Goal: Task Accomplishment & Management: Manage account settings

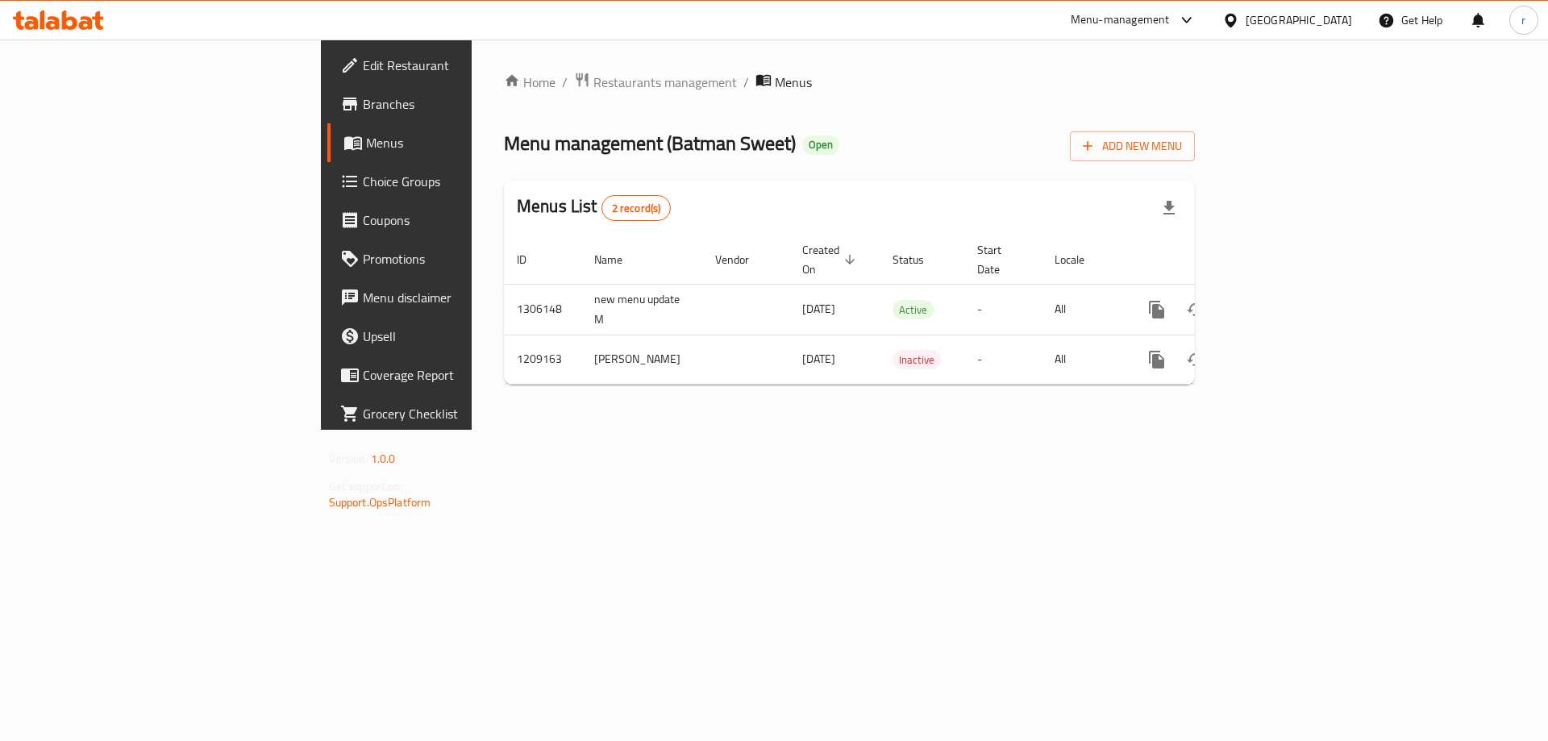
click at [82, 32] on div at bounding box center [58, 20] width 117 height 32
click at [85, 26] on icon at bounding box center [58, 19] width 91 height 19
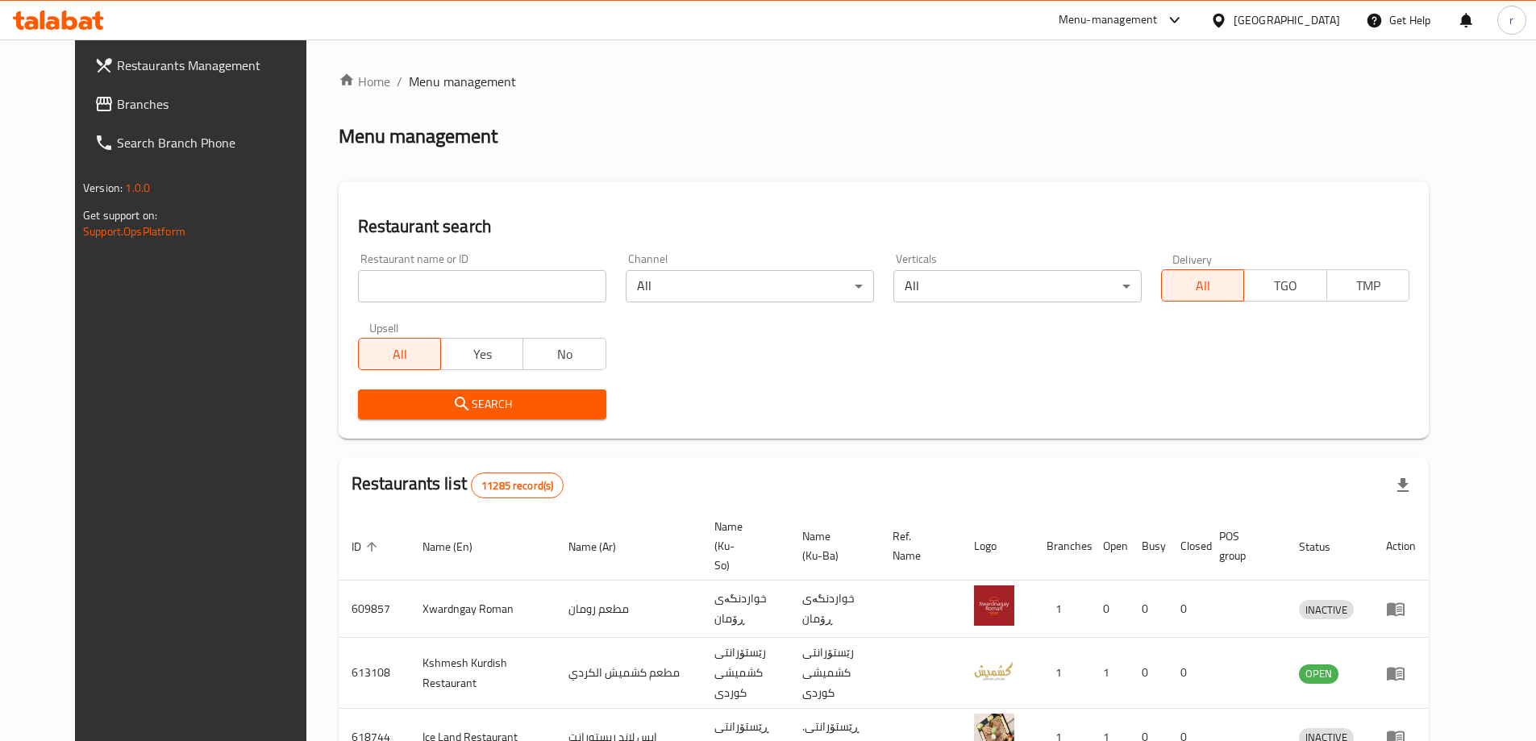
click at [117, 98] on span "Branches" at bounding box center [218, 103] width 202 height 19
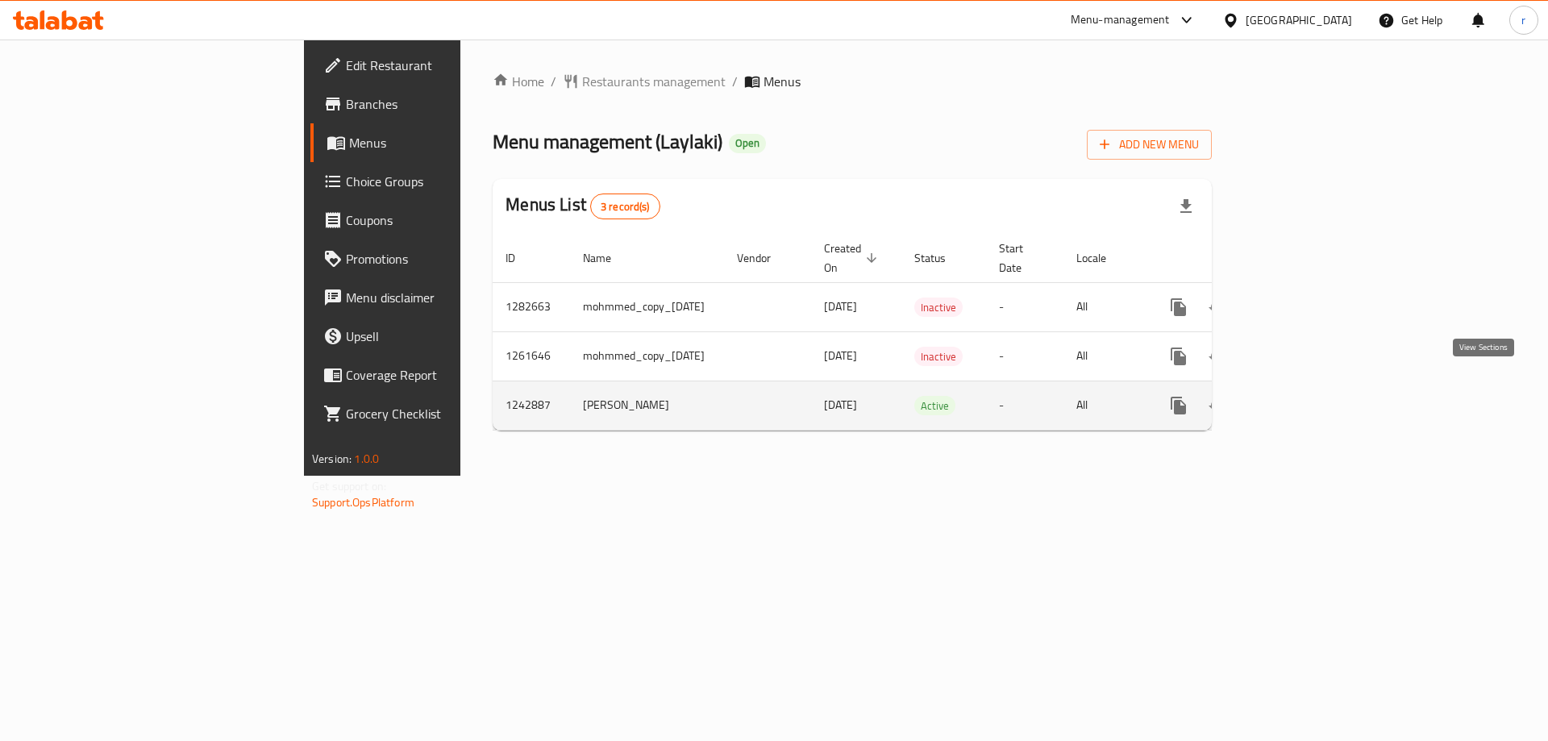
click at [1305, 396] on icon "enhanced table" at bounding box center [1294, 405] width 19 height 19
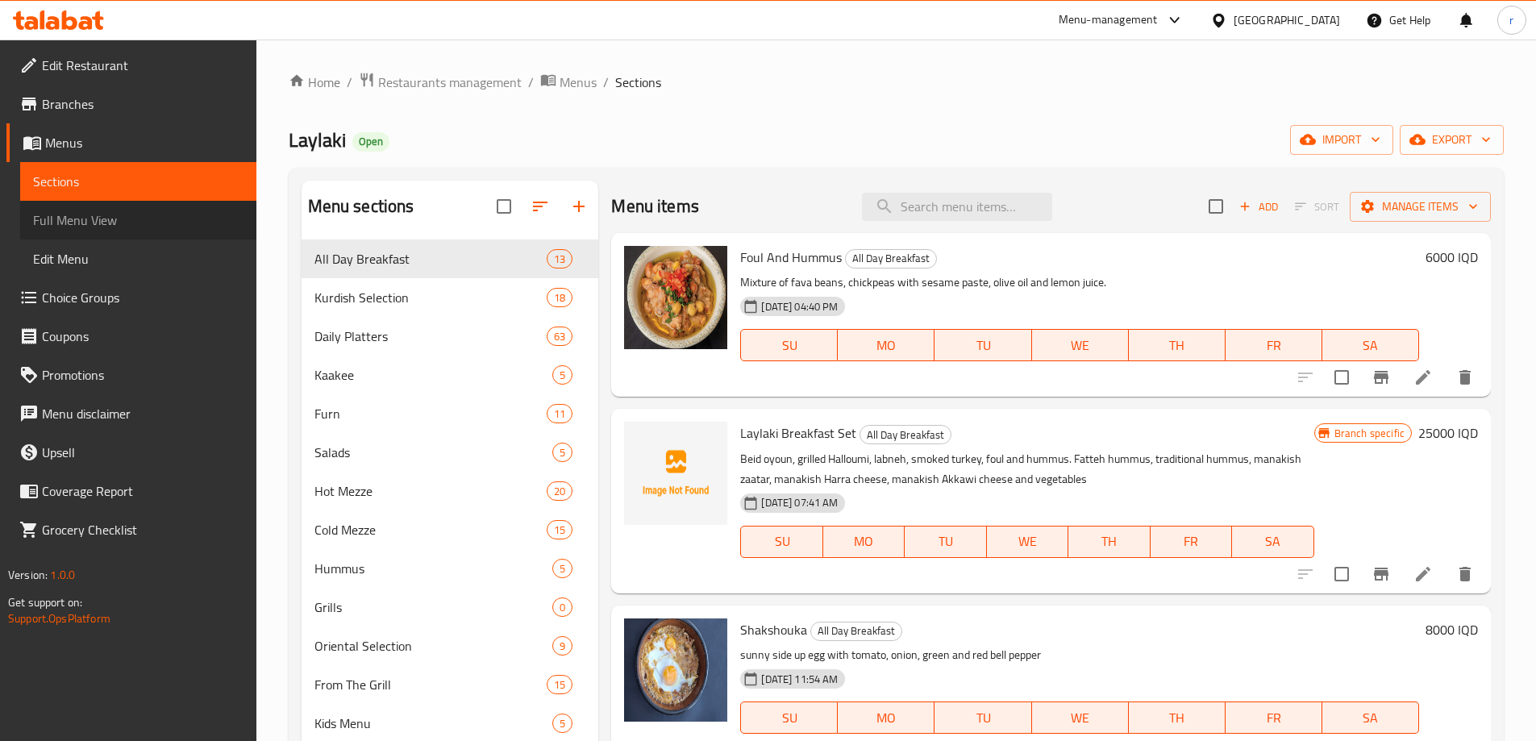
click at [34, 217] on span "Full Menu View" at bounding box center [138, 219] width 210 height 19
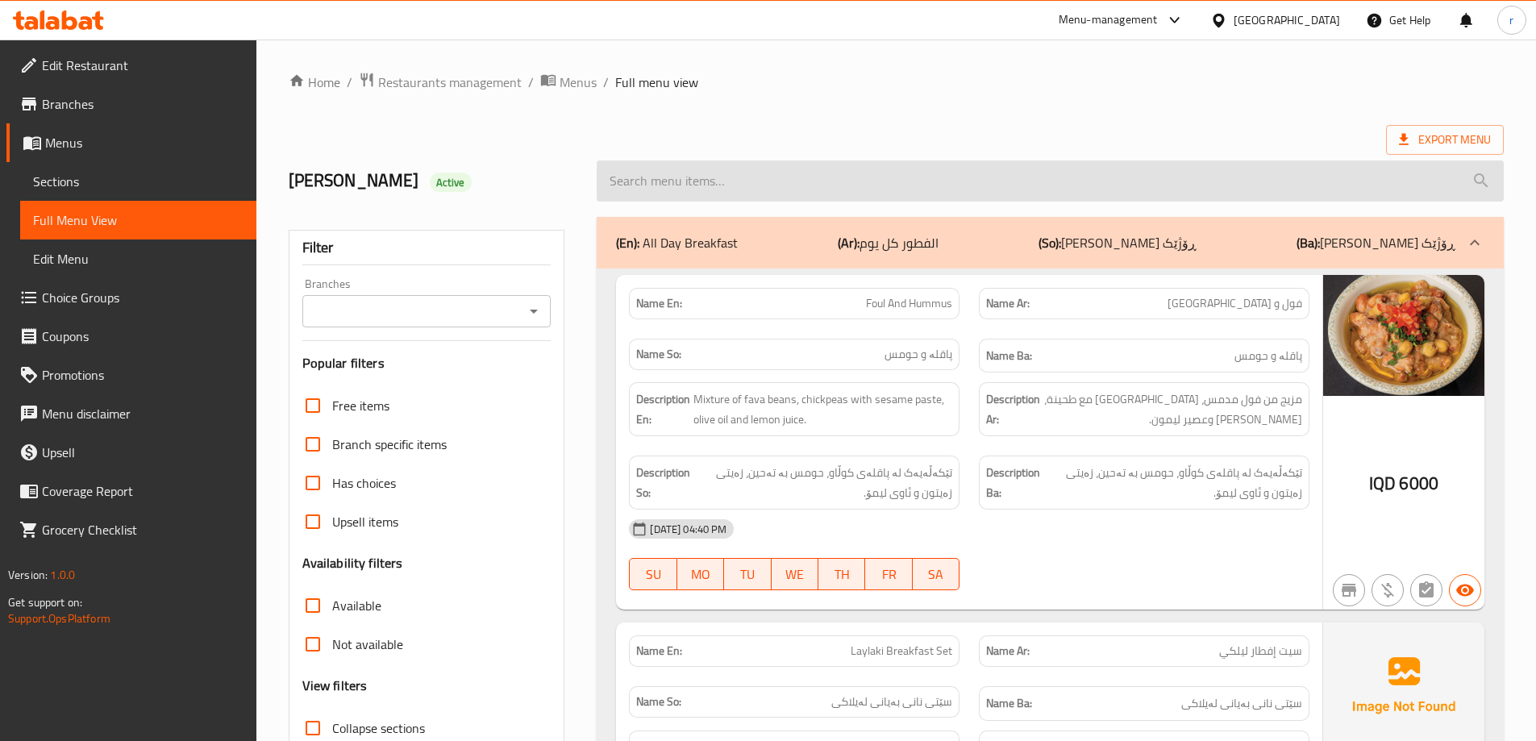
click at [759, 188] on input "search" at bounding box center [1050, 180] width 907 height 41
paste input "Beef Biryani"
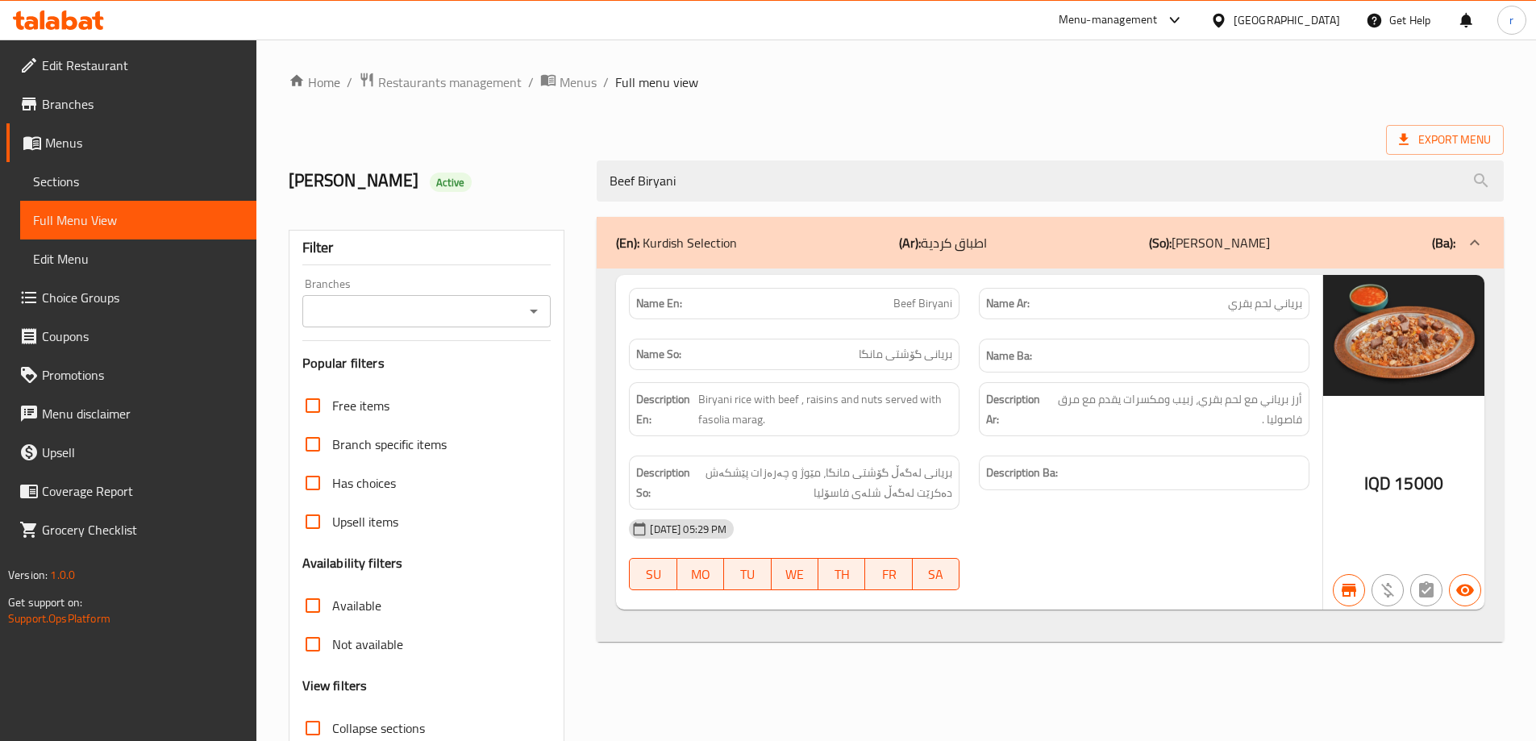
type input "Beef Biryani"
click at [451, 321] on input "Branches" at bounding box center [413, 311] width 213 height 23
click at [470, 548] on div "Free items Branch specific items Has choices Upsell items Availability filters …" at bounding box center [426, 605] width 249 height 439
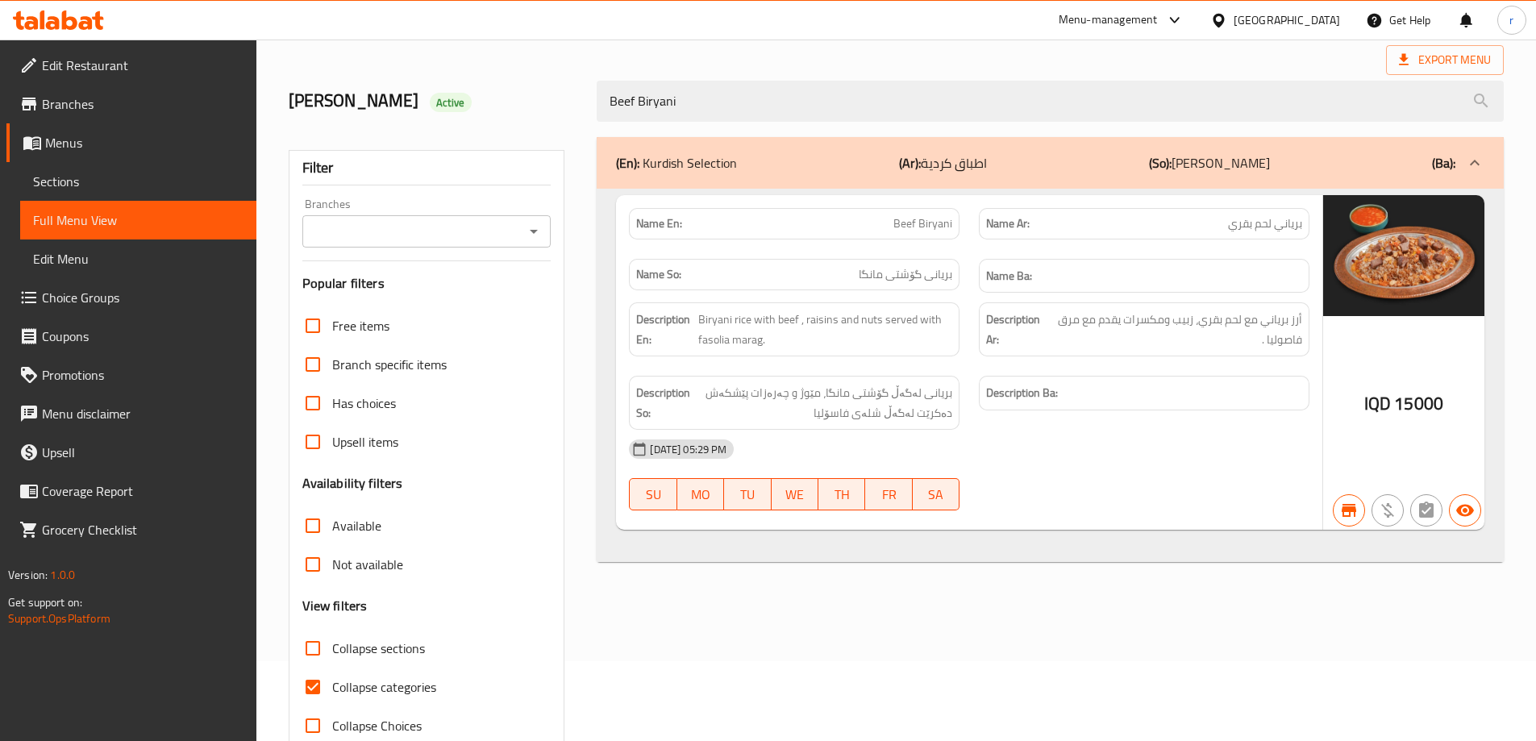
scroll to position [117, 0]
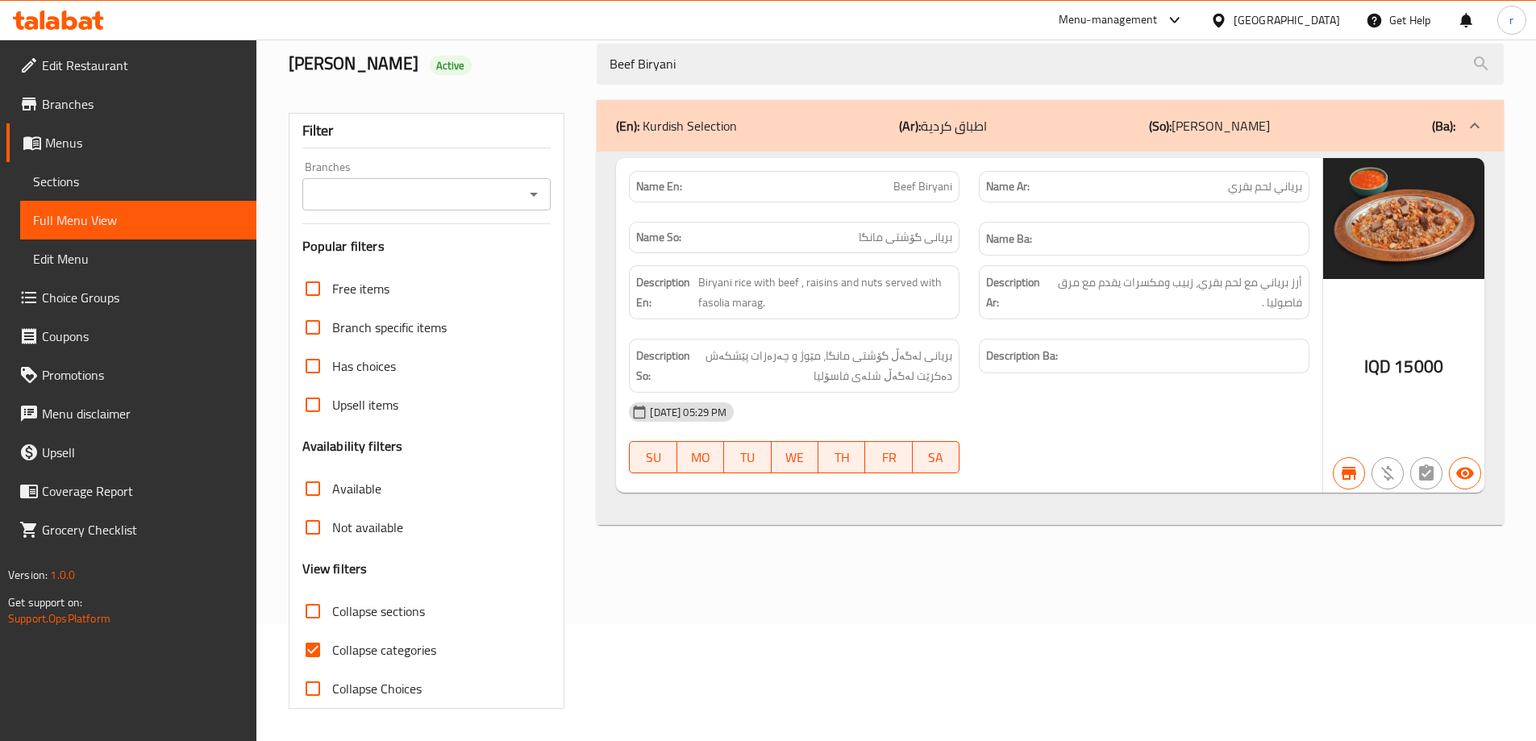
click at [367, 665] on label "Collapse categories" at bounding box center [365, 650] width 143 height 39
click at [332, 665] on input "Collapse categories" at bounding box center [313, 650] width 39 height 39
checkbox input "false"
click at [389, 187] on input "Branches" at bounding box center [413, 194] width 213 height 23
click at [421, 190] on input "Branches" at bounding box center [413, 194] width 213 height 23
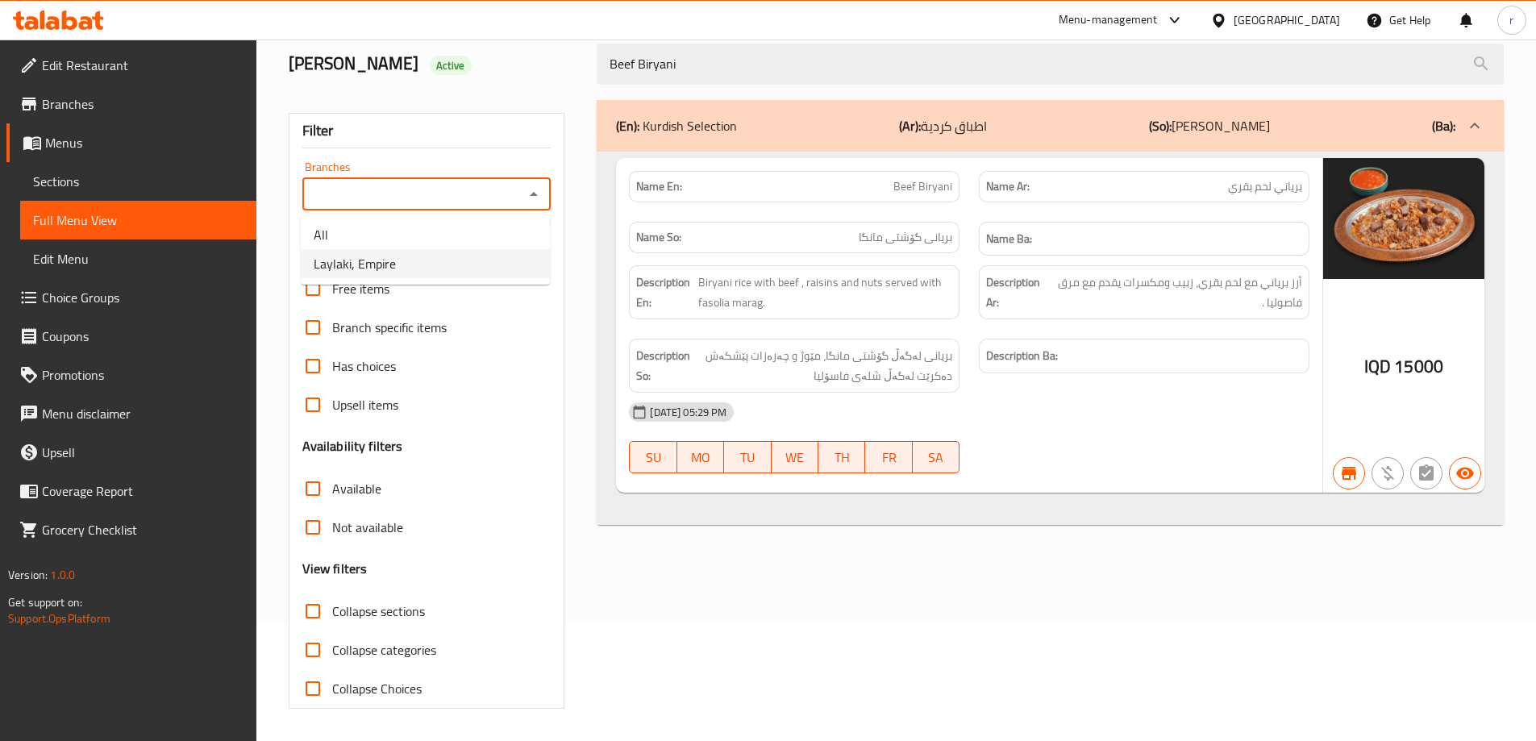
click at [411, 260] on li "Laylaki, Empire" at bounding box center [425, 263] width 249 height 29
type input "Laylaki, Empire"
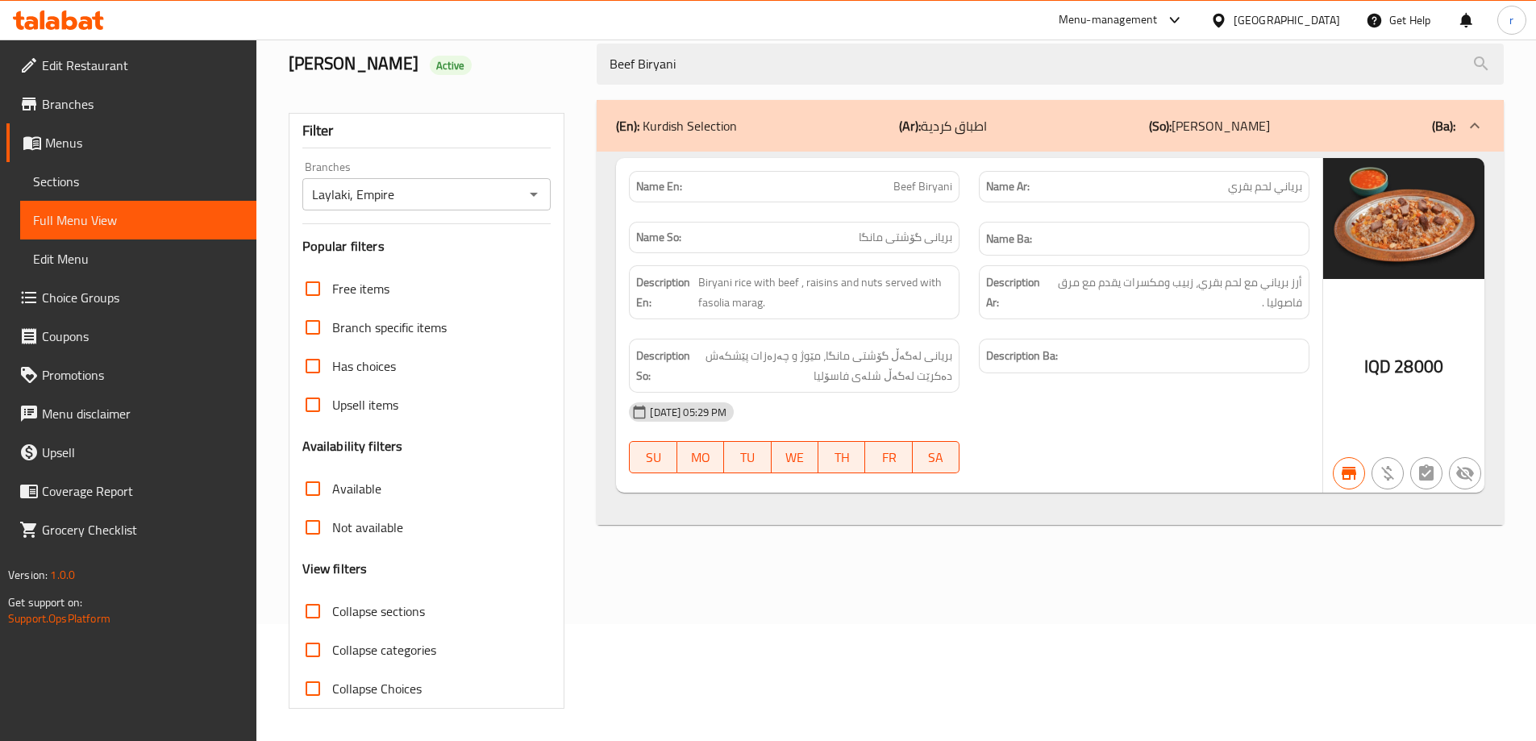
drag, startPoint x: 693, startPoint y: 64, endPoint x: 517, endPoint y: 85, distance: 177.0
click at [517, 85] on div "mohmmed Active Beef Biryani" at bounding box center [896, 64] width 1235 height 72
paste input "Pomegranate Molasses Rice"
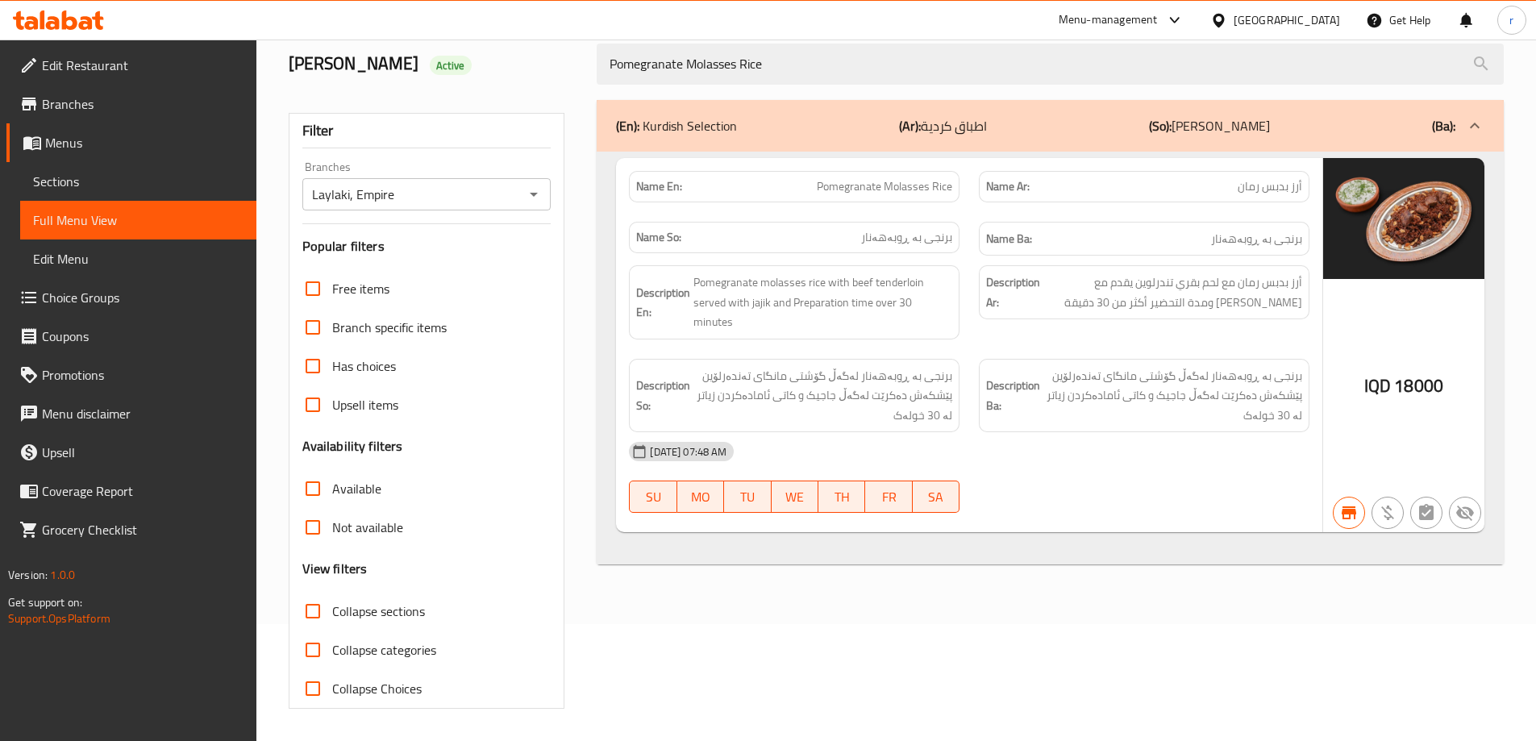
type input "Pomegranate Molasses Rice"
click at [529, 196] on icon "Open" at bounding box center [533, 194] width 19 height 19
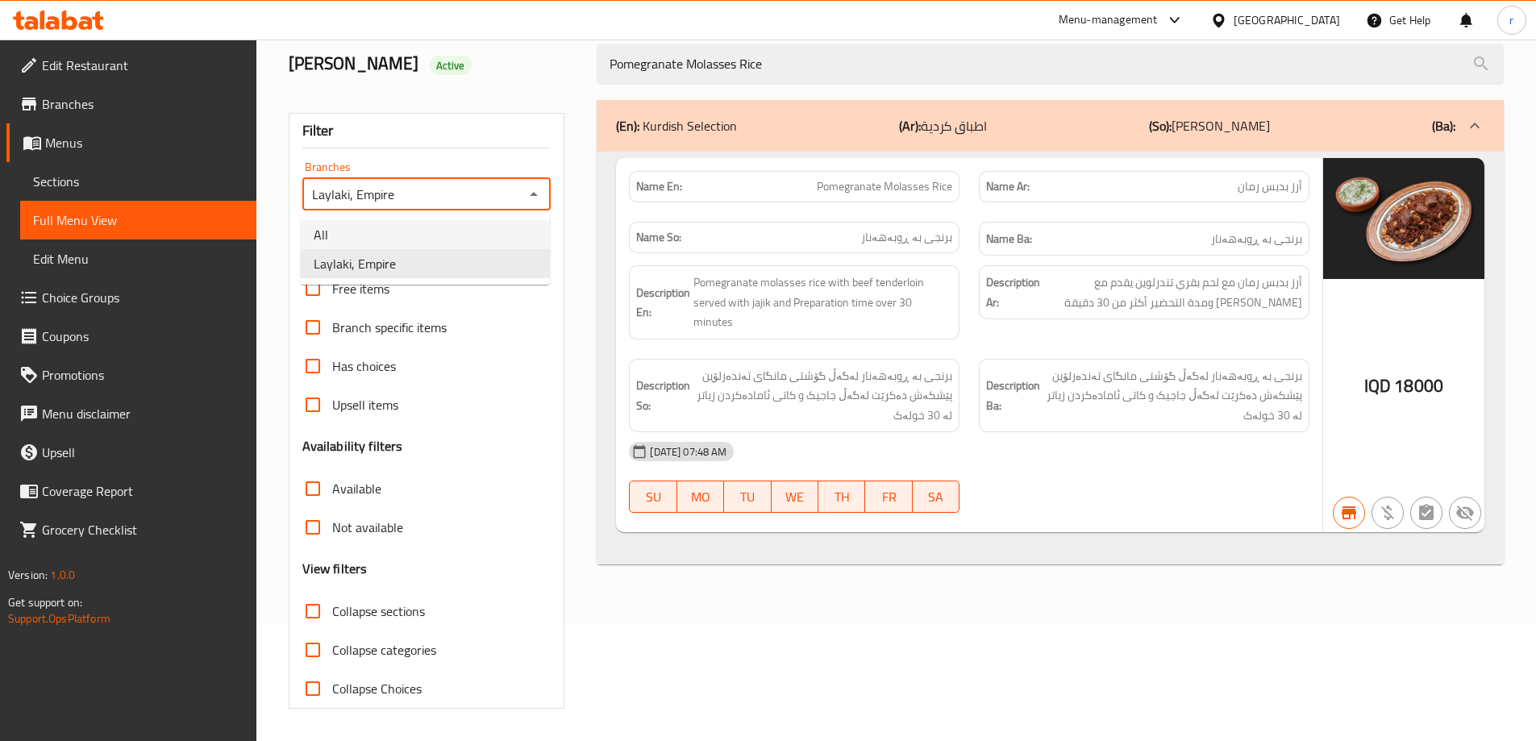
click at [457, 233] on li "All" at bounding box center [425, 234] width 249 height 29
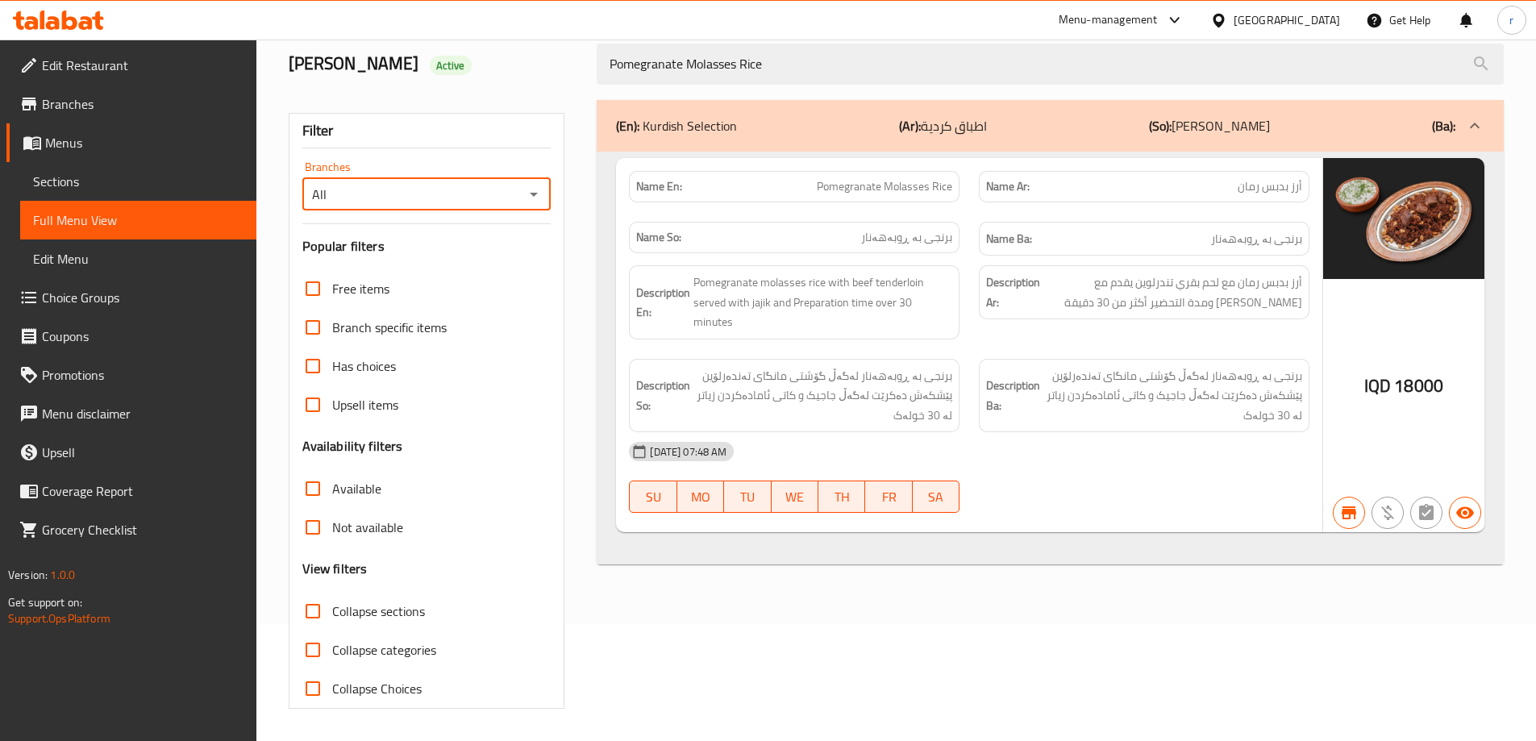
click at [532, 190] on icon "Open" at bounding box center [533, 194] width 19 height 19
click at [429, 273] on li "Laylaki, Empire" at bounding box center [425, 263] width 249 height 29
type input "Laylaki, Empire"
click at [78, 15] on icon at bounding box center [58, 19] width 91 height 19
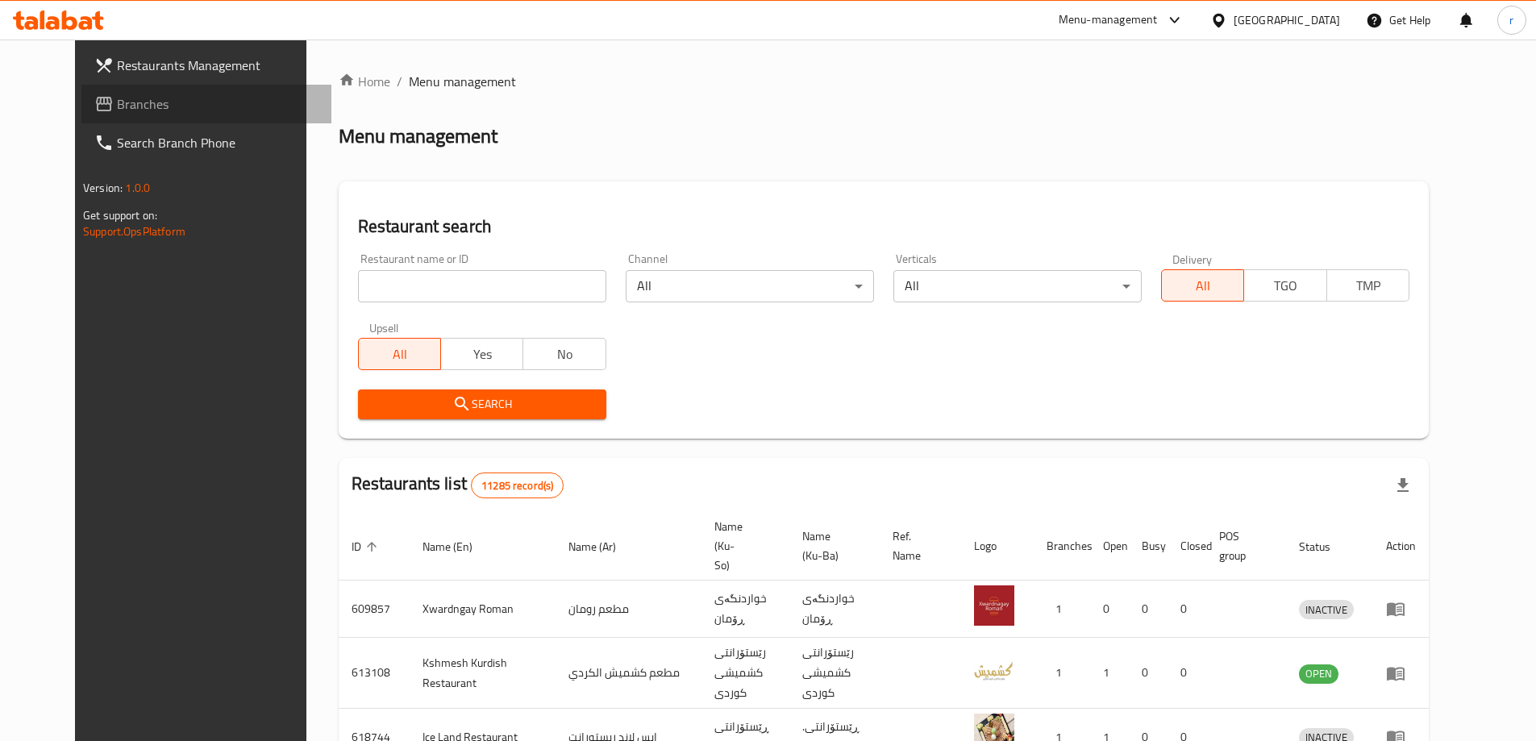
click at [117, 108] on span "Branches" at bounding box center [218, 103] width 202 height 19
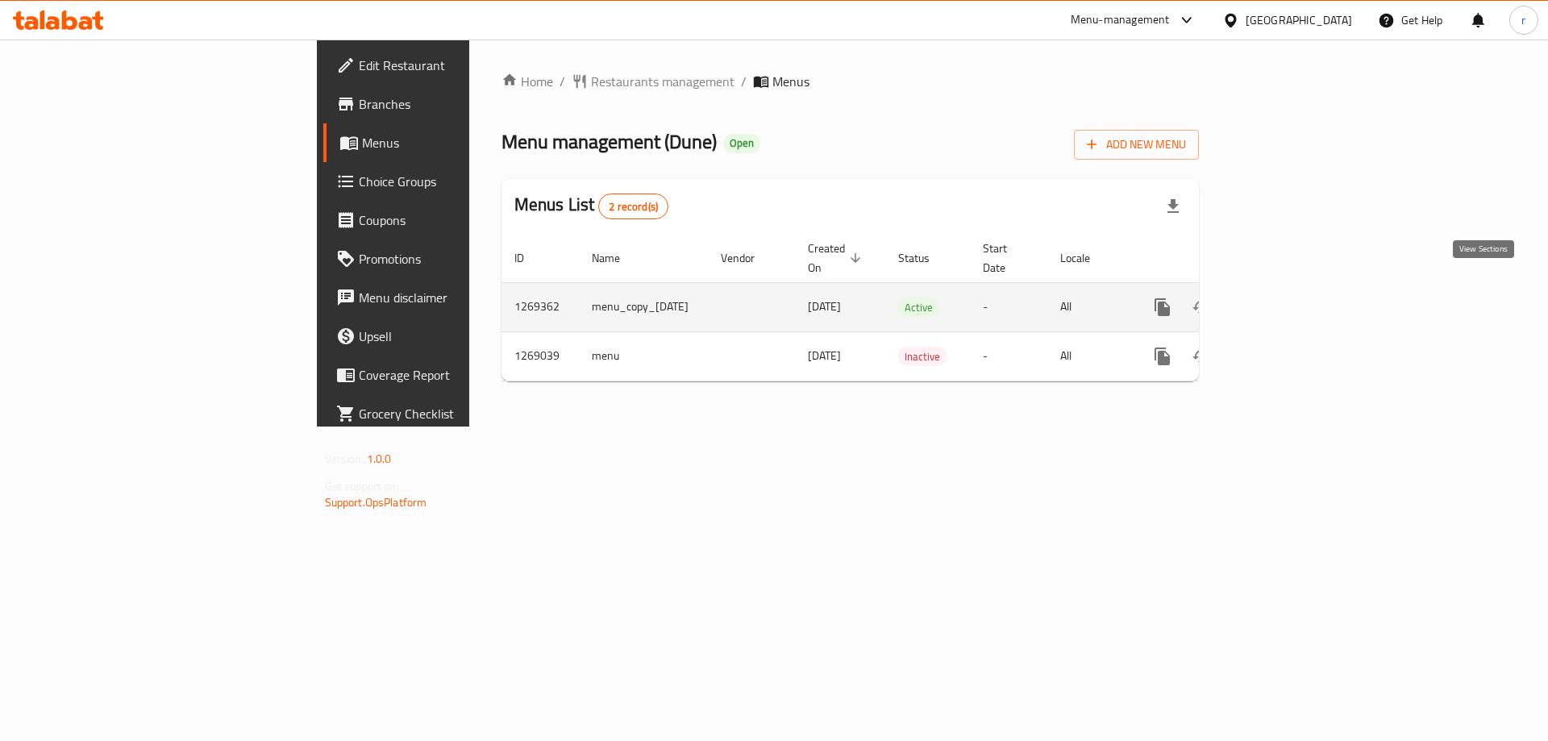
click at [1286, 300] on icon "enhanced table" at bounding box center [1279, 307] width 15 height 15
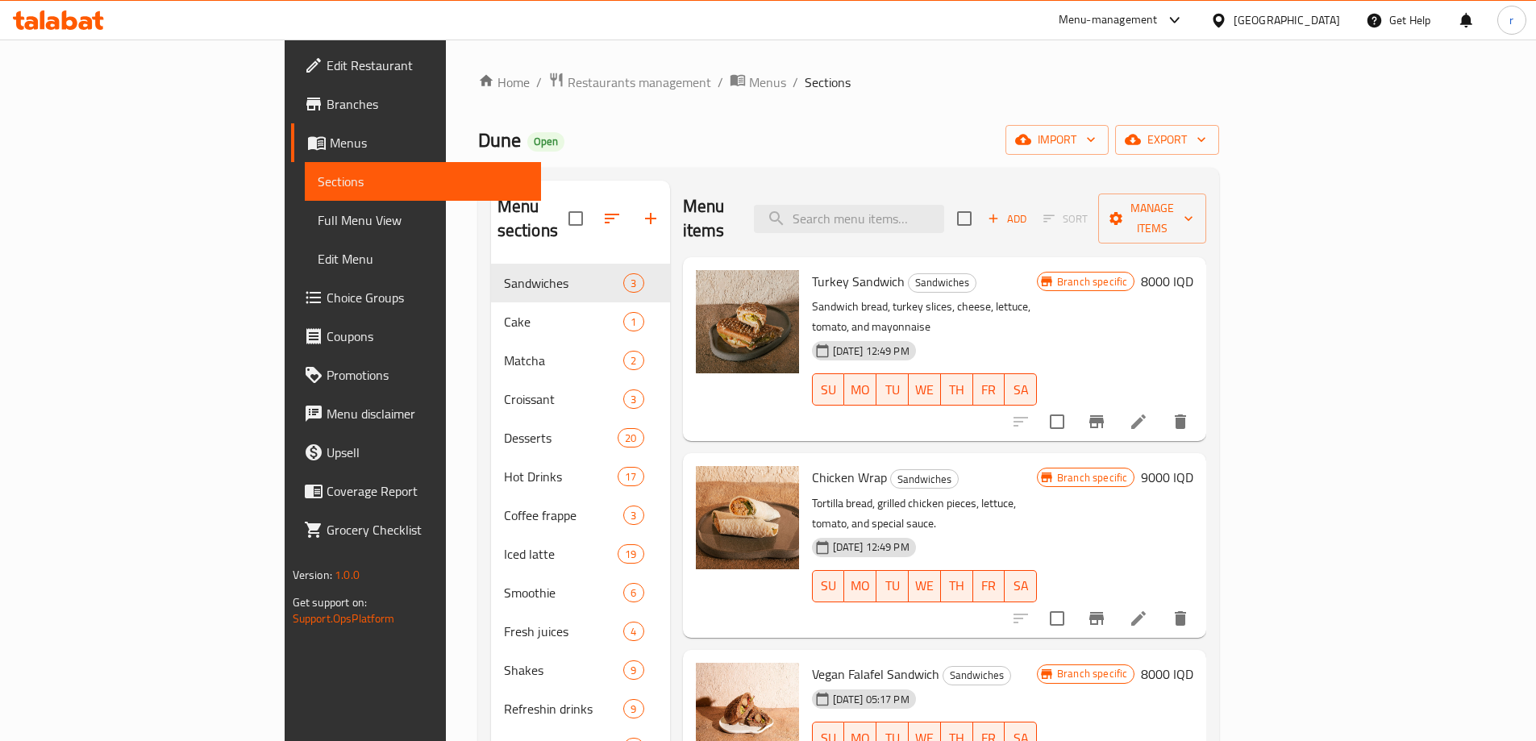
click at [318, 214] on span "Full Menu View" at bounding box center [423, 219] width 210 height 19
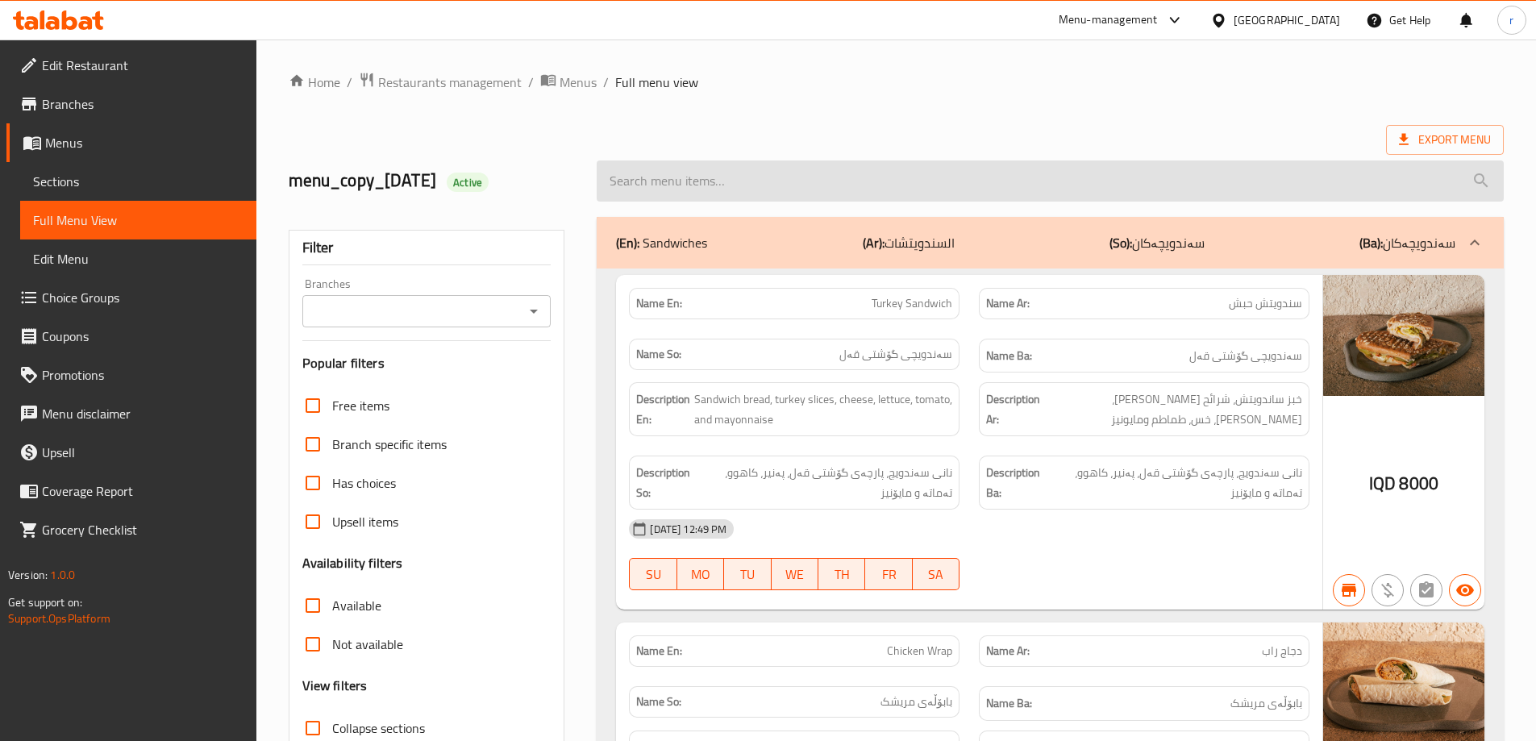
click at [736, 185] on input "search" at bounding box center [1050, 180] width 907 height 41
paste input "Orange Bitter"
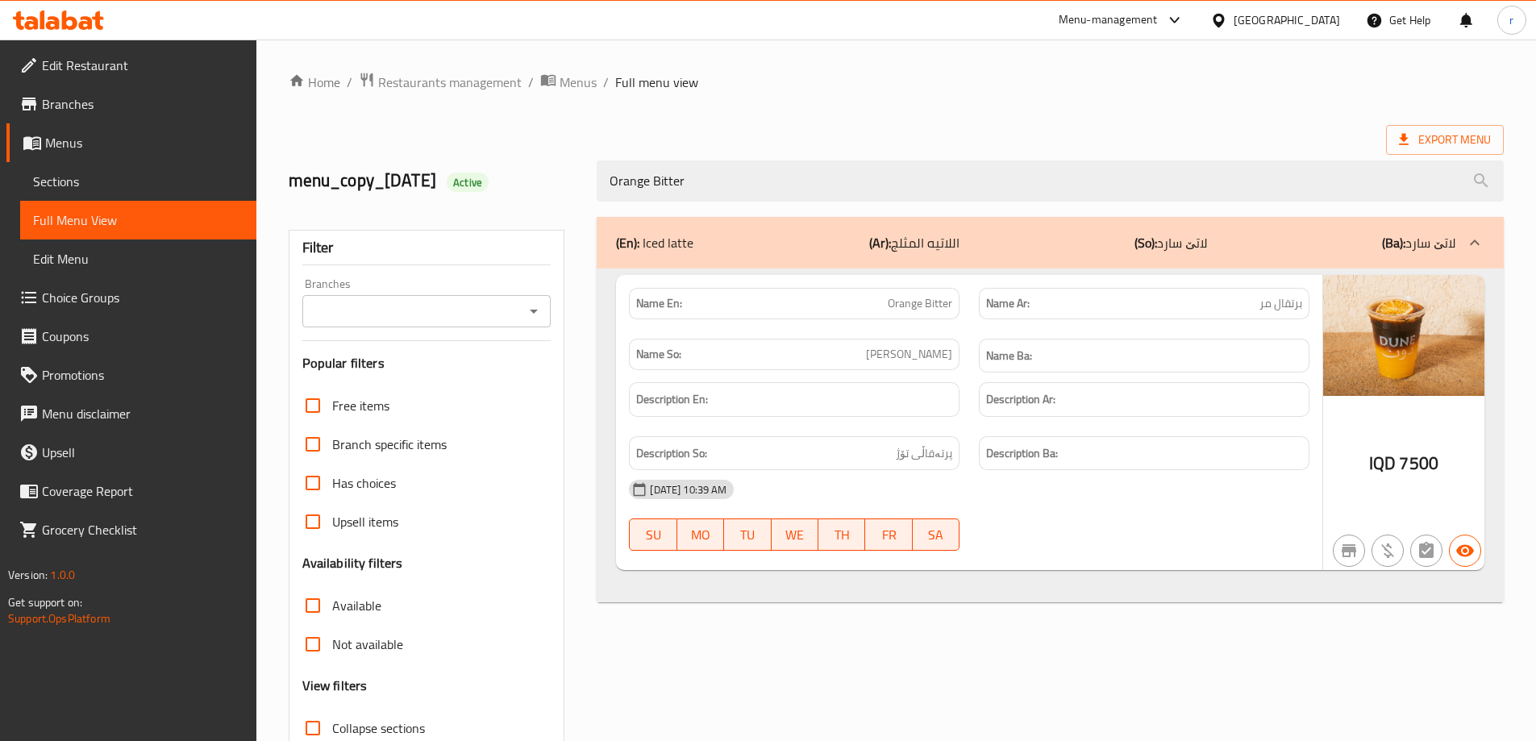
type input "Orange Bitter"
click at [374, 312] on input "Branches" at bounding box center [413, 311] width 213 height 23
click at [374, 374] on span "Dune,Empire" at bounding box center [349, 380] width 70 height 19
type input "Dune,Empire"
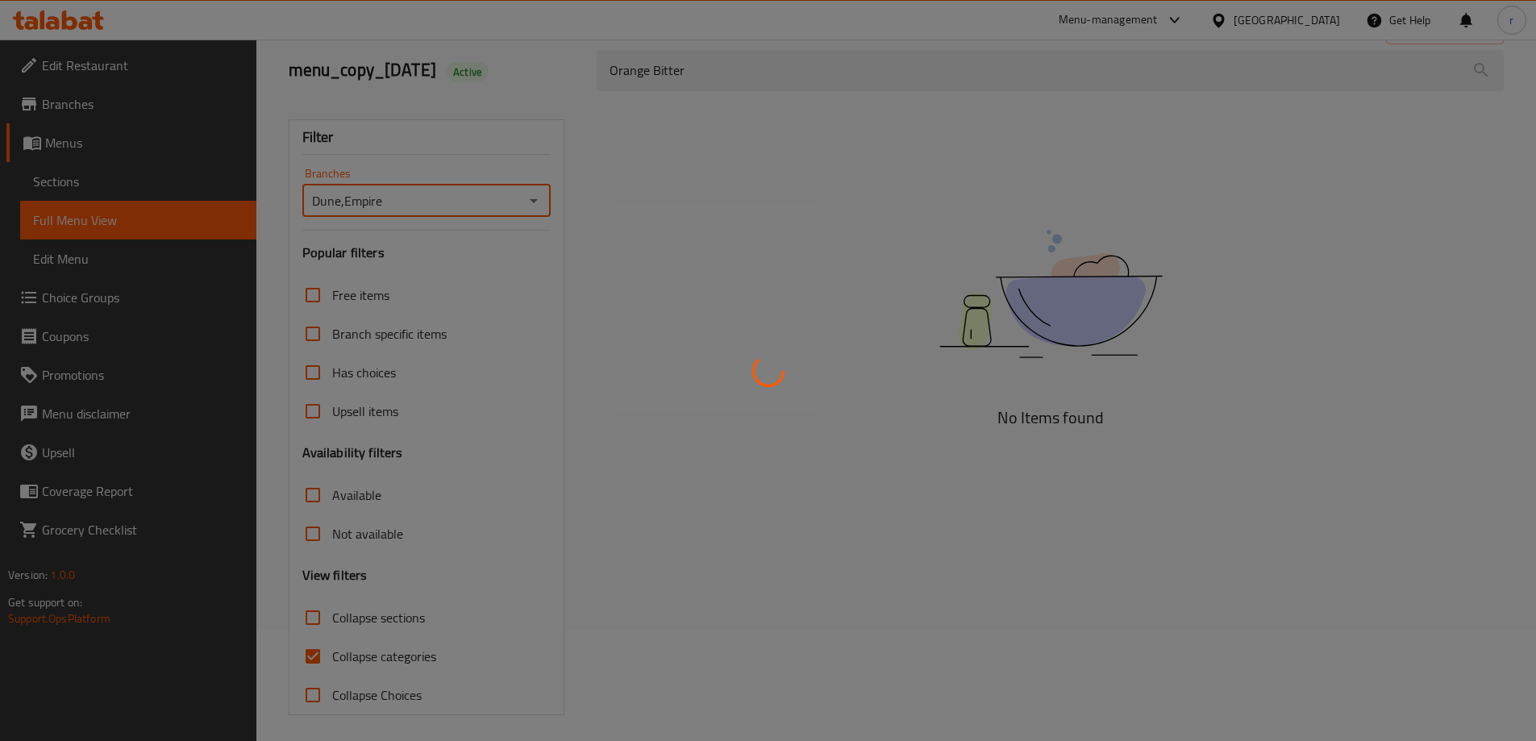
scroll to position [117, 0]
click at [362, 647] on div at bounding box center [768, 370] width 1536 height 741
click at [375, 650] on div at bounding box center [768, 370] width 1536 height 741
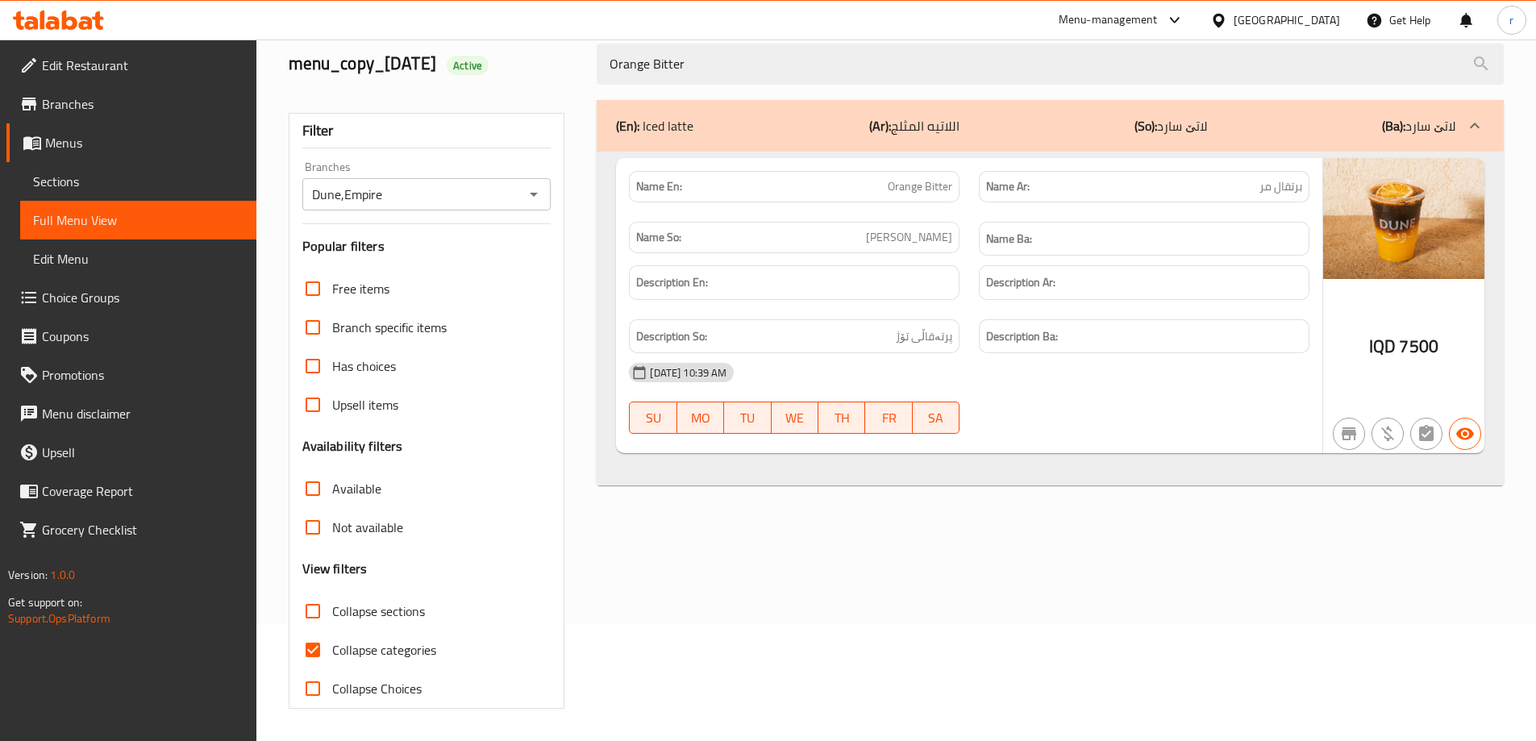
click at [375, 650] on span "Collapse categories" at bounding box center [384, 649] width 104 height 19
click at [332, 650] on input "Collapse categories" at bounding box center [313, 650] width 39 height 39
checkbox input "false"
click at [73, 177] on span "Sections" at bounding box center [138, 181] width 210 height 19
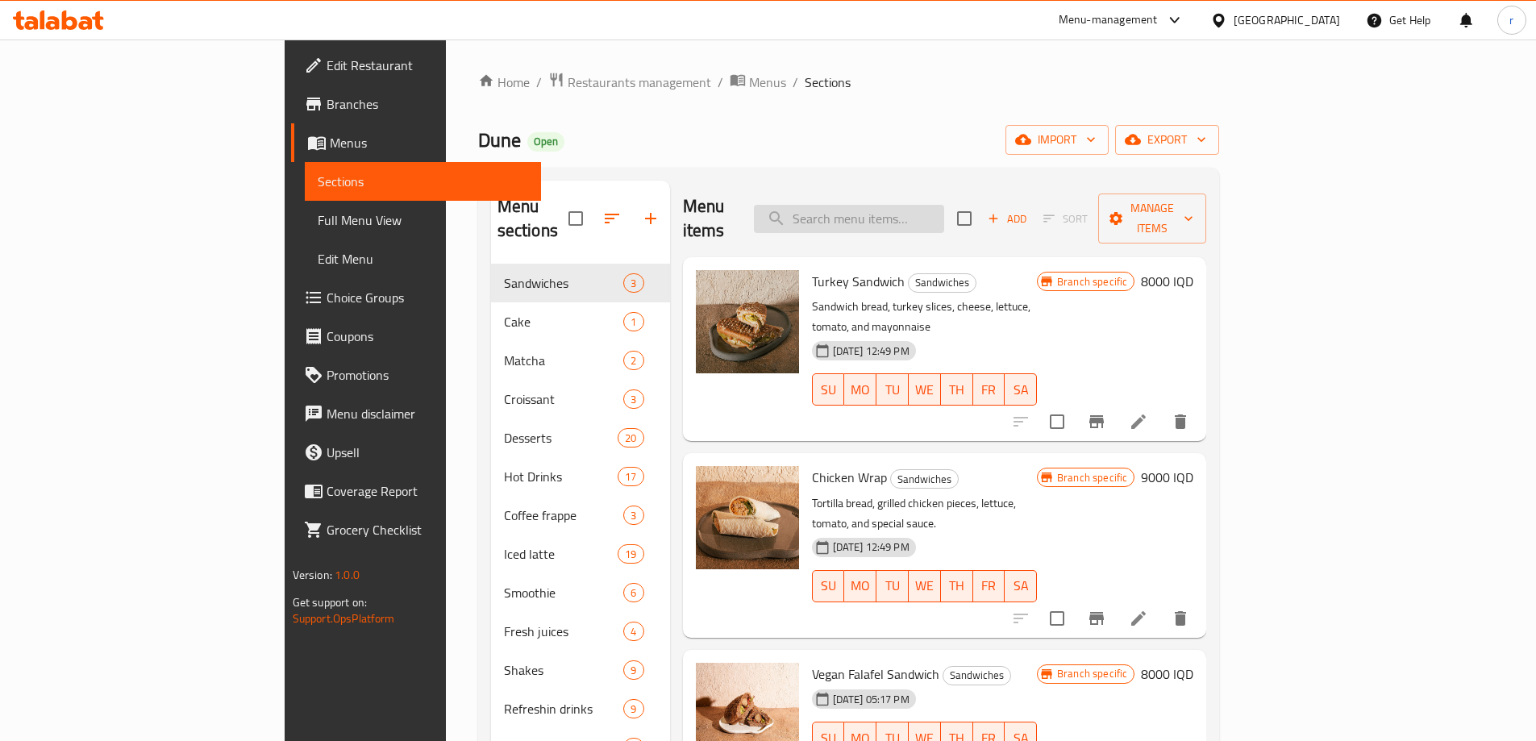
click at [921, 216] on input "search" at bounding box center [849, 219] width 190 height 28
paste input "Orange Bitter"
type input "Orange Bitter"
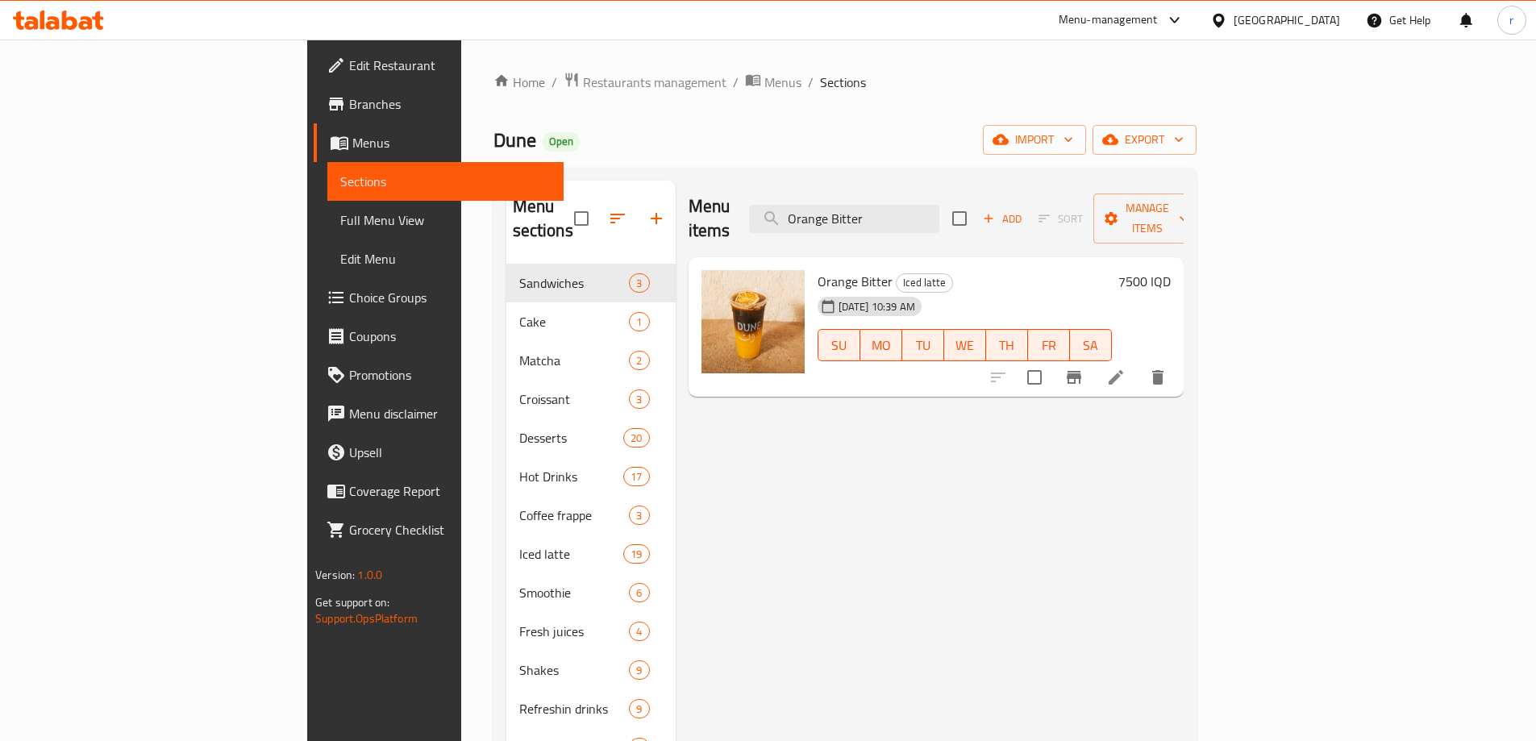
click at [1126, 368] on icon at bounding box center [1115, 377] width 19 height 19
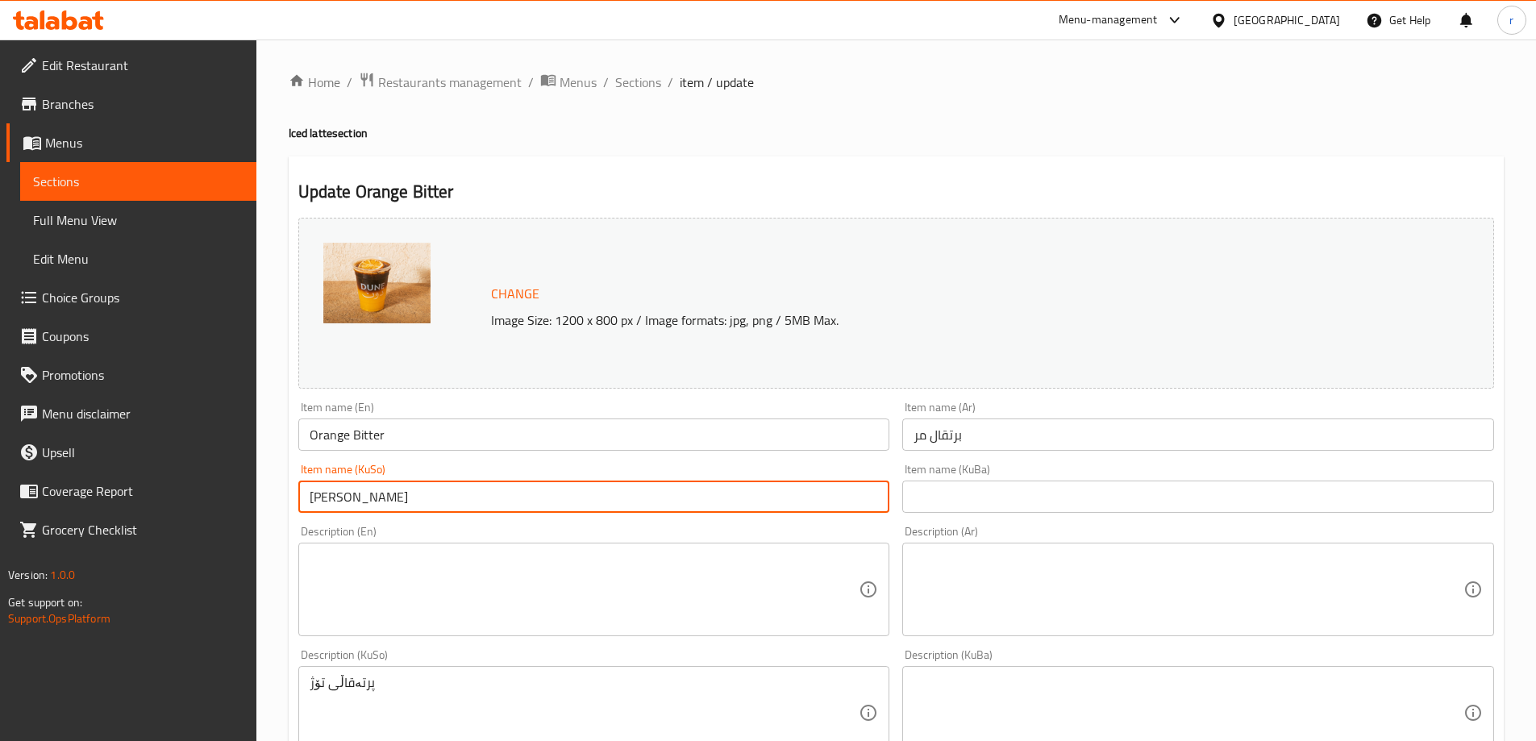
drag, startPoint x: 397, startPoint y: 502, endPoint x: 221, endPoint y: 490, distance: 176.2
click at [215, 494] on div "Edit Restaurant Branches Menus Sections Full Menu View Edit Menu Choice Groups …" at bounding box center [768, 694] width 1536 height 1309
type input "پرتەقاڵی تاڵ"
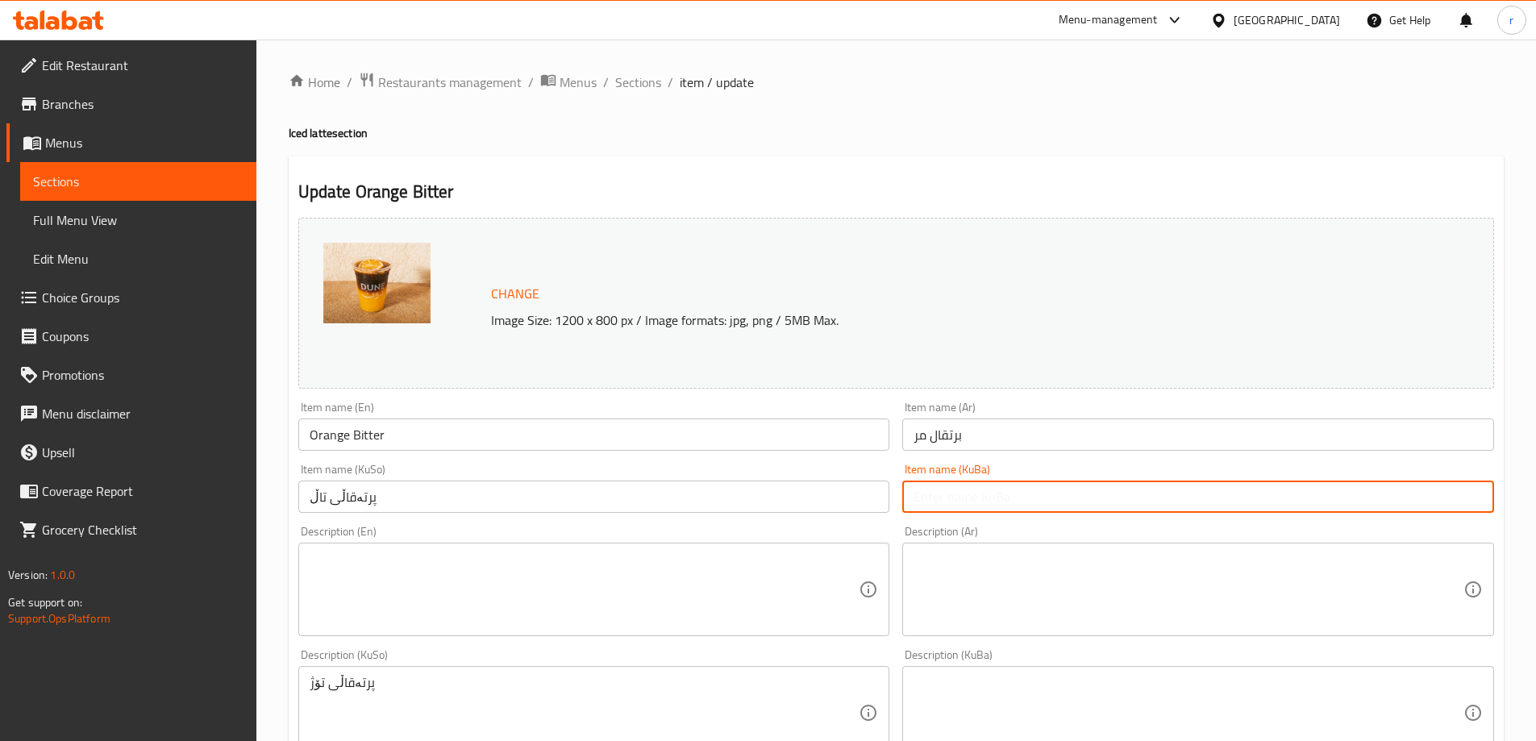
paste input "پرتەقاڵی تاڵ"
type input "پرتەقاڵی تاڵ"
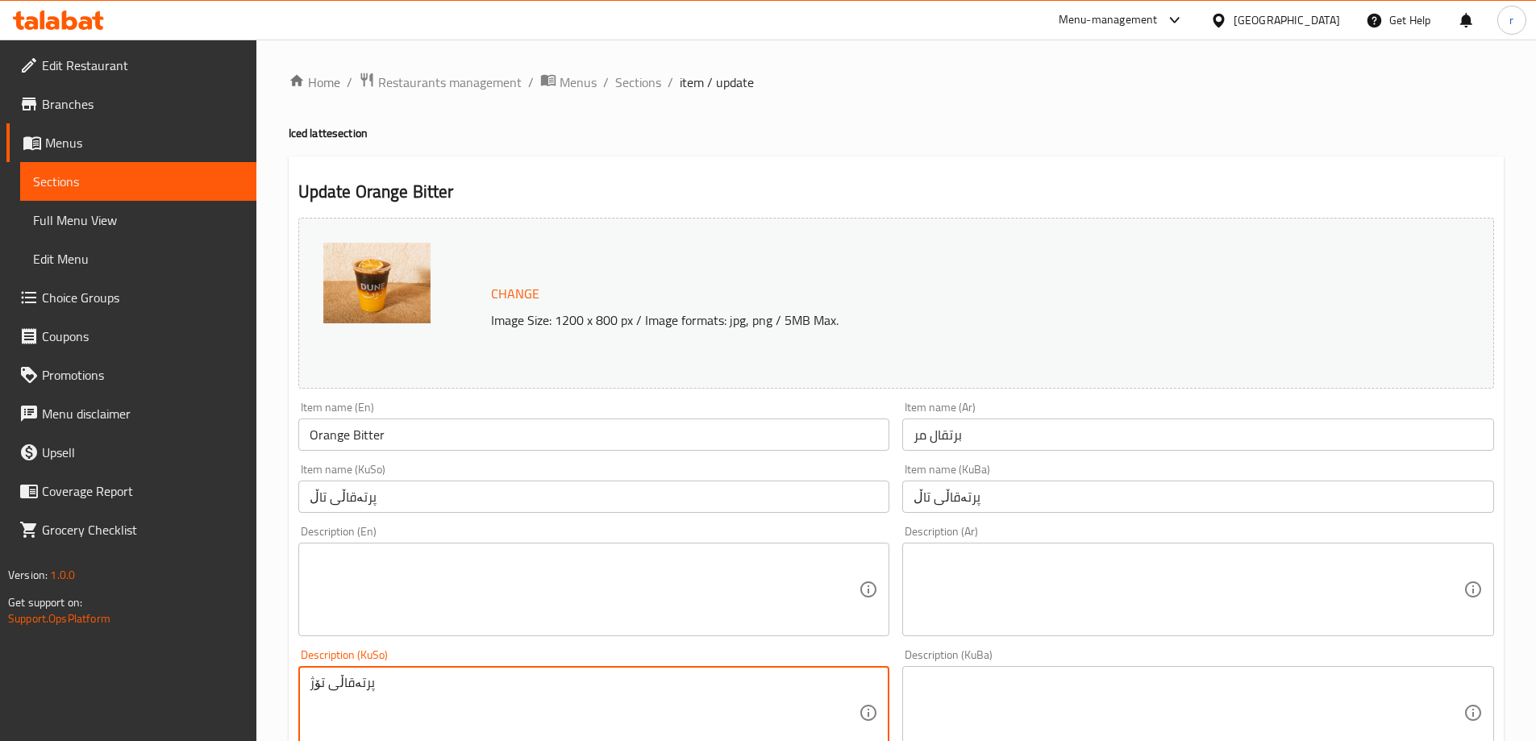
drag, startPoint x: 432, startPoint y: 689, endPoint x: 296, endPoint y: 642, distance: 144.4
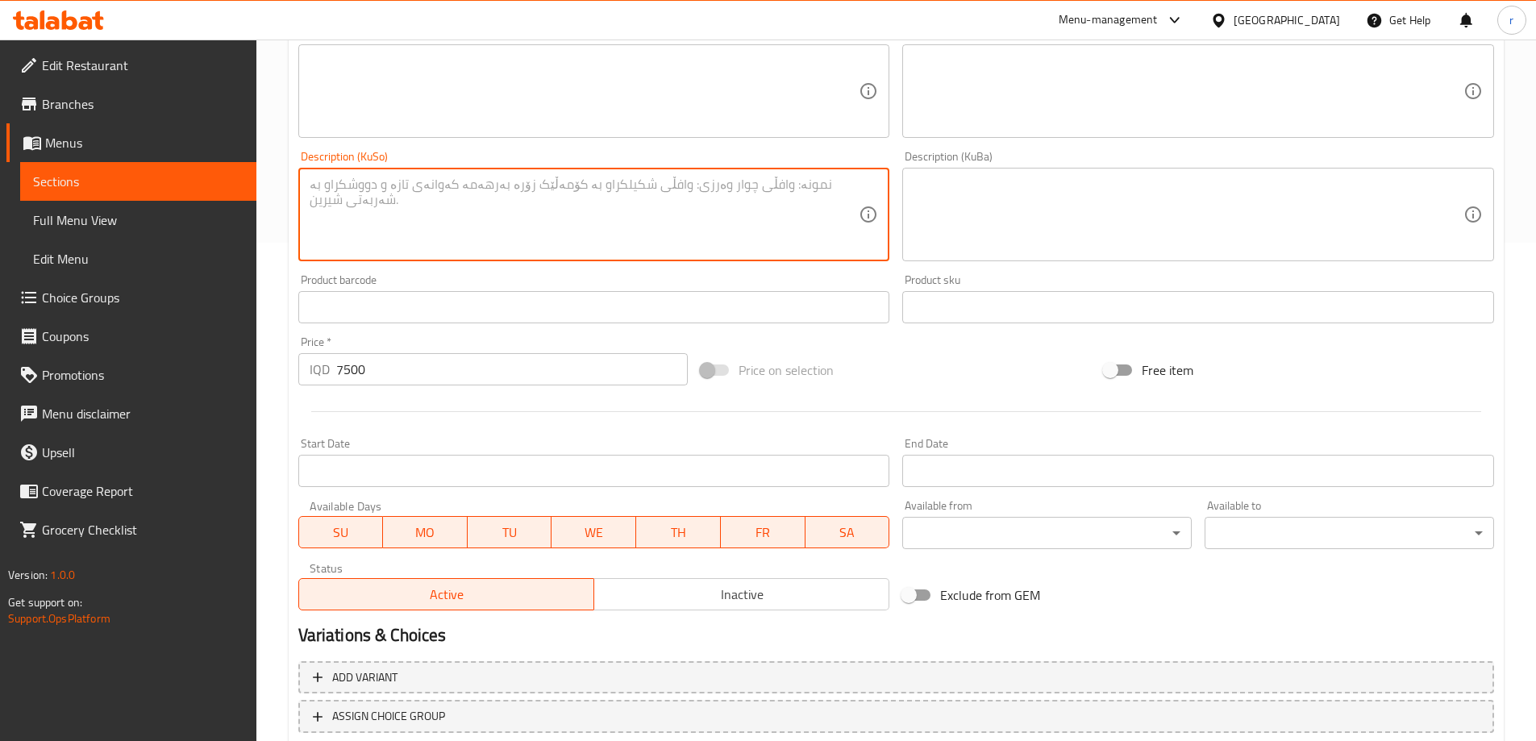
scroll to position [538, 0]
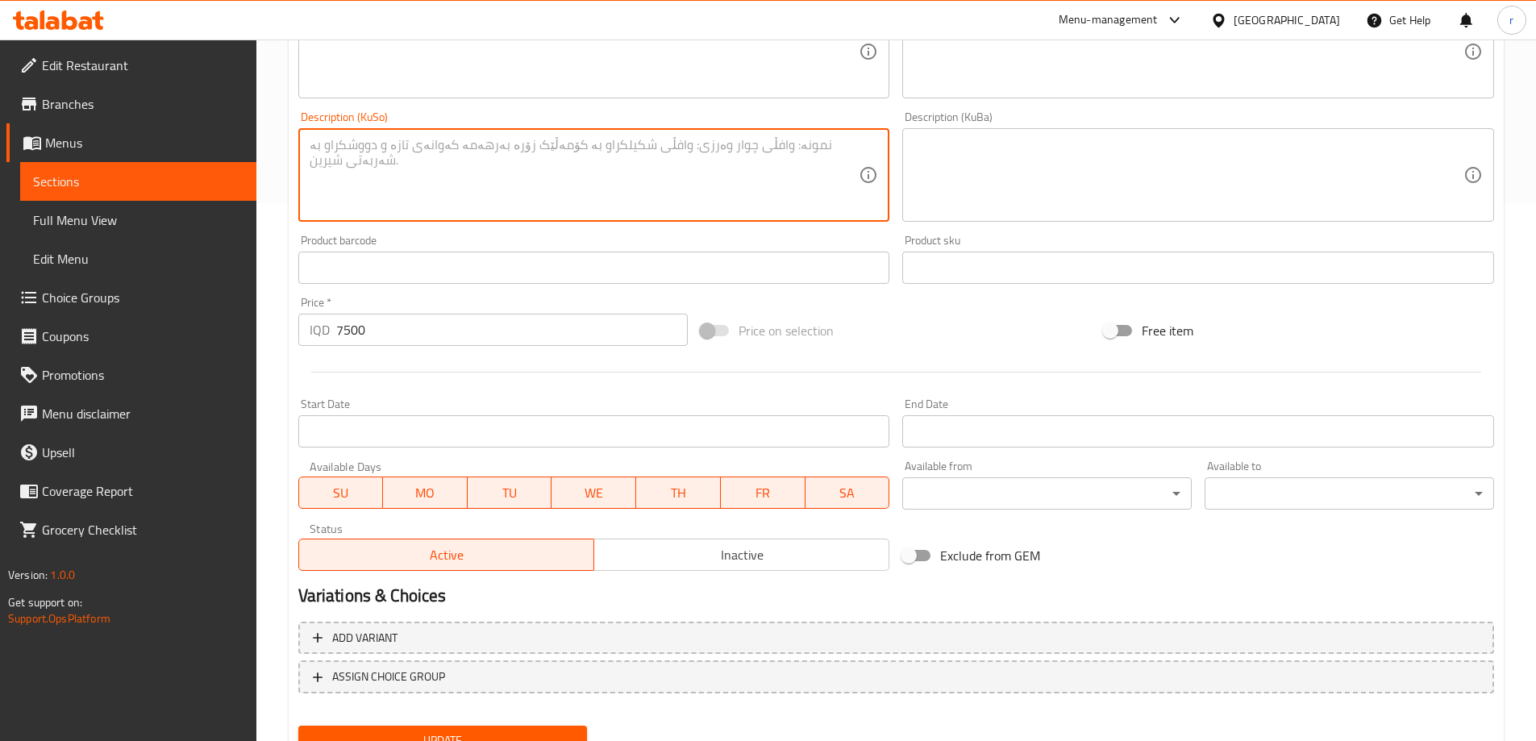
click at [446, 726] on button "Update" at bounding box center [443, 741] width 290 height 30
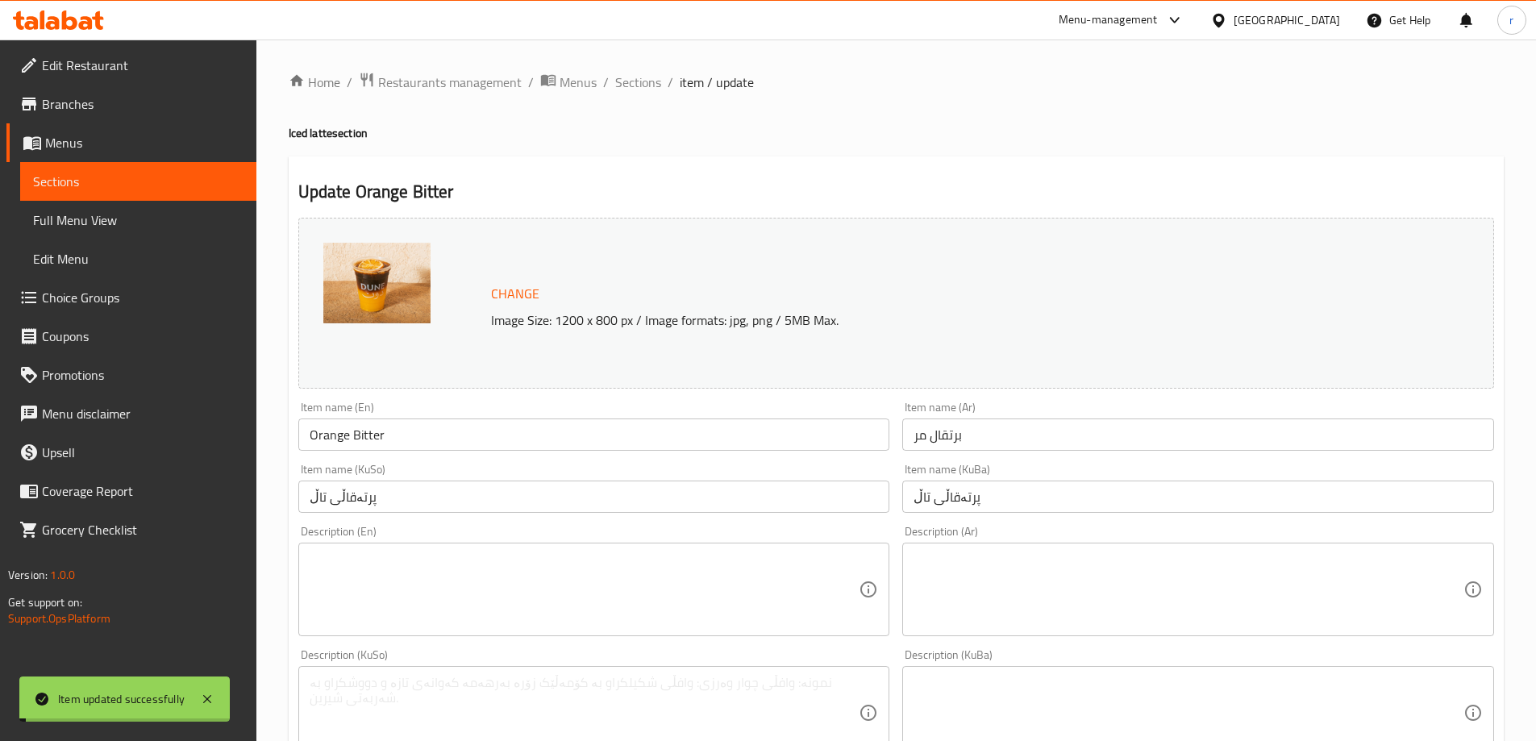
scroll to position [135, 0]
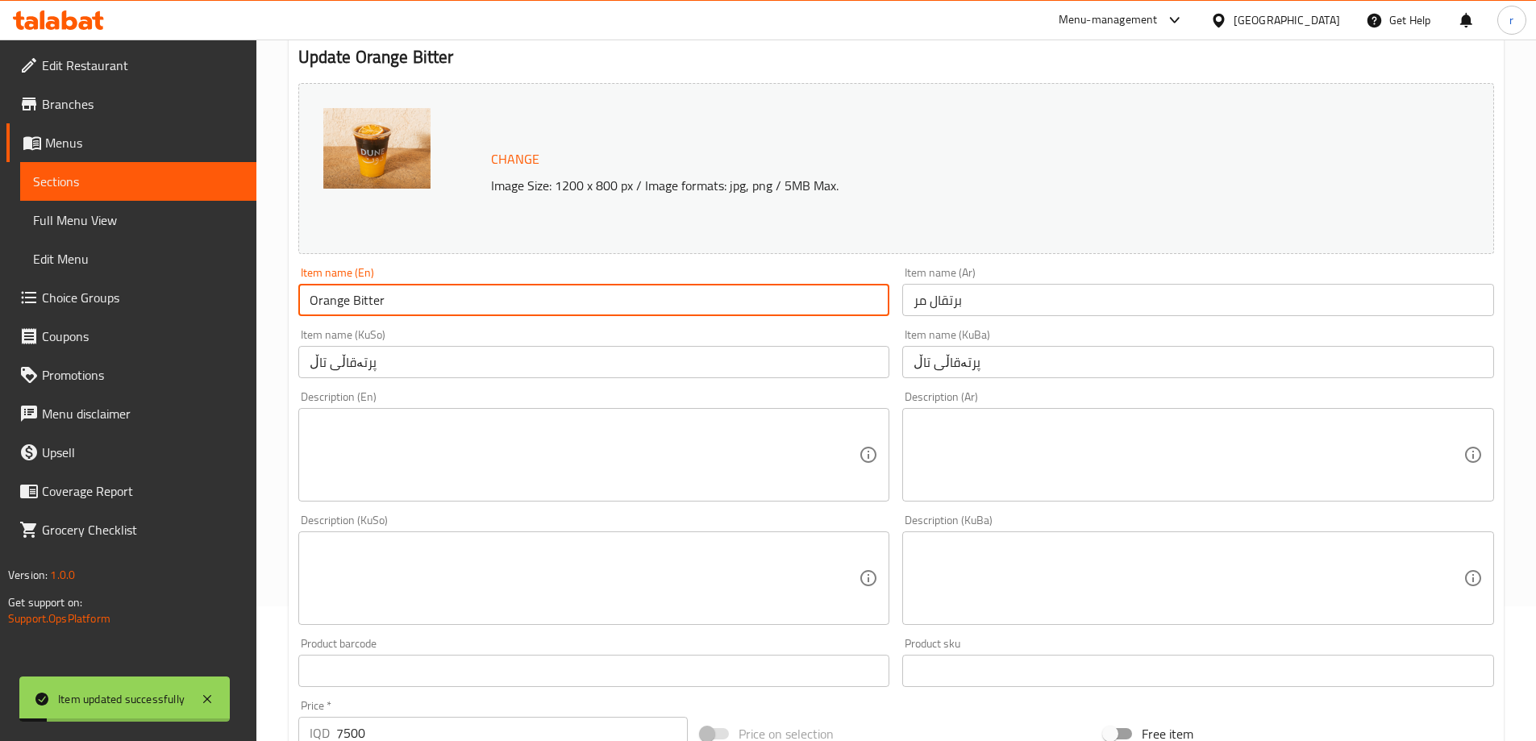
click at [347, 303] on input "Orange Bitter" at bounding box center [594, 300] width 592 height 32
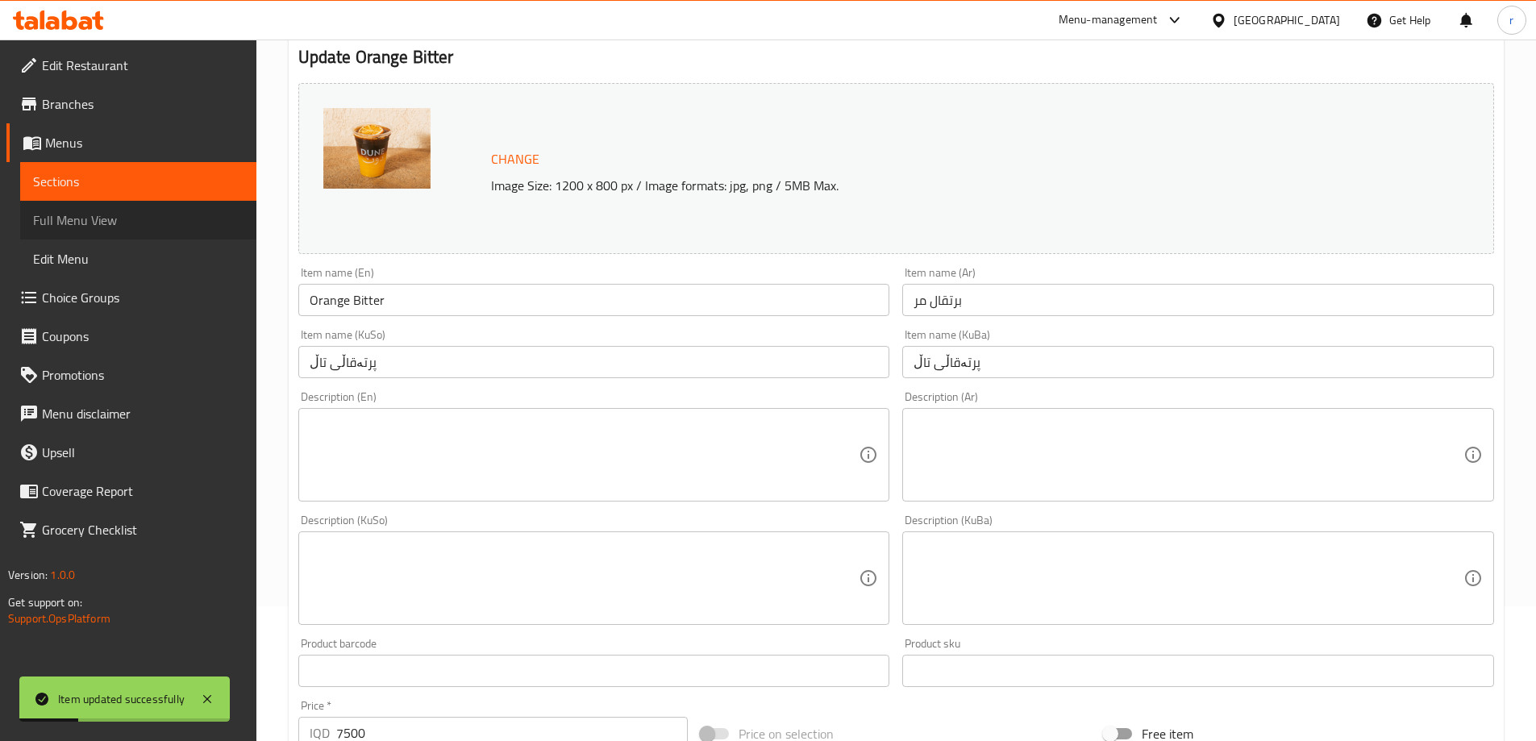
click at [144, 214] on span "Full Menu View" at bounding box center [138, 219] width 210 height 19
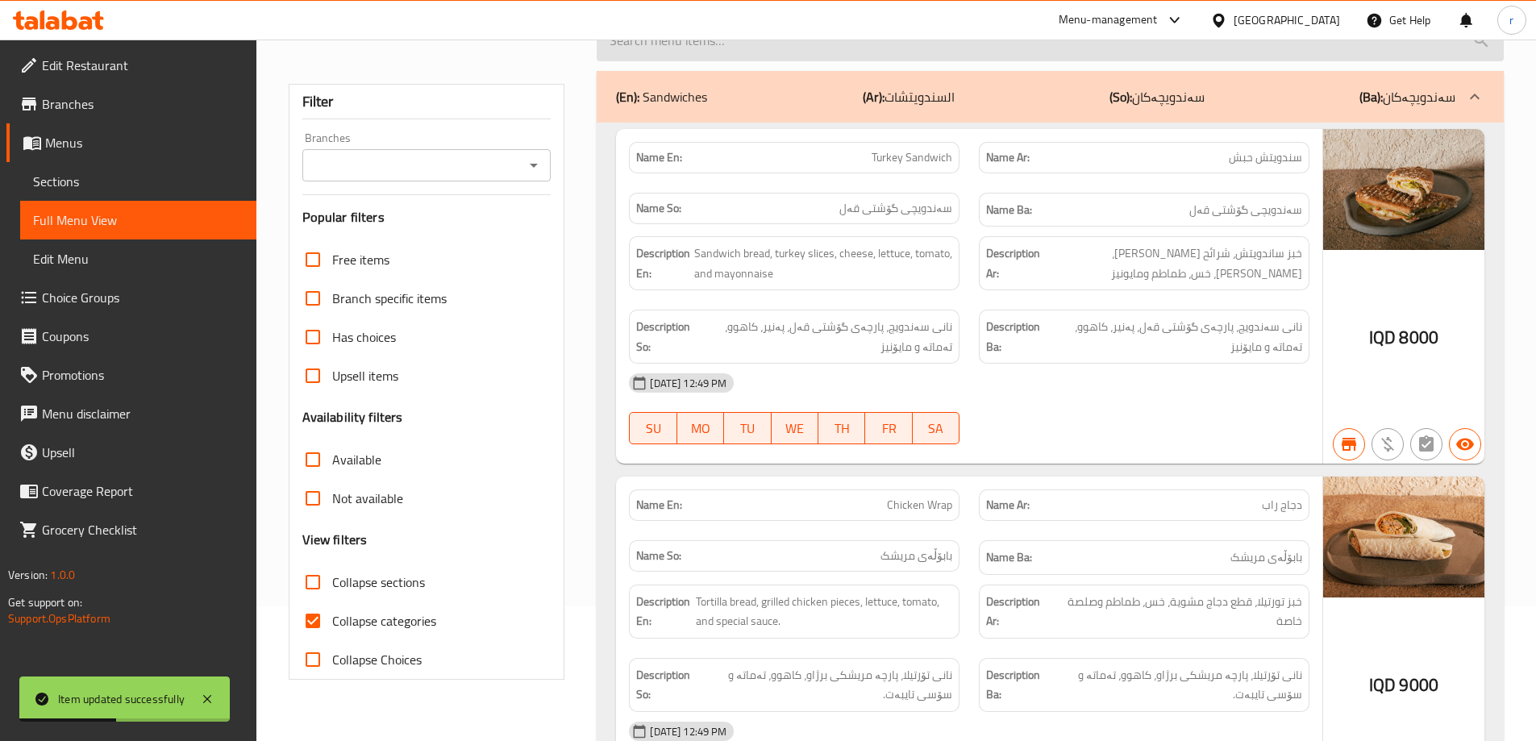
click at [717, 58] on input "search" at bounding box center [1050, 40] width 907 height 41
paste input "Orange Bitter"
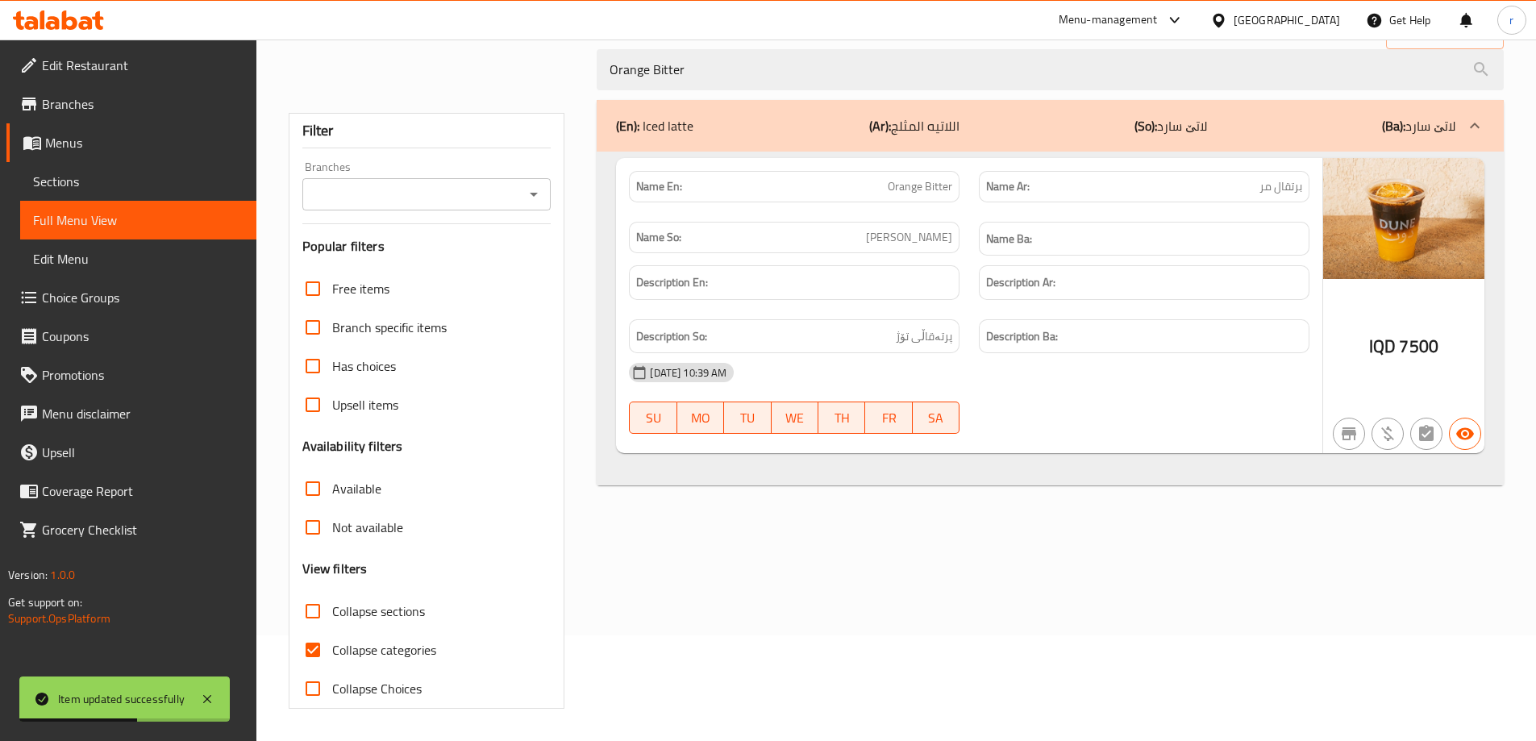
type input "Orange Bitter"
click at [466, 189] on input "Branches" at bounding box center [413, 194] width 213 height 23
click at [406, 200] on input "Branches" at bounding box center [413, 194] width 213 height 23
click at [406, 194] on input "Branches" at bounding box center [413, 194] width 213 height 23
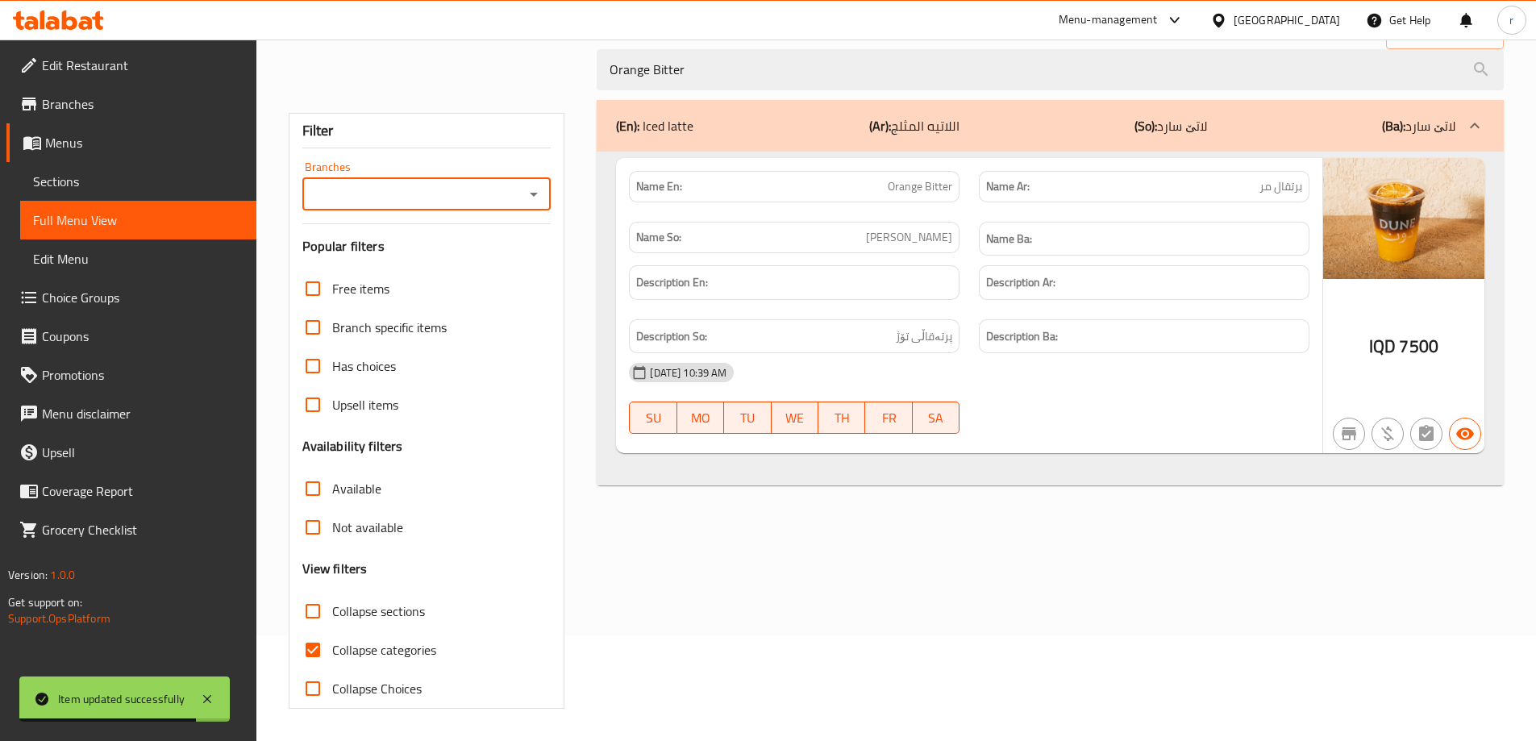
click at [406, 194] on input "Branches" at bounding box center [413, 194] width 213 height 23
click at [419, 119] on div "Filter" at bounding box center [426, 131] width 249 height 35
click at [408, 205] on input "Branches" at bounding box center [413, 194] width 213 height 23
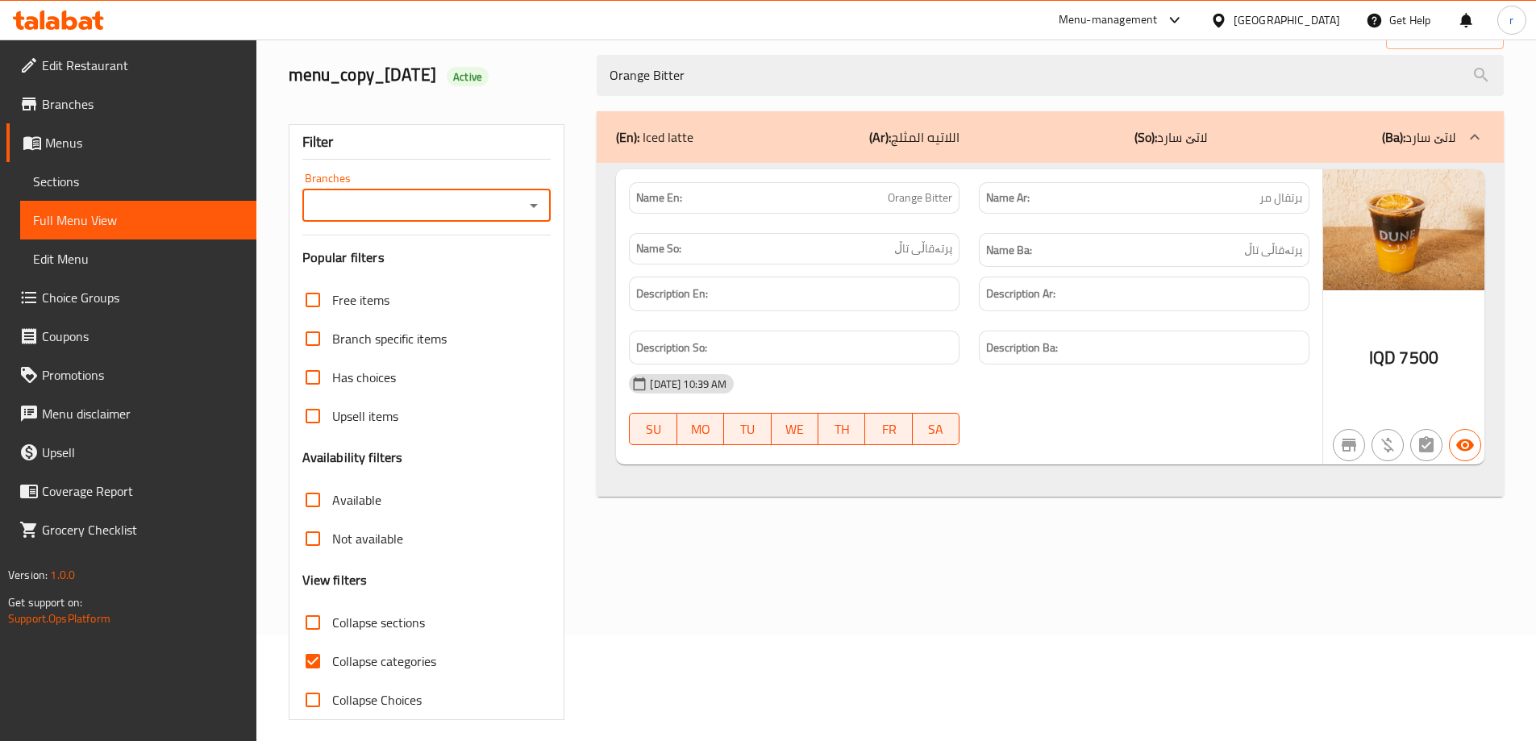
click at [468, 204] on input "Branches" at bounding box center [413, 205] width 213 height 23
click at [437, 281] on li "Dune,Empire" at bounding box center [425, 274] width 249 height 29
type input "Dune,Empire"
click at [404, 664] on span "Collapse categories" at bounding box center [384, 661] width 104 height 19
click at [332, 664] on input "Collapse categories" at bounding box center [313, 661] width 39 height 39
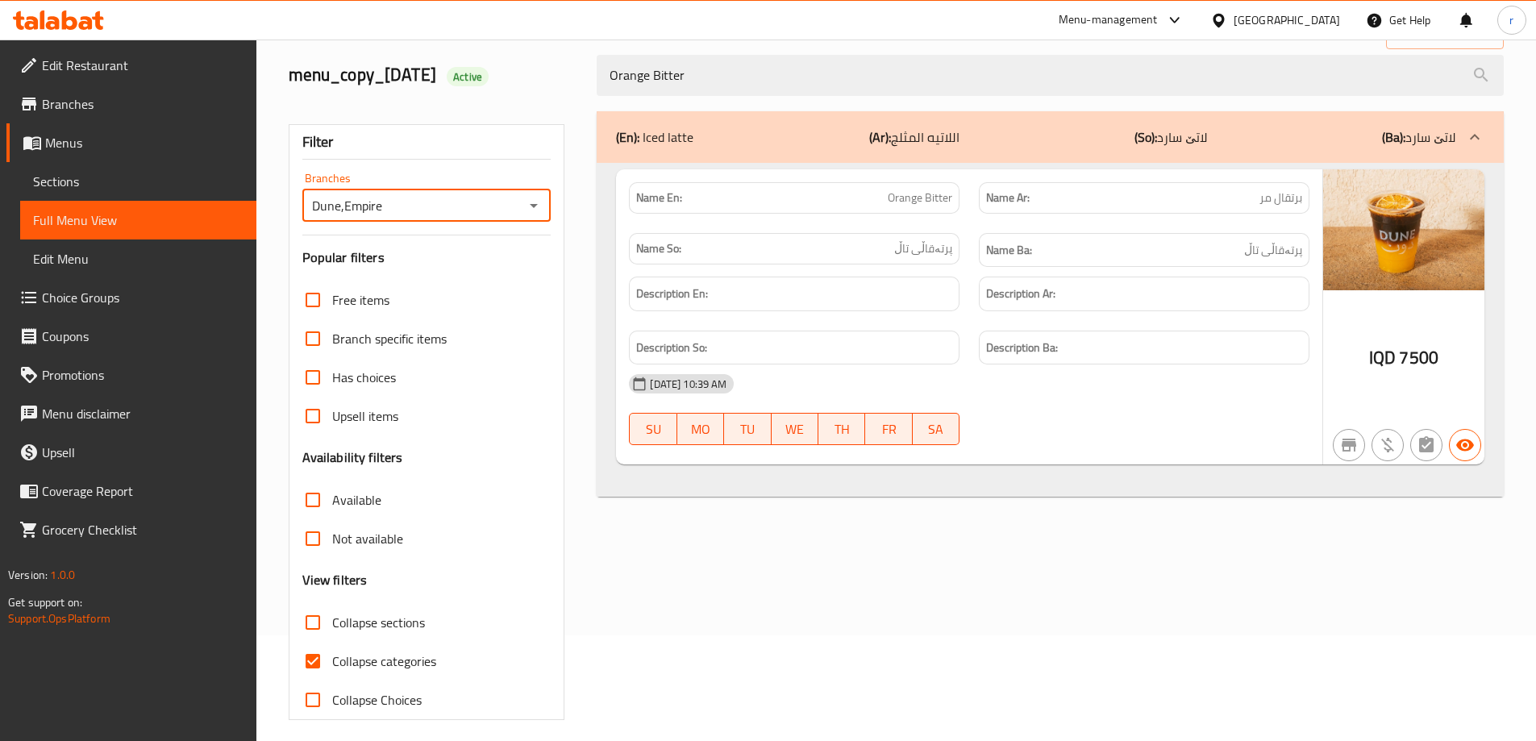
checkbox input "false"
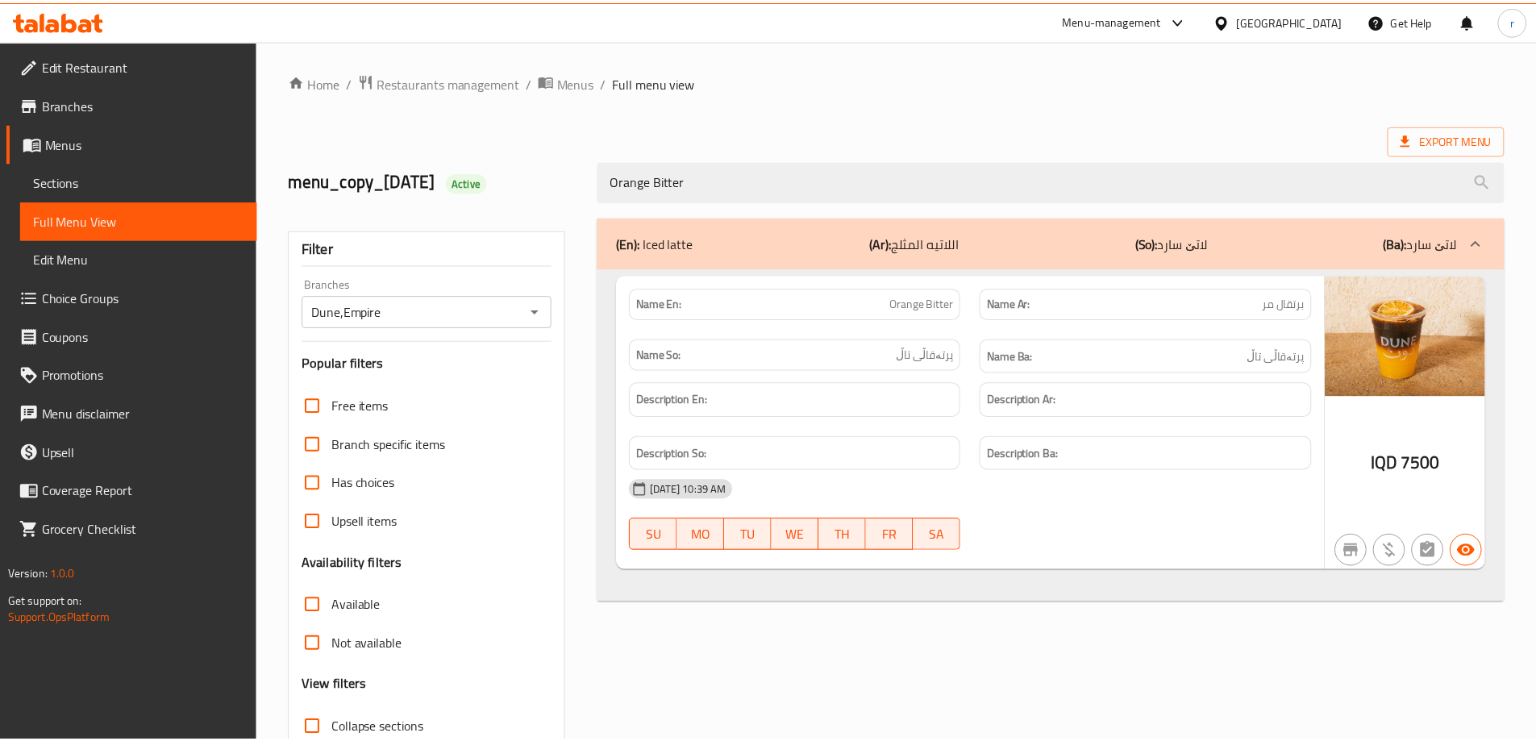
scroll to position [117, 0]
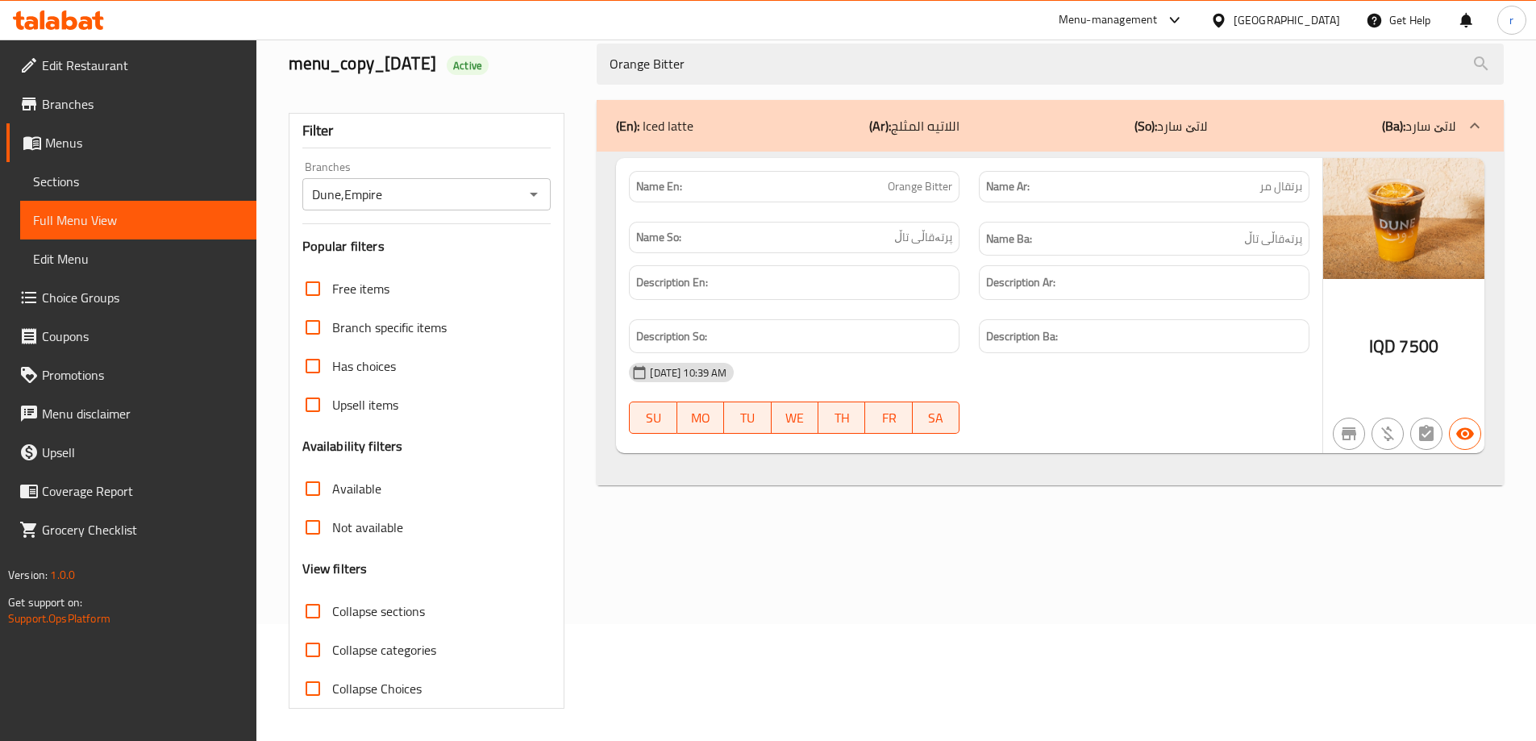
drag, startPoint x: 694, startPoint y: 66, endPoint x: 506, endPoint y: 59, distance: 188.8
click at [506, 59] on div "menu_copy_21/12/2024 Active Orange Bitter" at bounding box center [896, 64] width 1235 height 72
click at [65, 10] on icon at bounding box center [58, 19] width 91 height 19
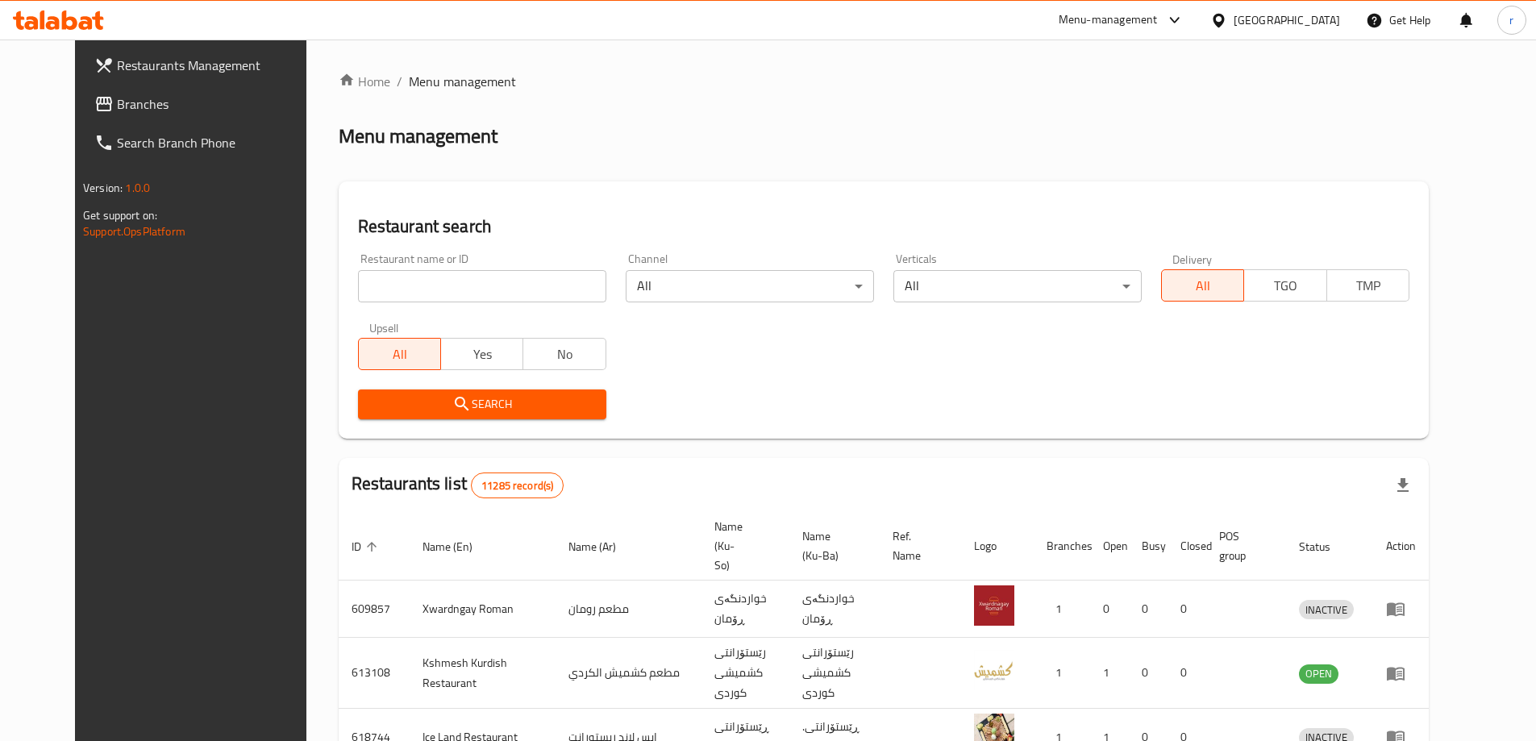
drag, startPoint x: 106, startPoint y: 99, endPoint x: 128, endPoint y: 112, distance: 26.0
click at [117, 99] on span "Branches" at bounding box center [218, 103] width 202 height 19
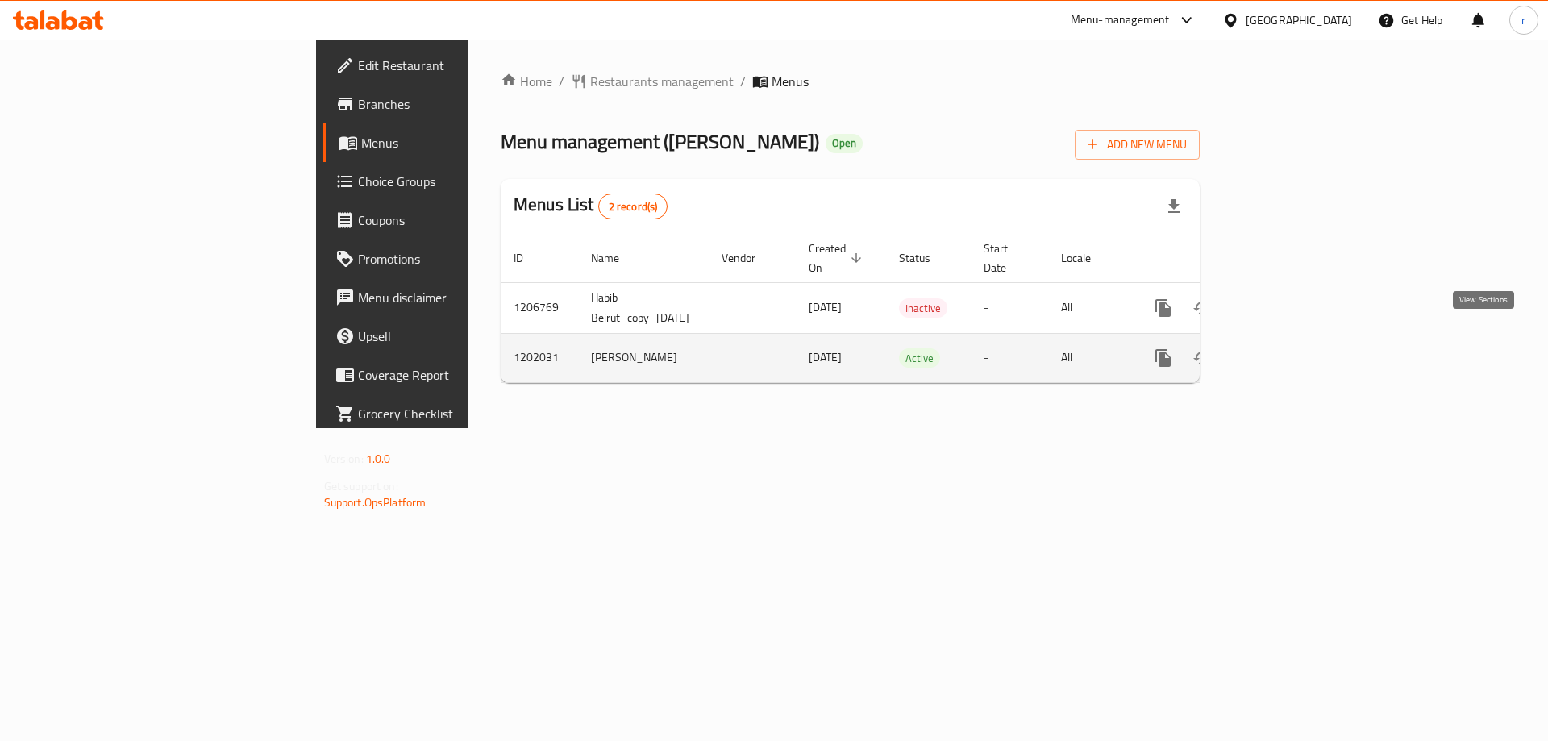
click at [1289, 348] on icon "enhanced table" at bounding box center [1279, 357] width 19 height 19
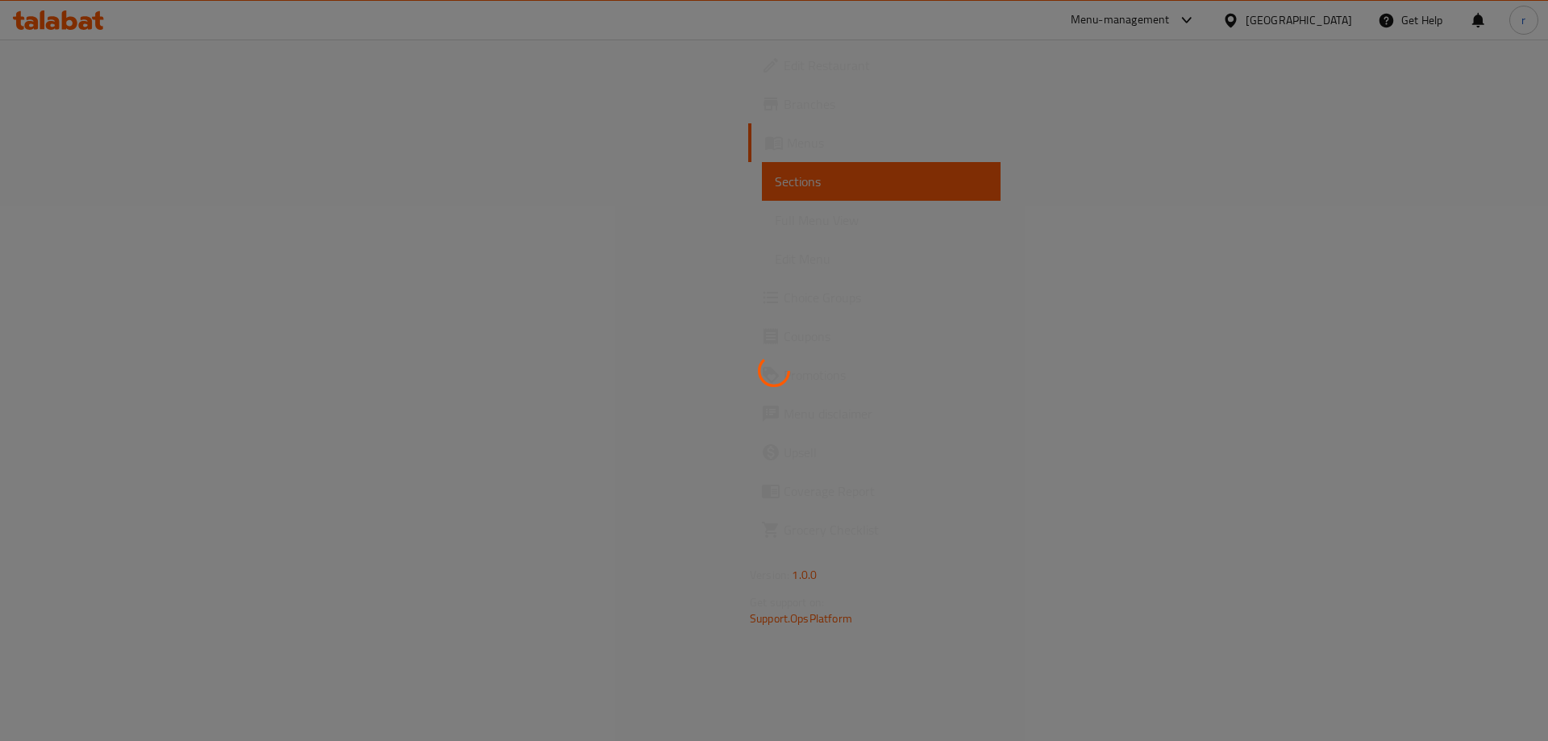
click at [76, 220] on div at bounding box center [774, 370] width 1548 height 741
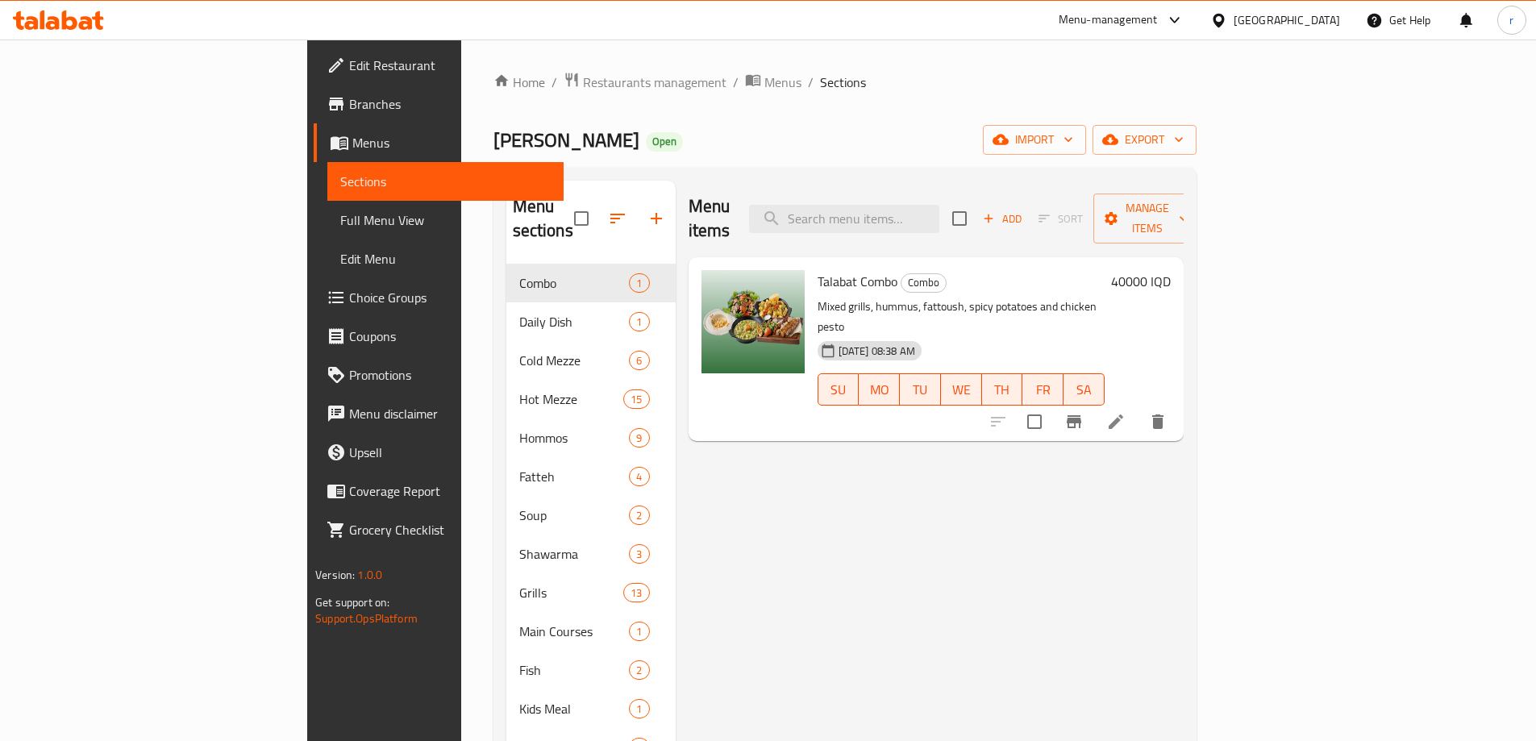
click at [340, 220] on span "Full Menu View" at bounding box center [445, 219] width 210 height 19
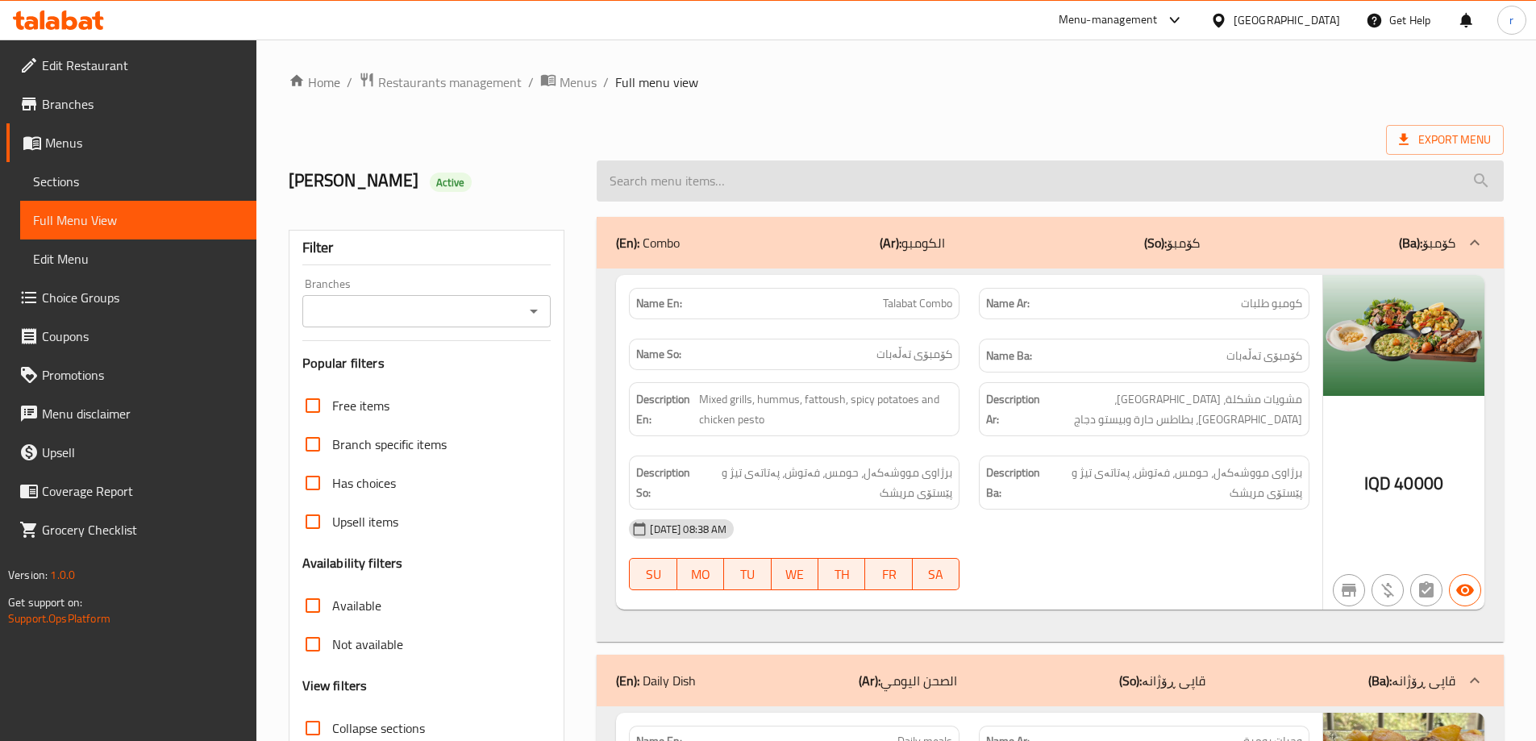
click at [883, 190] on input "search" at bounding box center [1050, 180] width 907 height 41
paste input "Chicken Shawarma"
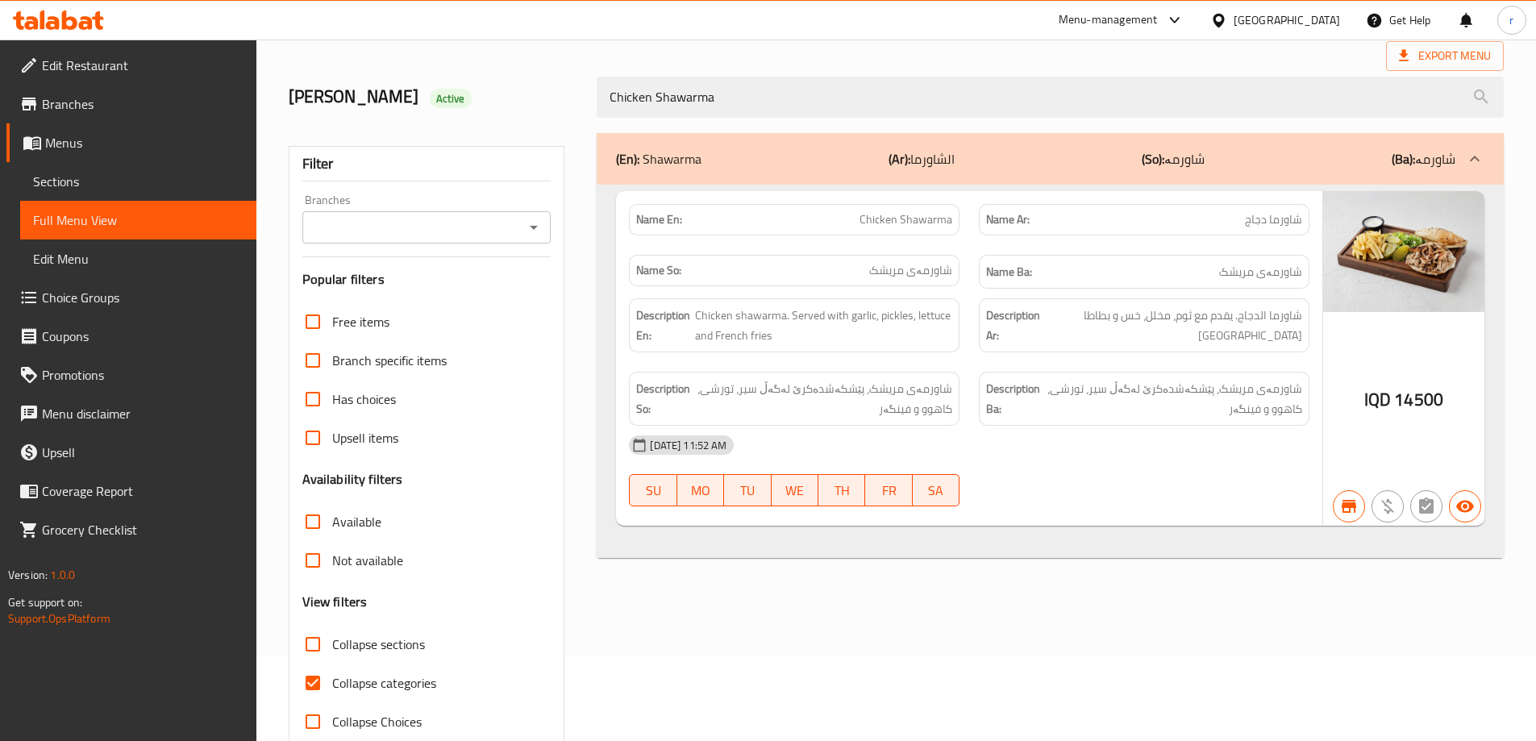
scroll to position [117, 0]
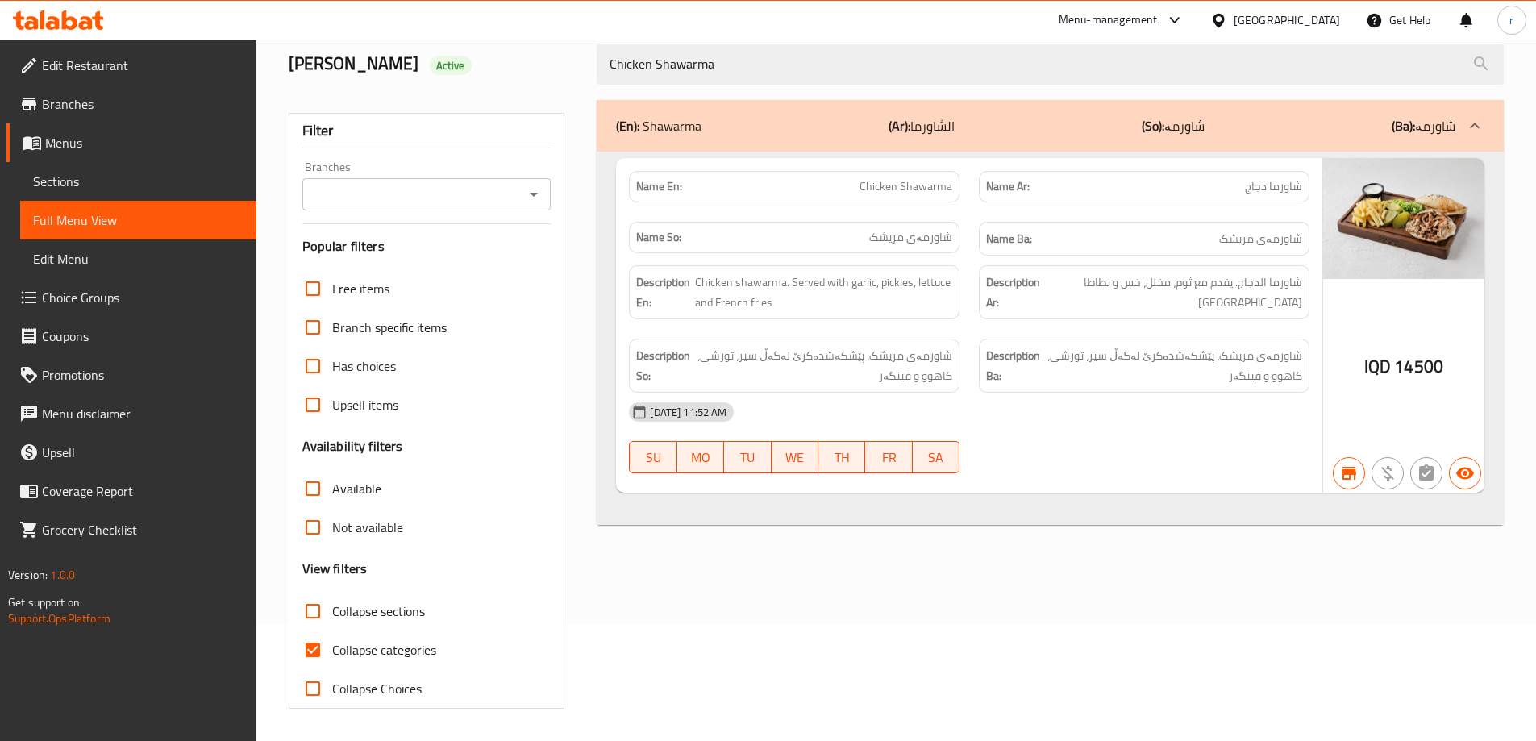
type input "Chicken Shawarma"
click at [359, 648] on span "Collapse categories" at bounding box center [384, 649] width 104 height 19
click at [332, 648] on input "Collapse categories" at bounding box center [313, 650] width 39 height 39
checkbox input "false"
click at [477, 201] on input "Branches" at bounding box center [413, 194] width 213 height 23
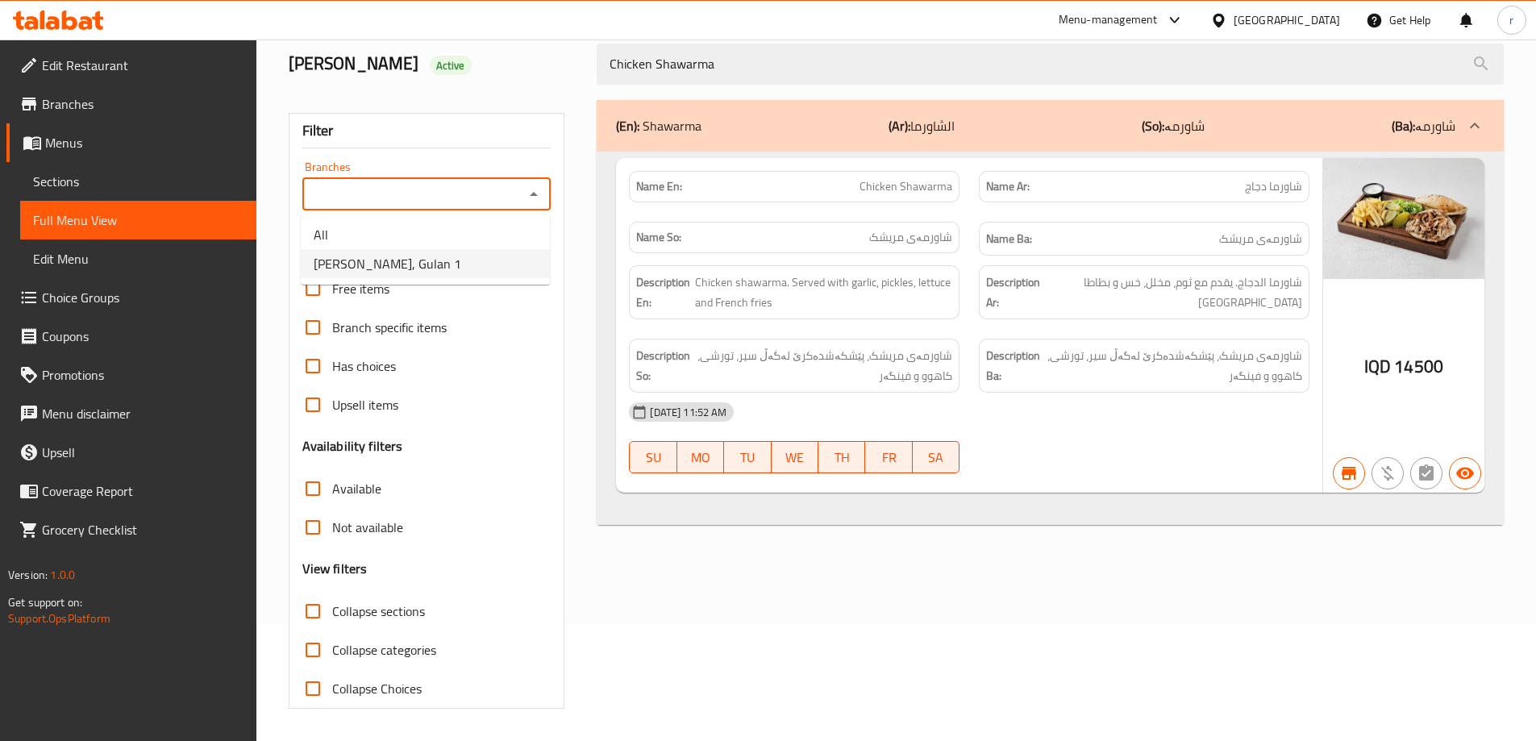
click at [433, 265] on li "Habib Beirut, Gulan 1" at bounding box center [425, 263] width 249 height 29
type input "Habib Beirut, Gulan 1"
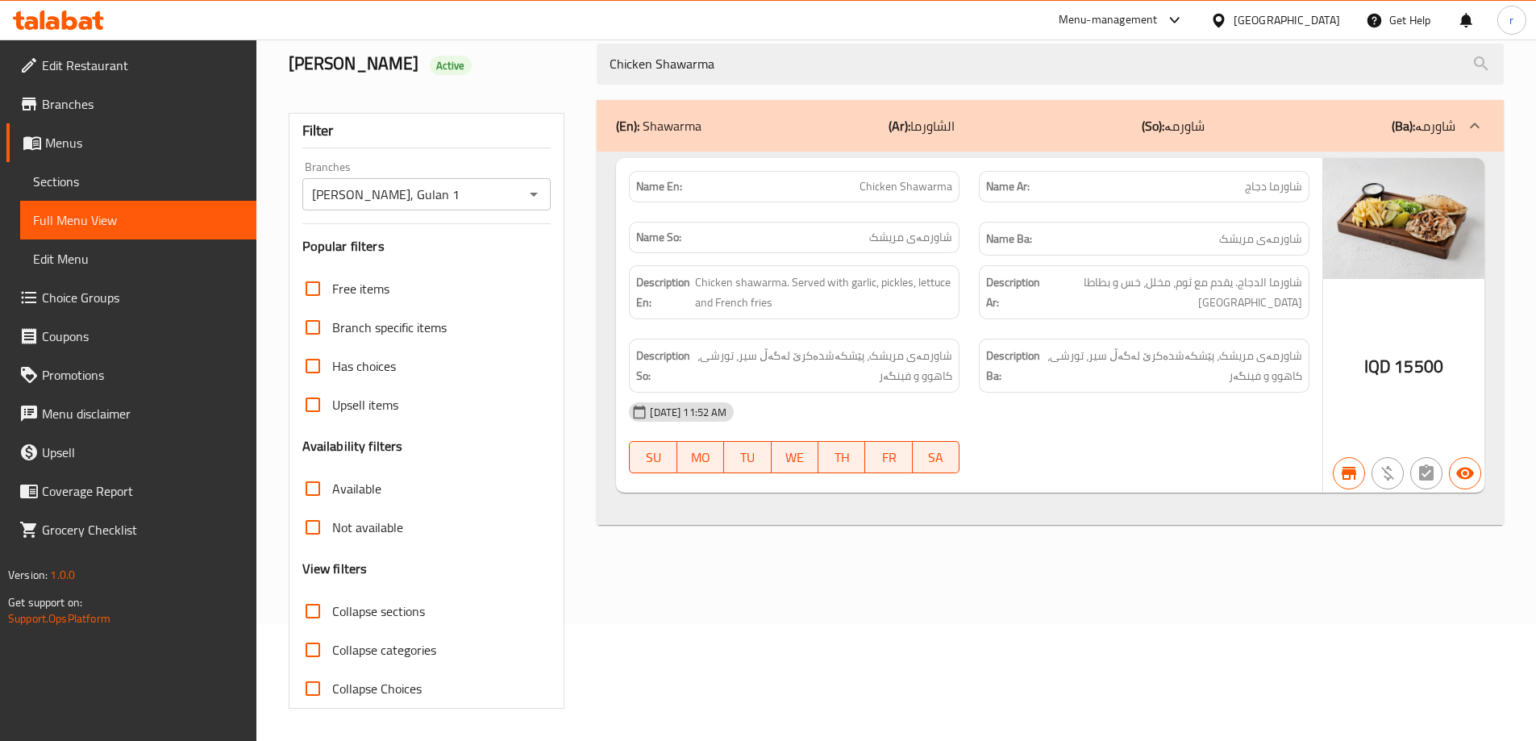
drag, startPoint x: 723, startPoint y: 64, endPoint x: 366, endPoint y: 108, distance: 360.0
click at [366, 108] on div "Home / Restaurants management / Menus / Full menu view Export Menu Habib Beirut…" at bounding box center [896, 332] width 1215 height 754
paste input "Fish Skewers"
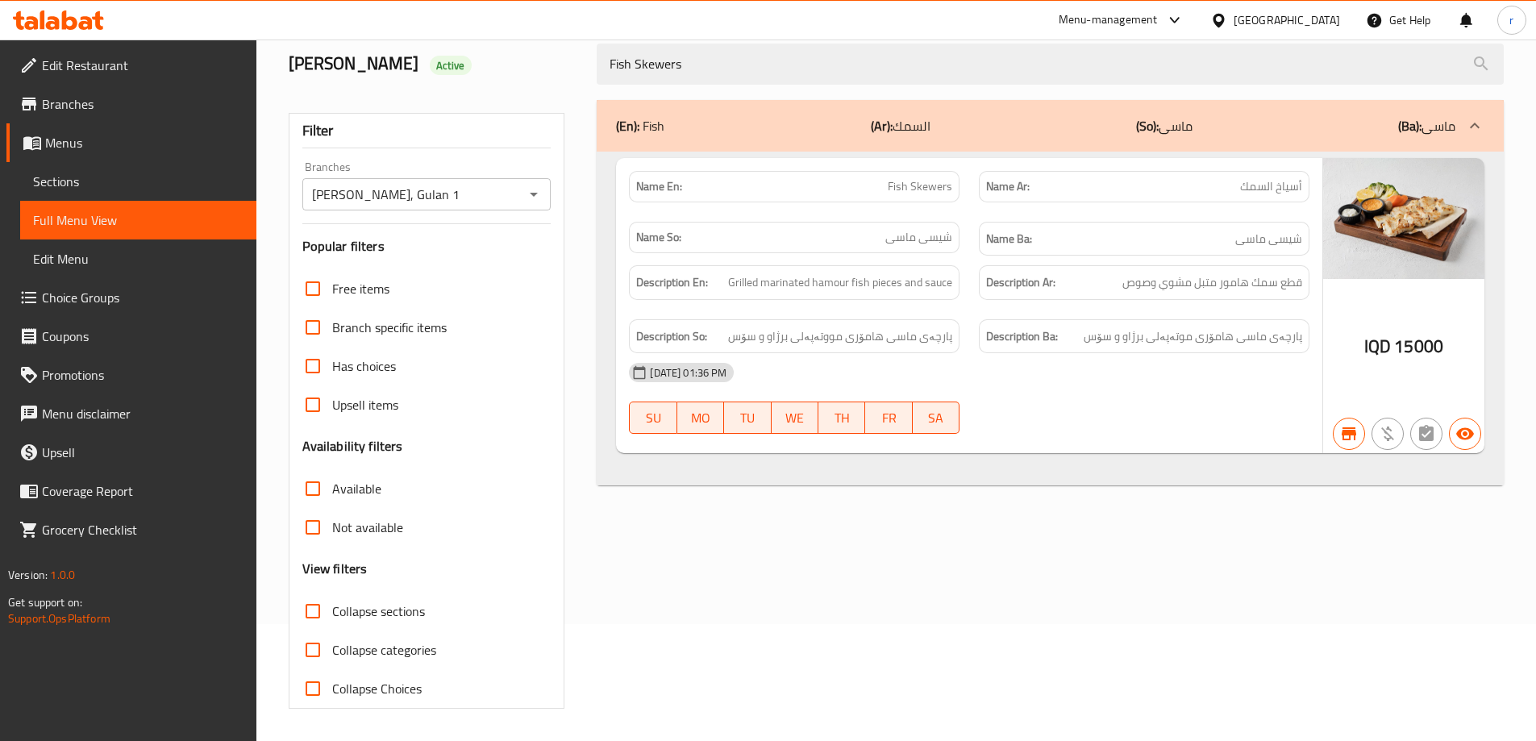
type input "Fish Skewers"
click at [531, 191] on icon "Open" at bounding box center [533, 194] width 19 height 19
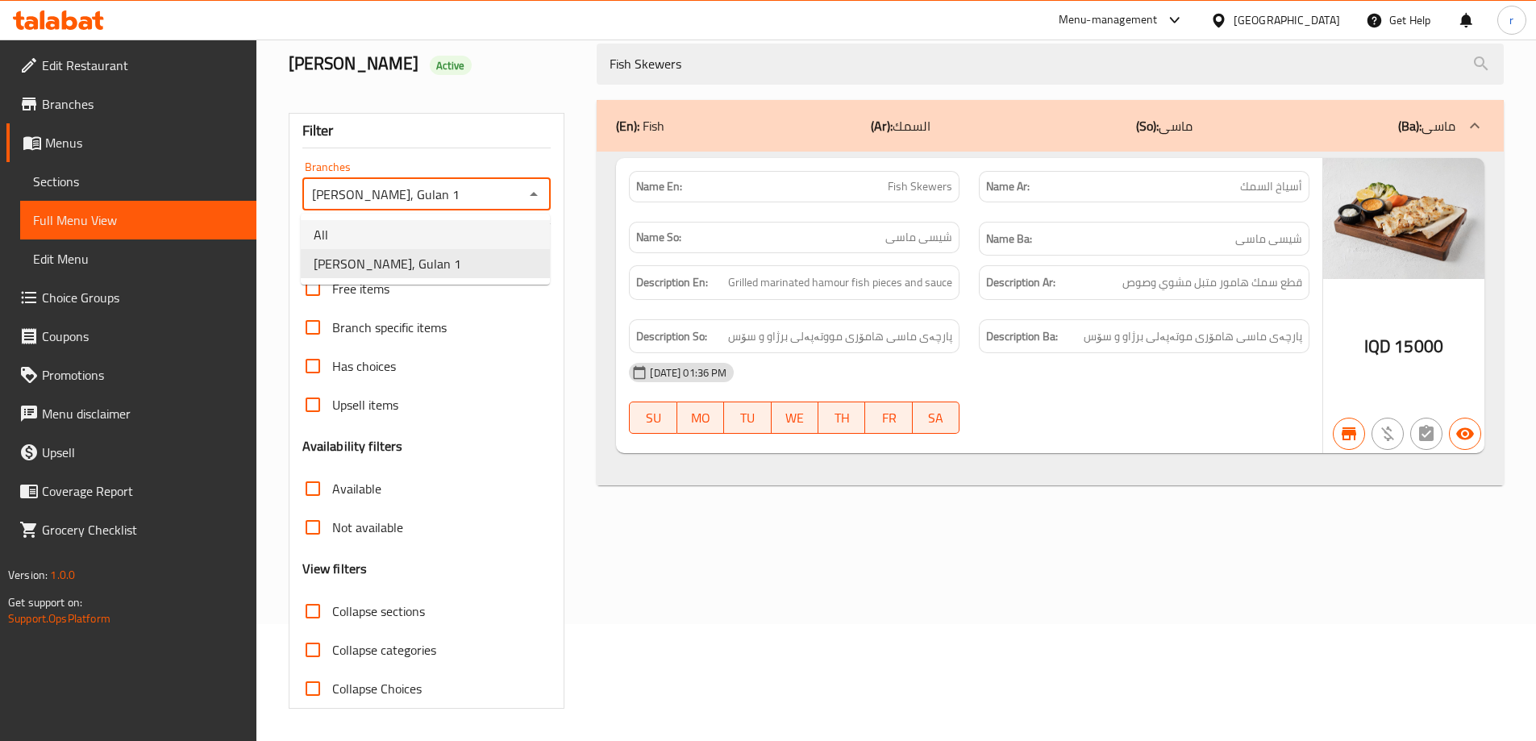
click at [448, 227] on li "All" at bounding box center [425, 234] width 249 height 29
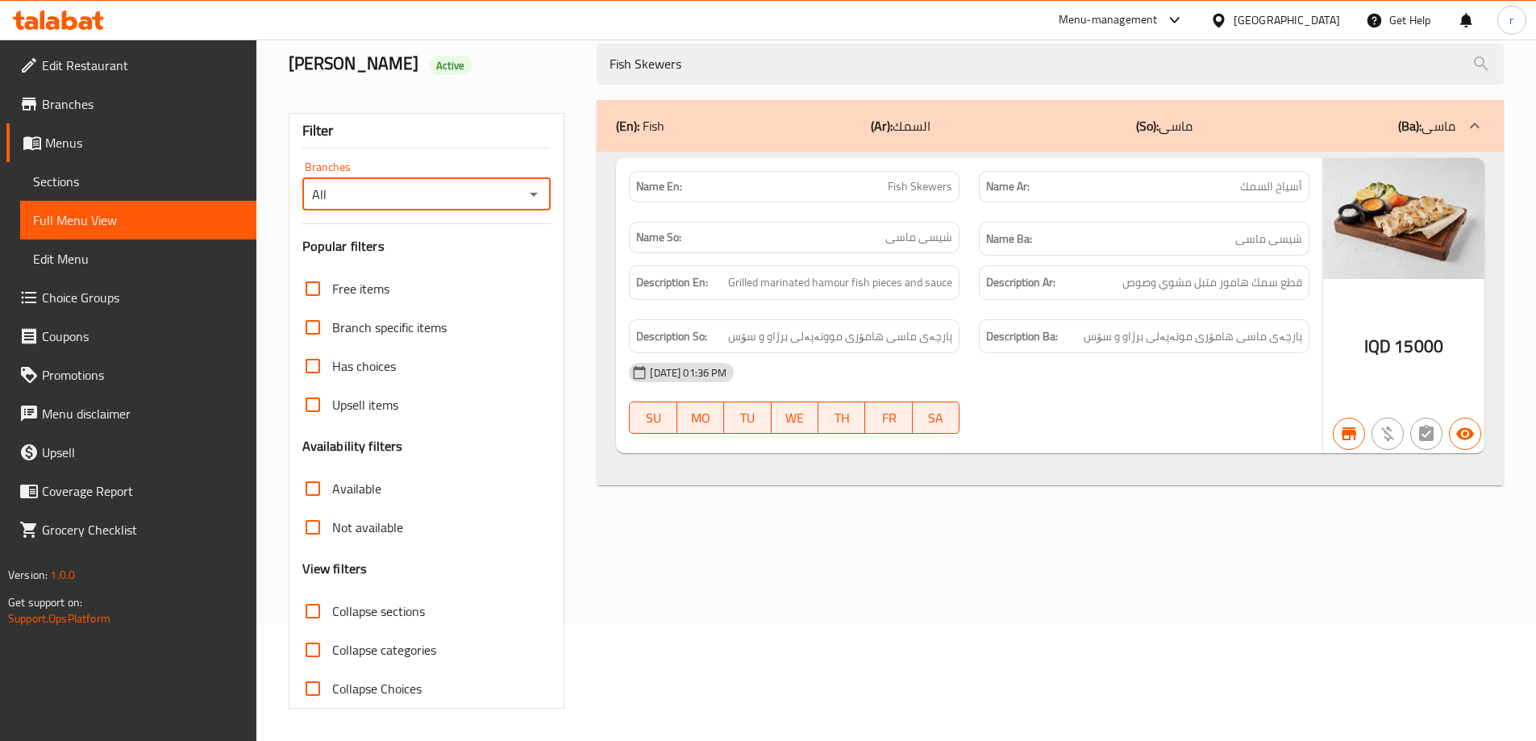
click at [529, 191] on icon "Open" at bounding box center [533, 194] width 19 height 19
click at [453, 275] on li "Habib Beirut, Gulan 1" at bounding box center [425, 263] width 249 height 29
type input "Habib Beirut, Gulan 1"
drag, startPoint x: 731, startPoint y: 63, endPoint x: 485, endPoint y: 64, distance: 246.8
click at [485, 64] on div "Habib Beirut Active Fish Skewers" at bounding box center [896, 64] width 1235 height 72
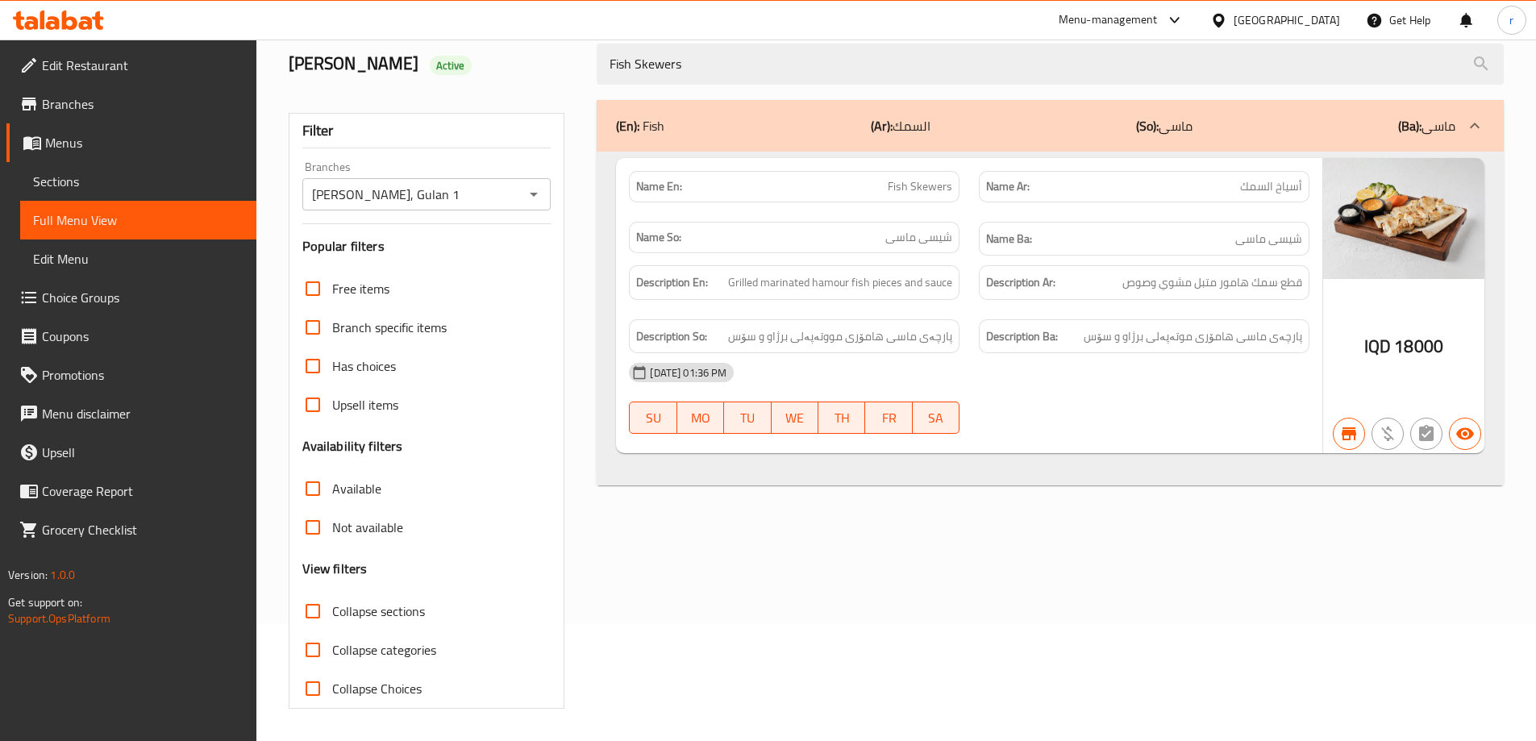
paste input "Lamb Cutlets Habib Beirut"
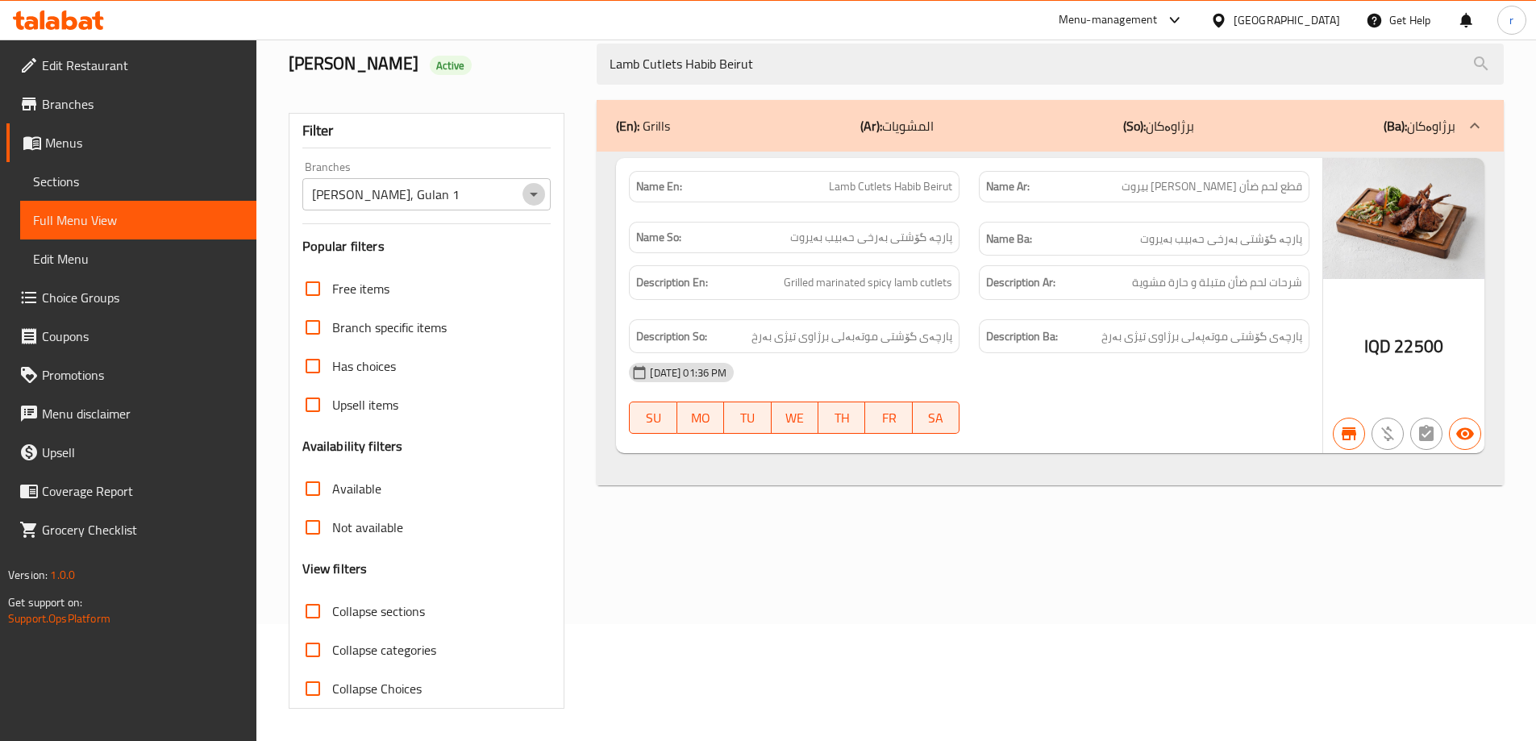
click at [538, 192] on icon "Open" at bounding box center [533, 194] width 19 height 19
type input "Lamb Cutlets Habib Beirut"
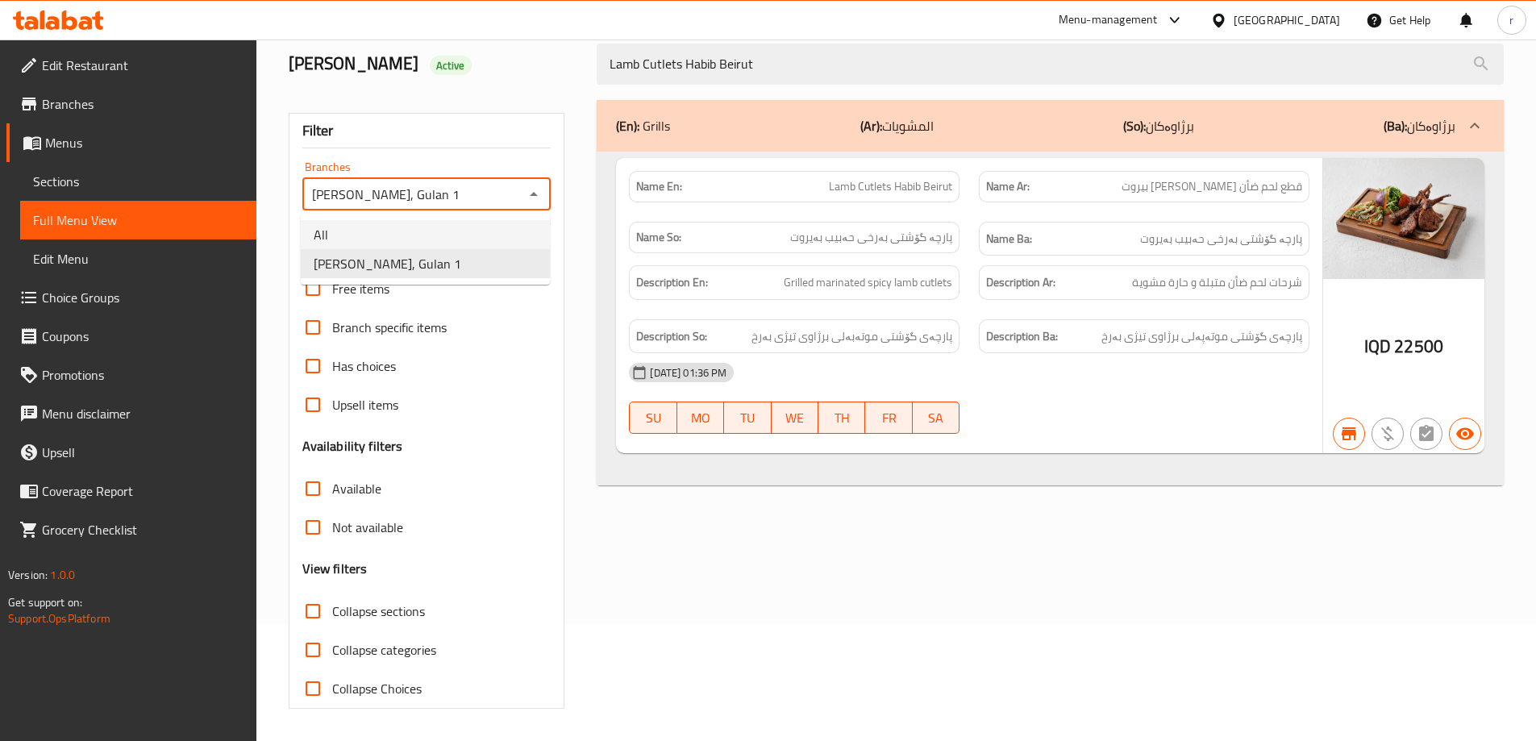
click at [449, 228] on li "All" at bounding box center [425, 234] width 249 height 29
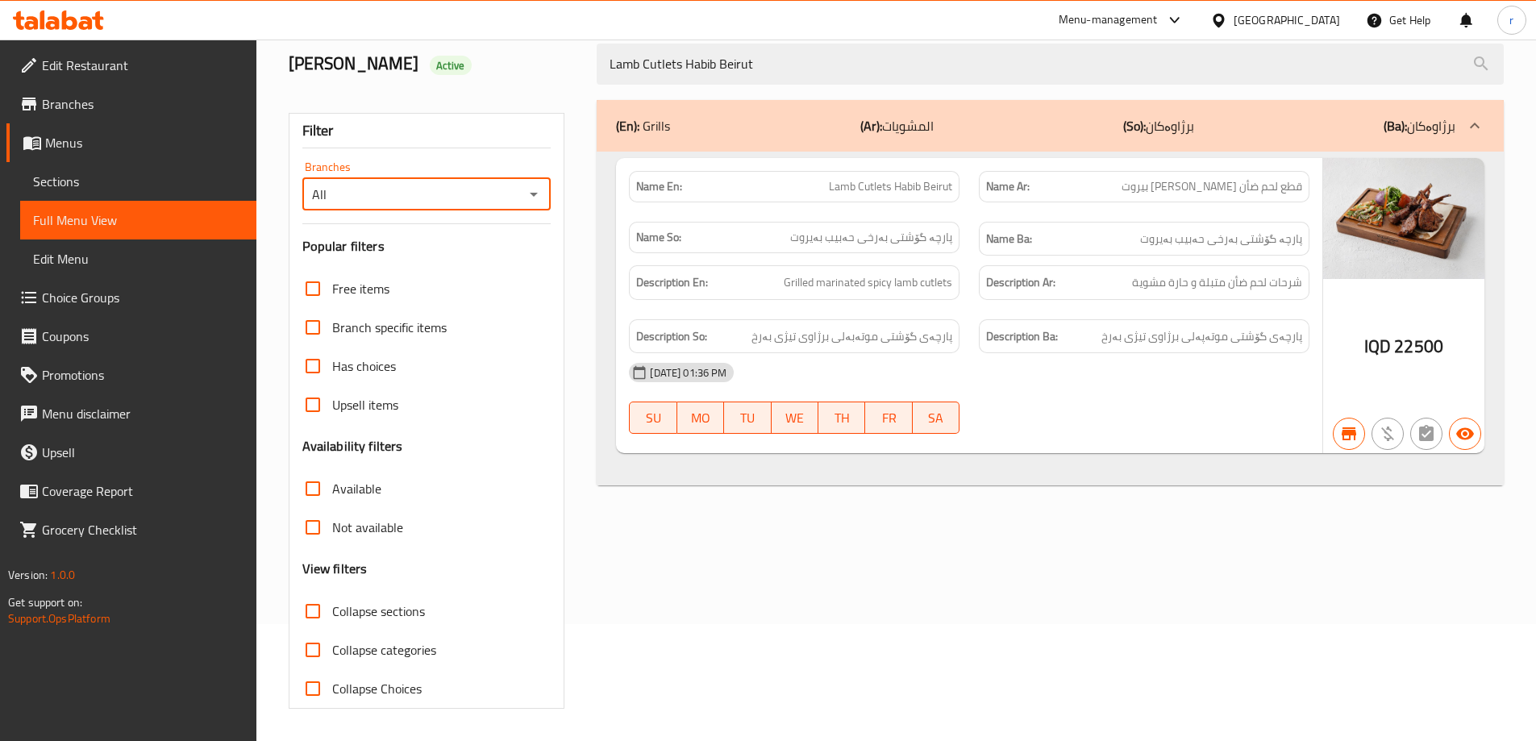
click at [530, 199] on icon "Open" at bounding box center [533, 194] width 19 height 19
click at [447, 260] on li "Habib Beirut, Gulan 1" at bounding box center [425, 263] width 249 height 29
type input "Habib Beirut, Gulan 1"
drag, startPoint x: 766, startPoint y: 79, endPoint x: 546, endPoint y: 78, distance: 220.2
click at [547, 78] on div "Habib Beirut Active Lamb Cutlets Habib Beirut" at bounding box center [896, 64] width 1235 height 72
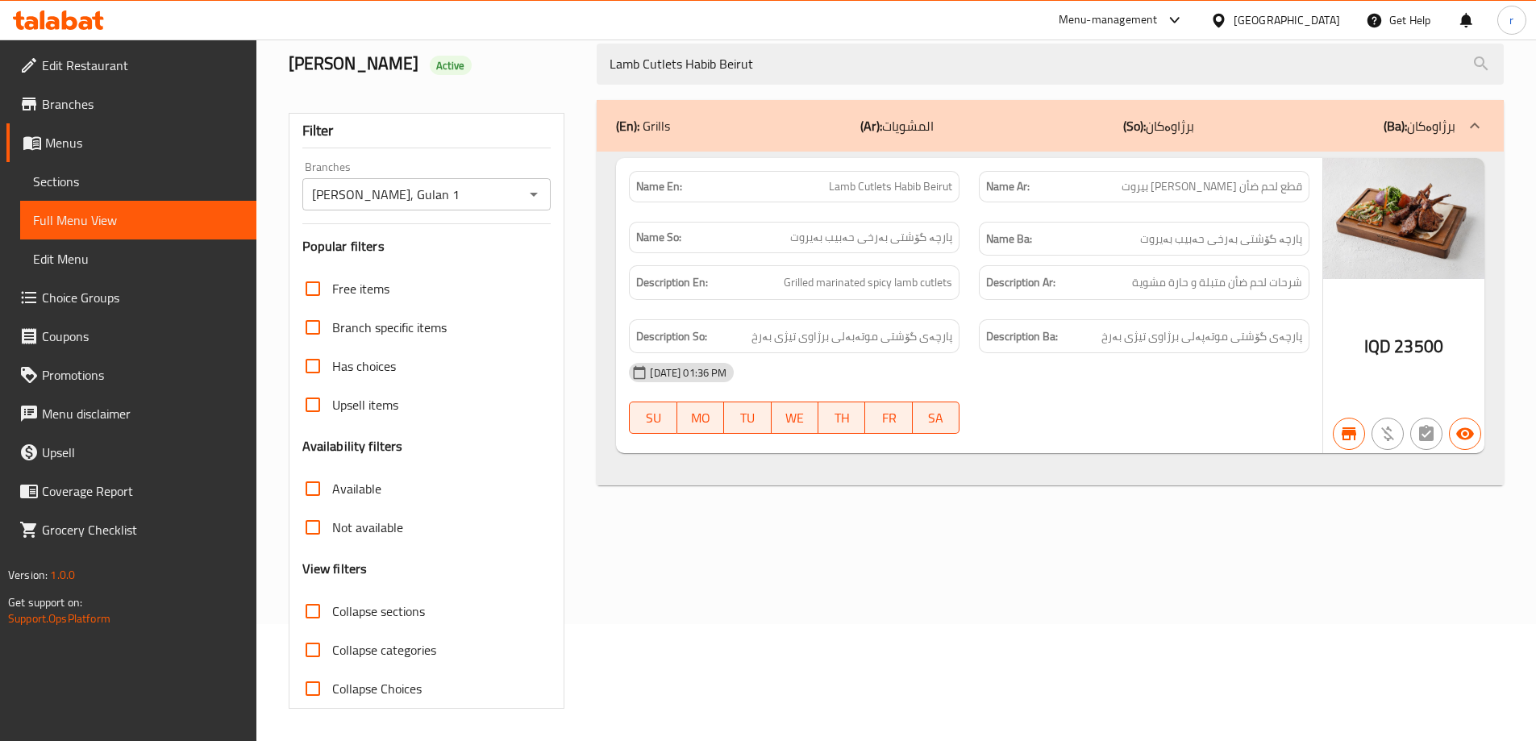
paste input "Grilled Half Chicken"
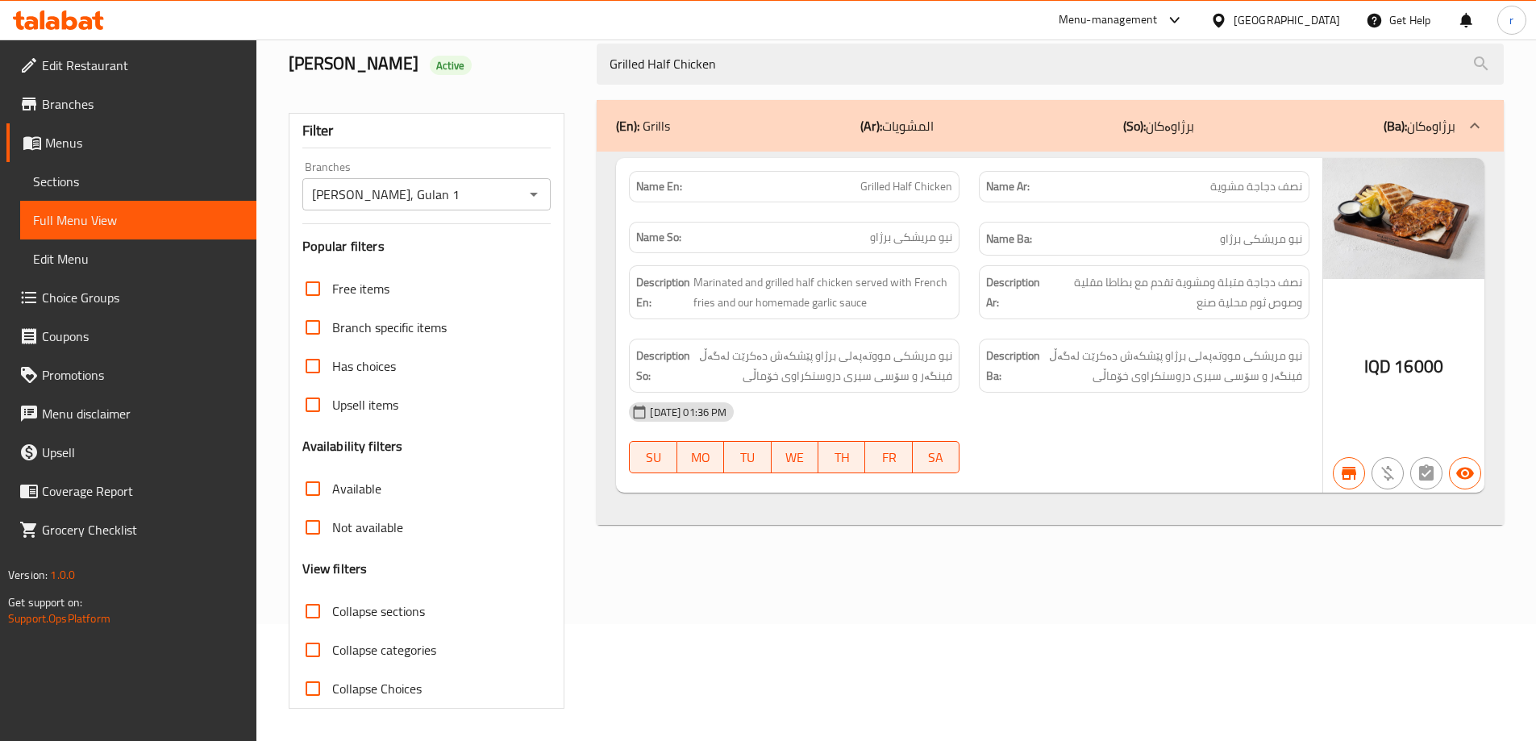
click at [533, 192] on icon "Open" at bounding box center [533, 194] width 19 height 19
type input "Grilled Half Chicken"
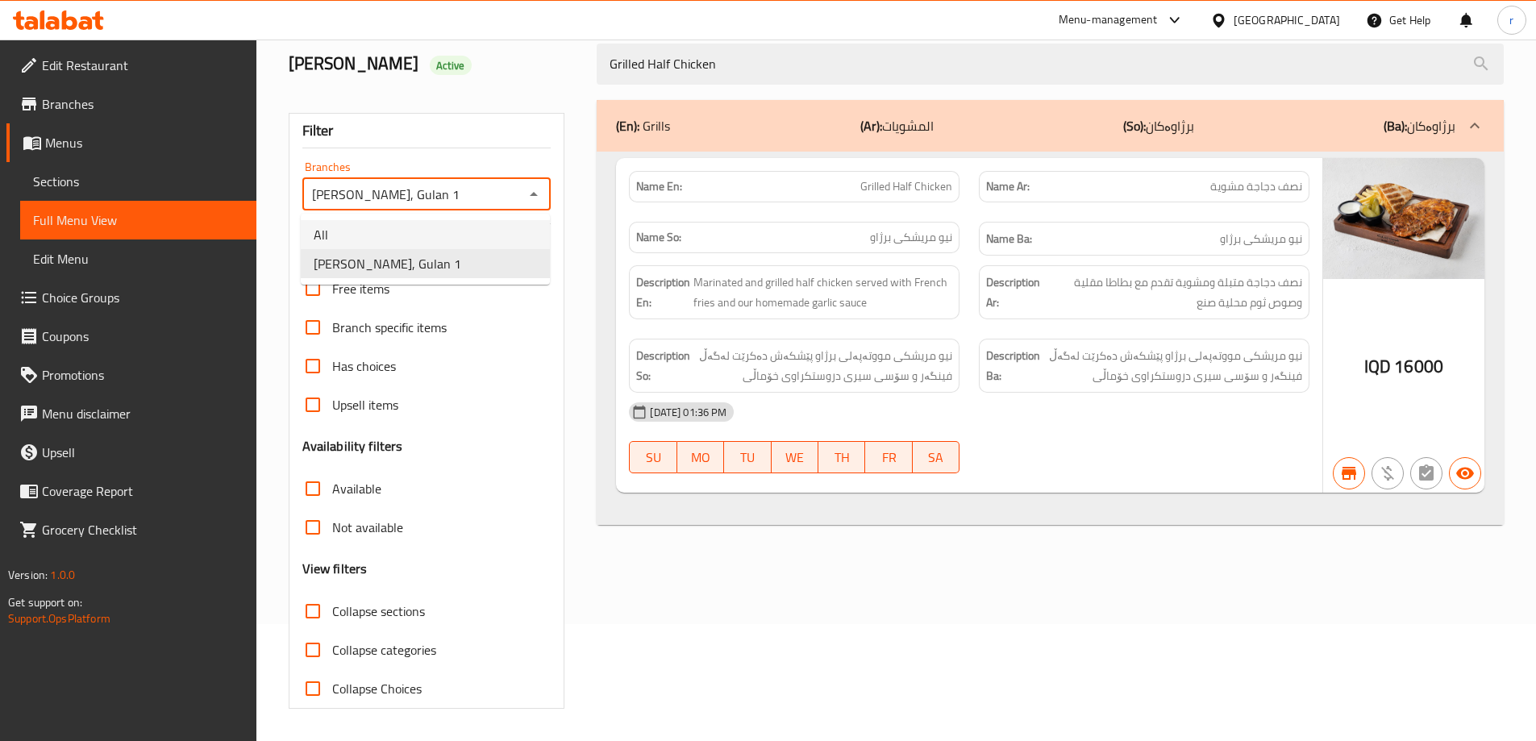
click at [462, 232] on li "All" at bounding box center [425, 234] width 249 height 29
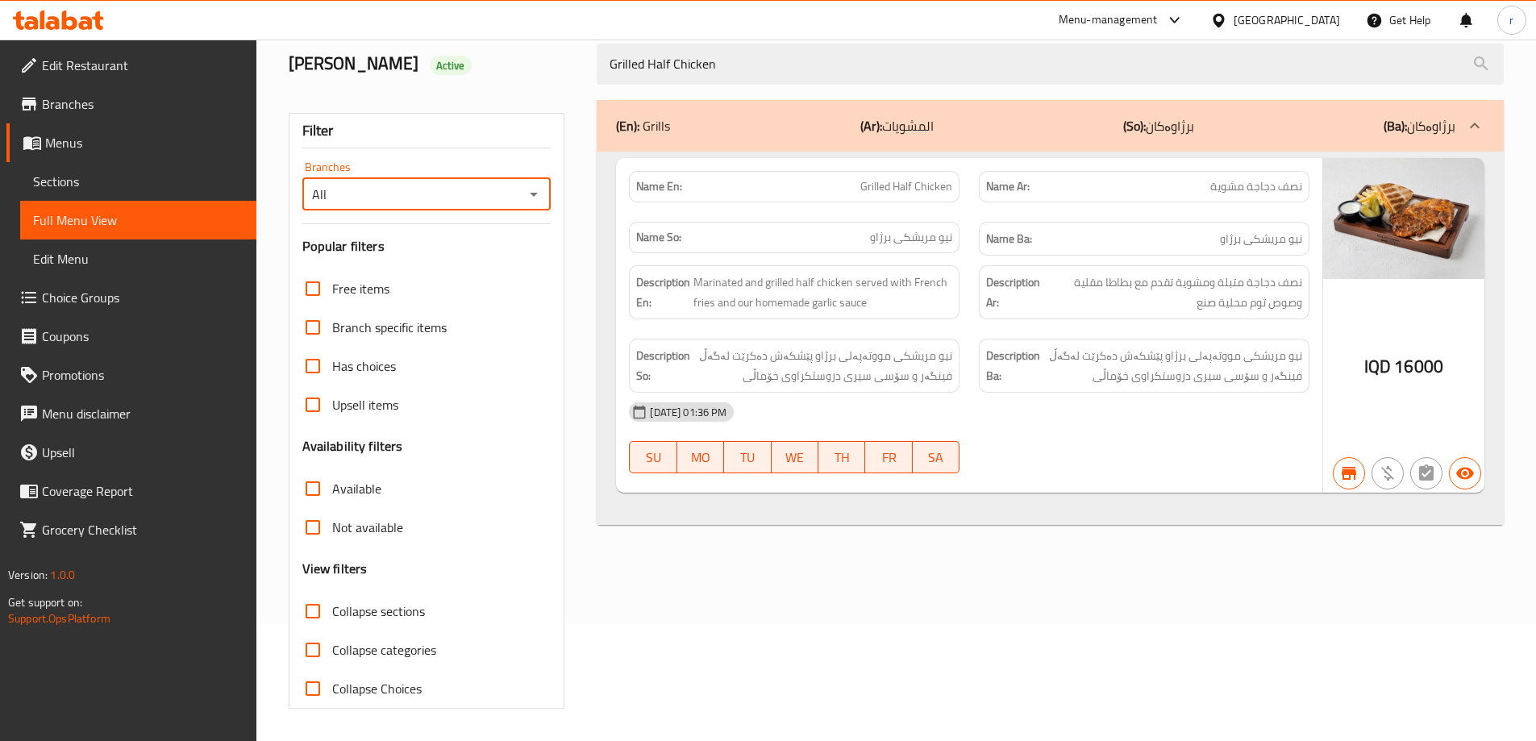
click at [531, 191] on icon "Open" at bounding box center [533, 194] width 19 height 19
click at [474, 273] on li "Habib Beirut, Gulan 1" at bounding box center [425, 263] width 249 height 29
type input "Habib Beirut, Gulan 1"
drag, startPoint x: 806, startPoint y: 75, endPoint x: 531, endPoint y: 82, distance: 275.1
click at [531, 82] on div "Habib Beirut Active Grilled Half Chicken" at bounding box center [896, 64] width 1235 height 72
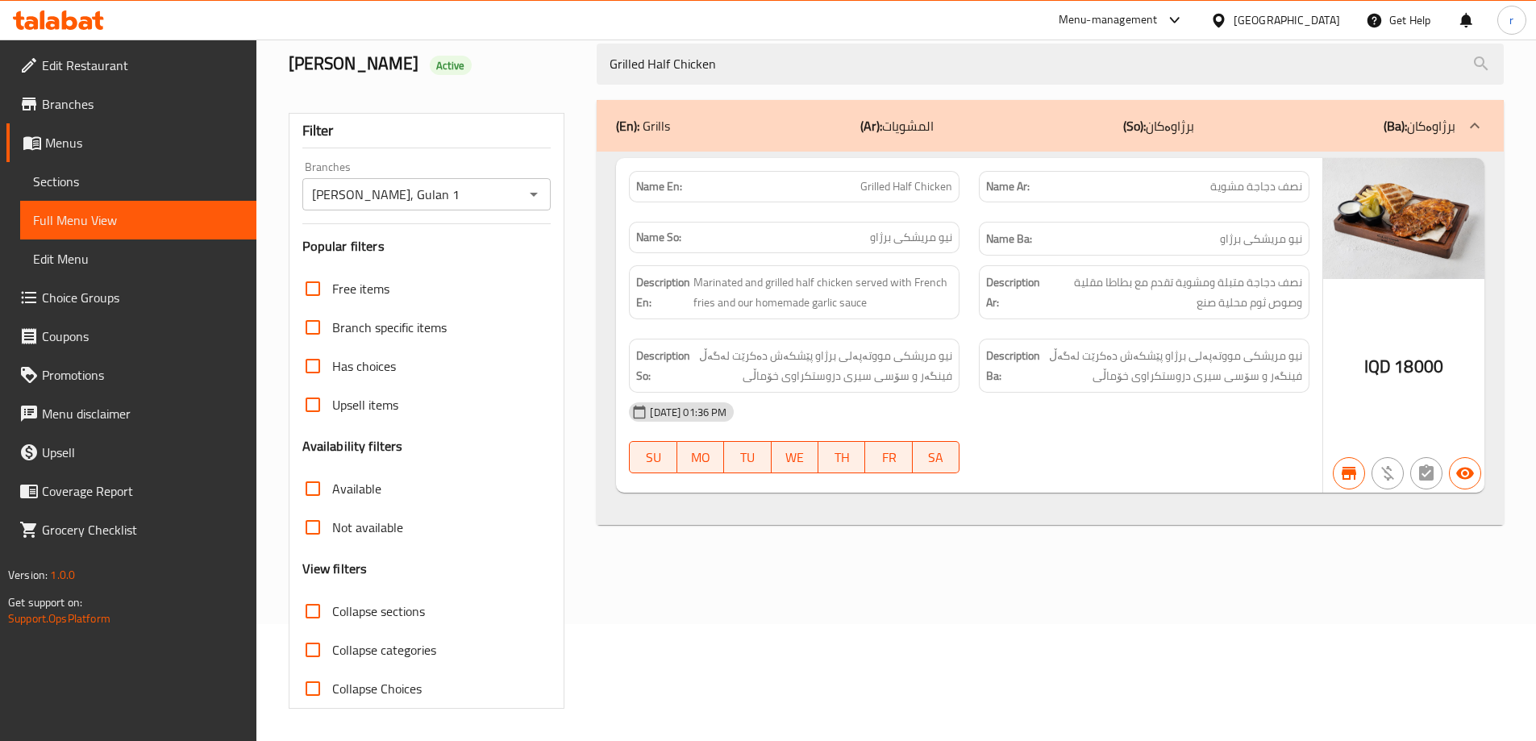
paste input "Meat Arayes"
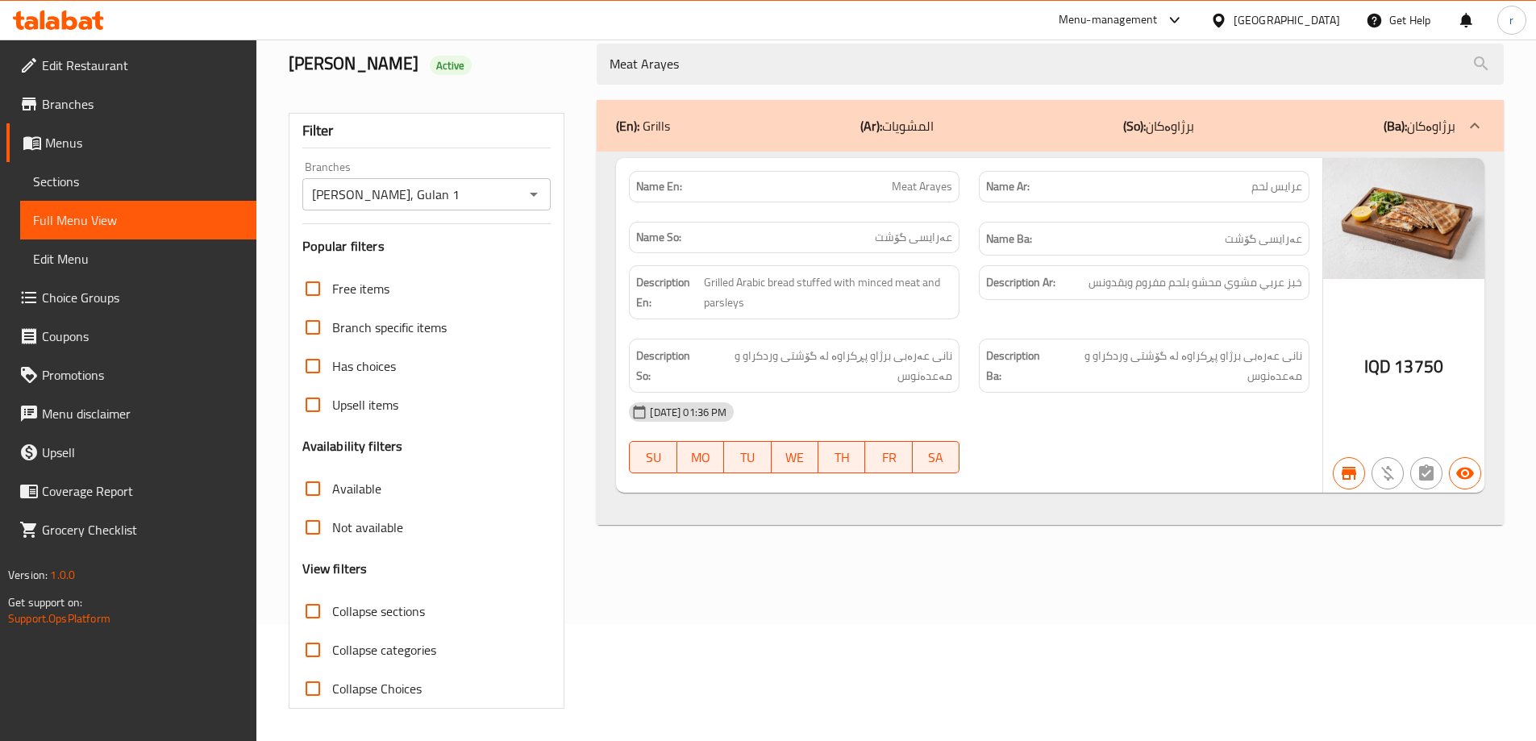
type input "Meat Arayes"
click at [531, 195] on icon "Open" at bounding box center [533, 194] width 19 height 19
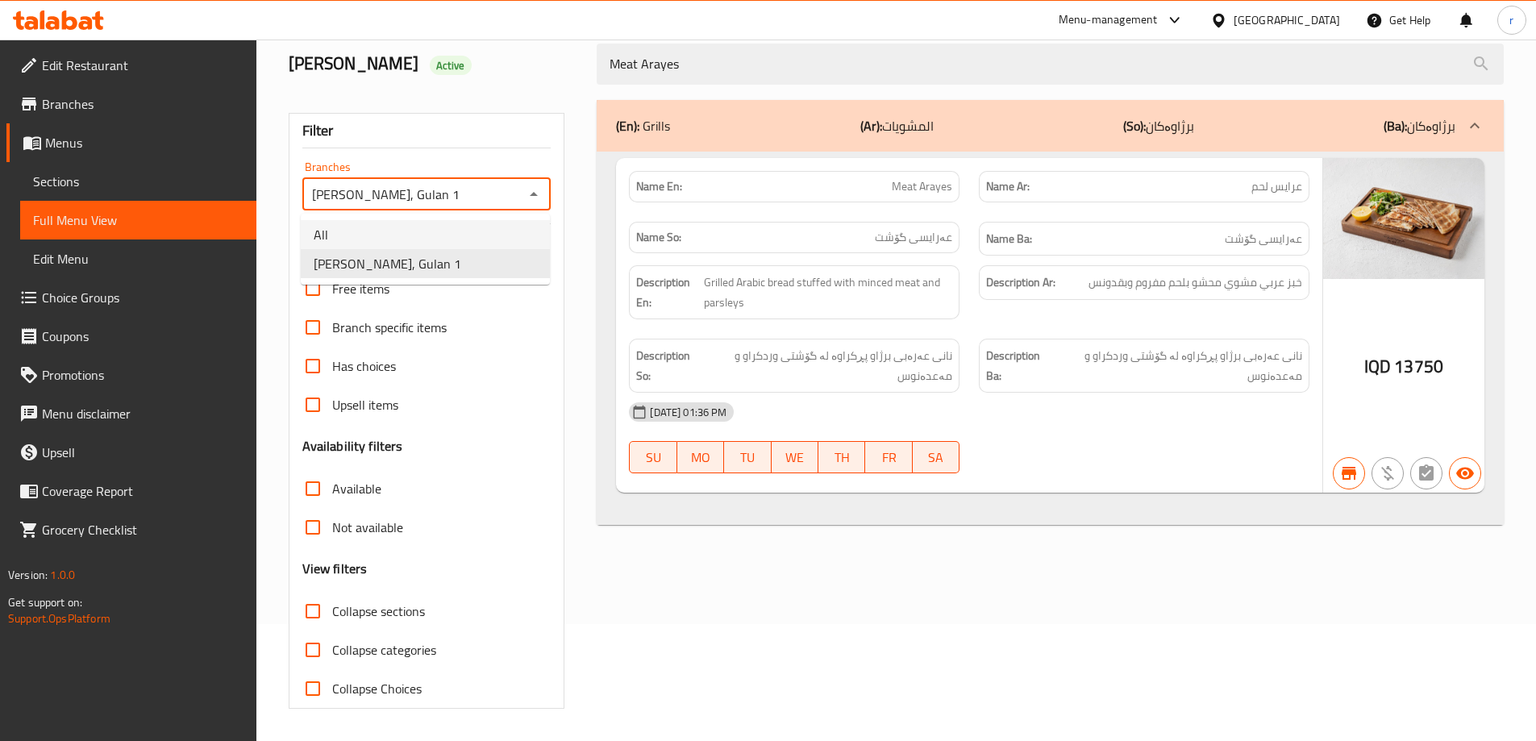
click at [474, 225] on li "All" at bounding box center [425, 234] width 249 height 29
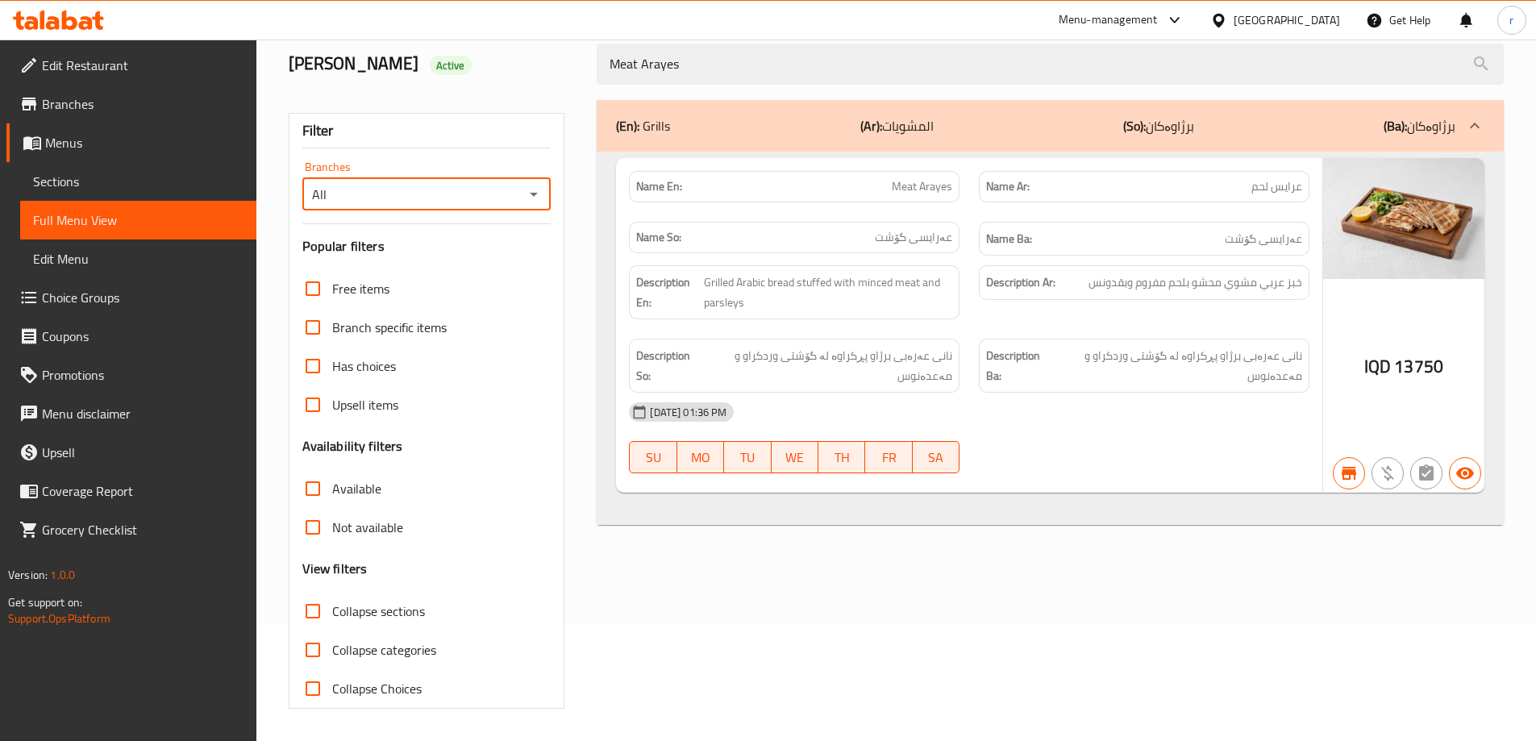
click at [535, 192] on icon "Open" at bounding box center [533, 194] width 19 height 19
click at [460, 263] on li "Habib Beirut, Gulan 1" at bounding box center [425, 263] width 249 height 29
drag, startPoint x: 538, startPoint y: 195, endPoint x: 529, endPoint y: 200, distance: 10.1
click at [538, 195] on icon "Open" at bounding box center [533, 194] width 19 height 19
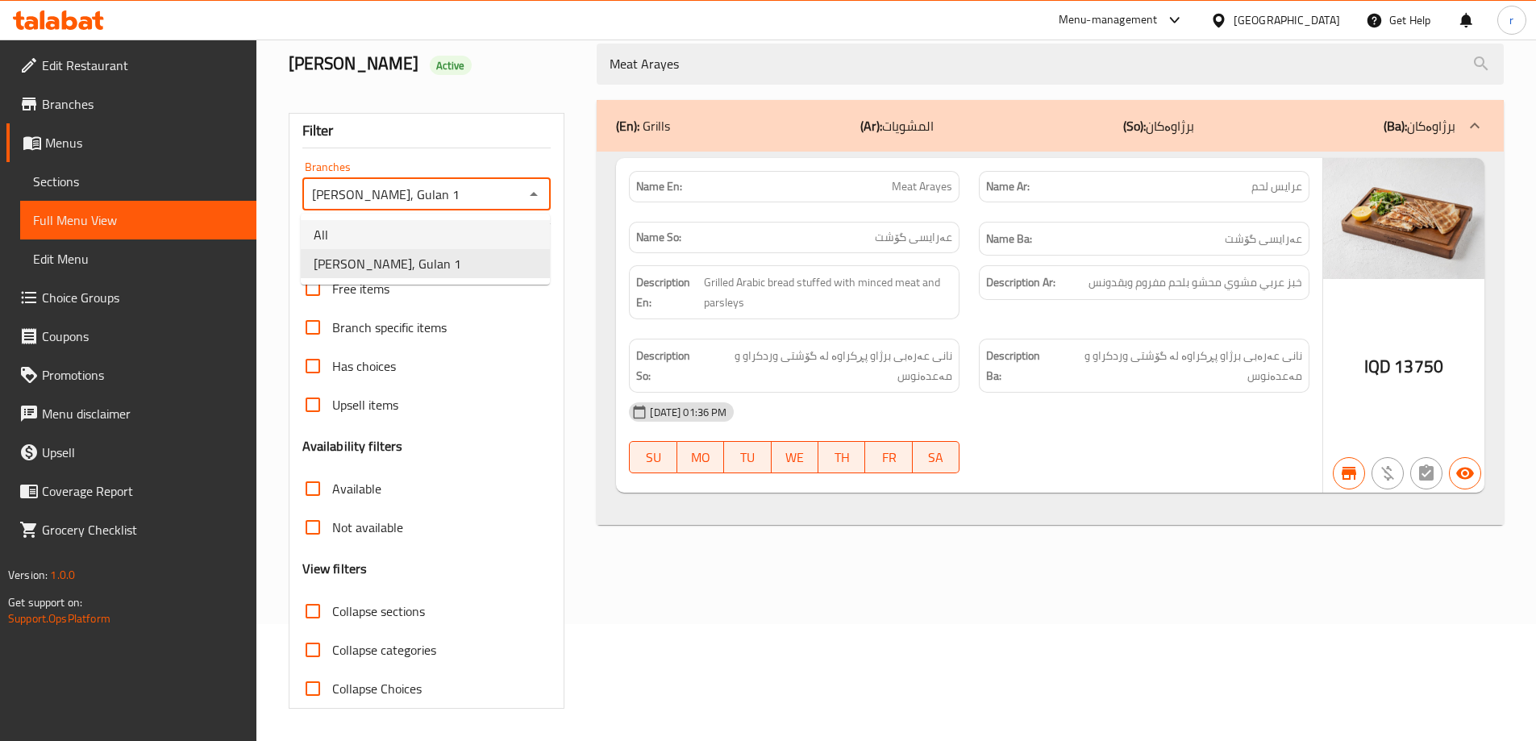
click at [436, 234] on li "All" at bounding box center [425, 234] width 249 height 29
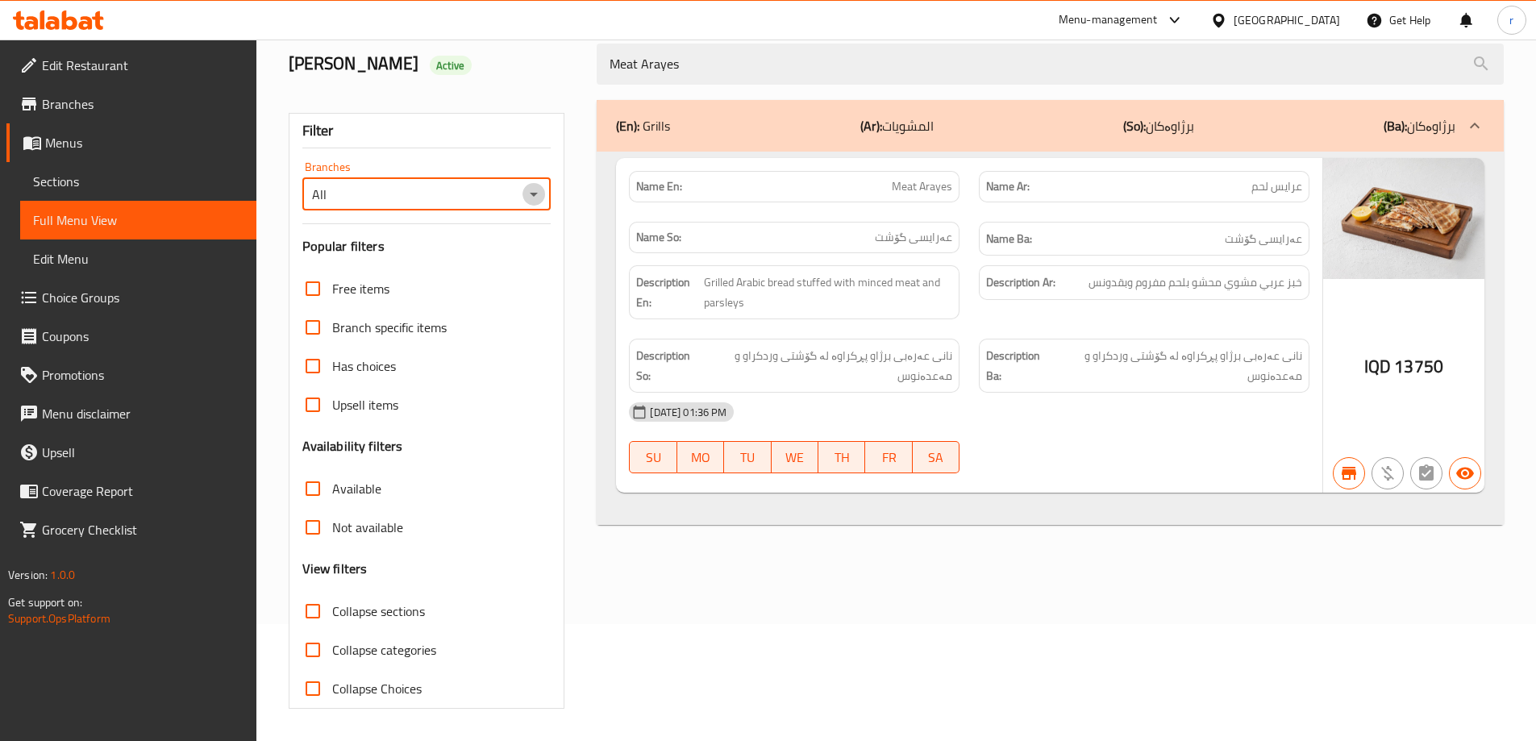
click at [535, 189] on icon "Open" at bounding box center [533, 194] width 19 height 19
click at [461, 260] on li "Habib Beirut, Gulan 1" at bounding box center [425, 263] width 249 height 29
type input "Habib Beirut, Gulan 1"
drag, startPoint x: 556, startPoint y: 73, endPoint x: 502, endPoint y: 64, distance: 54.8
click at [502, 64] on div "Habib Beirut Active Meat Arayes" at bounding box center [896, 64] width 1235 height 72
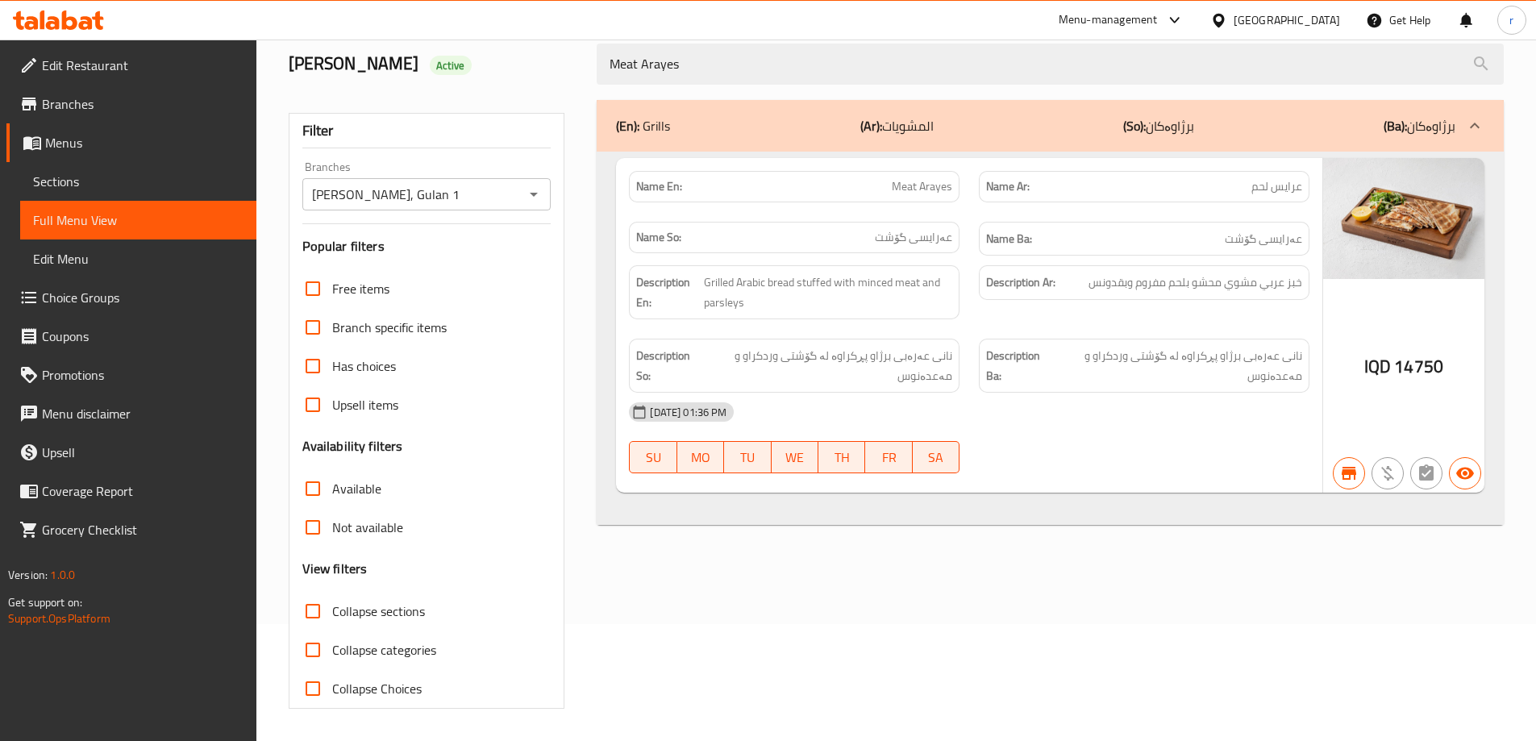
paste input "Chicken Kebab"
type input "Chicken Kebab"
click at [540, 200] on icon "Open" at bounding box center [533, 194] width 19 height 19
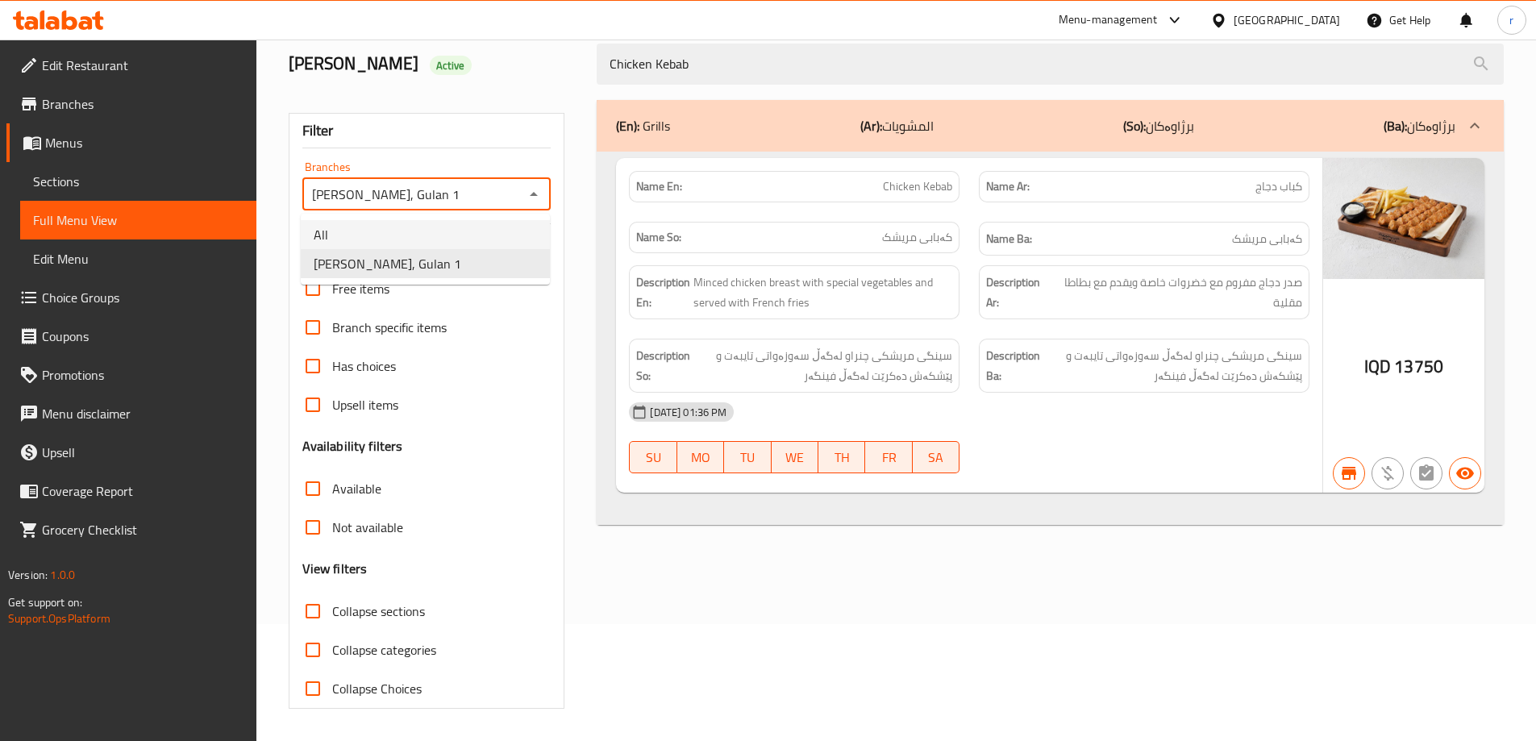
click at [481, 235] on li "All" at bounding box center [425, 234] width 249 height 29
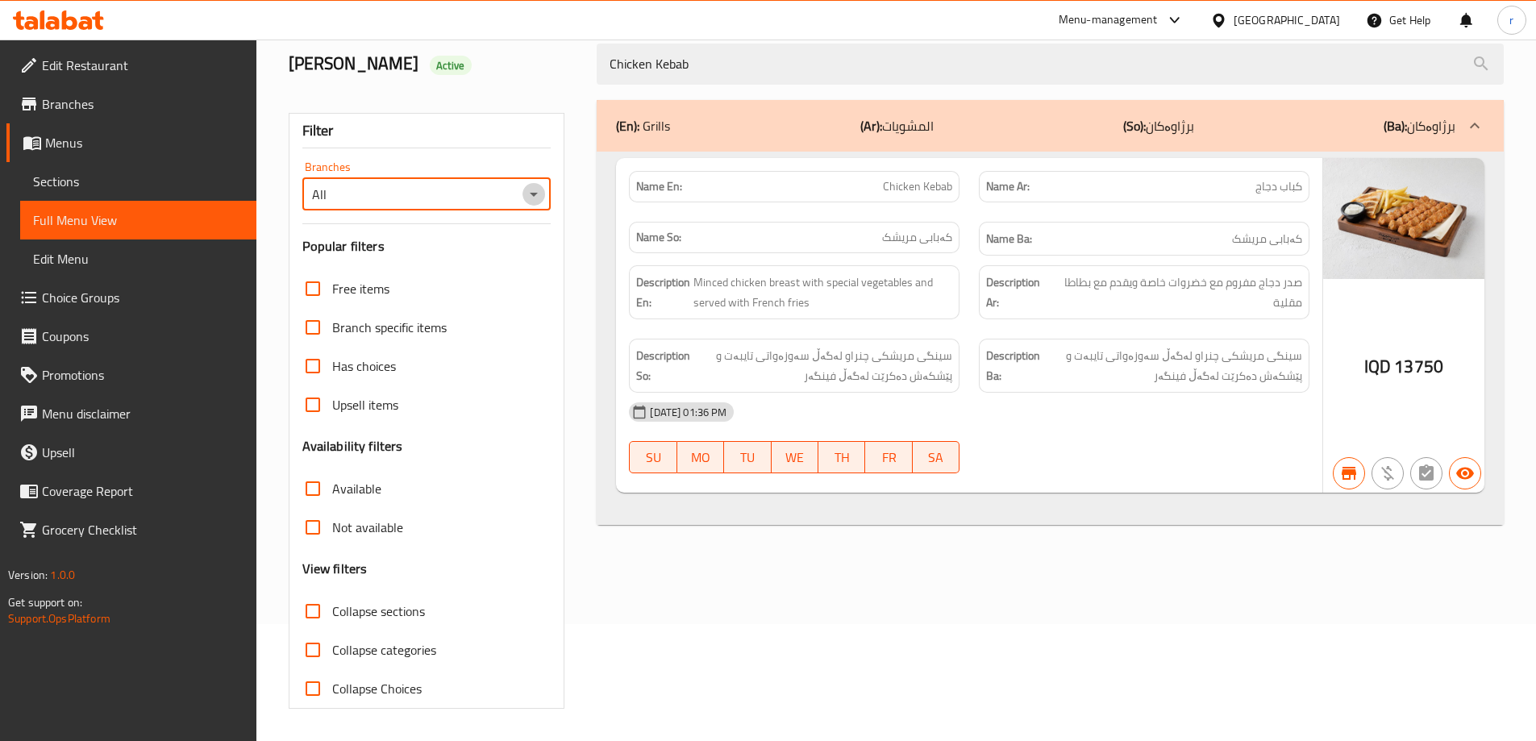
click at [533, 193] on icon "Open" at bounding box center [534, 195] width 8 height 4
click at [476, 264] on li "Habib Beirut, Gulan 1" at bounding box center [425, 263] width 249 height 29
type input "Habib Beirut, Gulan 1"
click at [533, 198] on icon "Open" at bounding box center [533, 194] width 19 height 19
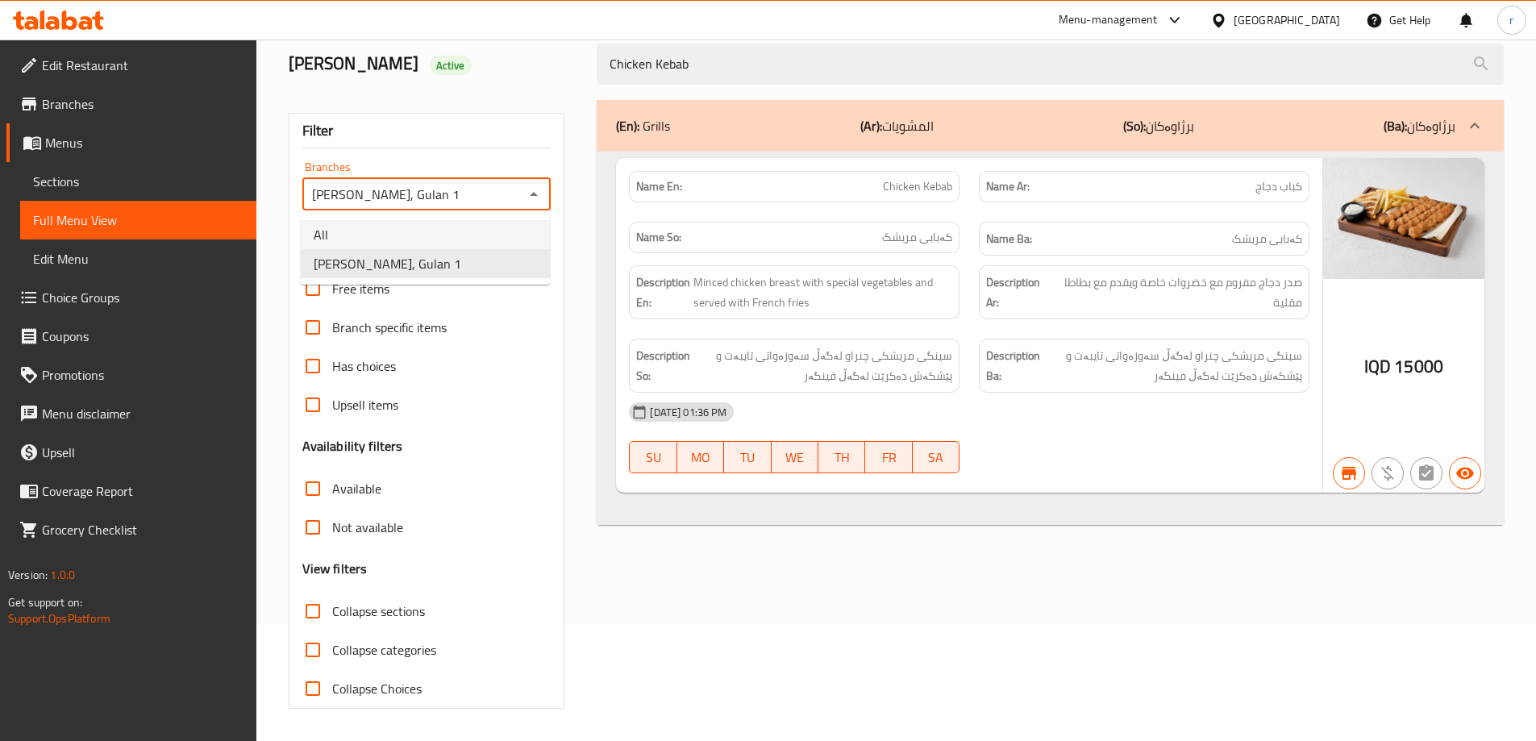
click at [598, 462] on div "Name En: Chicken Kebab Name Ar: كباب دجاج Name So: کەبابی مریشک Name Ba: کەبابی…" at bounding box center [1050, 339] width 907 height 374
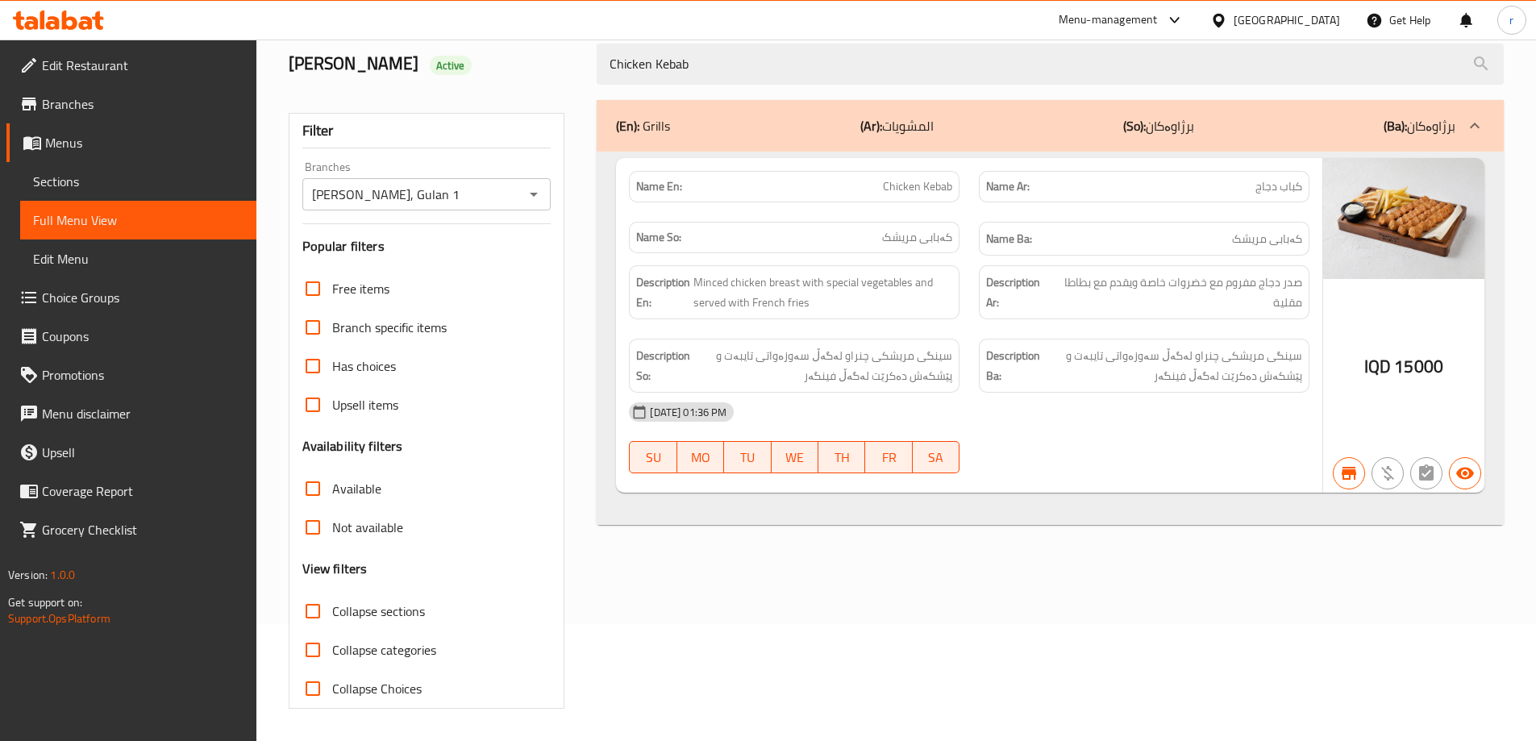
drag, startPoint x: 698, startPoint y: 65, endPoint x: 557, endPoint y: 65, distance: 140.3
click at [557, 65] on div "Habib Beirut Active Chicken Kebab" at bounding box center [896, 64] width 1235 height 72
paste input "Mixed Grills"
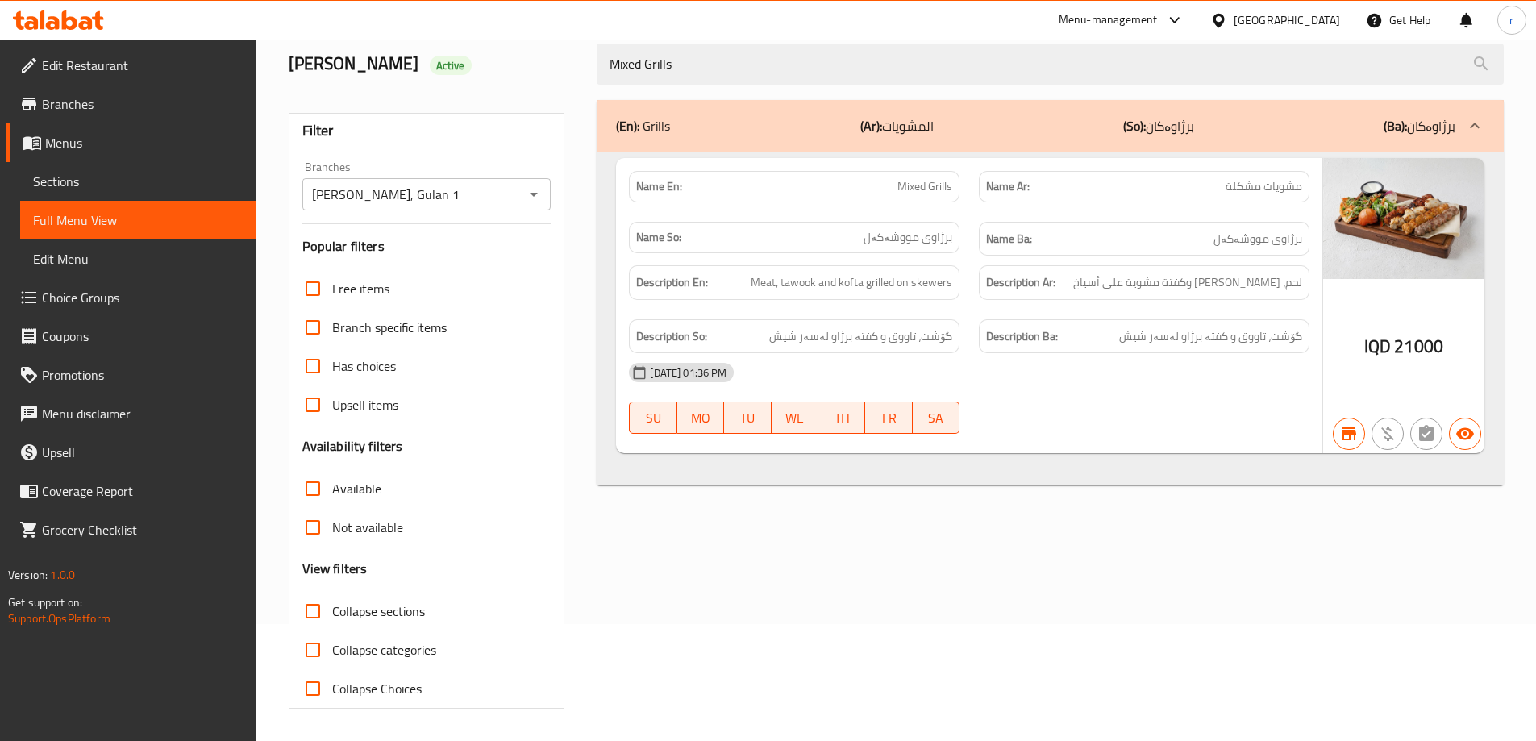
type input "Mixed Grills"
click at [539, 199] on icon "Open" at bounding box center [533, 194] width 19 height 19
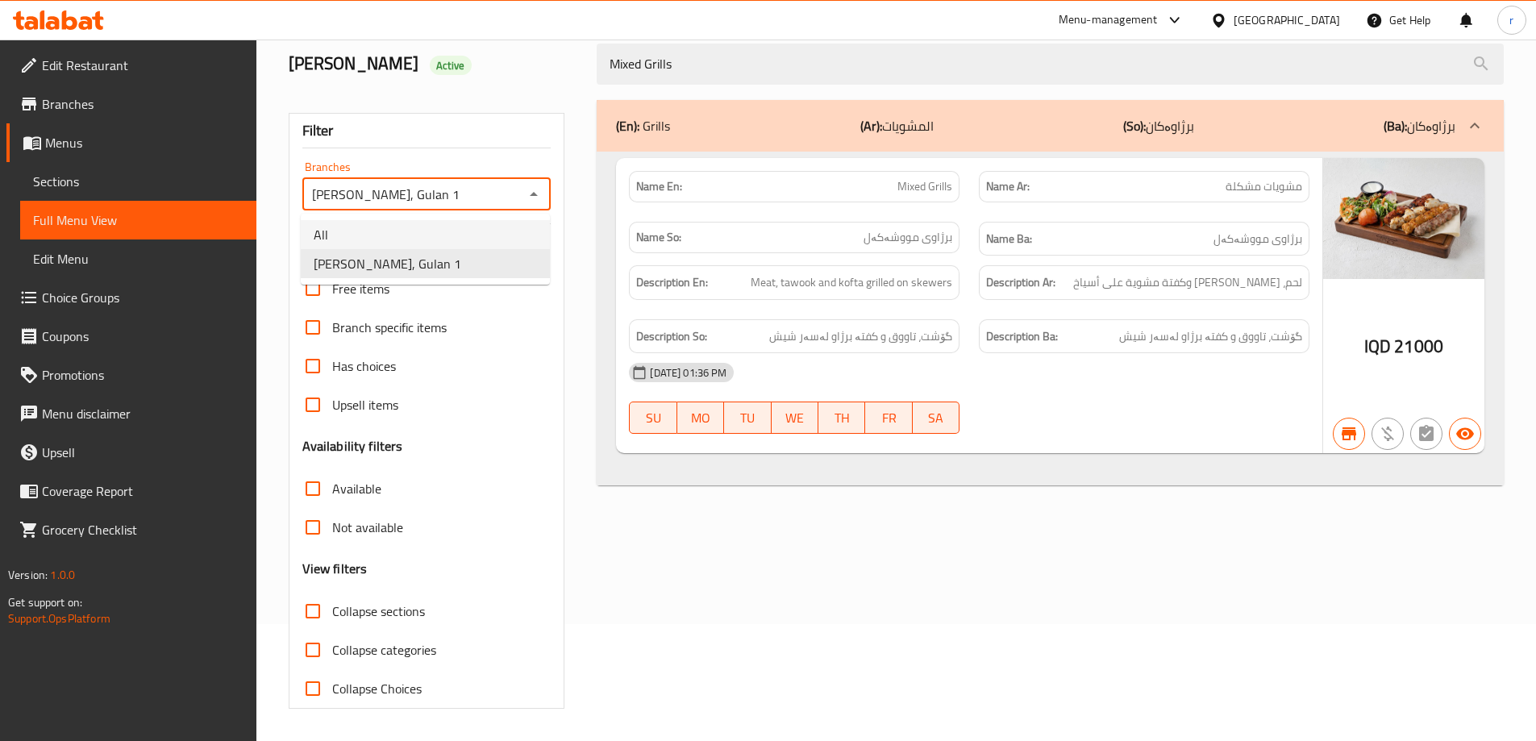
click at [466, 235] on li "All" at bounding box center [425, 234] width 249 height 29
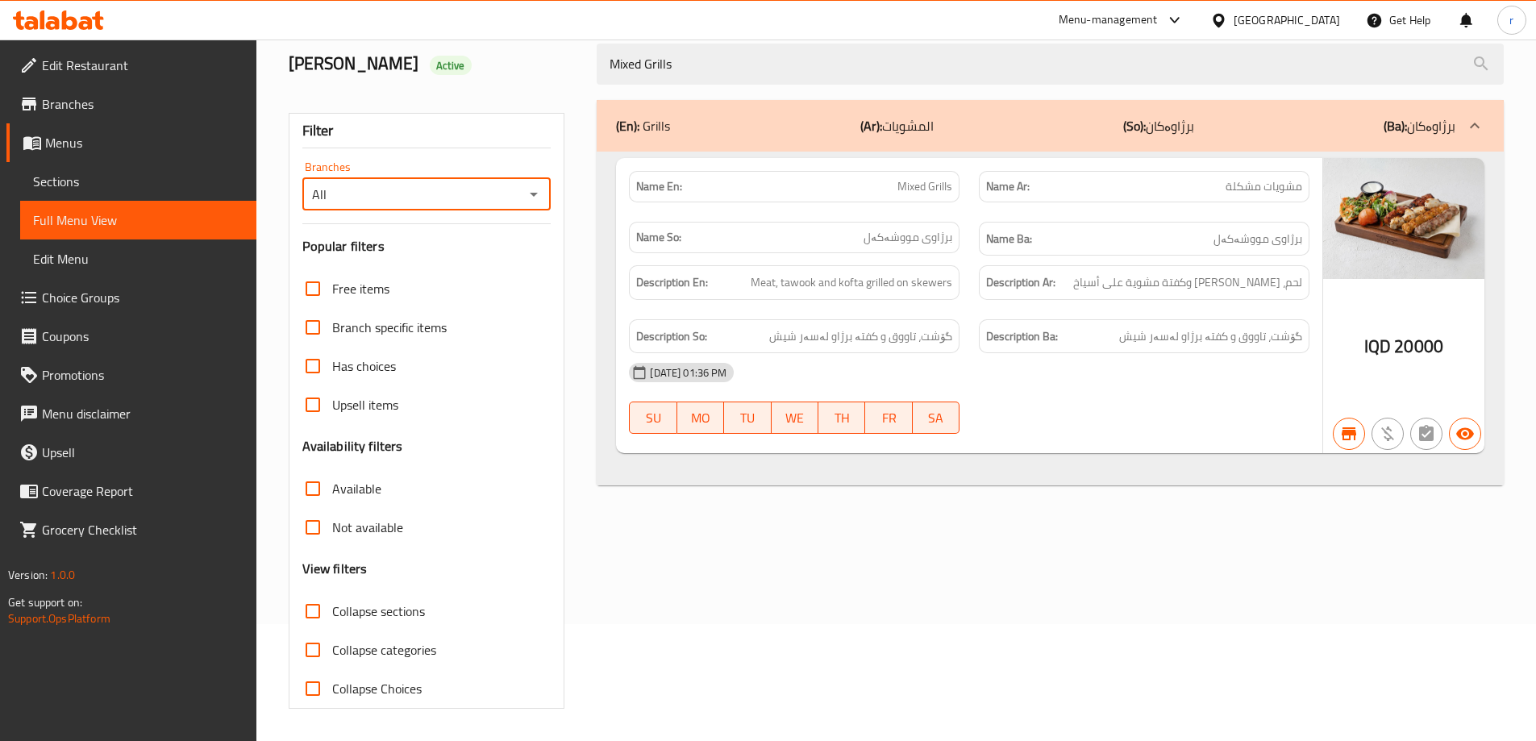
click at [528, 188] on icon "Open" at bounding box center [533, 194] width 19 height 19
click at [448, 255] on li "Habib Beirut, Gulan 1" at bounding box center [425, 263] width 249 height 29
type input "Habib Beirut, Gulan 1"
drag, startPoint x: 687, startPoint y: 69, endPoint x: 558, endPoint y: 78, distance: 129.4
click at [558, 78] on div "Habib Beirut Active Mixed Grills" at bounding box center [896, 64] width 1235 height 72
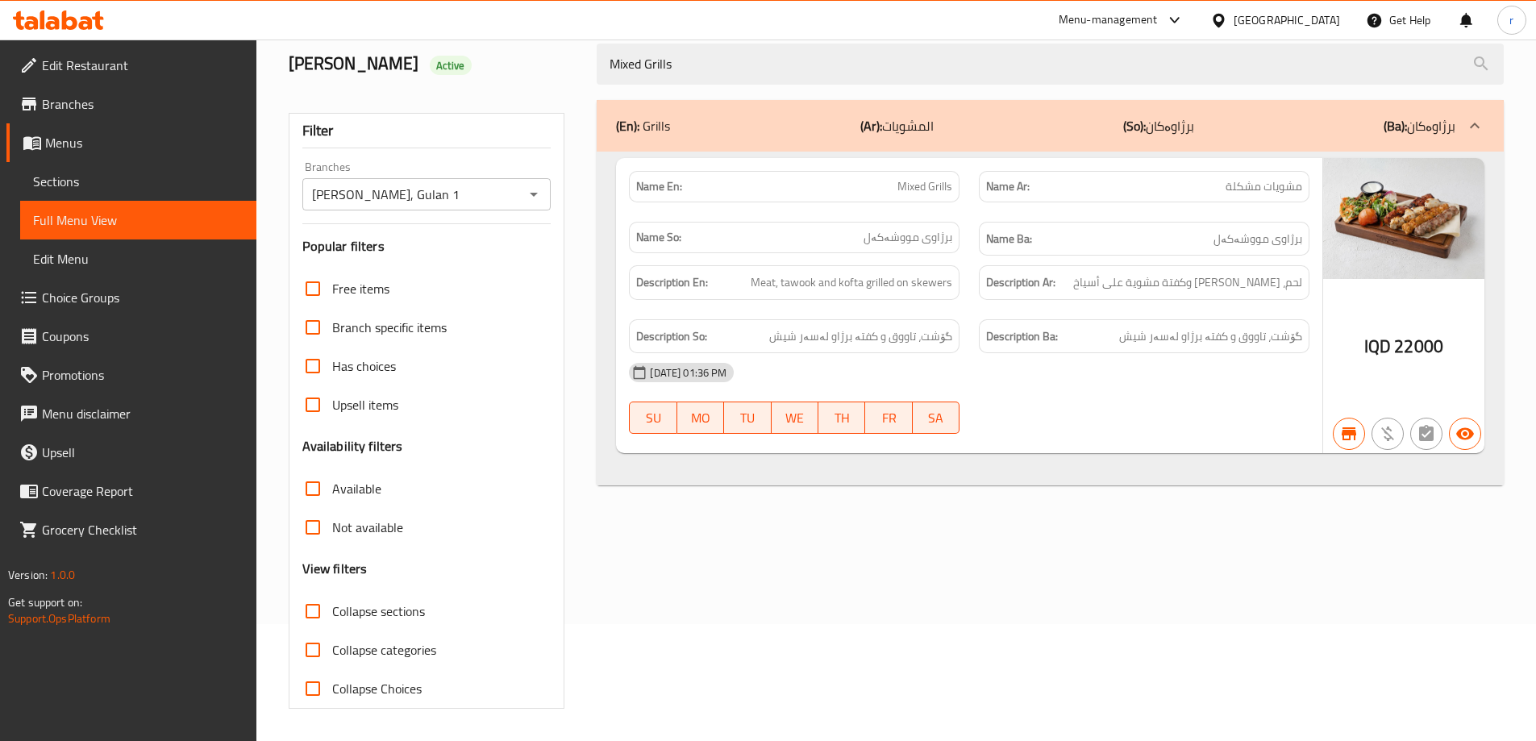
paste input "Habib Beirut"
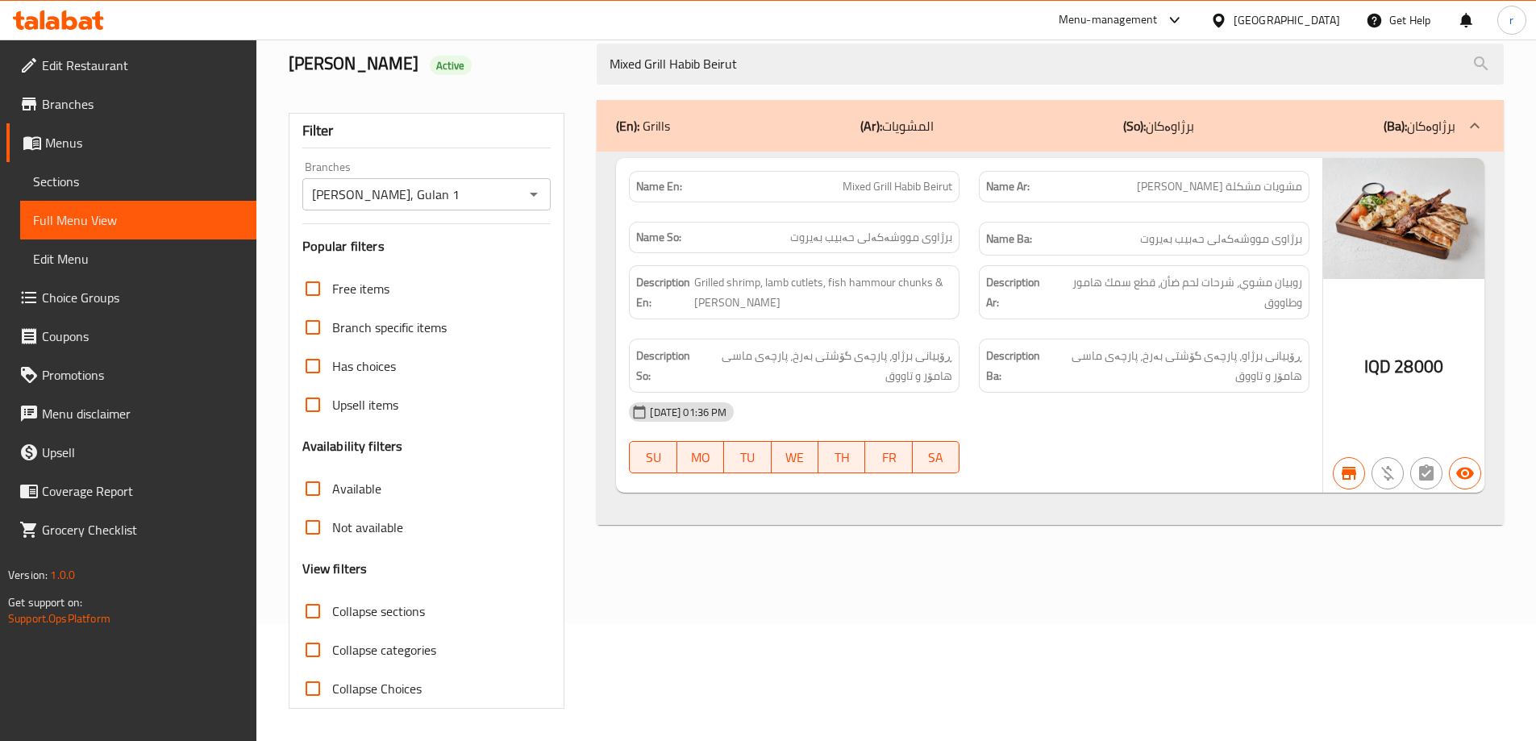
type input "Mixed Grill Habib Beirut"
click at [533, 196] on icon "Open" at bounding box center [533, 194] width 19 height 19
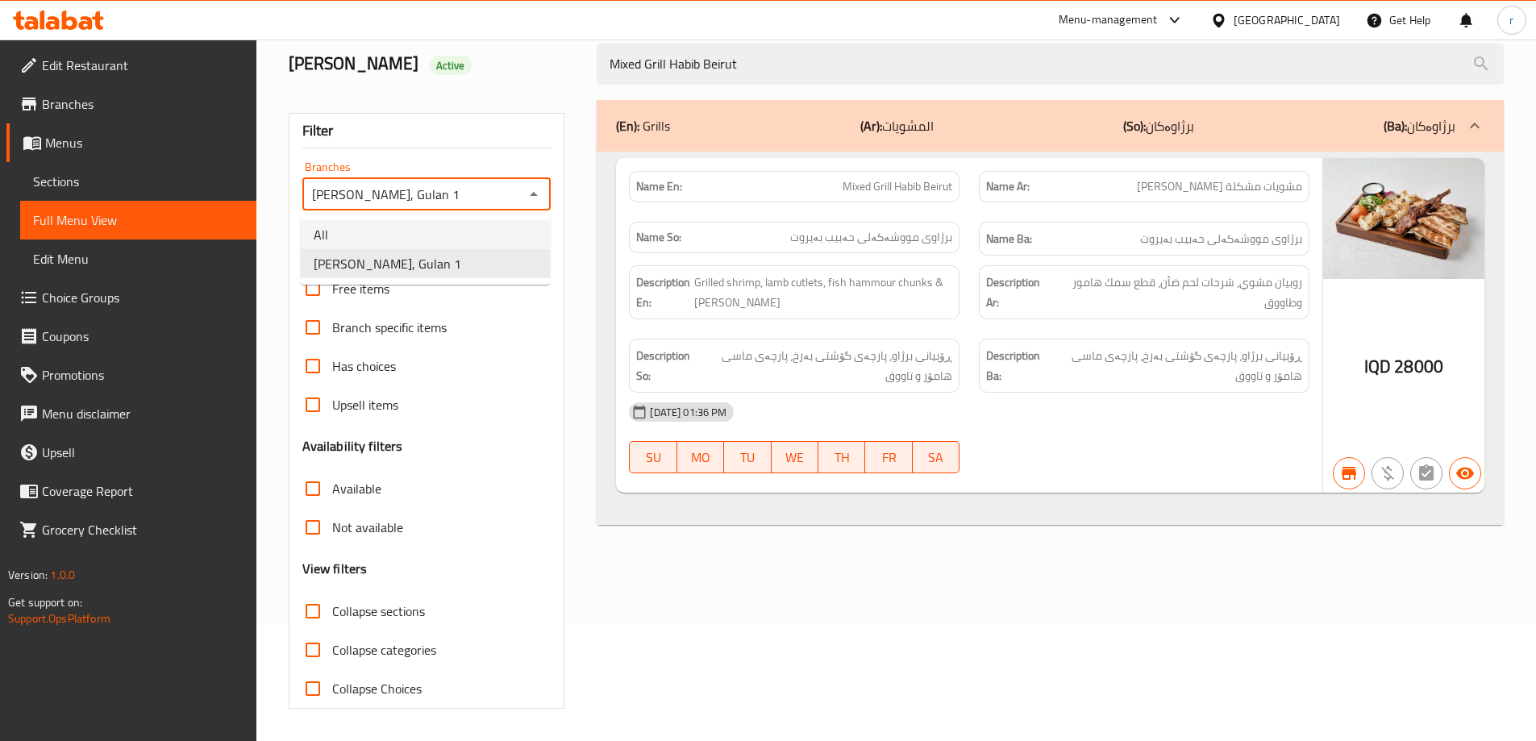
click at [444, 241] on li "All" at bounding box center [425, 234] width 249 height 29
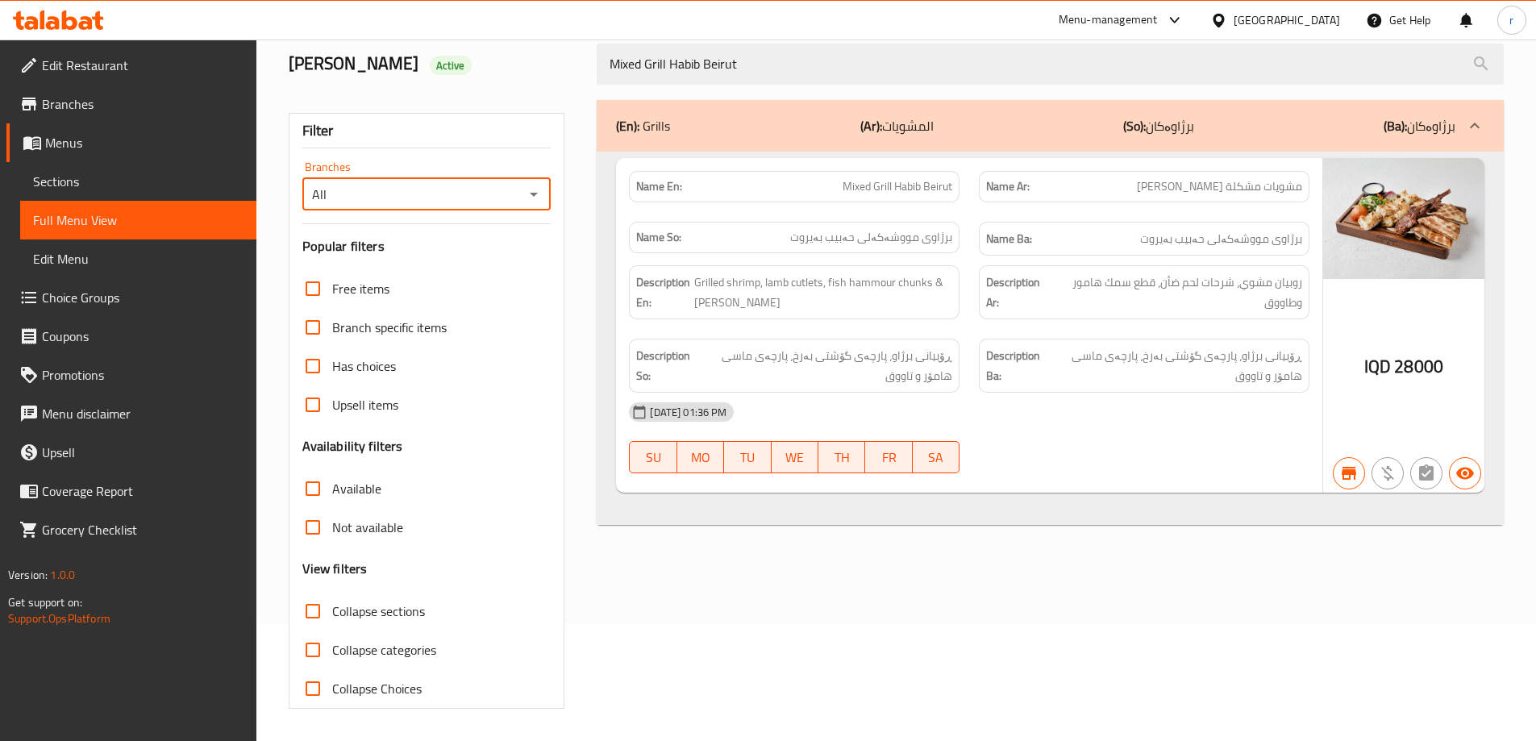
click at [536, 194] on icon "Open" at bounding box center [534, 195] width 8 height 4
click at [460, 266] on li "Habib Beirut, Gulan 1" at bounding box center [425, 263] width 249 height 29
type input "Habib Beirut, Gulan 1"
click at [80, 26] on icon at bounding box center [86, 23] width 14 height 14
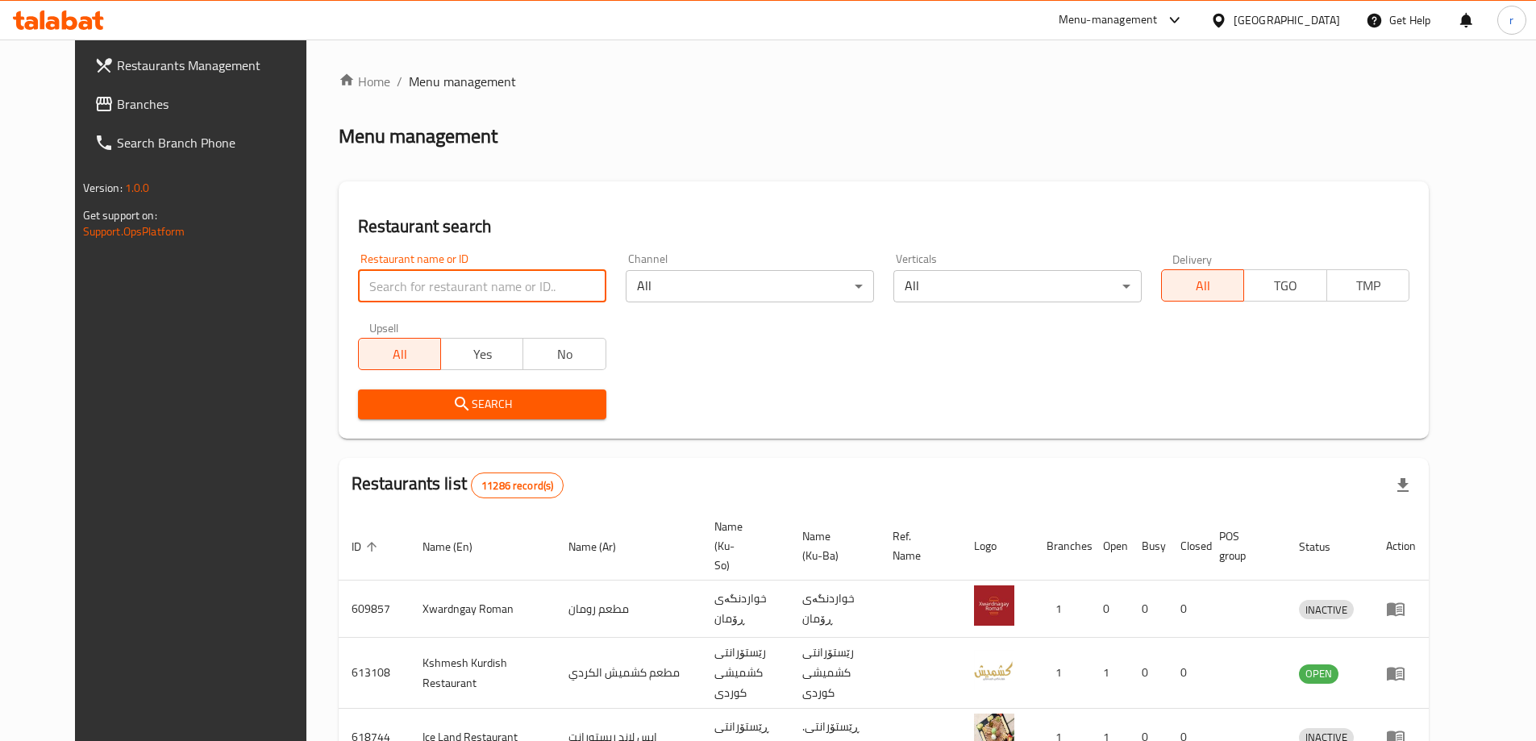
click at [369, 281] on input "search" at bounding box center [482, 286] width 248 height 32
paste input "Your Coffee"
type input "Your Coffee"
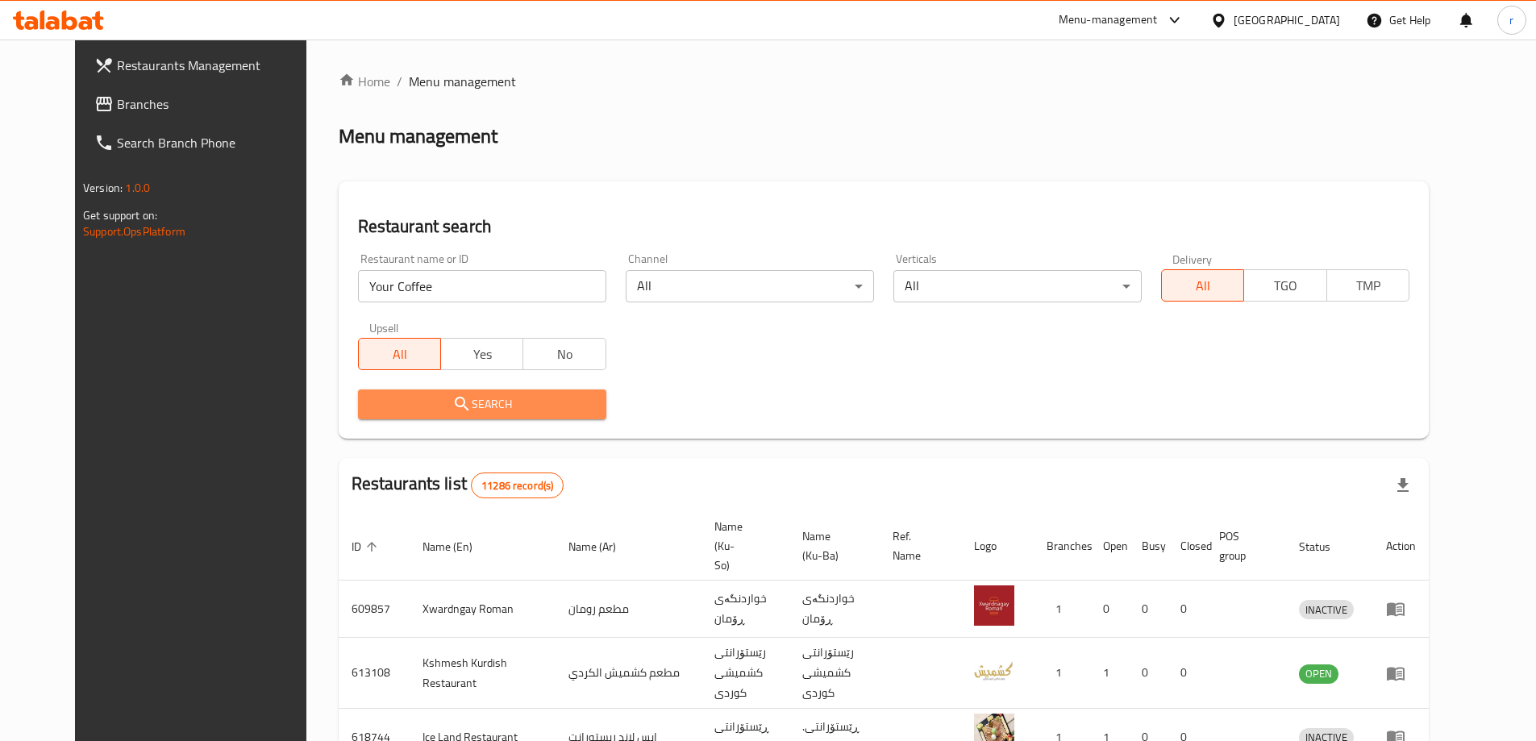
click at [533, 408] on span "Search" at bounding box center [482, 404] width 223 height 20
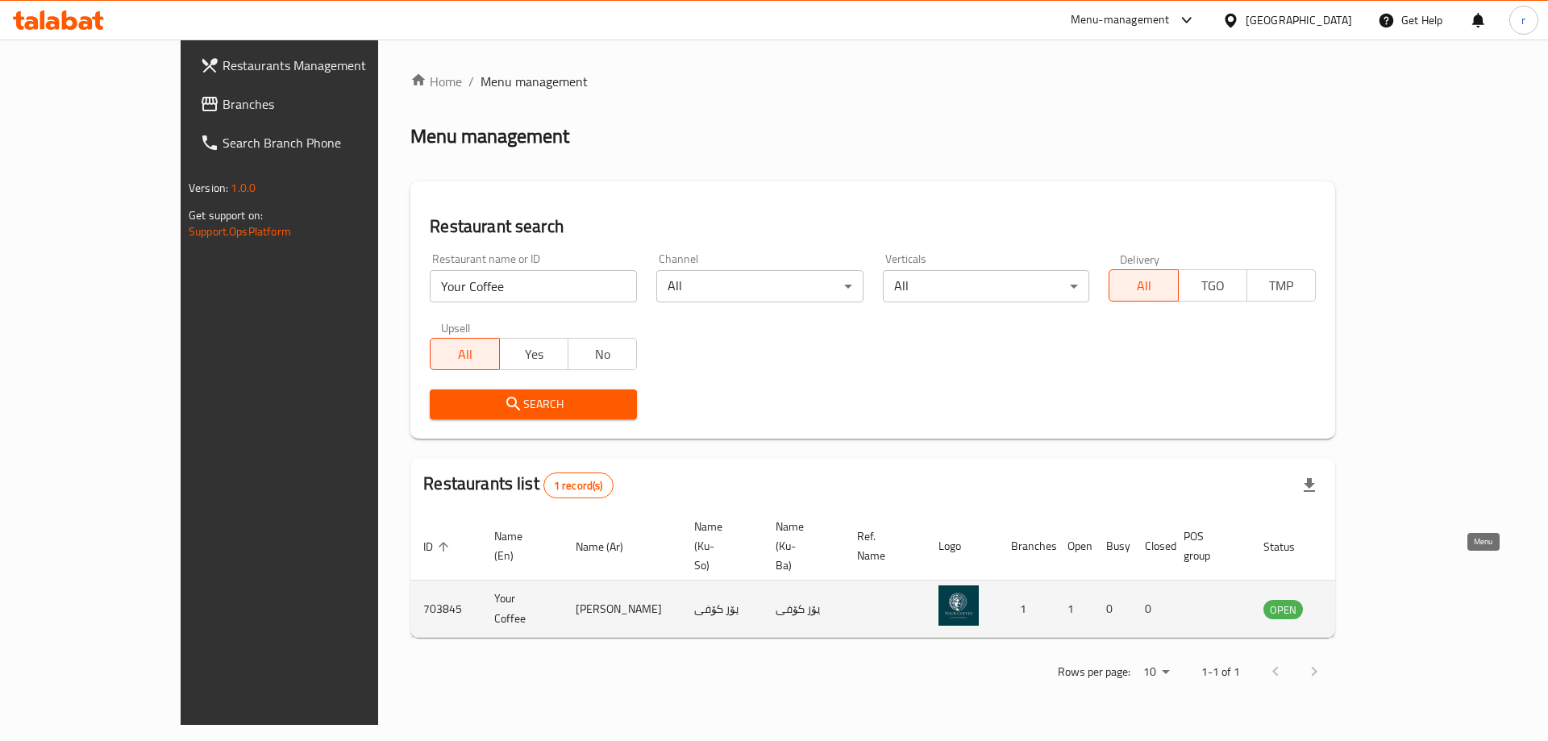
click at [1367, 603] on icon "enhanced table" at bounding box center [1358, 610] width 18 height 14
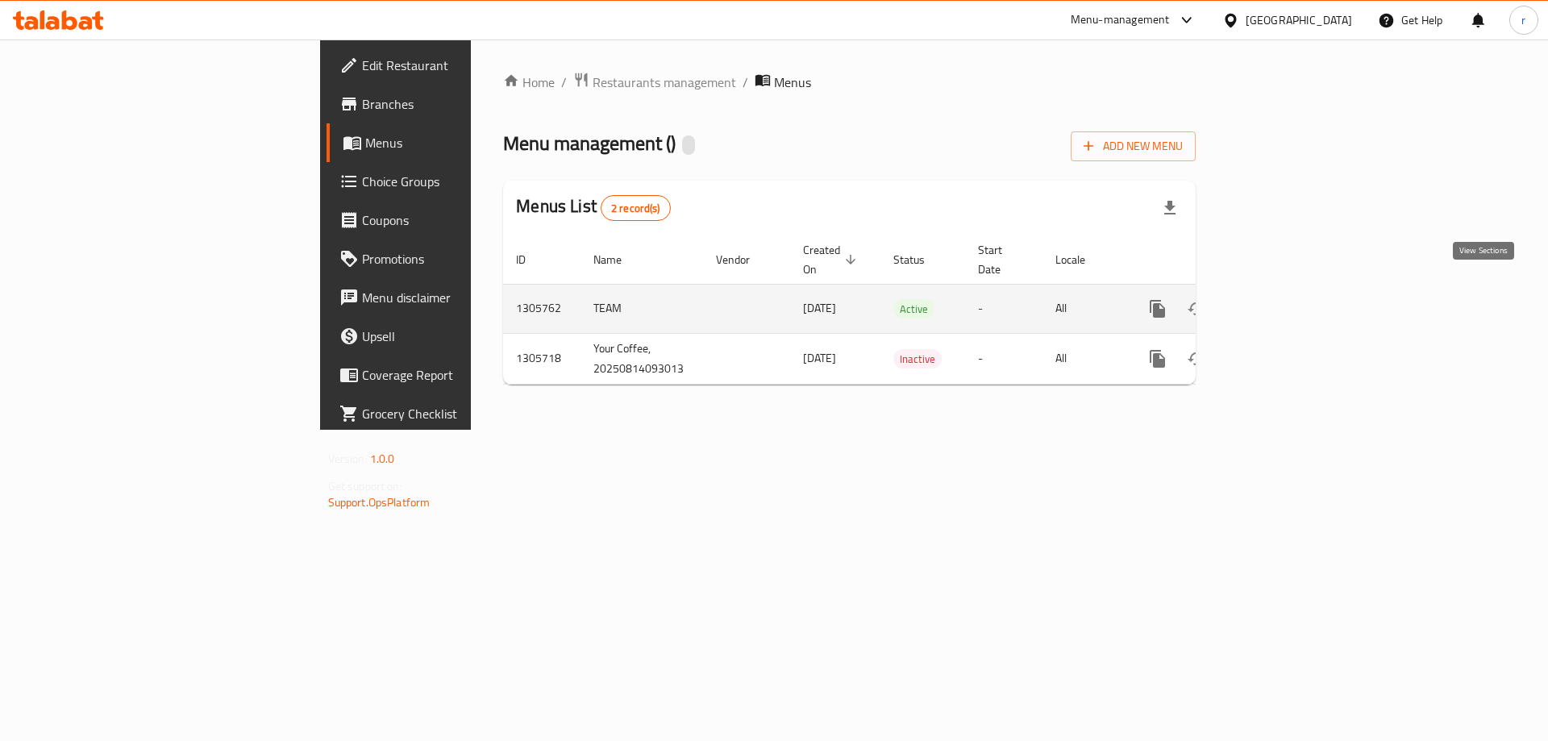
click at [1284, 299] on icon "enhanced table" at bounding box center [1273, 308] width 19 height 19
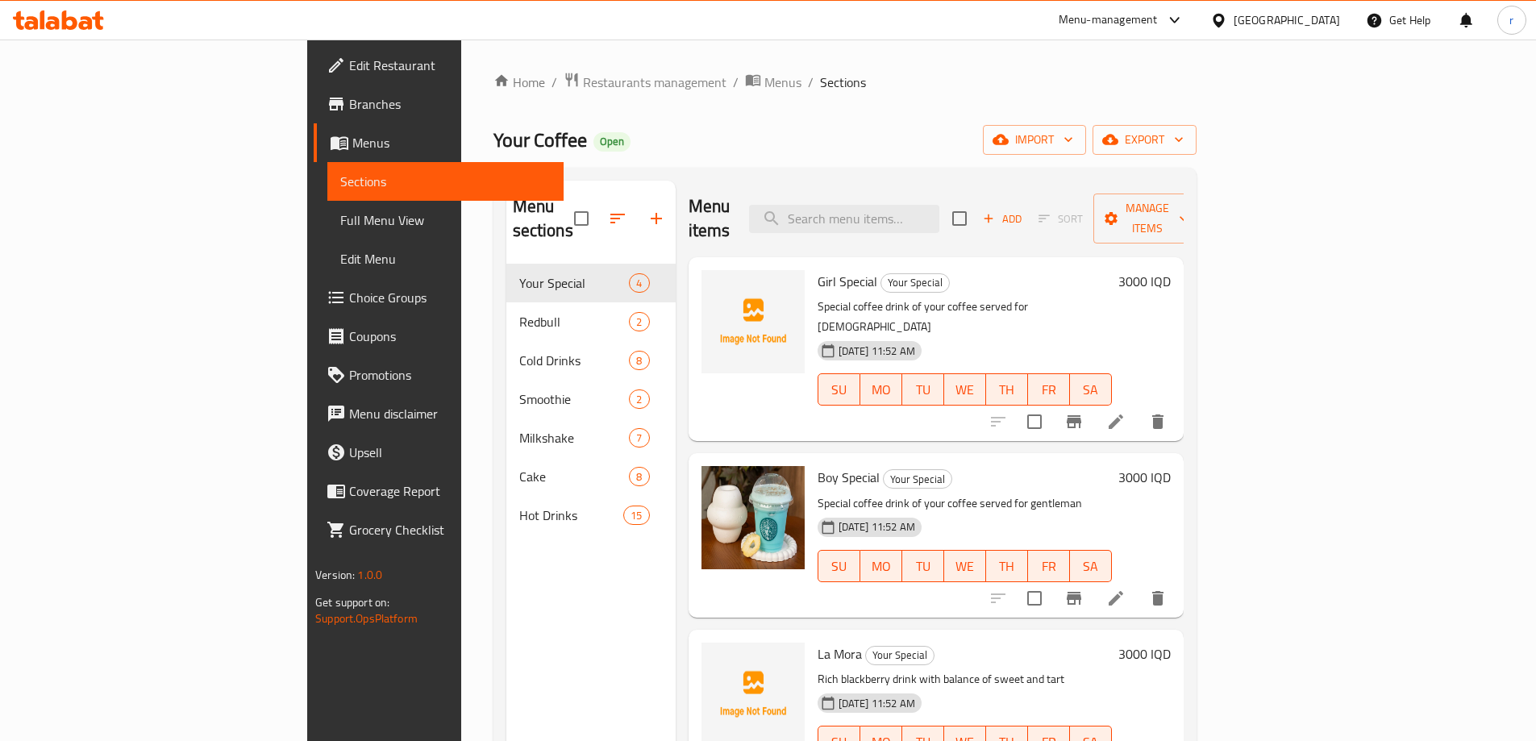
click at [1024, 215] on span "Add" at bounding box center [1003, 219] width 44 height 19
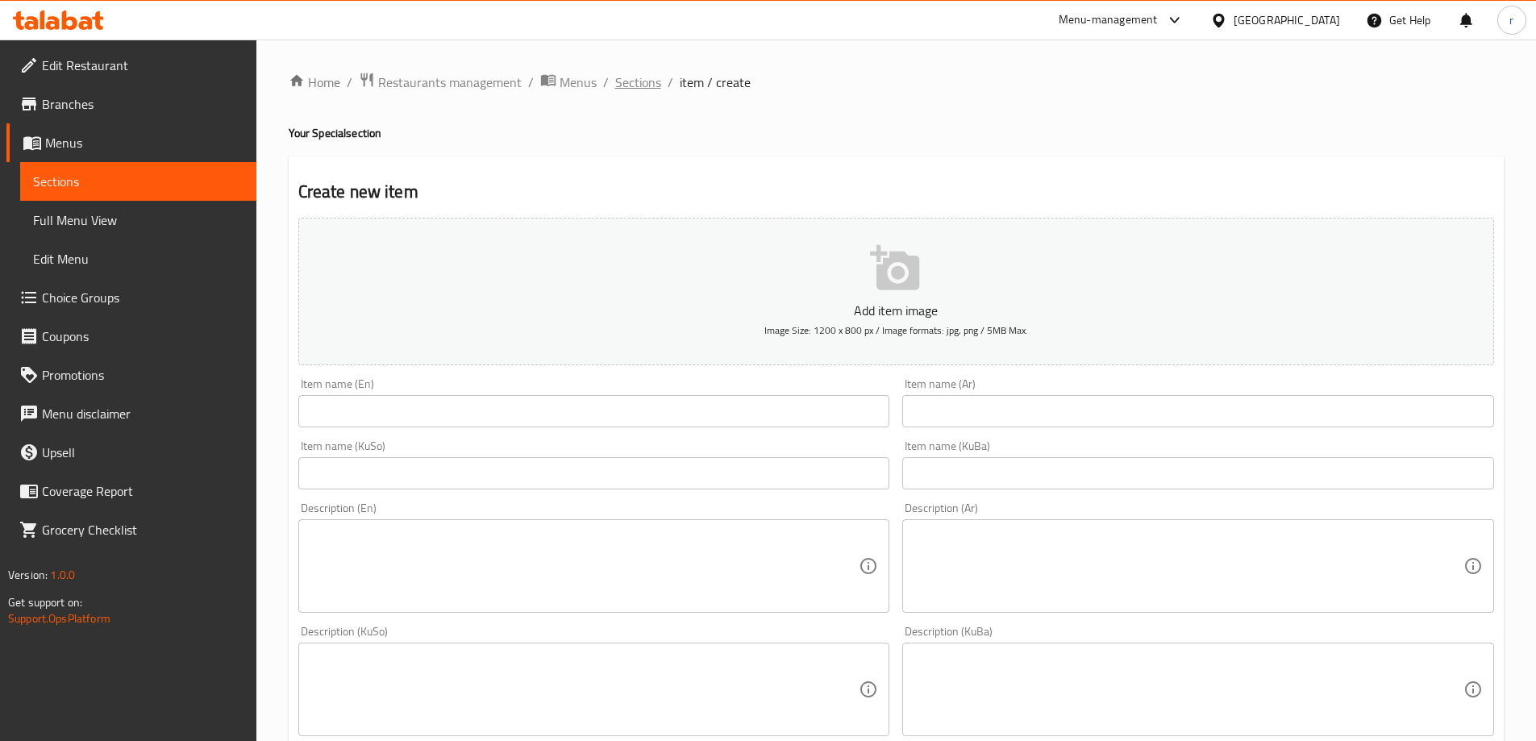
click at [631, 92] on span "Sections" at bounding box center [638, 82] width 46 height 19
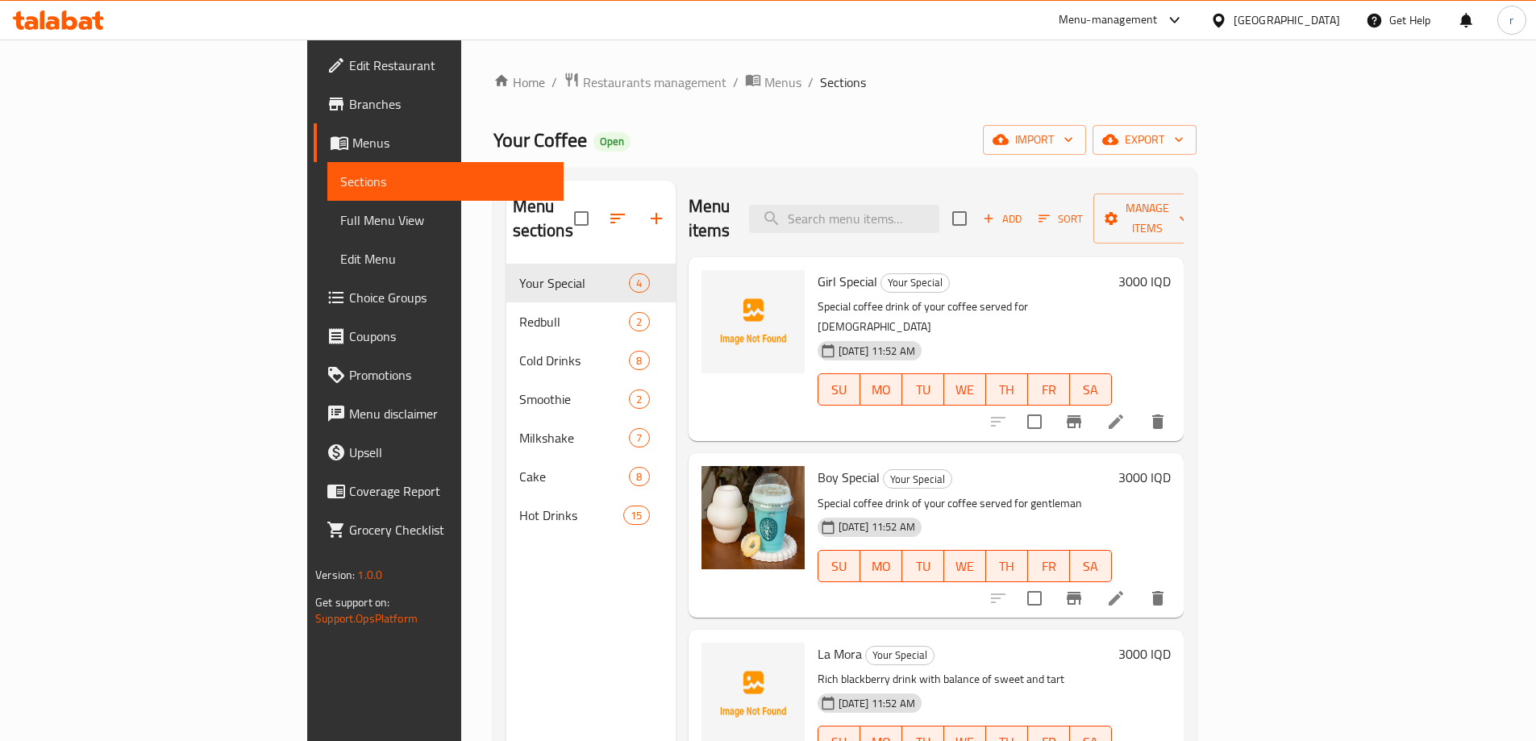
click at [1101, 123] on div "Home / Restaurants management / Menus / Sections Your Coffee Open import export…" at bounding box center [845, 503] width 703 height 863
click at [1086, 141] on button "import" at bounding box center [1034, 140] width 103 height 30
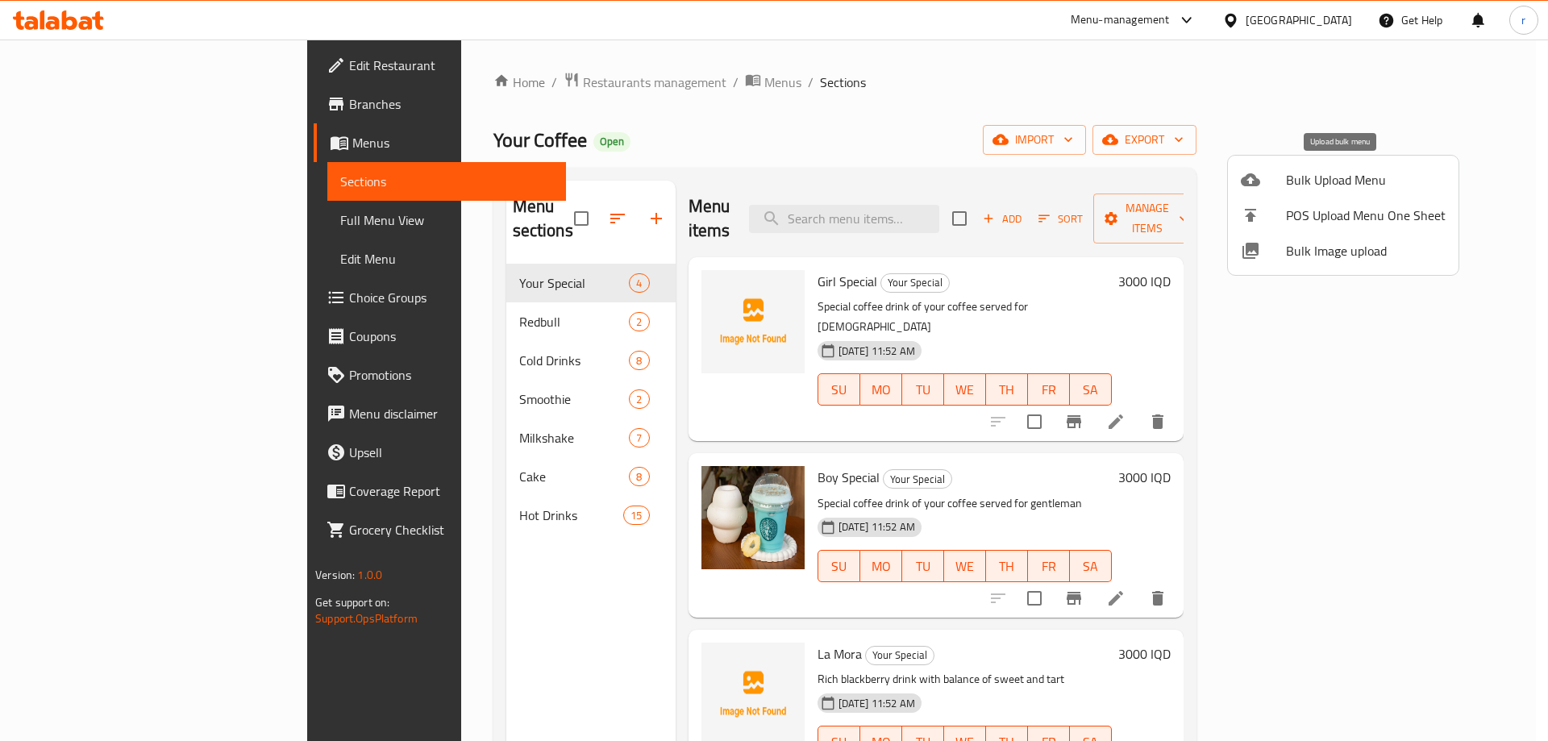
click at [1299, 175] on span "Bulk Upload Menu" at bounding box center [1366, 179] width 160 height 19
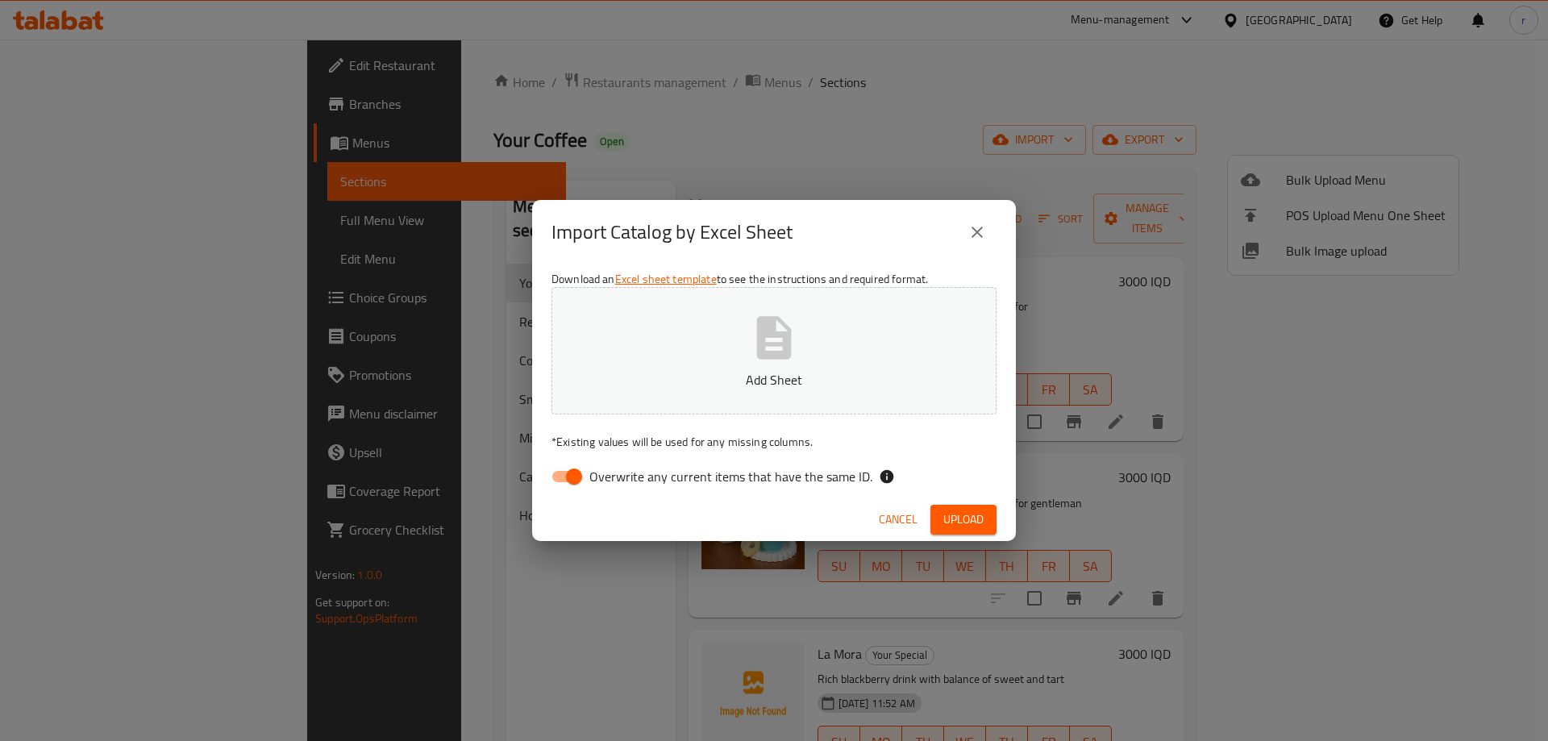
click at [582, 468] on input "Overwrite any current items that have the same ID." at bounding box center [574, 476] width 92 height 31
checkbox input "false"
click at [642, 392] on button "Add Sheet" at bounding box center [774, 350] width 445 height 127
click at [959, 516] on span "Upload" at bounding box center [964, 520] width 40 height 20
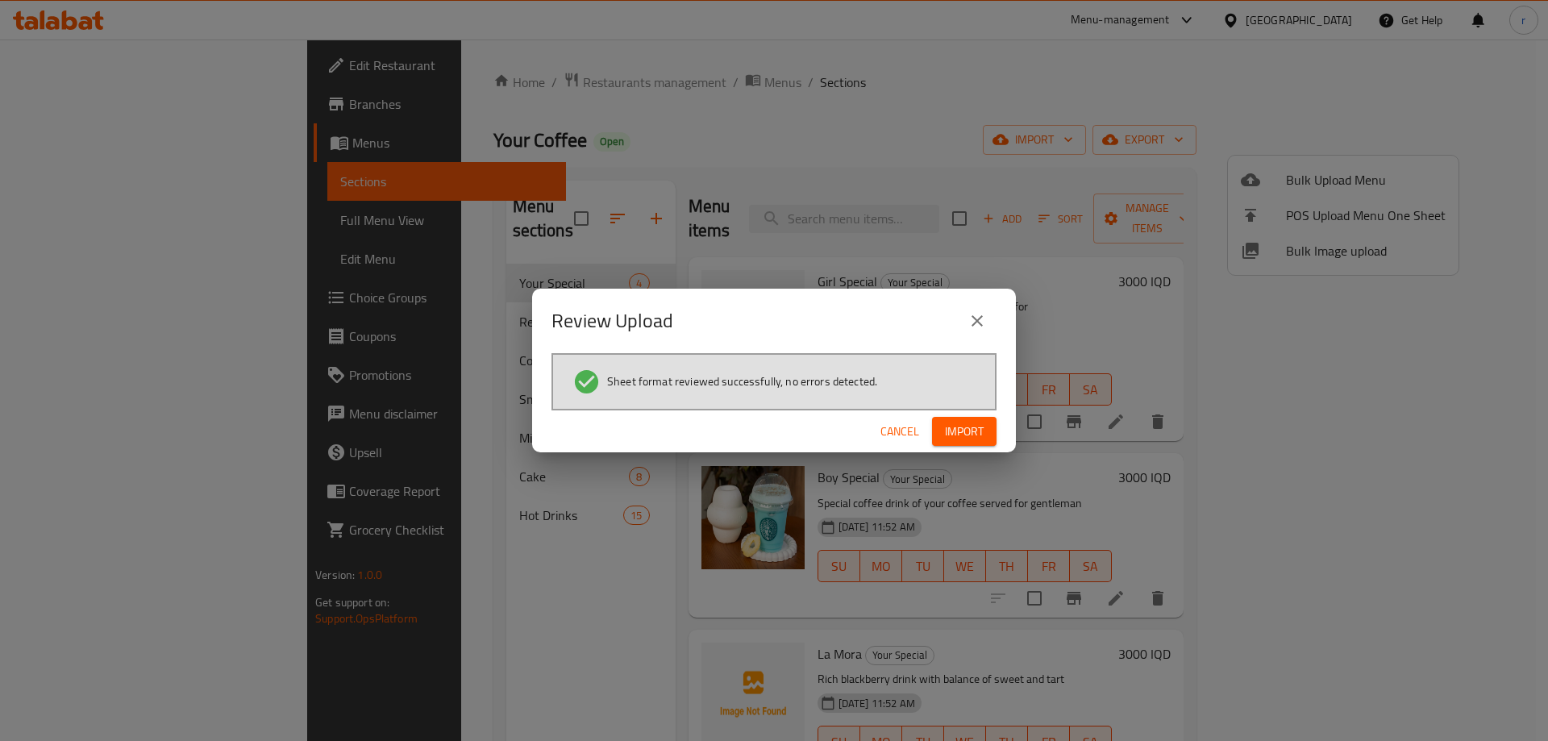
click at [964, 440] on span "Import" at bounding box center [964, 432] width 39 height 20
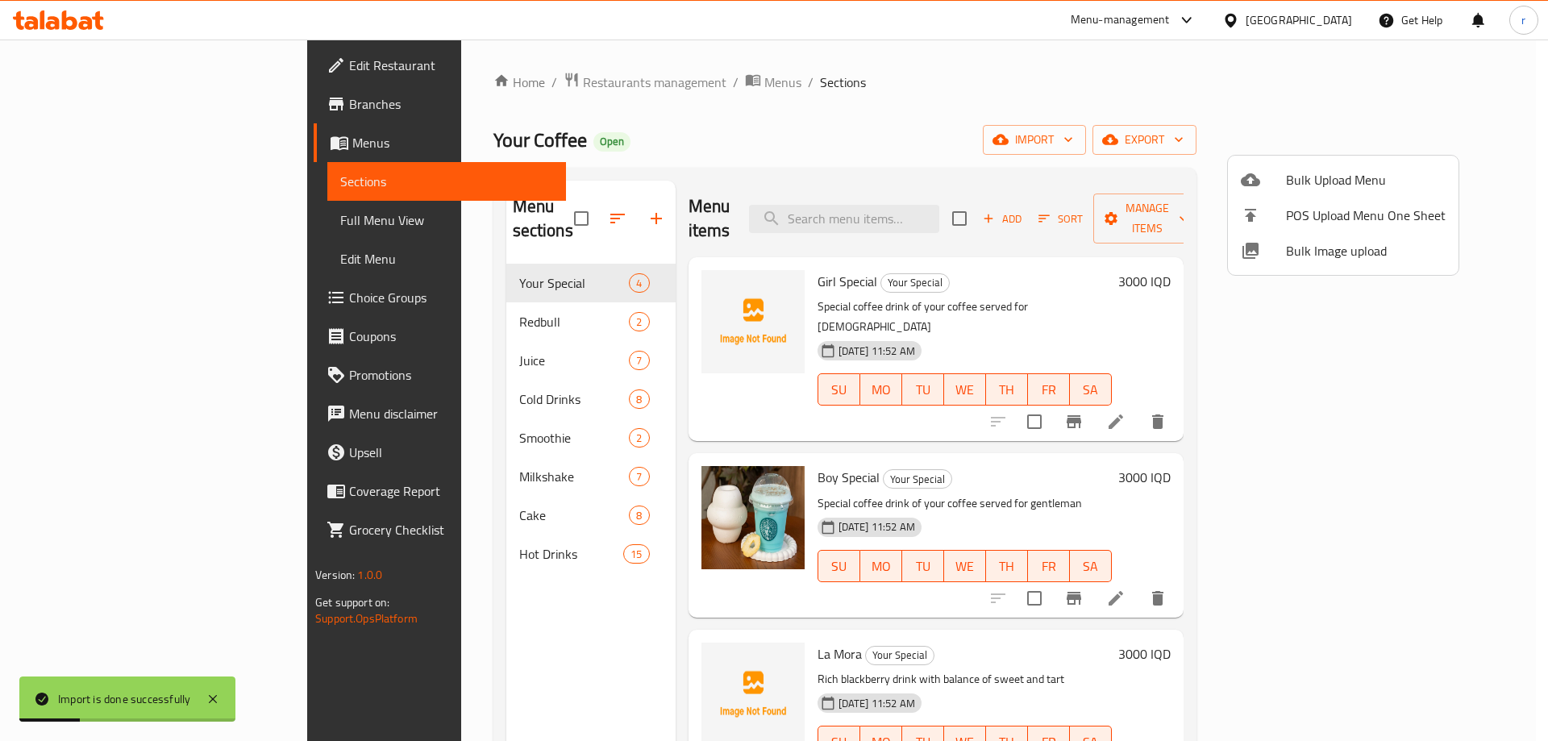
click at [680, 167] on div at bounding box center [774, 370] width 1548 height 741
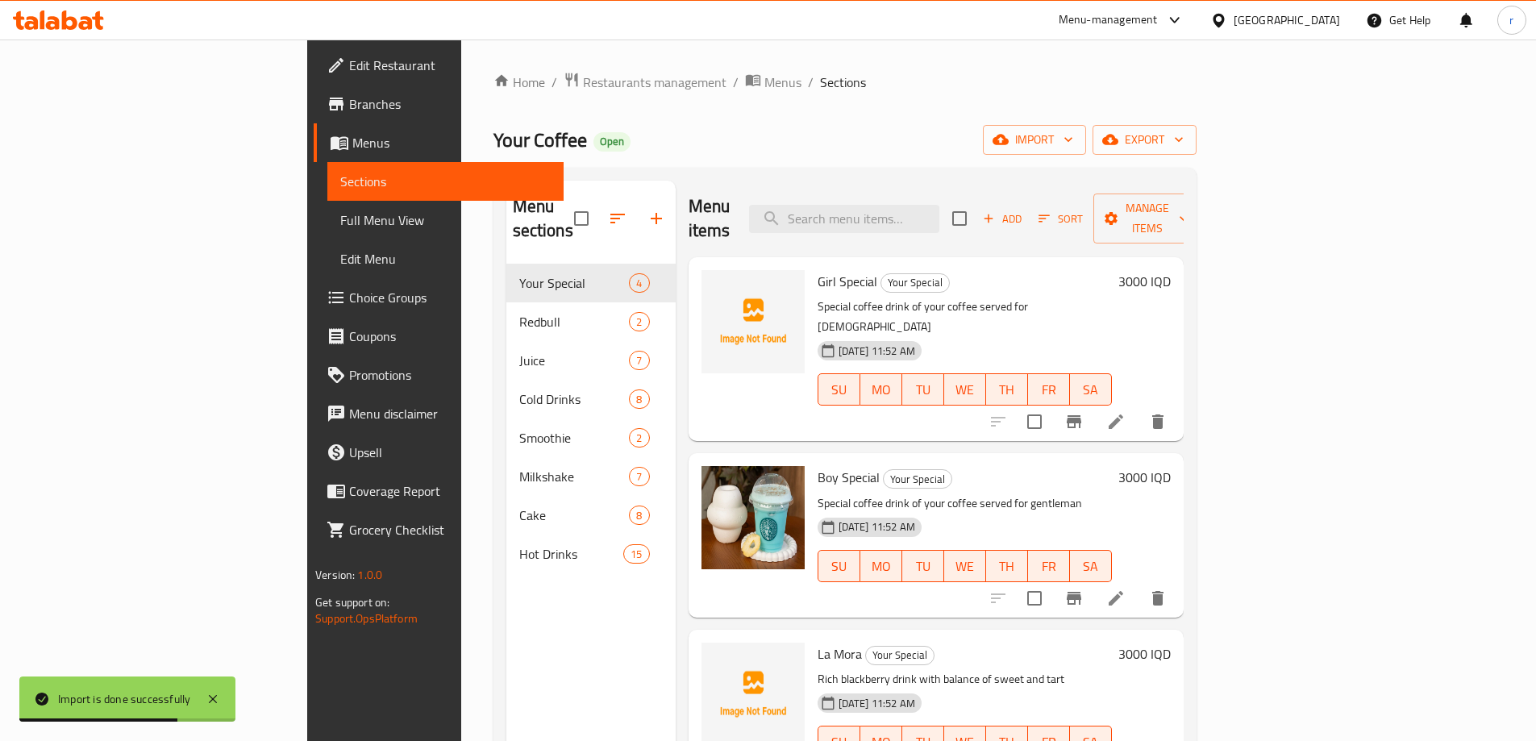
click at [340, 226] on span "Full Menu View" at bounding box center [445, 219] width 210 height 19
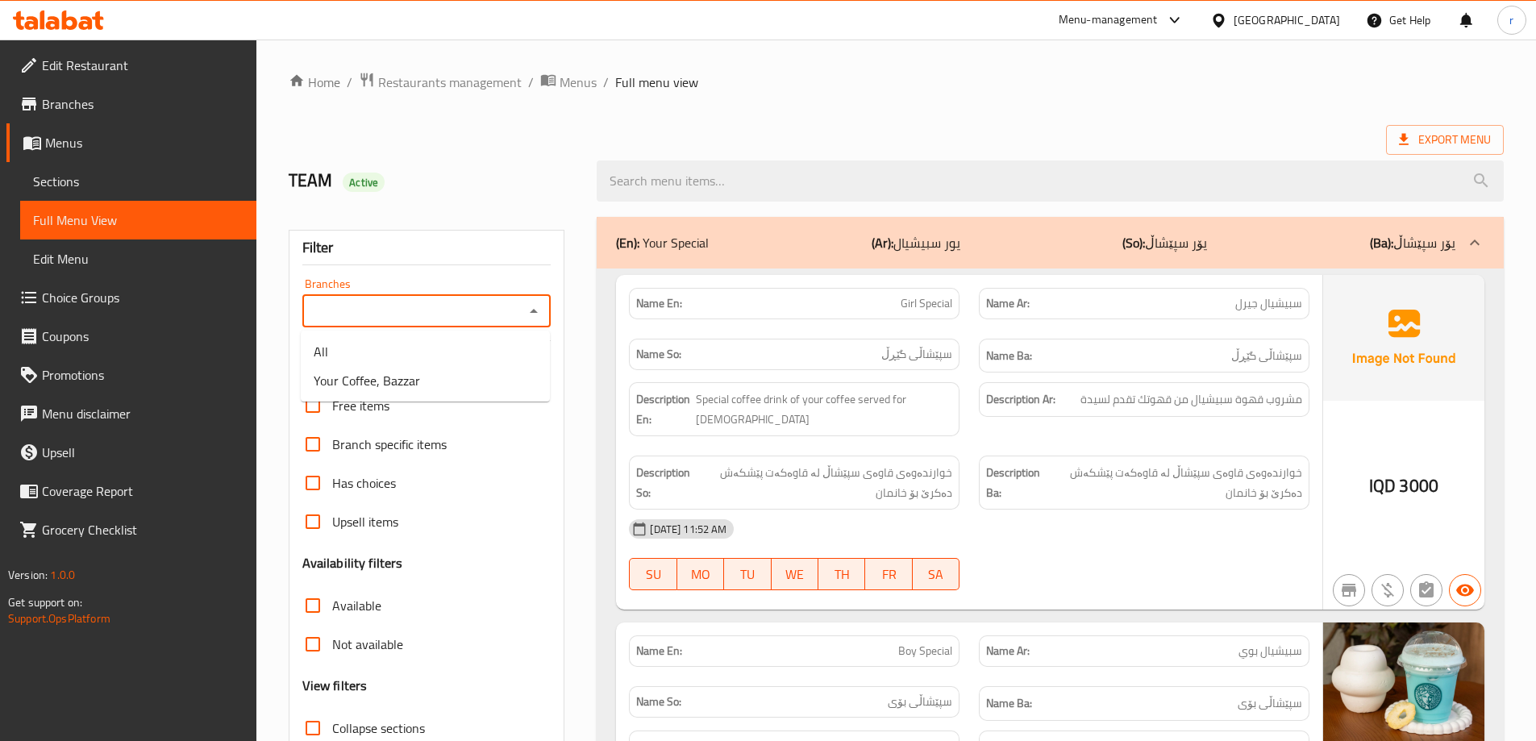
click at [392, 320] on input "Branches" at bounding box center [413, 311] width 213 height 23
click at [403, 381] on span "Your Coffee, Bazzar" at bounding box center [367, 380] width 106 height 19
type input "Your Coffee, Bazzar"
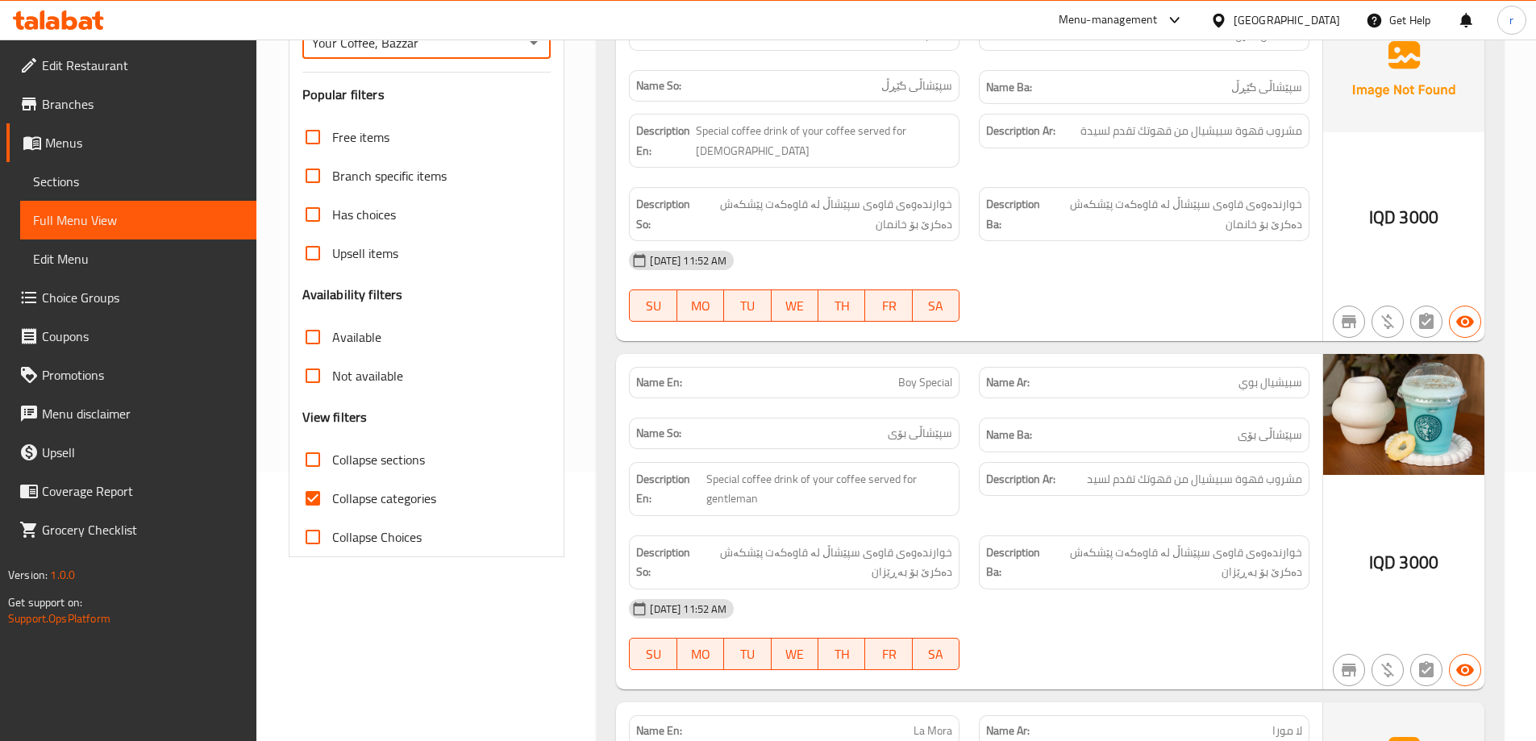
click at [383, 502] on span "Collapse categories" at bounding box center [384, 498] width 104 height 19
click at [332, 502] on input "Collapse categories" at bounding box center [313, 498] width 39 height 39
checkbox input "false"
click at [383, 468] on span "Collapse sections" at bounding box center [378, 459] width 93 height 19
click at [332, 468] on input "Collapse sections" at bounding box center [313, 459] width 39 height 39
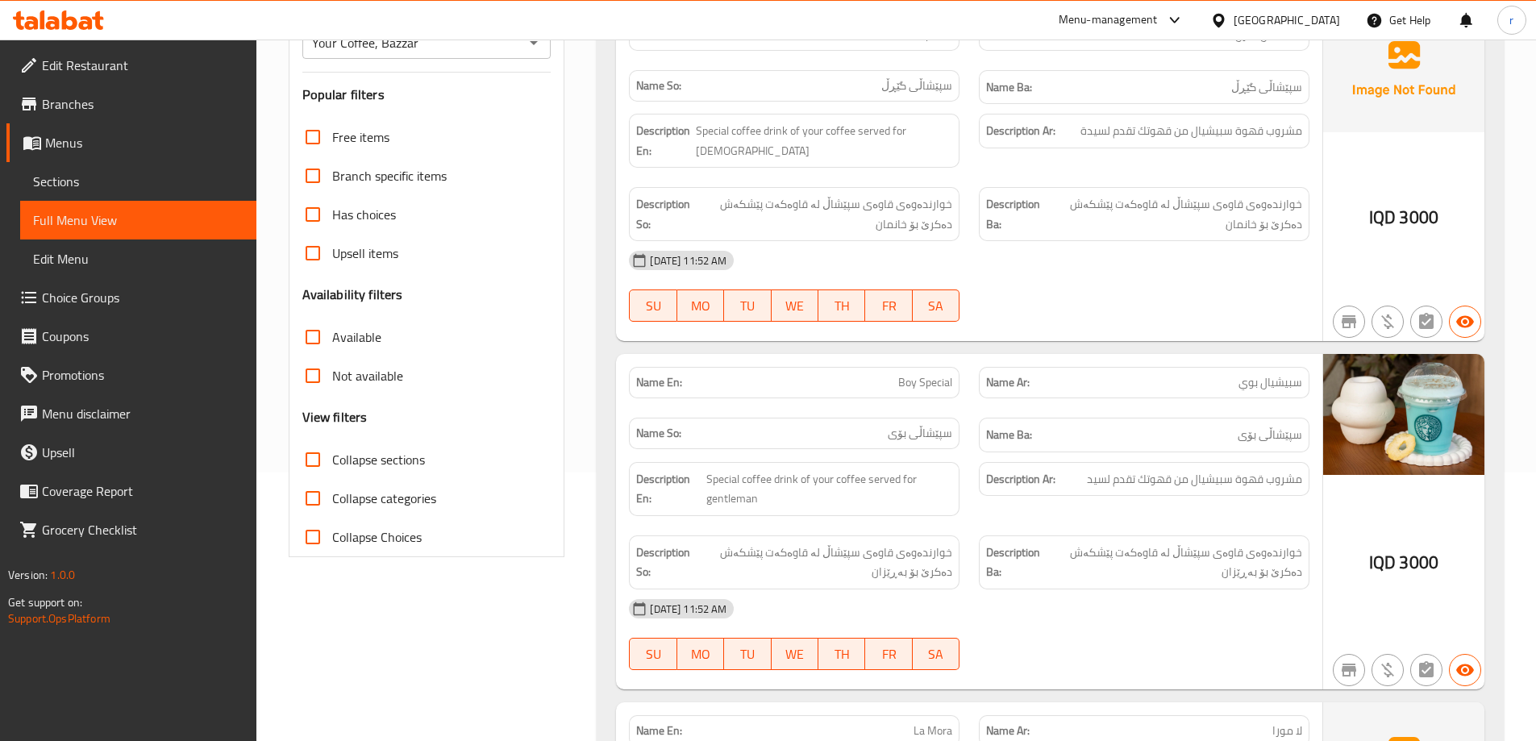
checkbox input "true"
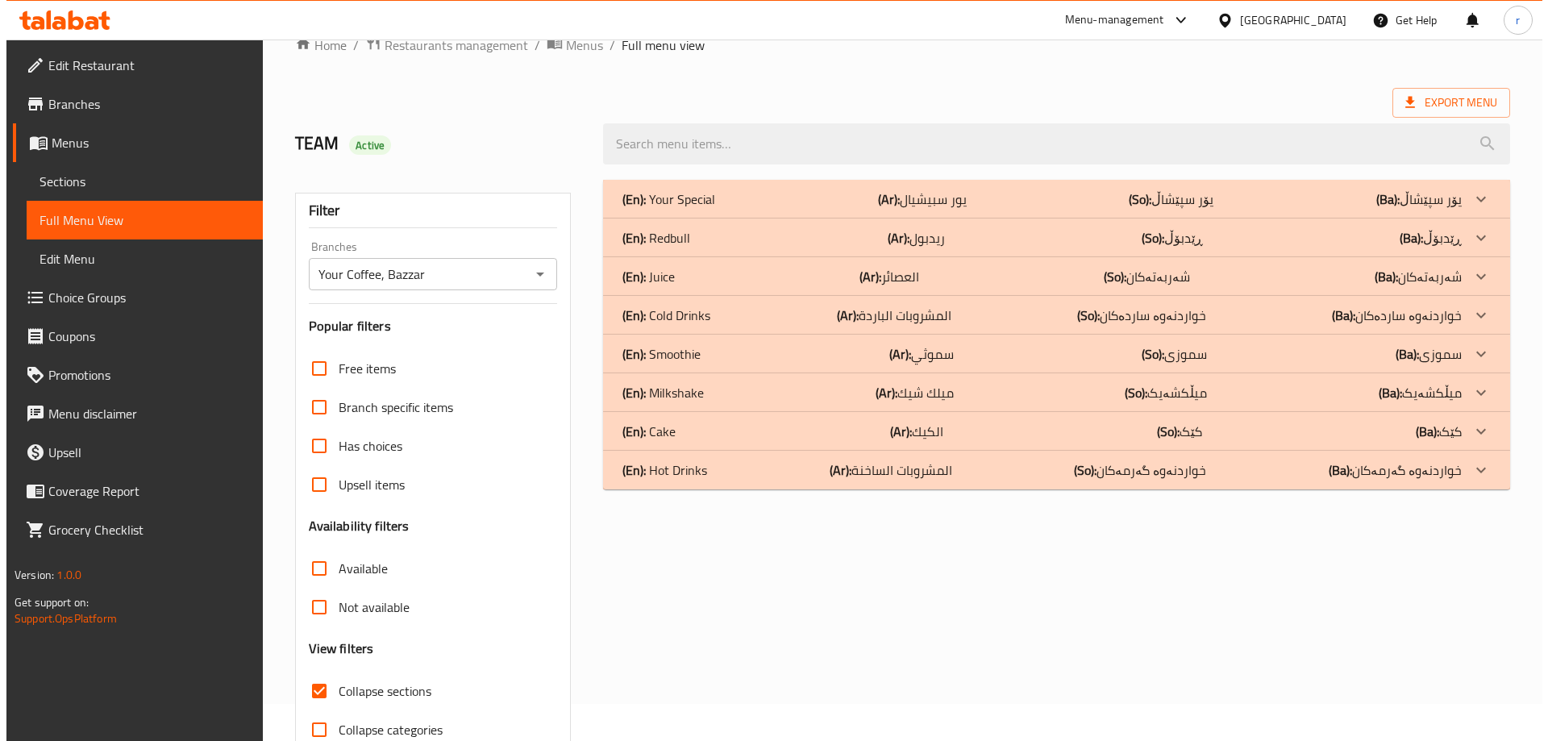
scroll to position [0, 0]
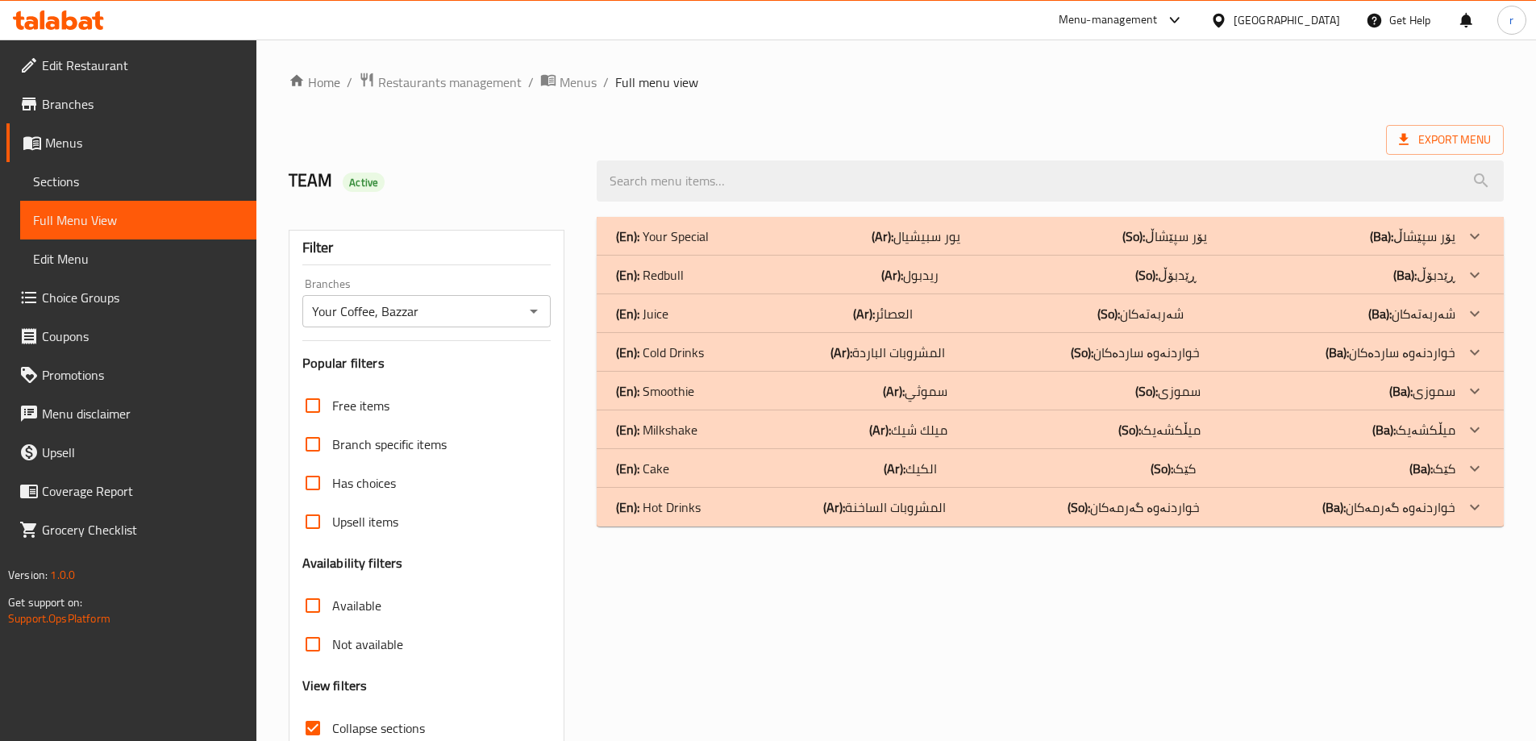
click at [839, 246] on div "(En): Juice (Ar): العصائر (So): شەربەتەکان (Ba): شەربەتەکان" at bounding box center [1035, 236] width 839 height 19
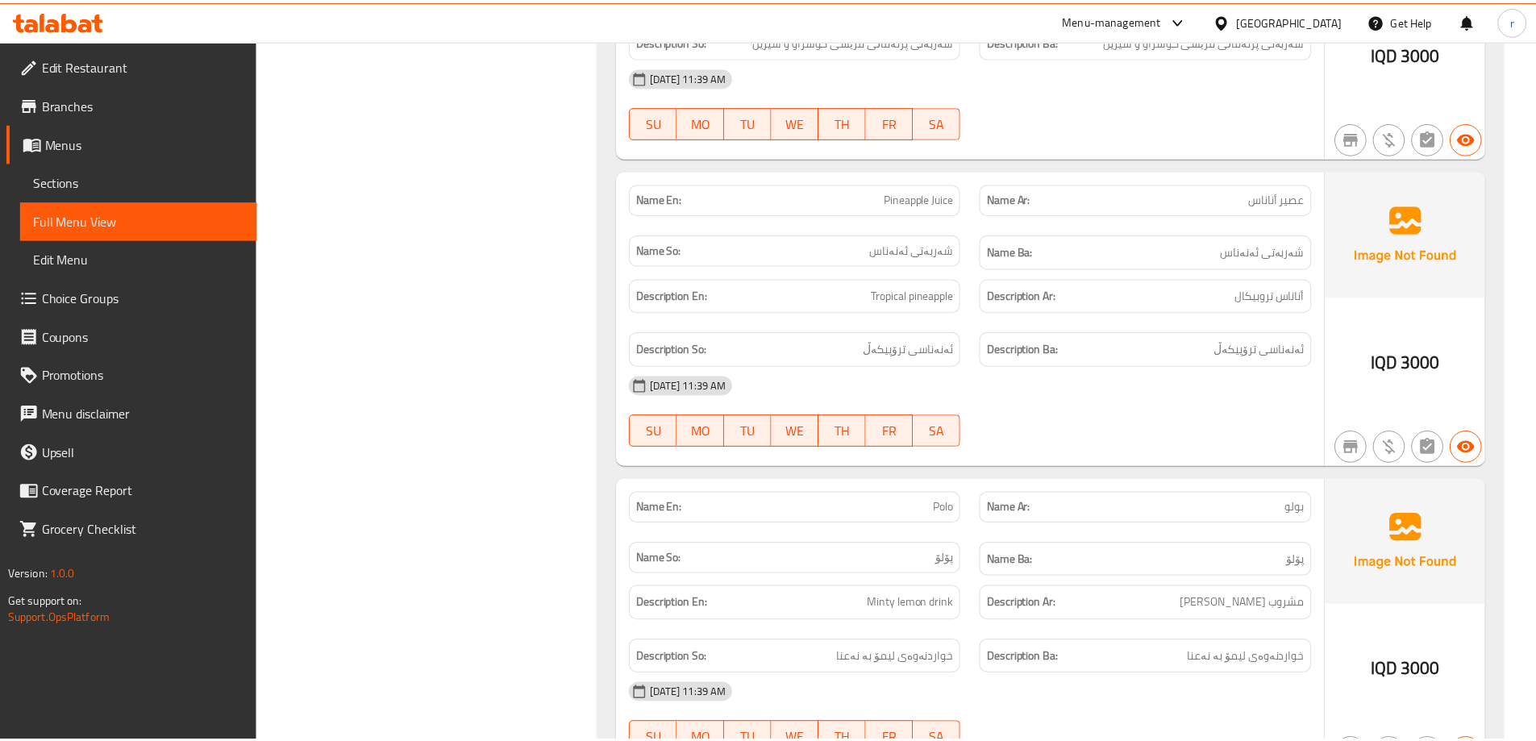
scroll to position [2041, 0]
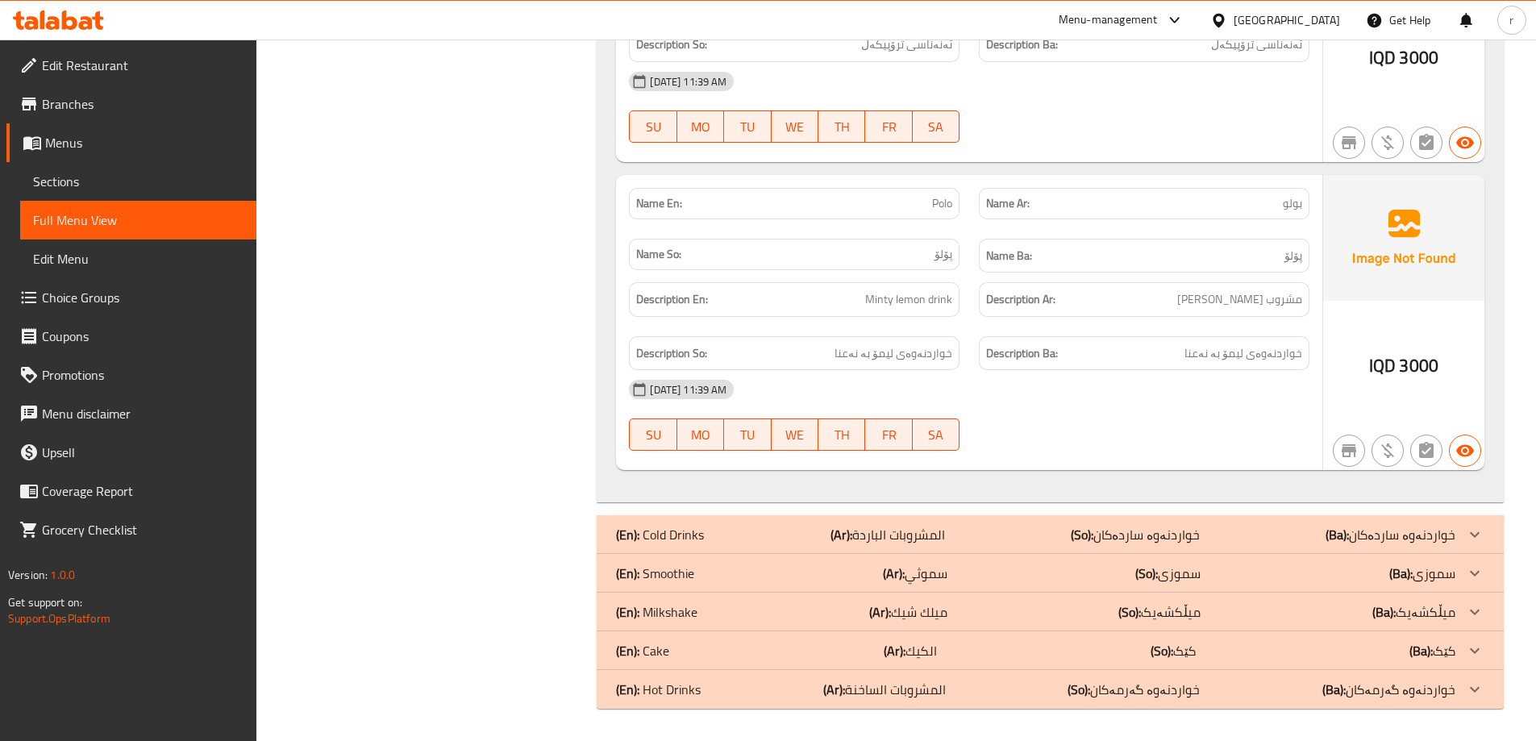
click at [70, 22] on icon at bounding box center [58, 19] width 91 height 19
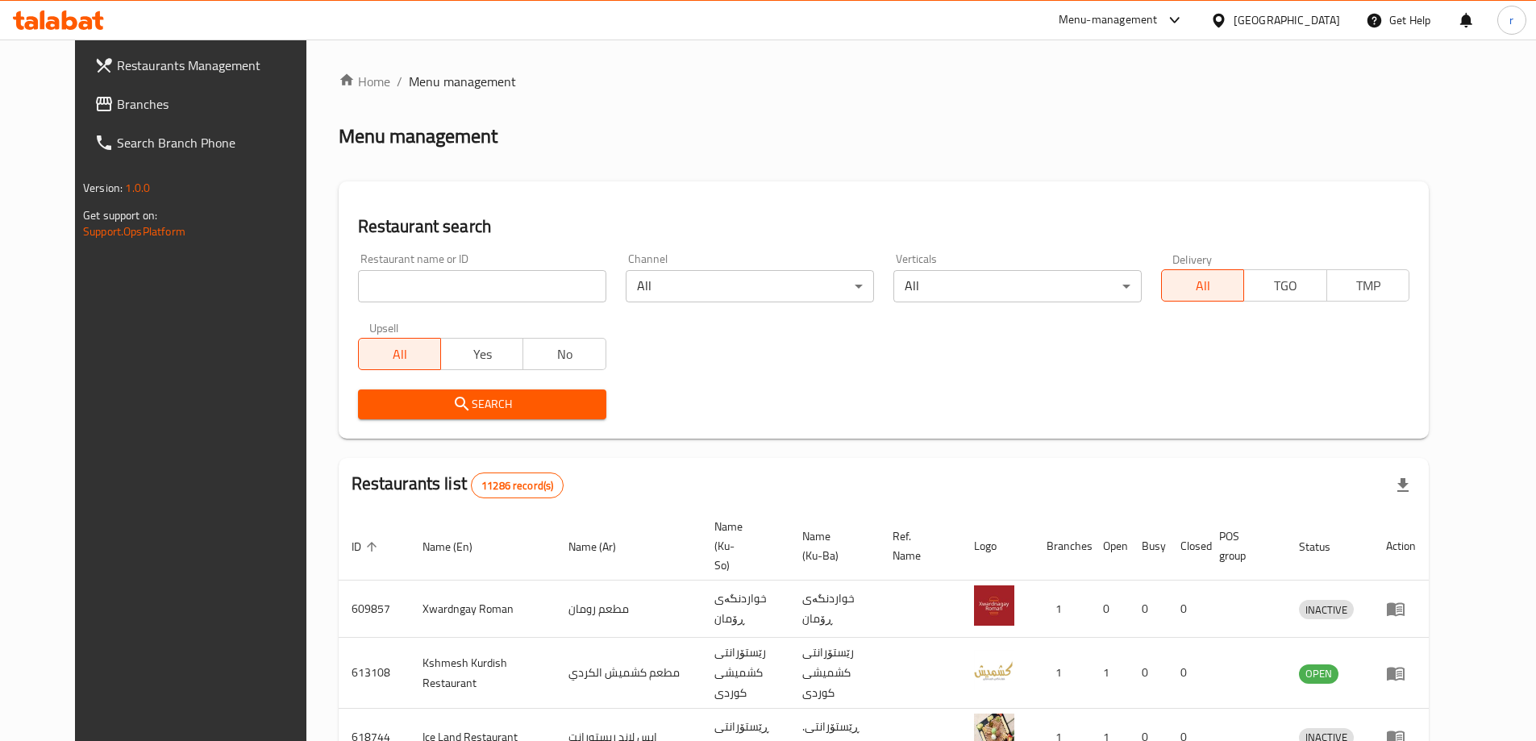
click at [358, 286] on input "search" at bounding box center [482, 286] width 248 height 32
paste input "685827"
type input "685827"
click at [413, 409] on span "Search" at bounding box center [482, 404] width 223 height 20
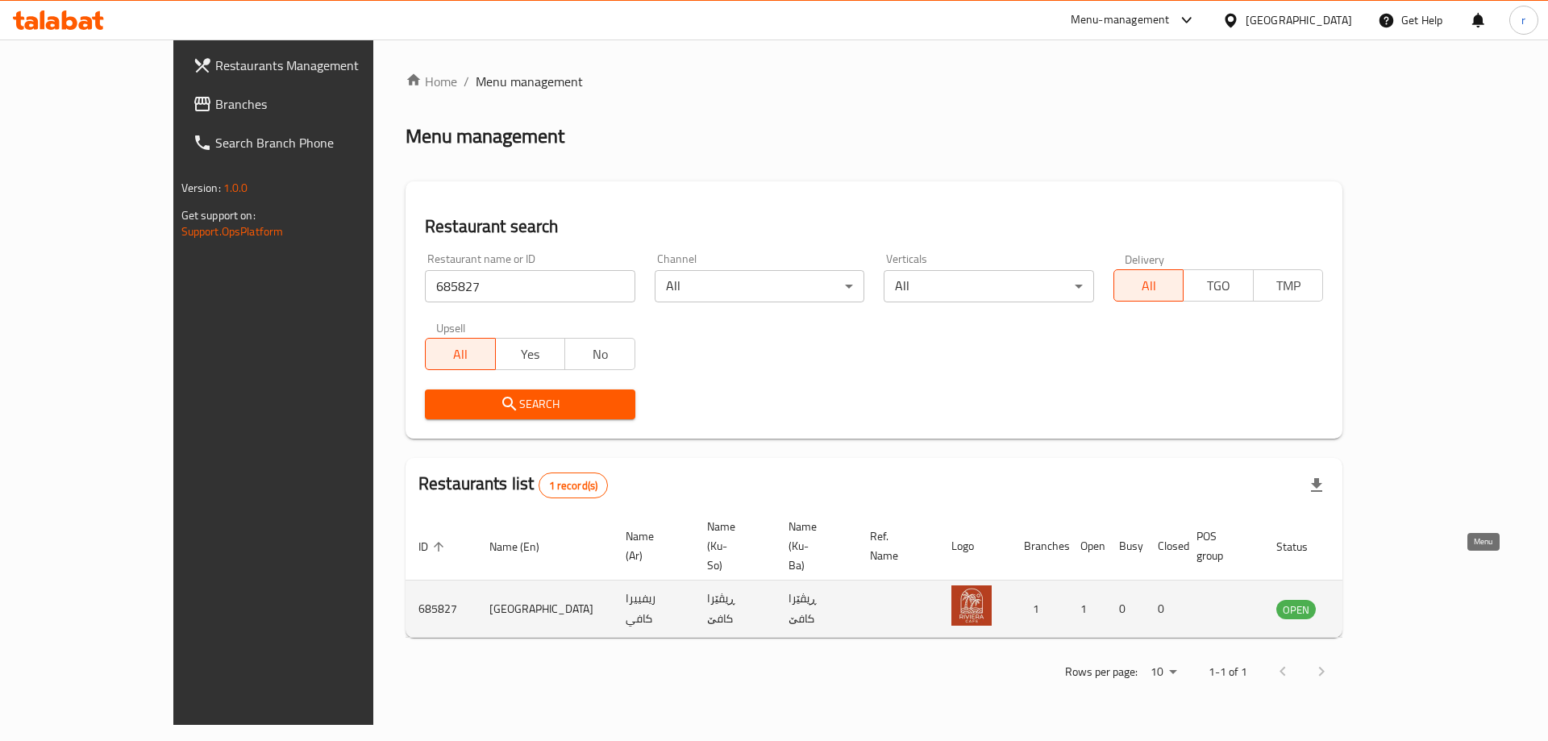
click at [1391, 599] on link "enhanced table" at bounding box center [1376, 608] width 30 height 19
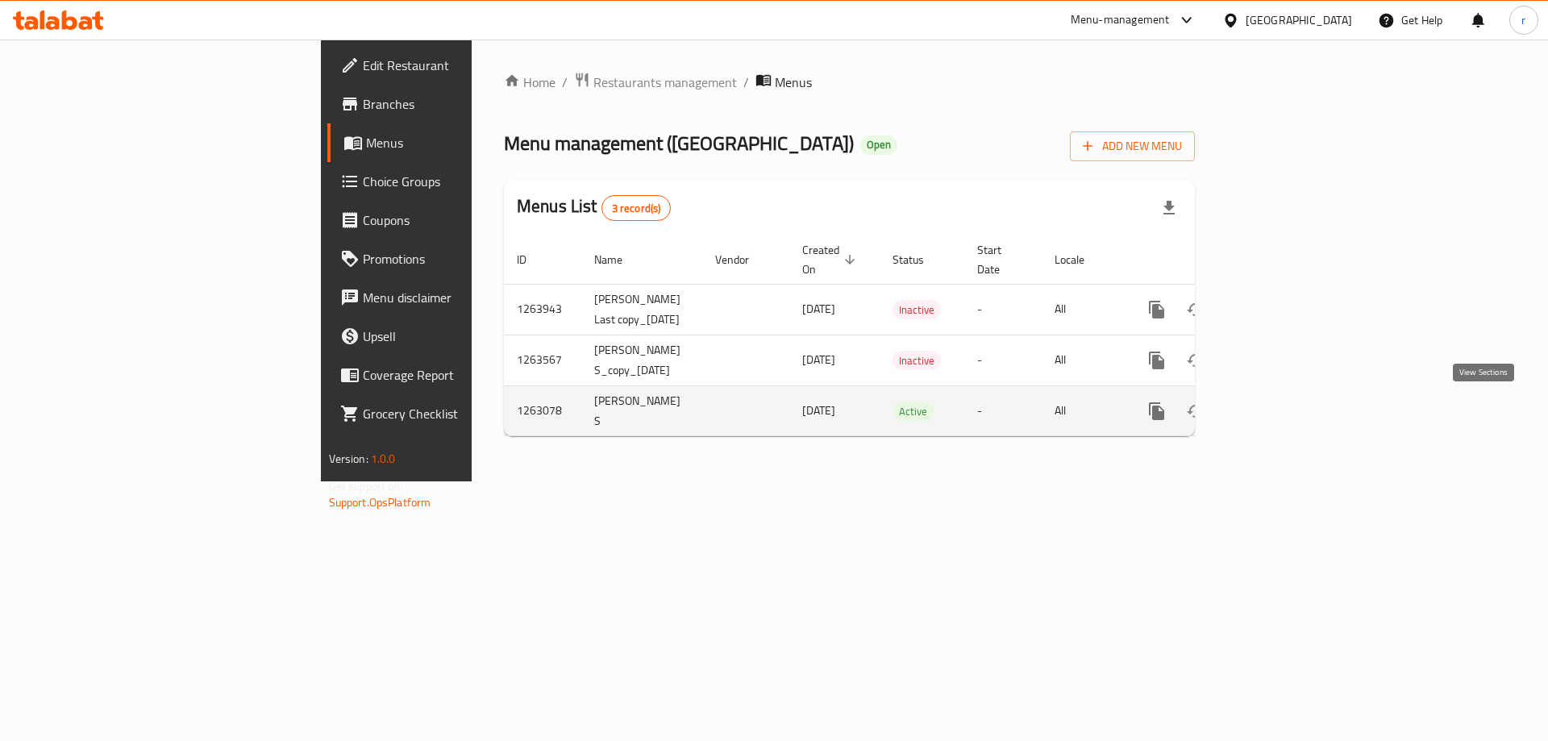
click at [1283, 410] on icon "enhanced table" at bounding box center [1273, 411] width 19 height 19
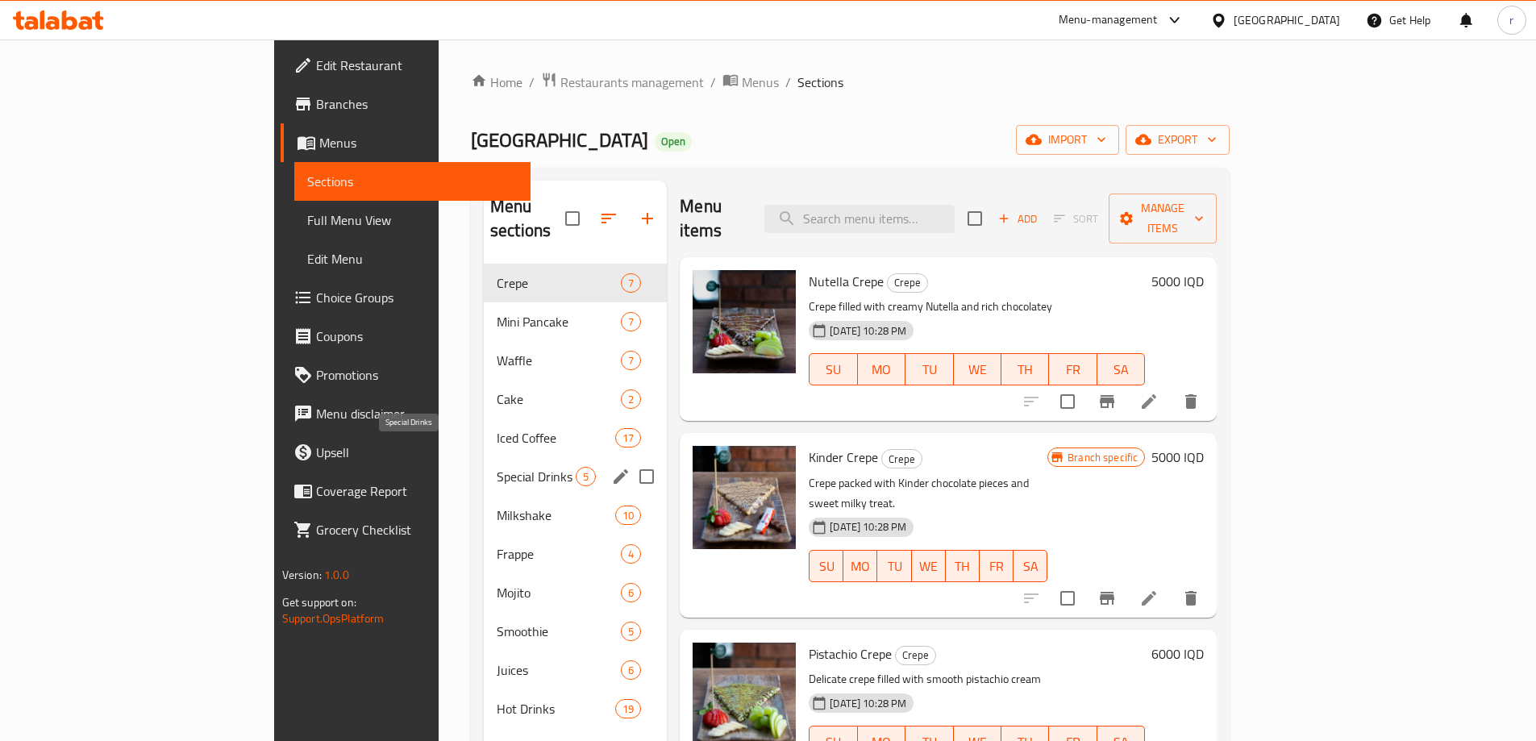
click at [497, 467] on span "Special Drinks" at bounding box center [536, 476] width 79 height 19
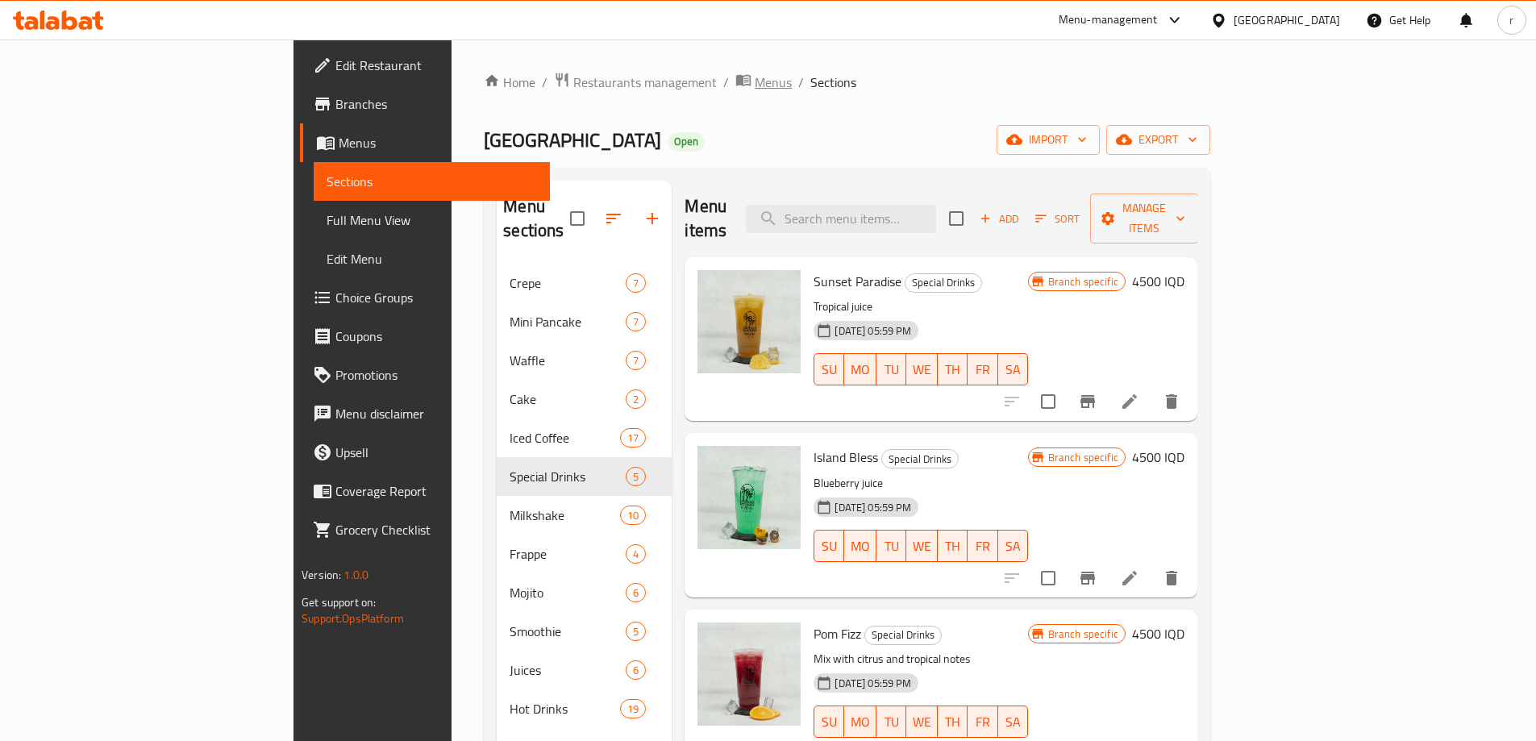
click at [755, 92] on span "Menus" at bounding box center [773, 82] width 37 height 19
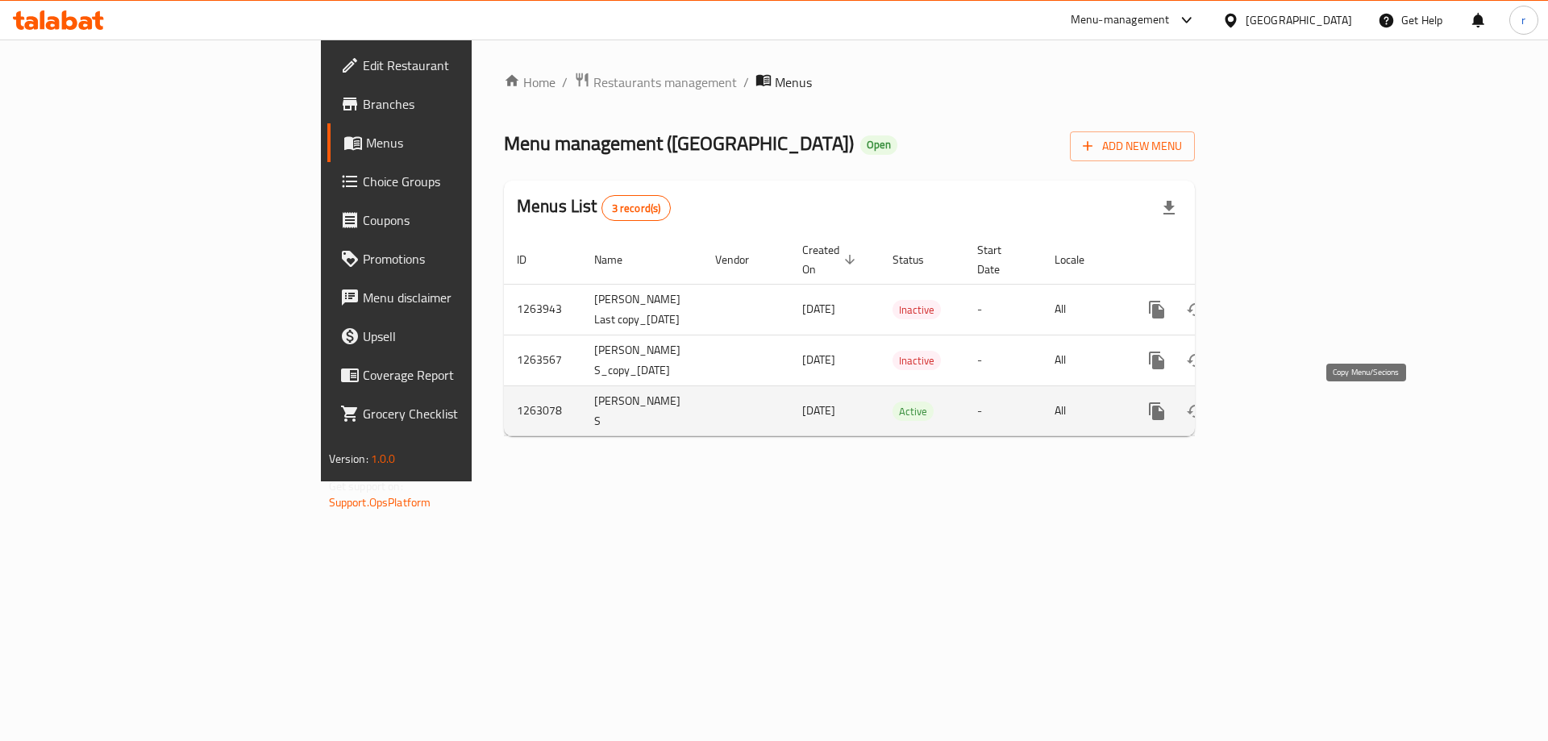
click at [1164, 417] on icon "more" at bounding box center [1156, 411] width 15 height 18
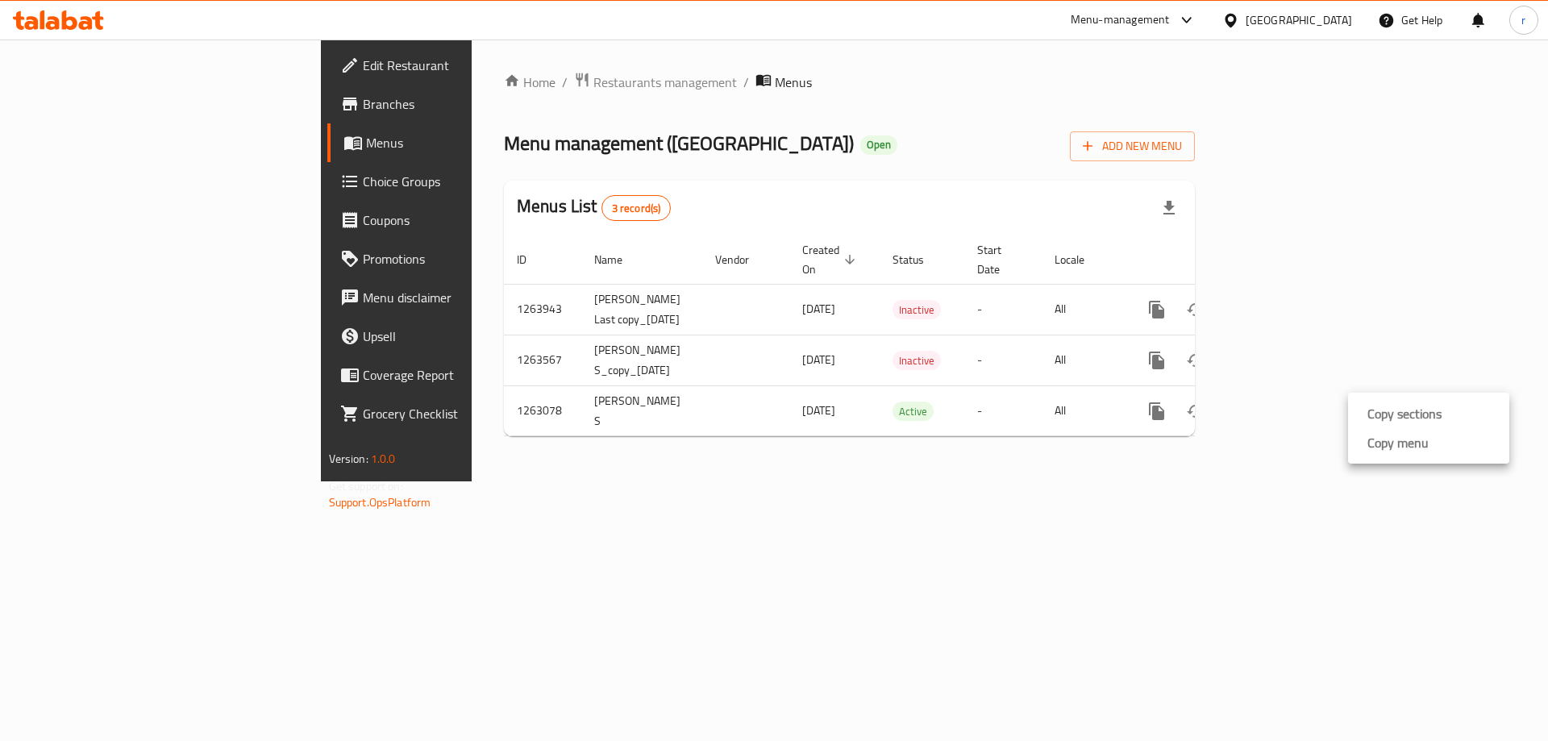
click at [1387, 452] on strong "Copy menu" at bounding box center [1398, 442] width 61 height 19
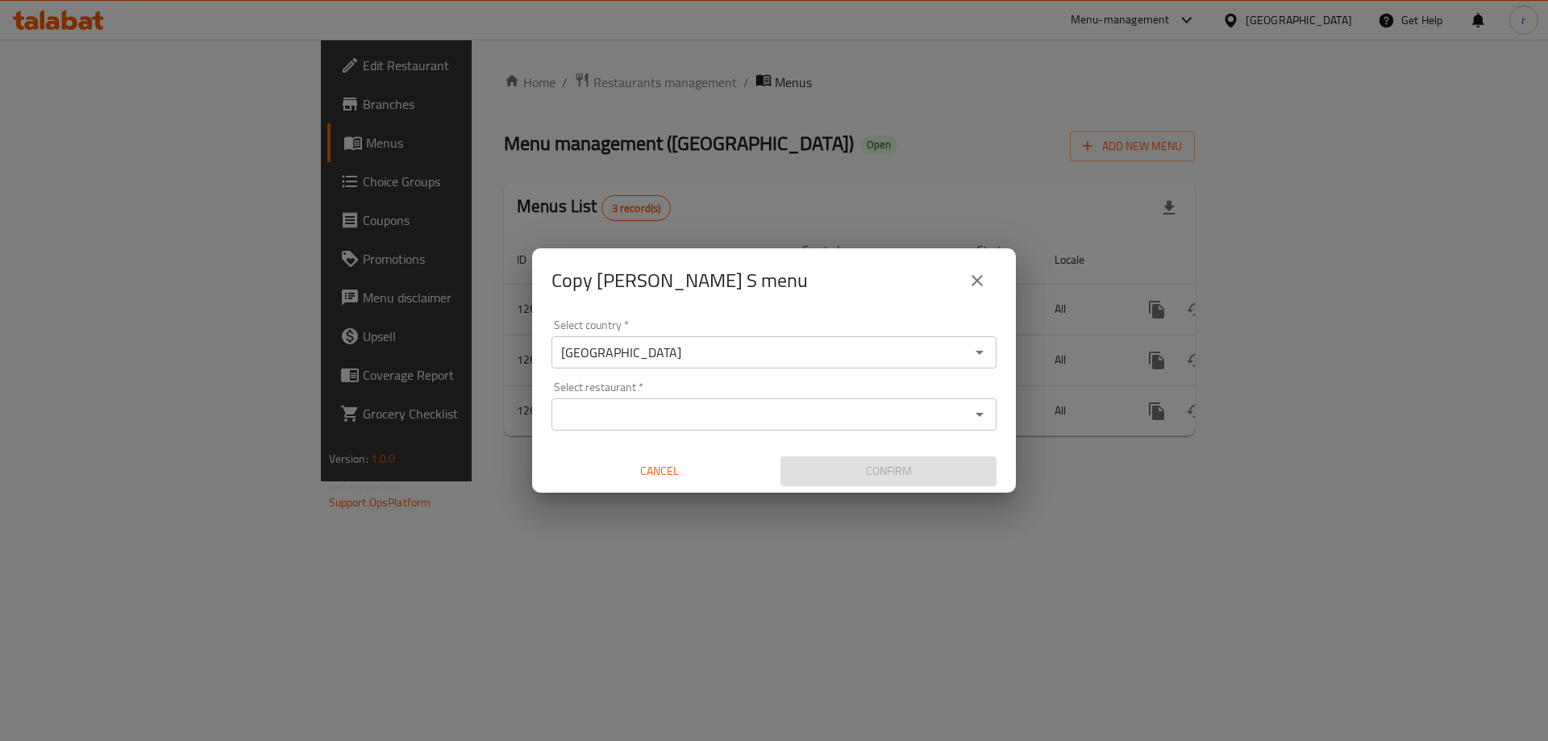
click at [669, 419] on input "Select restaurant   *" at bounding box center [760, 414] width 409 height 23
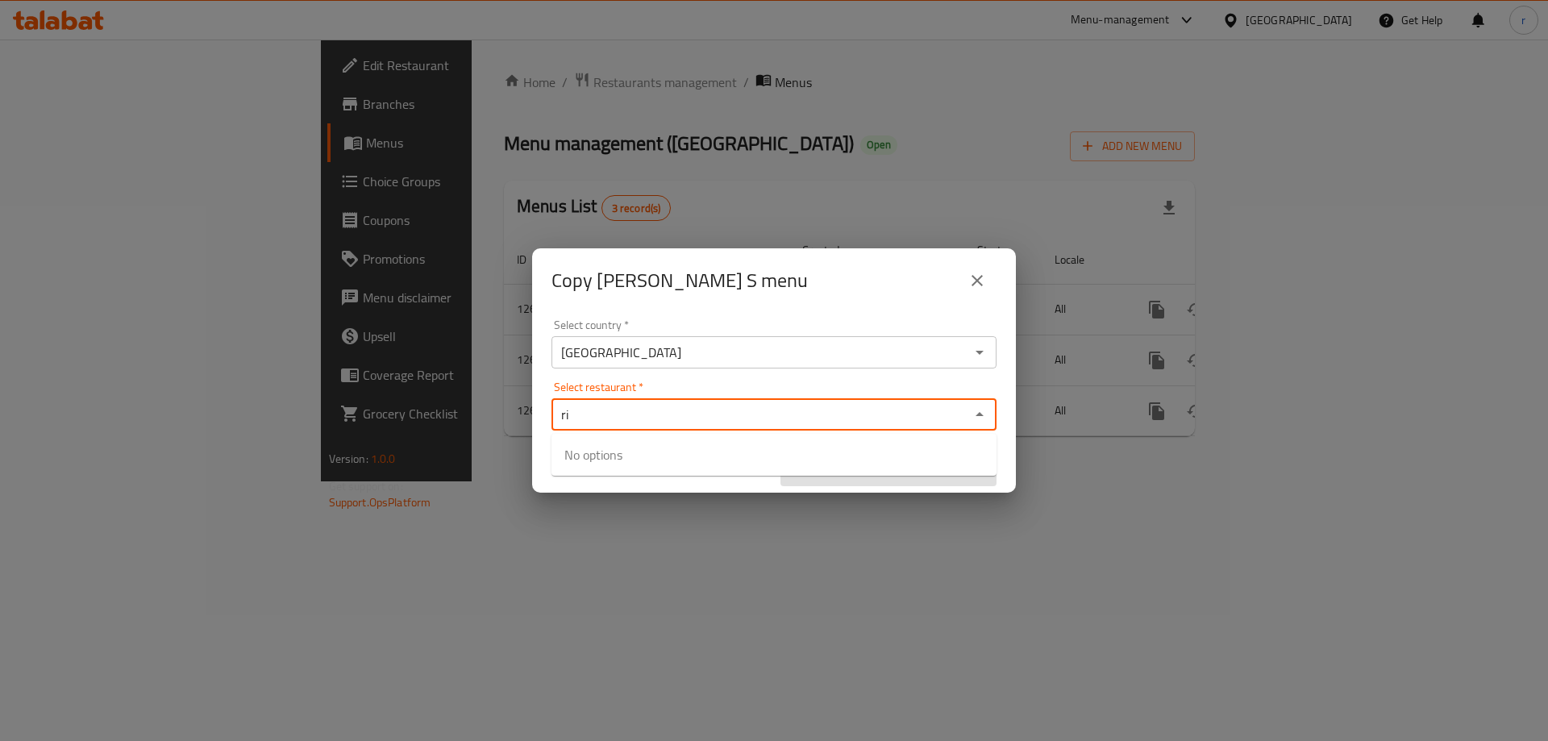
type input "riv"
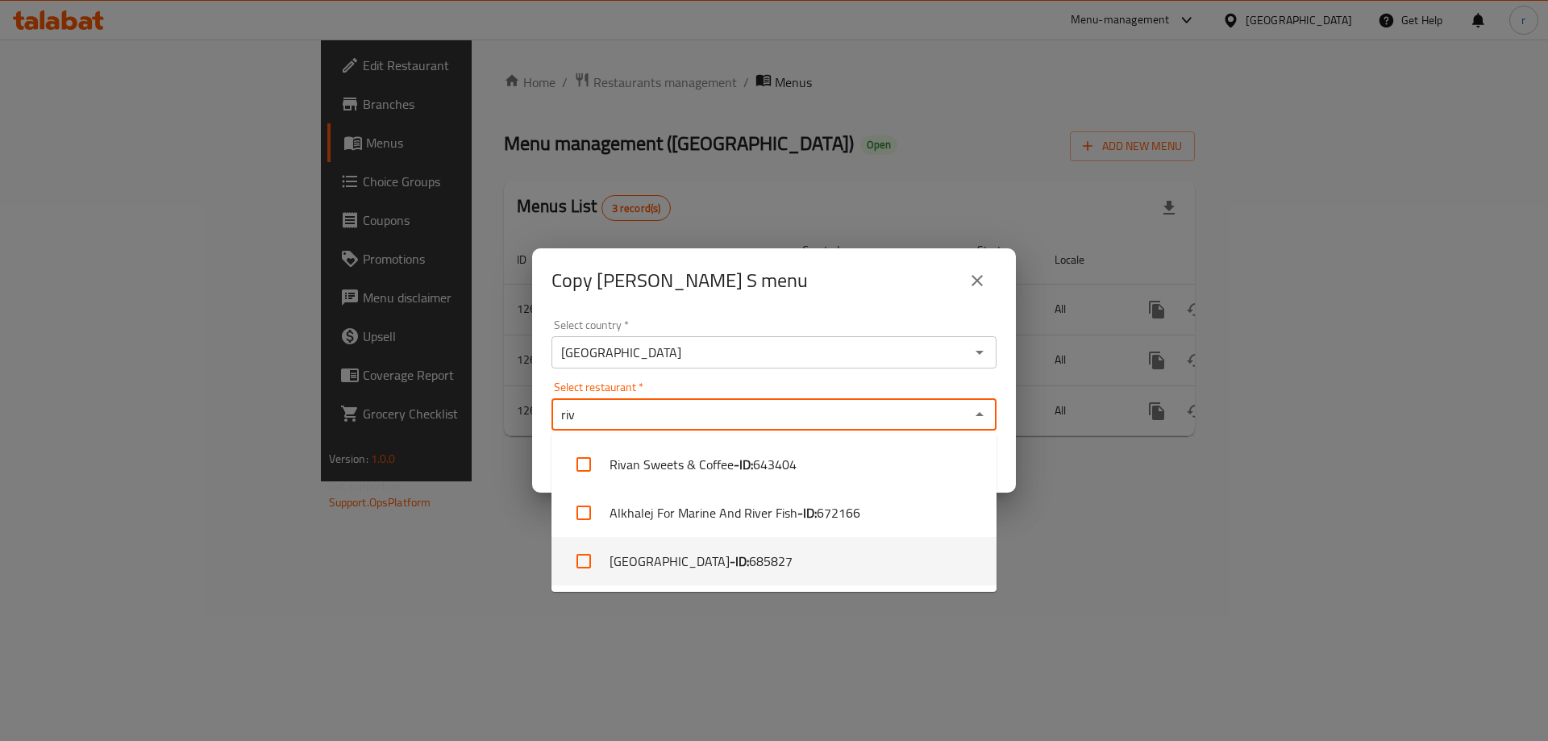
click at [587, 563] on input "checkbox" at bounding box center [584, 561] width 39 height 39
checkbox input "true"
click at [1006, 646] on div "Copy [PERSON_NAME] S menu Select country   * [GEOGRAPHIC_DATA] Select country *…" at bounding box center [774, 370] width 1548 height 741
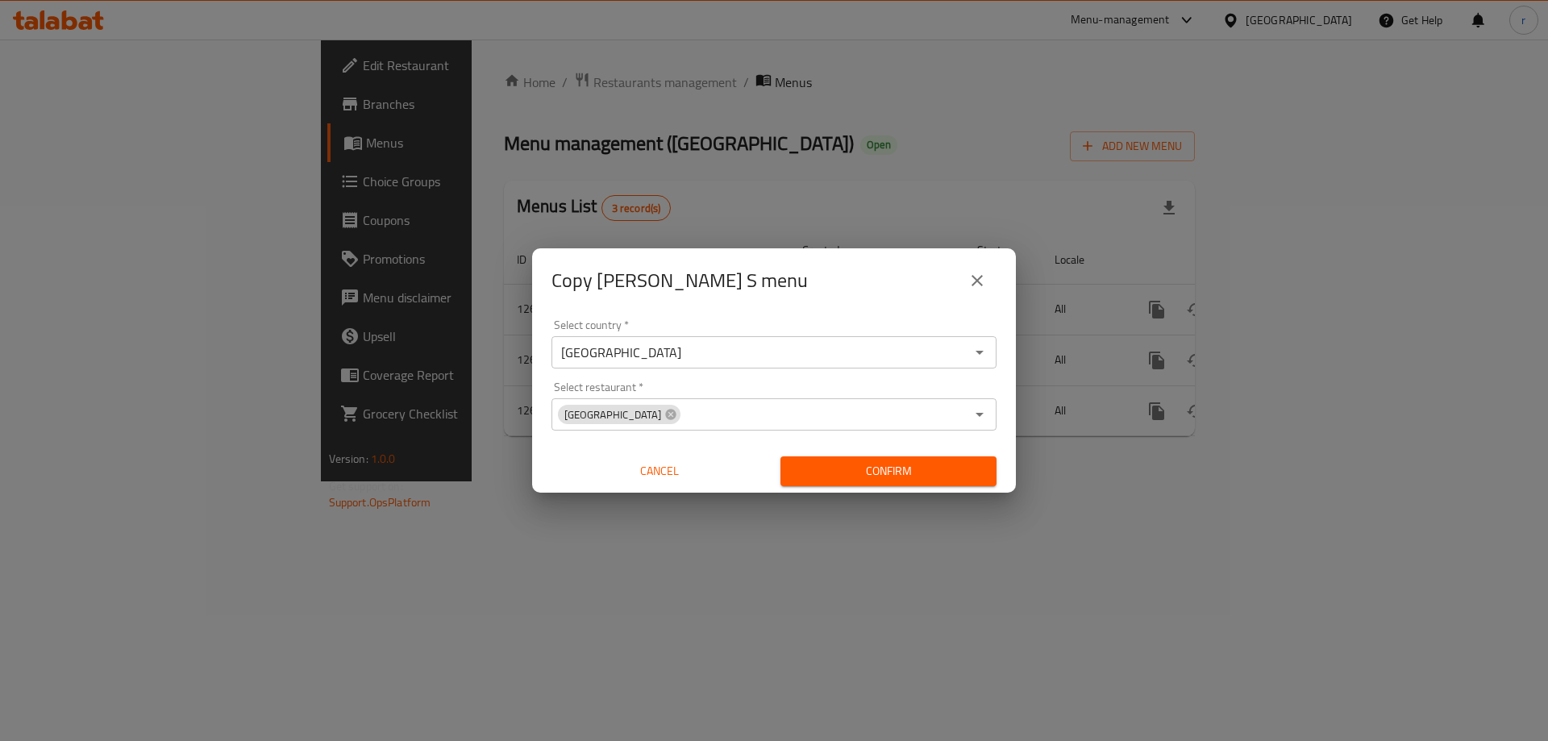
click at [943, 481] on button "Confirm" at bounding box center [889, 471] width 216 height 30
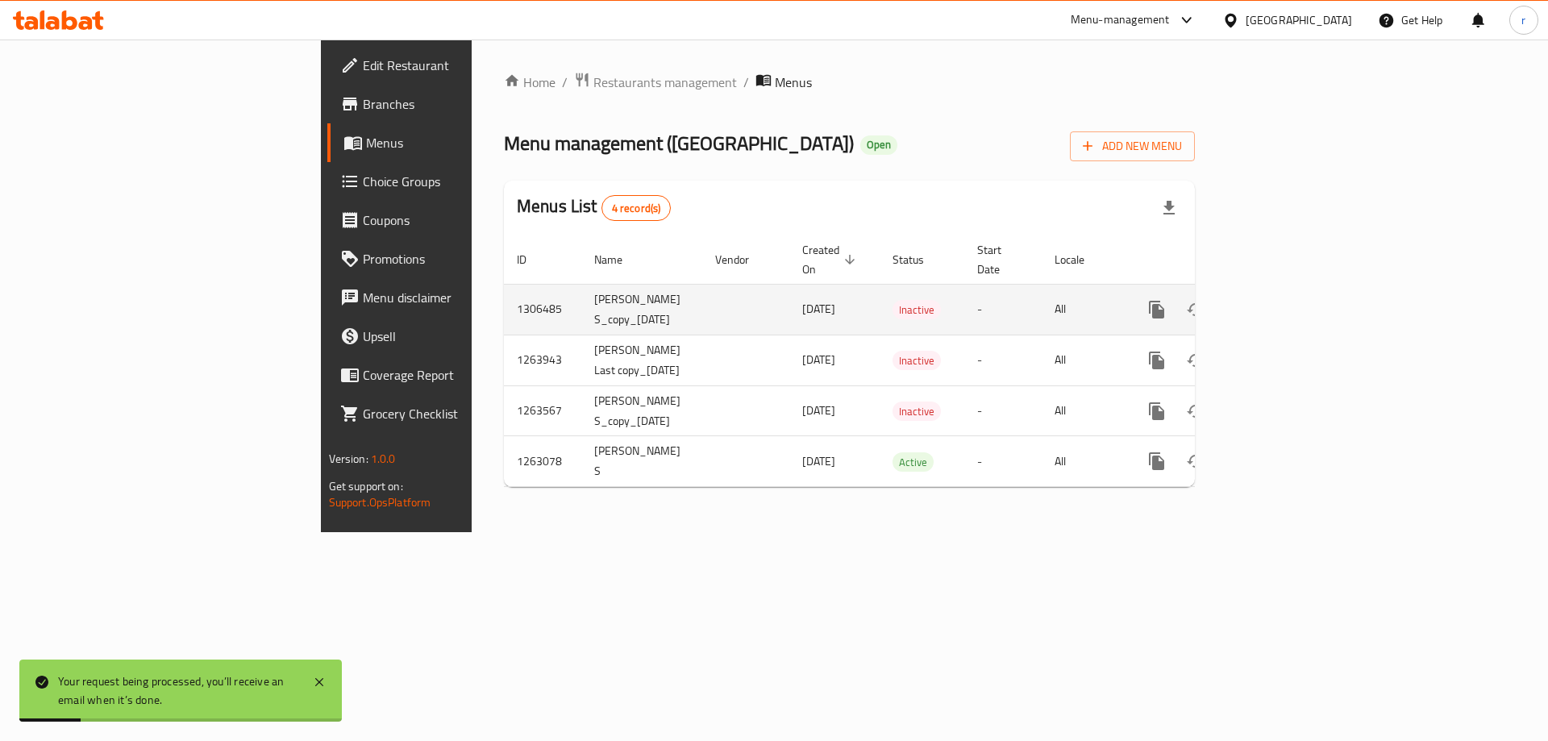
click at [1283, 300] on icon "enhanced table" at bounding box center [1273, 309] width 19 height 19
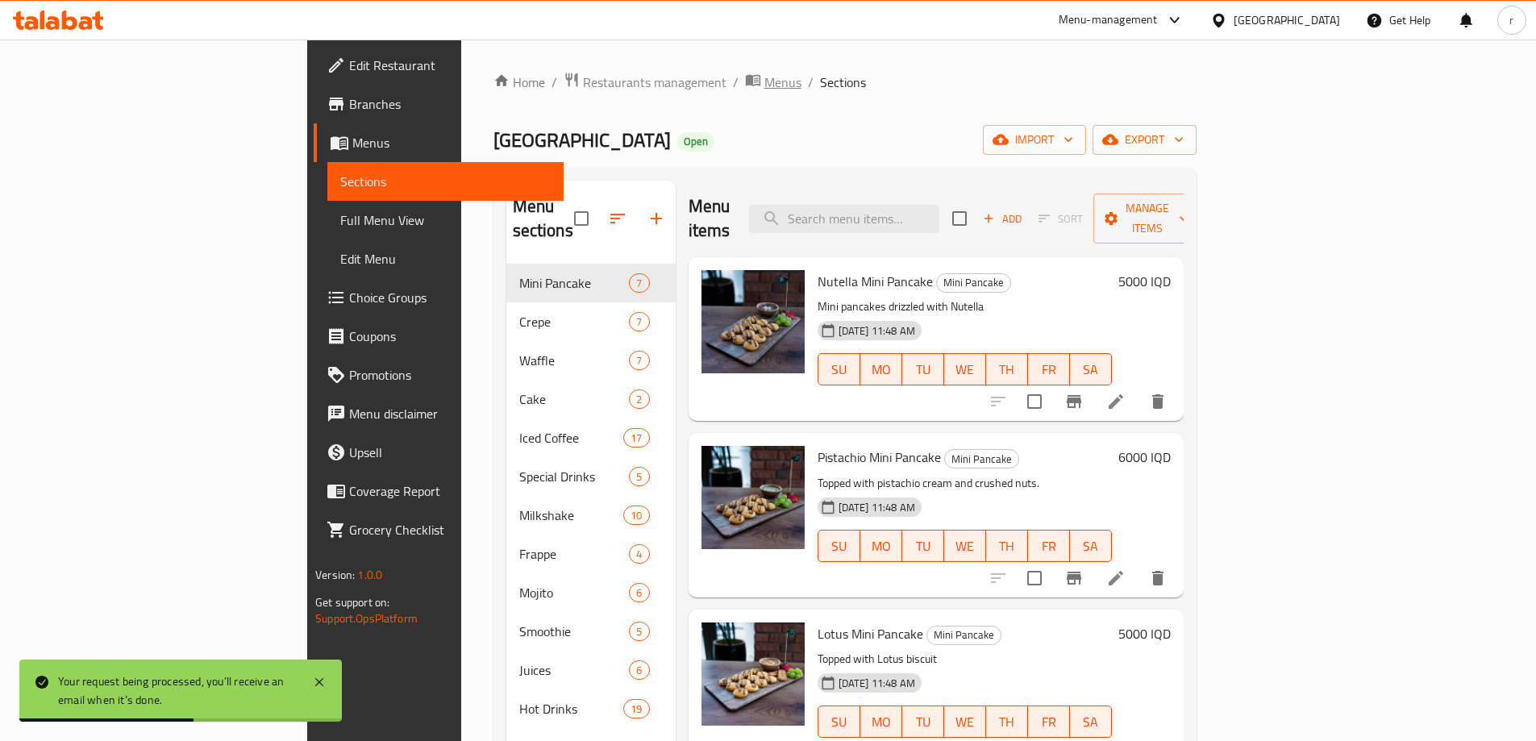
click at [764, 88] on span "Menus" at bounding box center [782, 82] width 37 height 19
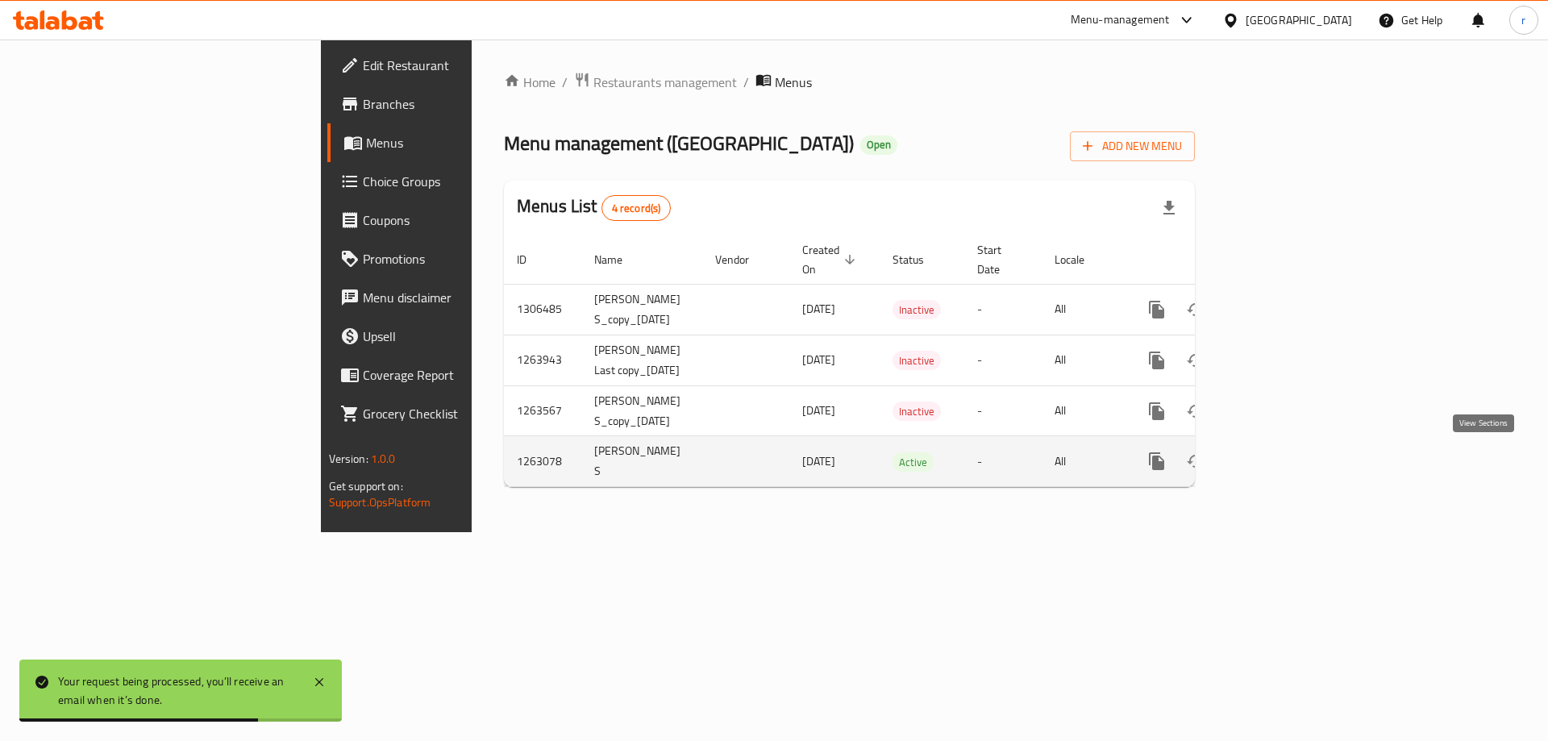
click at [1283, 460] on icon "enhanced table" at bounding box center [1273, 461] width 19 height 19
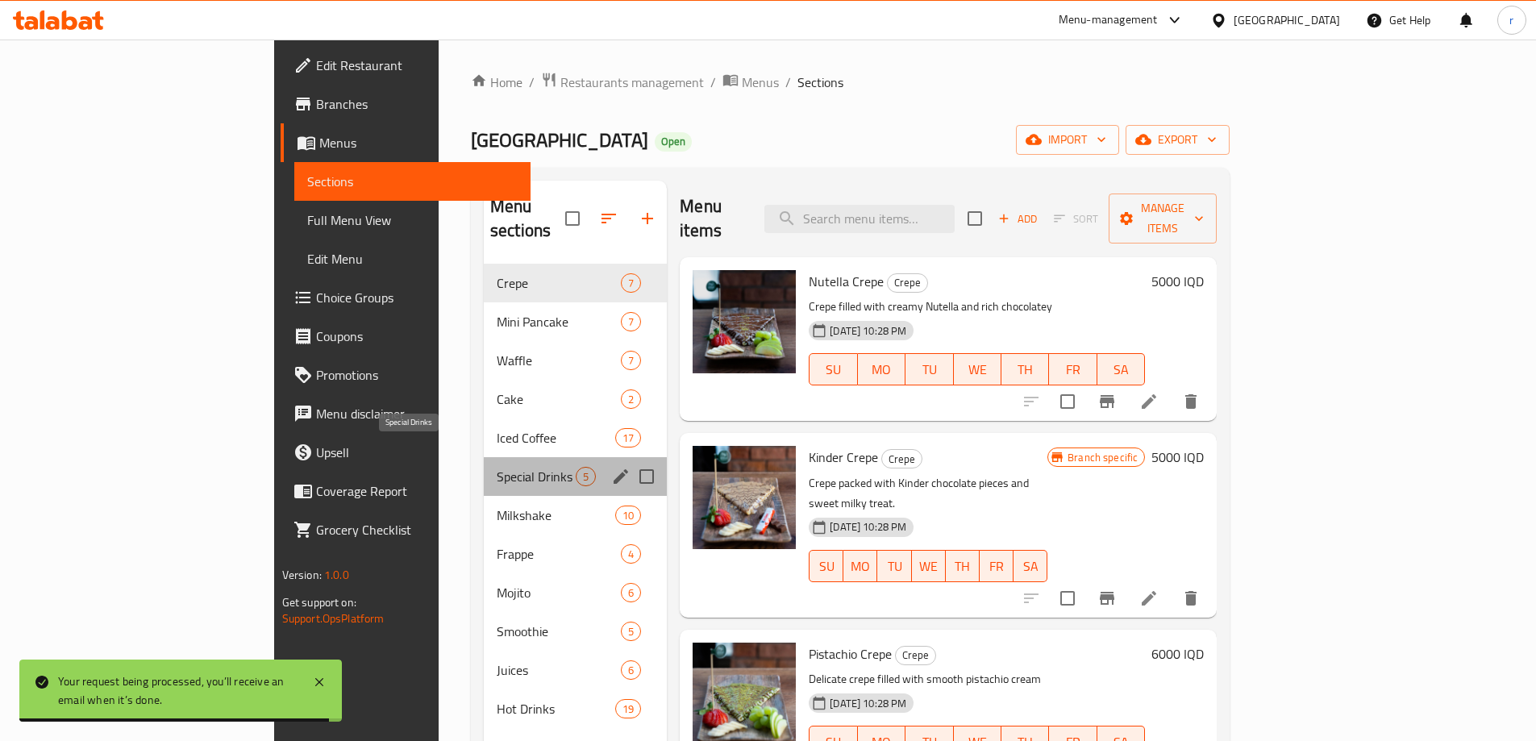
click at [497, 467] on span "Special Drinks" at bounding box center [536, 476] width 79 height 19
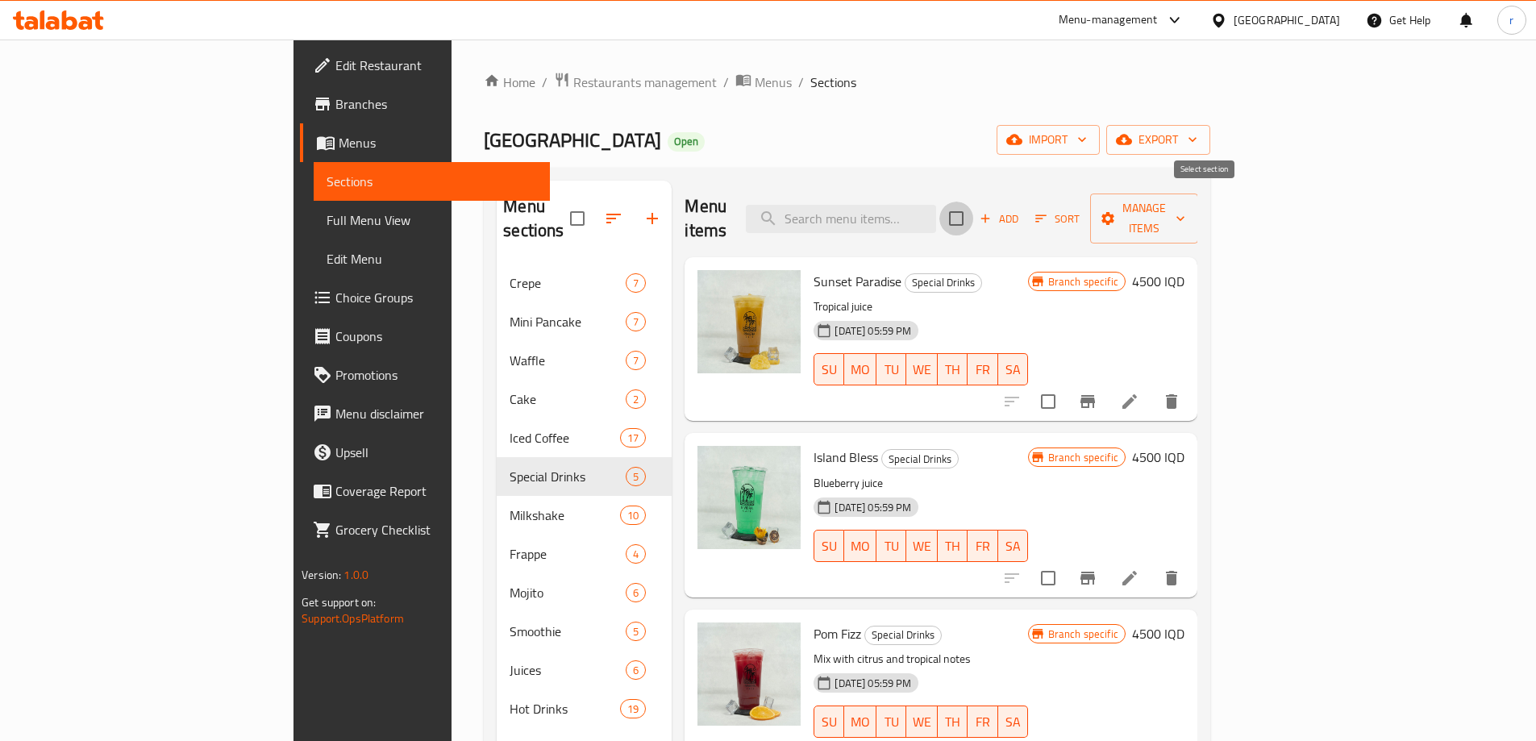
click at [973, 207] on input "checkbox" at bounding box center [956, 219] width 34 height 34
checkbox input "true"
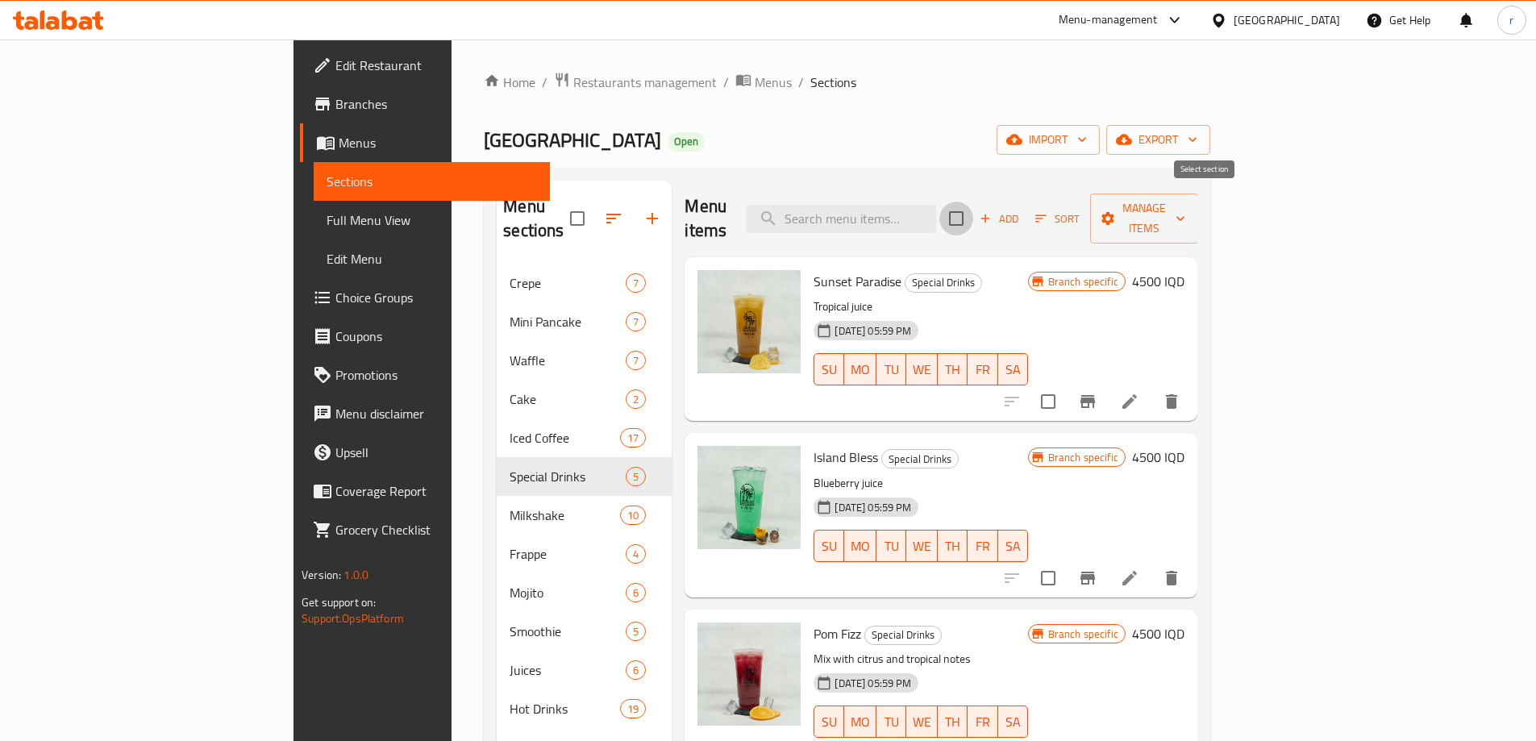
checkbox input "true"
click at [1185, 205] on span "Manage items" at bounding box center [1144, 218] width 82 height 40
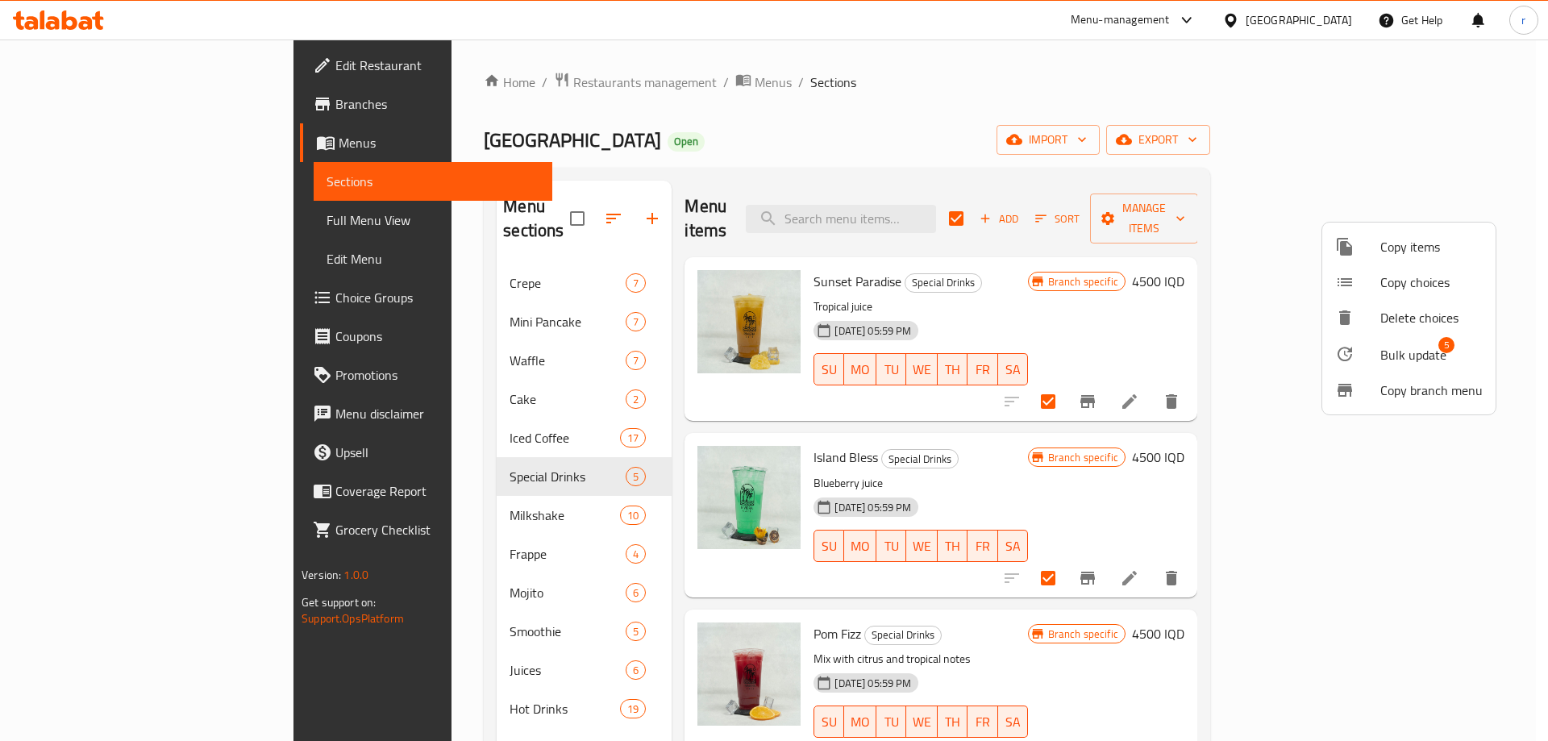
click at [1371, 349] on div at bounding box center [1357, 353] width 45 height 19
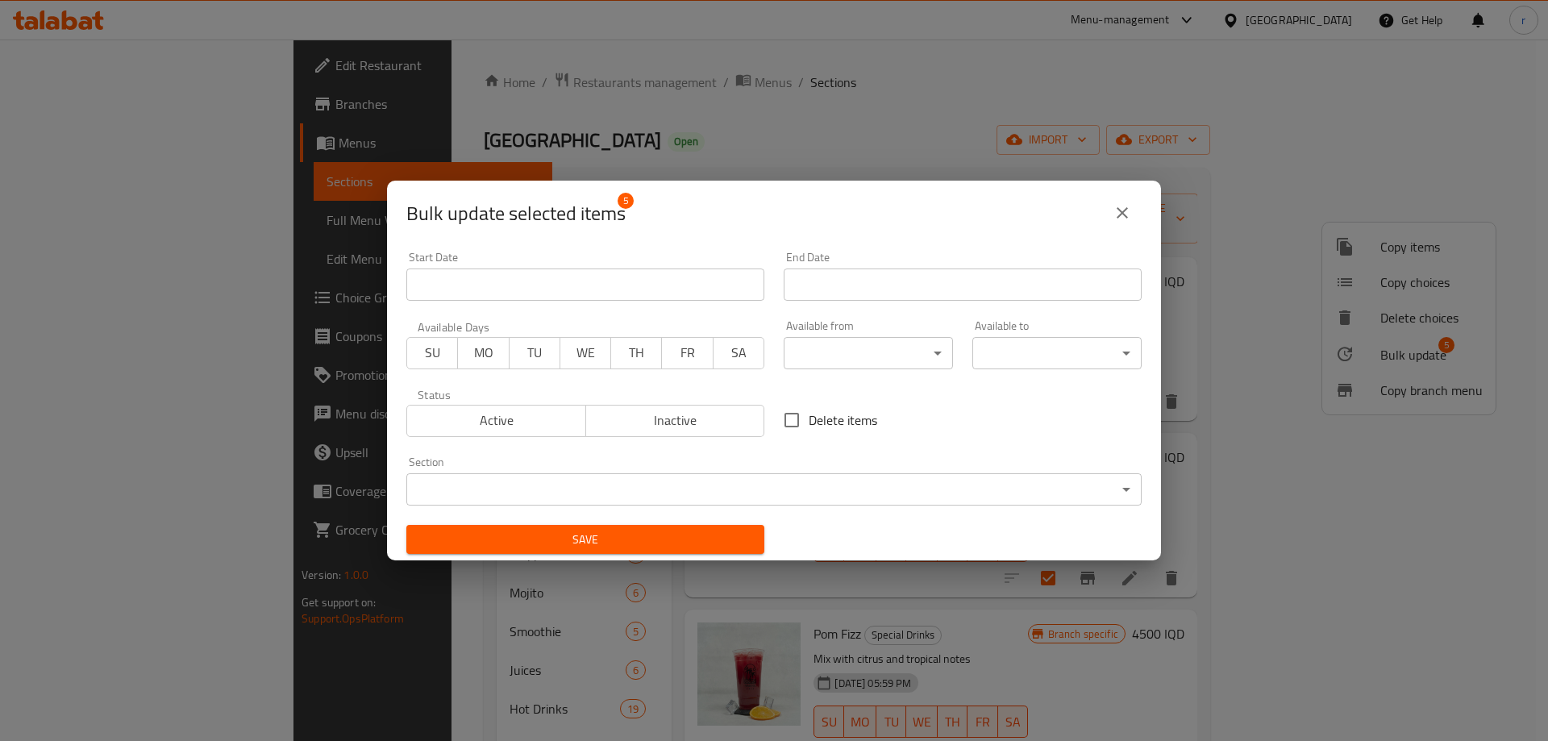
click at [797, 423] on input "Delete items" at bounding box center [792, 420] width 34 height 34
checkbox input "true"
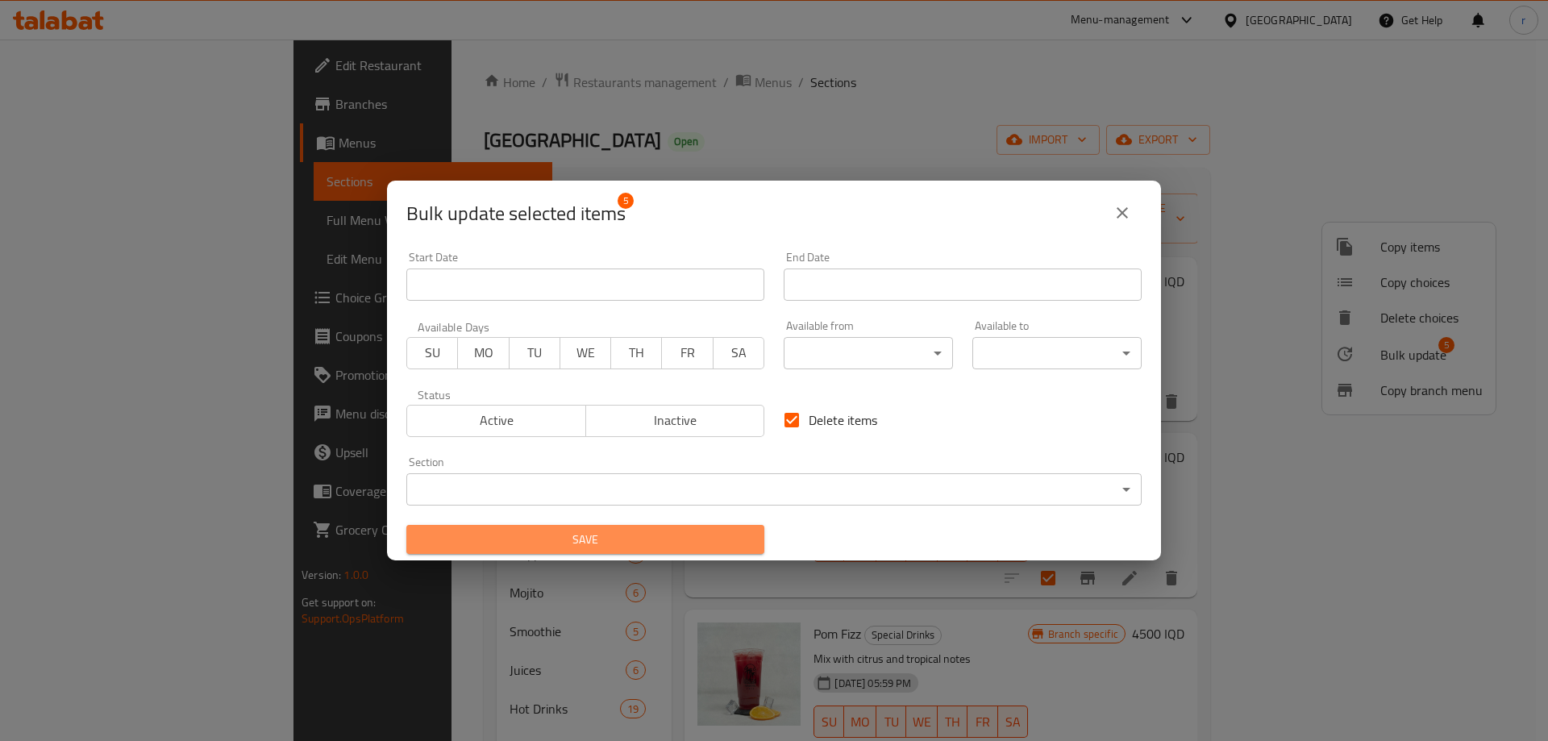
click at [682, 533] on span "Save" at bounding box center [585, 540] width 332 height 20
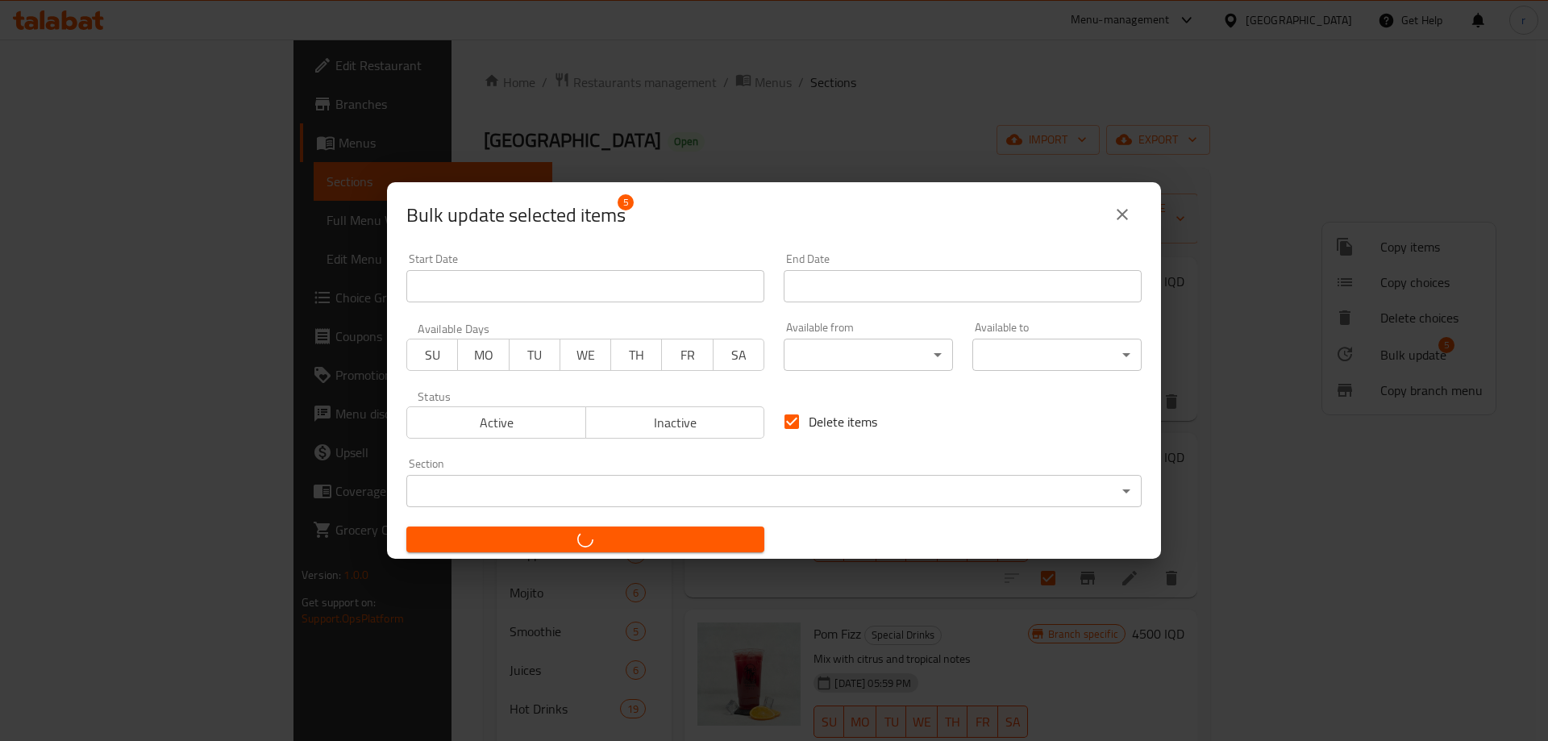
checkbox input "false"
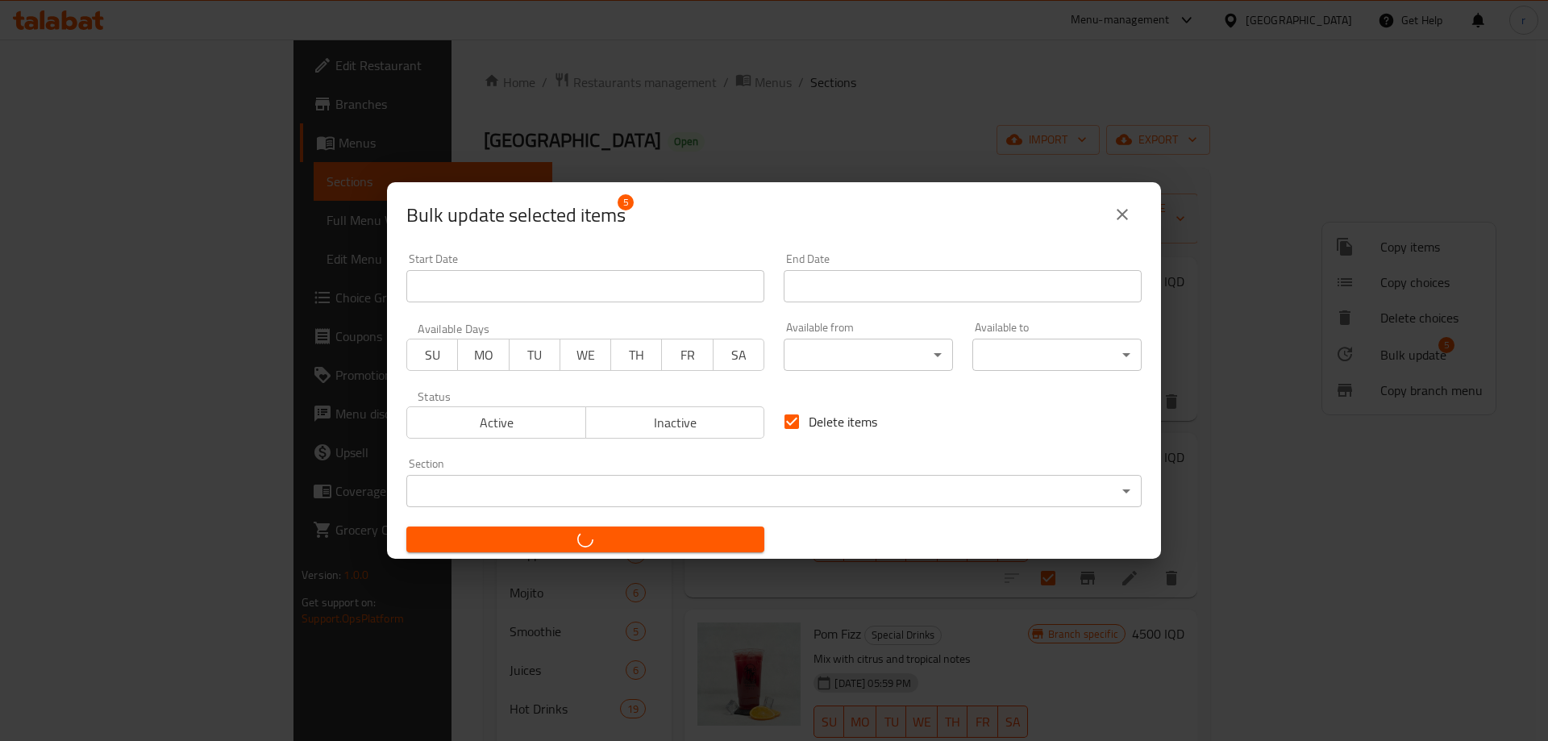
checkbox input "false"
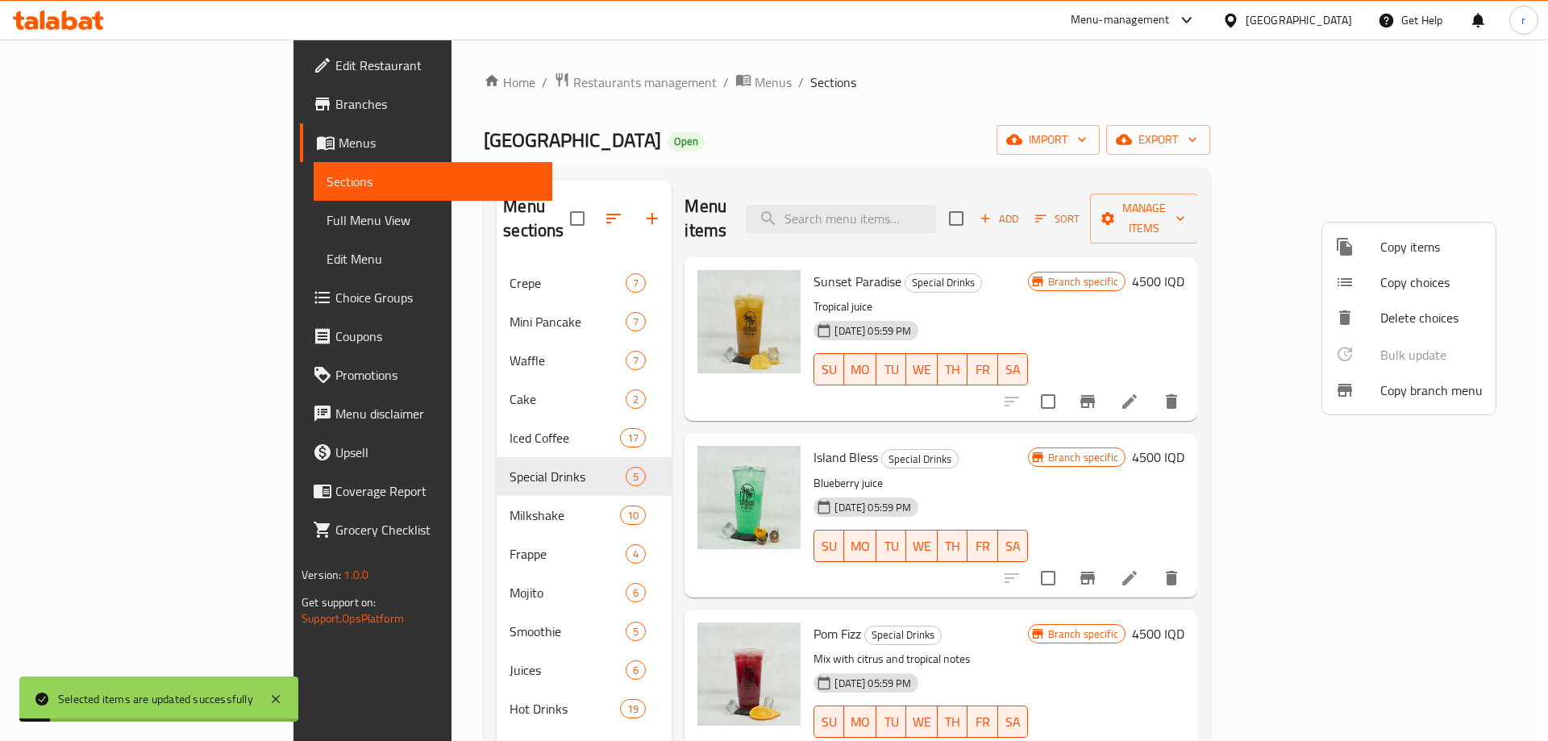
click at [1251, 216] on div at bounding box center [774, 370] width 1548 height 741
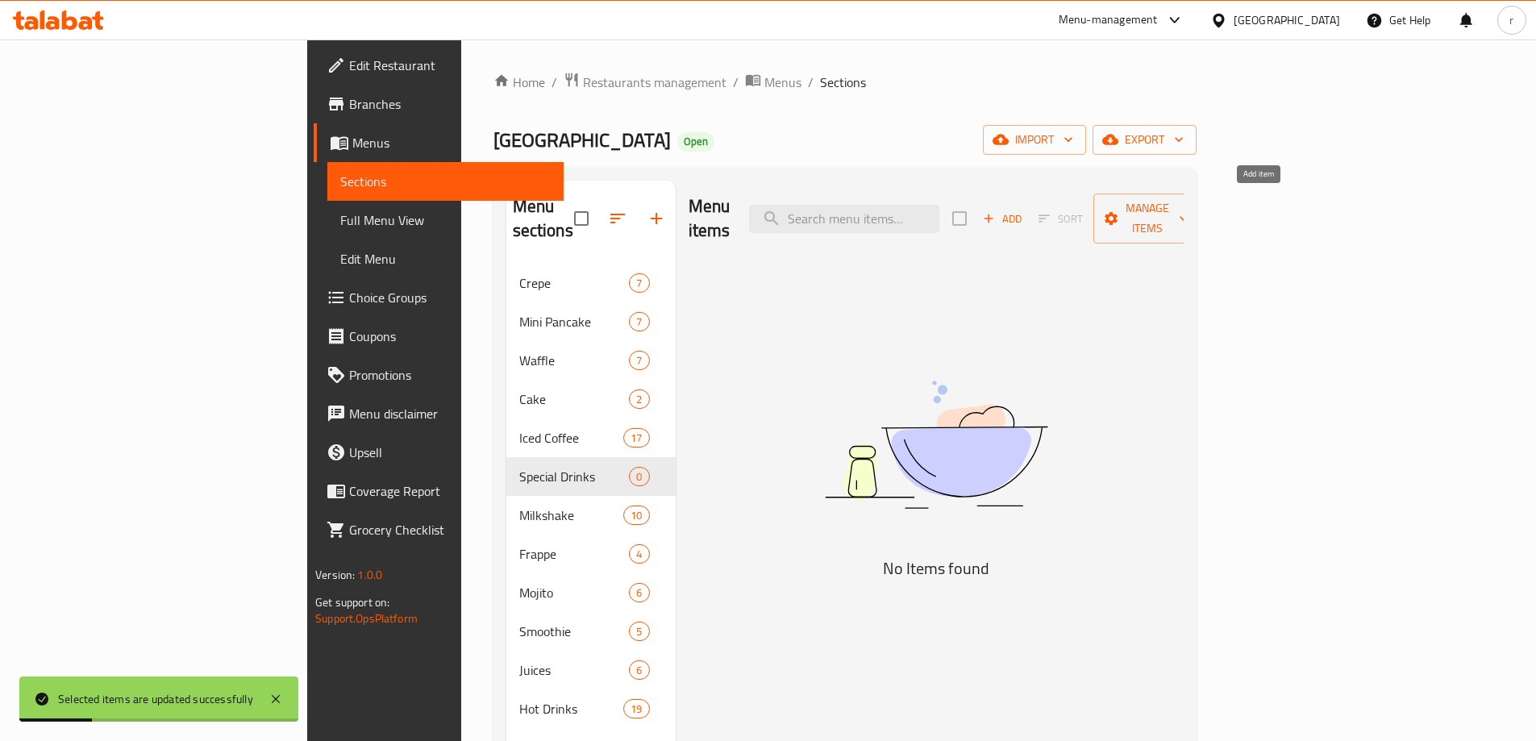
click at [1028, 216] on button "Add" at bounding box center [1003, 218] width 52 height 25
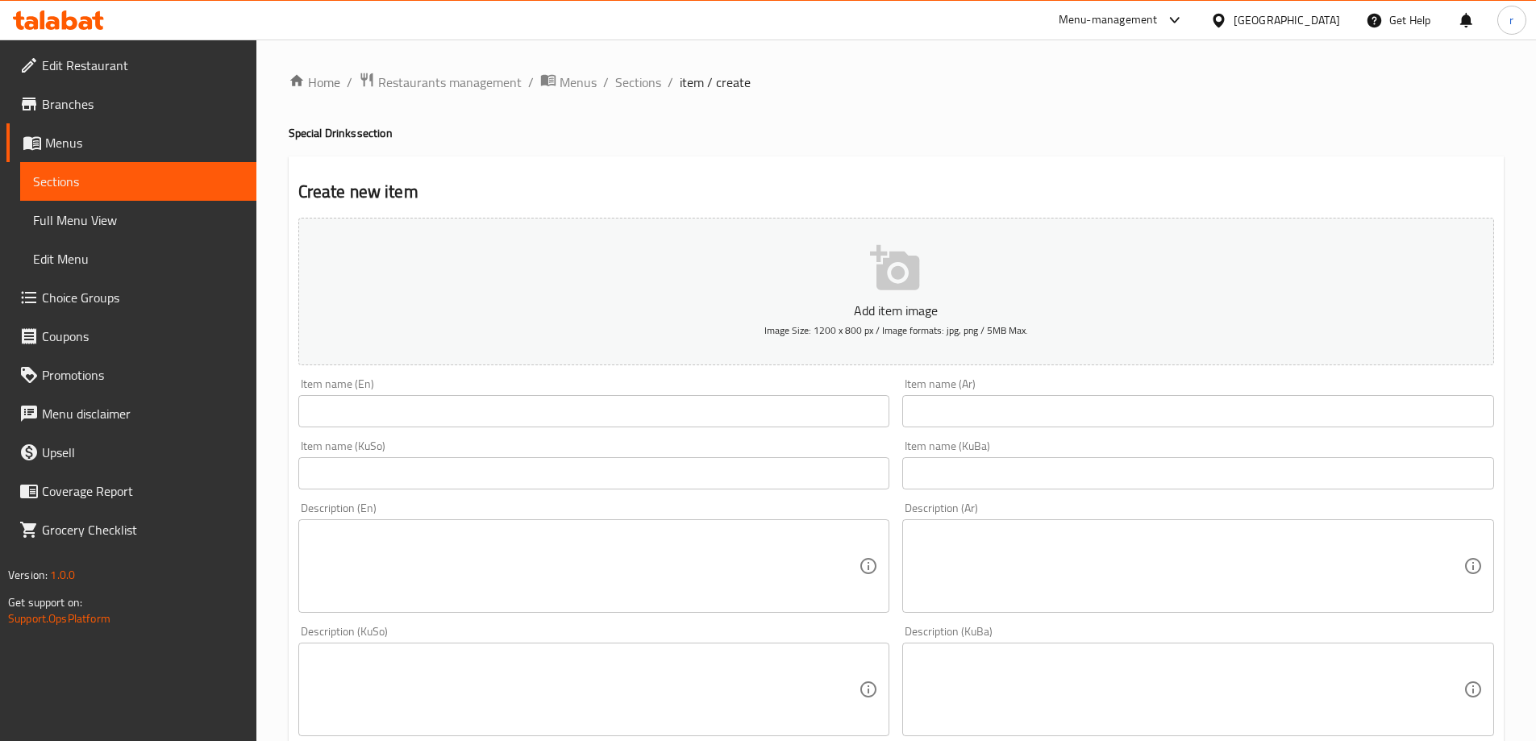
click at [468, 418] on input "text" at bounding box center [594, 411] width 592 height 32
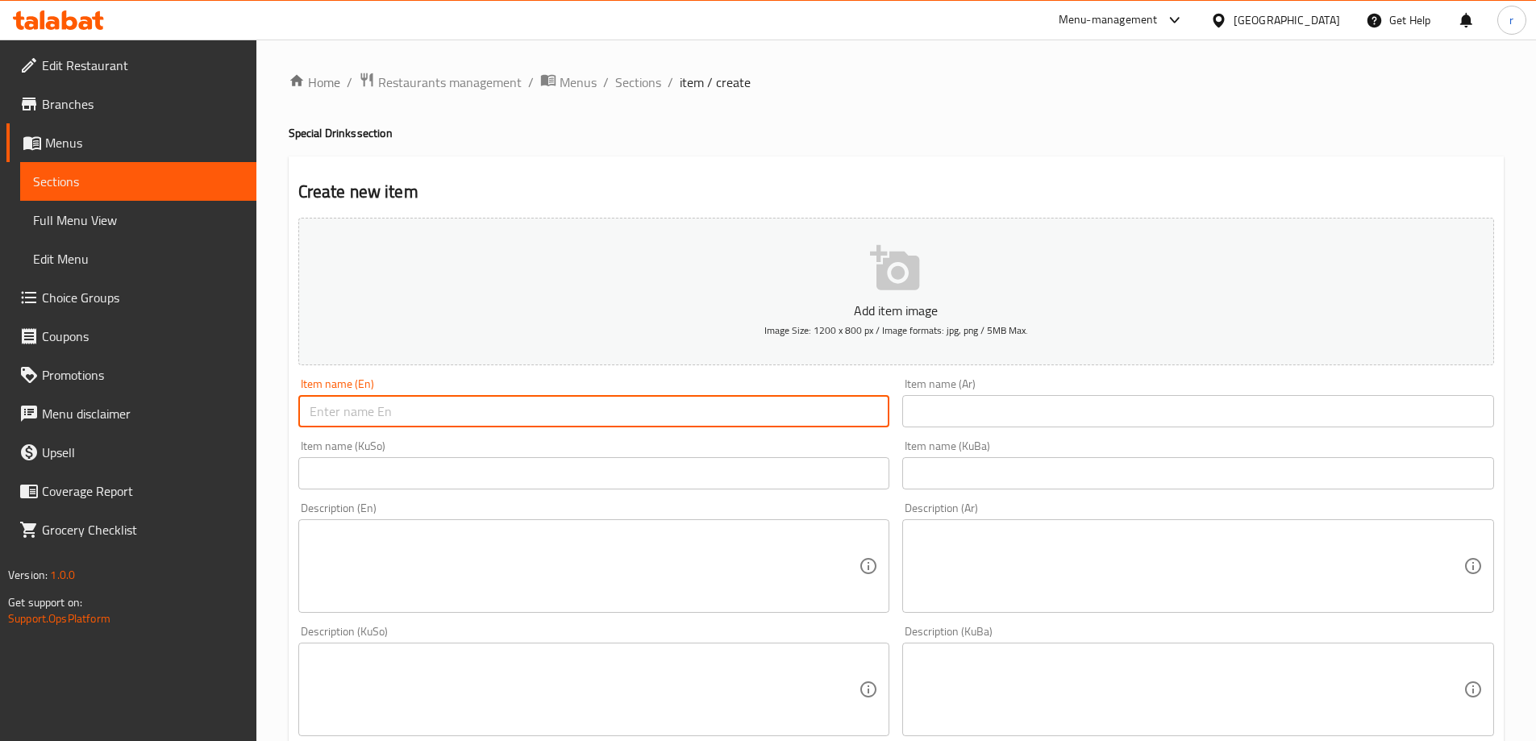
paste input "Red Edition"
type input "Red Edition"
click at [985, 410] on input "text" at bounding box center [1198, 411] width 592 height 32
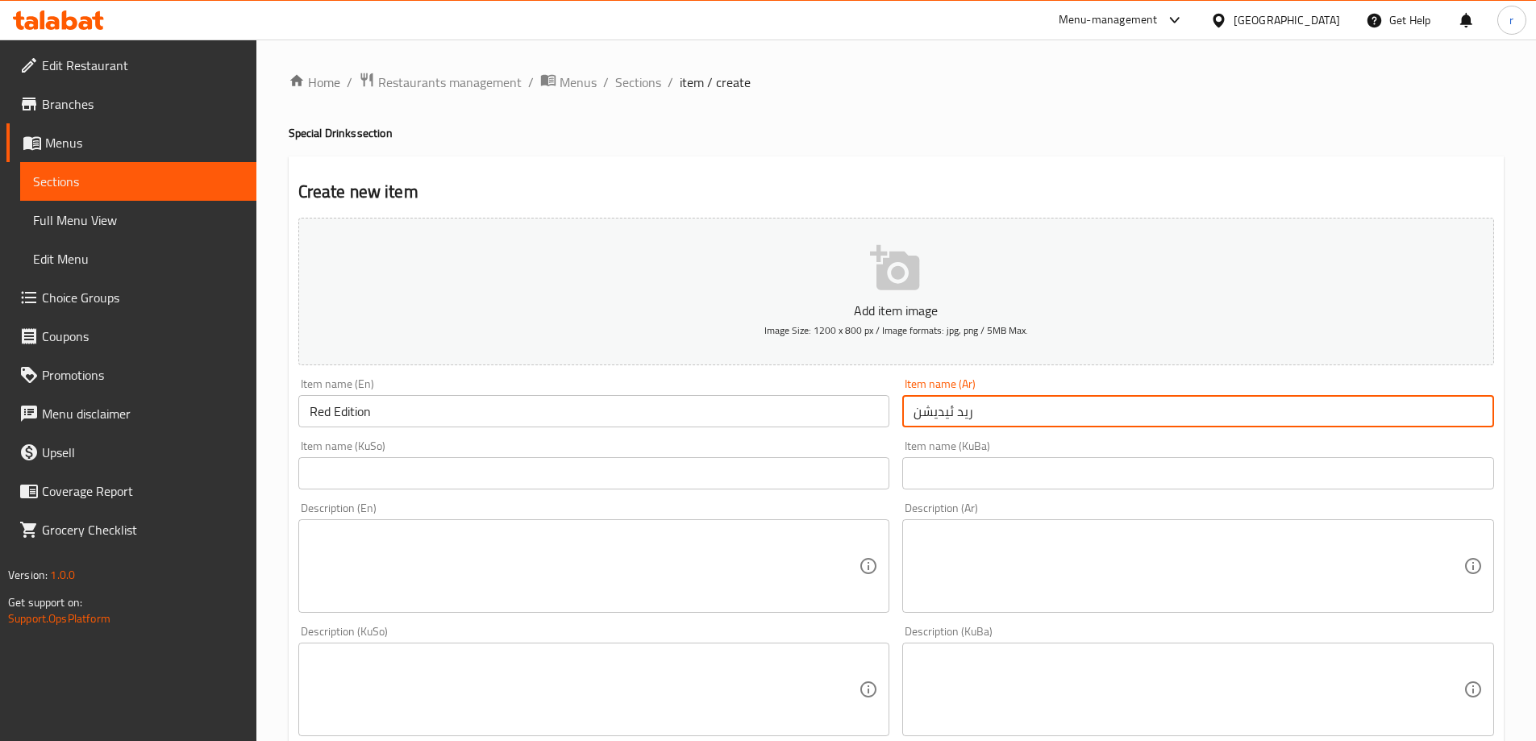
type input "ريد ئيديشن"
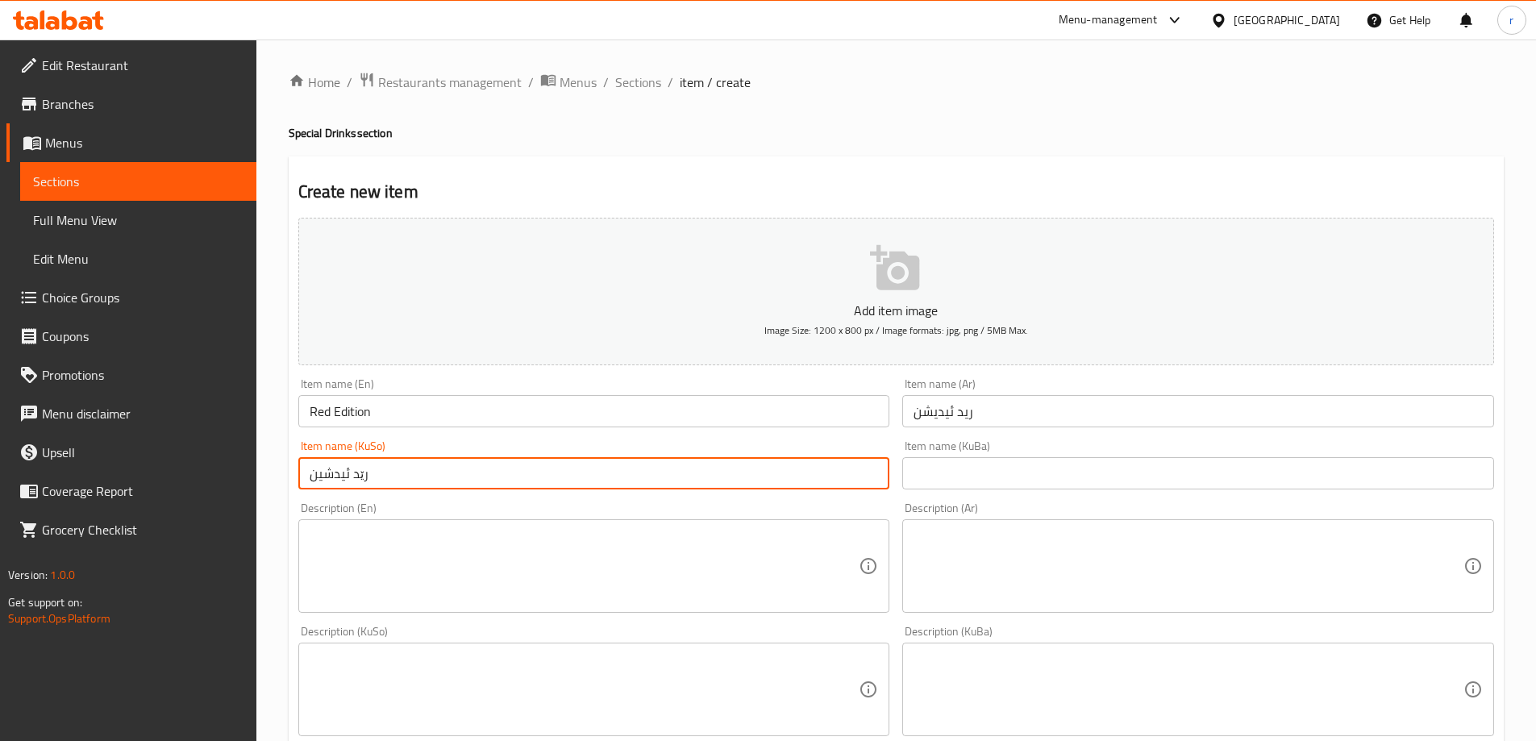
type input "رێد ئیدشین"
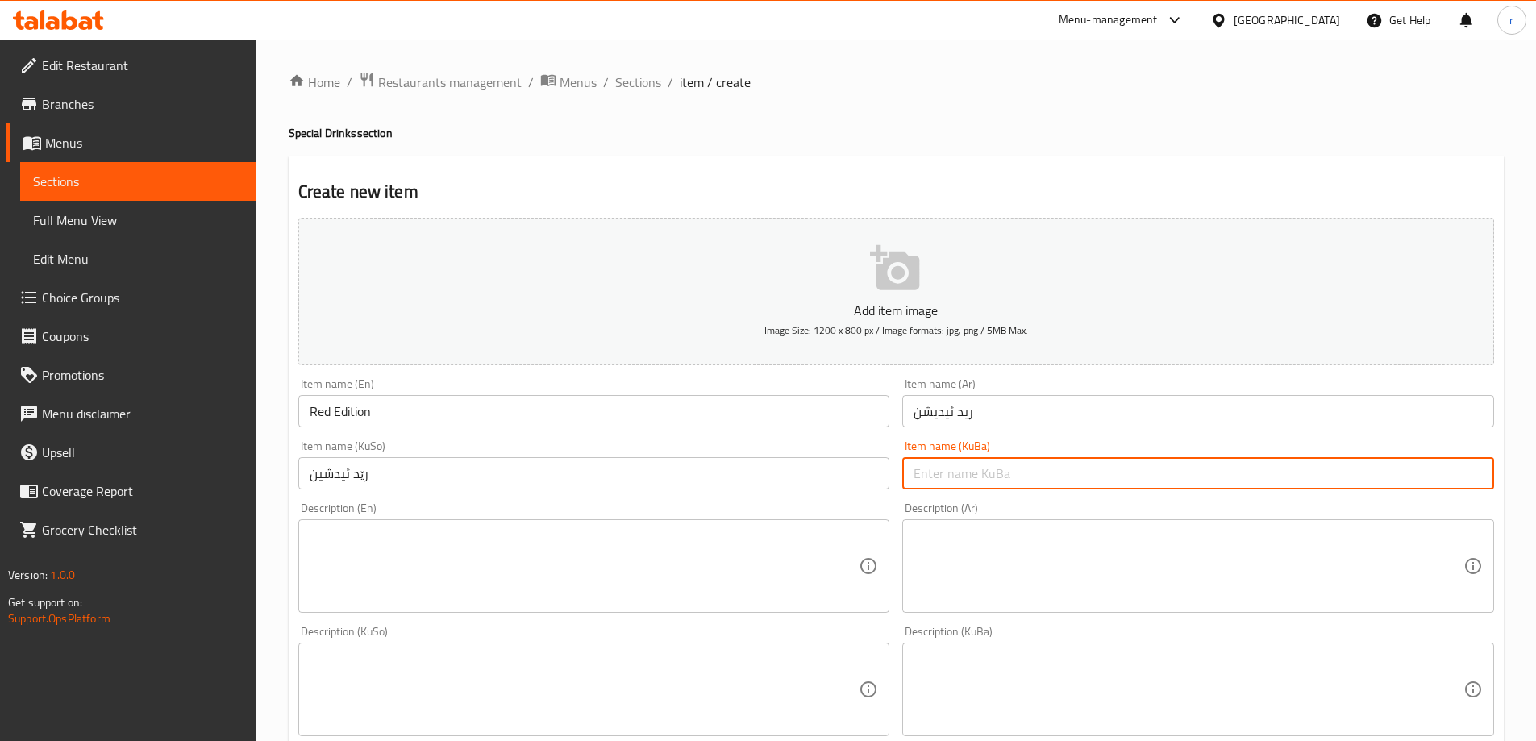
paste input "رێد ئیدشین"
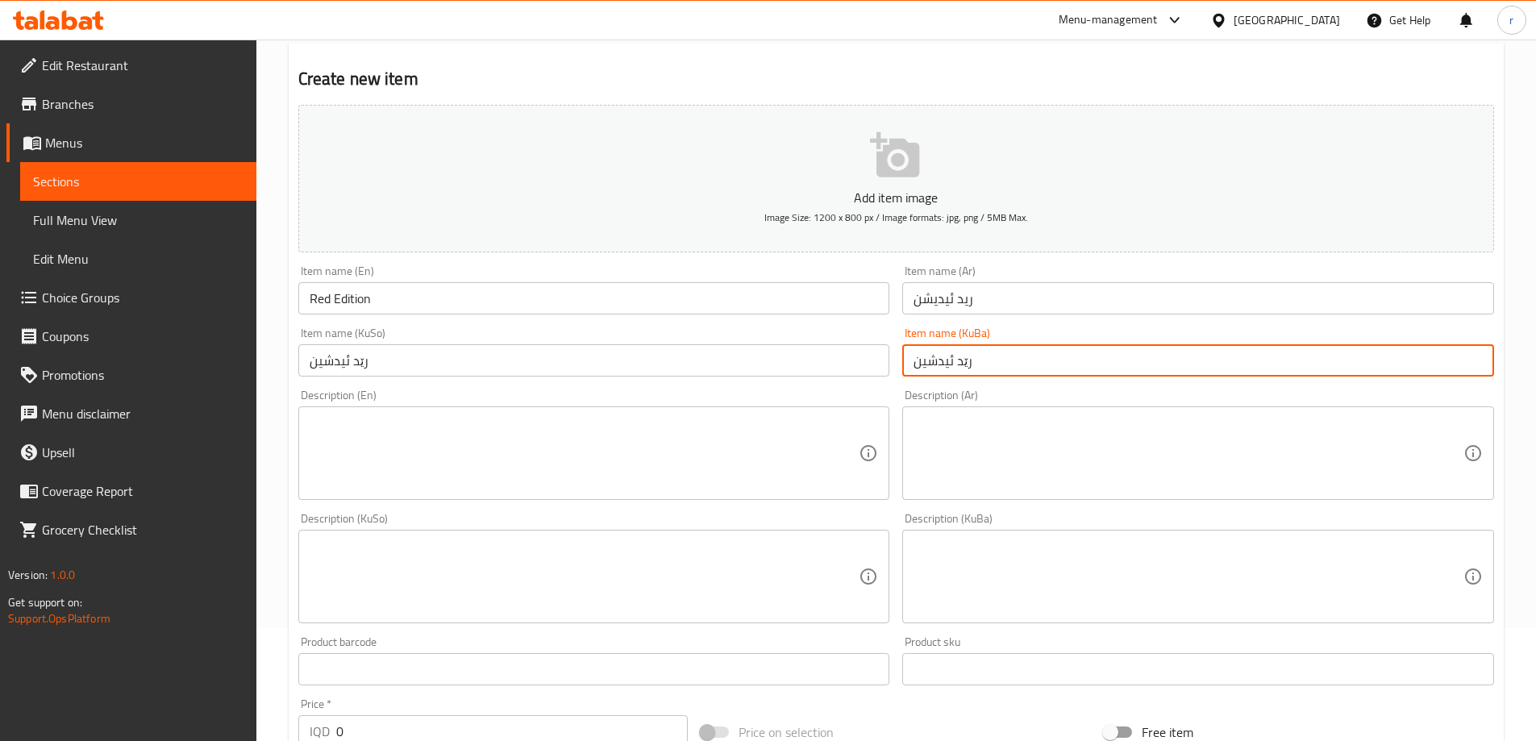
scroll to position [403, 0]
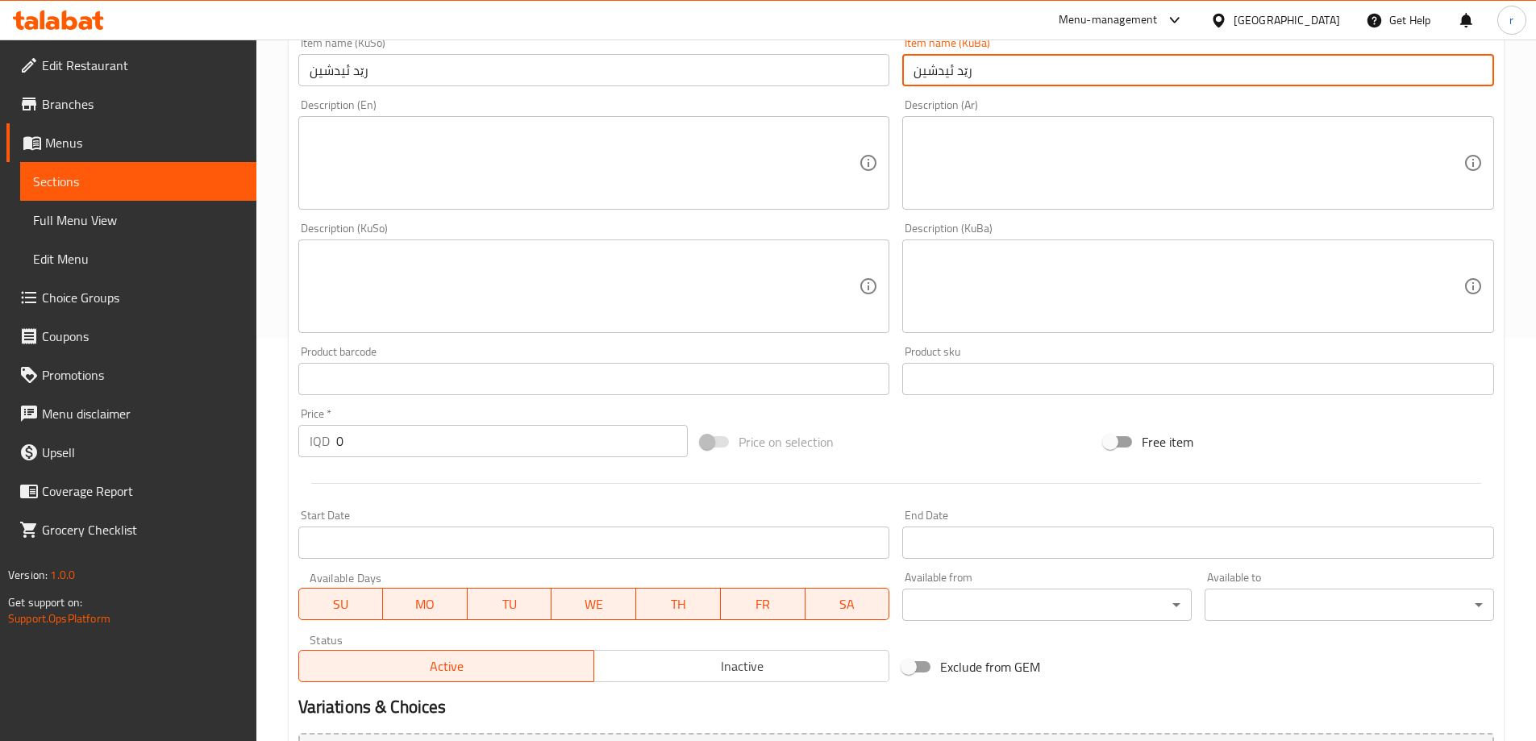
type input "رێد ئیدشین"
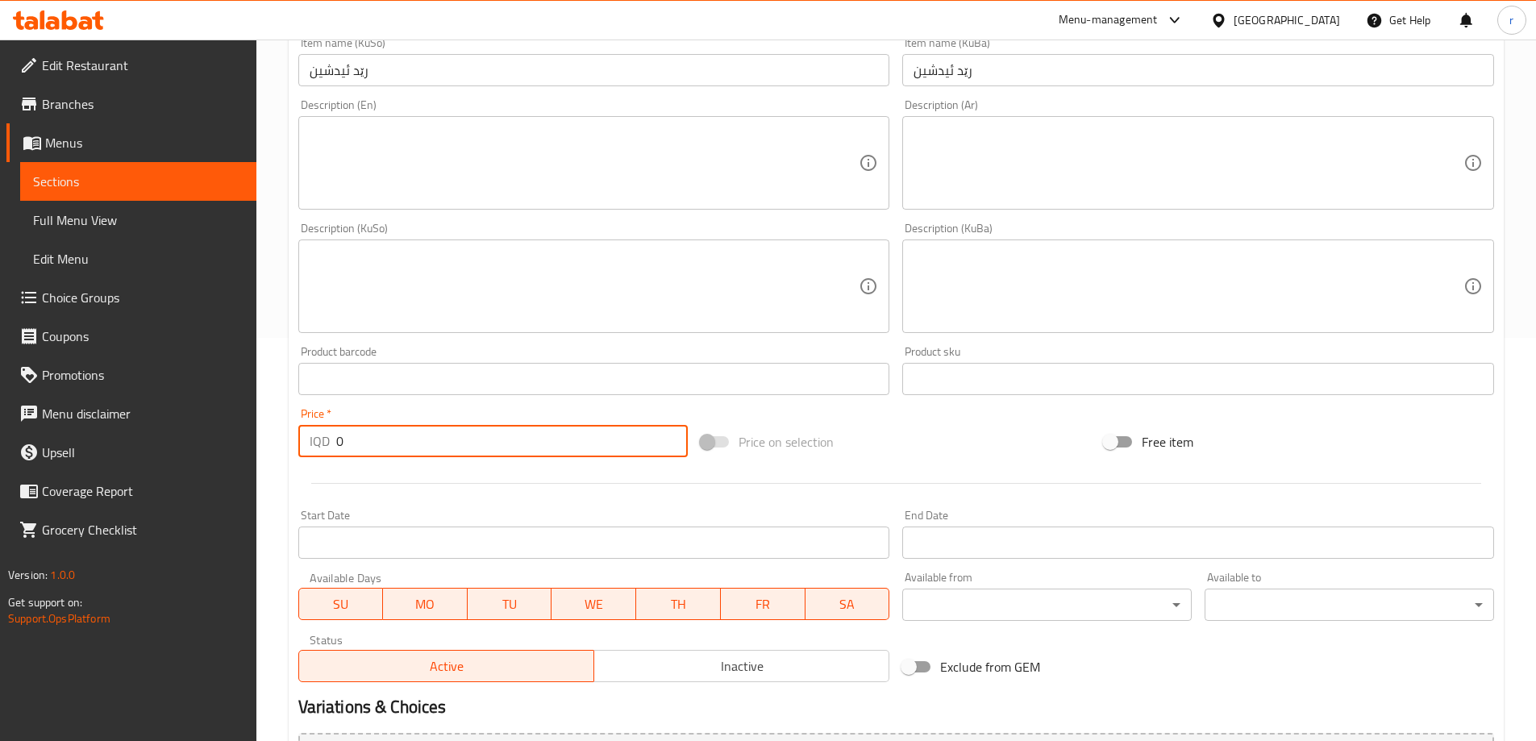
click at [326, 445] on div "IQD 0 Price *" at bounding box center [493, 441] width 390 height 32
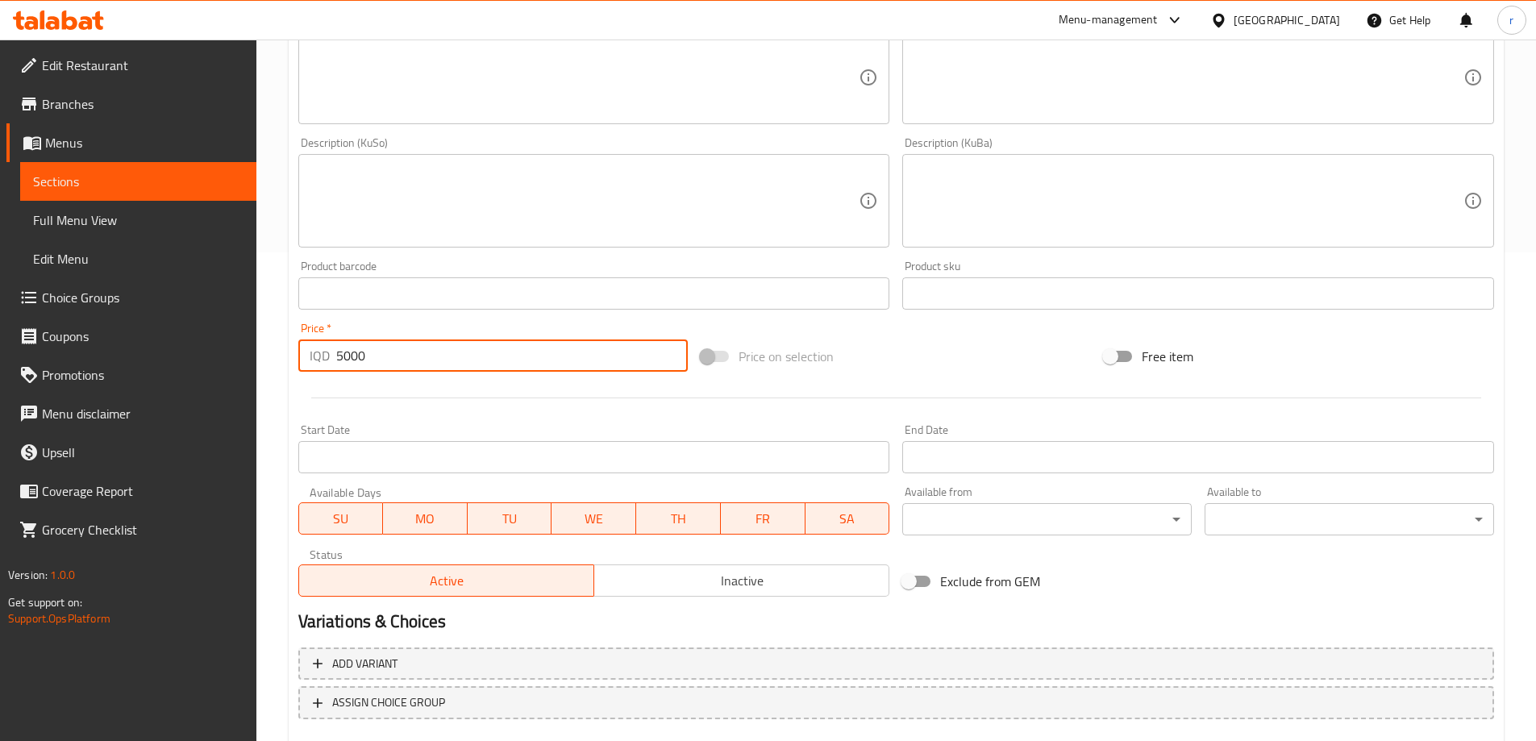
scroll to position [584, 0]
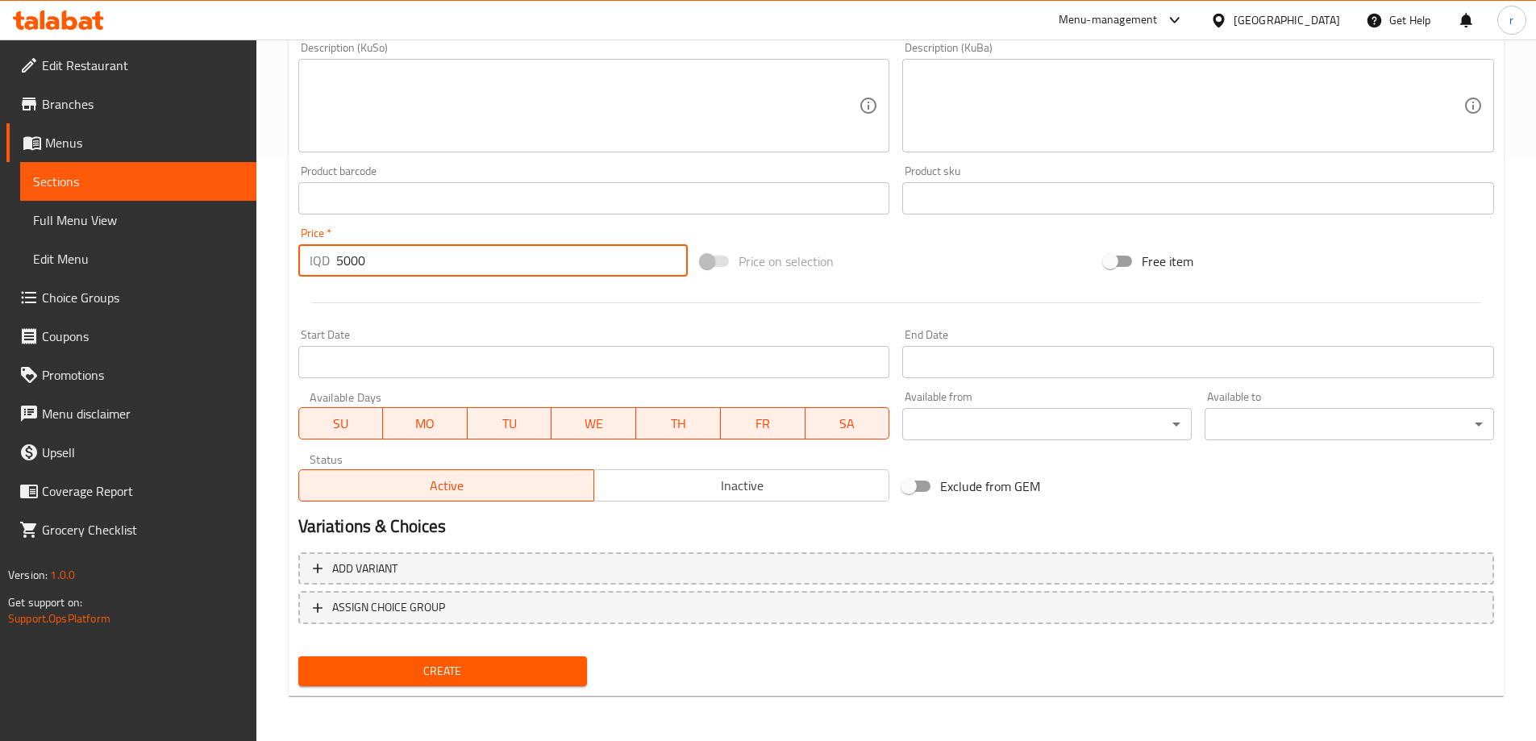
type input "5000"
click at [472, 653] on div "Create" at bounding box center [443, 671] width 302 height 43
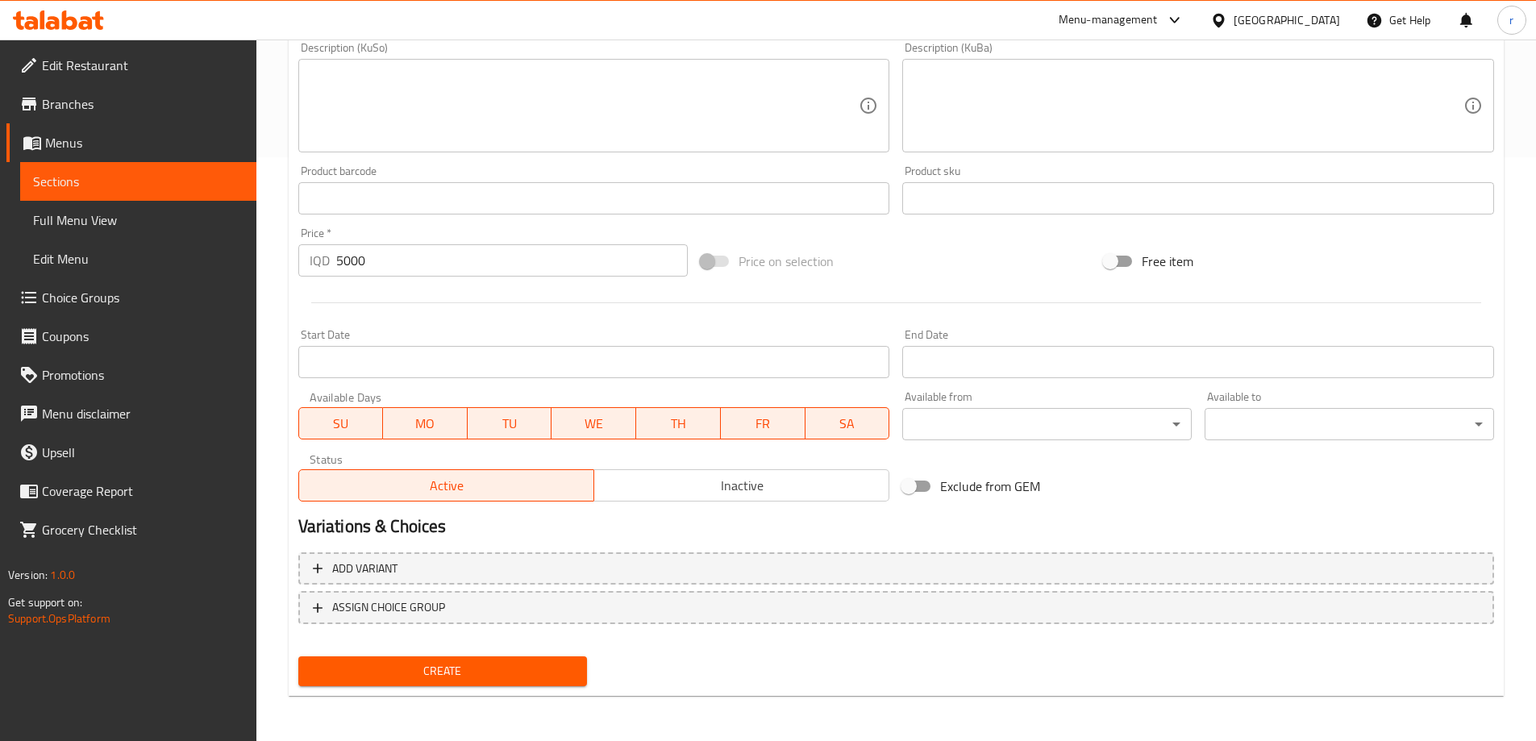
click at [502, 673] on span "Create" at bounding box center [443, 671] width 264 height 20
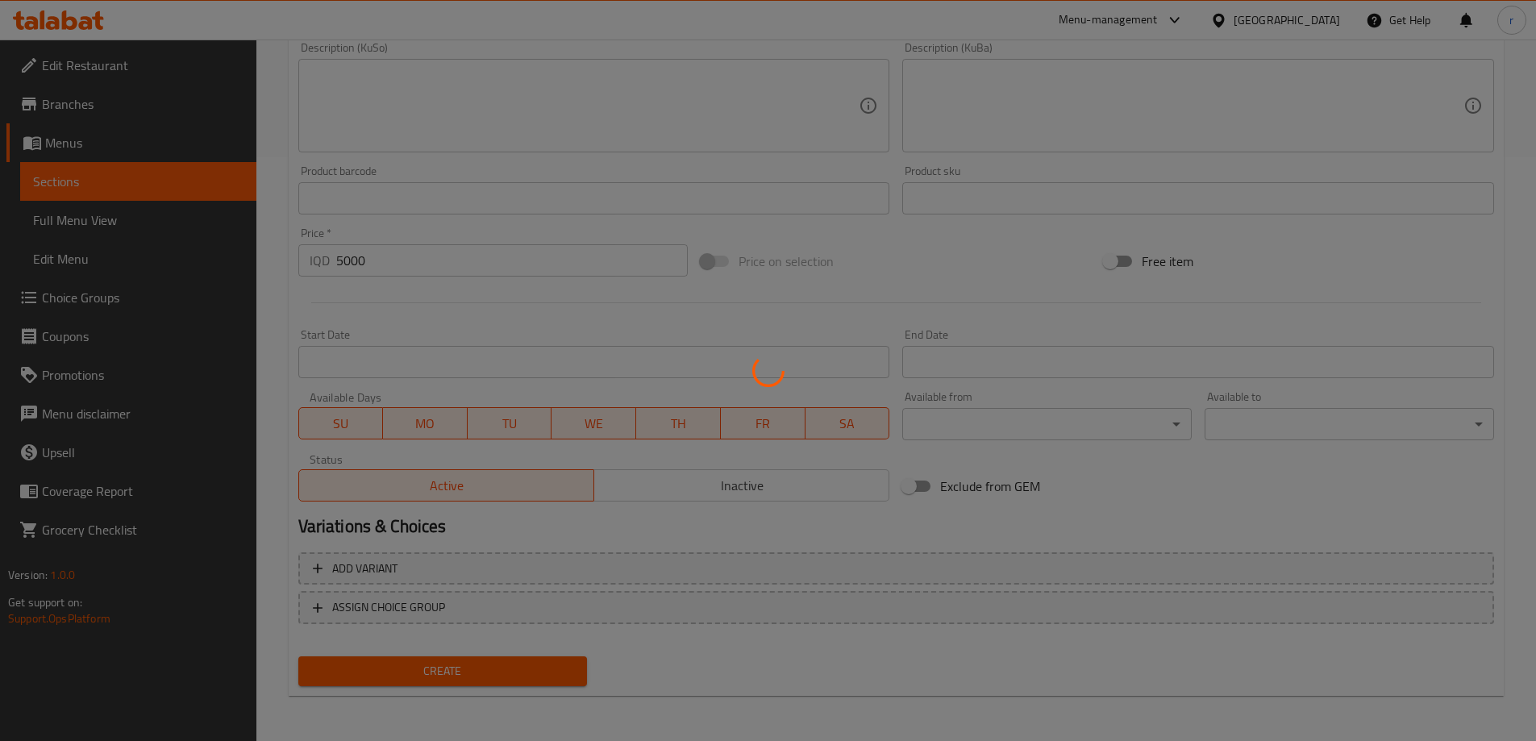
type input "0"
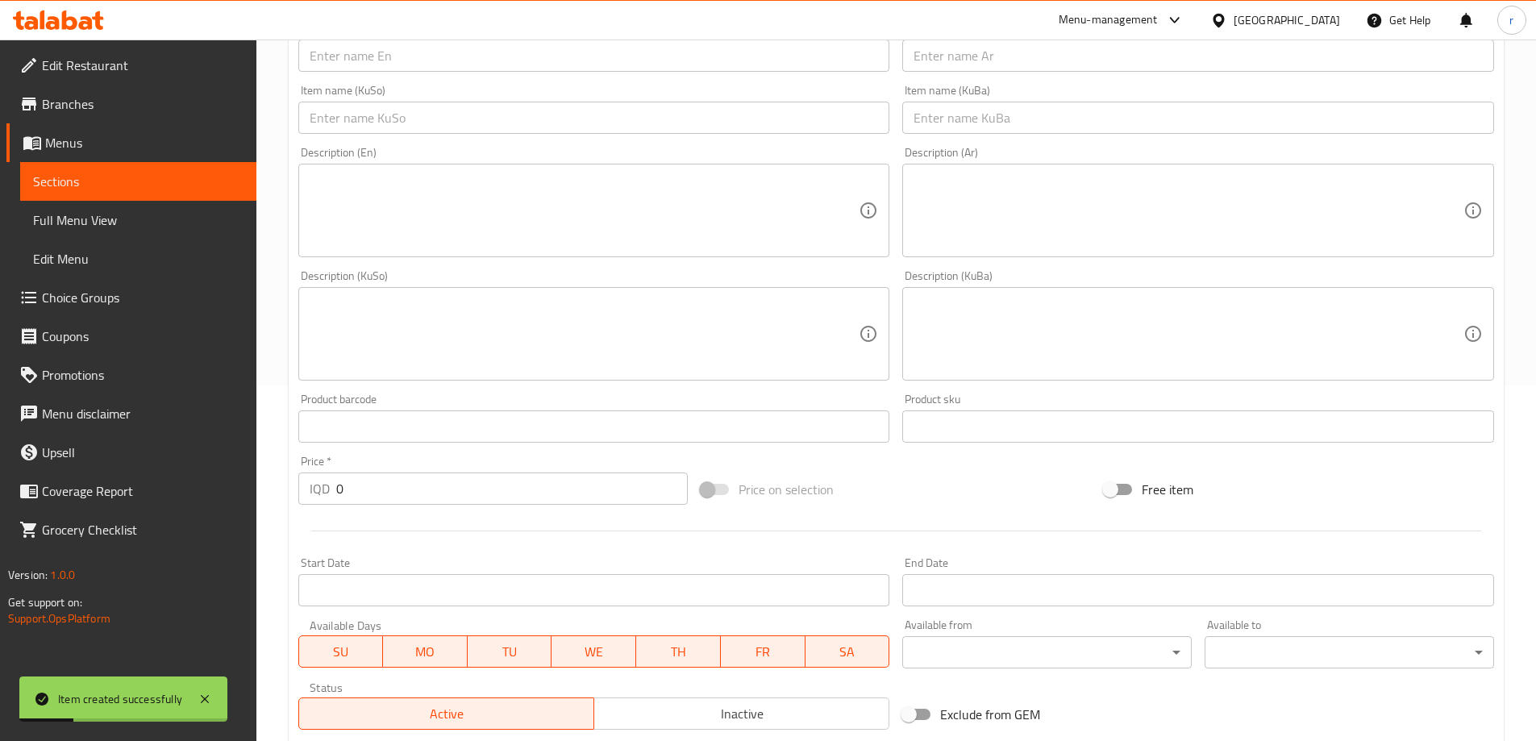
scroll to position [46, 0]
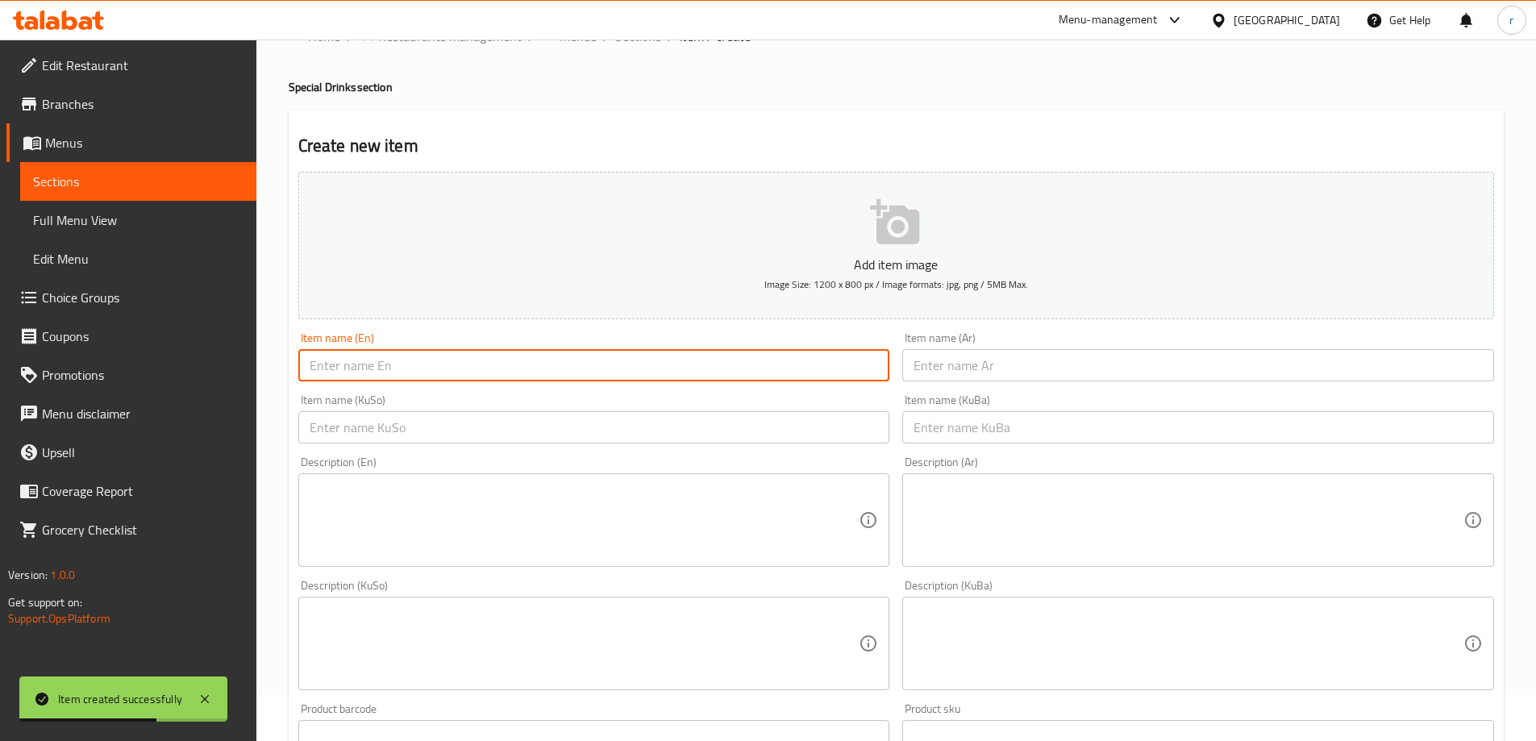
click at [377, 355] on input "text" at bounding box center [594, 365] width 592 height 32
paste input "Sunsips"
drag, startPoint x: 473, startPoint y: 377, endPoint x: 183, endPoint y: 371, distance: 289.6
click at [183, 371] on div "Edit Restaurant Branches Menus Sections Full Menu View Edit Menu Choice Groups …" at bounding box center [768, 636] width 1536 height 1285
paste input "S"
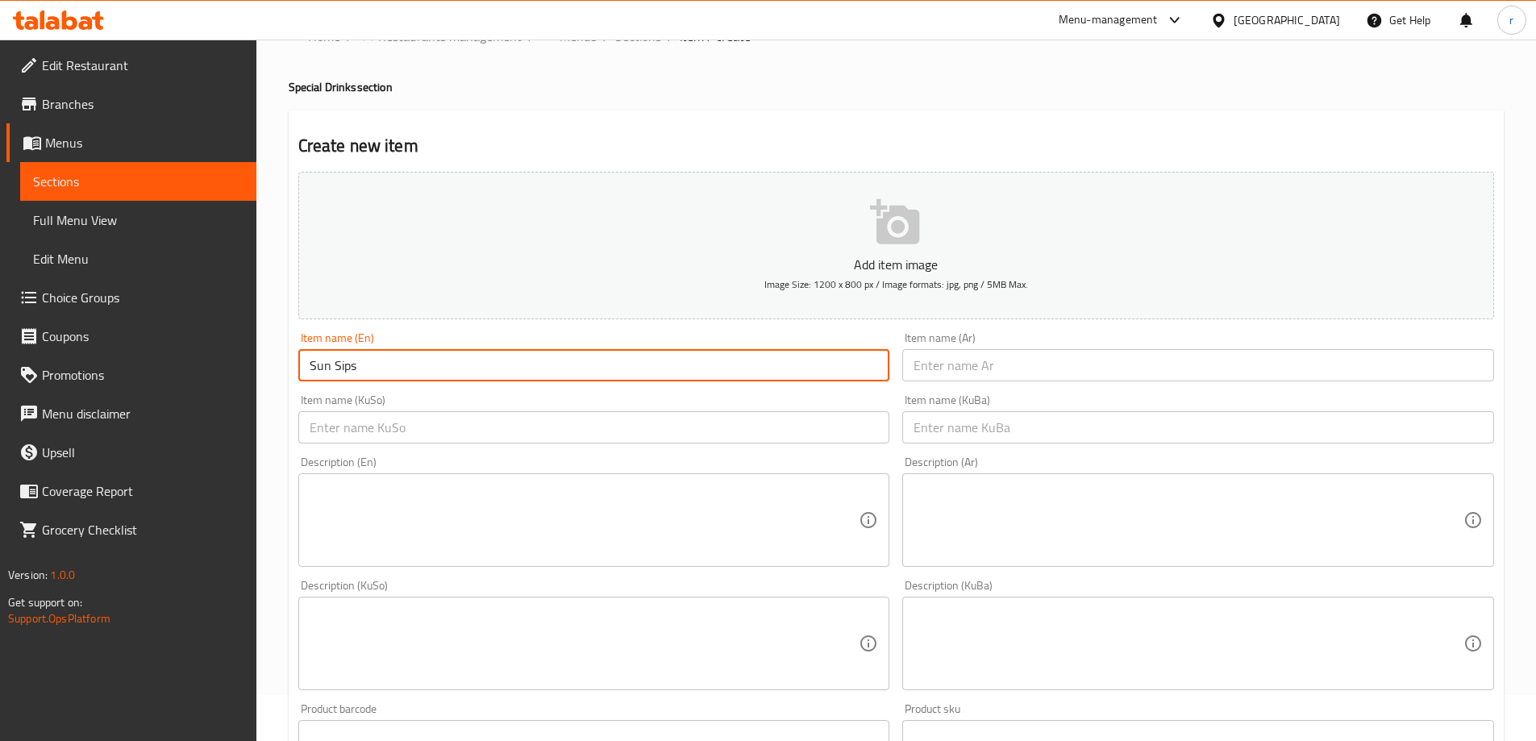
type input "Sun Sips"
click at [989, 369] on input "text" at bounding box center [1198, 365] width 592 height 32
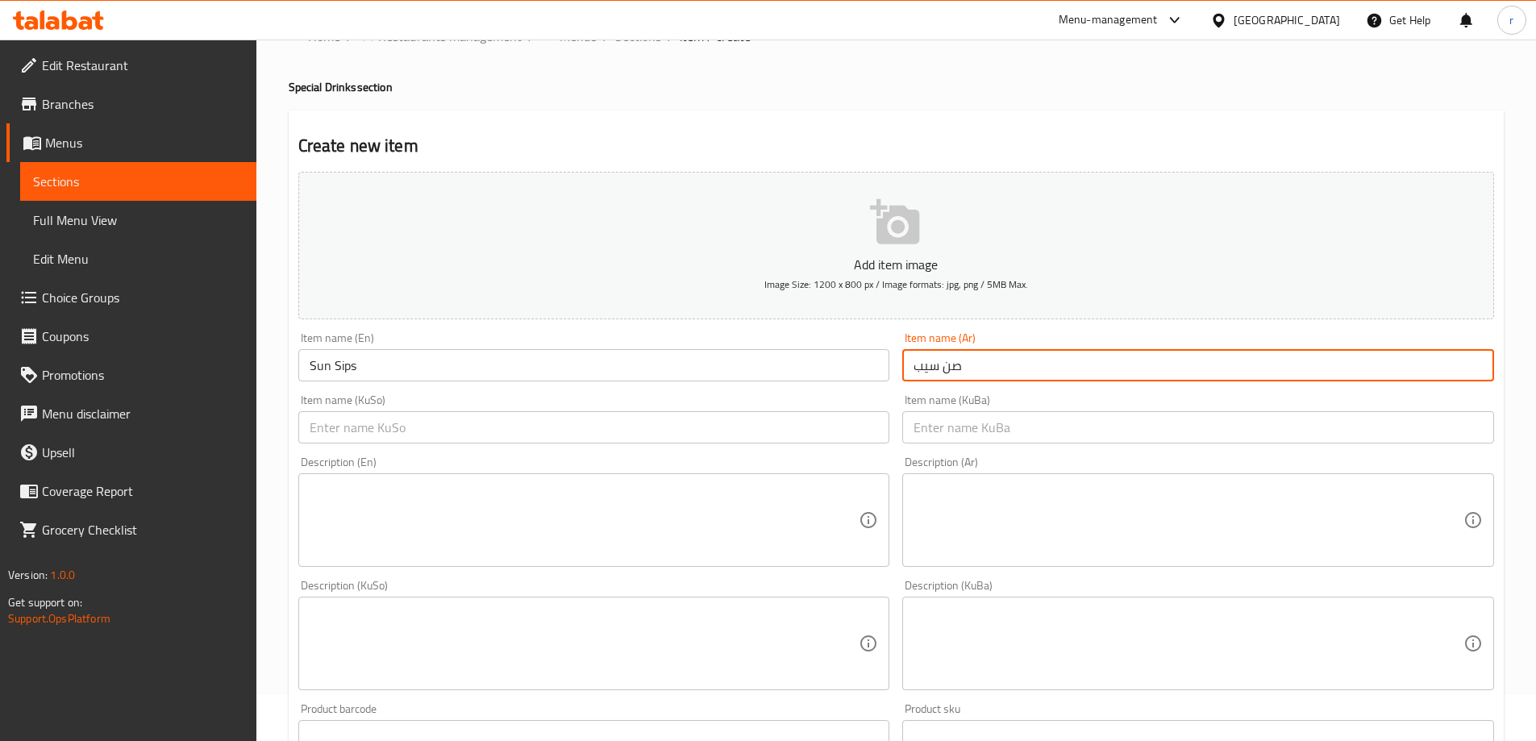
type input "صن سيب"
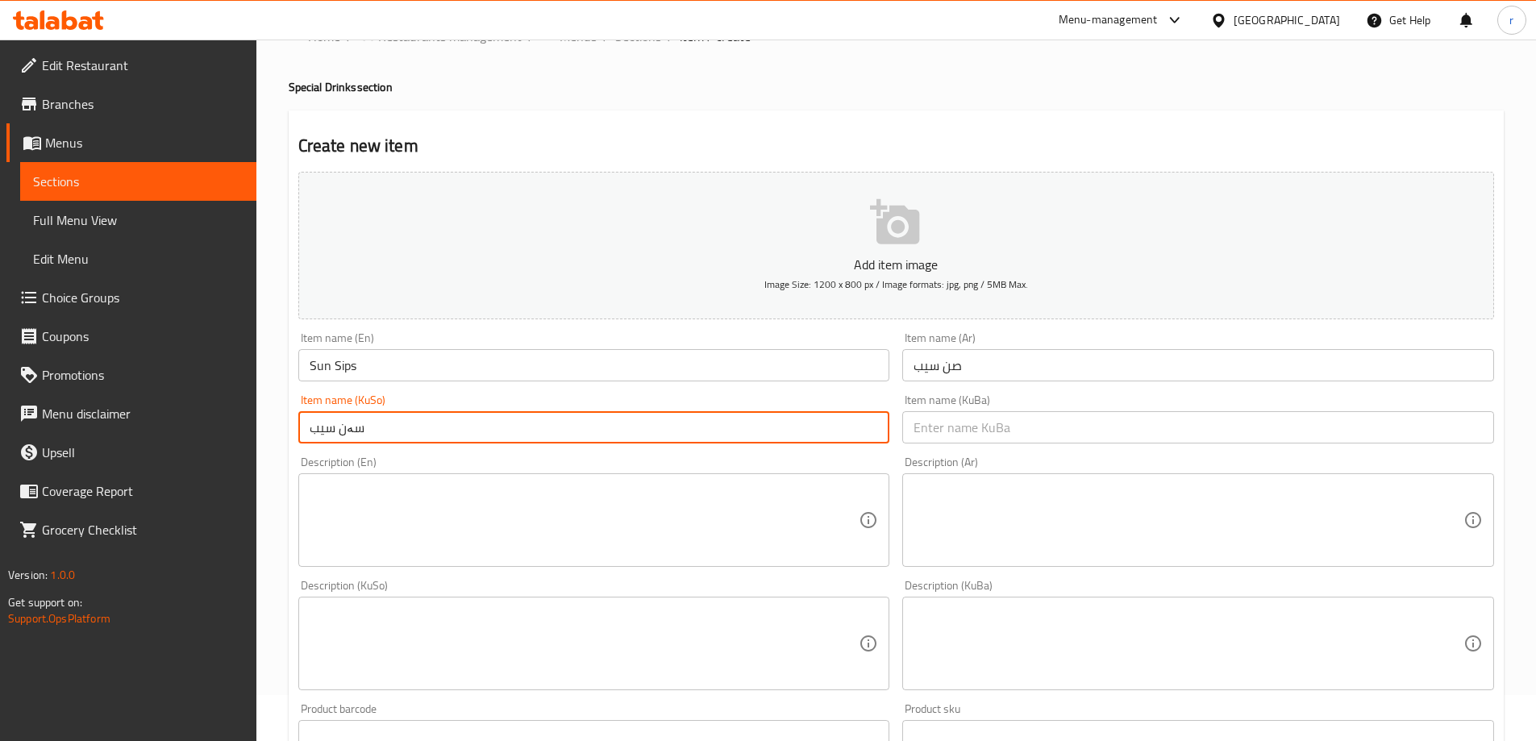
type input "سەن سیب"
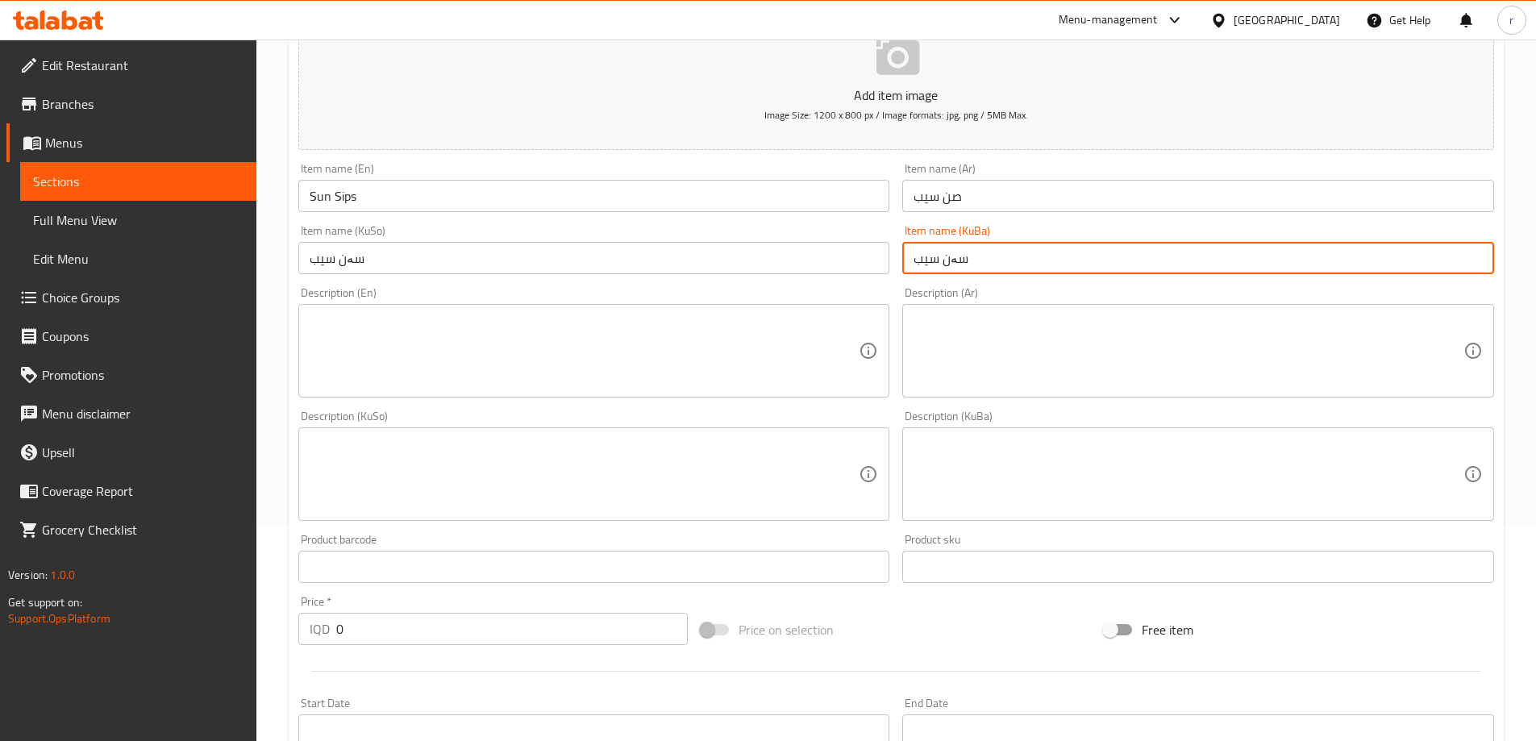
scroll to position [449, 0]
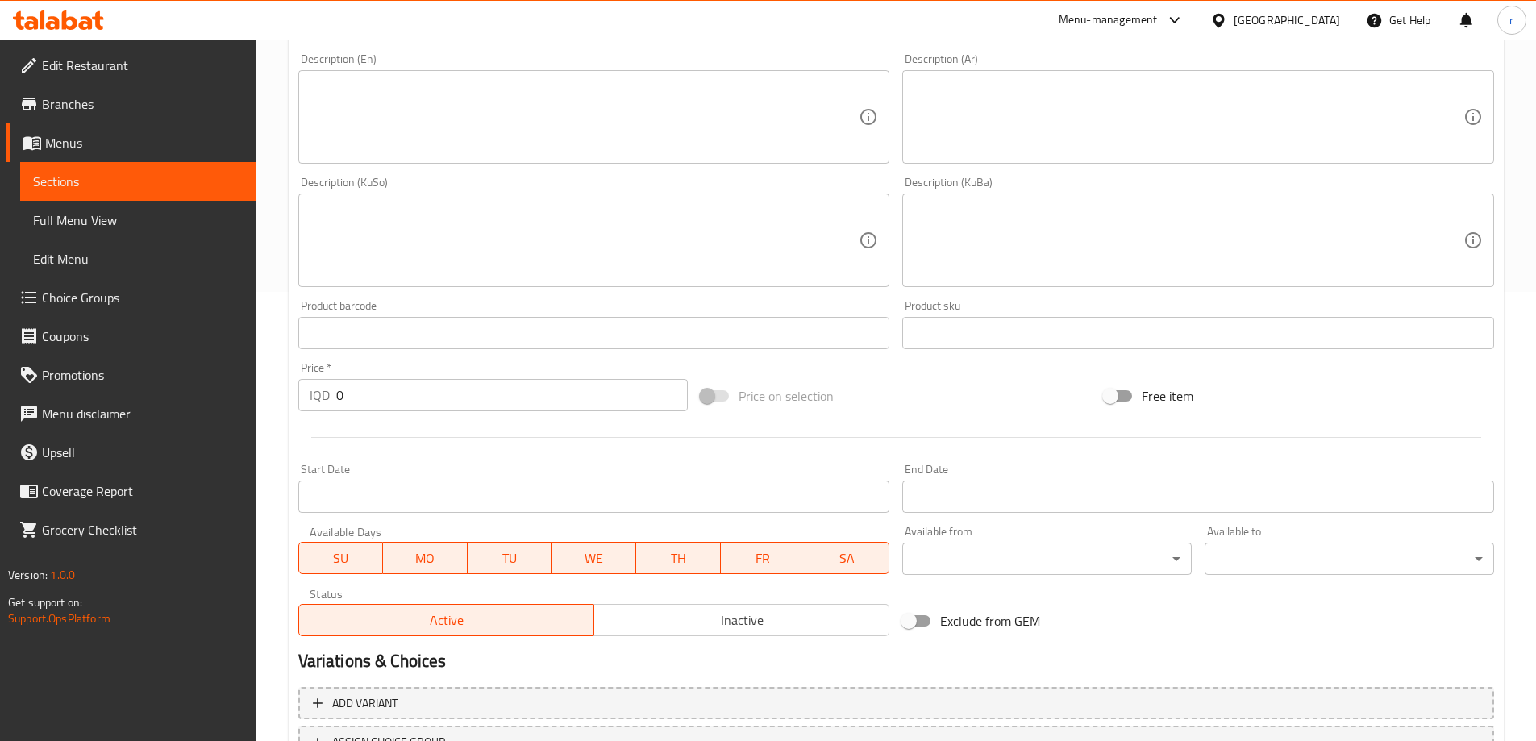
type input "سەن سیب"
drag, startPoint x: 340, startPoint y: 397, endPoint x: 351, endPoint y: 393, distance: 12.0
click at [351, 393] on input "0" at bounding box center [512, 395] width 352 height 32
drag, startPoint x: 368, startPoint y: 382, endPoint x: 335, endPoint y: 389, distance: 32.9
click at [336, 389] on input "0" at bounding box center [512, 395] width 352 height 32
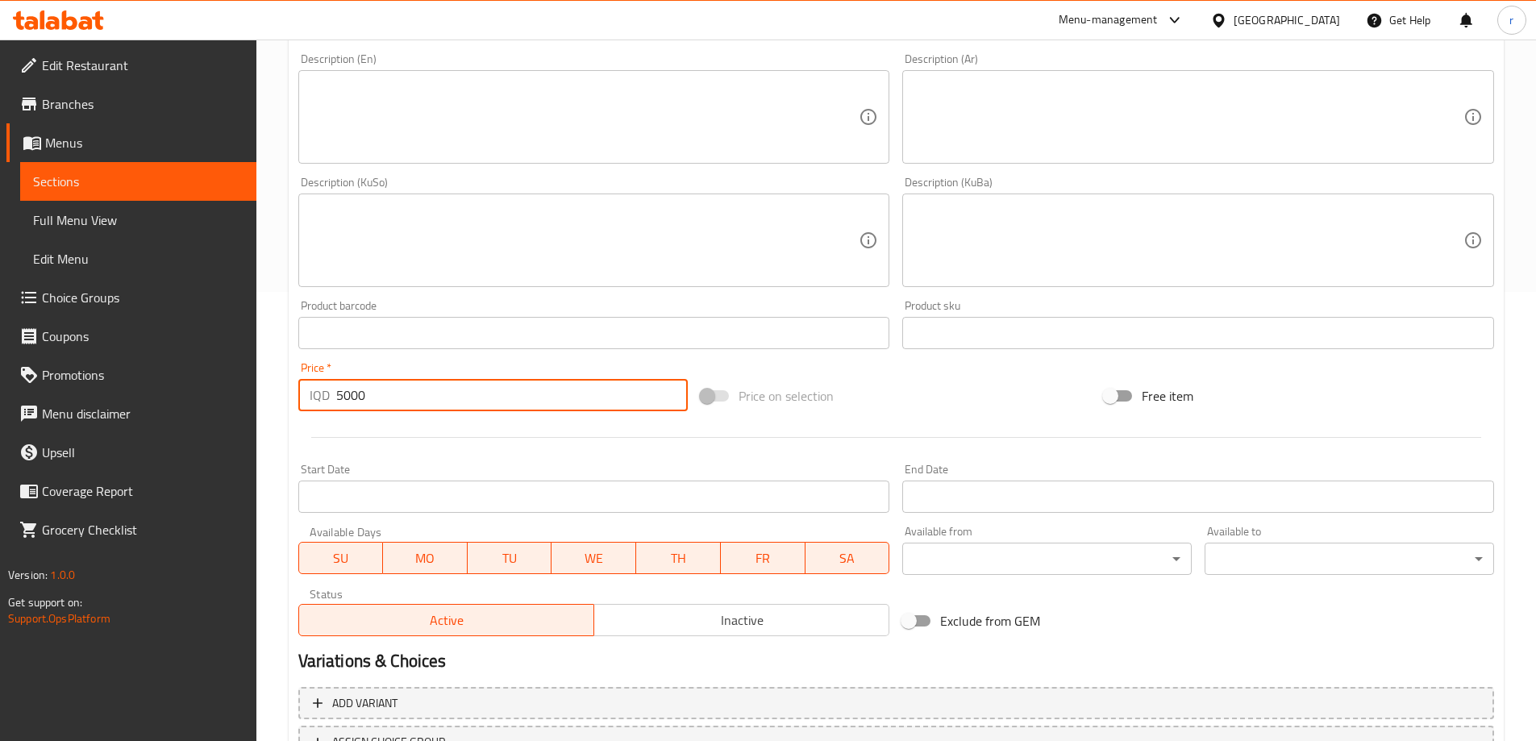
scroll to position [584, 0]
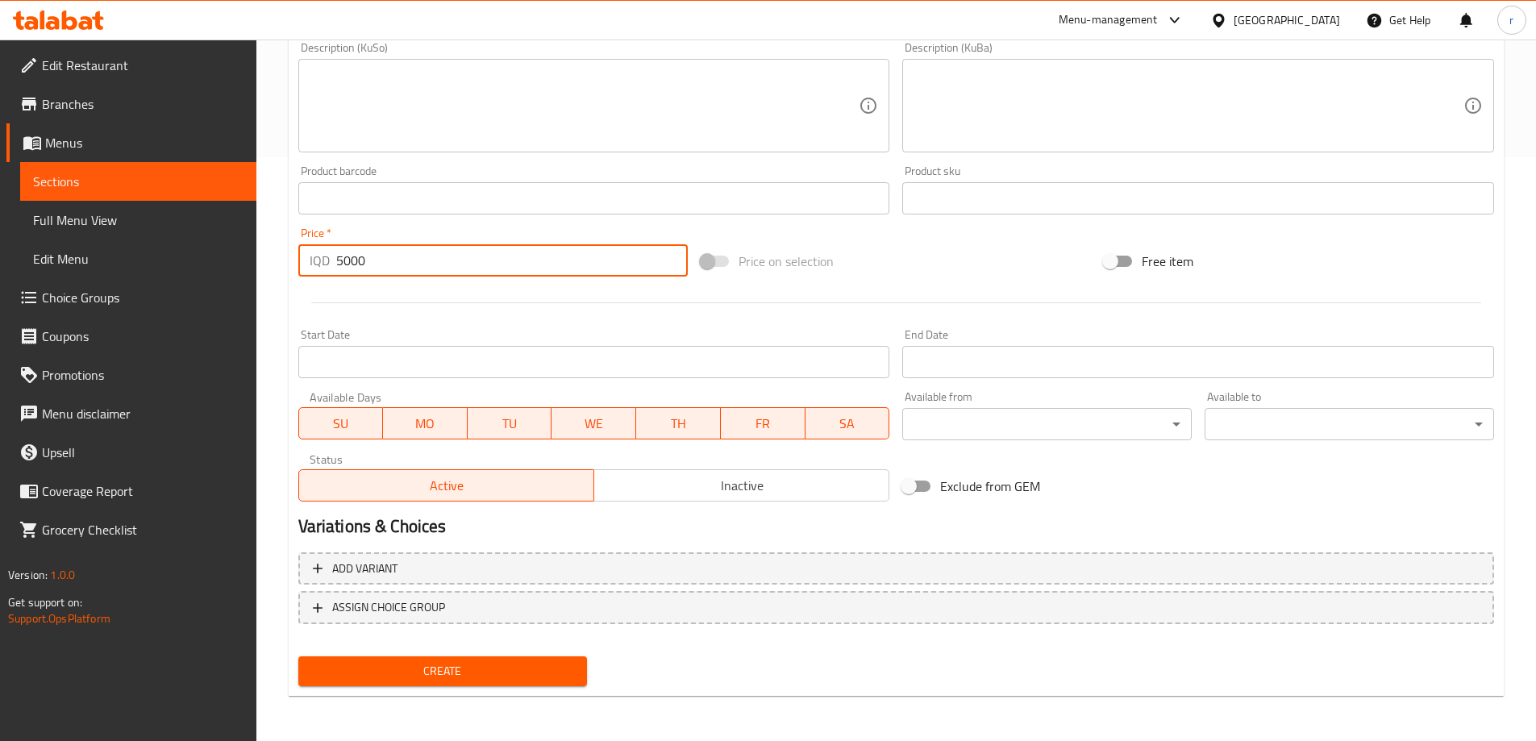
type input "5000"
click at [505, 664] on span "Create" at bounding box center [443, 671] width 264 height 20
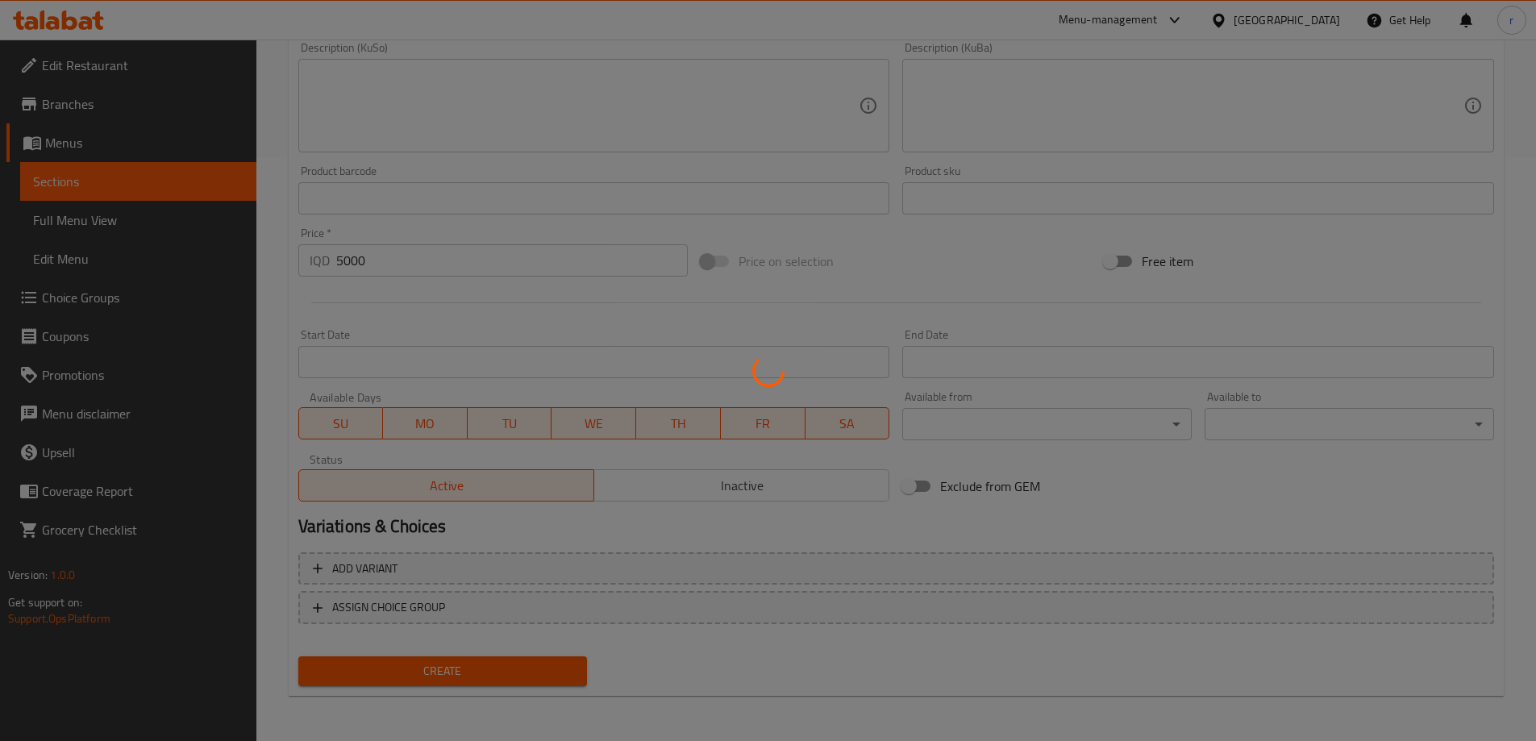
type input "0"
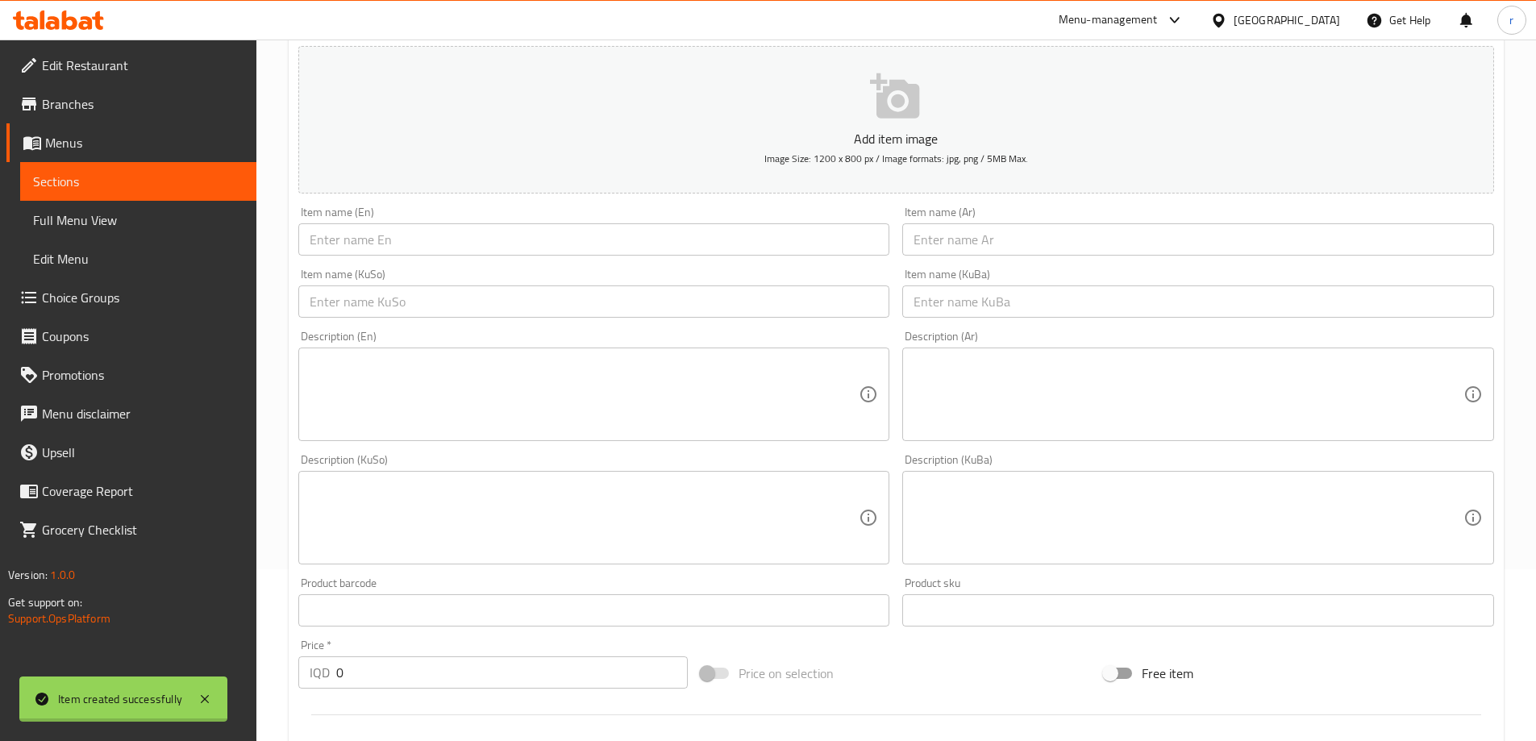
scroll to position [0, 0]
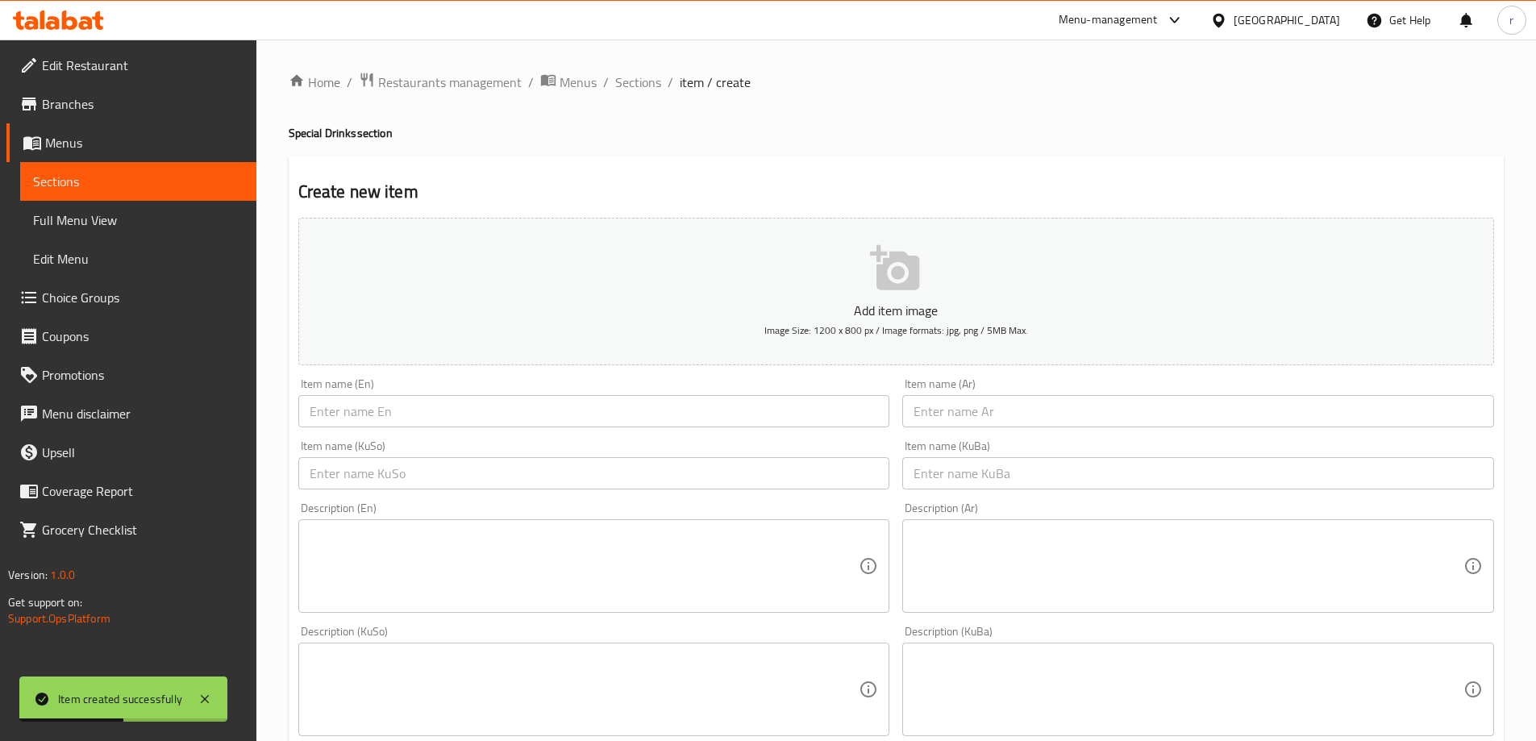
click at [1011, 394] on div "Item name (Ar) Item name (Ar)" at bounding box center [1198, 402] width 592 height 49
drag, startPoint x: 985, startPoint y: 410, endPoint x: 964, endPoint y: 413, distance: 21.1
click at [985, 411] on input "text" at bounding box center [1198, 411] width 592 height 32
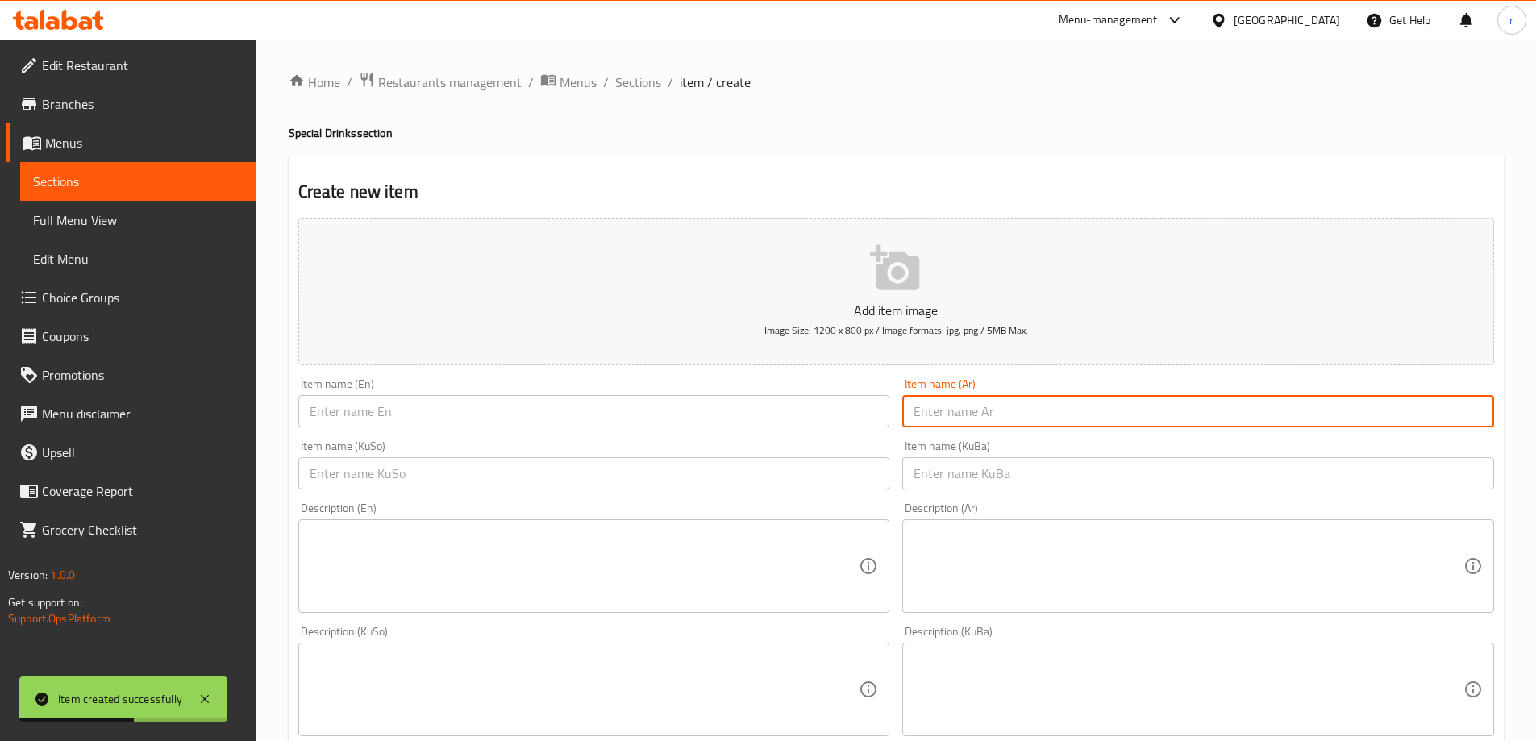
paste input "بامبو"
type input "بامبو"
click at [734, 418] on input "text" at bounding box center [594, 411] width 592 height 32
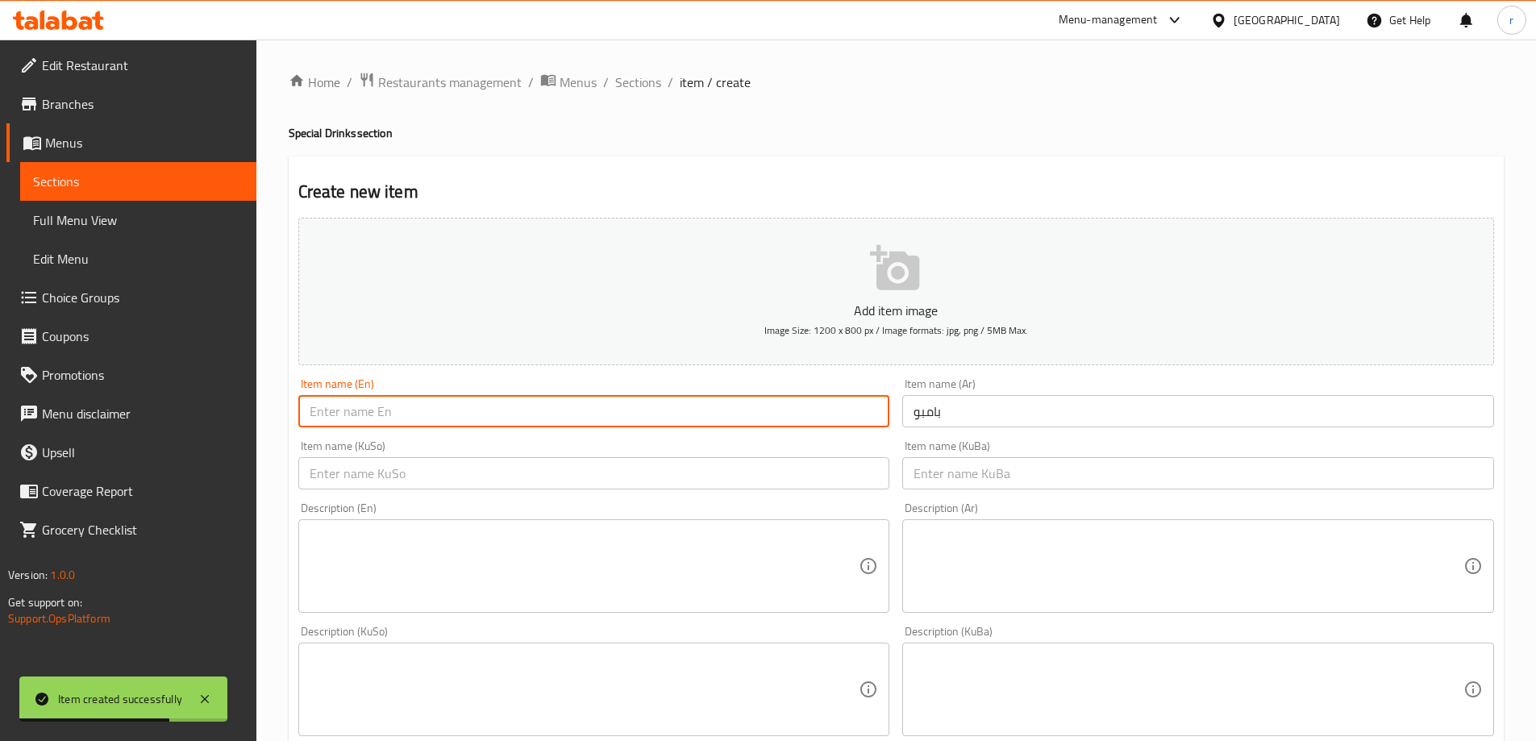
paste input "Bamboo"
type input "Bamboo"
drag, startPoint x: 406, startPoint y: 479, endPoint x: 422, endPoint y: 457, distance: 26.6
click at [406, 479] on input "text" at bounding box center [594, 473] width 592 height 32
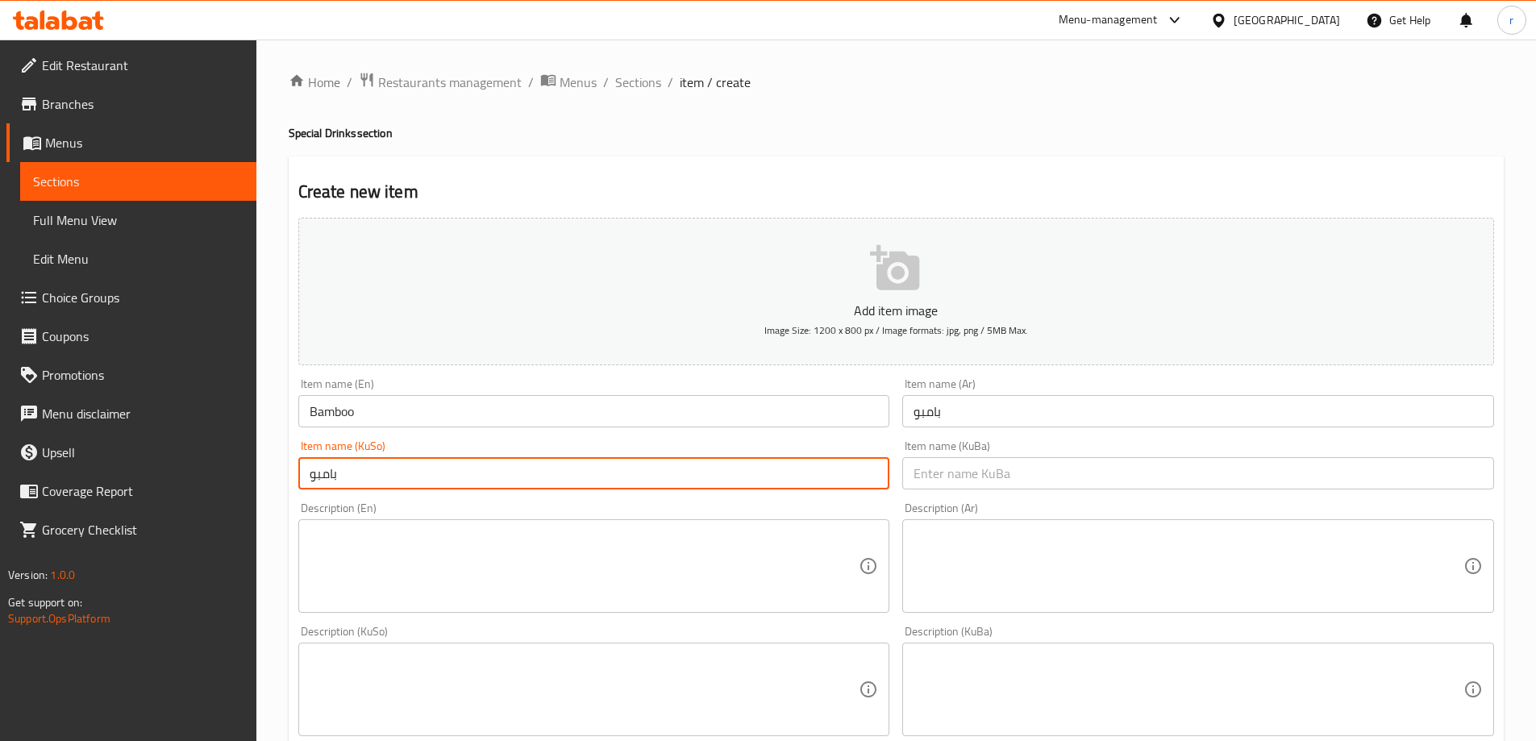
type input "بامبو"
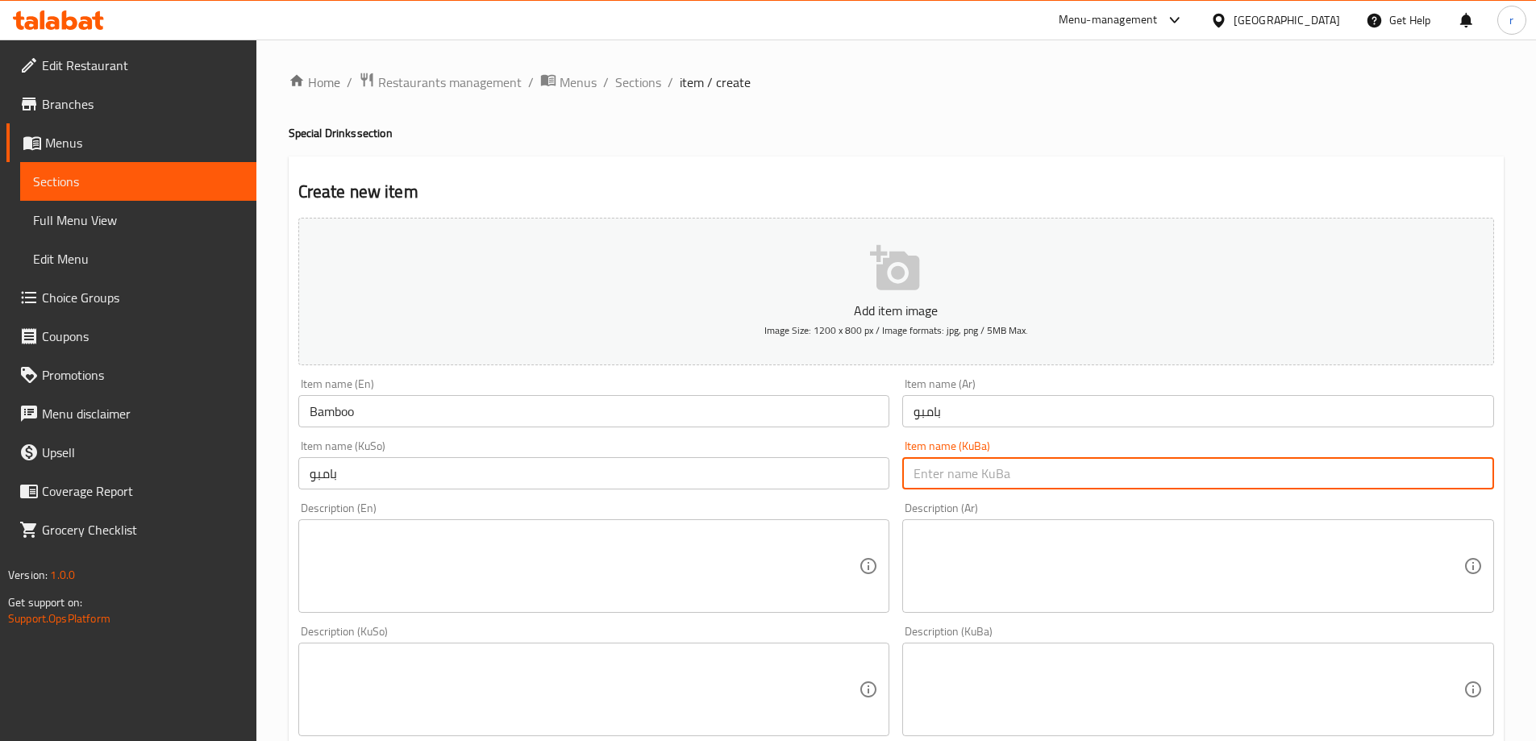
paste input "بامبو"
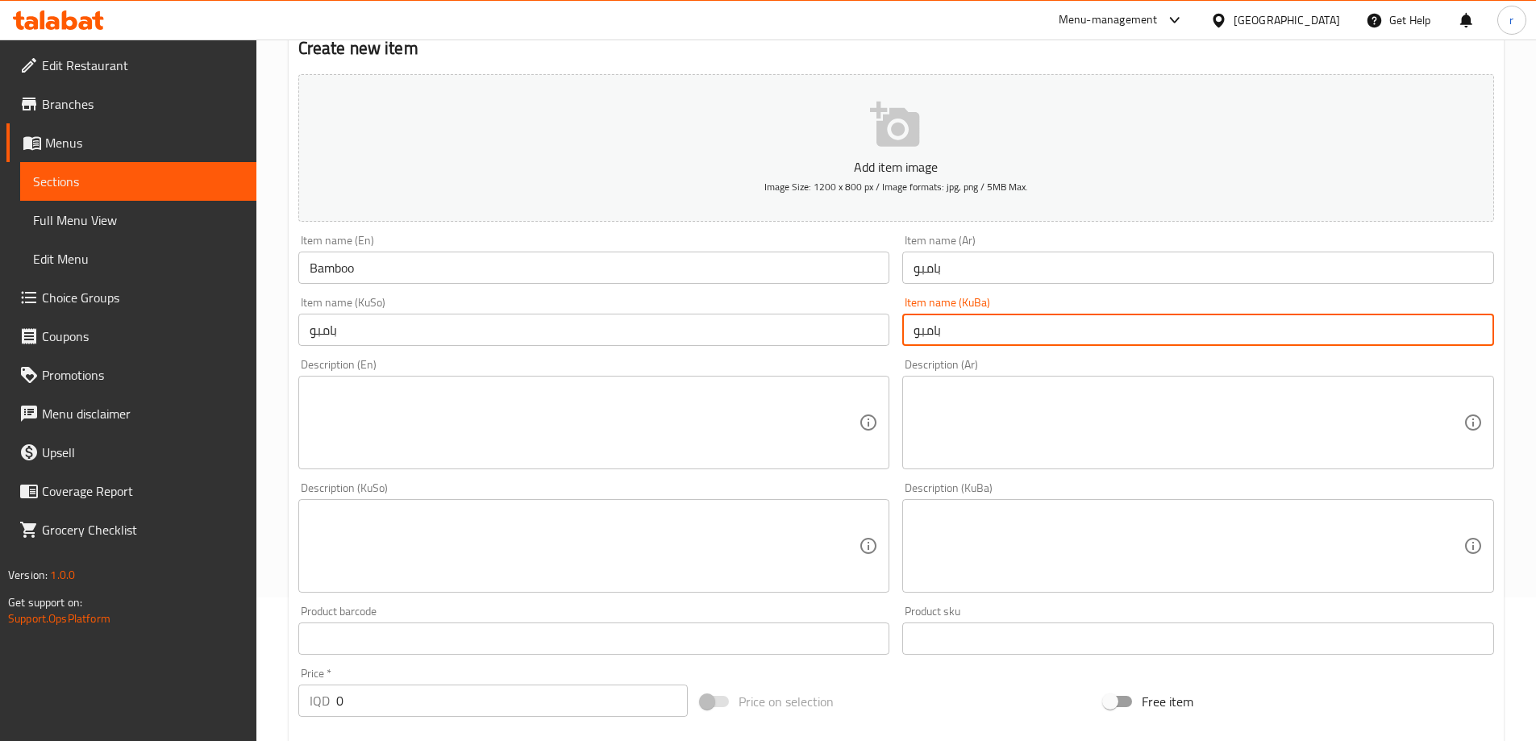
scroll to position [403, 0]
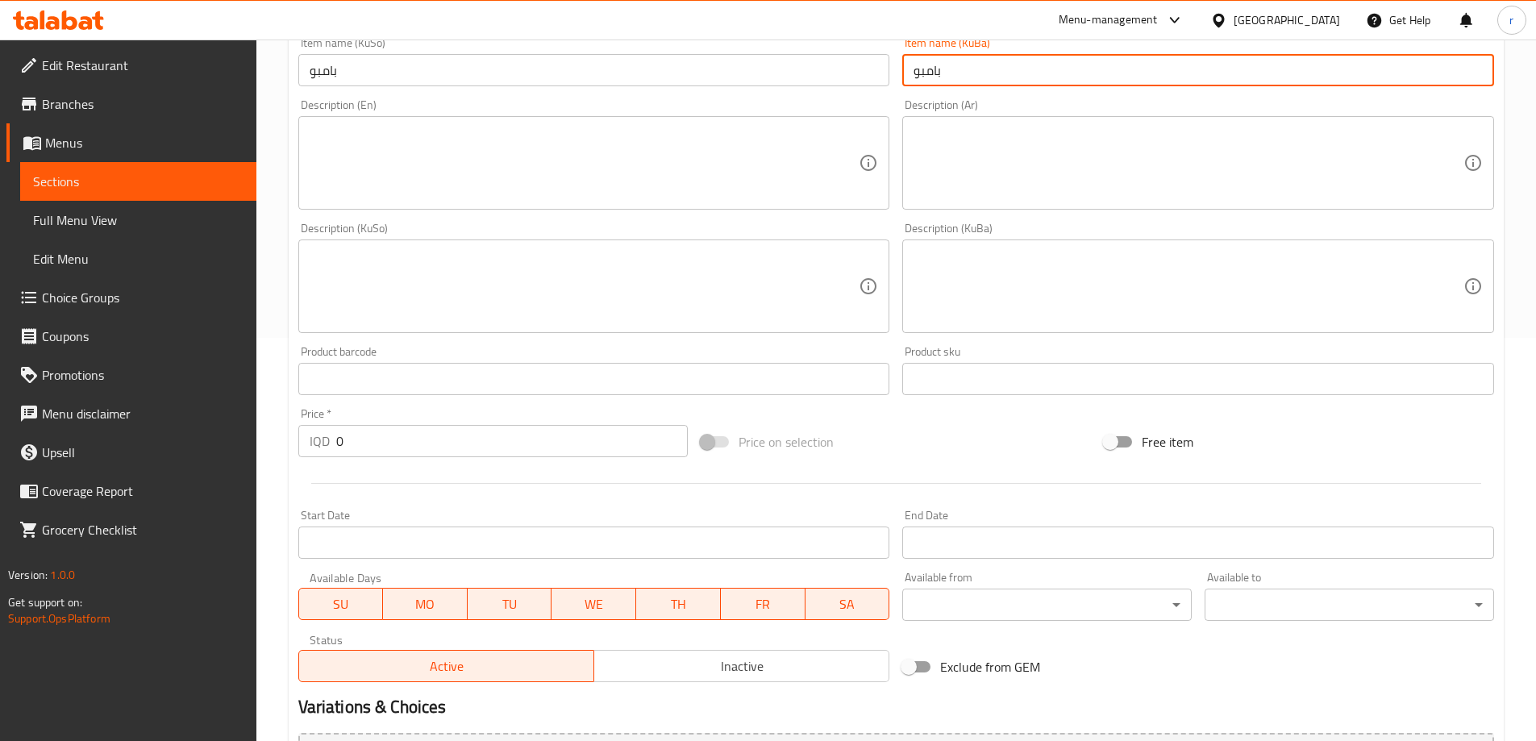
type input "بامبو"
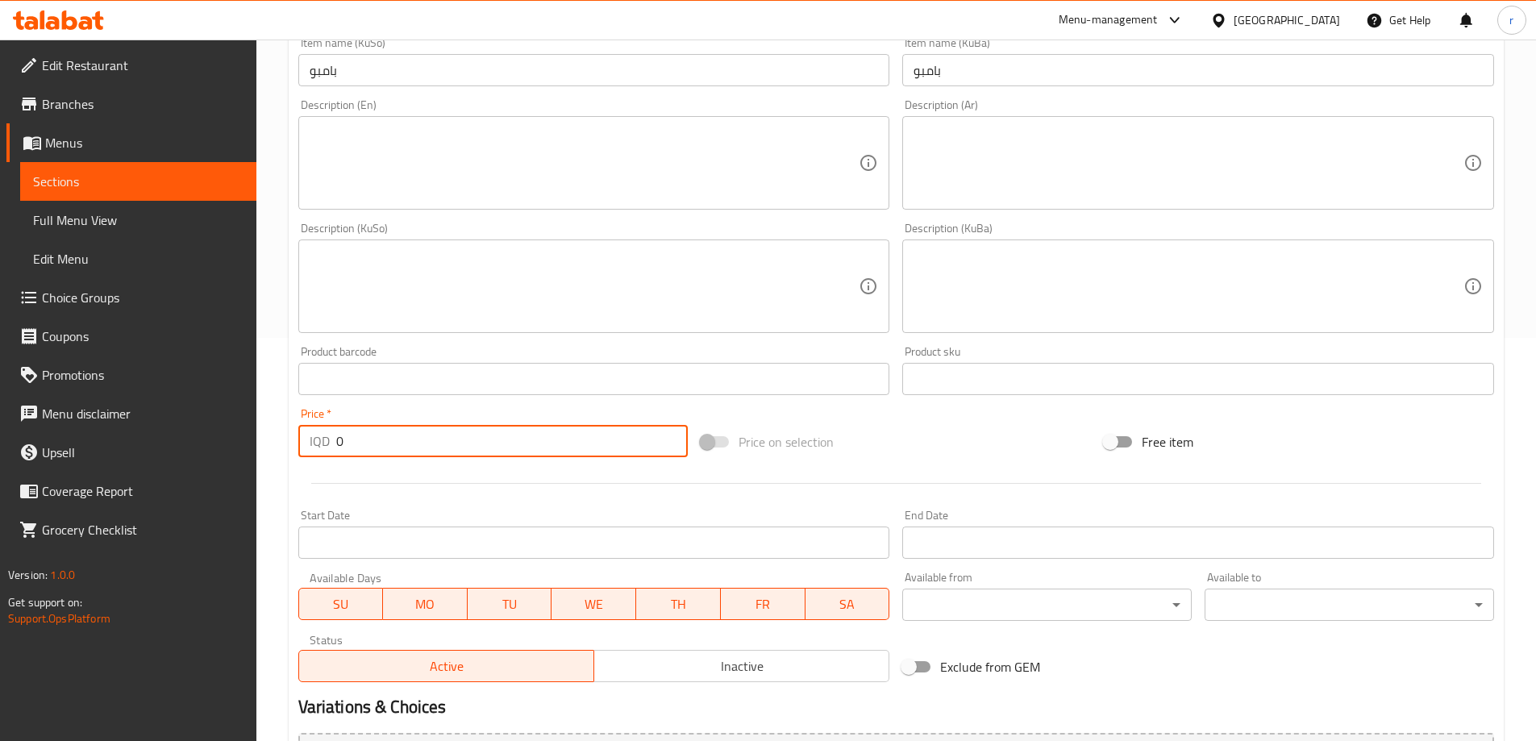
drag, startPoint x: 397, startPoint y: 453, endPoint x: 299, endPoint y: 443, distance: 98.1
click at [295, 444] on div "Price   * IQD 0 Price *" at bounding box center [493, 433] width 403 height 62
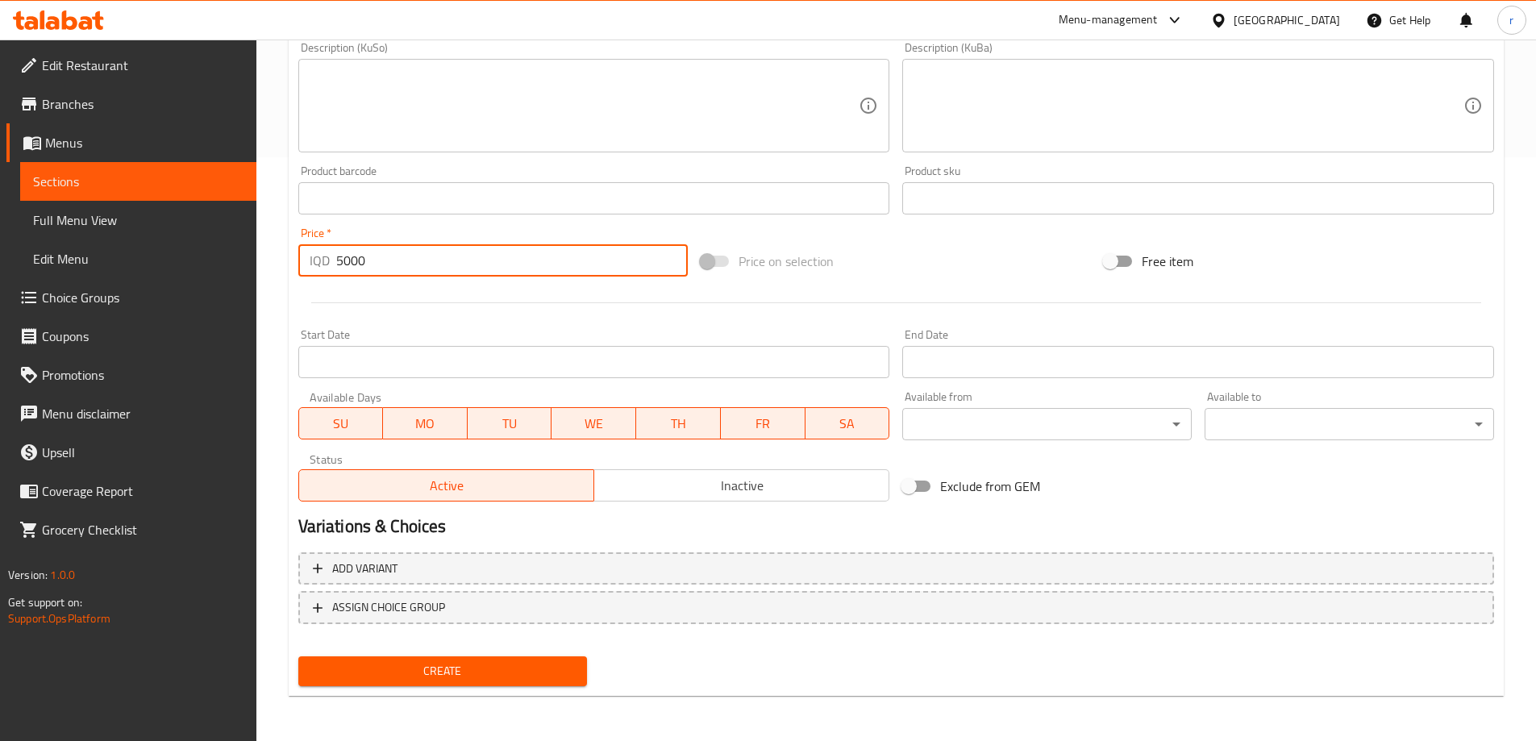
type input "5000"
click at [430, 661] on span "Create" at bounding box center [443, 671] width 264 height 20
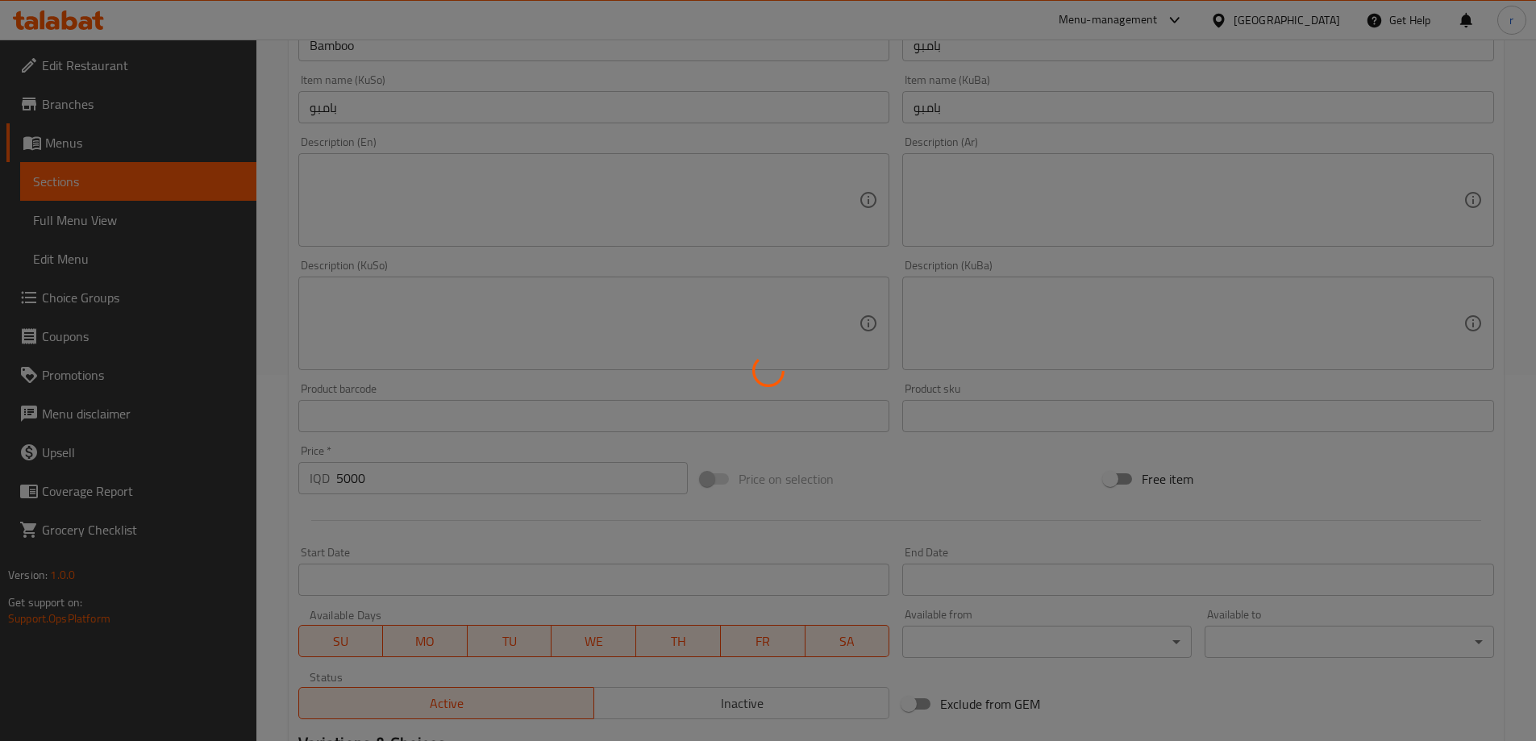
scroll to position [315, 0]
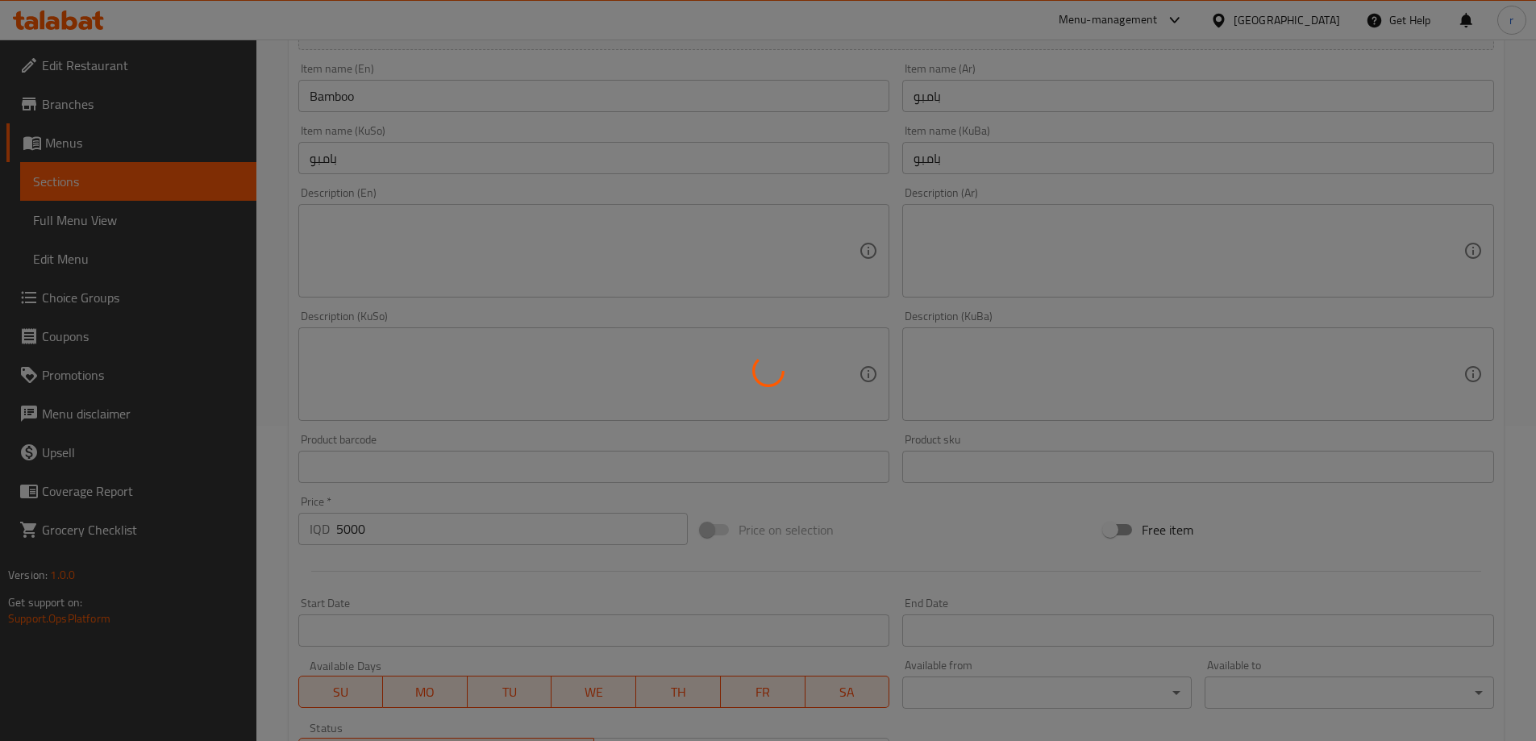
type input "0"
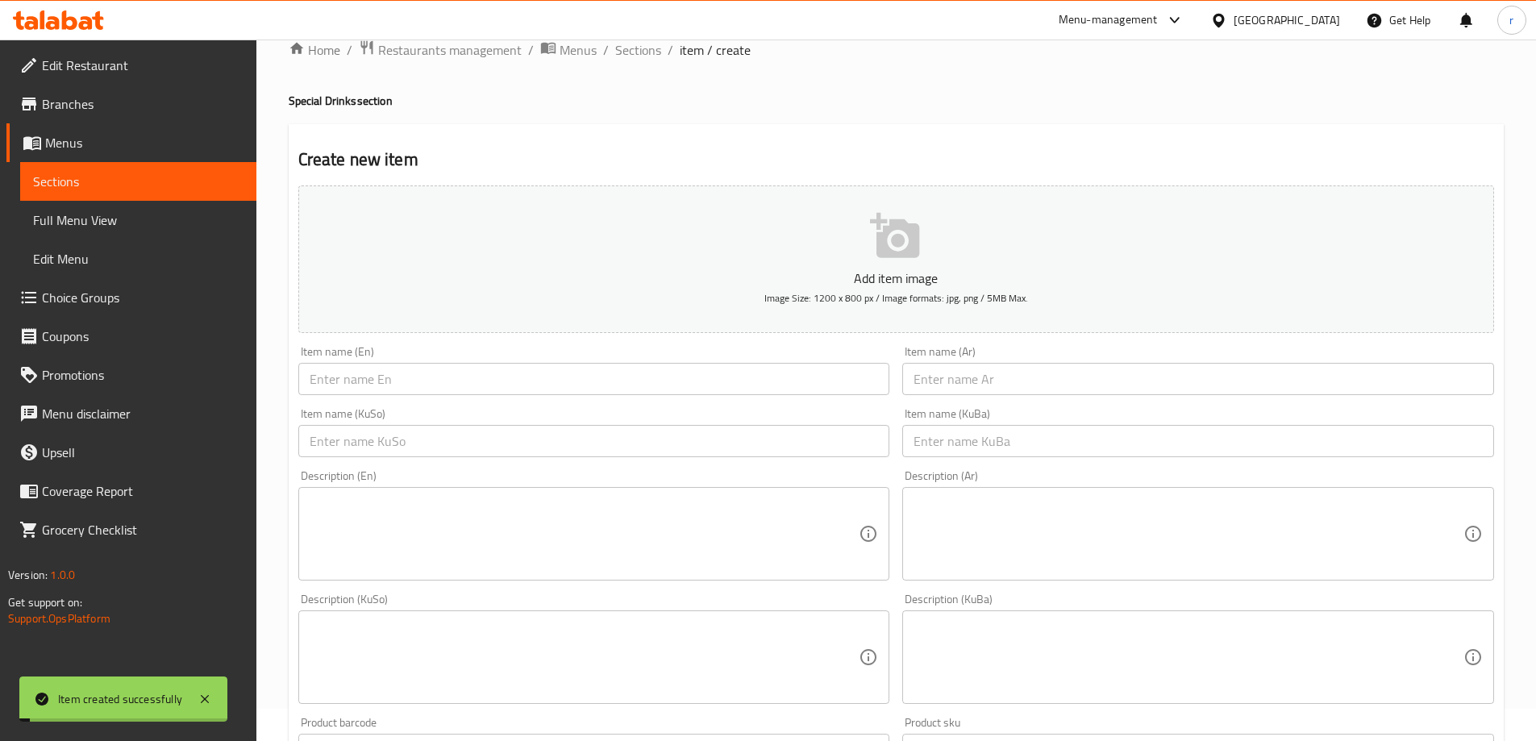
scroll to position [0, 0]
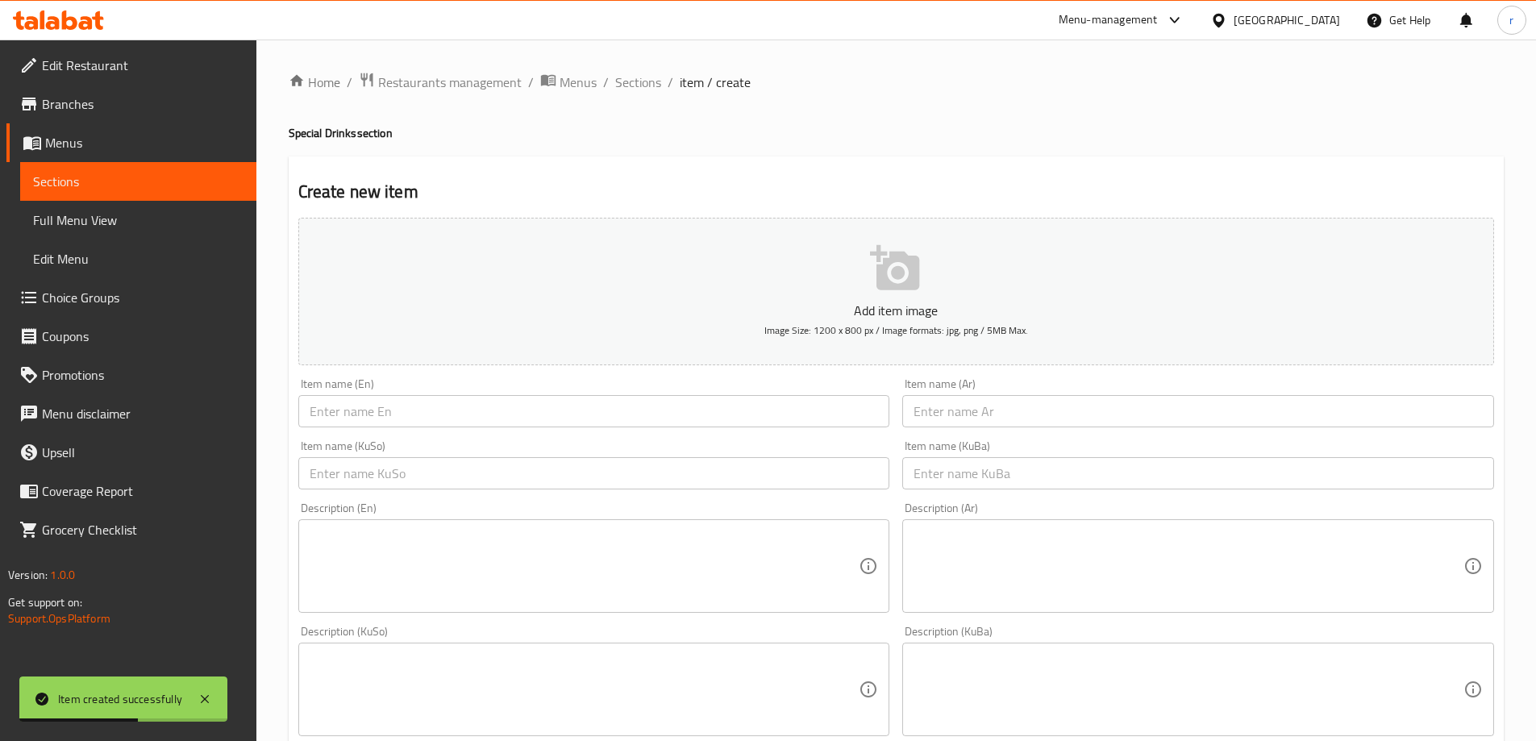
click at [529, 415] on input "text" at bounding box center [594, 411] width 592 height 32
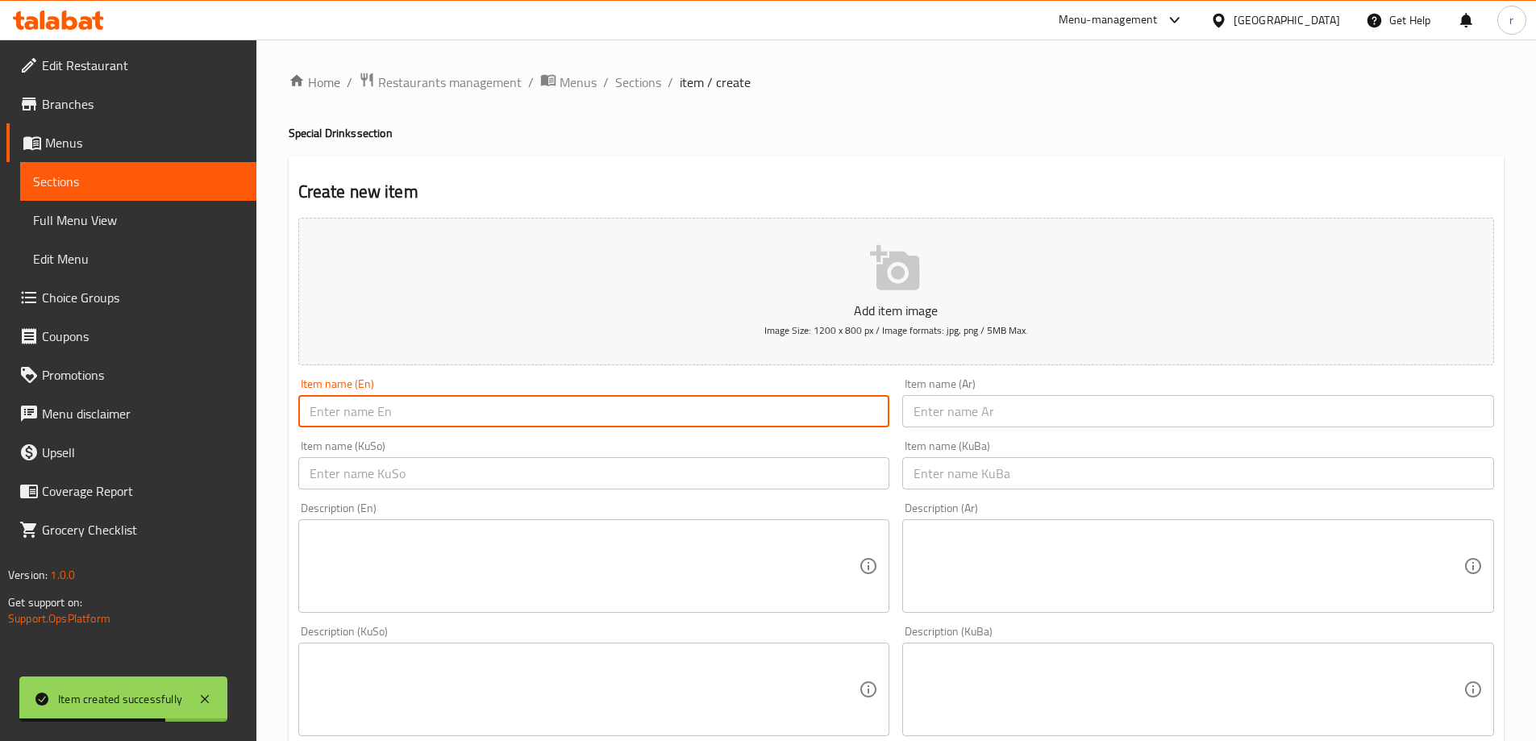
paste input "Black Magic"
type input "Black Magic"
click at [998, 426] on input "text" at bounding box center [1198, 411] width 592 height 32
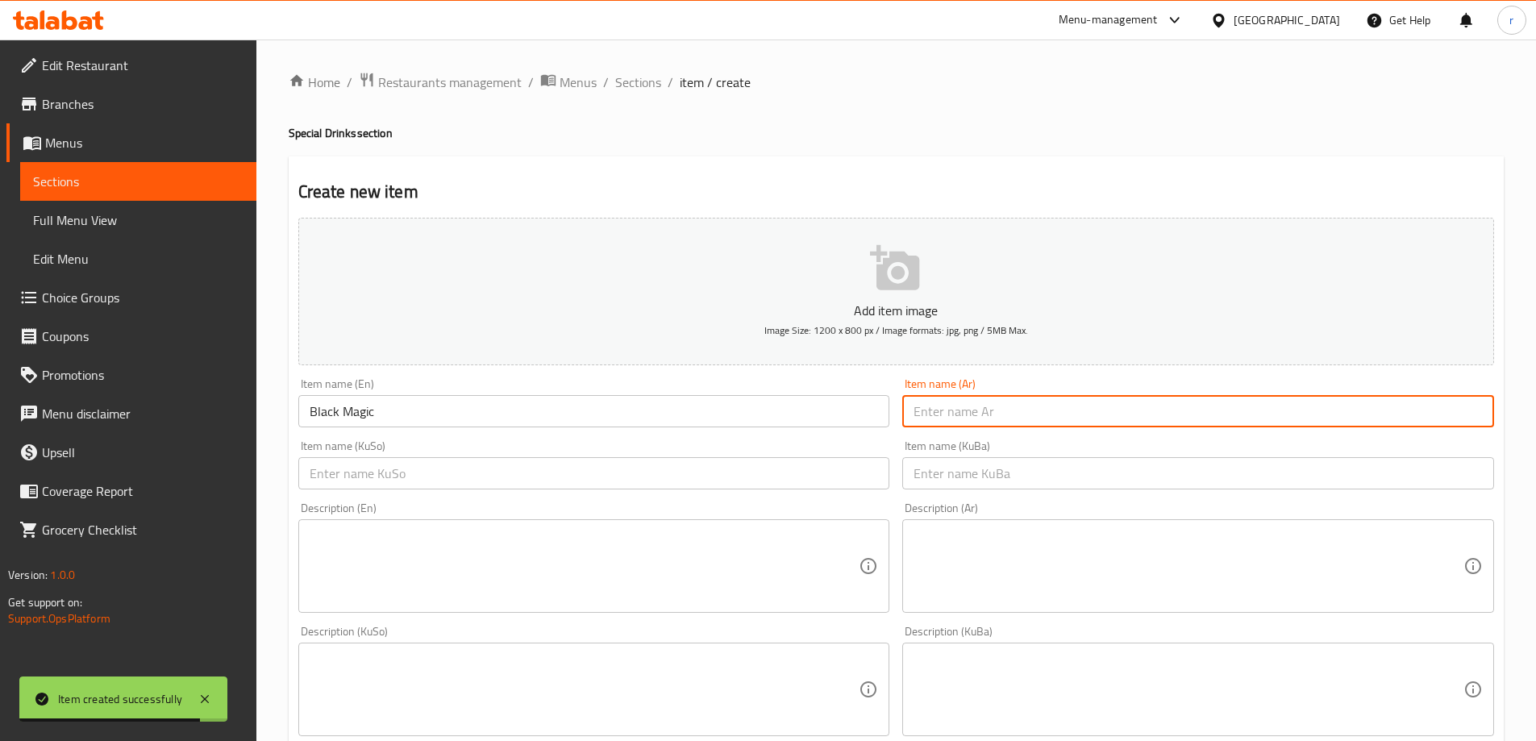
paste input "بلاك ماجيك"
type input "بلاك ماجيك"
click at [730, 472] on input "text" at bounding box center [594, 473] width 592 height 32
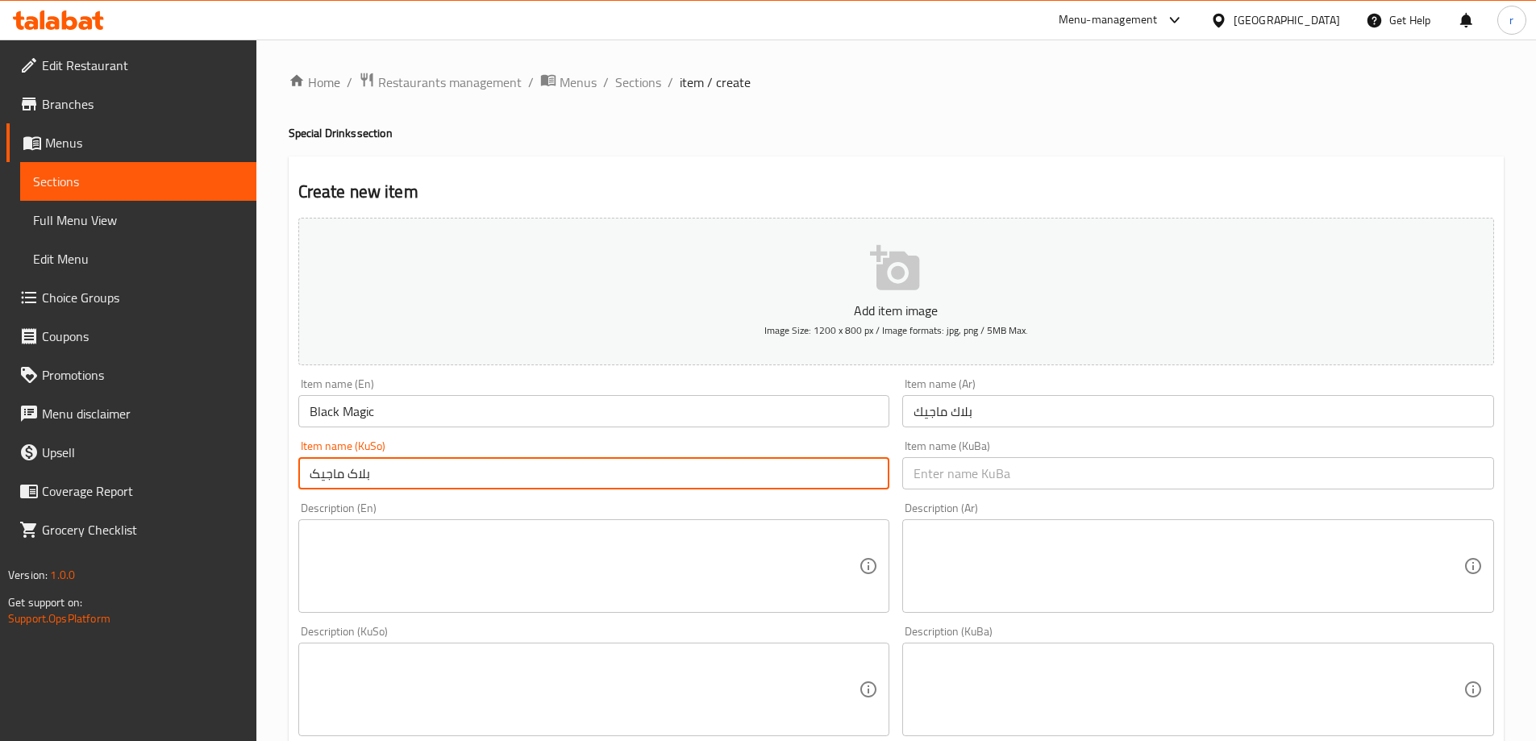
type input "بلاک ماجیک"
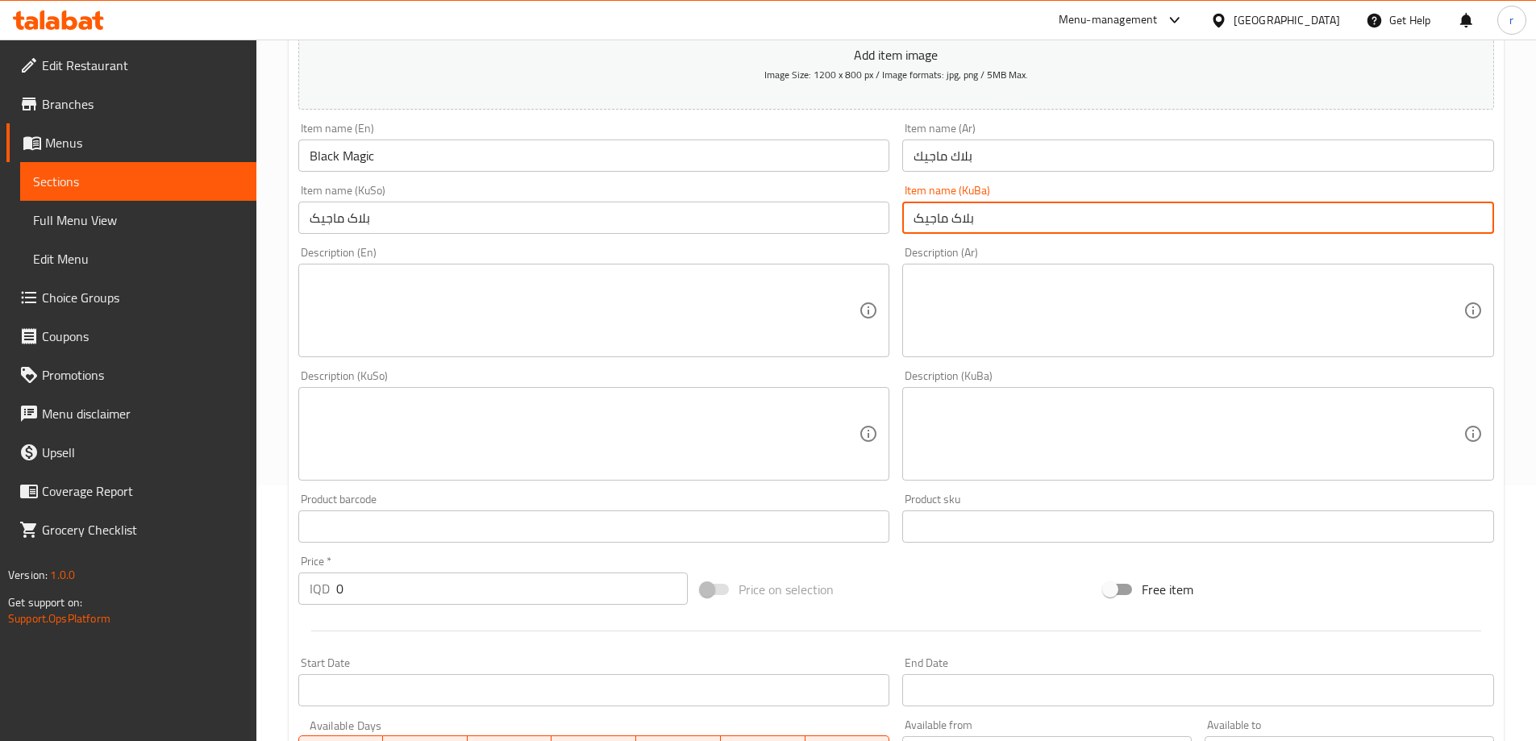
scroll to position [403, 0]
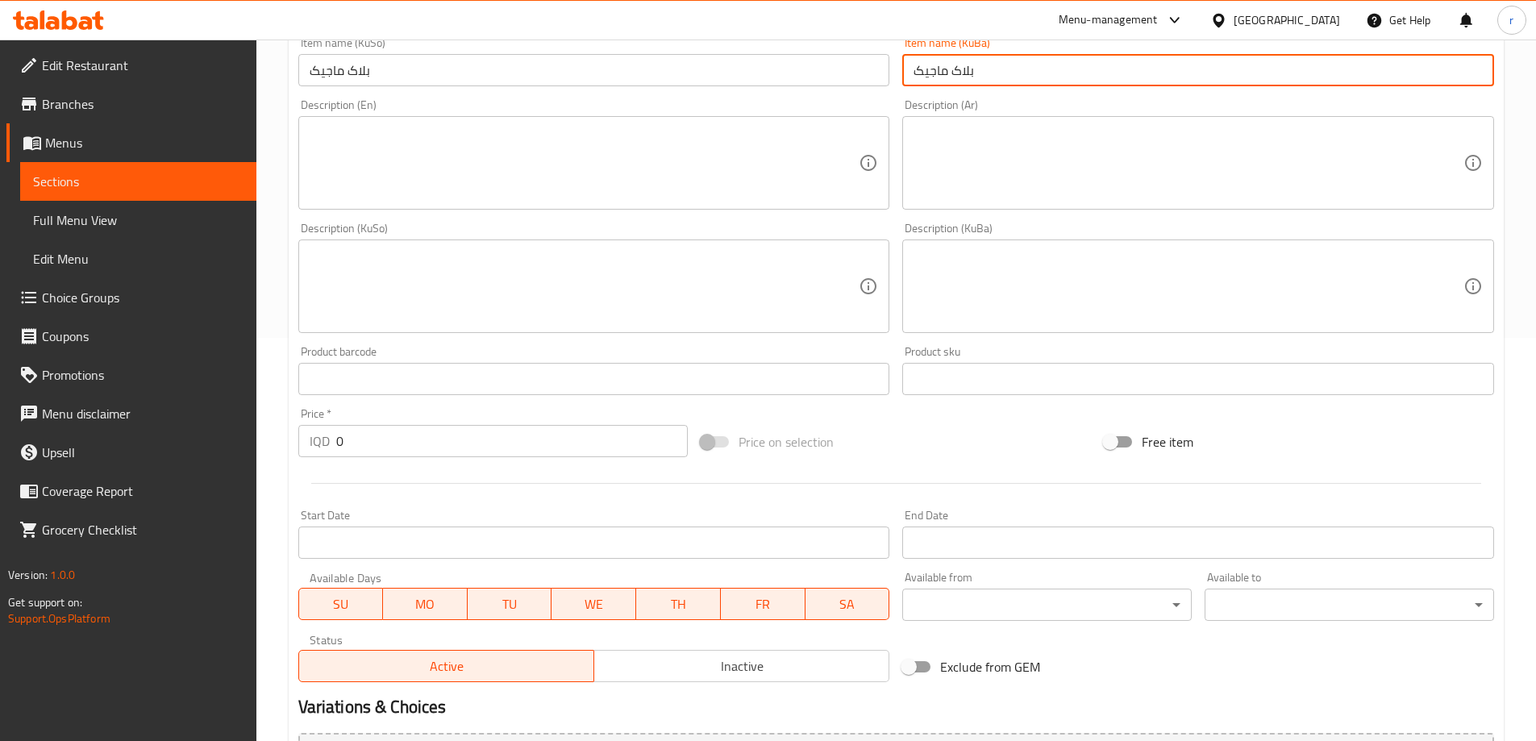
type input "بلاک ماجیک"
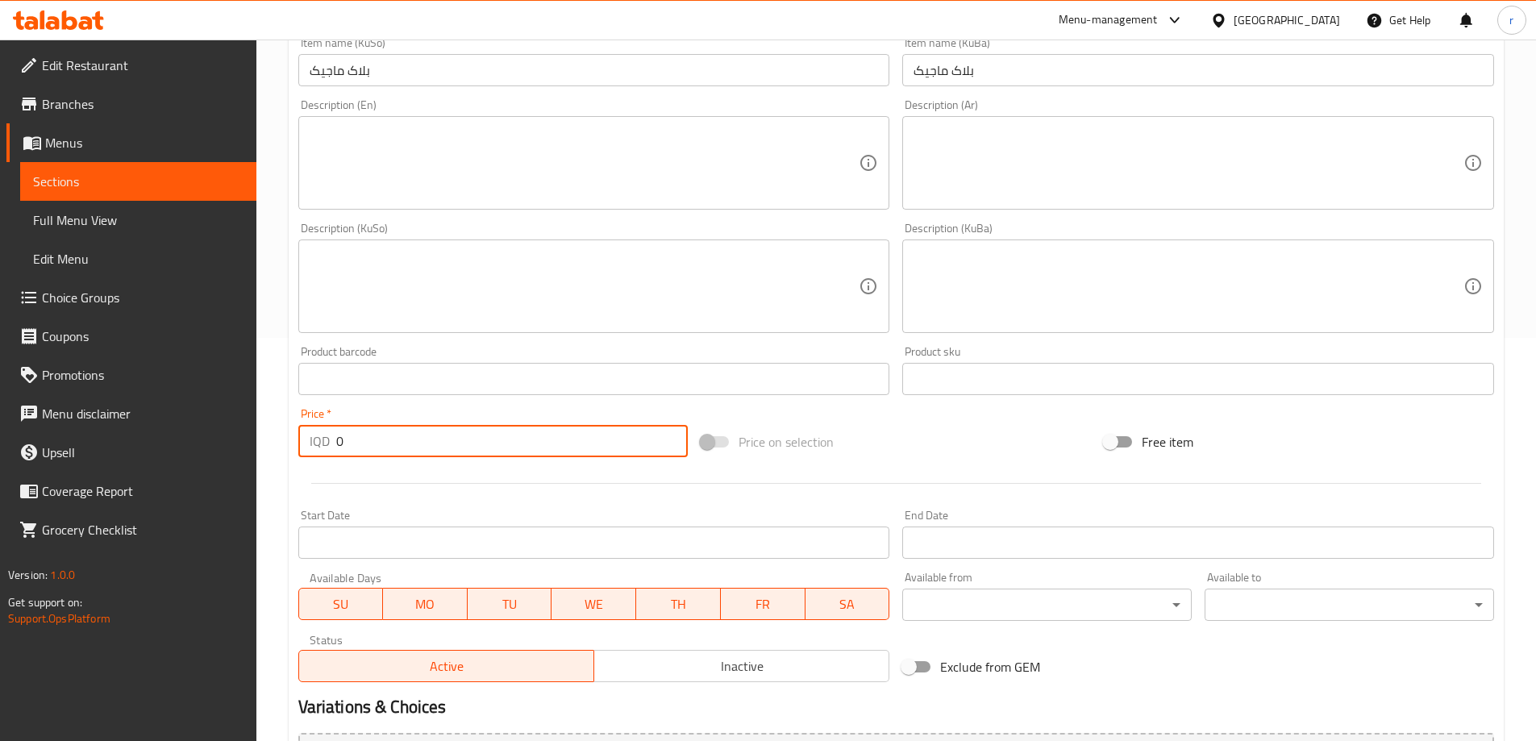
drag, startPoint x: 348, startPoint y: 437, endPoint x: 327, endPoint y: 440, distance: 21.2
click at [327, 440] on div "IQD 0 Price *" at bounding box center [493, 441] width 390 height 32
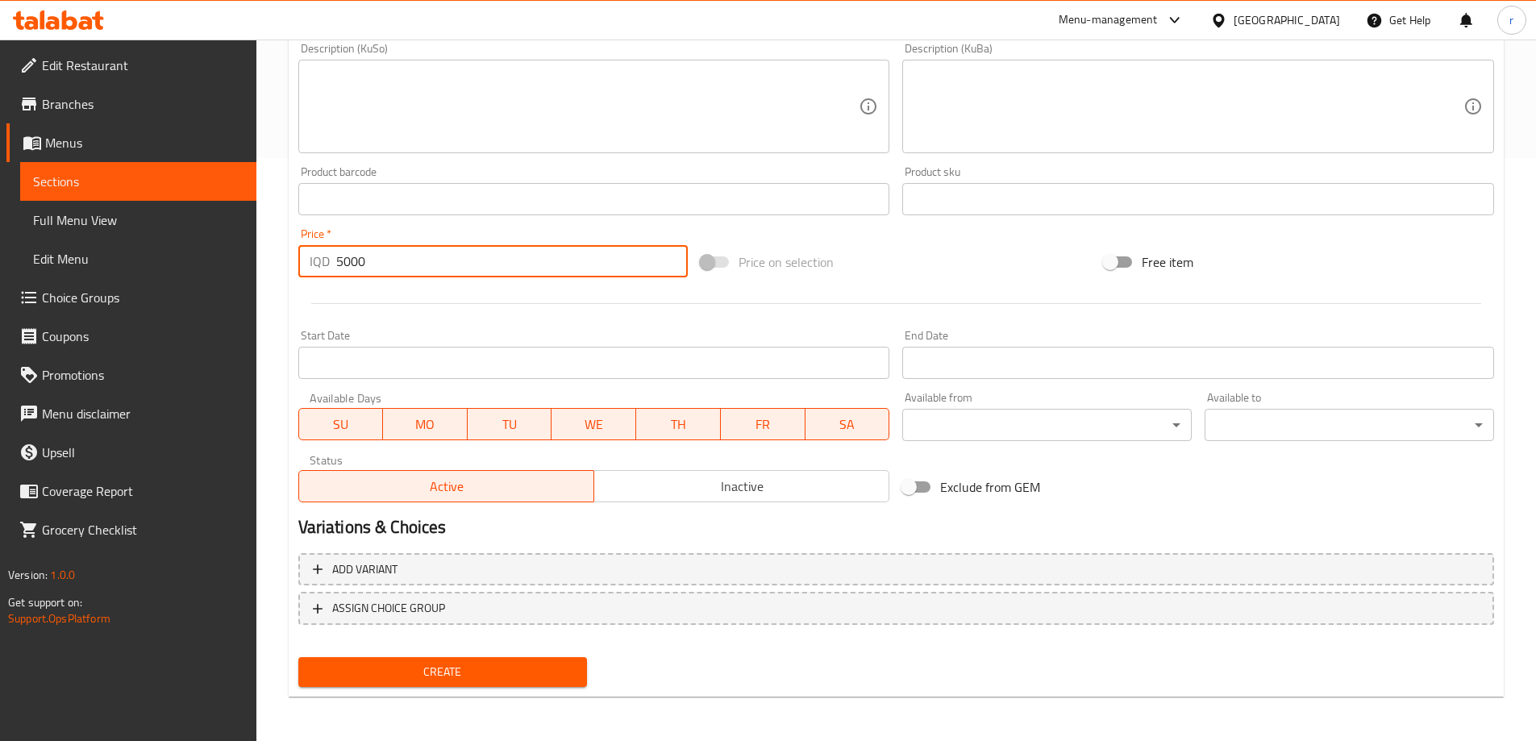
scroll to position [584, 0]
type input "5000"
click at [426, 665] on span "Create" at bounding box center [443, 671] width 264 height 20
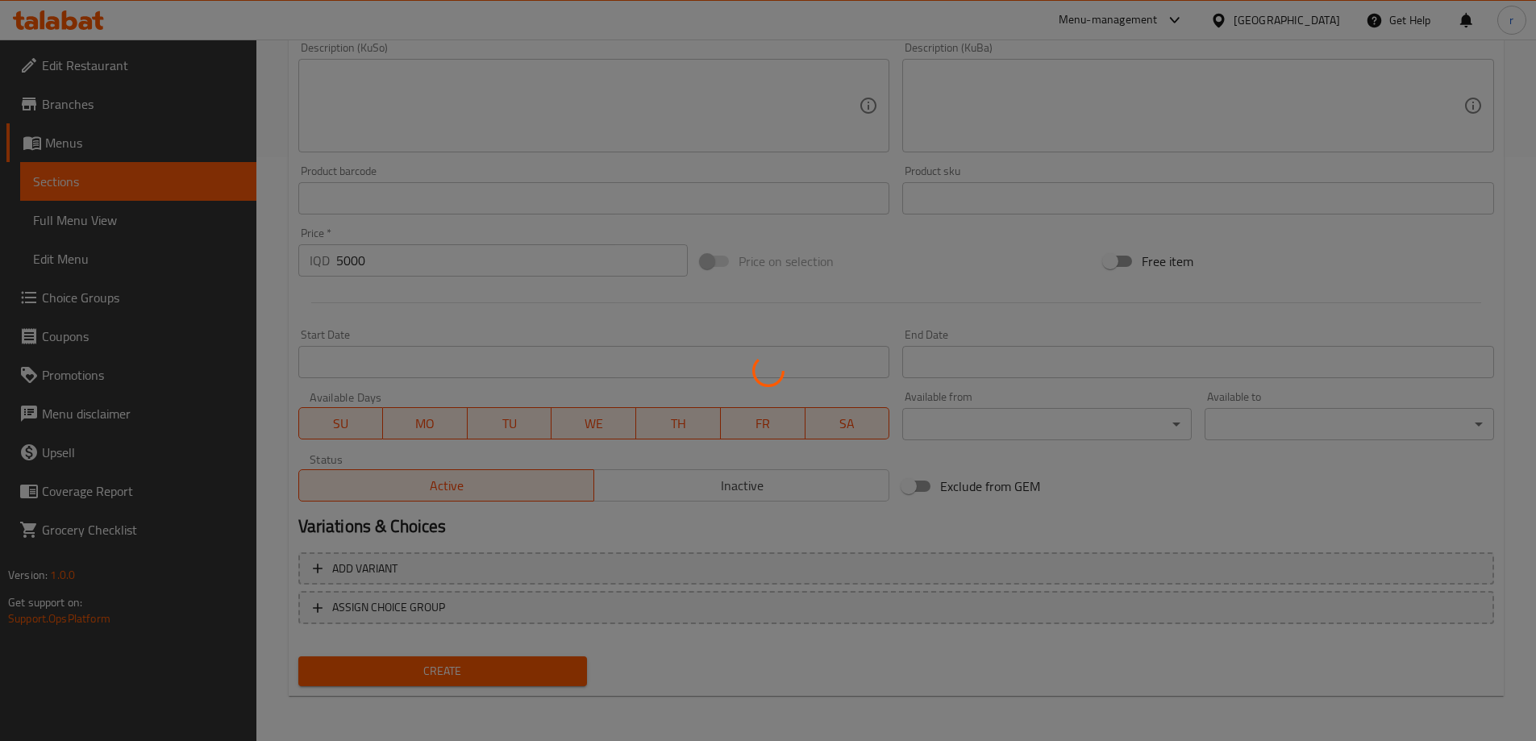
type input "0"
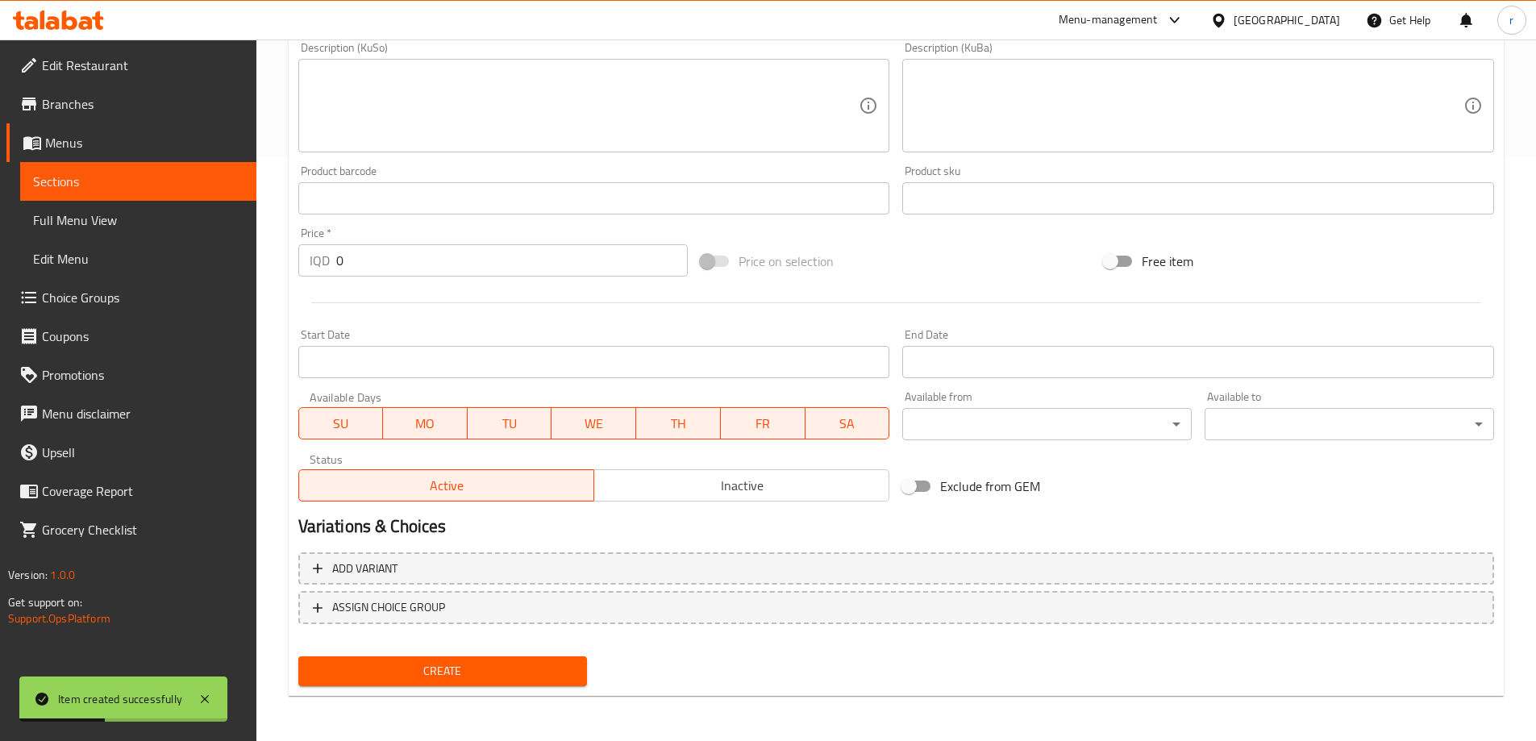
scroll to position [0, 0]
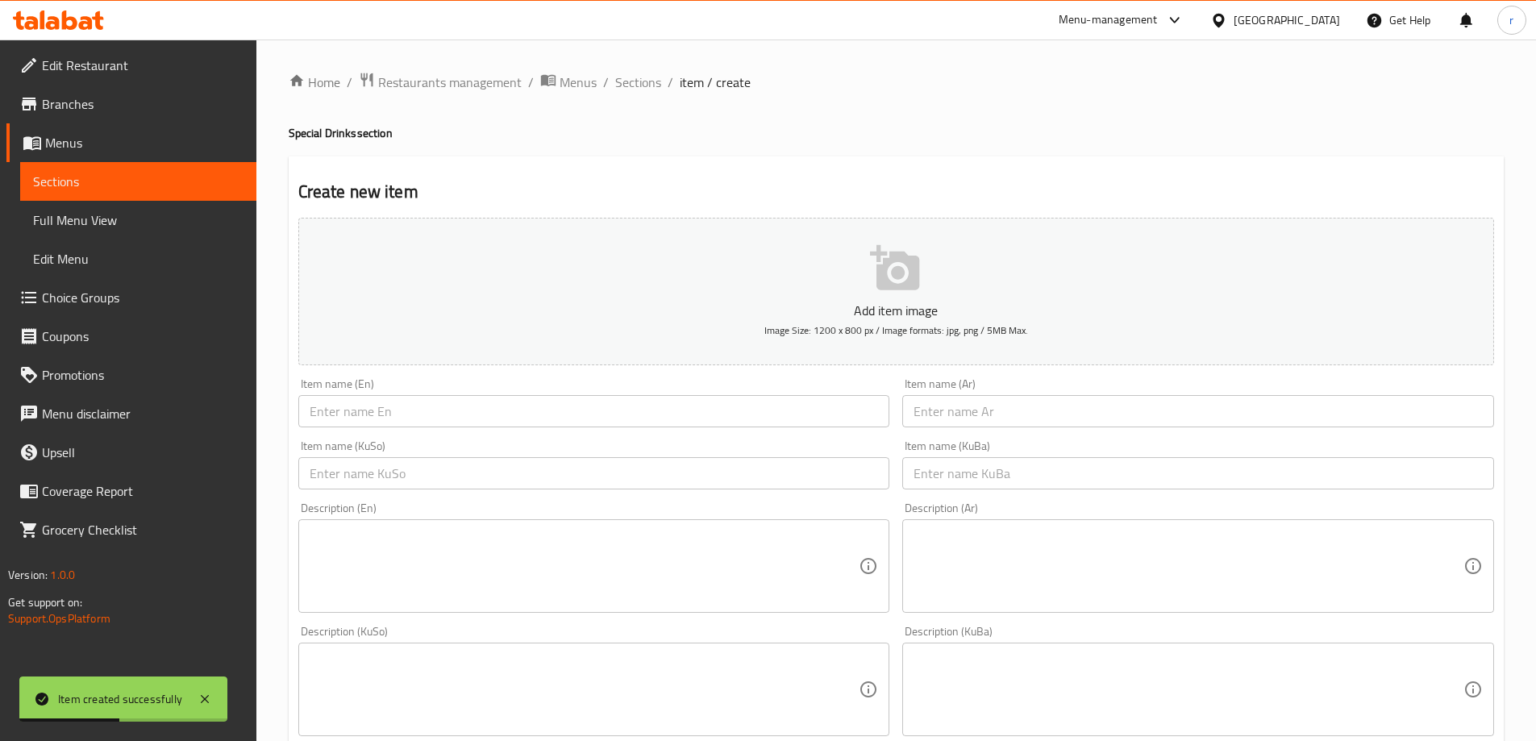
click at [971, 409] on input "text" at bounding box center [1198, 411] width 592 height 32
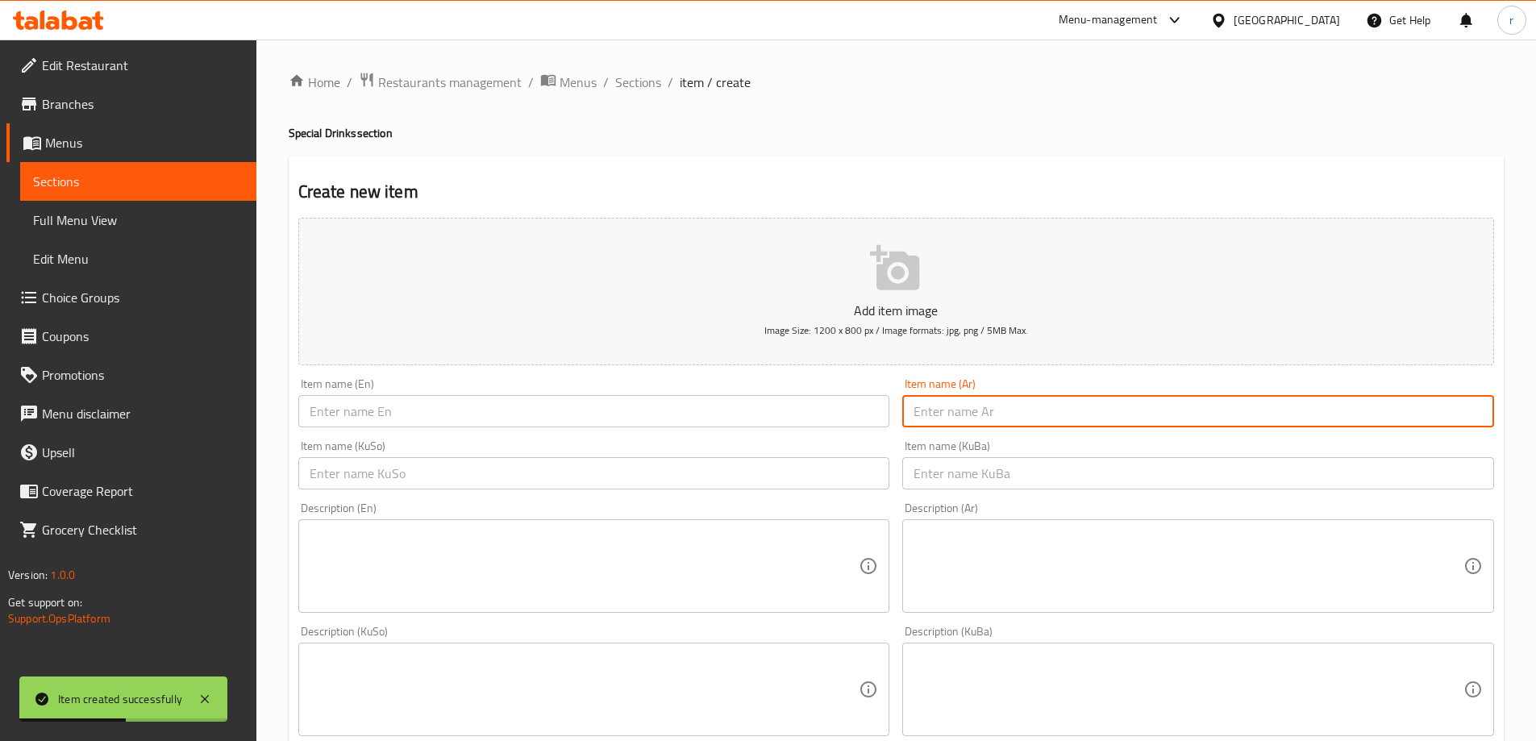
paste input "رغوة بحر"
type input "رغوة بحر"
click at [802, 422] on input "text" at bounding box center [594, 411] width 592 height 32
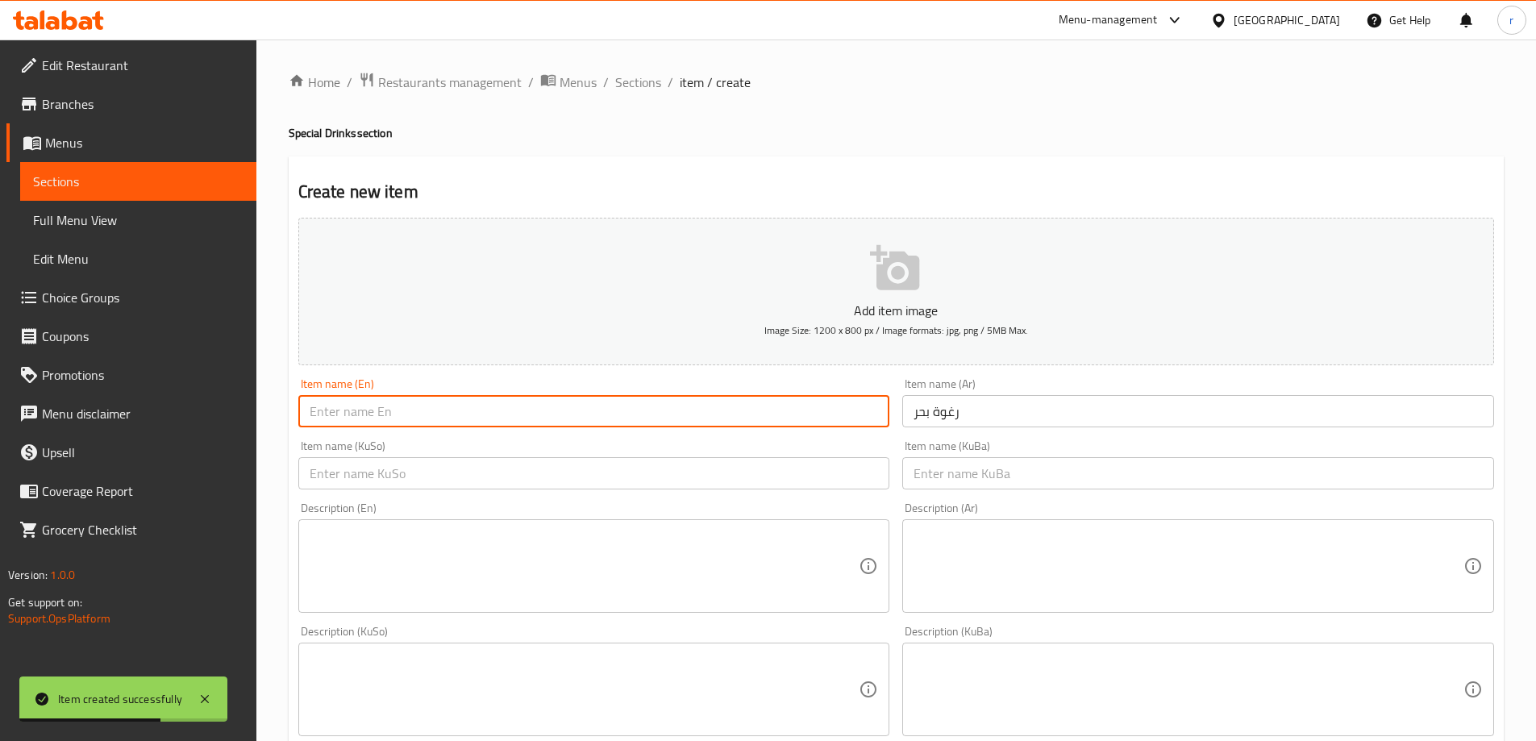
paste input "Sea foam"
click at [332, 412] on input "Sea foam" at bounding box center [594, 411] width 592 height 32
type input "Sea Foam"
click at [380, 468] on input "text" at bounding box center [594, 473] width 592 height 32
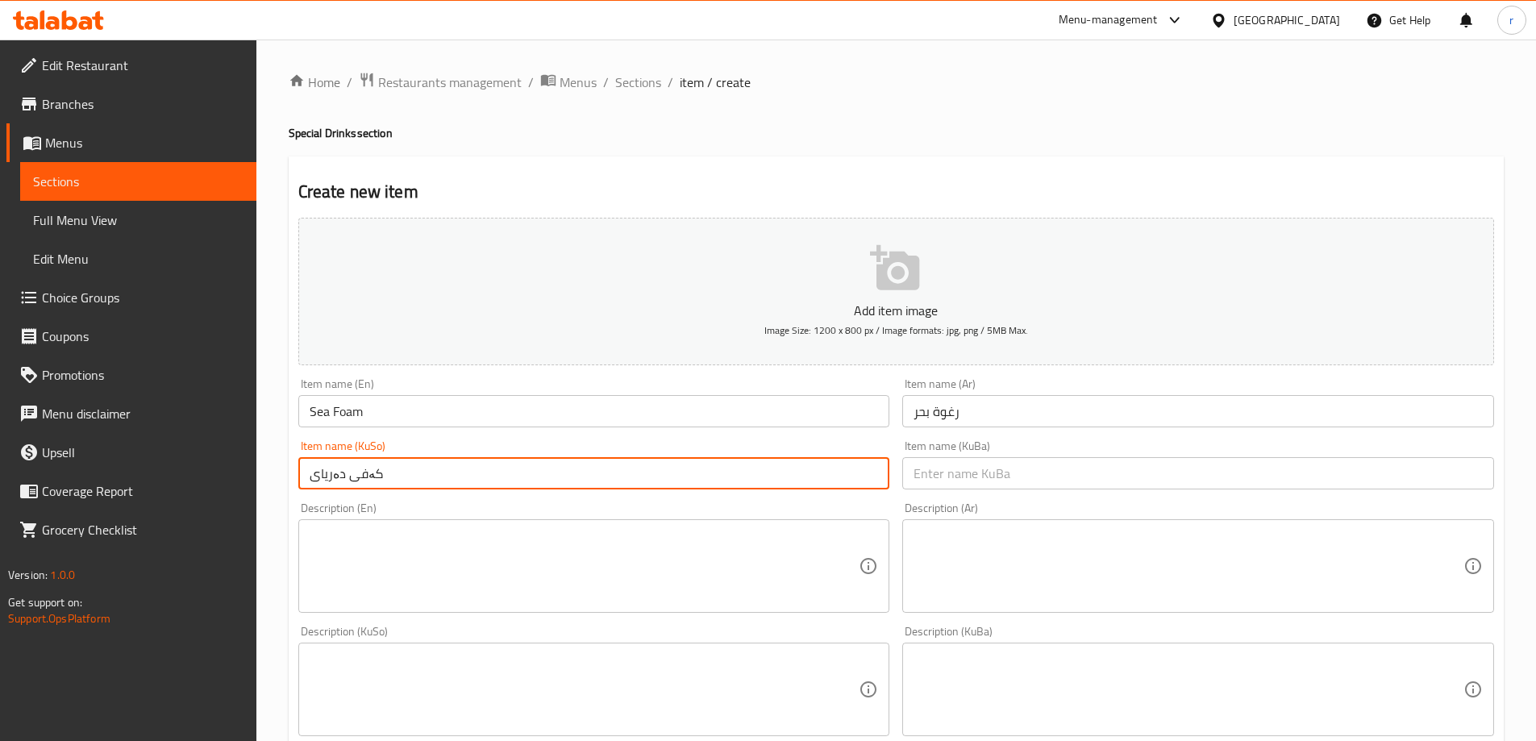
drag, startPoint x: 264, startPoint y: 470, endPoint x: 205, endPoint y: 473, distance: 59.0
click at [205, 473] on div "Edit Restaurant Branches Menus Sections Full Menu View Edit Menu Choice Groups …" at bounding box center [768, 682] width 1536 height 1285
paste input "ی"
type input "کەفی دەریایی"
drag, startPoint x: 923, startPoint y: 478, endPoint x: 911, endPoint y: 481, distance: 12.3
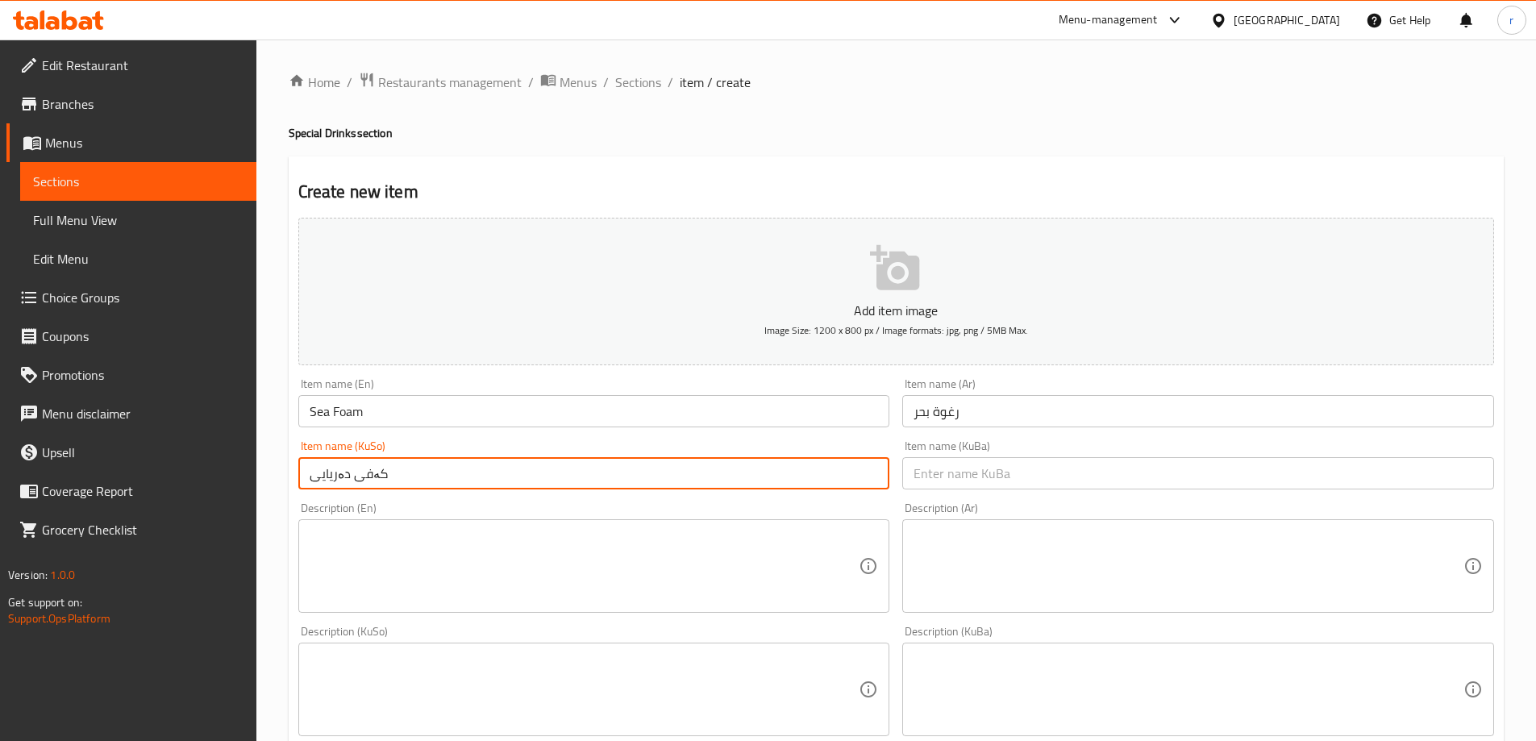
click at [923, 478] on input "text" at bounding box center [1198, 473] width 592 height 32
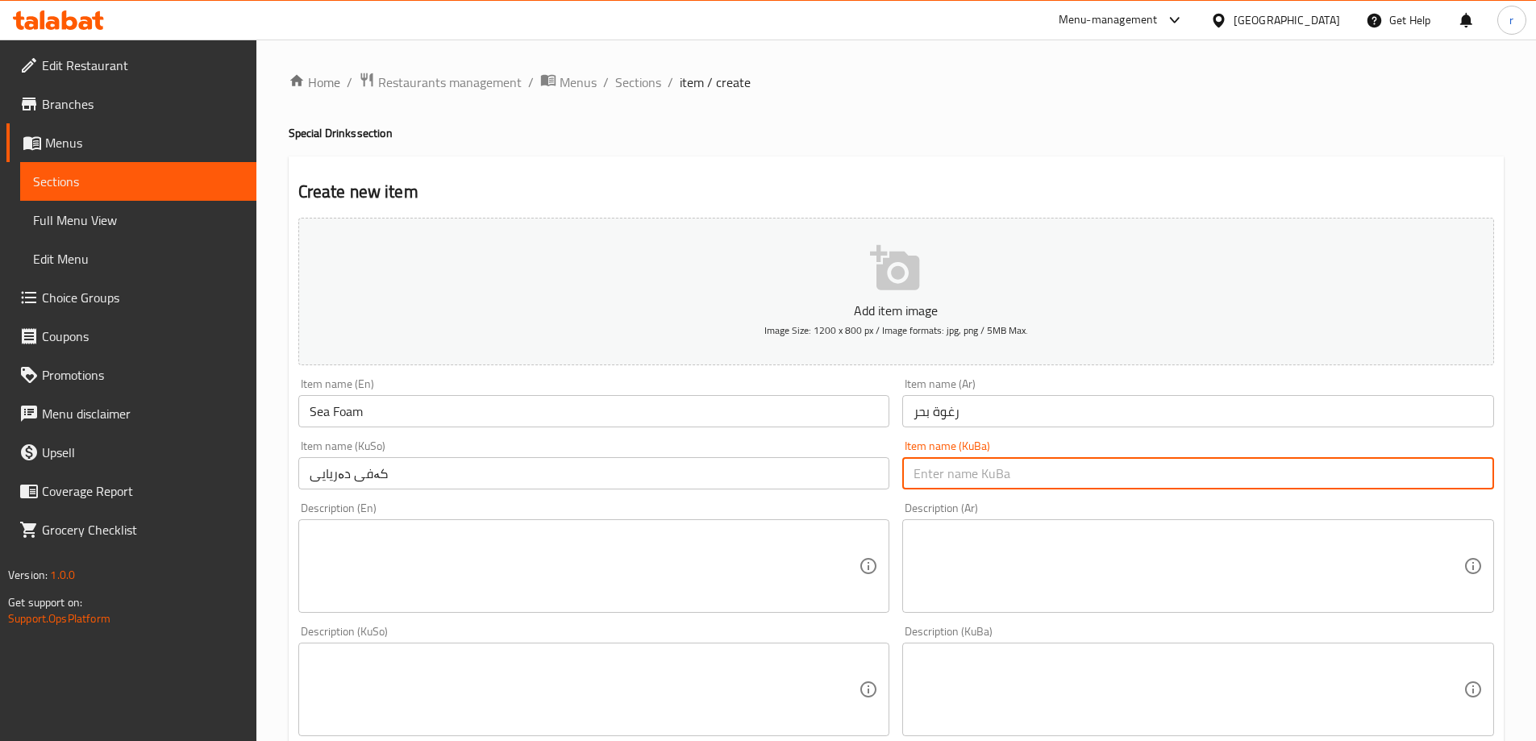
paste input "کەفی دەریایی"
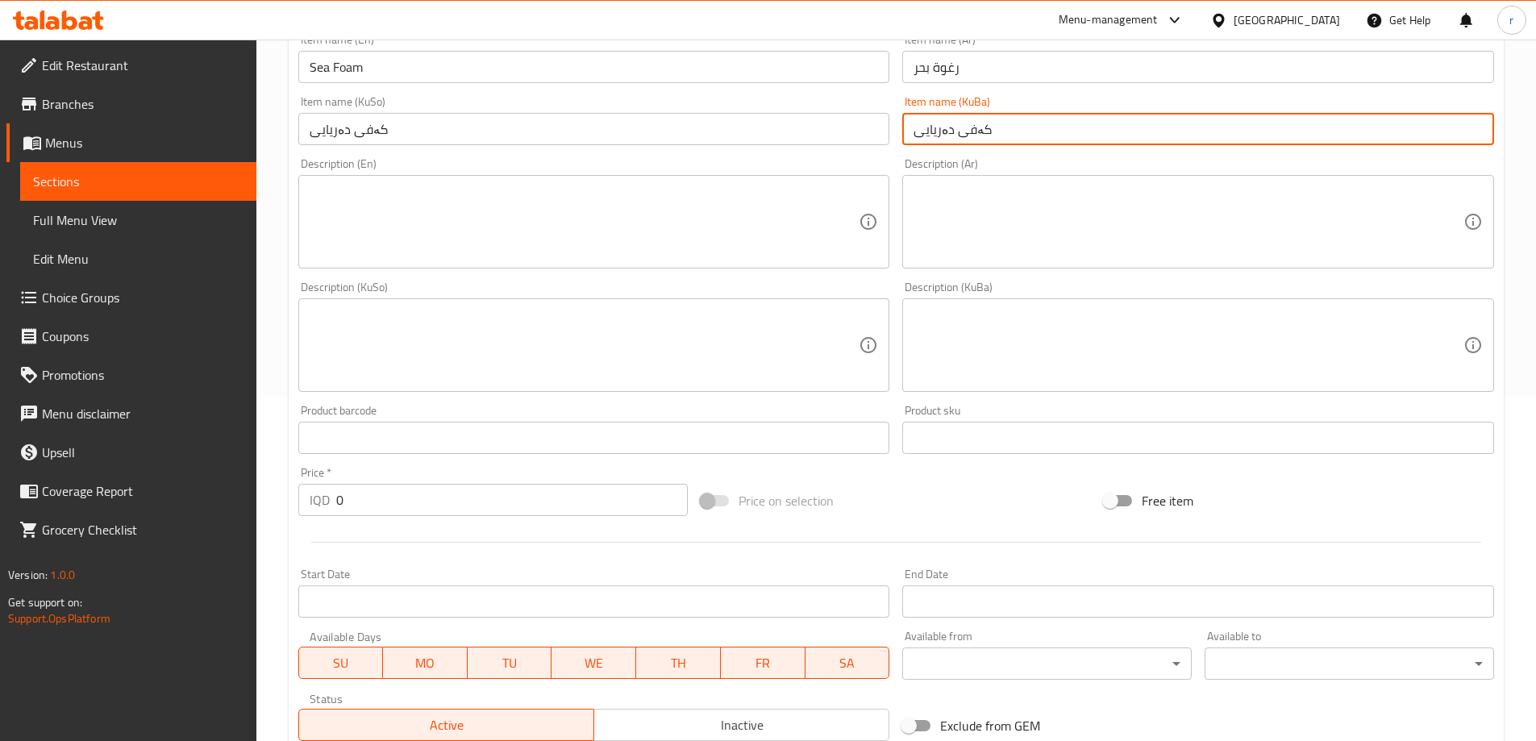
scroll to position [538, 0]
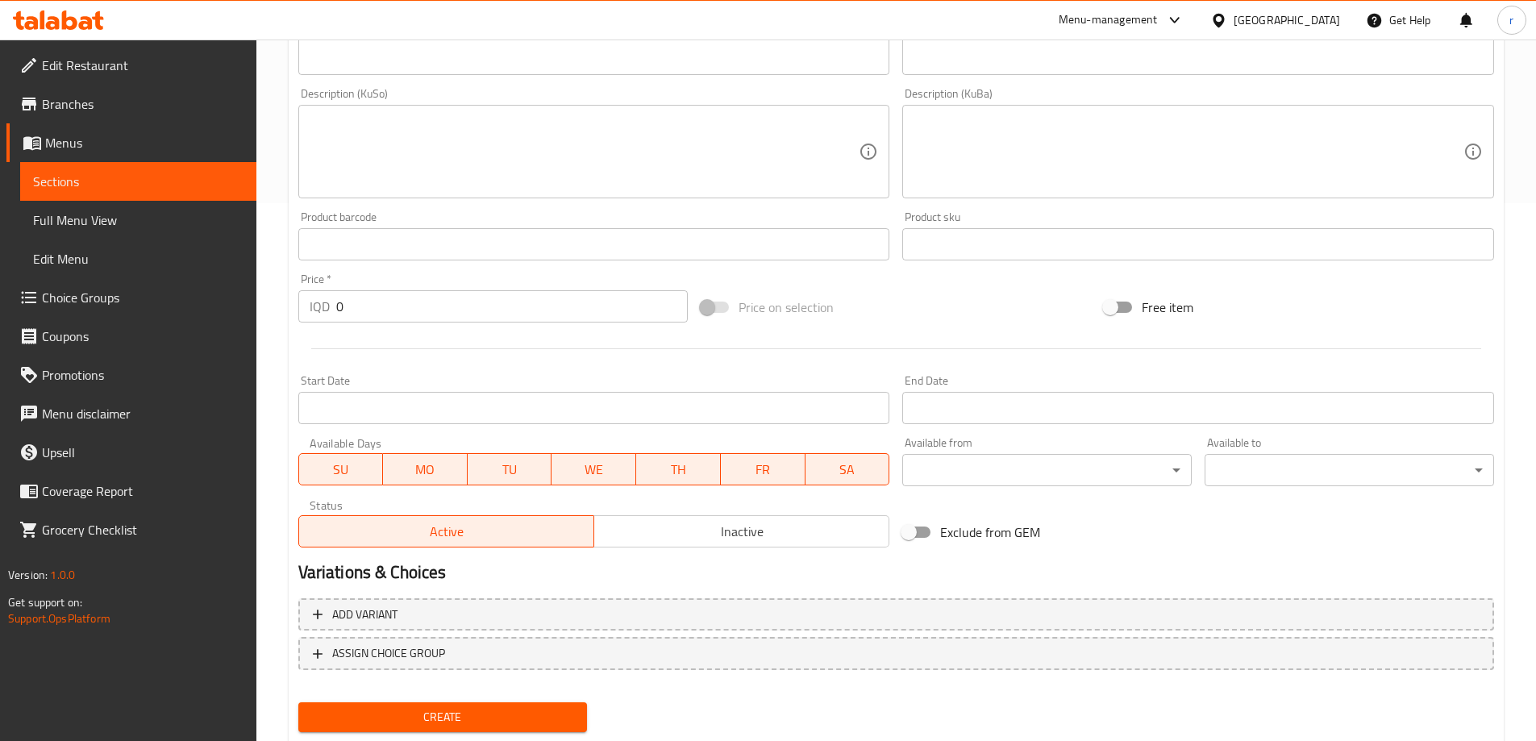
type input "کەفی دەریایی"
drag, startPoint x: 311, startPoint y: 310, endPoint x: 277, endPoint y: 287, distance: 41.4
click at [269, 310] on div "Home / Restaurants management / Menus / Sections / item / create Special Drinks…" at bounding box center [896, 144] width 1280 height 1285
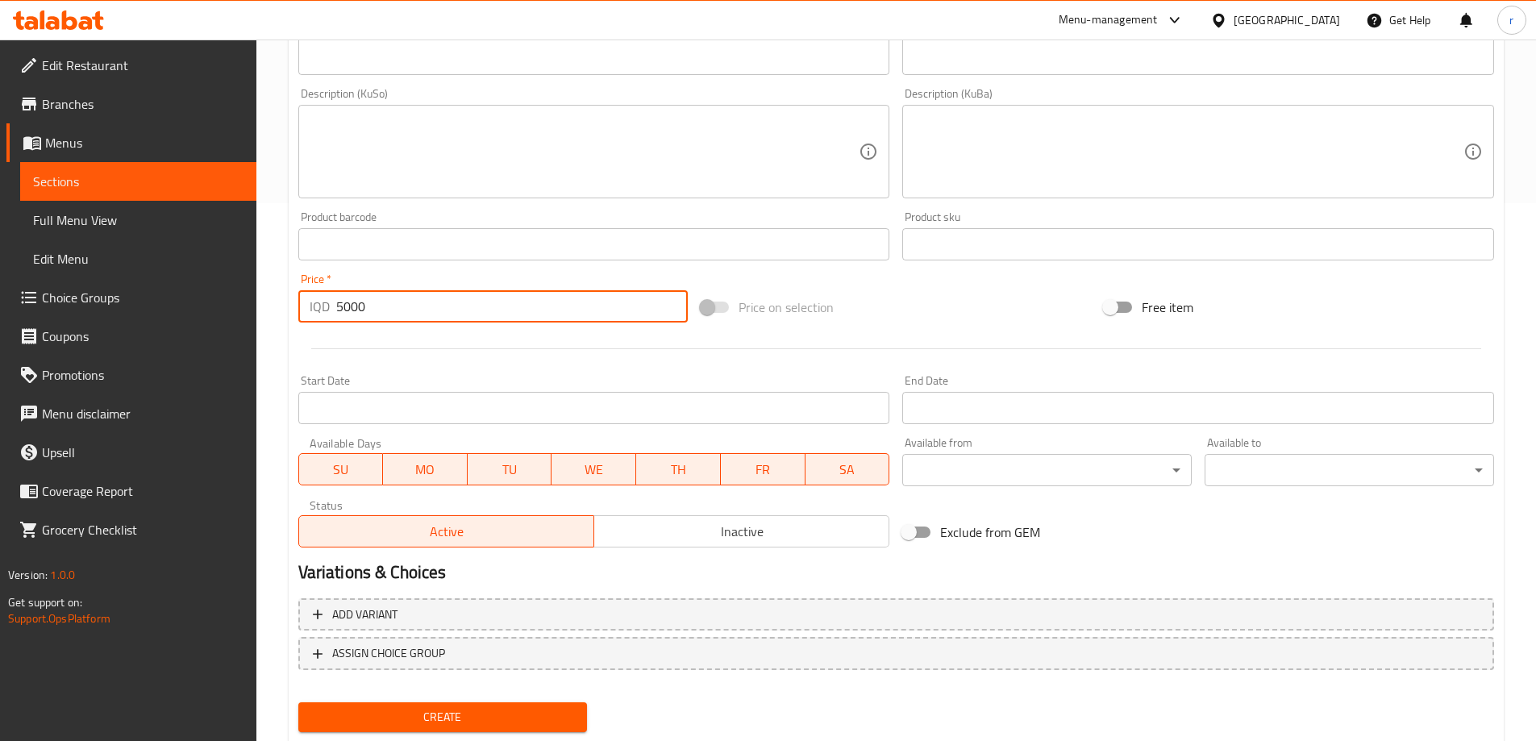
type input "5000"
click at [444, 702] on button "Create" at bounding box center [443, 717] width 290 height 30
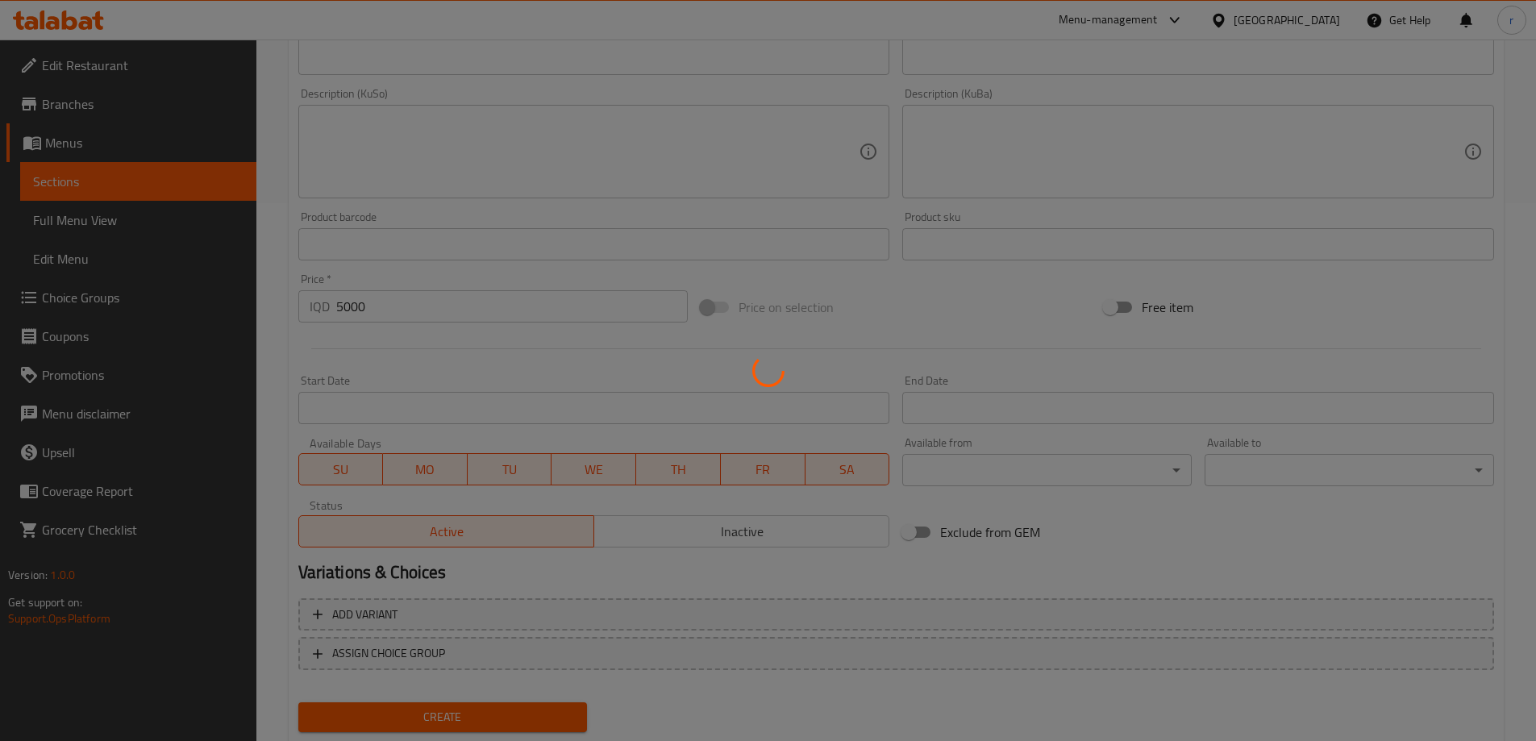
type input "0"
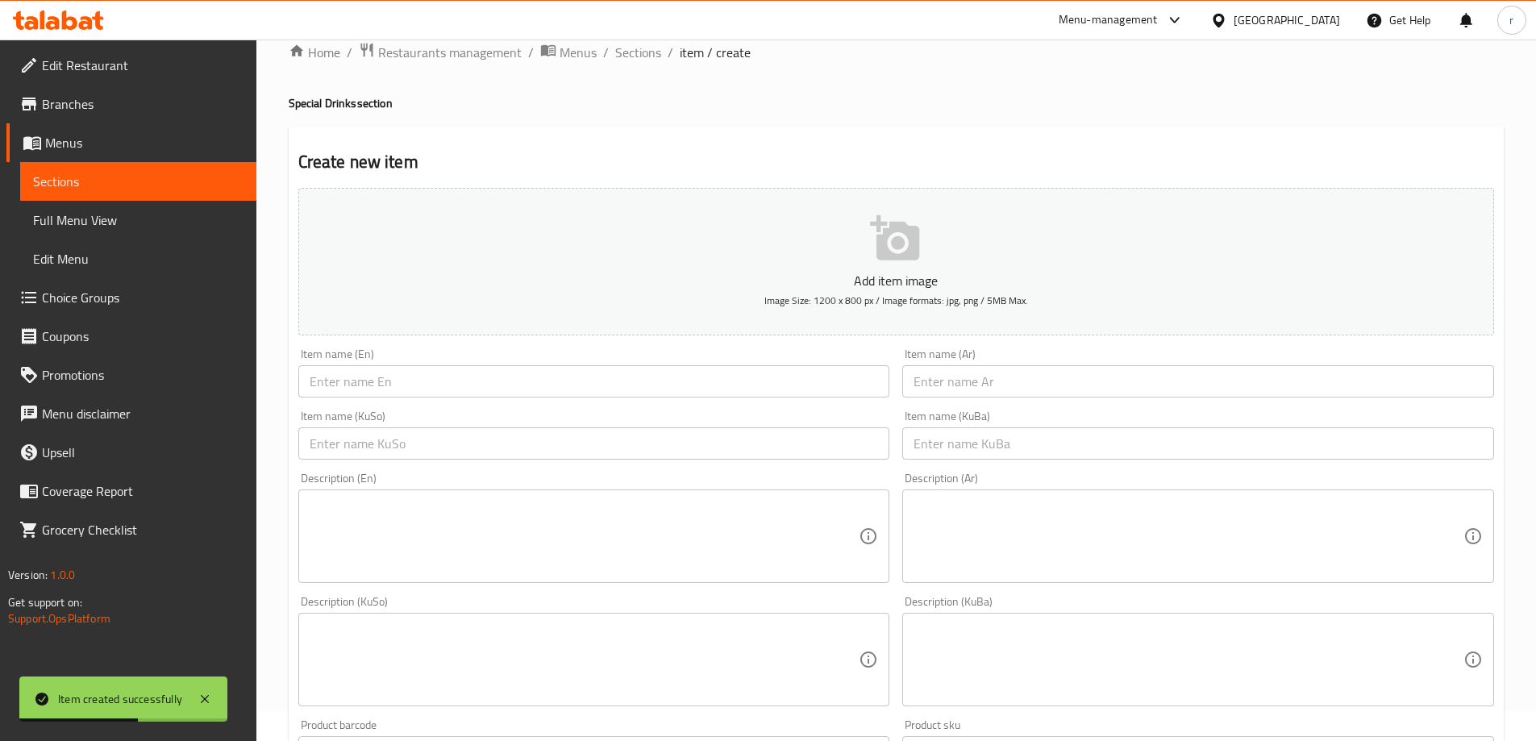
scroll to position [0, 0]
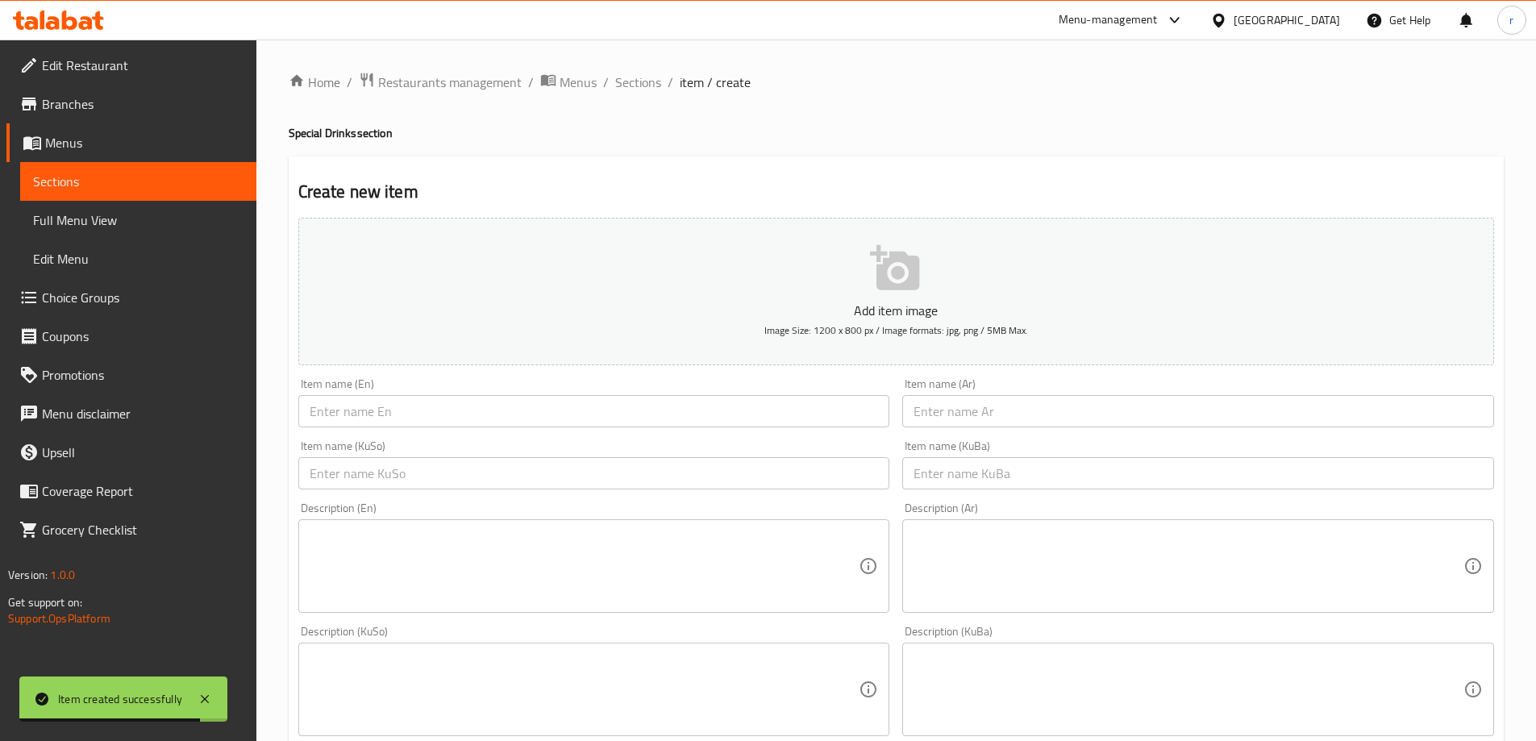
click at [102, 214] on span "Full Menu View" at bounding box center [138, 219] width 210 height 19
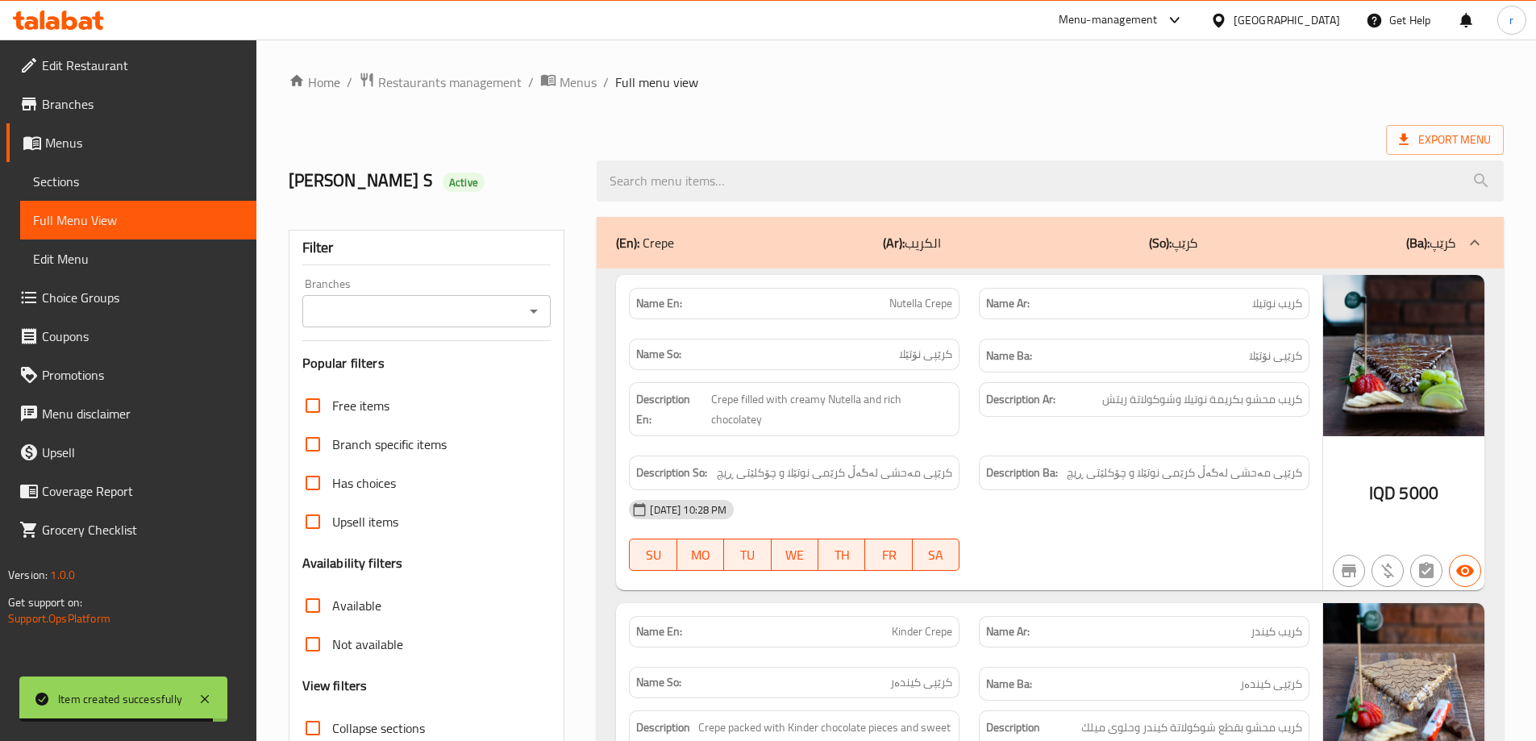
click at [415, 326] on div "Branches" at bounding box center [426, 311] width 249 height 32
click at [408, 315] on input "Branches" at bounding box center [413, 311] width 213 height 23
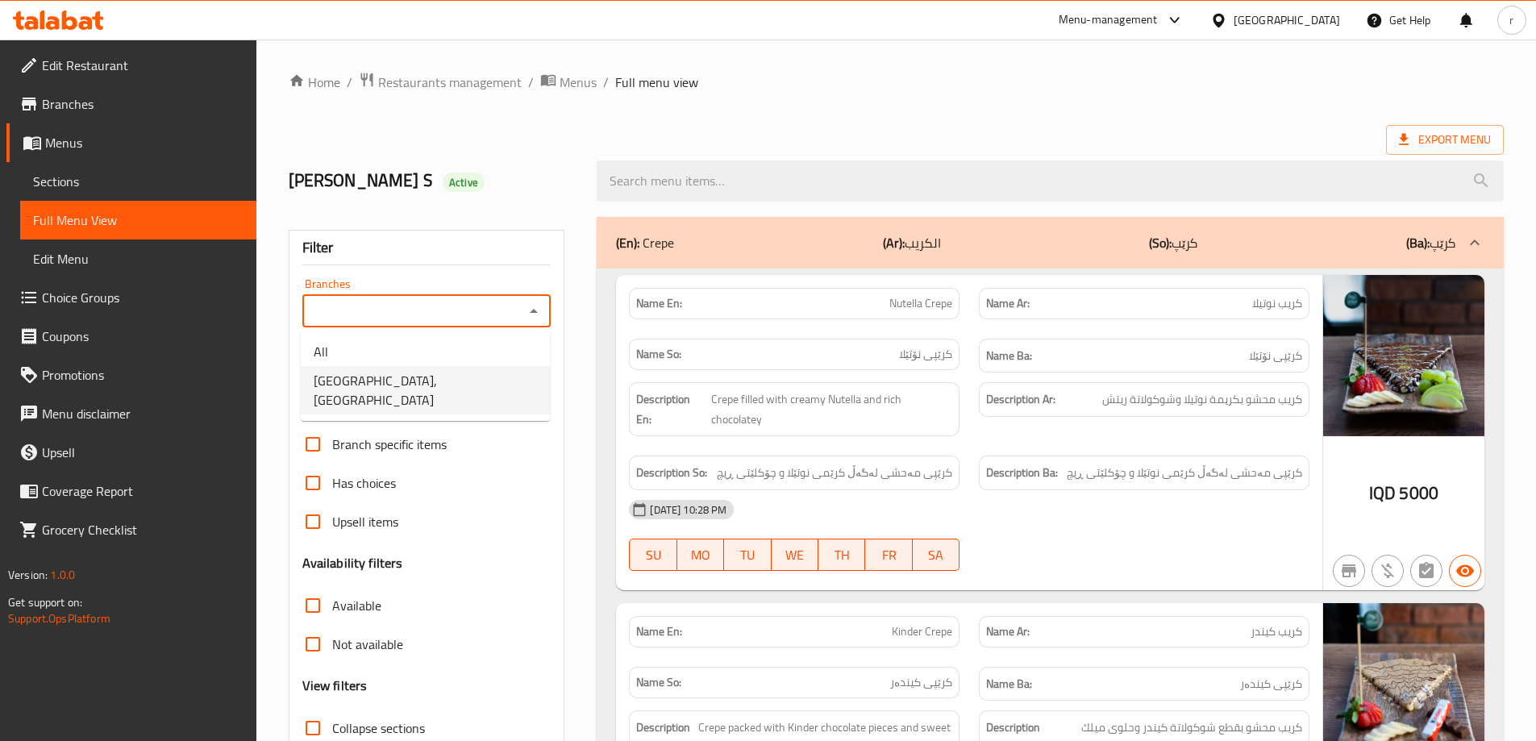
click at [394, 385] on span "Riviera Cafe, Gre Base" at bounding box center [425, 390] width 223 height 39
type input "Riviera Cafe, Gre Base"
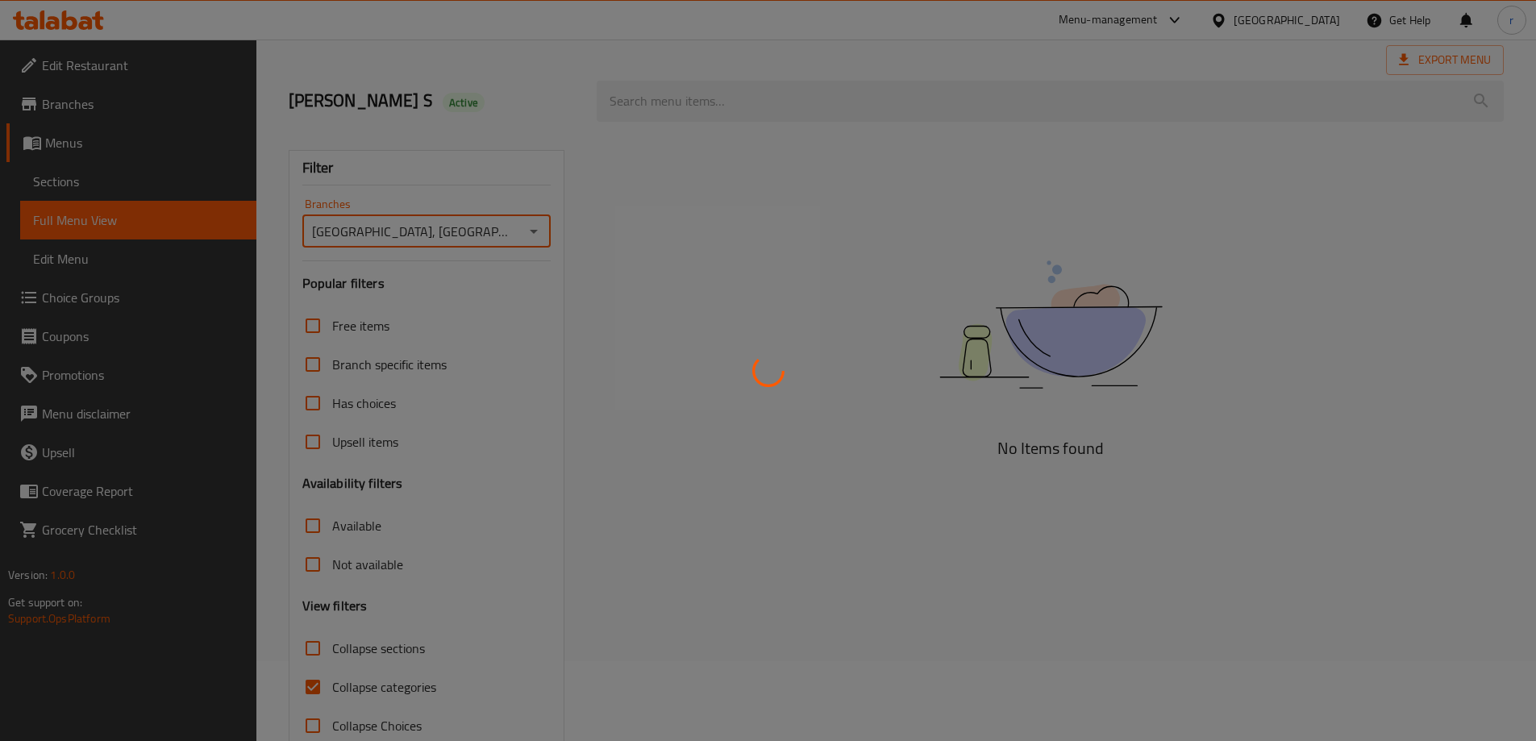
scroll to position [117, 0]
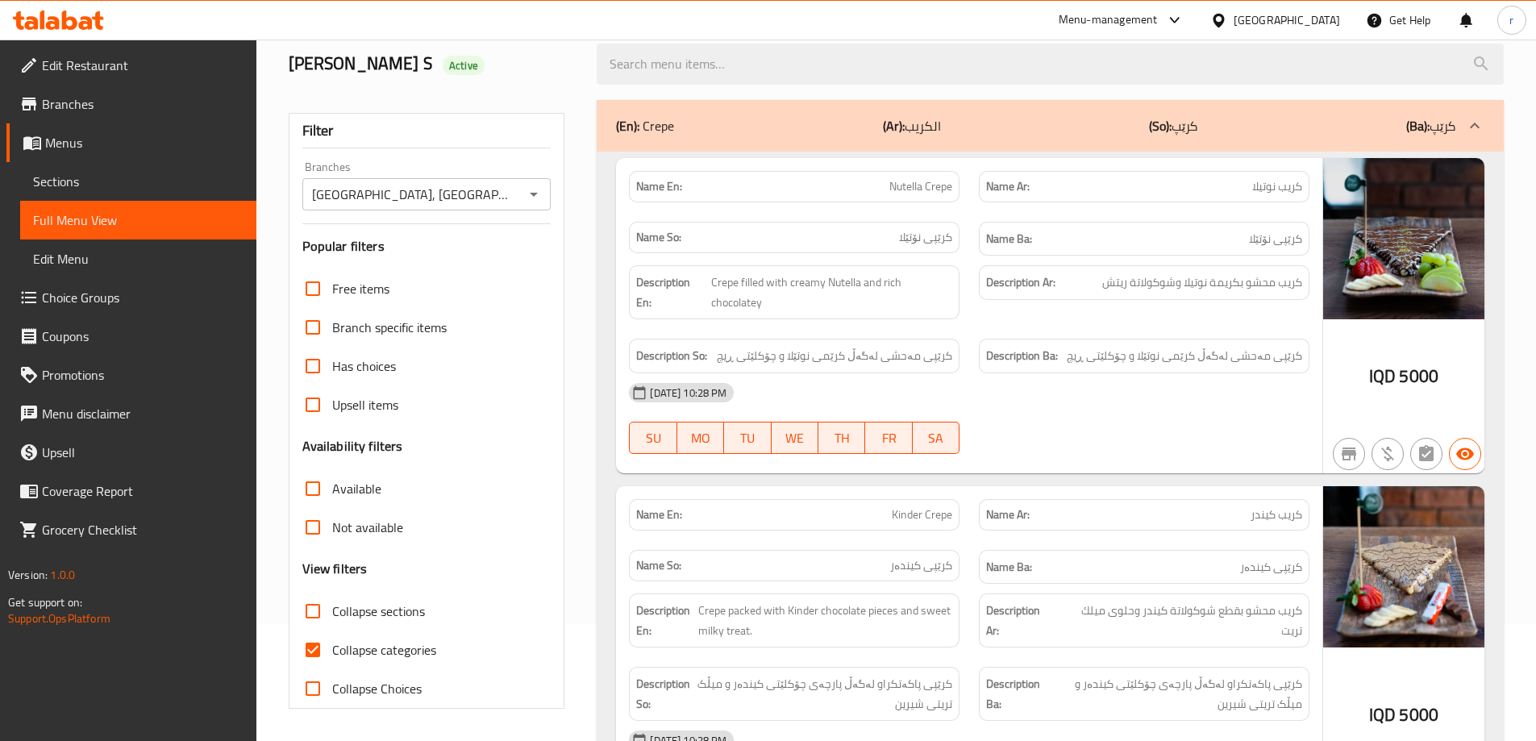
click at [315, 651] on input "Collapse categories" at bounding box center [313, 650] width 39 height 39
checkbox input "false"
click at [315, 613] on input "Collapse sections" at bounding box center [313, 611] width 39 height 39
checkbox input "true"
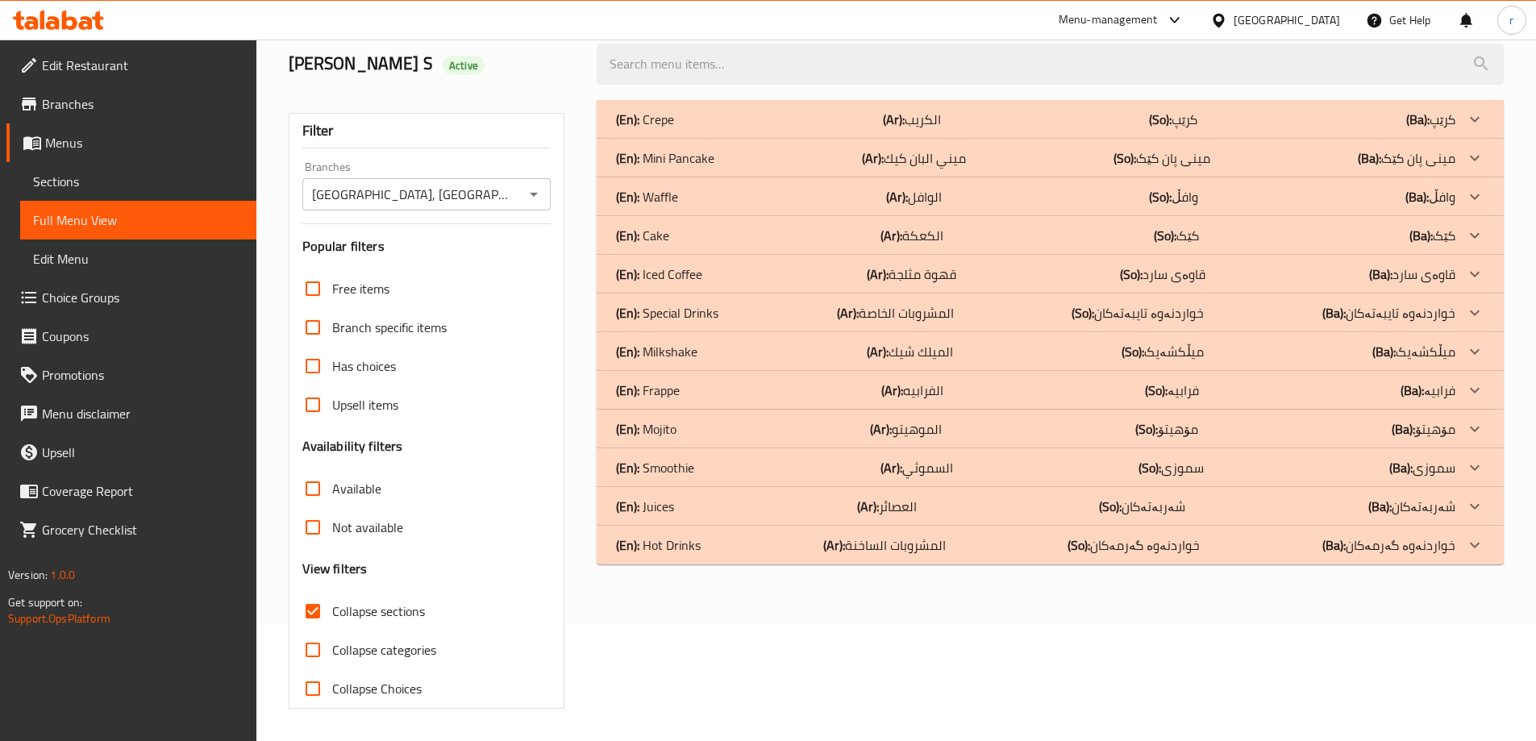
click at [829, 129] on div "(En): Special Drinks (Ar): المشروبات الخاصة (So): خواردنەوە تایبەتەکان (Ba): خو…" at bounding box center [1035, 119] width 839 height 19
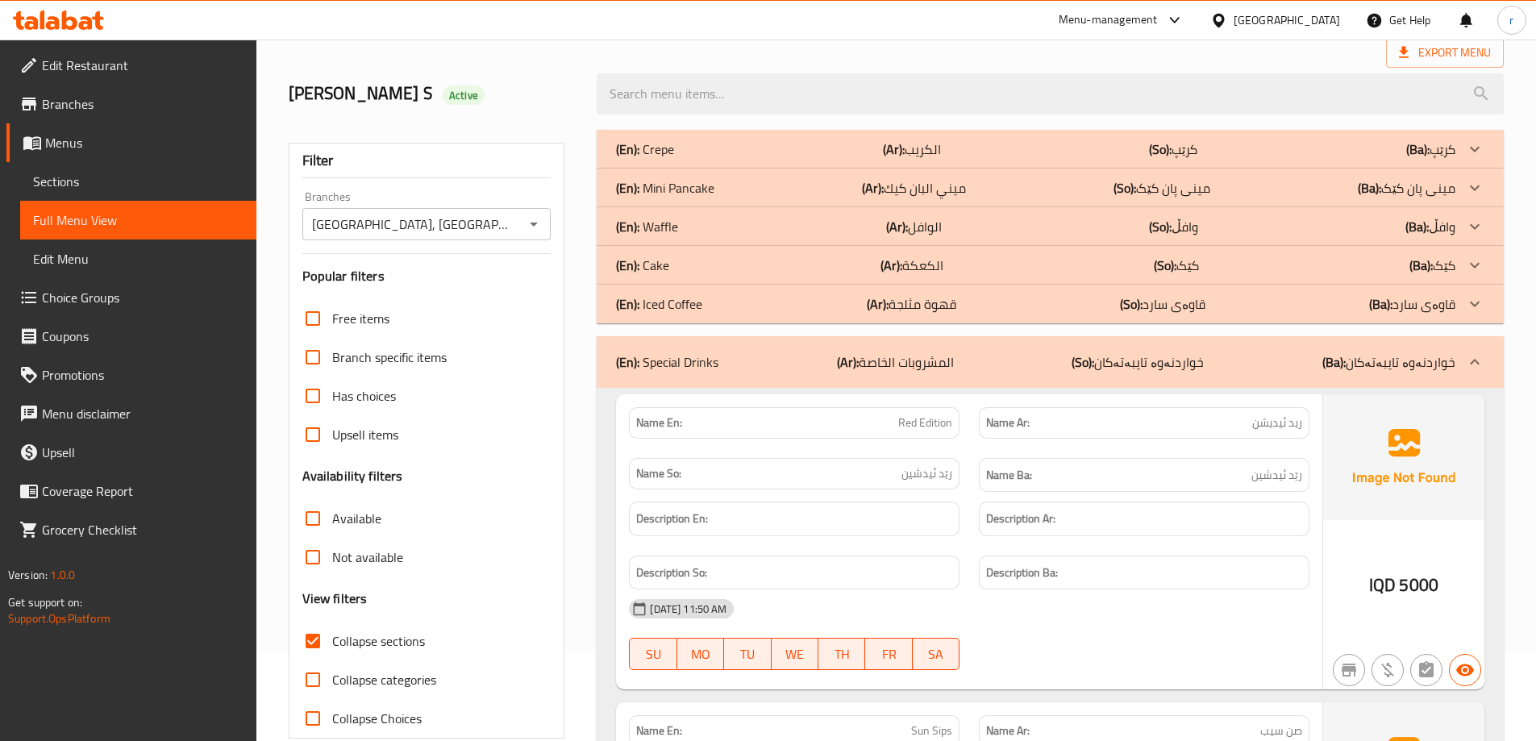
scroll to position [0, 0]
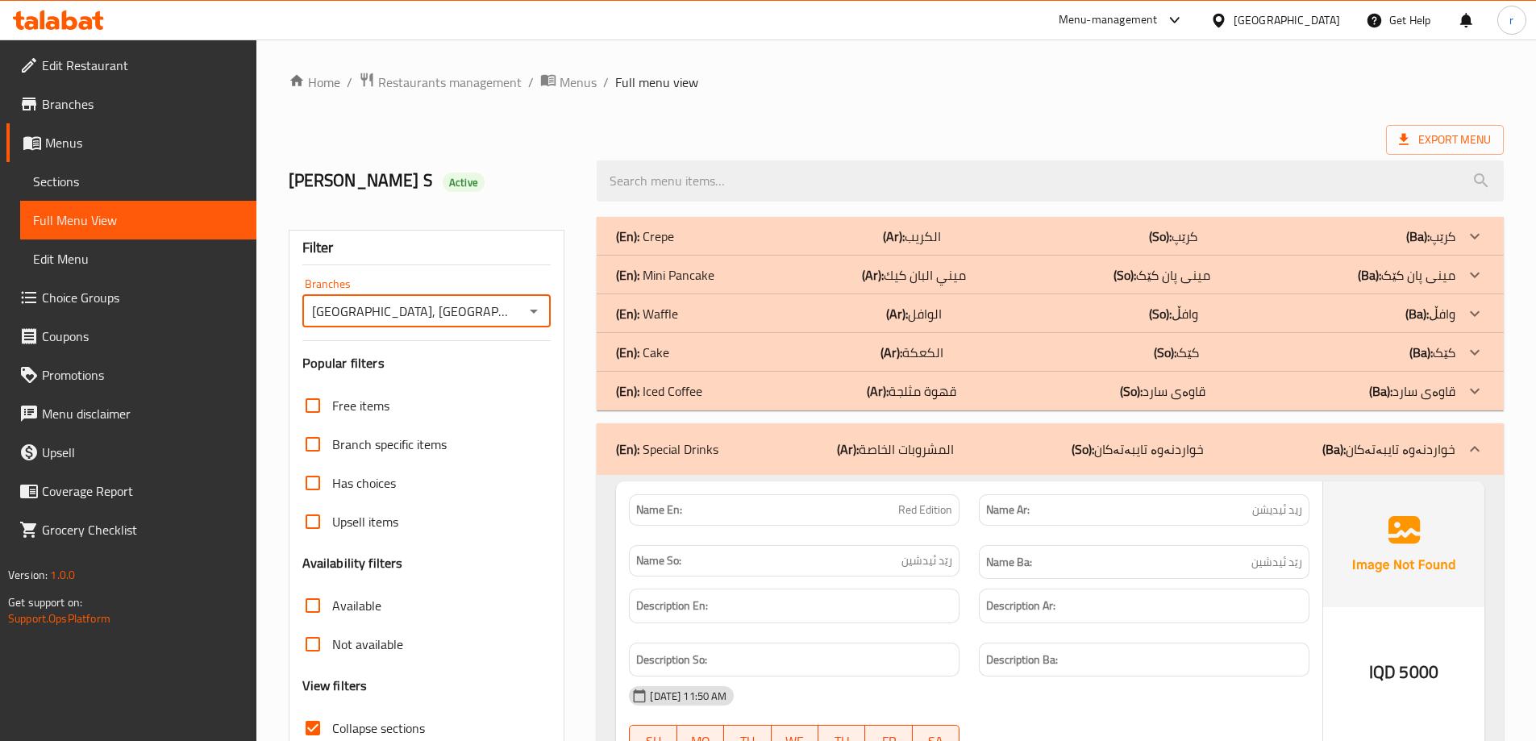
drag, startPoint x: 312, startPoint y: 311, endPoint x: 374, endPoint y: 312, distance: 62.1
click at [374, 312] on input "Riviera Cafe, Gre Base" at bounding box center [413, 311] width 213 height 23
click at [73, 21] on icon at bounding box center [69, 19] width 15 height 19
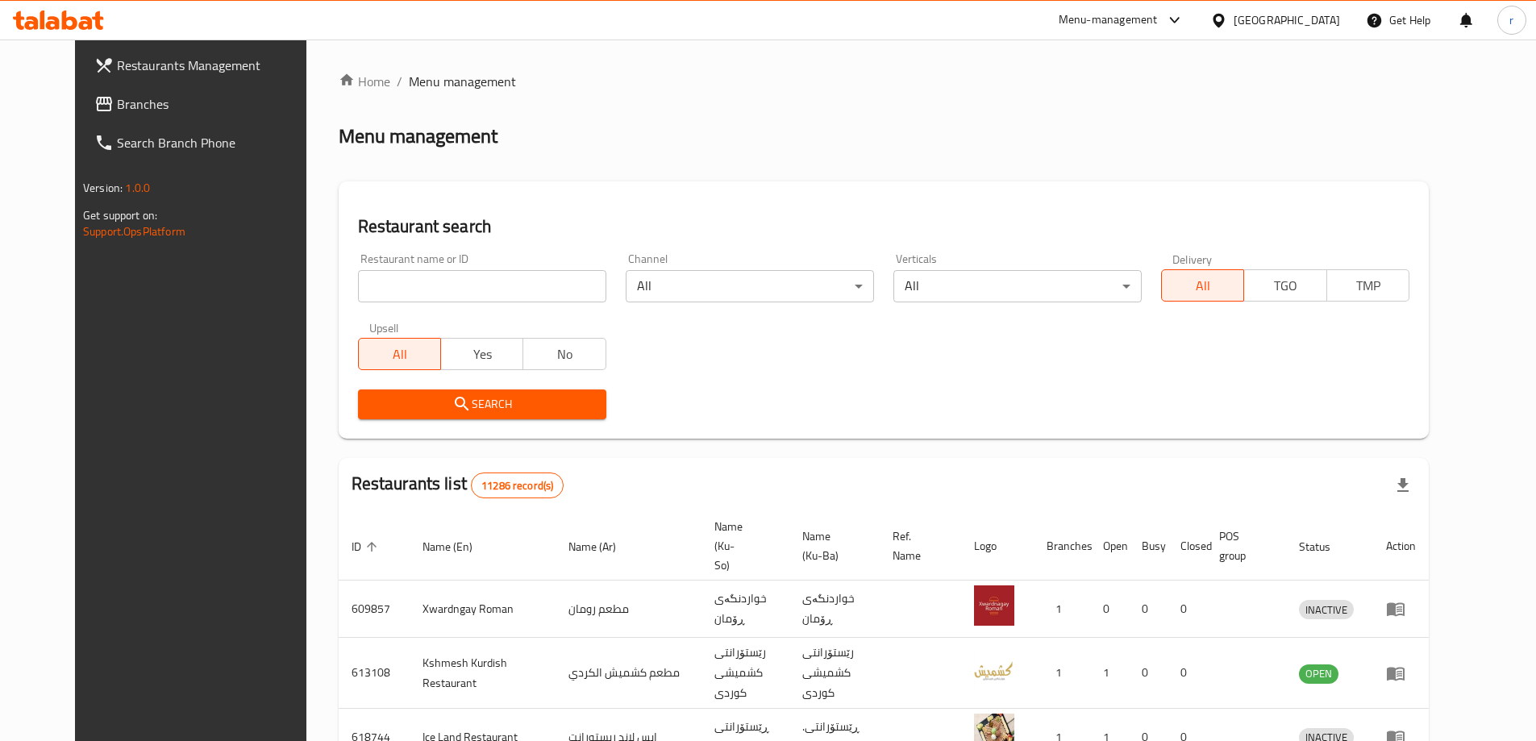
click at [117, 97] on span "Branches" at bounding box center [218, 103] width 202 height 19
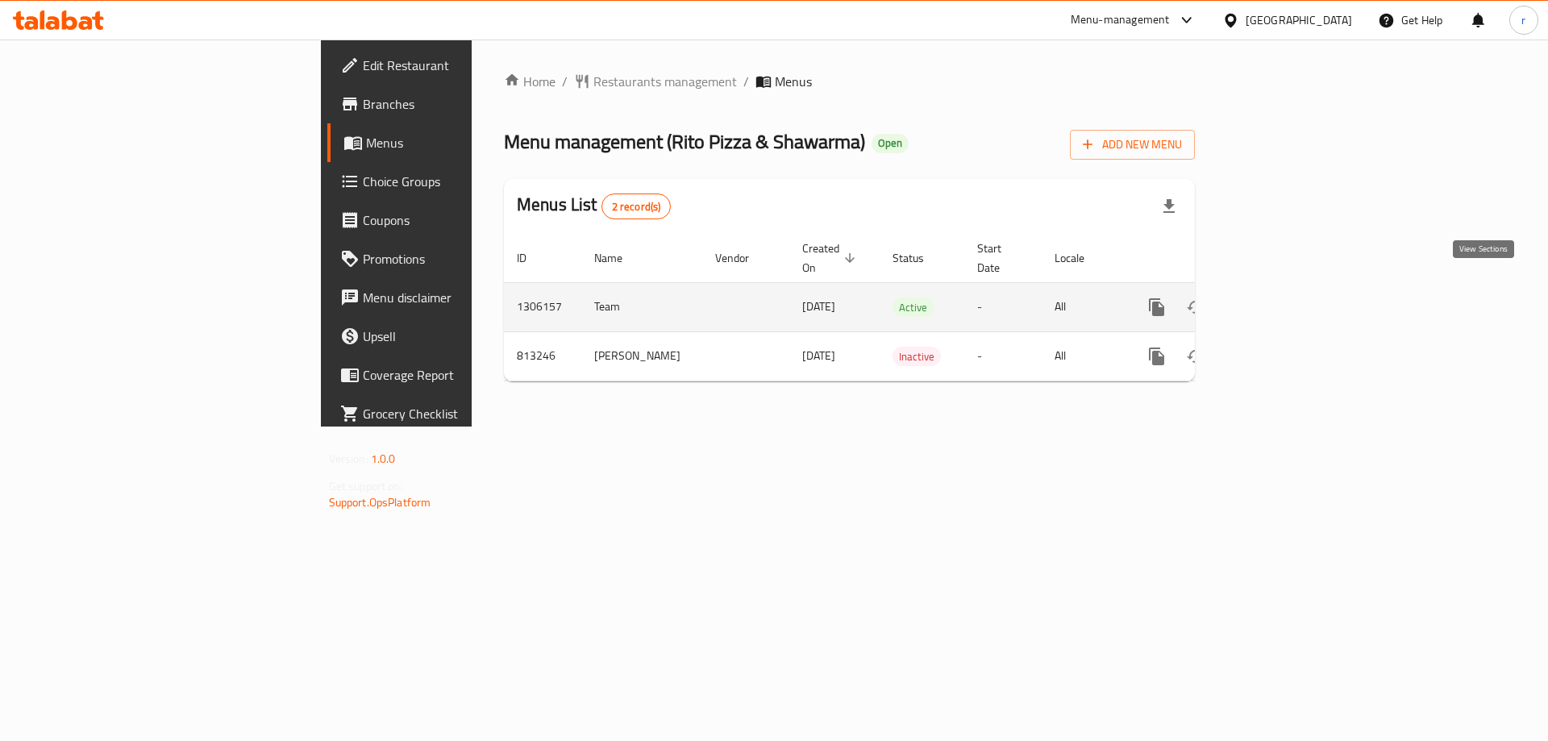
click at [1281, 300] on icon "enhanced table" at bounding box center [1273, 307] width 15 height 15
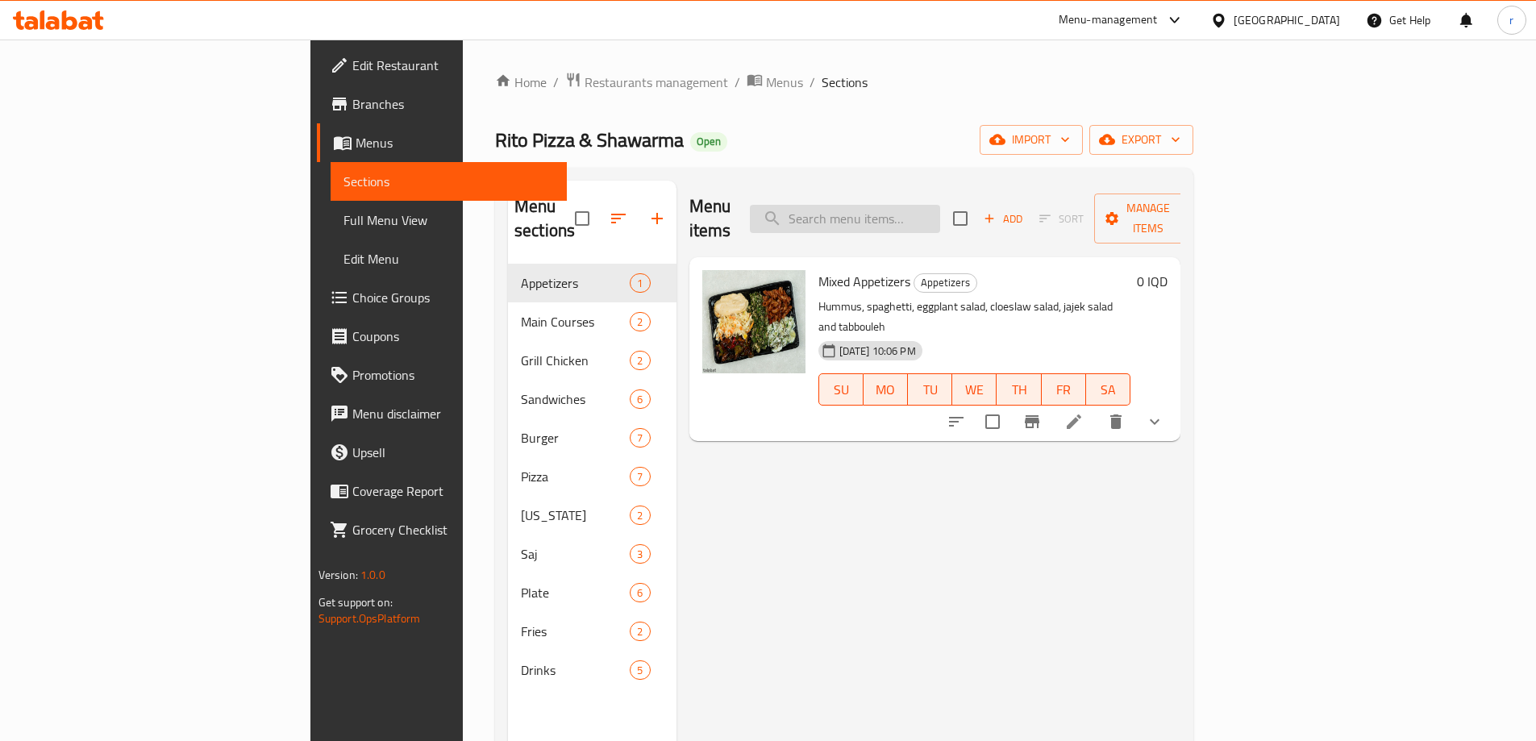
click at [940, 206] on input "search" at bounding box center [845, 219] width 190 height 28
paste input "Chicken Shawrma Sandwich"
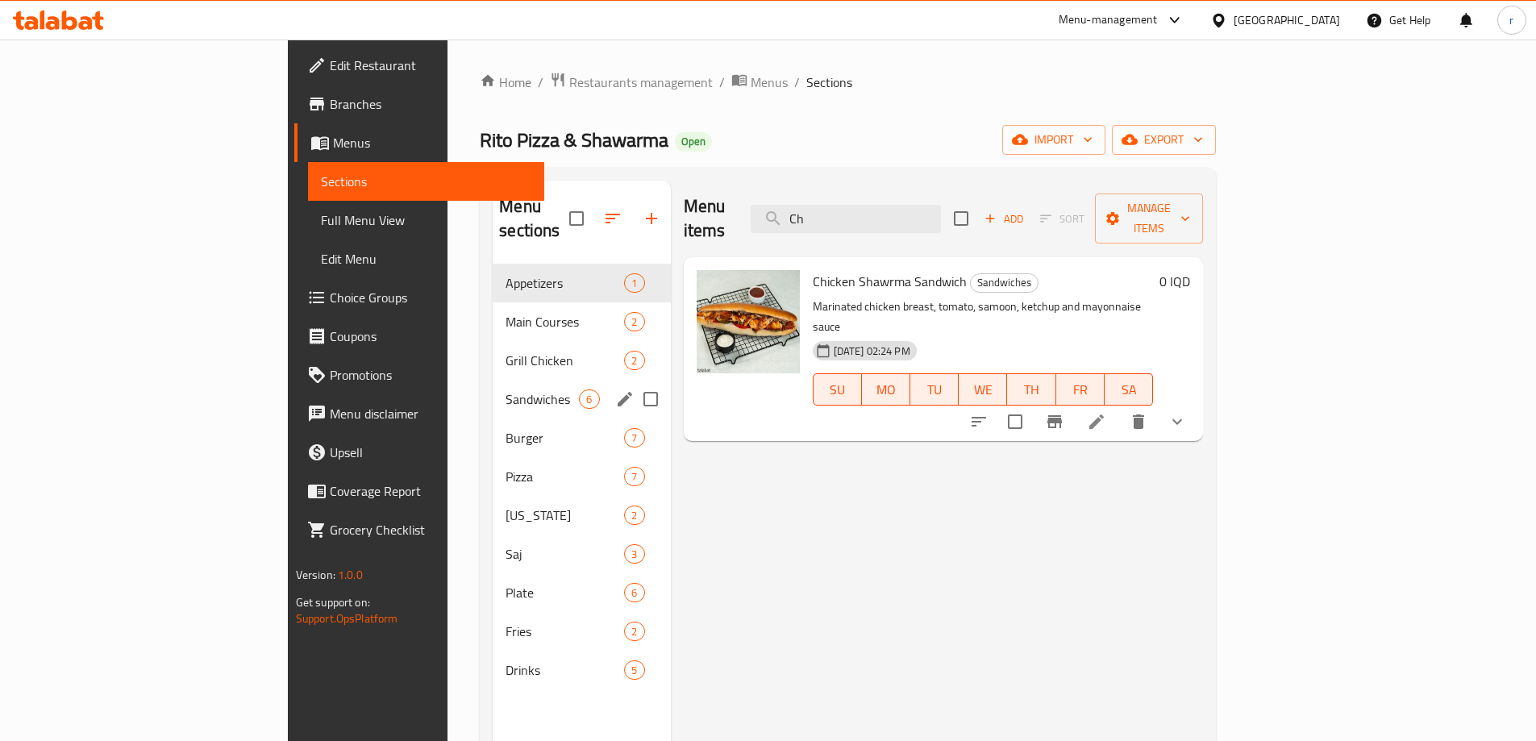
type input "C"
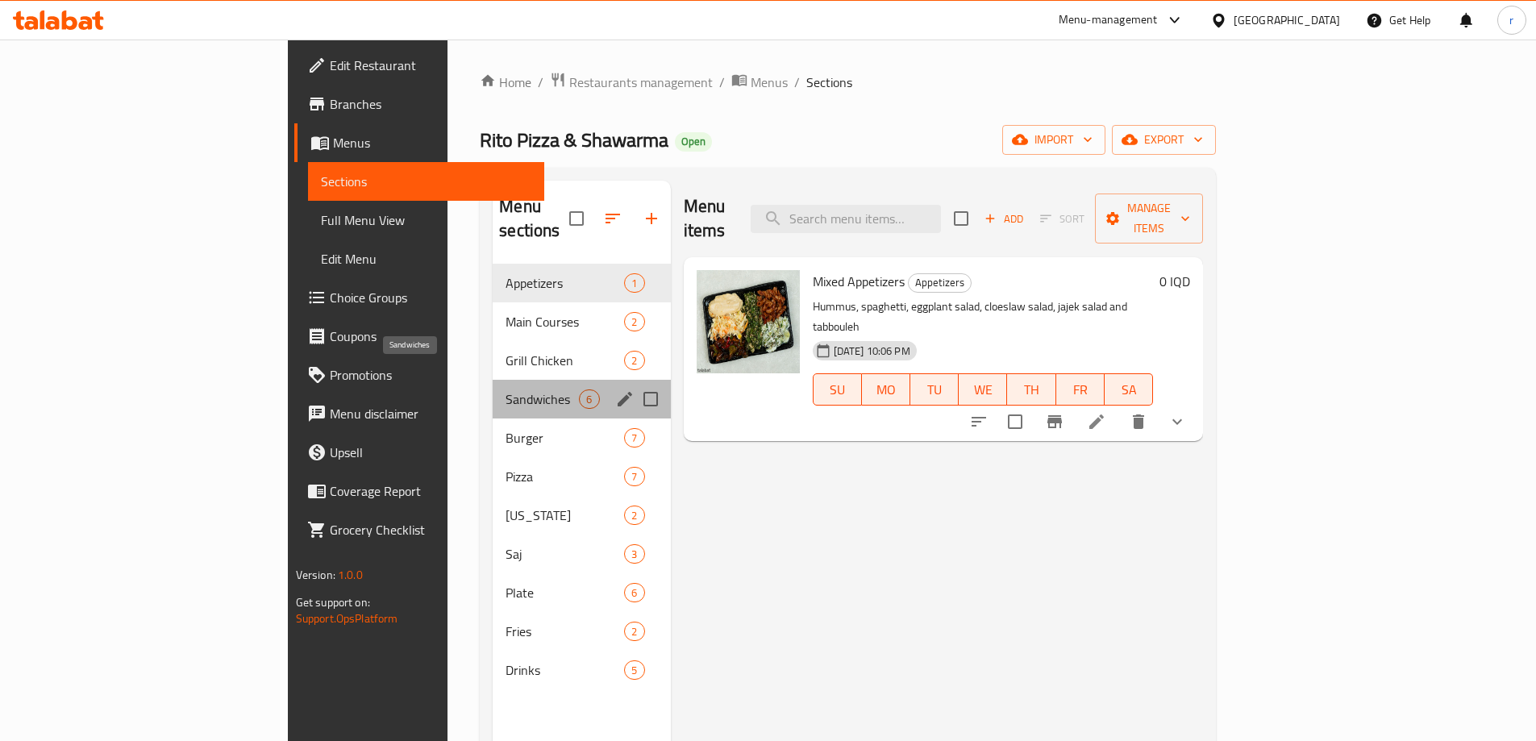
click at [506, 390] on span "Sandwiches" at bounding box center [542, 399] width 73 height 19
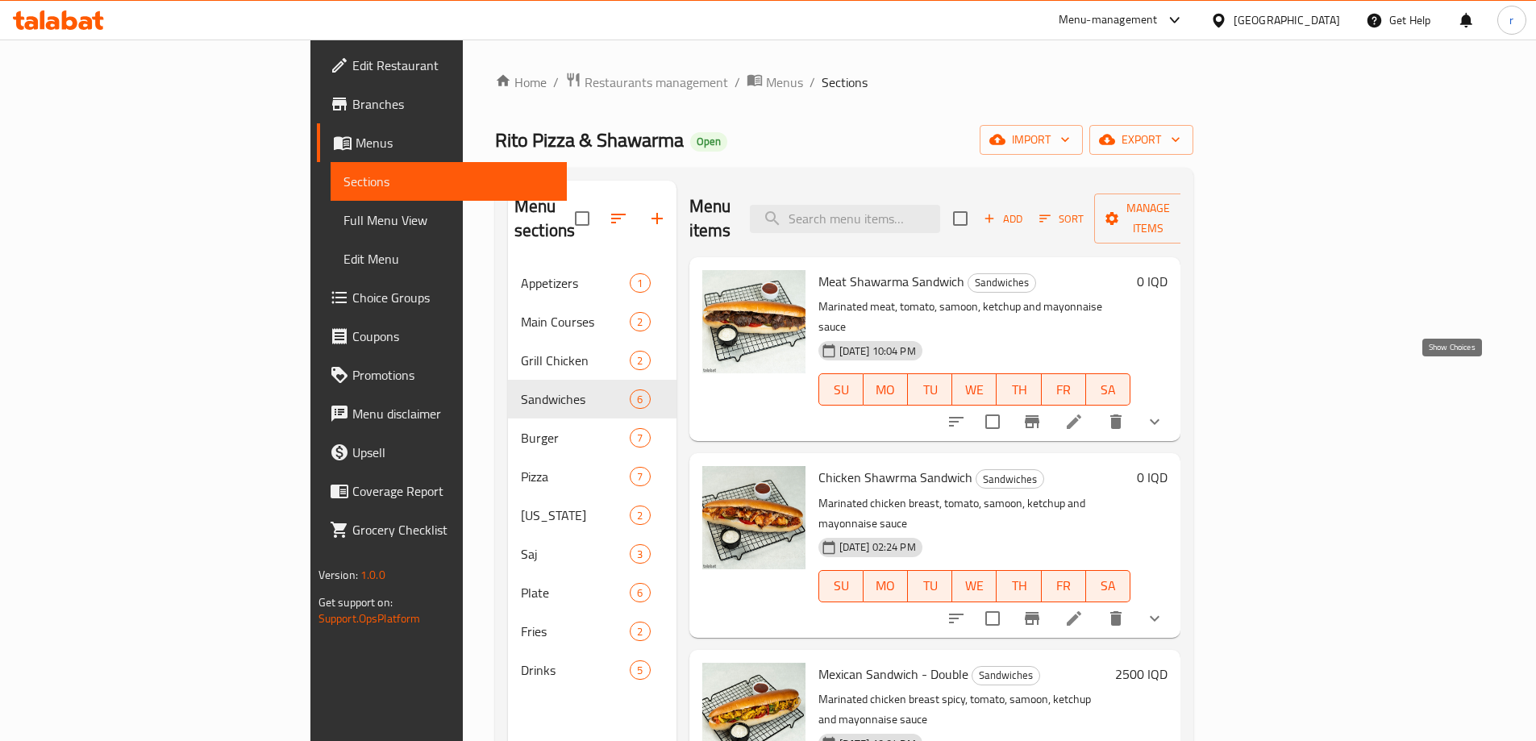
click at [1164, 412] on icon "show more" at bounding box center [1154, 421] width 19 height 19
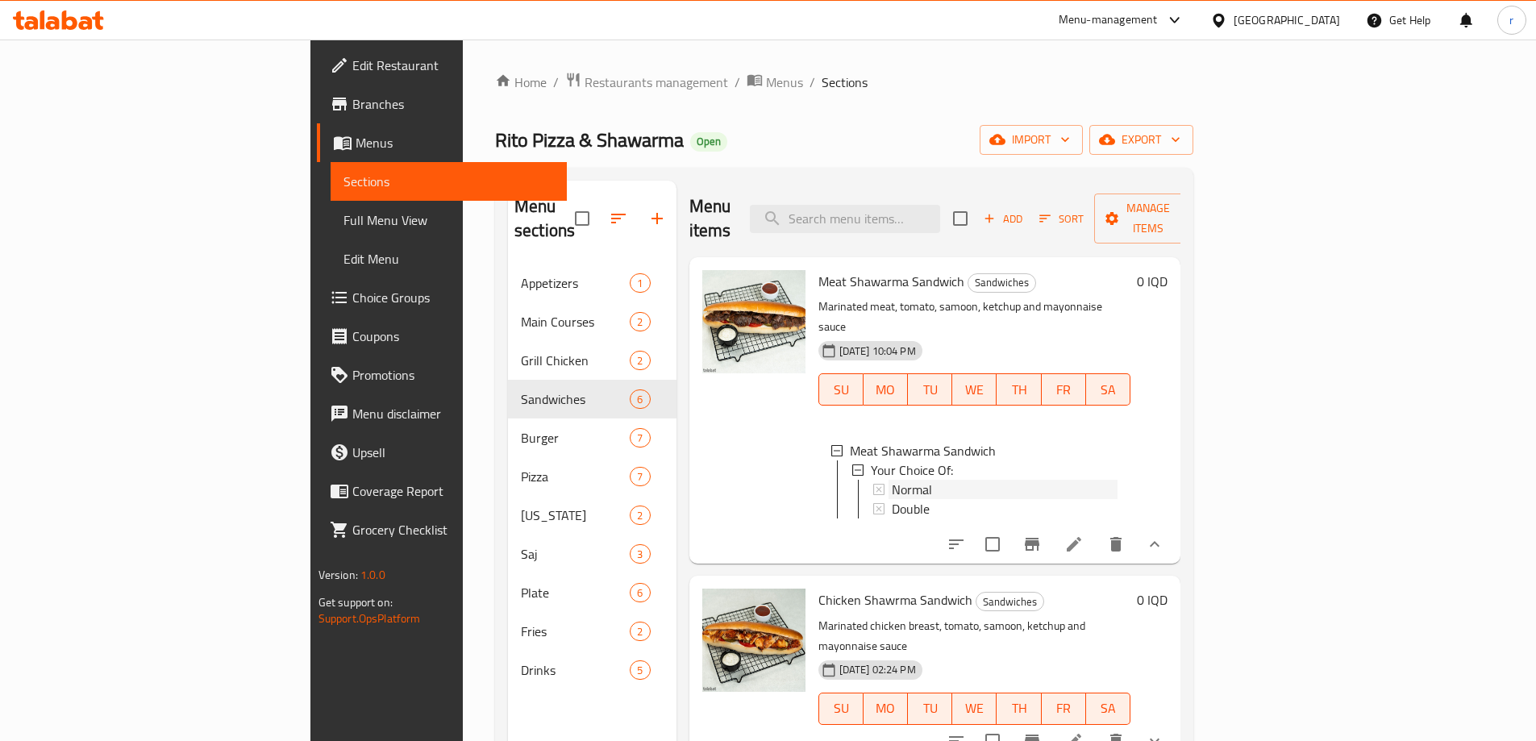
click at [928, 480] on div "Normal" at bounding box center [1005, 489] width 227 height 19
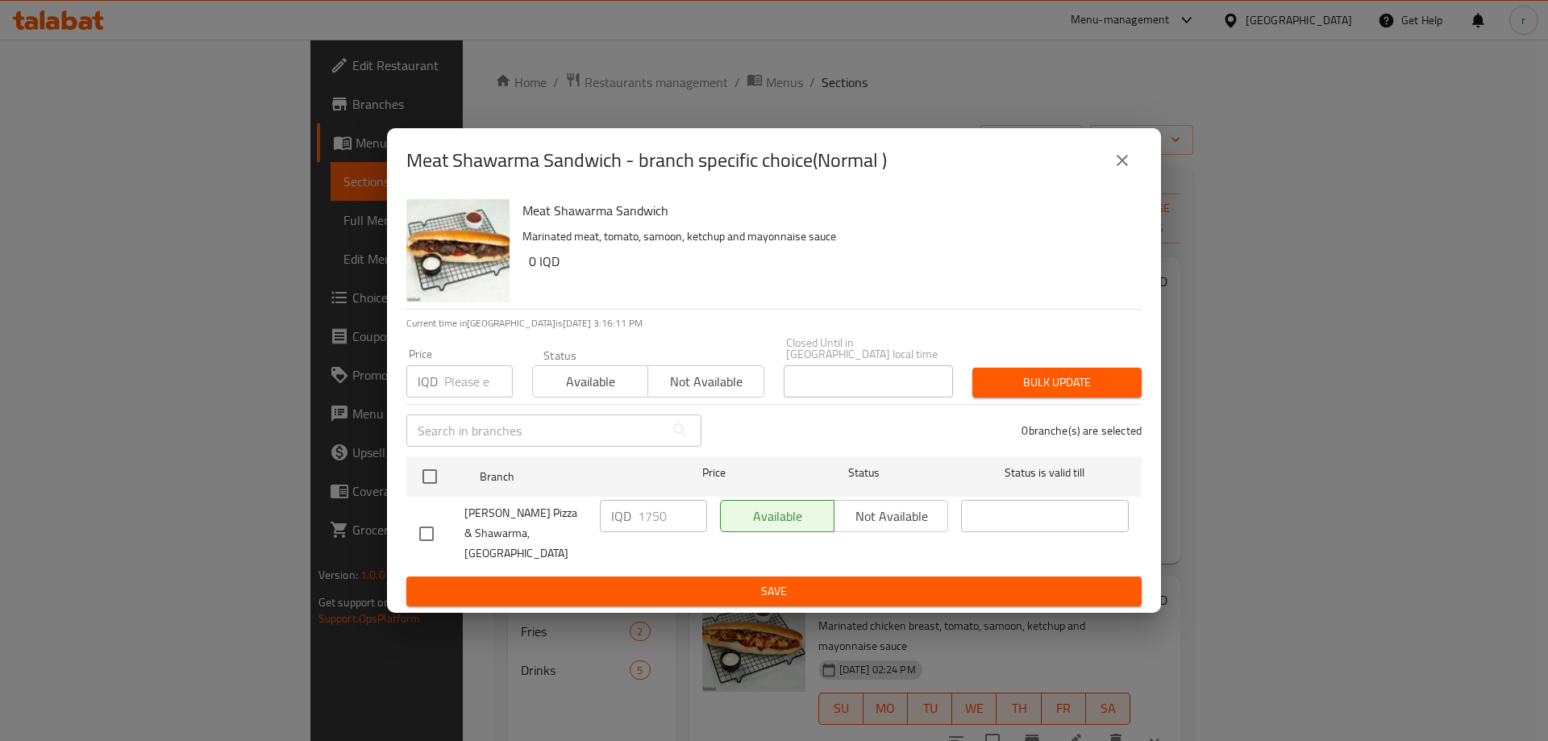
click at [1119, 170] on icon "close" at bounding box center [1122, 160] width 19 height 19
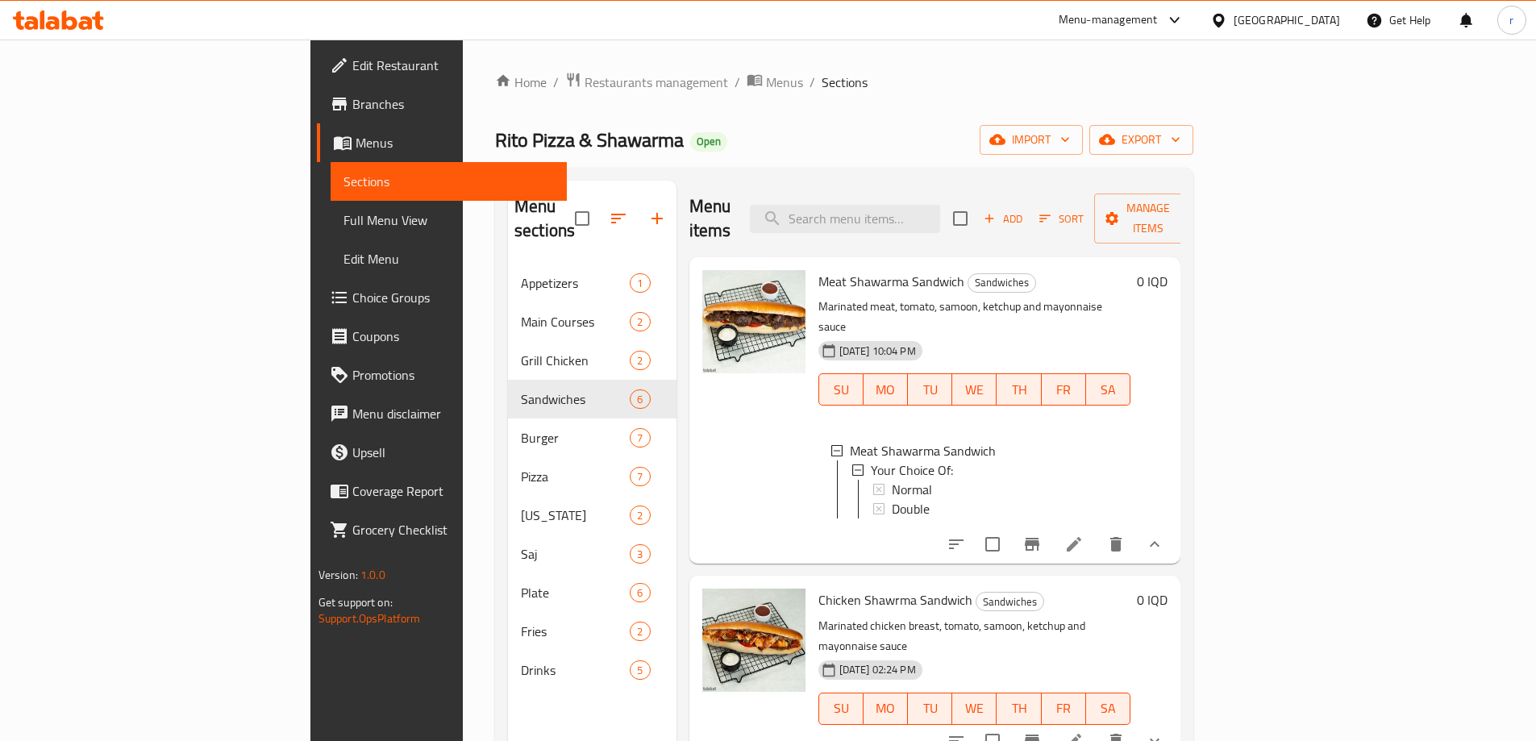
click at [1081, 537] on icon at bounding box center [1074, 544] width 15 height 15
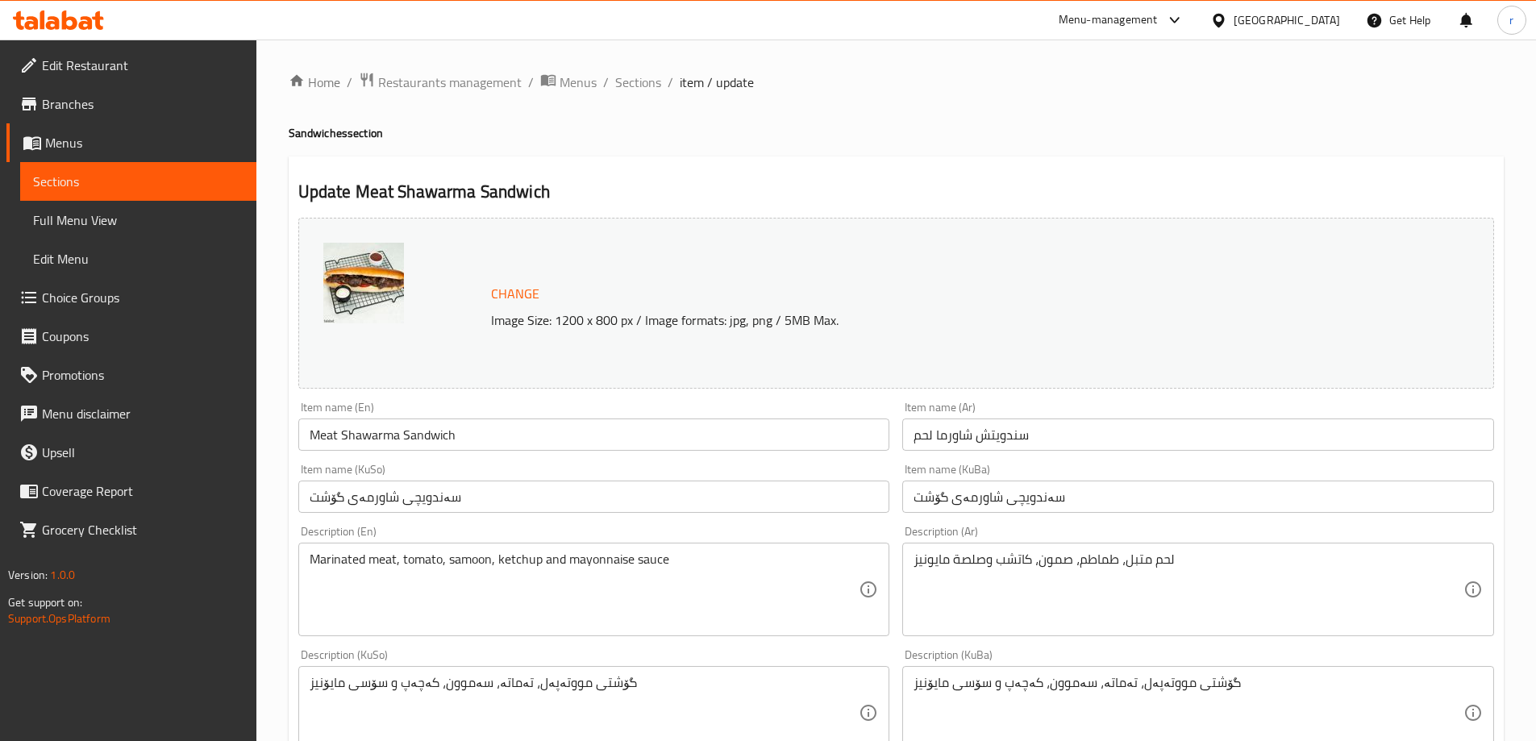
click at [634, 85] on span "Sections" at bounding box center [638, 82] width 46 height 19
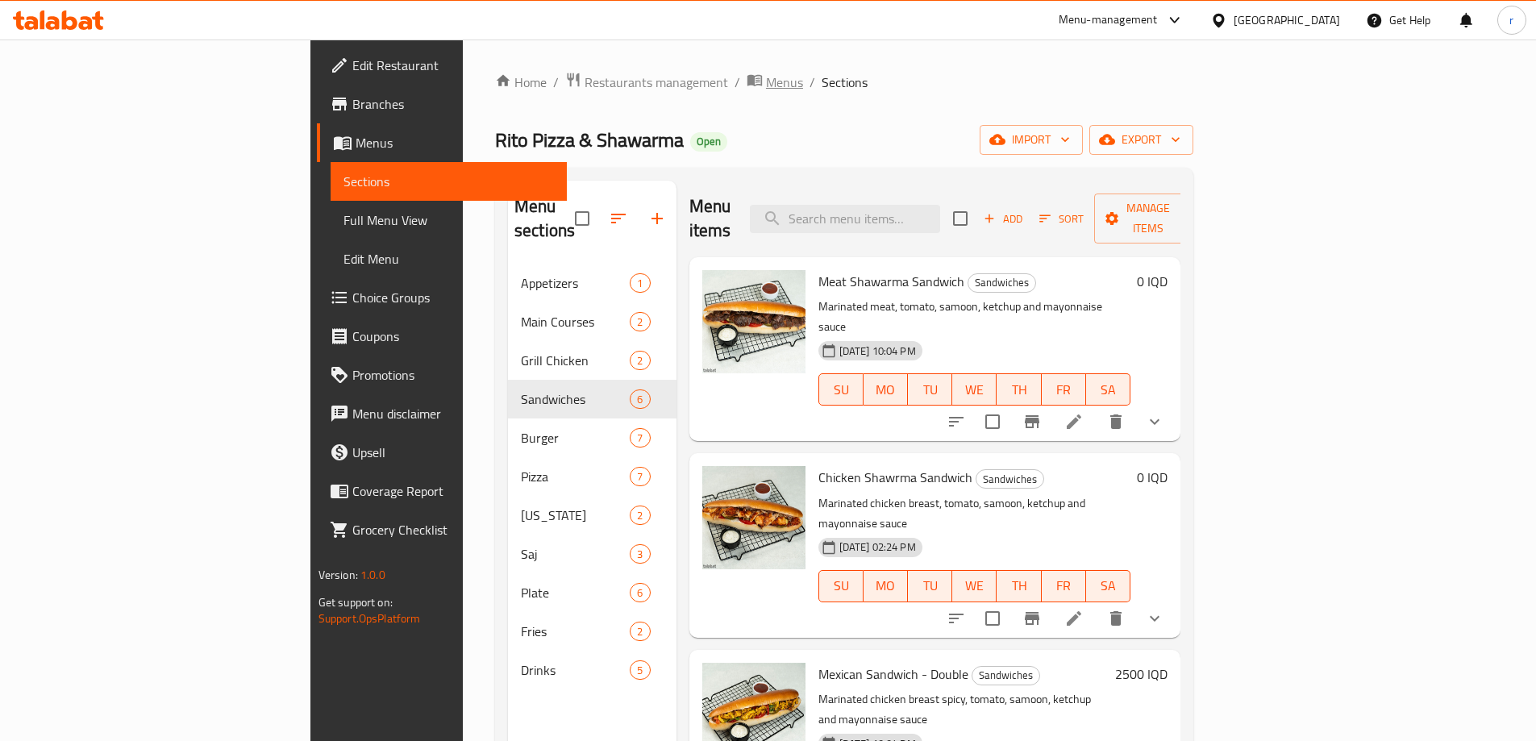
click at [766, 73] on span "Menus" at bounding box center [784, 82] width 37 height 19
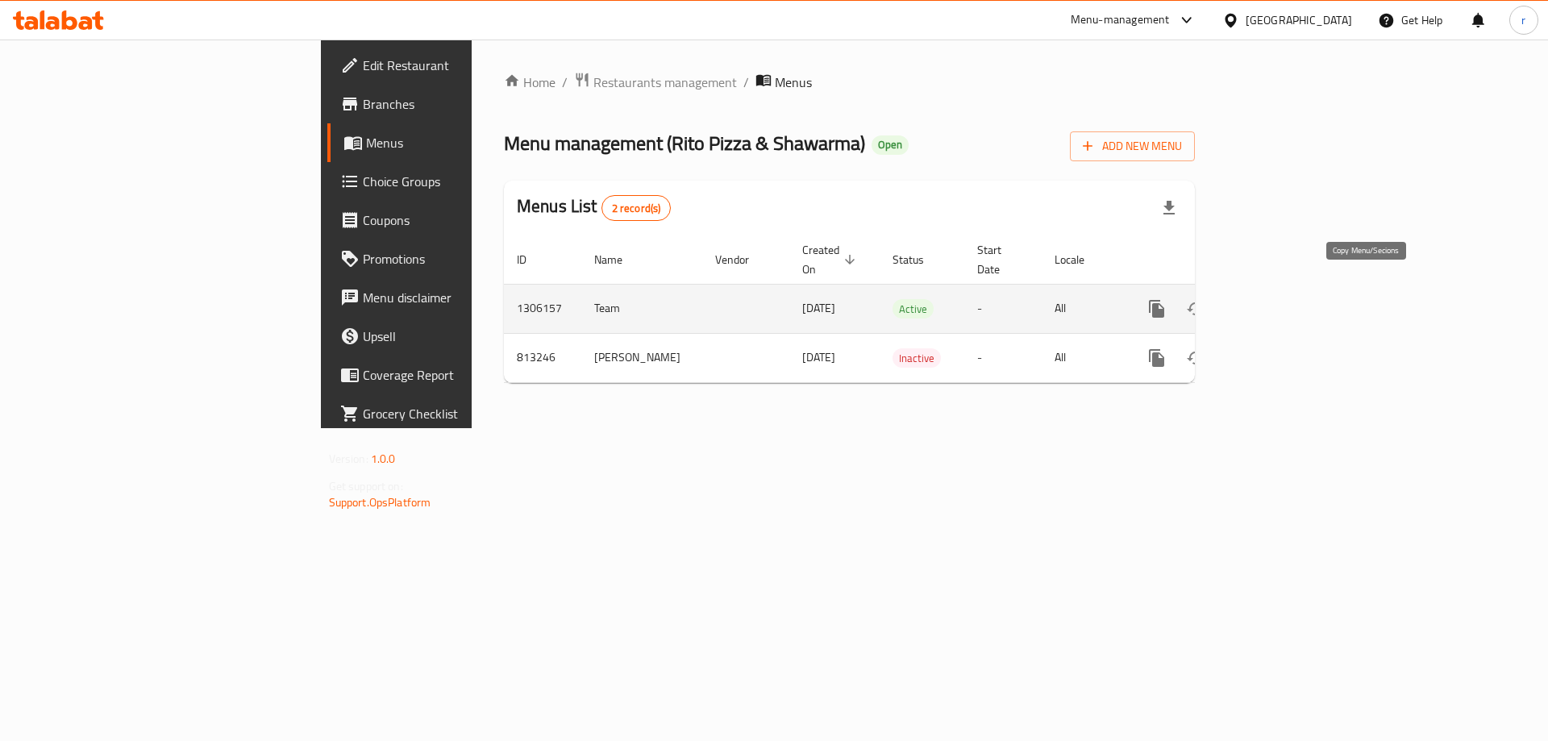
click at [1167, 299] on icon "more" at bounding box center [1157, 308] width 19 height 19
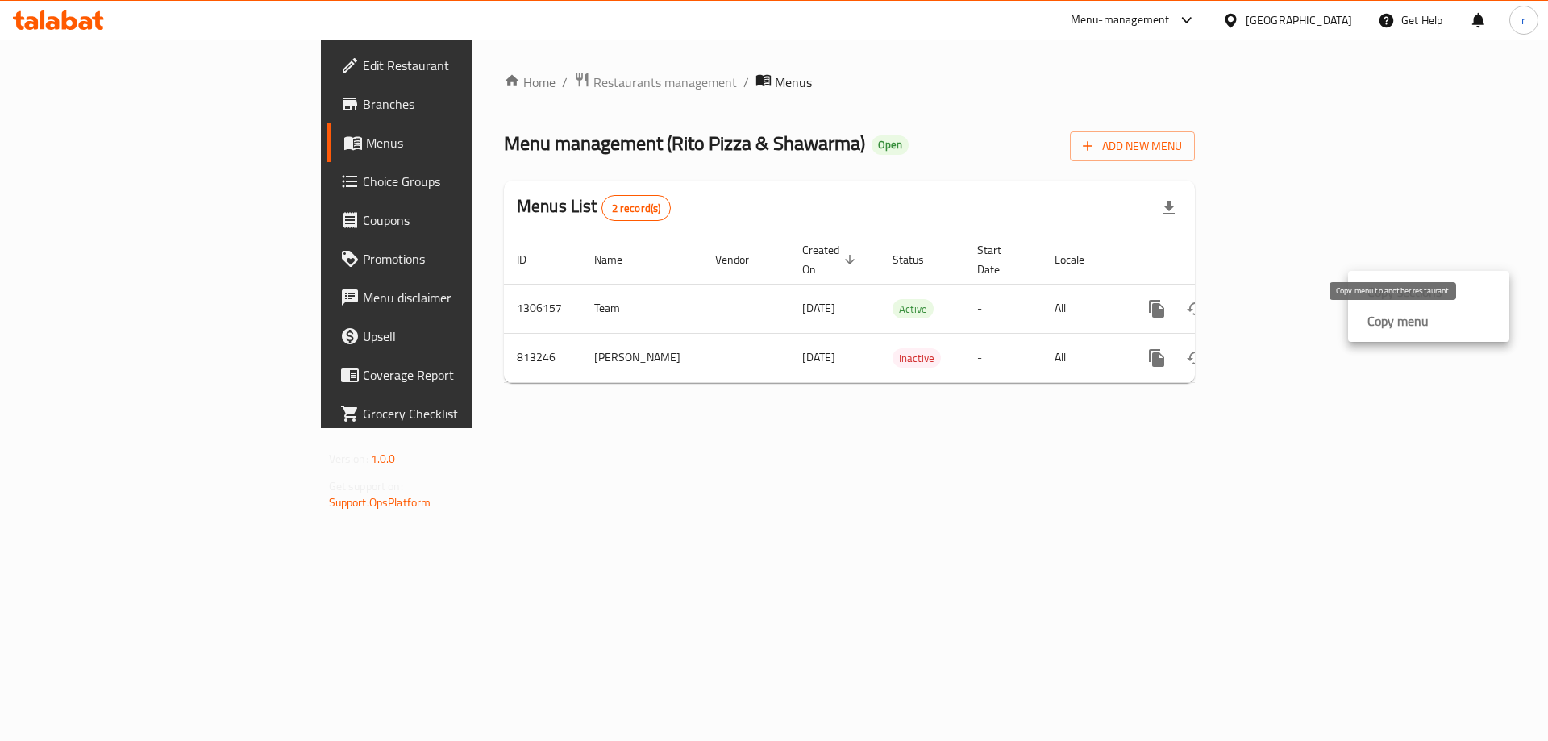
click at [1381, 330] on strong "Copy menu" at bounding box center [1398, 320] width 61 height 19
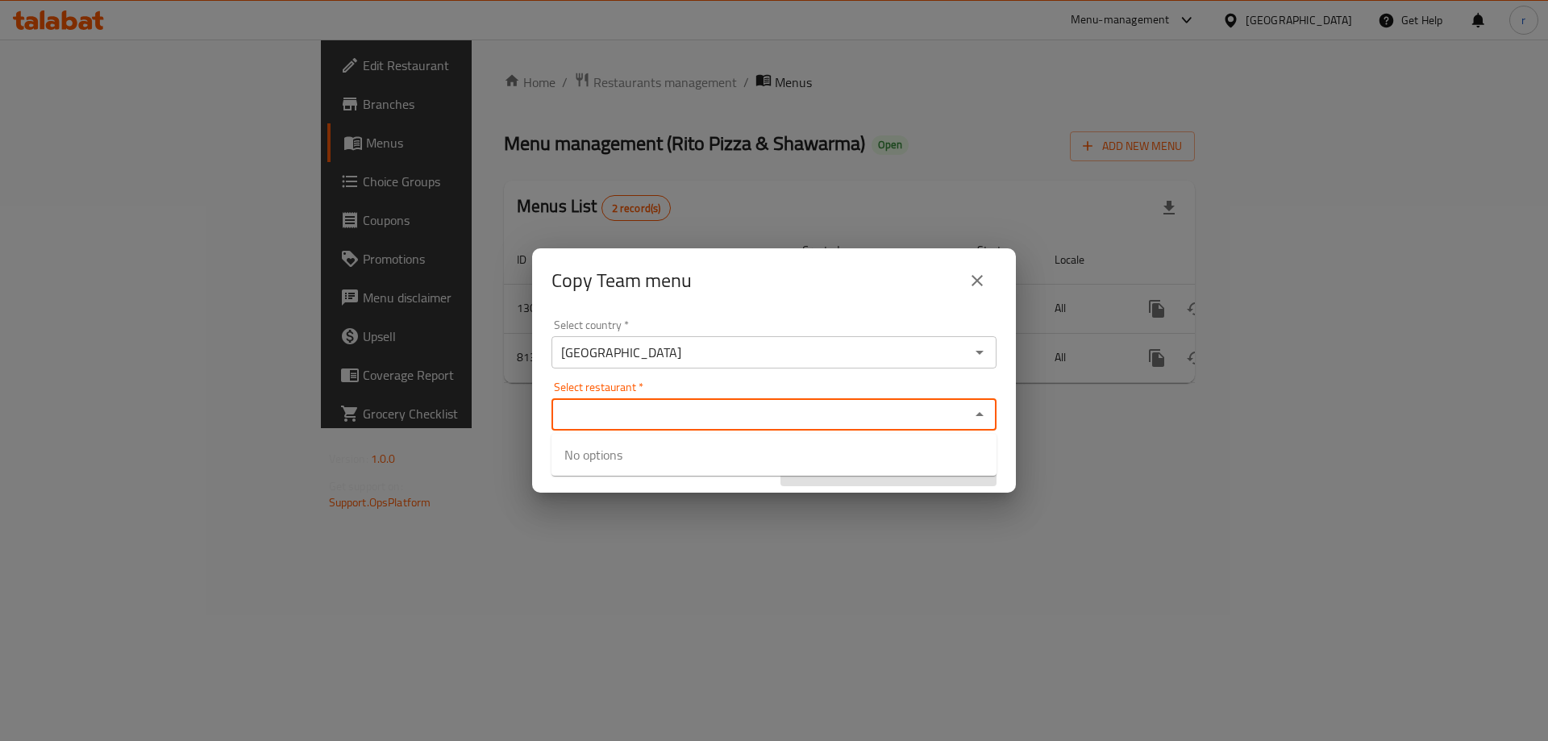
click at [635, 417] on input "Select restaurant   *" at bounding box center [760, 414] width 409 height 23
paste input "[PERSON_NAME] Pizza & Shawrma"
click at [695, 411] on input "[PERSON_NAME] Pizza & Shawrma" at bounding box center [760, 414] width 409 height 23
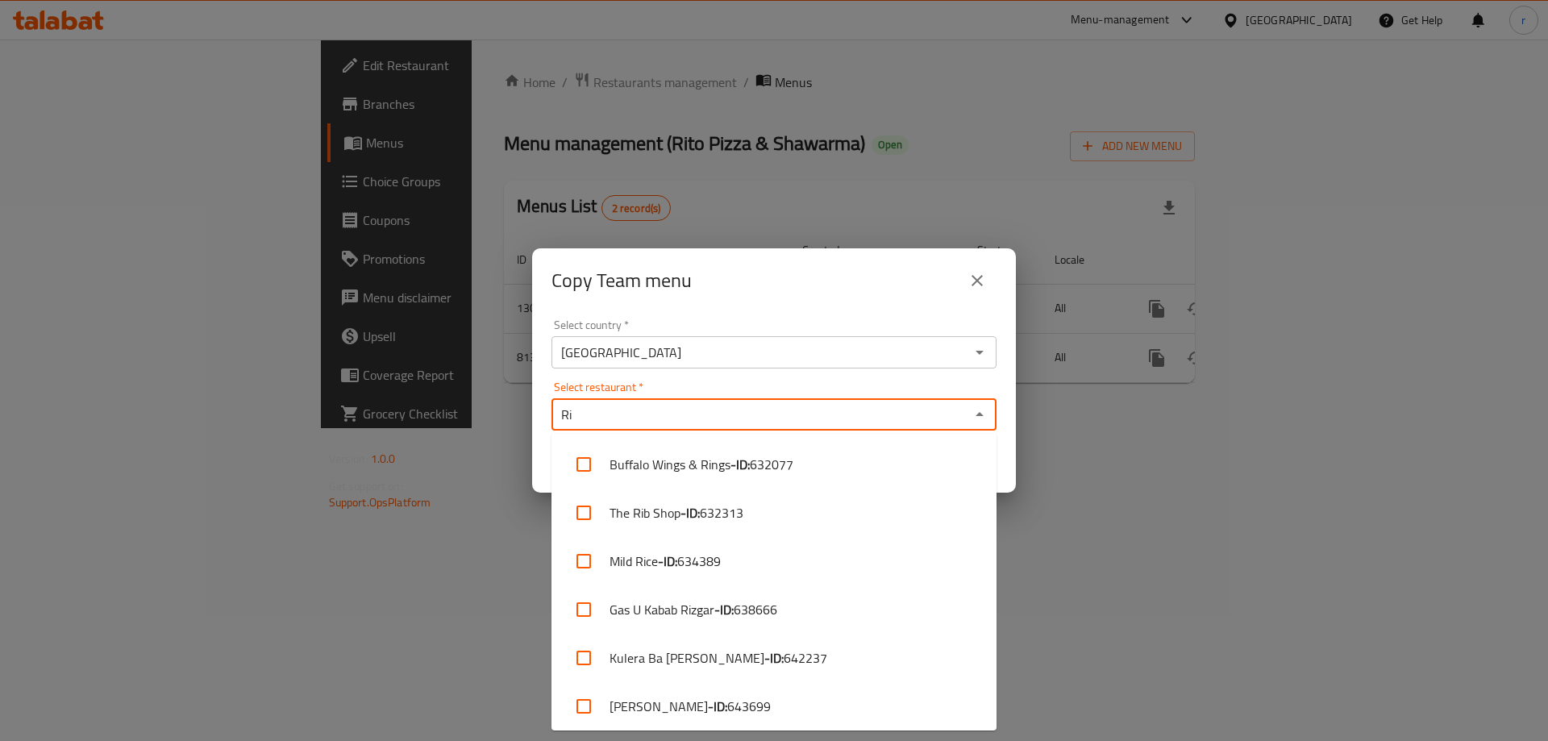
drag, startPoint x: 666, startPoint y: 419, endPoint x: 545, endPoint y: 425, distance: 121.1
click at [545, 425] on div "Select country   * [GEOGRAPHIC_DATA] Select country * Select restaurant   * Ri …" at bounding box center [774, 403] width 484 height 180
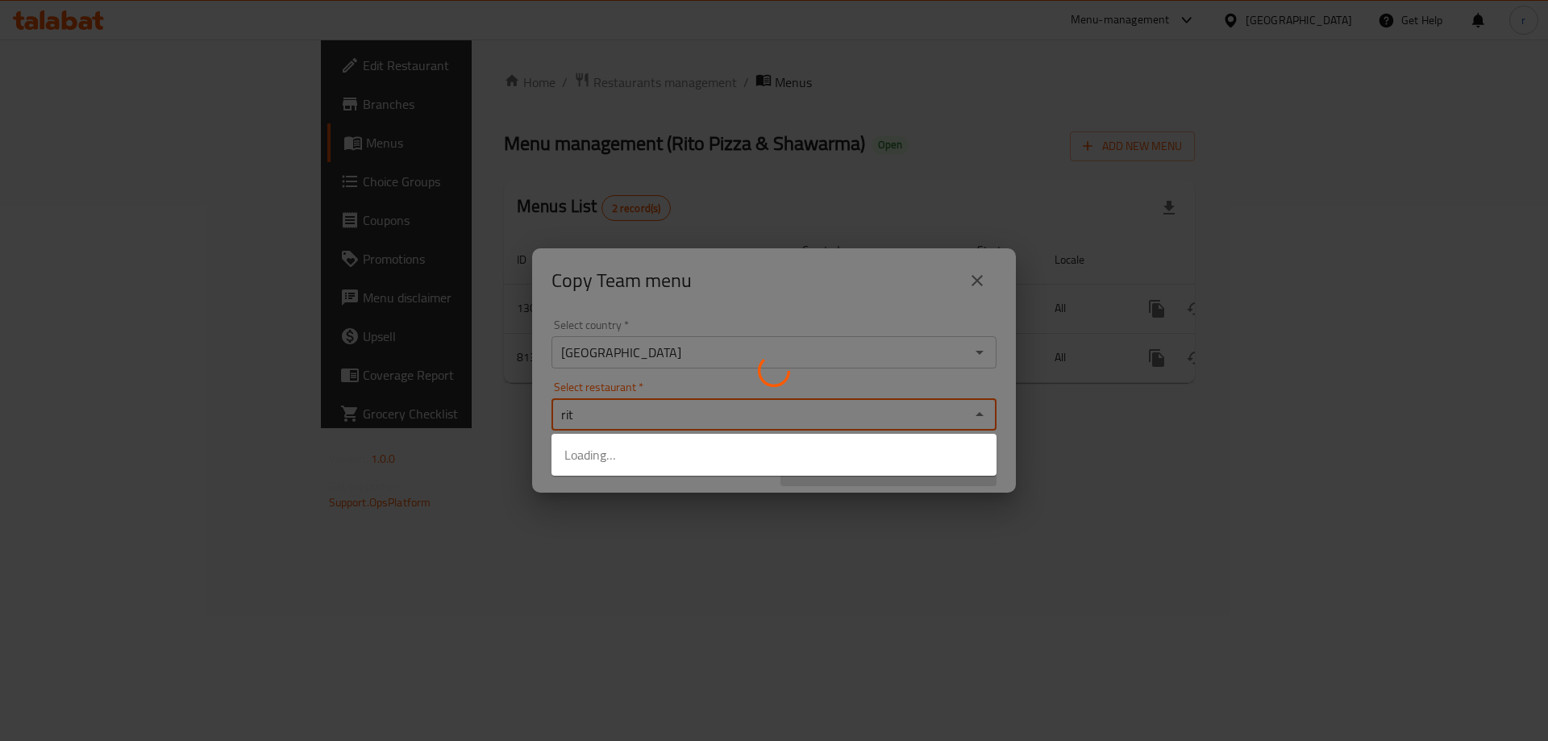
type input "[PERSON_NAME]"
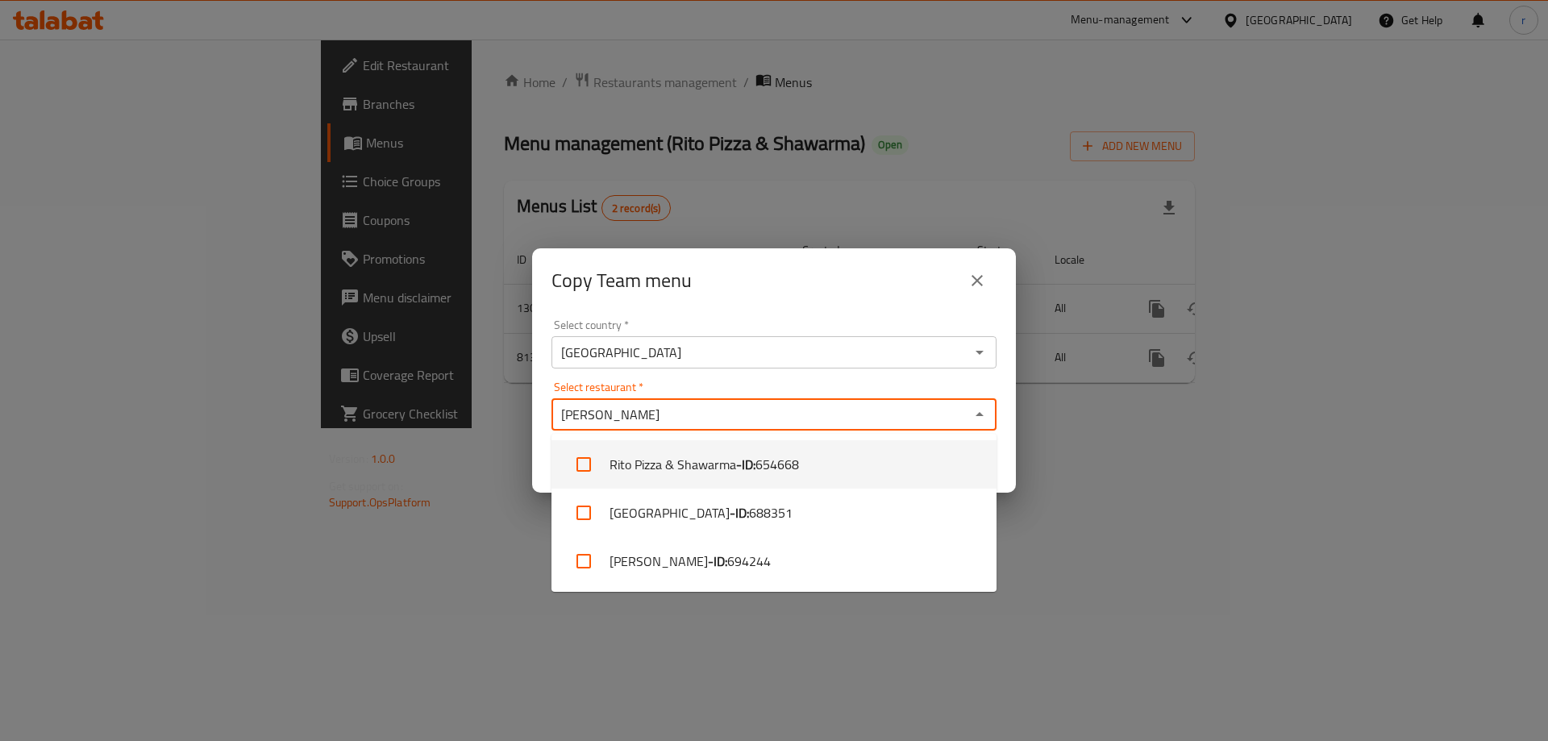
click at [688, 451] on li "[PERSON_NAME] Pizza & Shawarma - ID: 654668" at bounding box center [774, 464] width 445 height 48
checkbox input "true"
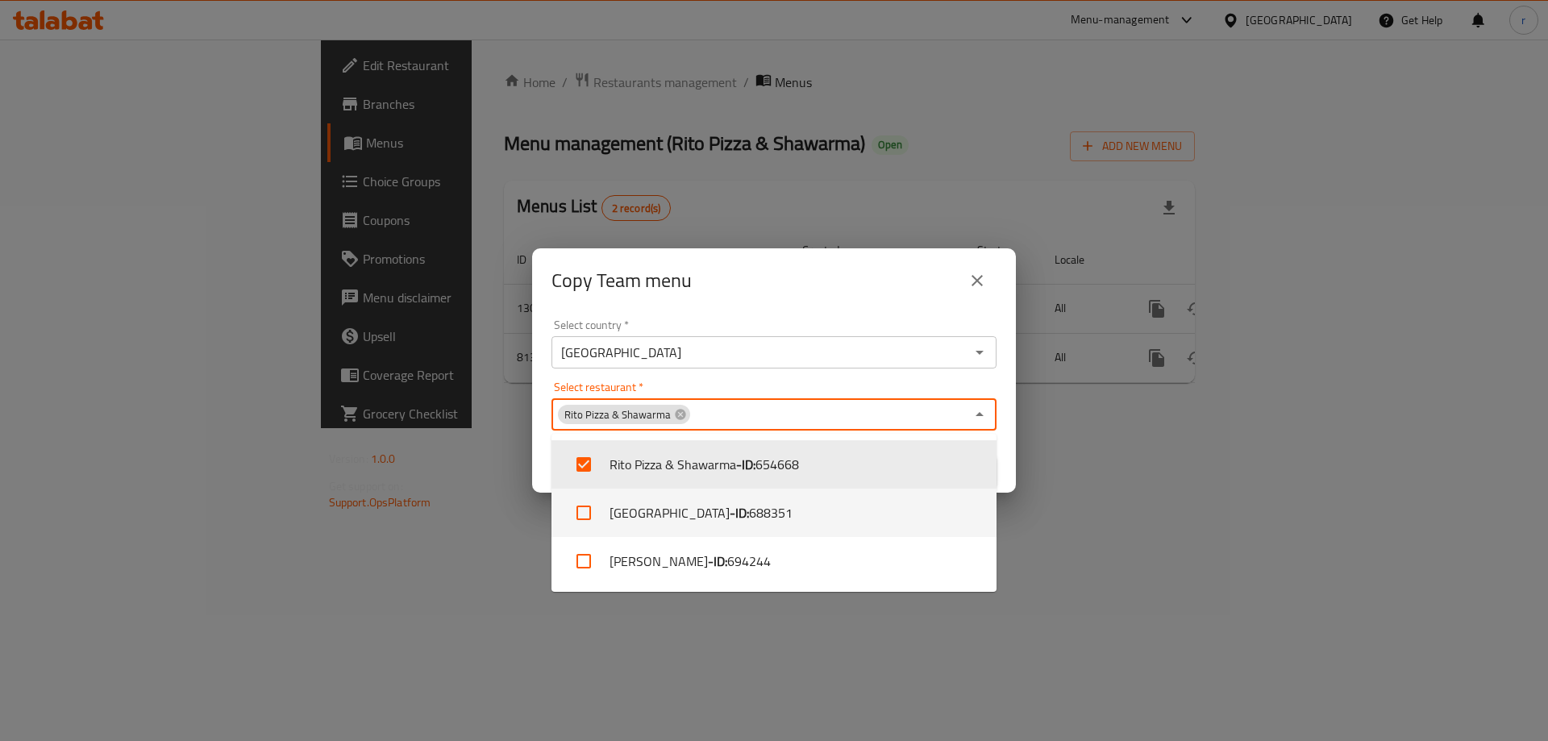
drag, startPoint x: 398, startPoint y: 497, endPoint x: 758, endPoint y: 519, distance: 361.2
click at [406, 498] on div "Copy Team menu Select country   * [GEOGRAPHIC_DATA] Select country * Select res…" at bounding box center [774, 370] width 1548 height 741
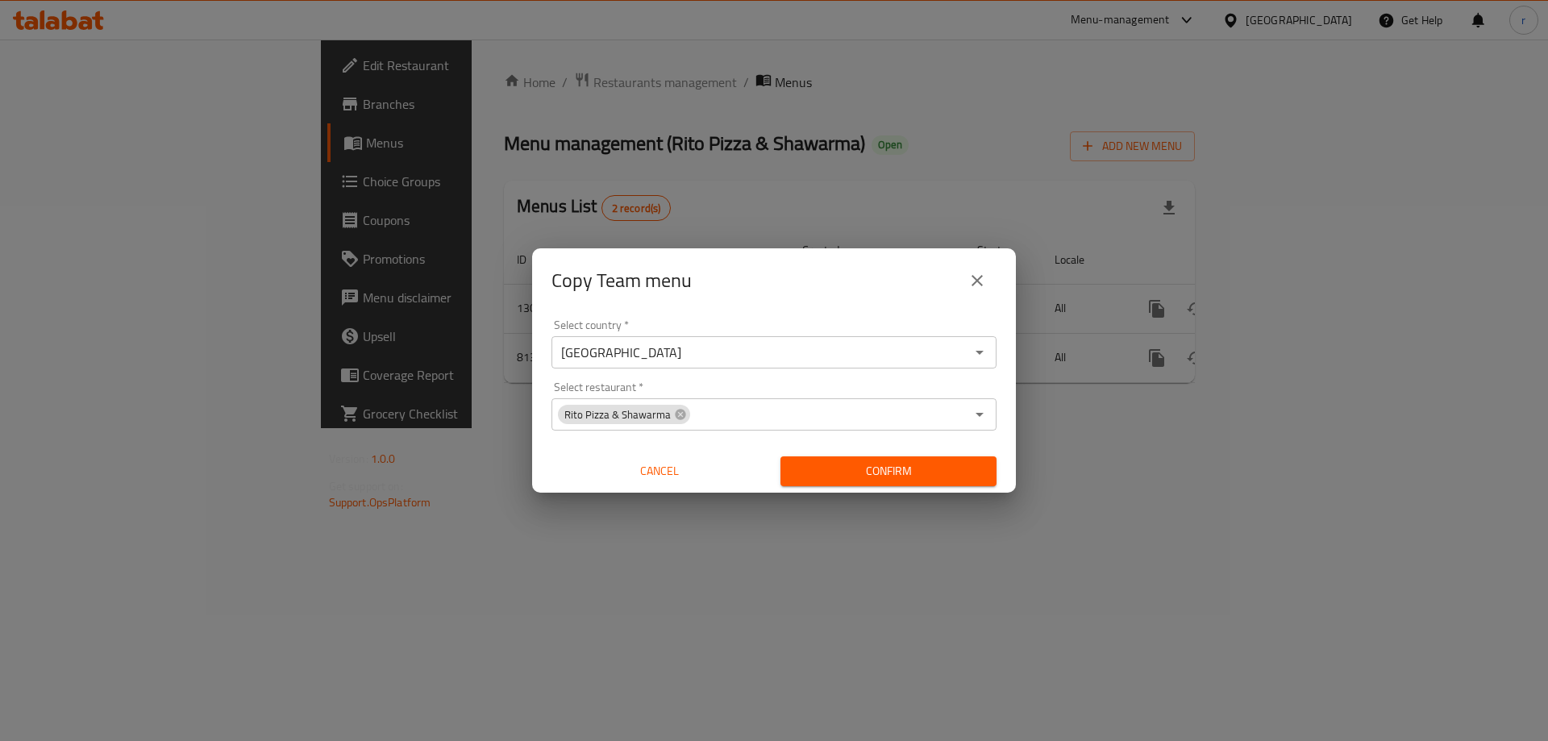
click at [923, 475] on span "Confirm" at bounding box center [889, 471] width 190 height 20
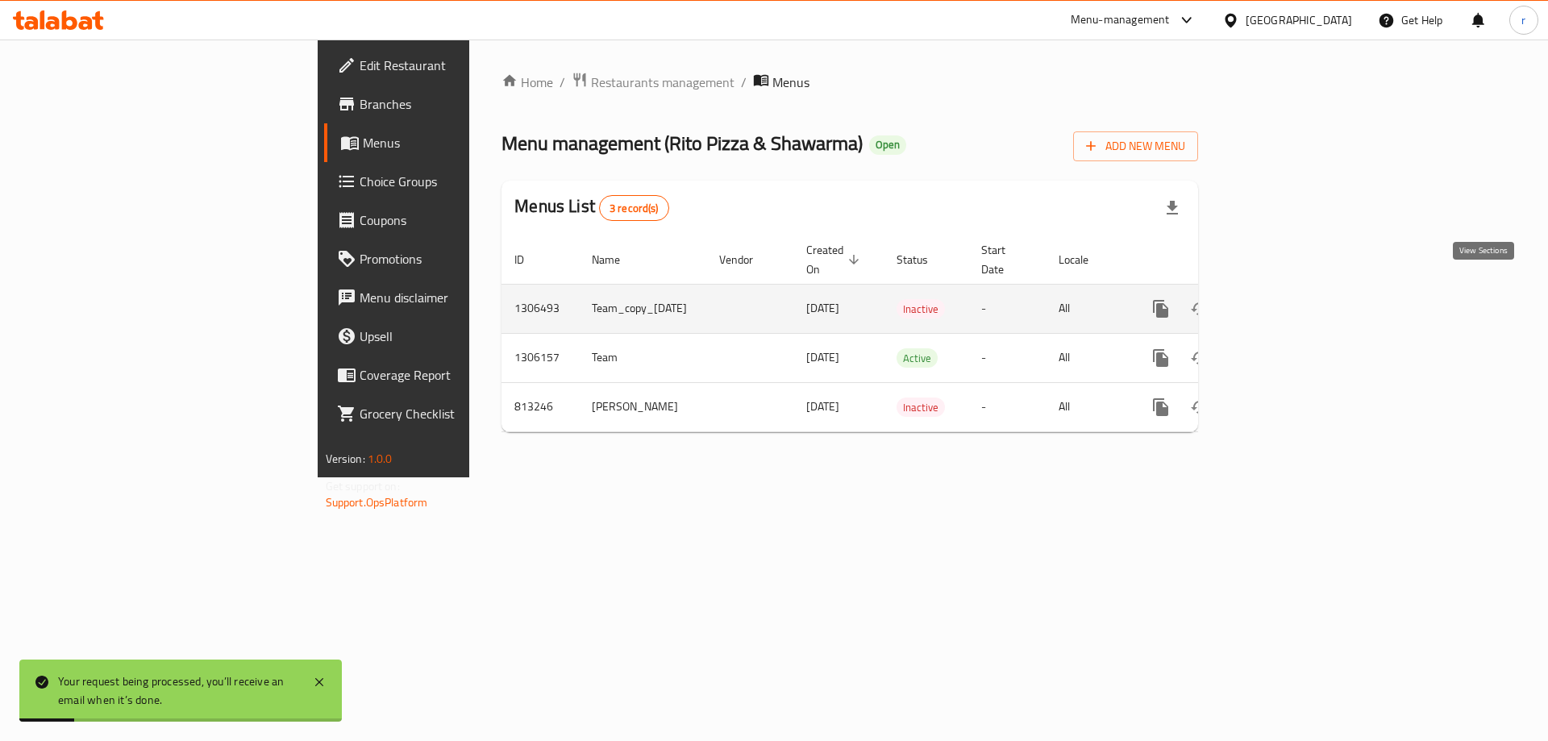
click at [1297, 290] on link "enhanced table" at bounding box center [1277, 309] width 39 height 39
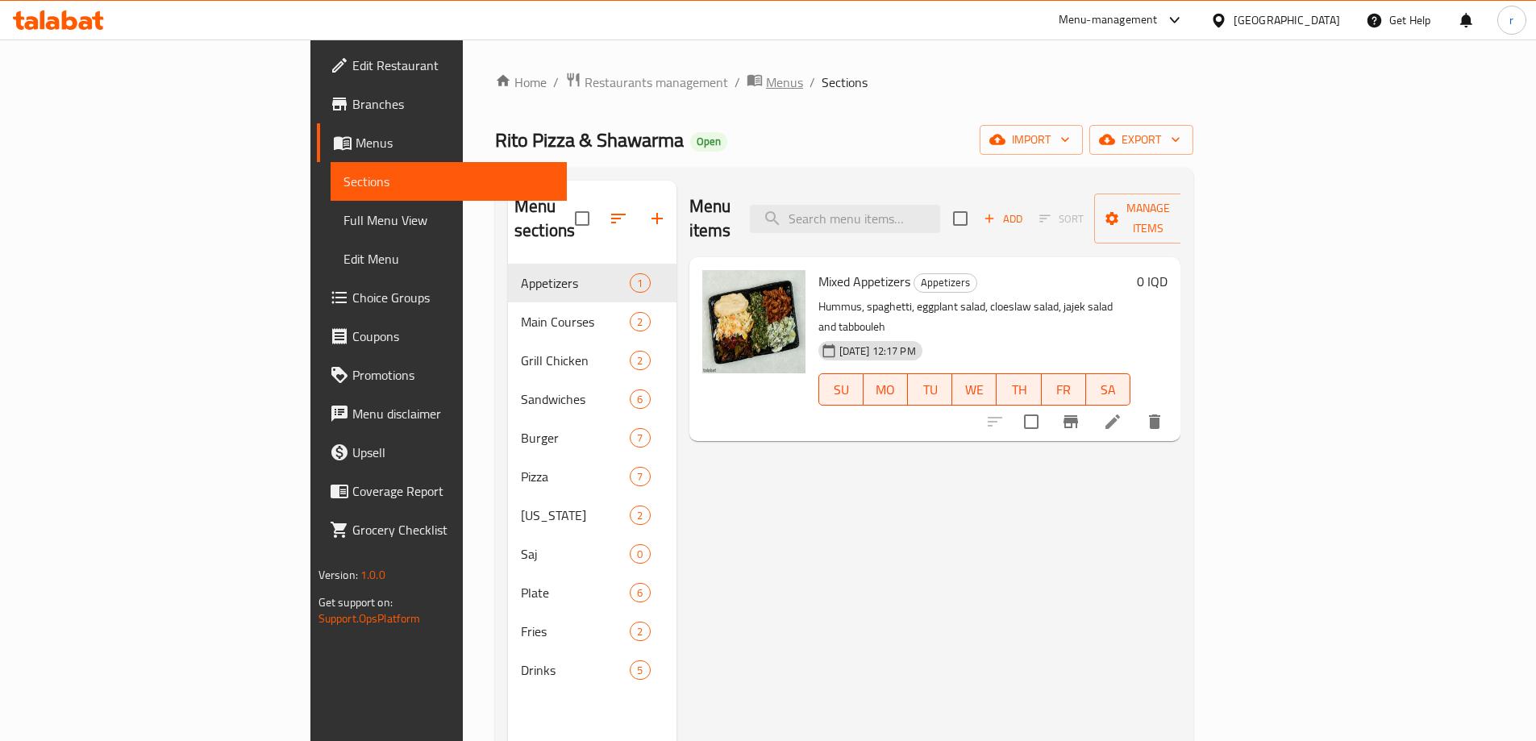
click at [766, 90] on span "Menus" at bounding box center [784, 82] width 37 height 19
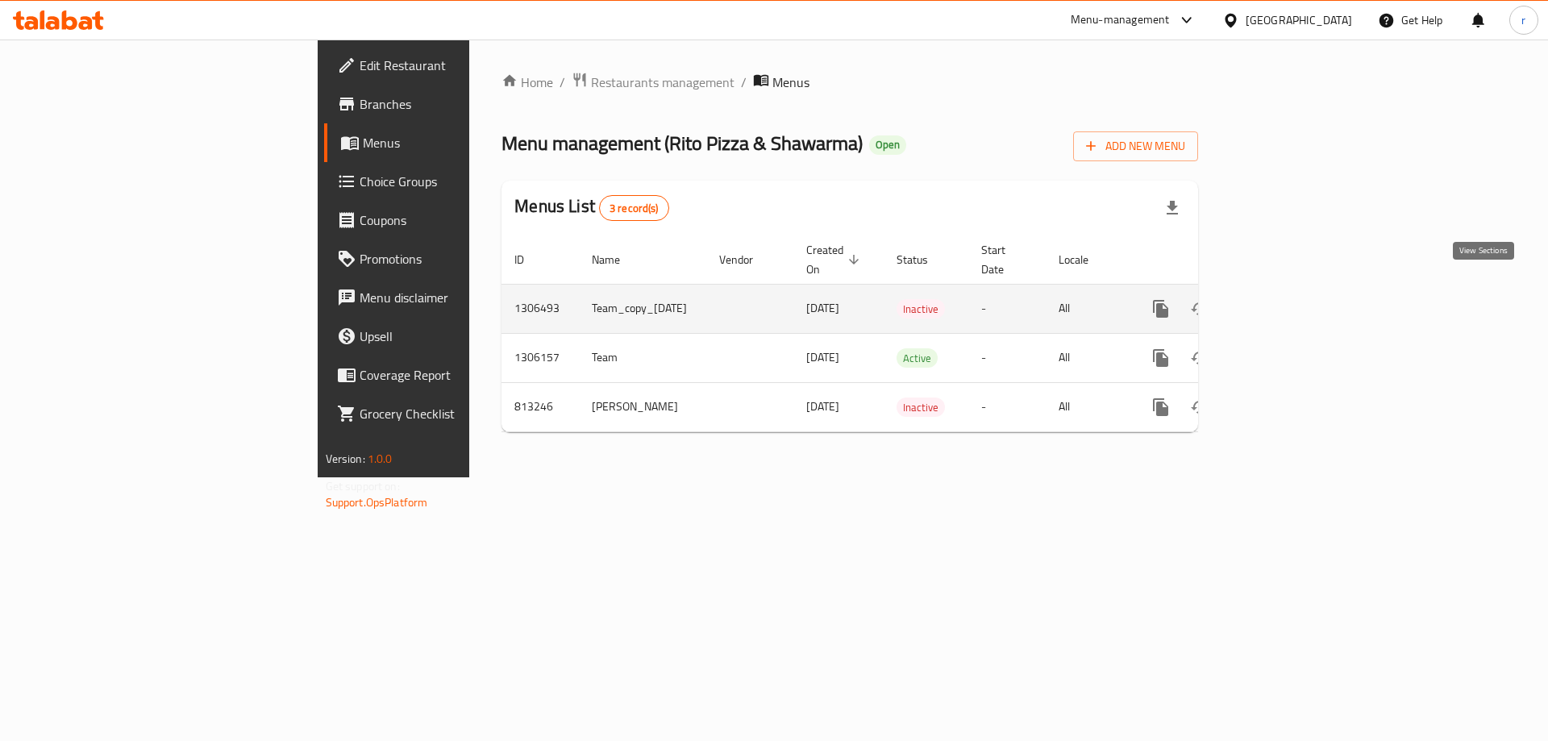
click at [1297, 290] on link "enhanced table" at bounding box center [1277, 309] width 39 height 39
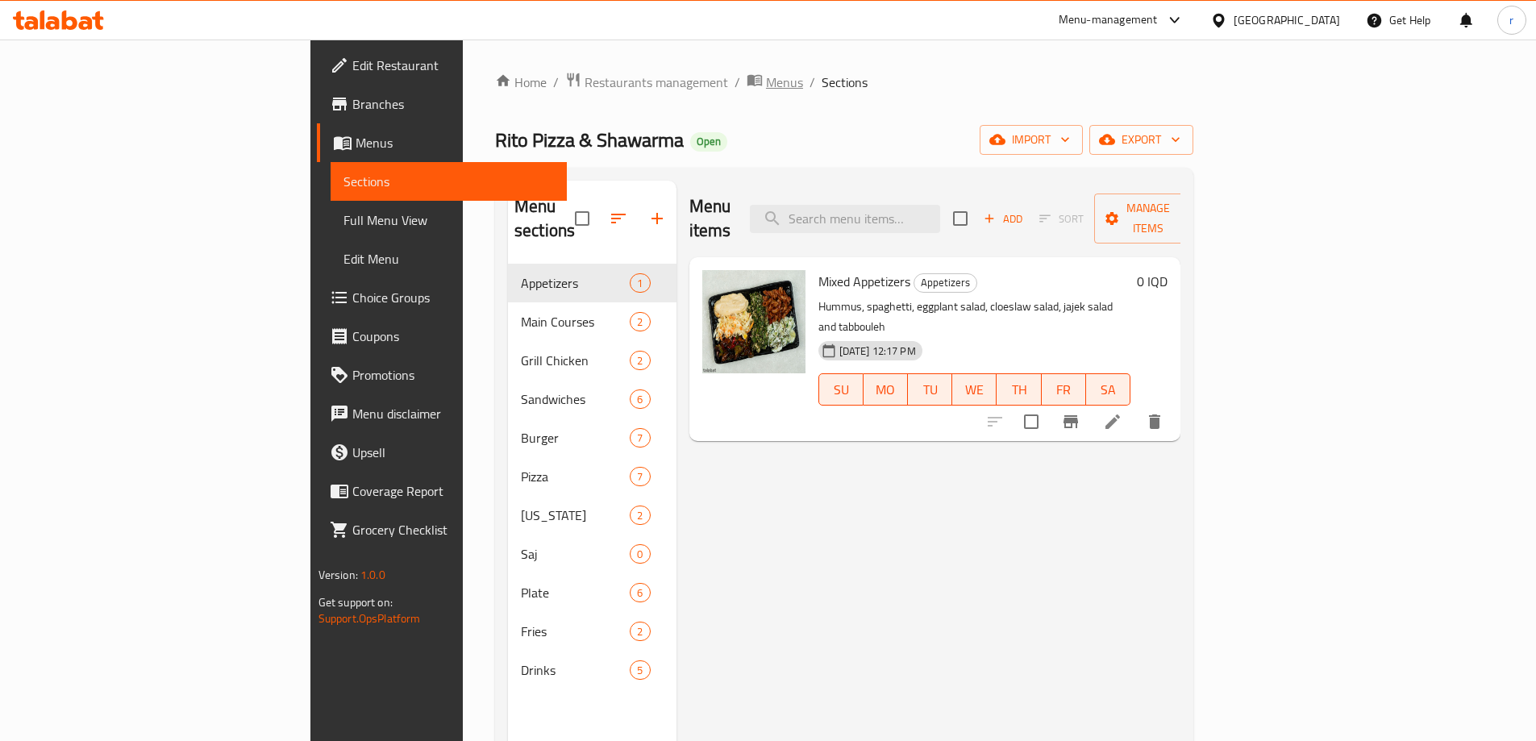
click at [766, 82] on span "Menus" at bounding box center [784, 82] width 37 height 19
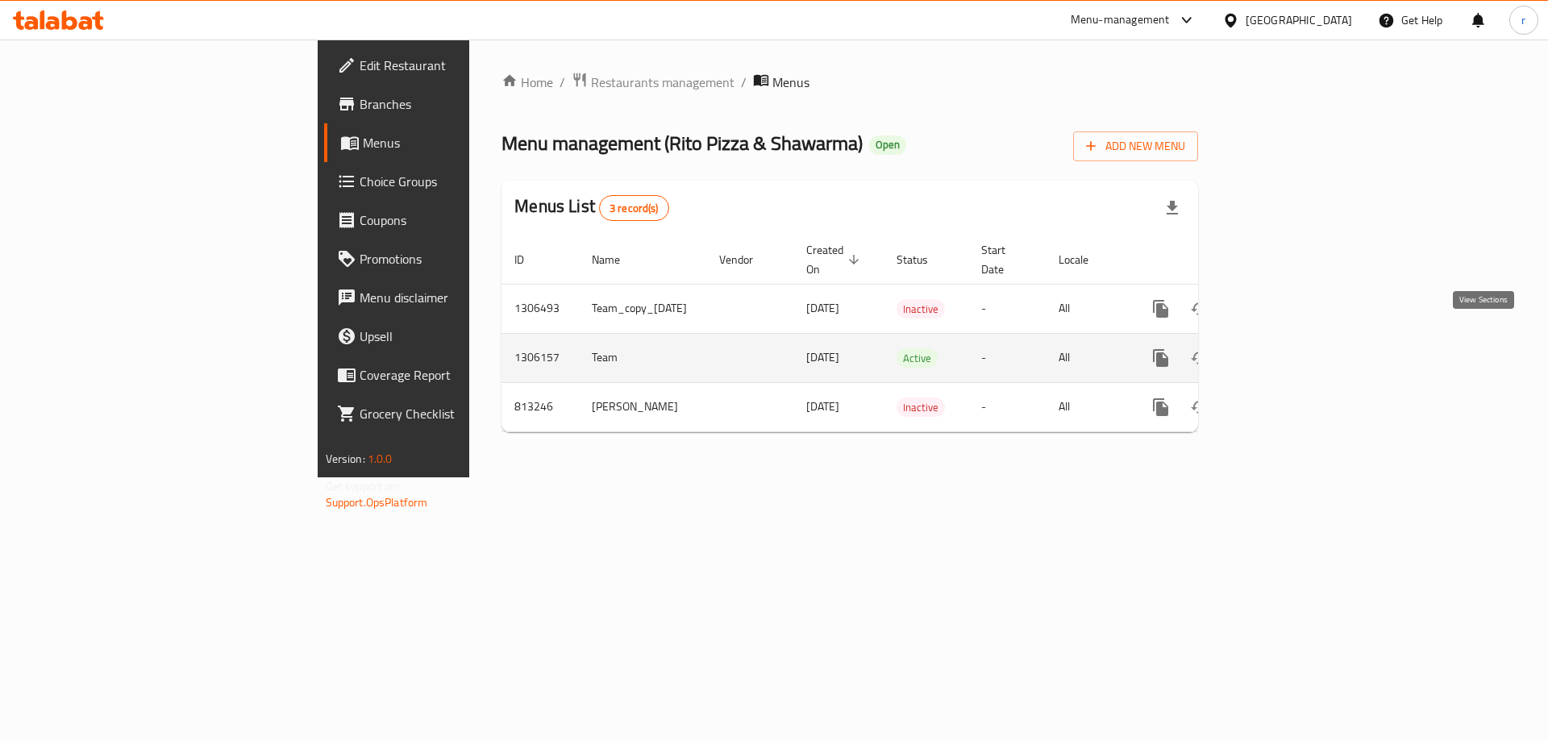
click at [1287, 348] on icon "enhanced table" at bounding box center [1277, 357] width 19 height 19
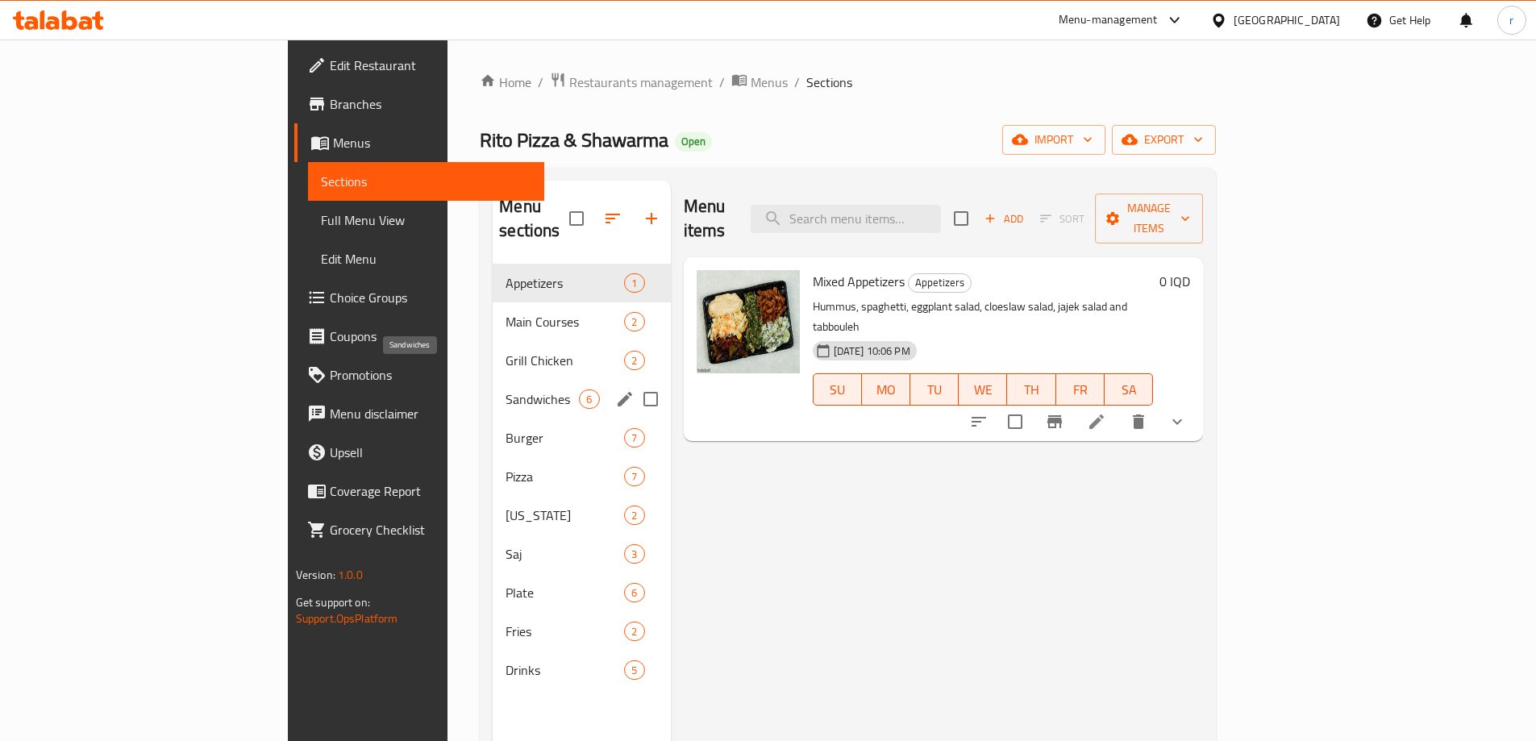
click at [506, 390] on span "Sandwiches" at bounding box center [542, 399] width 73 height 19
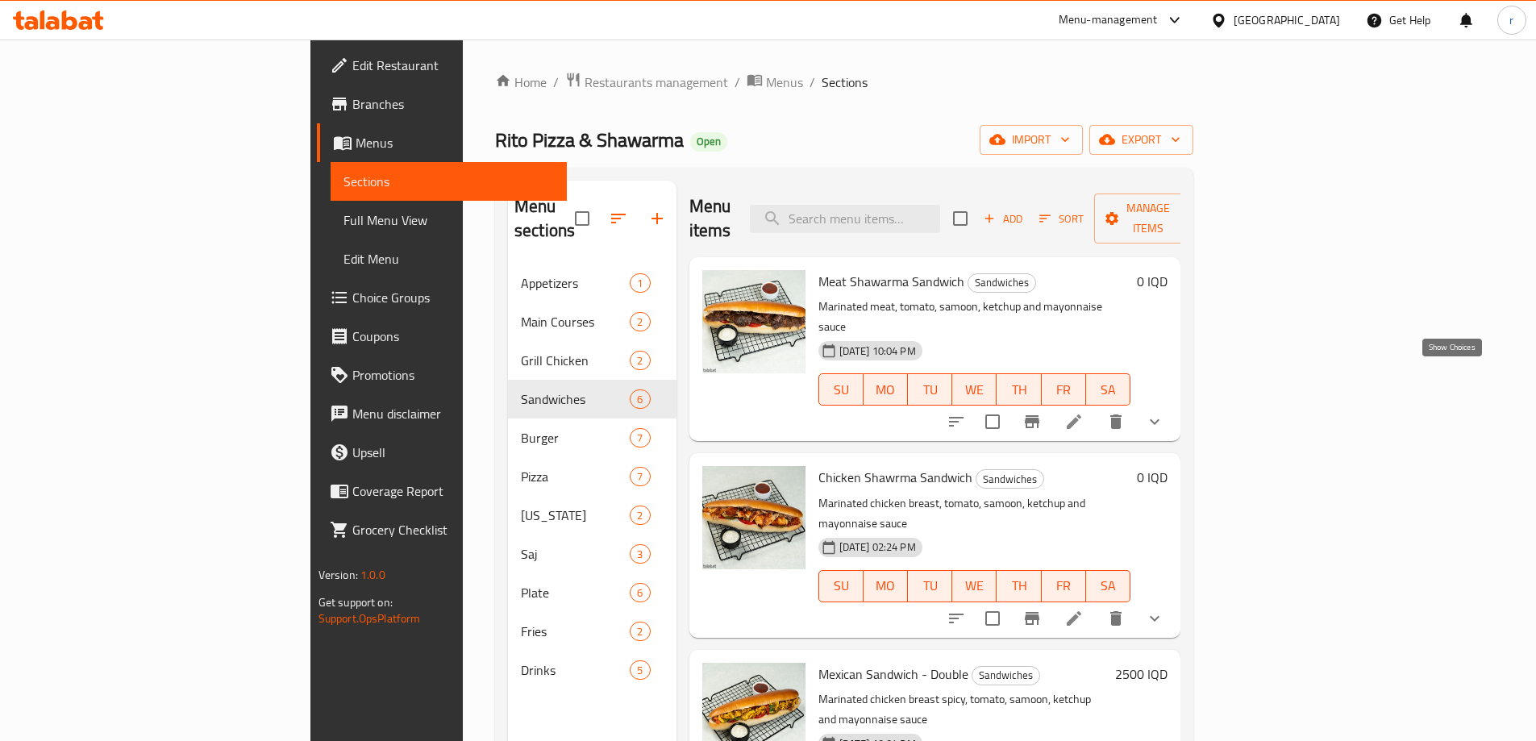
click at [1164, 412] on icon "show more" at bounding box center [1154, 421] width 19 height 19
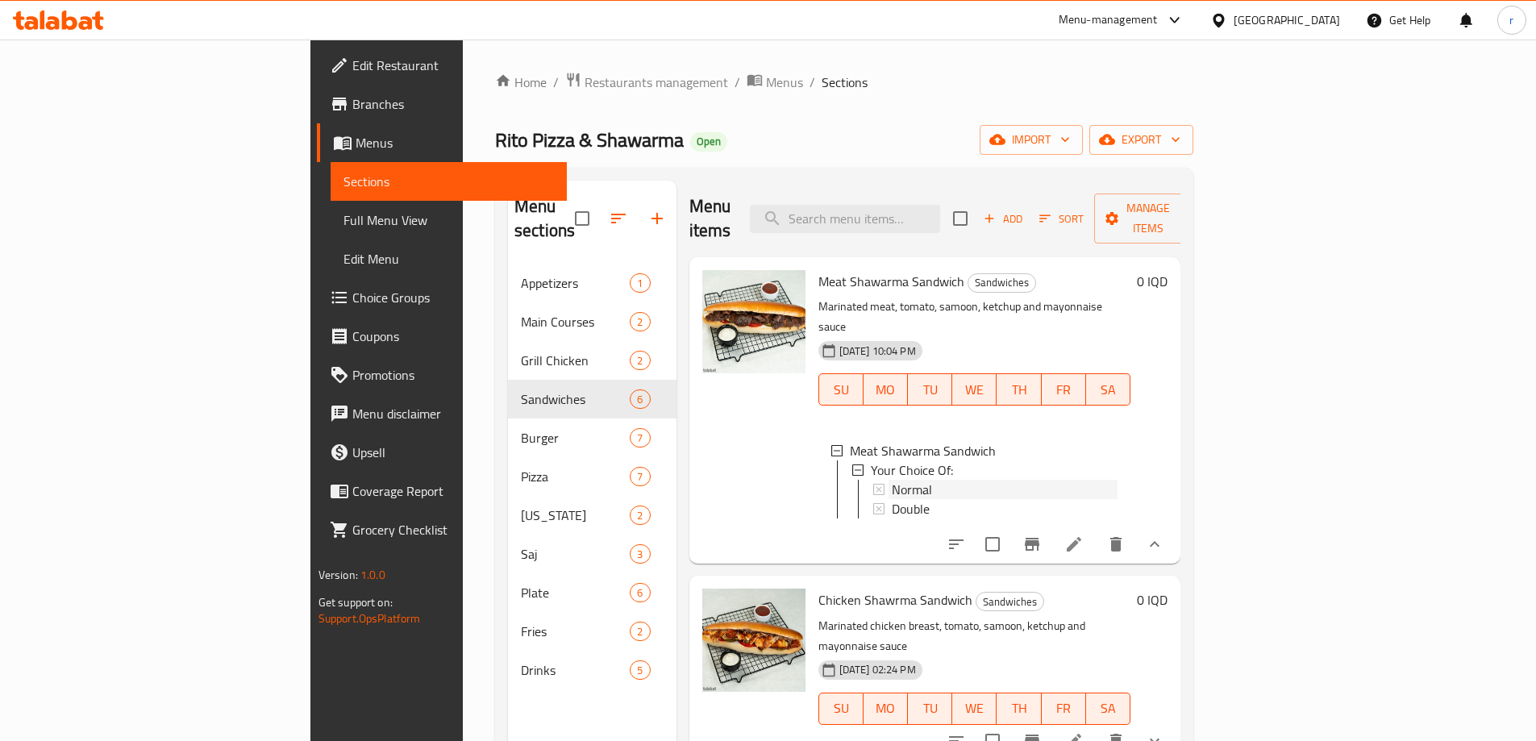
click at [909, 480] on div "Normal" at bounding box center [1005, 489] width 227 height 19
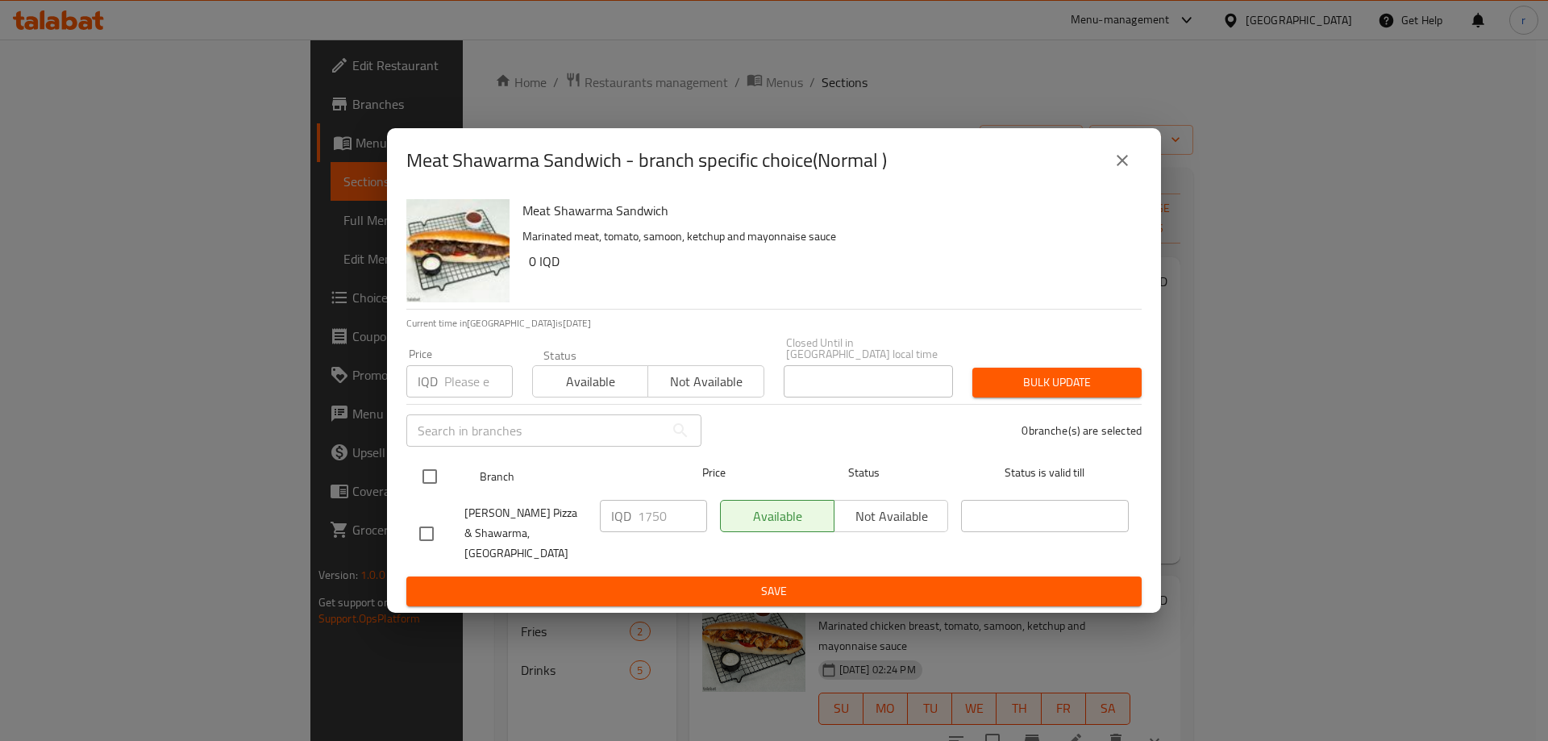
click at [430, 478] on input "checkbox" at bounding box center [430, 477] width 34 height 34
checkbox input "true"
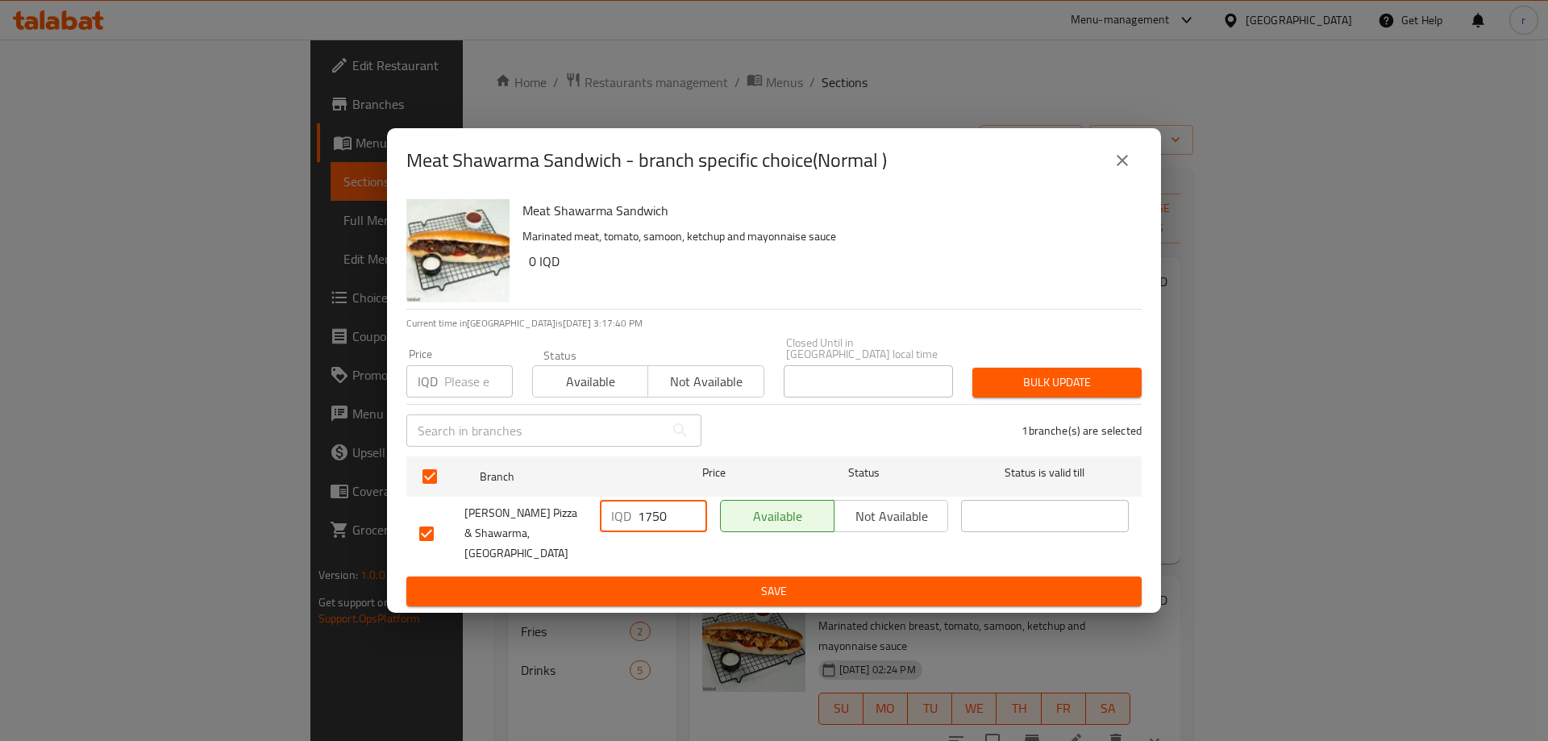
drag, startPoint x: 663, startPoint y: 518, endPoint x: 600, endPoint y: 528, distance: 63.8
click at [600, 528] on div "IQD 1750 ​" at bounding box center [653, 516] width 107 height 32
click at [652, 520] on input "1750" at bounding box center [672, 516] width 69 height 32
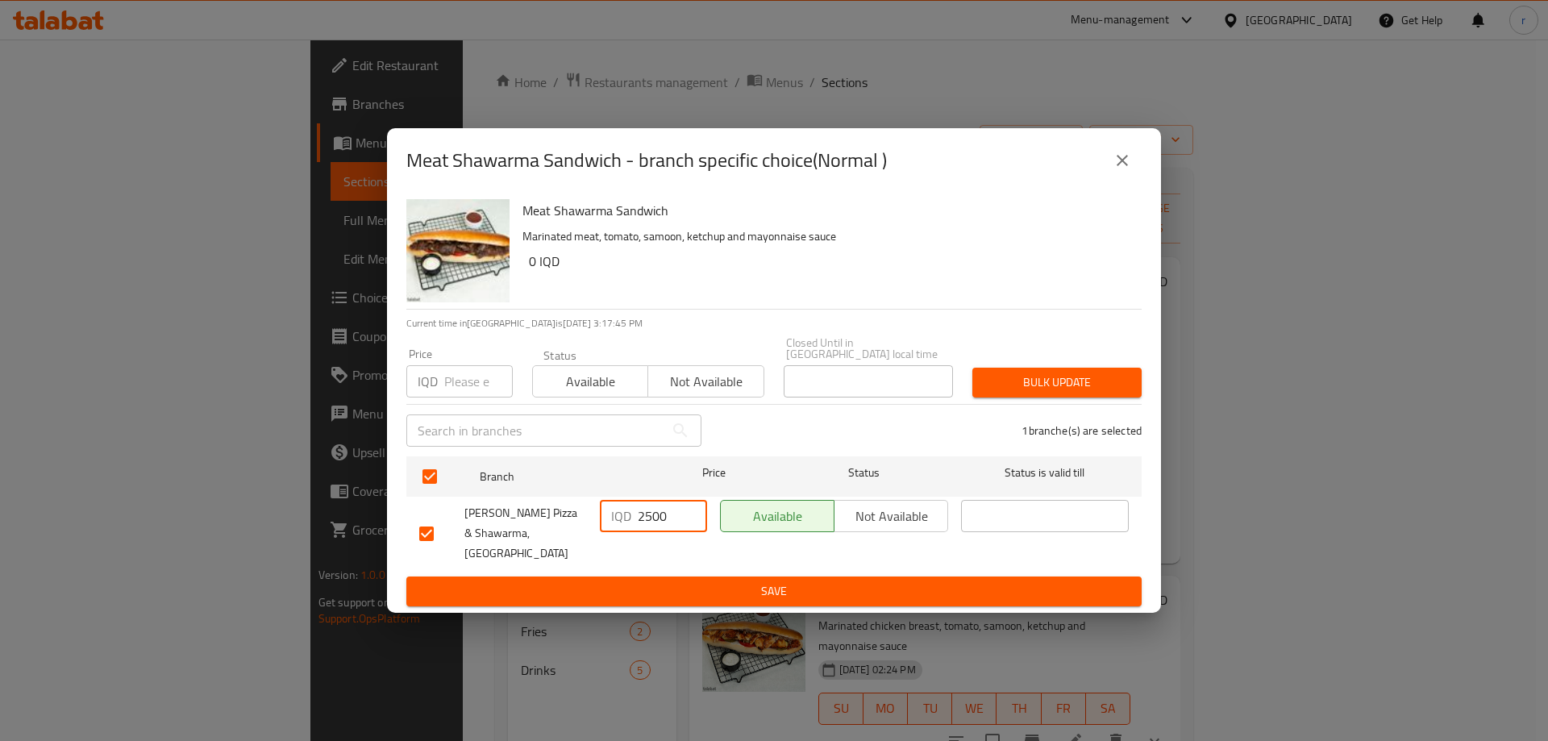
type input "2500"
click at [682, 581] on span "Save" at bounding box center [774, 591] width 710 height 20
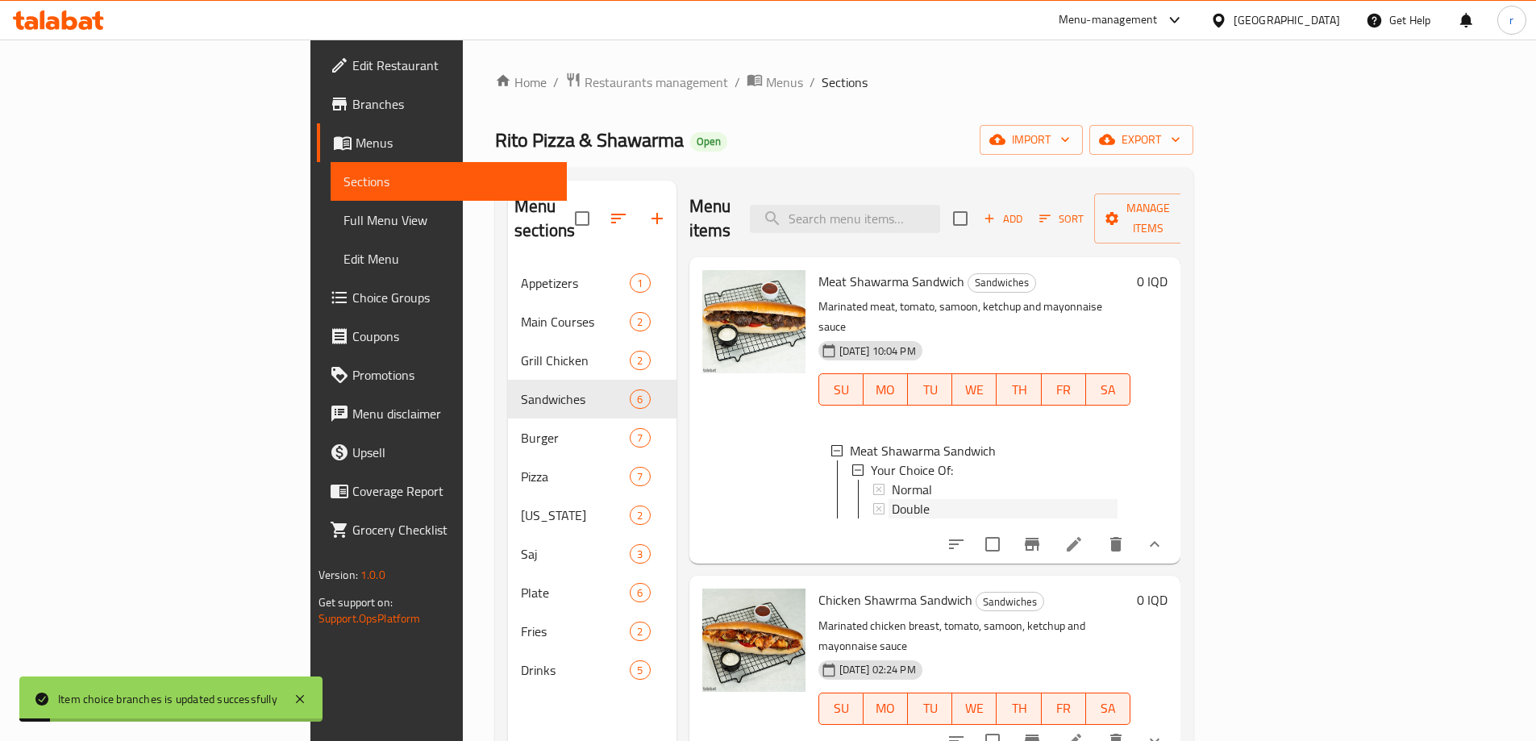
click at [892, 499] on span "Double" at bounding box center [911, 508] width 38 height 19
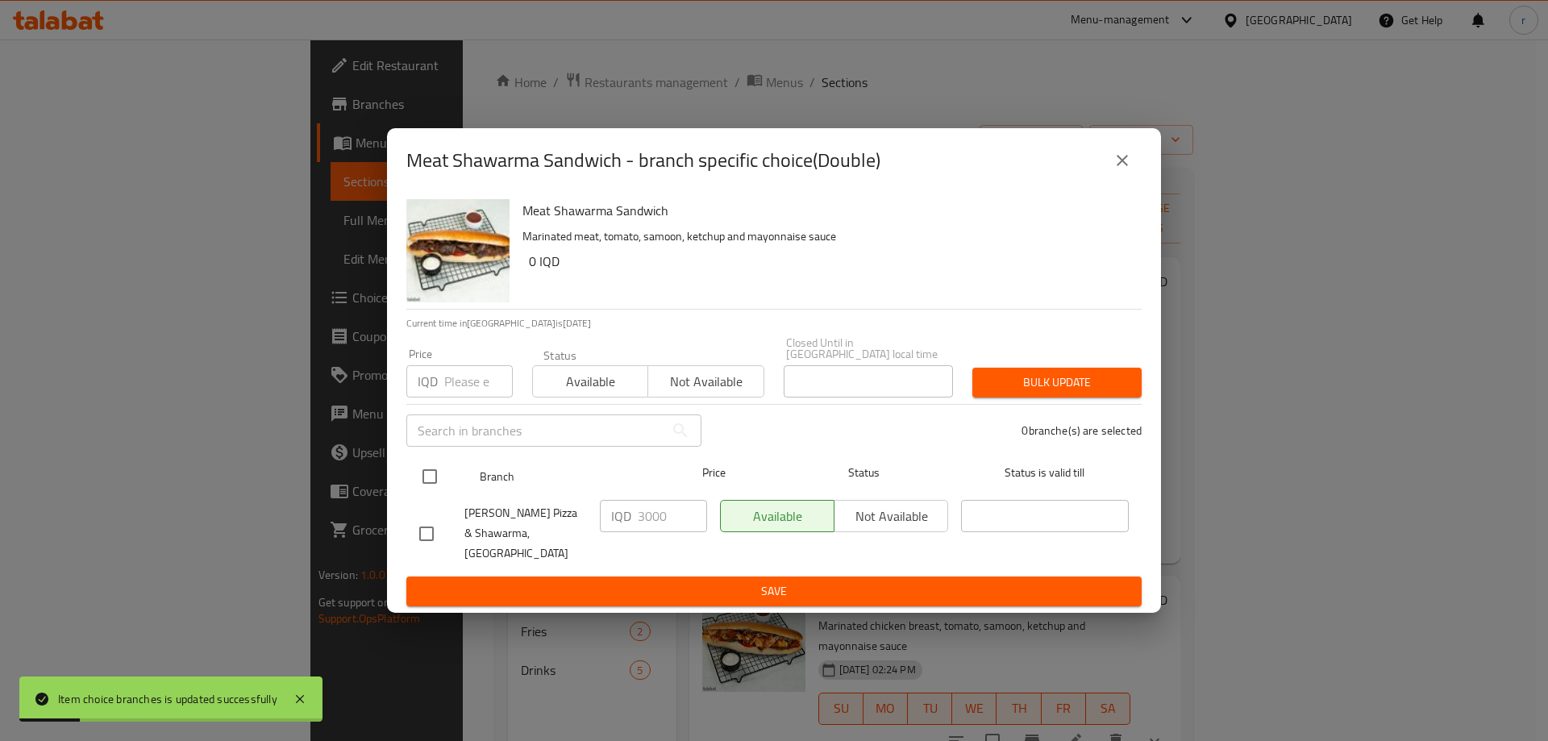
click at [427, 487] on input "checkbox" at bounding box center [430, 477] width 34 height 34
checkbox input "true"
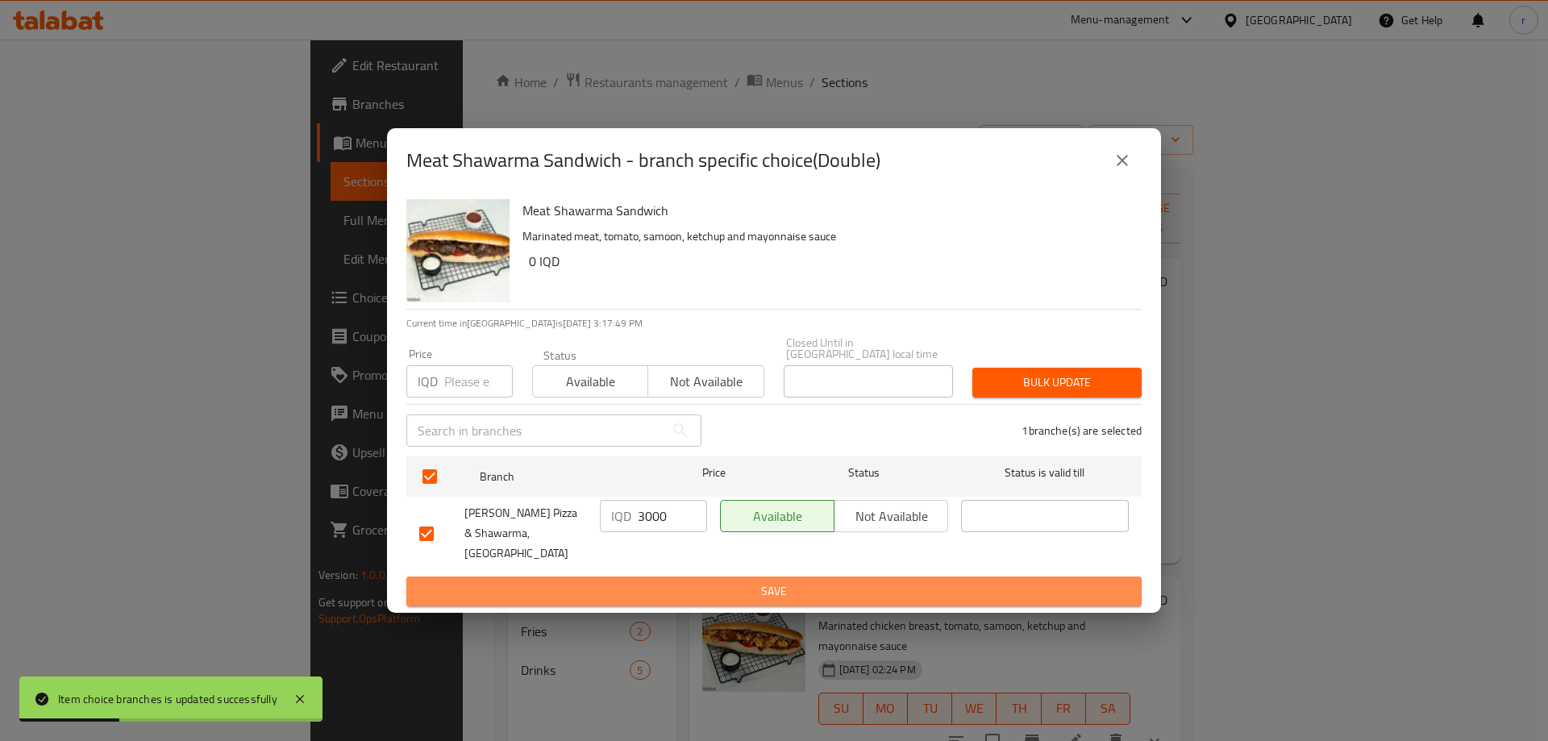
click at [763, 581] on span "Save" at bounding box center [774, 591] width 710 height 20
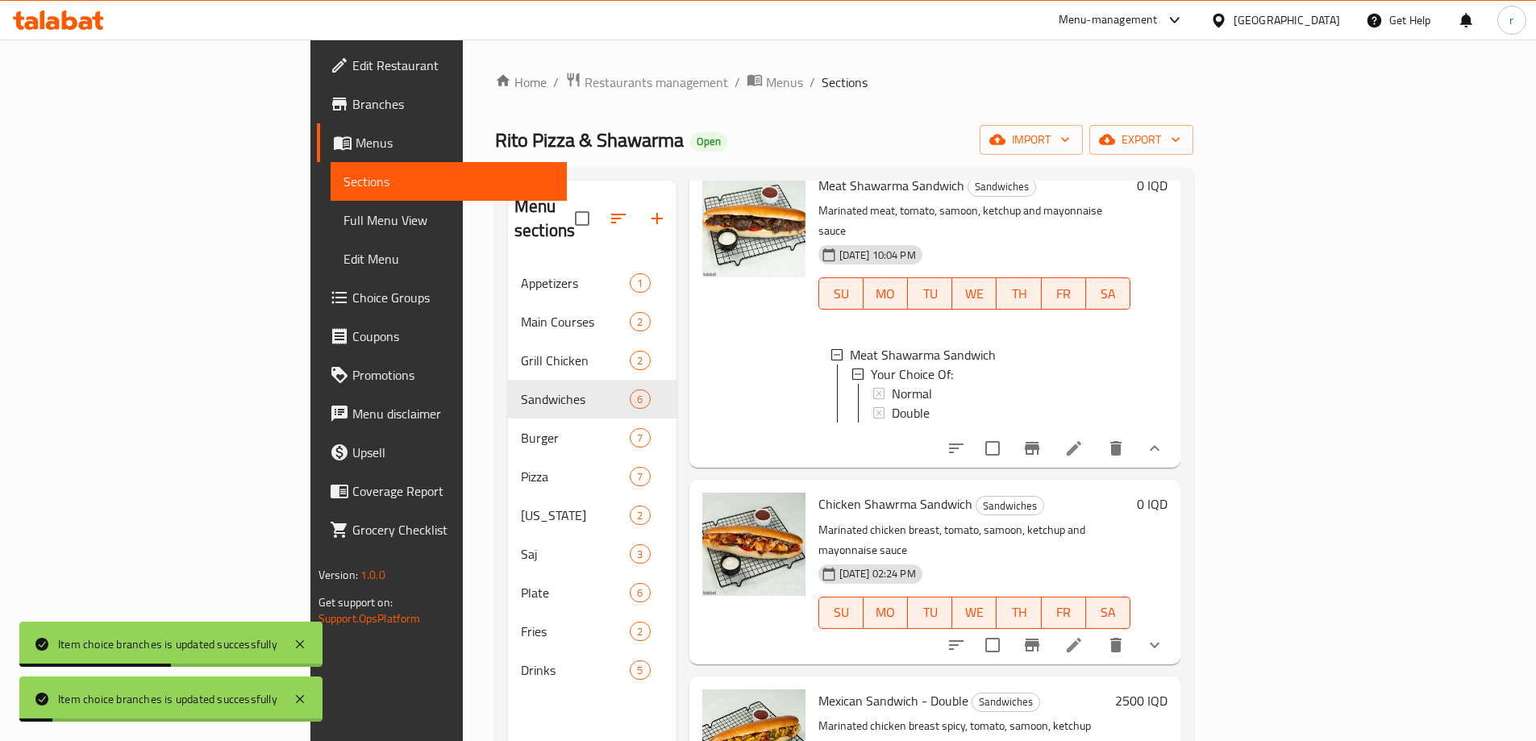
scroll to position [135, 0]
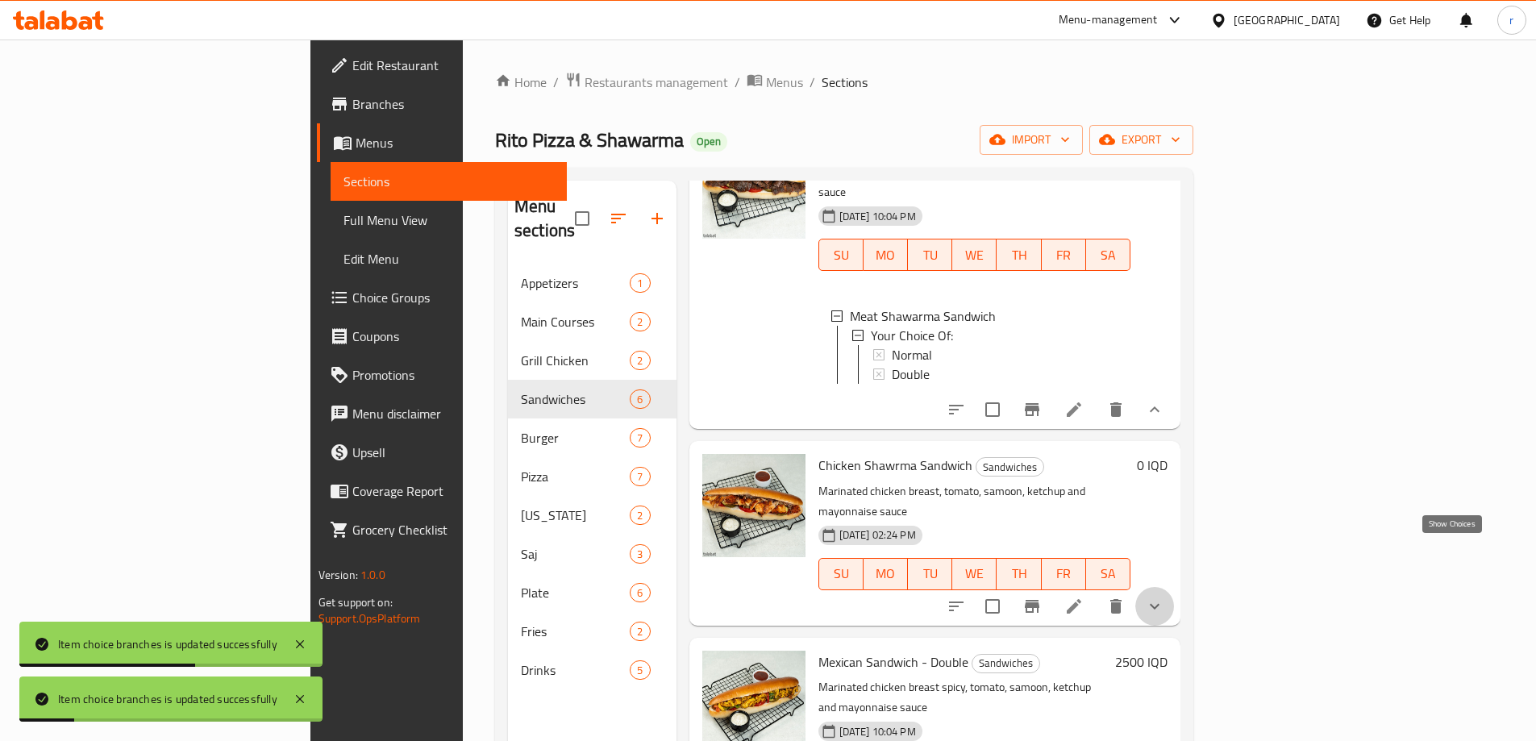
click at [1164, 597] on icon "show more" at bounding box center [1154, 606] width 19 height 19
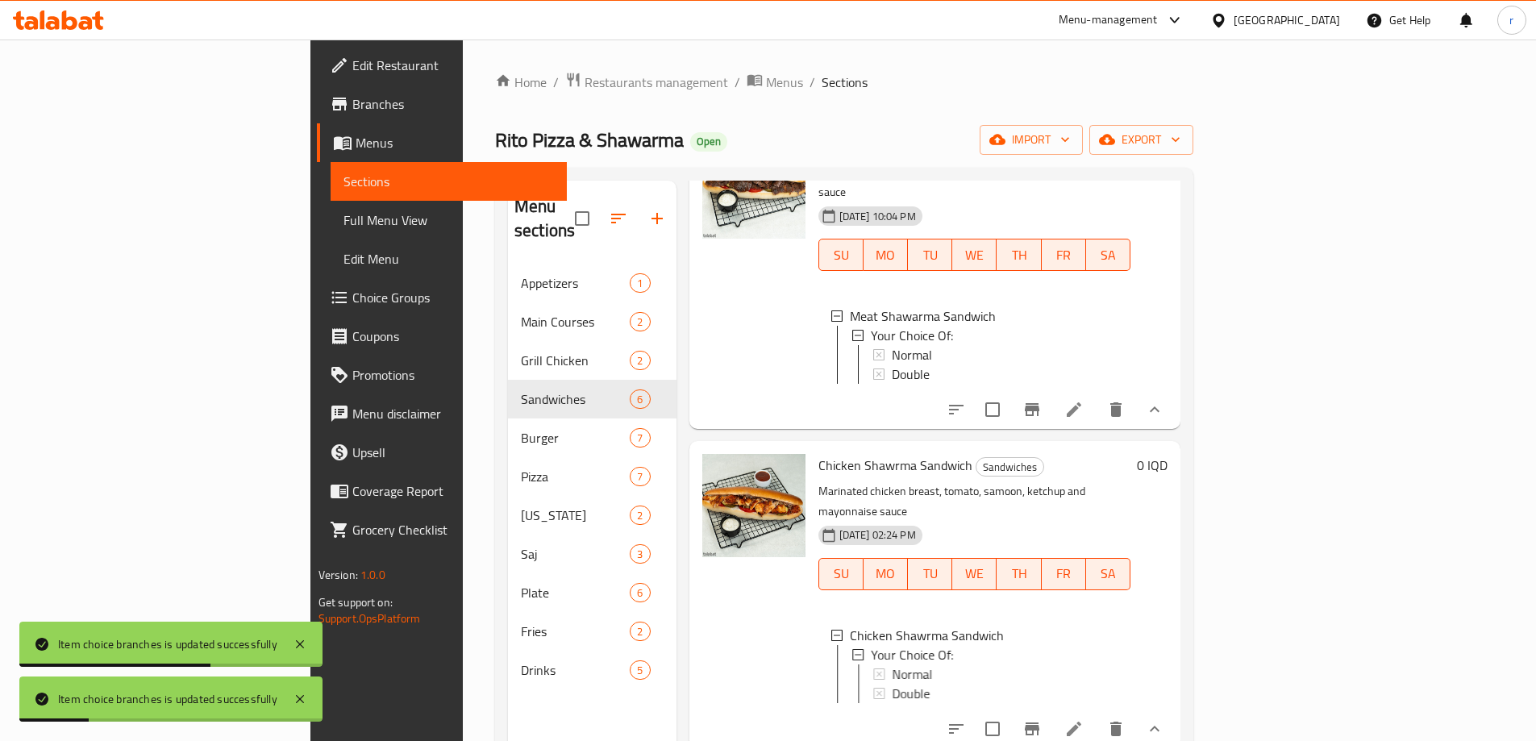
scroll to position [2, 0]
click at [892, 662] on div "Normal" at bounding box center [1005, 671] width 227 height 19
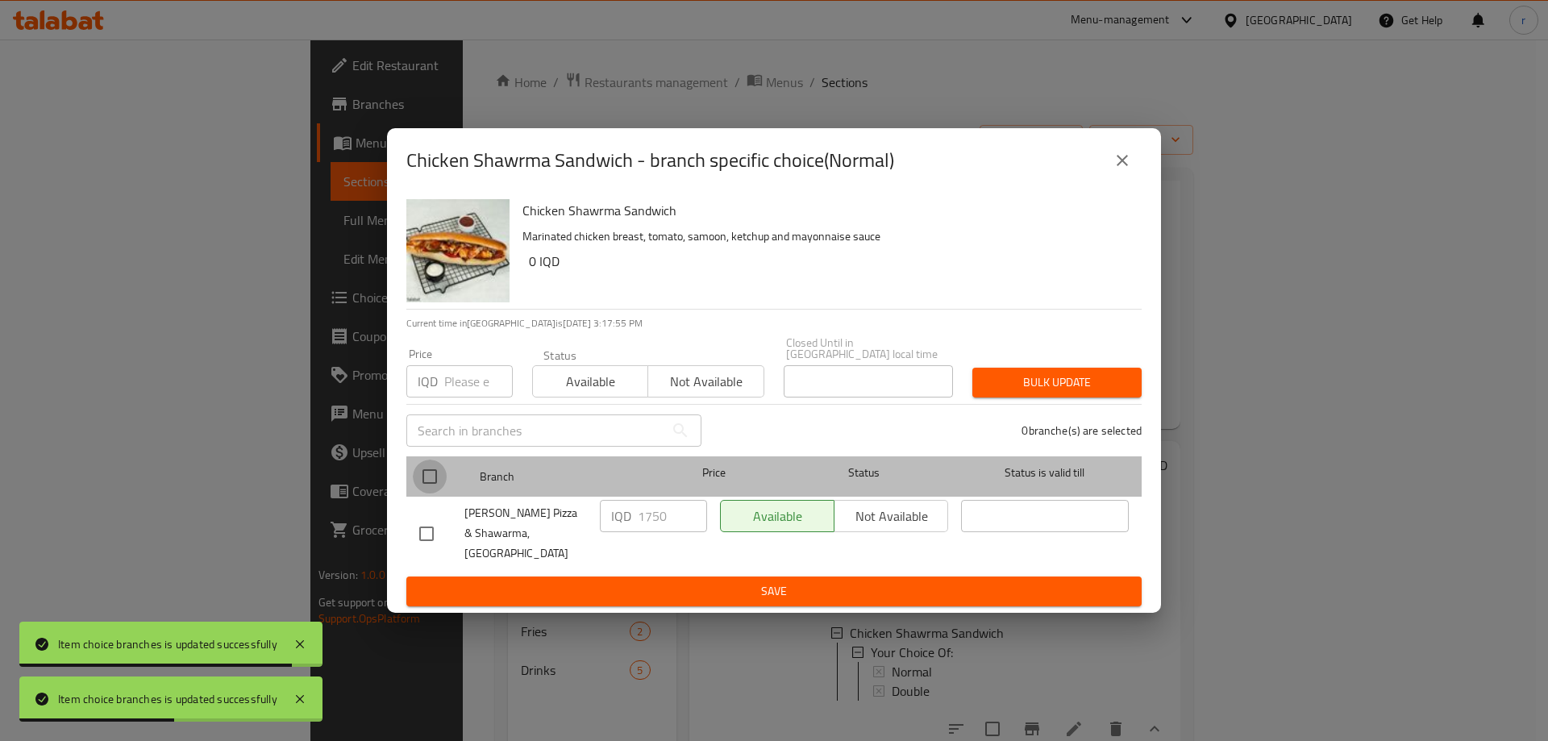
click at [419, 470] on input "checkbox" at bounding box center [430, 477] width 34 height 34
checkbox input "true"
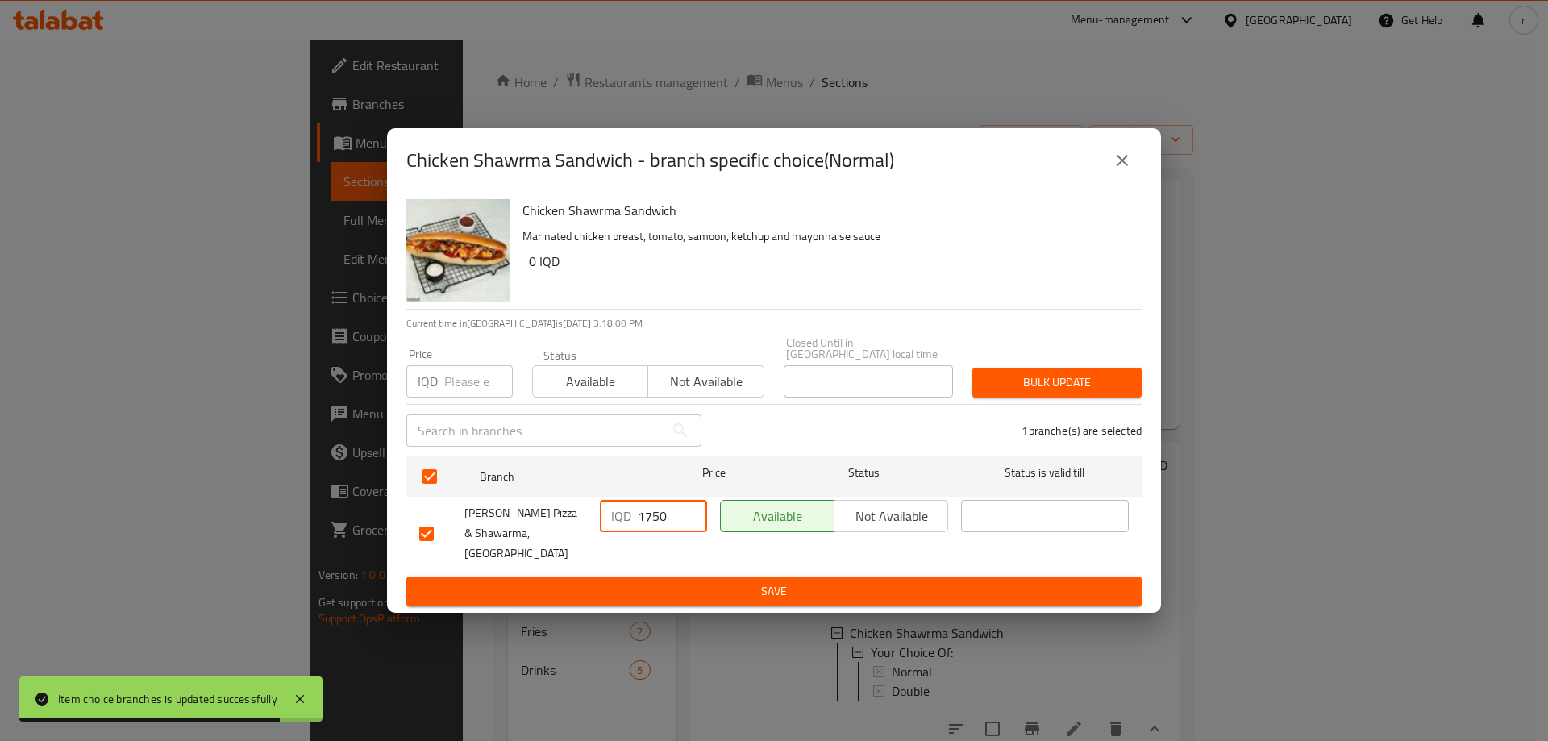
drag, startPoint x: 669, startPoint y: 517, endPoint x: 577, endPoint y: 524, distance: 93.0
click at [577, 524] on div "Rito Pizza & Shawarma, Bakrajo IQD 1750 ​ Available Not available ​" at bounding box center [774, 534] width 723 height 80
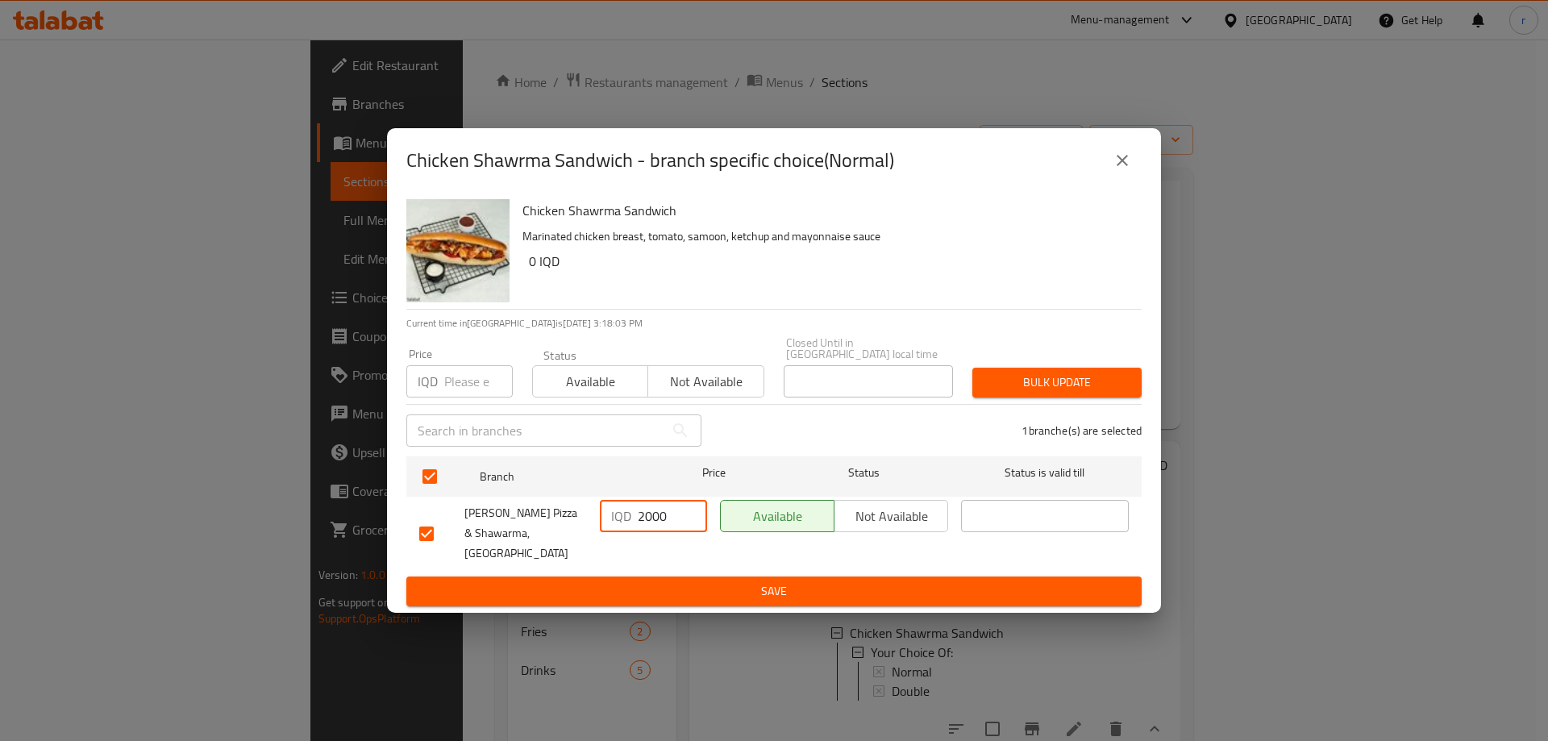
type input "2000"
click at [656, 581] on span "Save" at bounding box center [774, 591] width 710 height 20
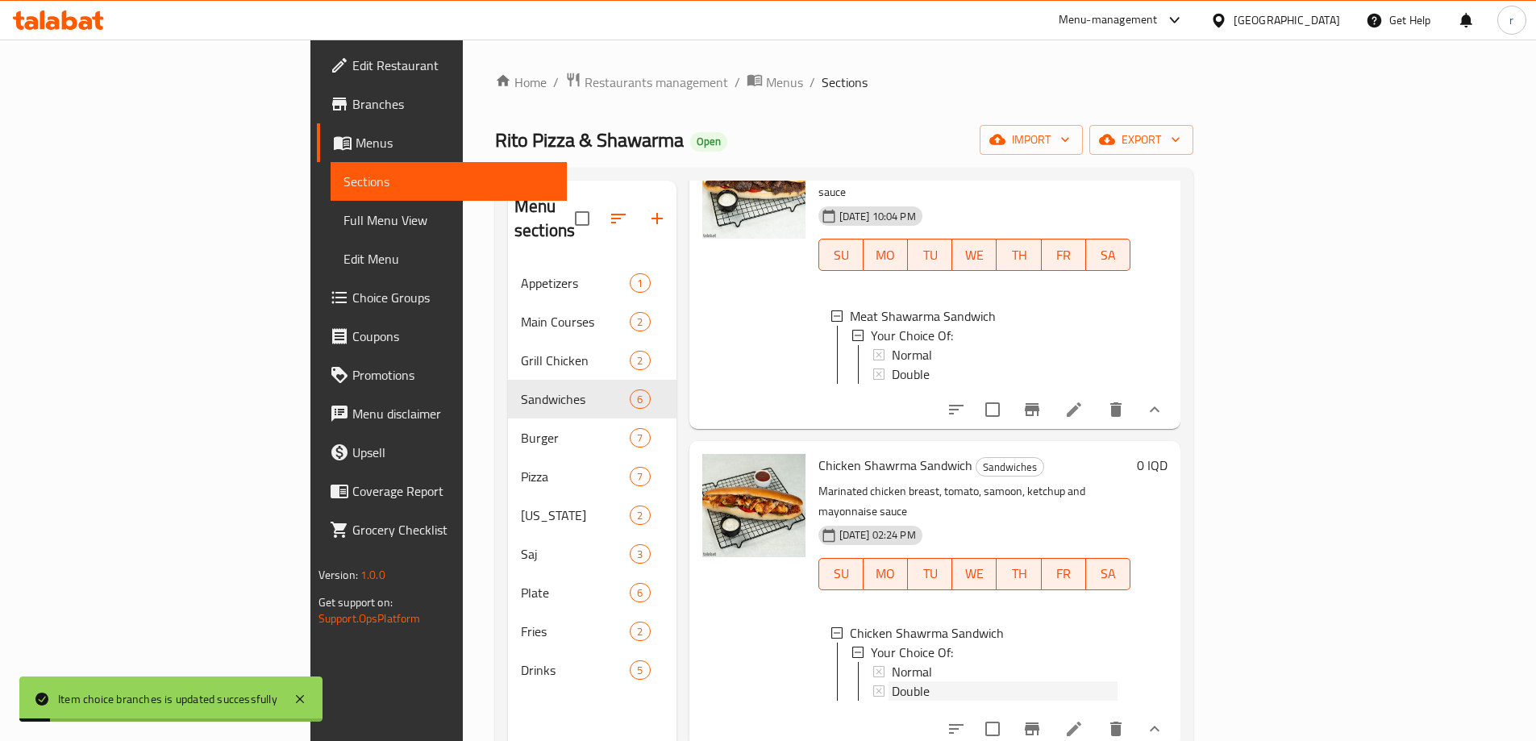
click at [892, 681] on span "Double" at bounding box center [911, 690] width 38 height 19
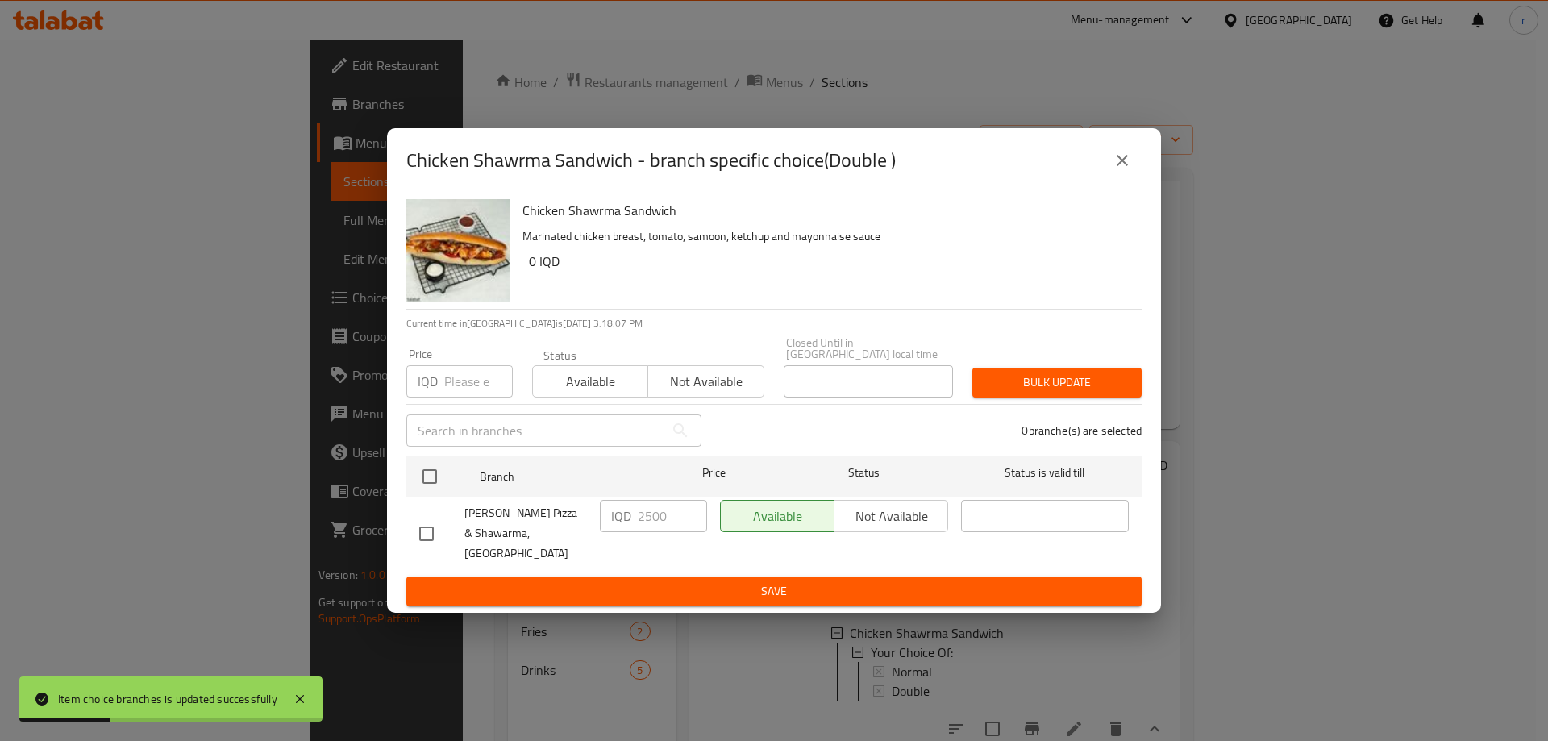
click at [1125, 170] on icon "close" at bounding box center [1122, 160] width 19 height 19
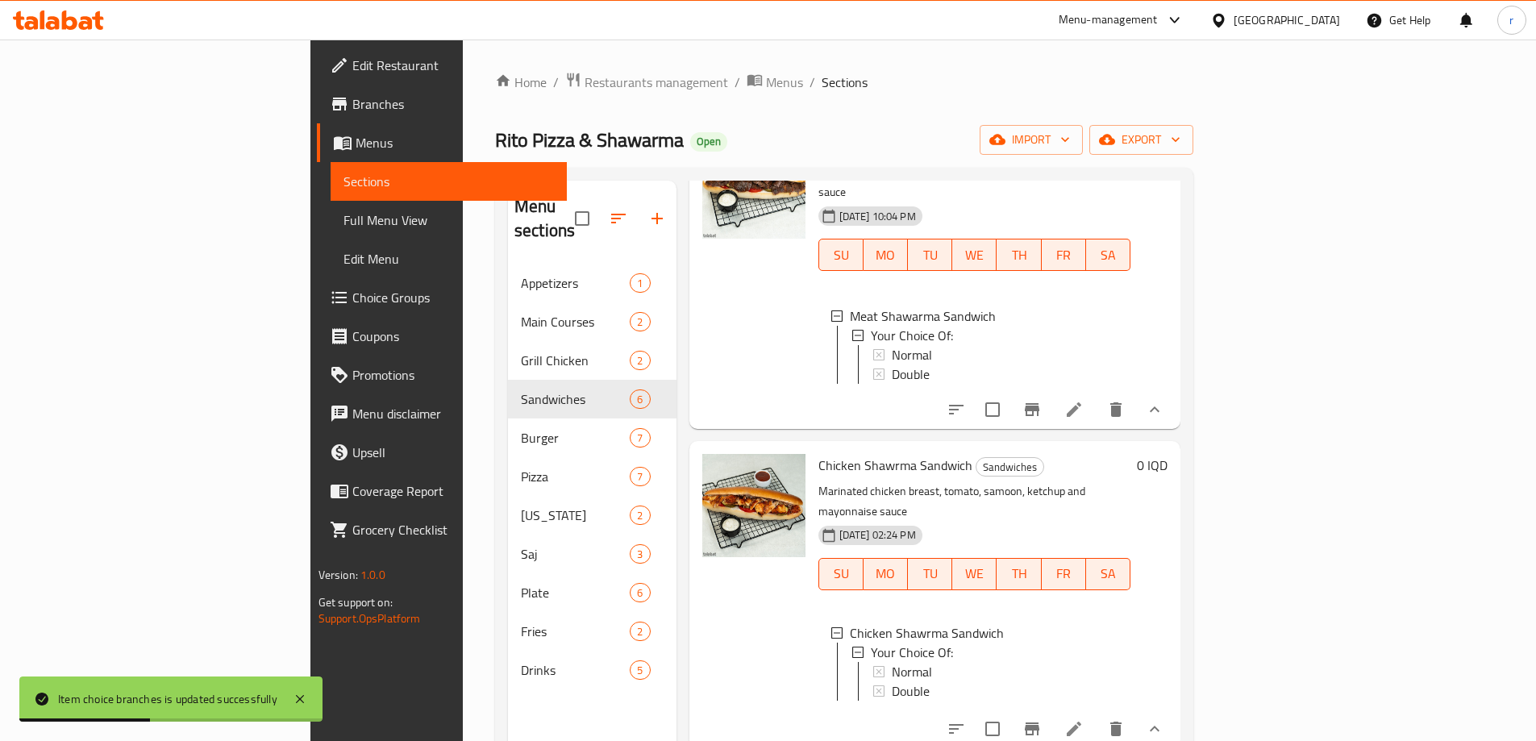
click at [892, 365] on div "Double" at bounding box center [1005, 374] width 227 height 19
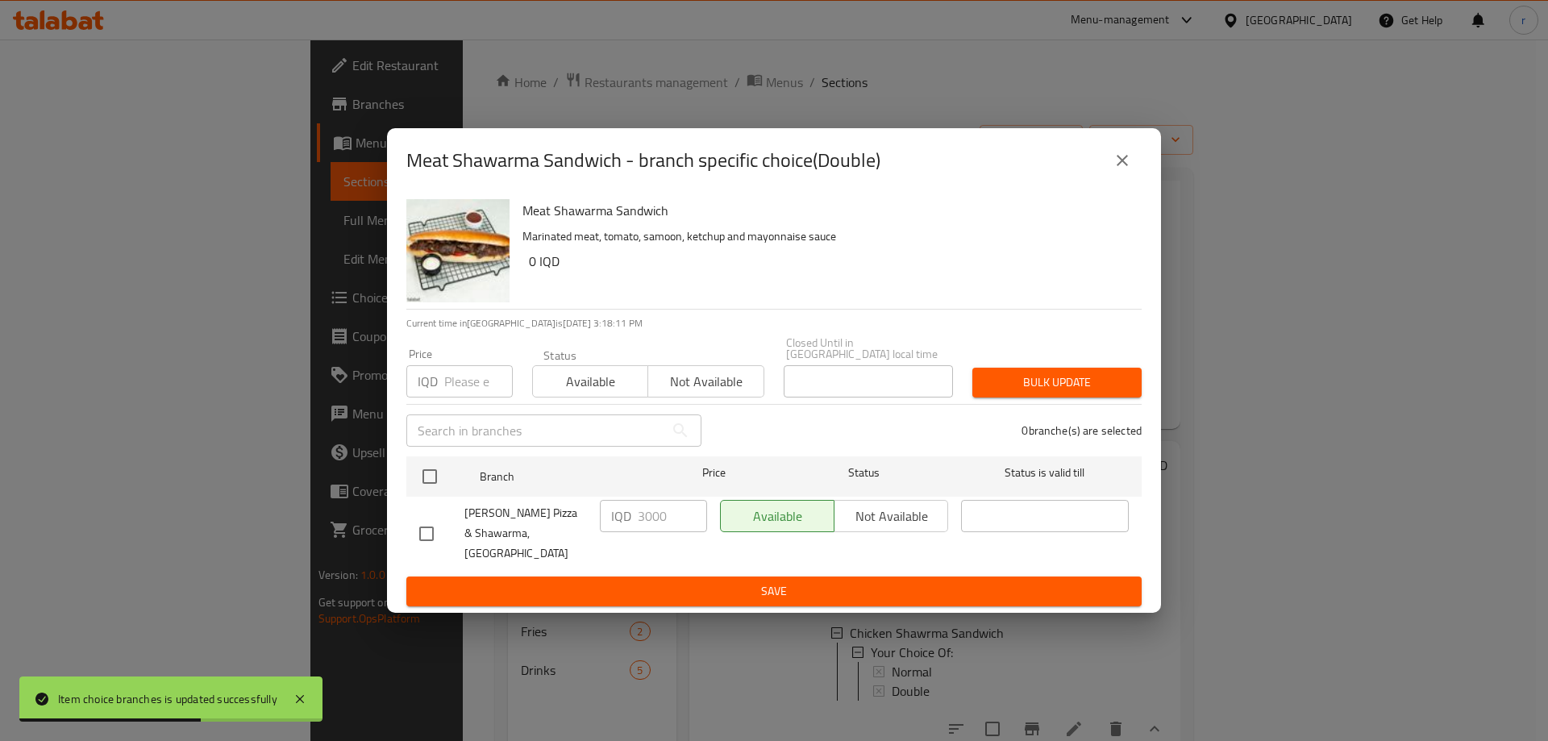
click at [1118, 170] on icon "close" at bounding box center [1122, 160] width 19 height 19
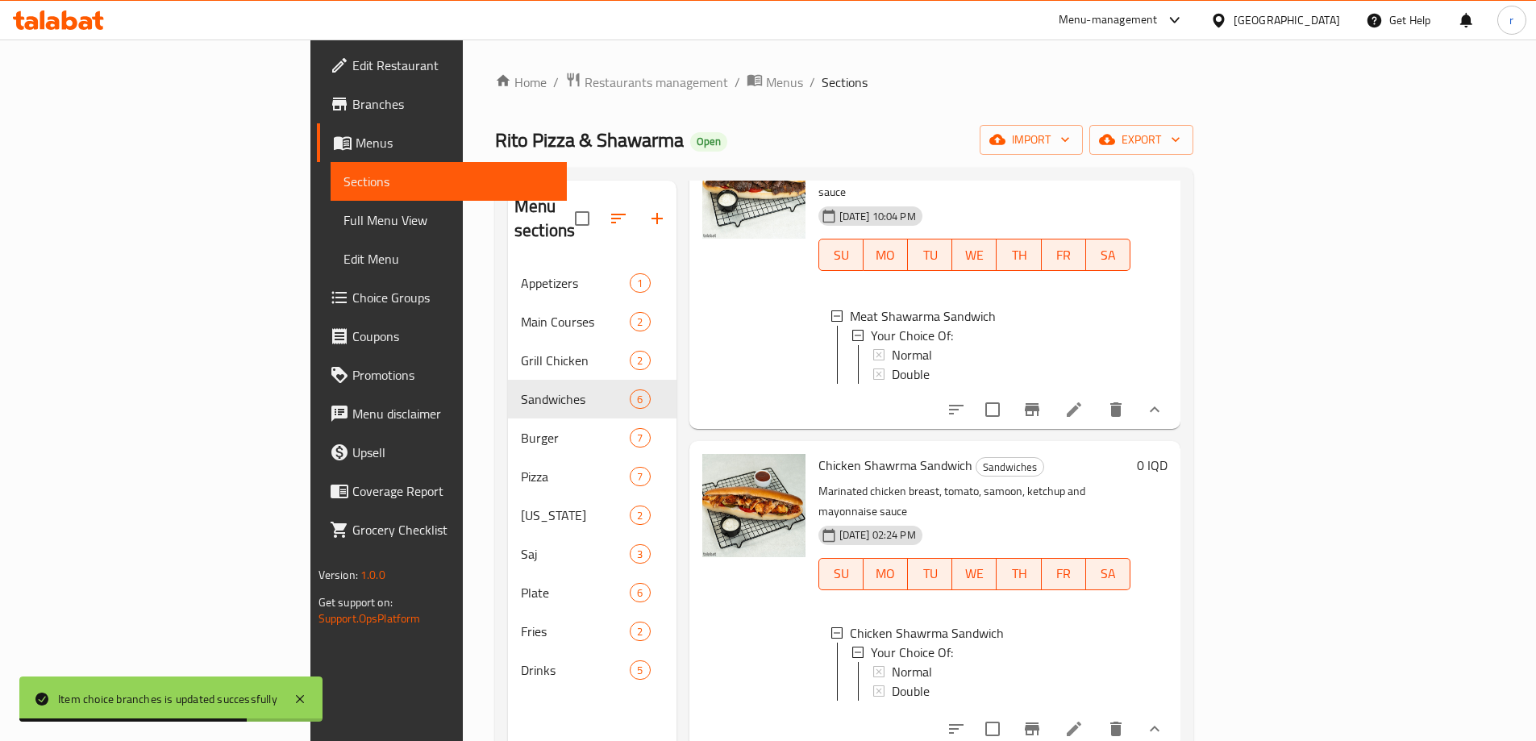
click at [344, 210] on span "Full Menu View" at bounding box center [449, 219] width 210 height 19
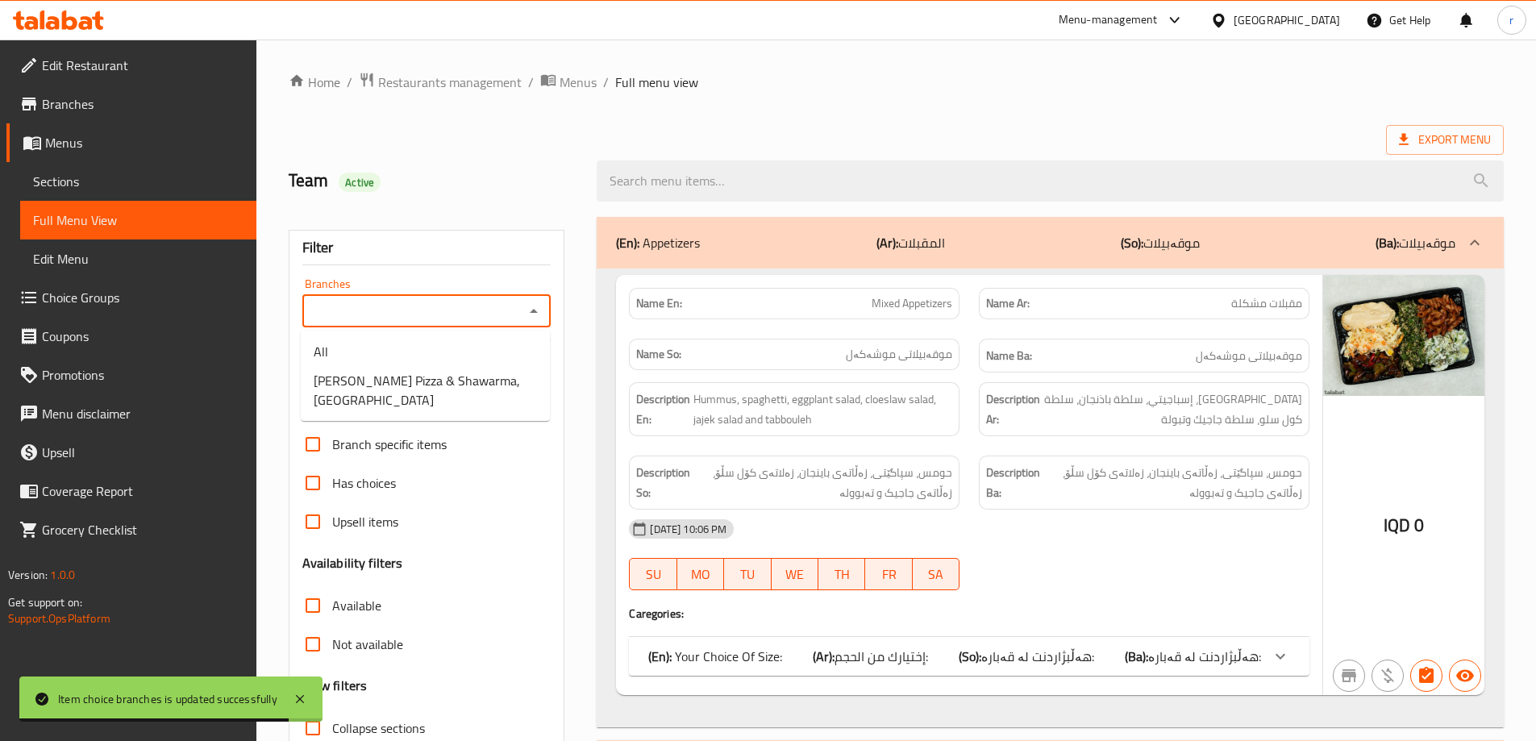
click at [342, 308] on input "Branches" at bounding box center [413, 311] width 213 height 23
click at [397, 371] on span "Rito Pizza & Shawarma, Bakrajo" at bounding box center [425, 390] width 223 height 39
type input "Rito Pizza & Shawarma, Bakrajo"
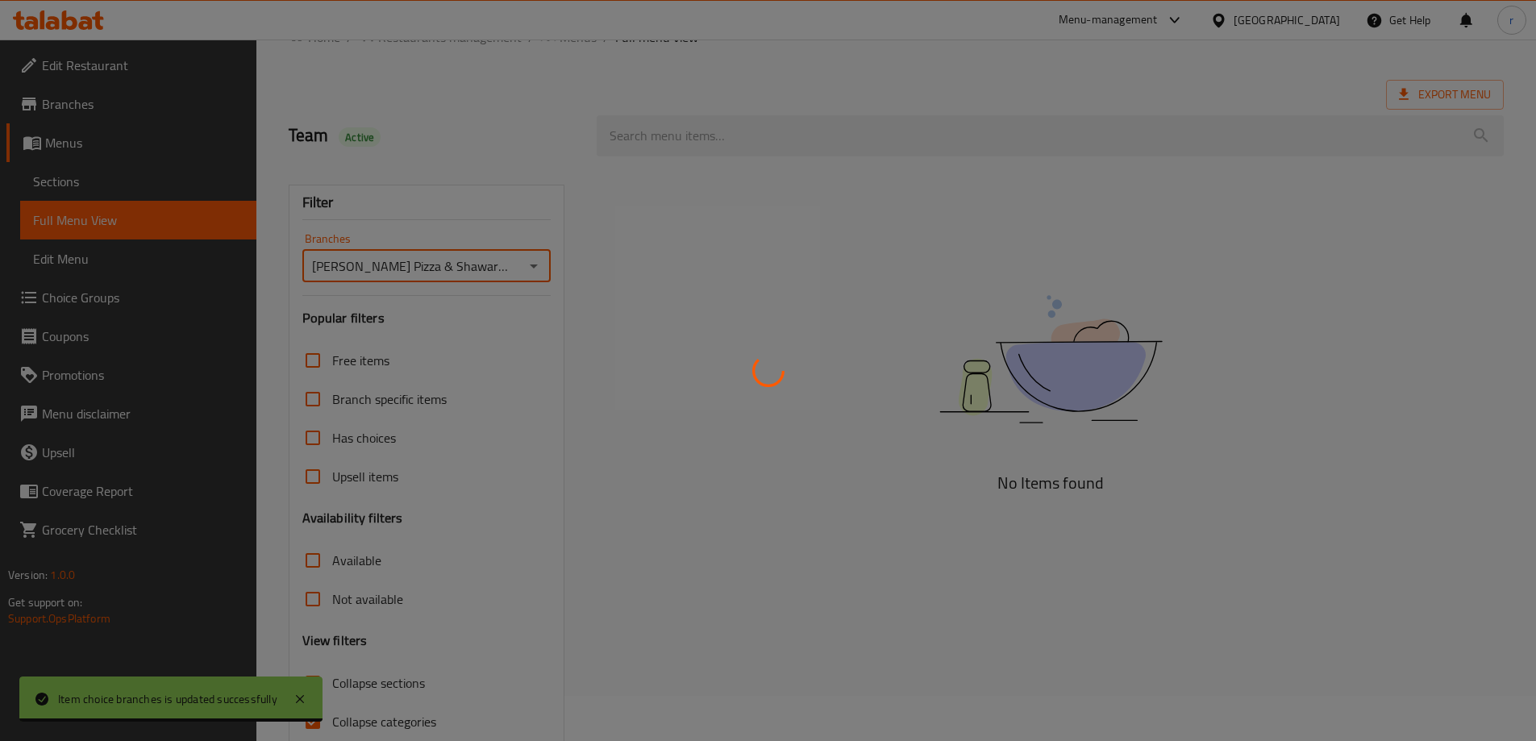
scroll to position [117, 0]
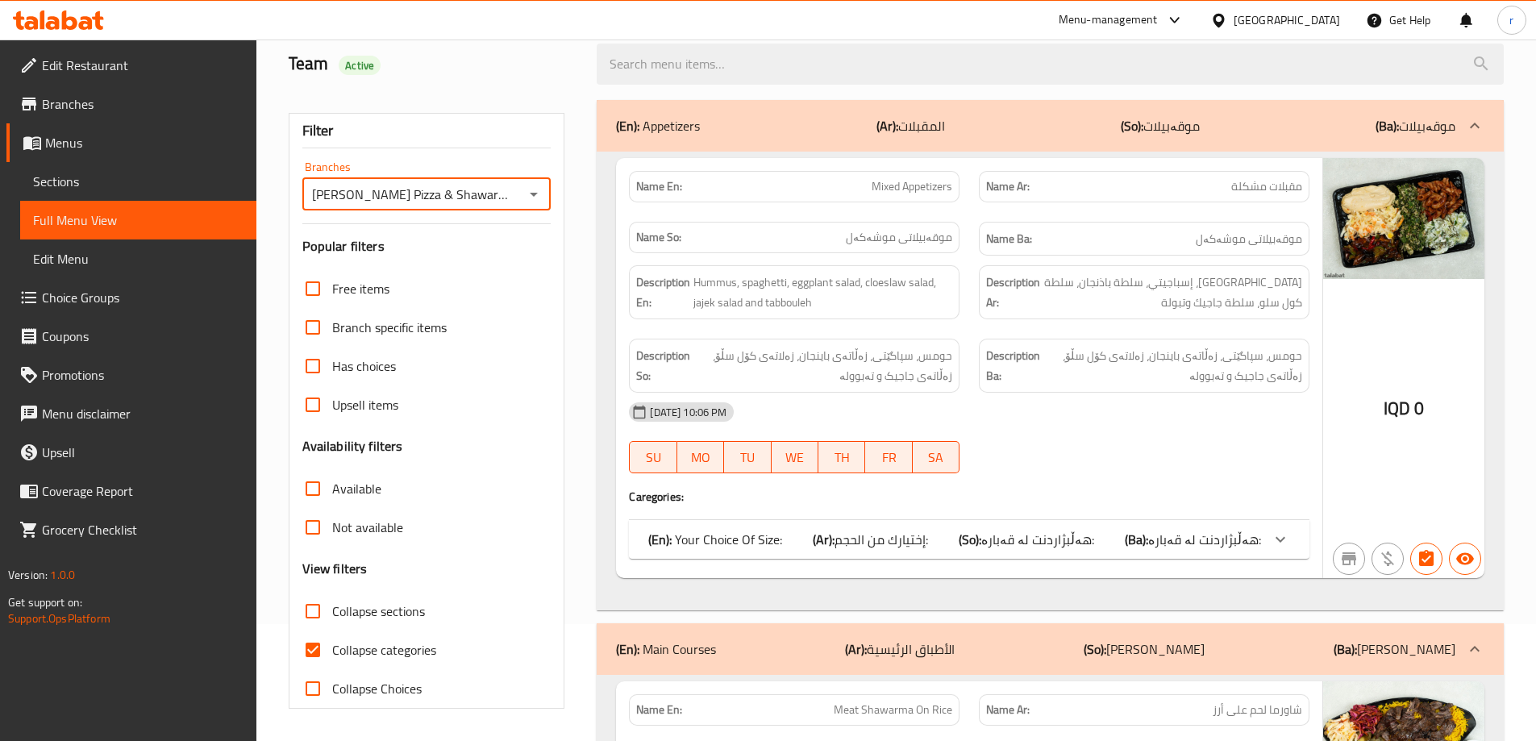
click at [372, 652] on span "Collapse categories" at bounding box center [384, 649] width 104 height 19
click at [332, 652] on input "Collapse categories" at bounding box center [313, 650] width 39 height 39
checkbox input "false"
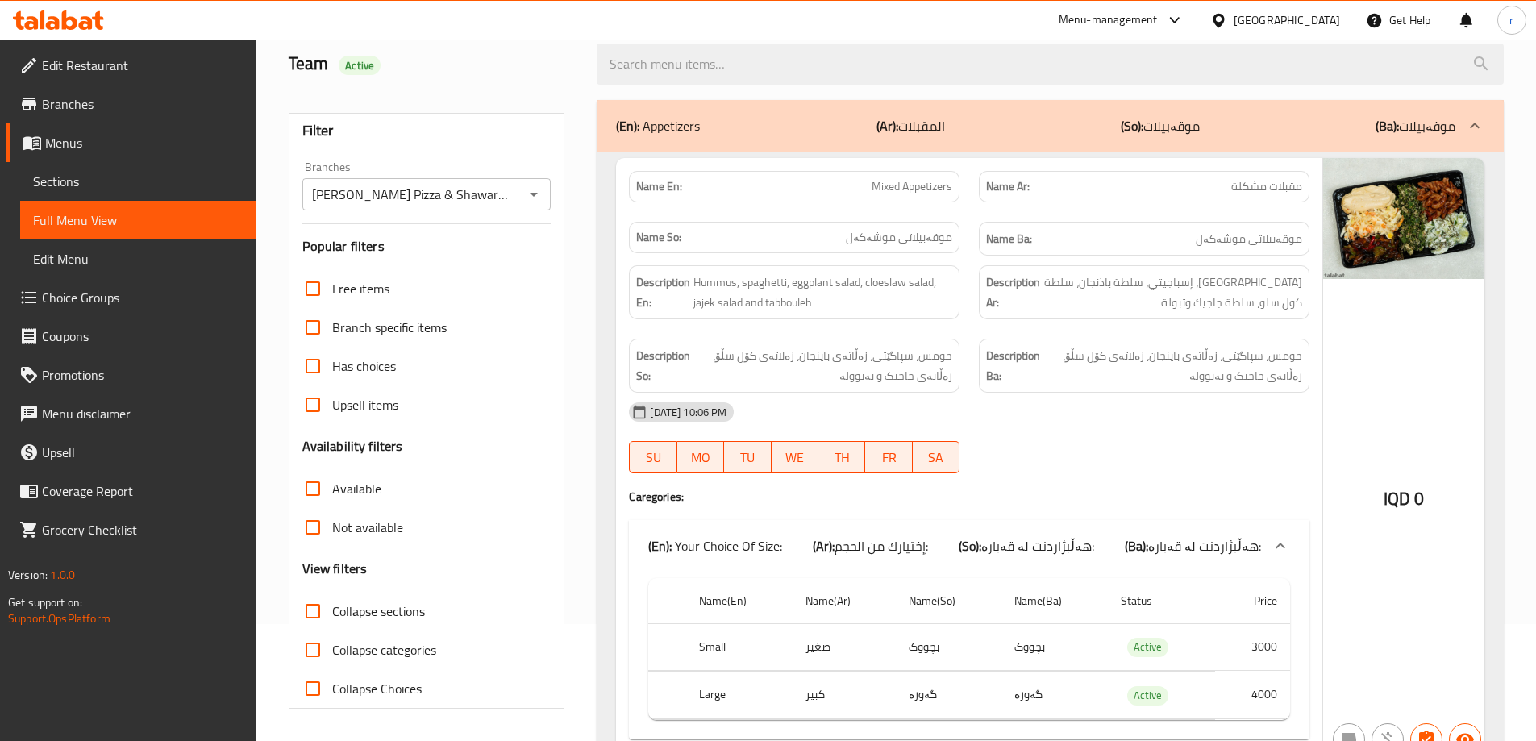
click at [372, 607] on span "Collapse sections" at bounding box center [378, 611] width 93 height 19
click at [332, 607] on input "Collapse sections" at bounding box center [313, 611] width 39 height 39
checkbox input "true"
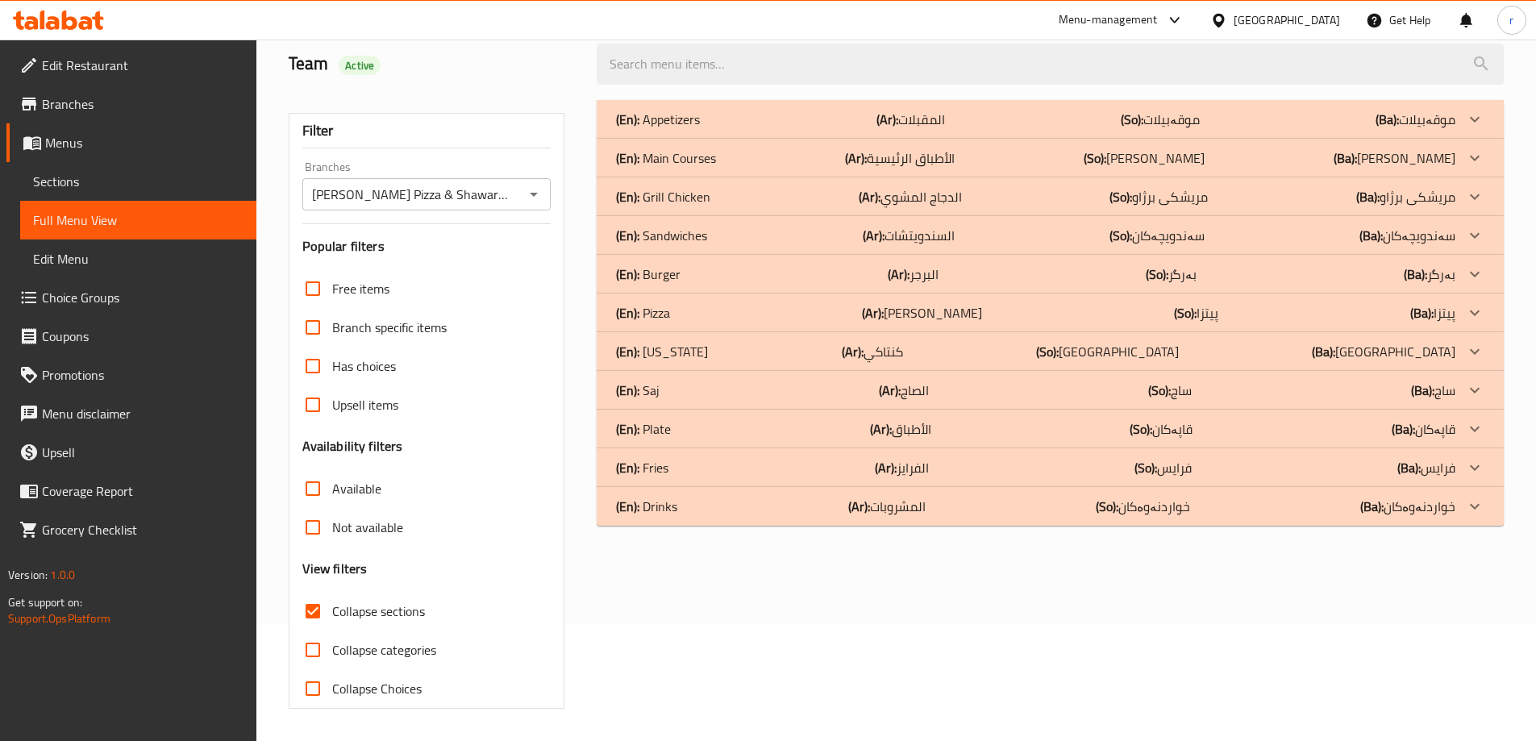
click at [830, 129] on div "(En): Sandwiches (Ar): السندويتشات (So): سەندویچەکان (Ba): سەندویچەکان" at bounding box center [1035, 119] width 839 height 19
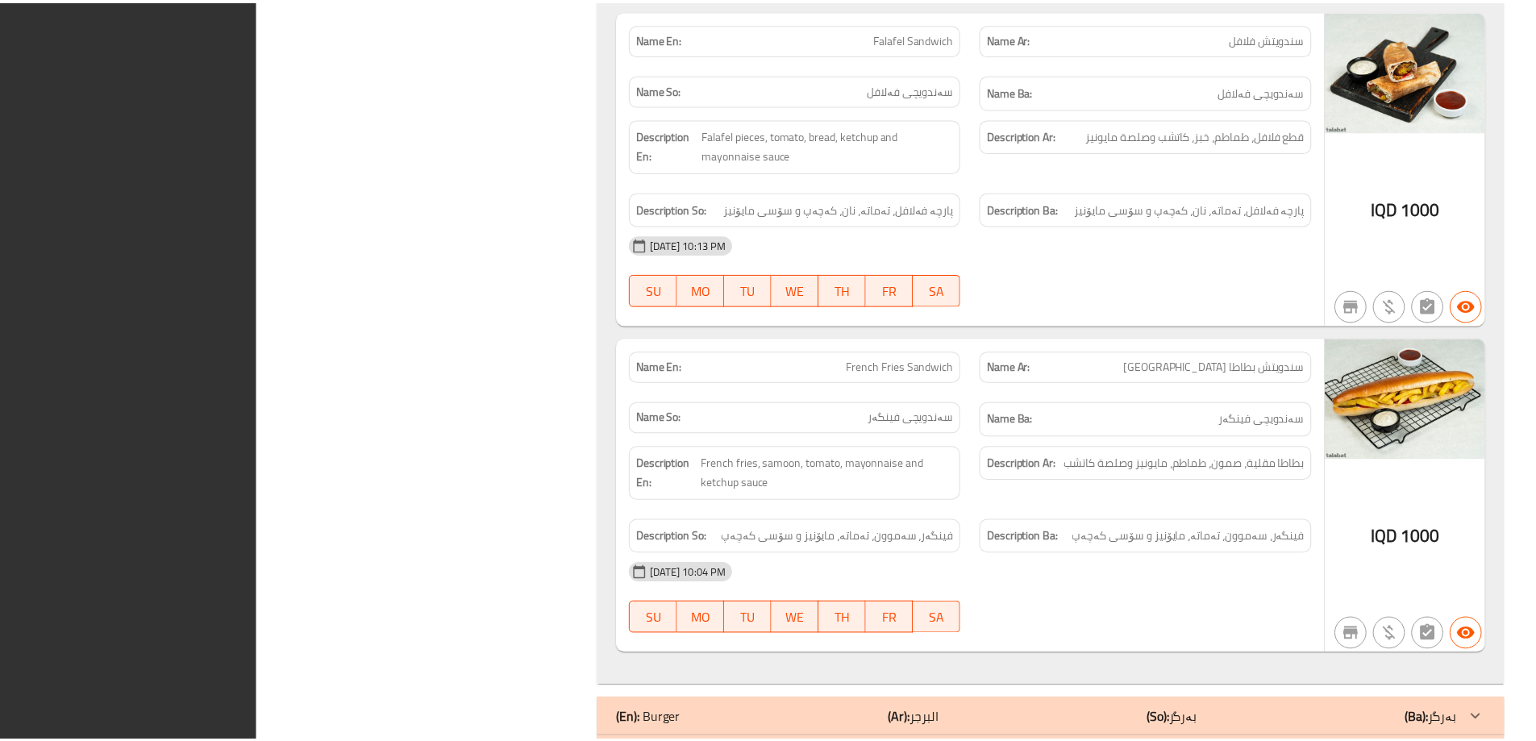
scroll to position [2577, 0]
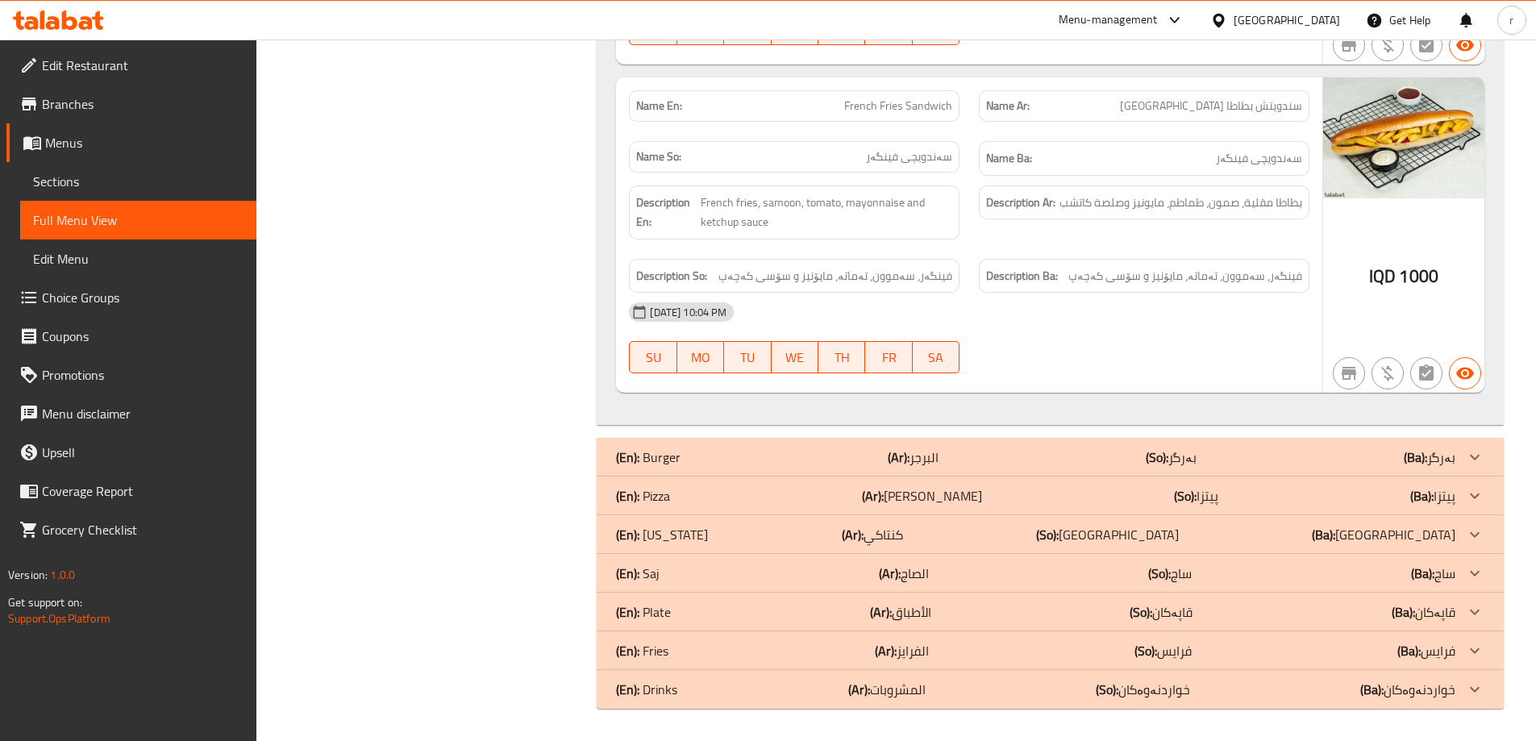
click at [91, 30] on div at bounding box center [58, 19] width 91 height 19
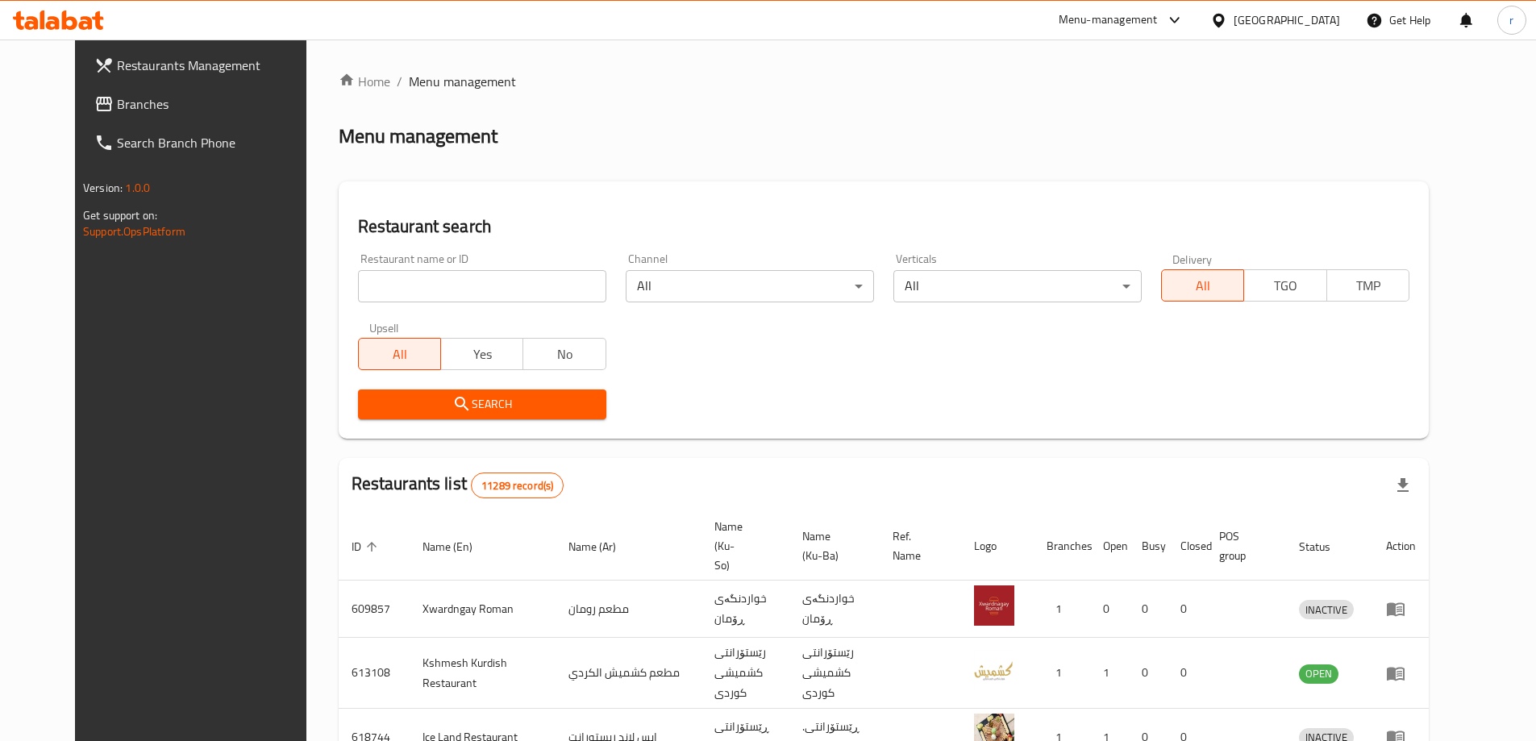
click at [117, 104] on span "Branches" at bounding box center [218, 103] width 202 height 19
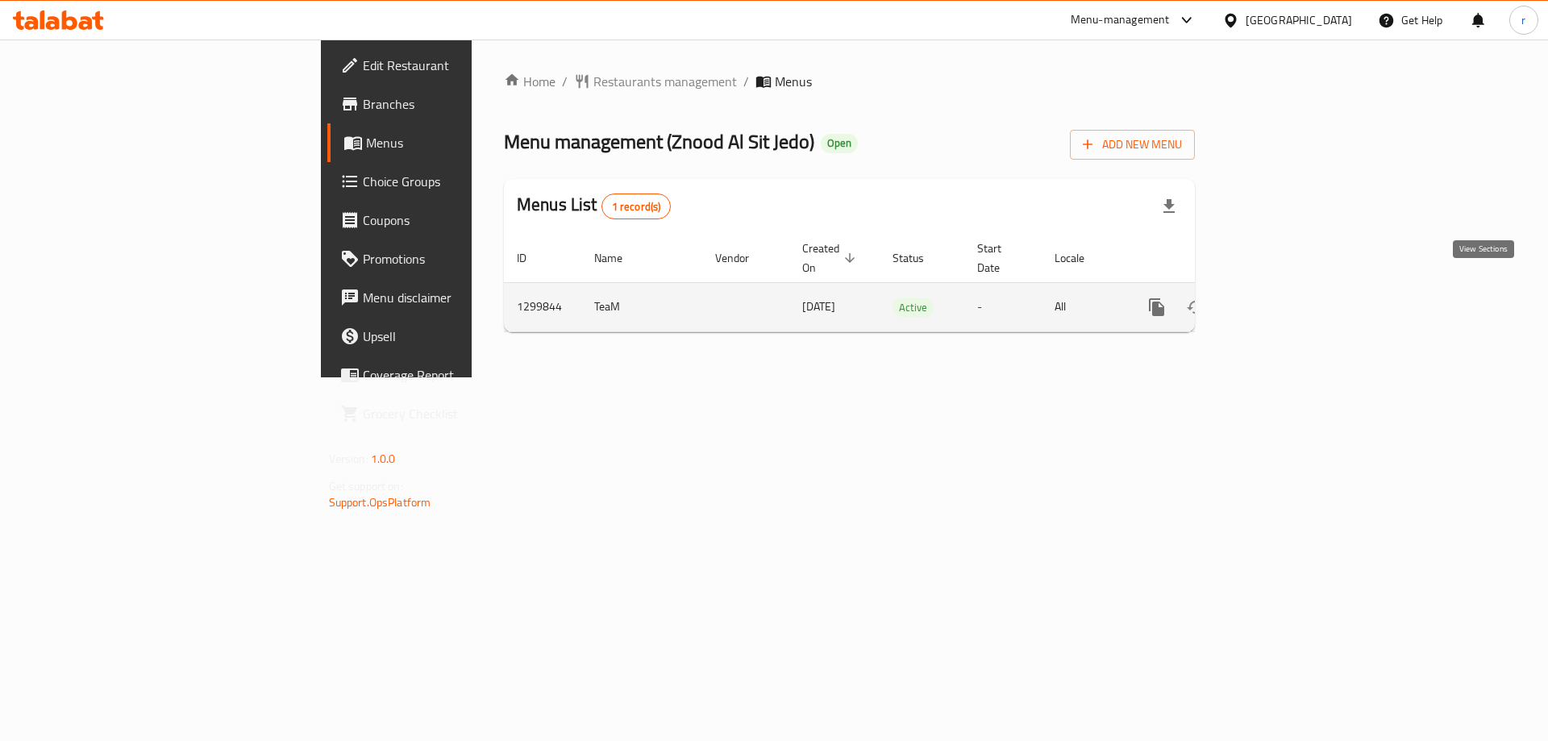
click at [1281, 300] on icon "enhanced table" at bounding box center [1273, 307] width 15 height 15
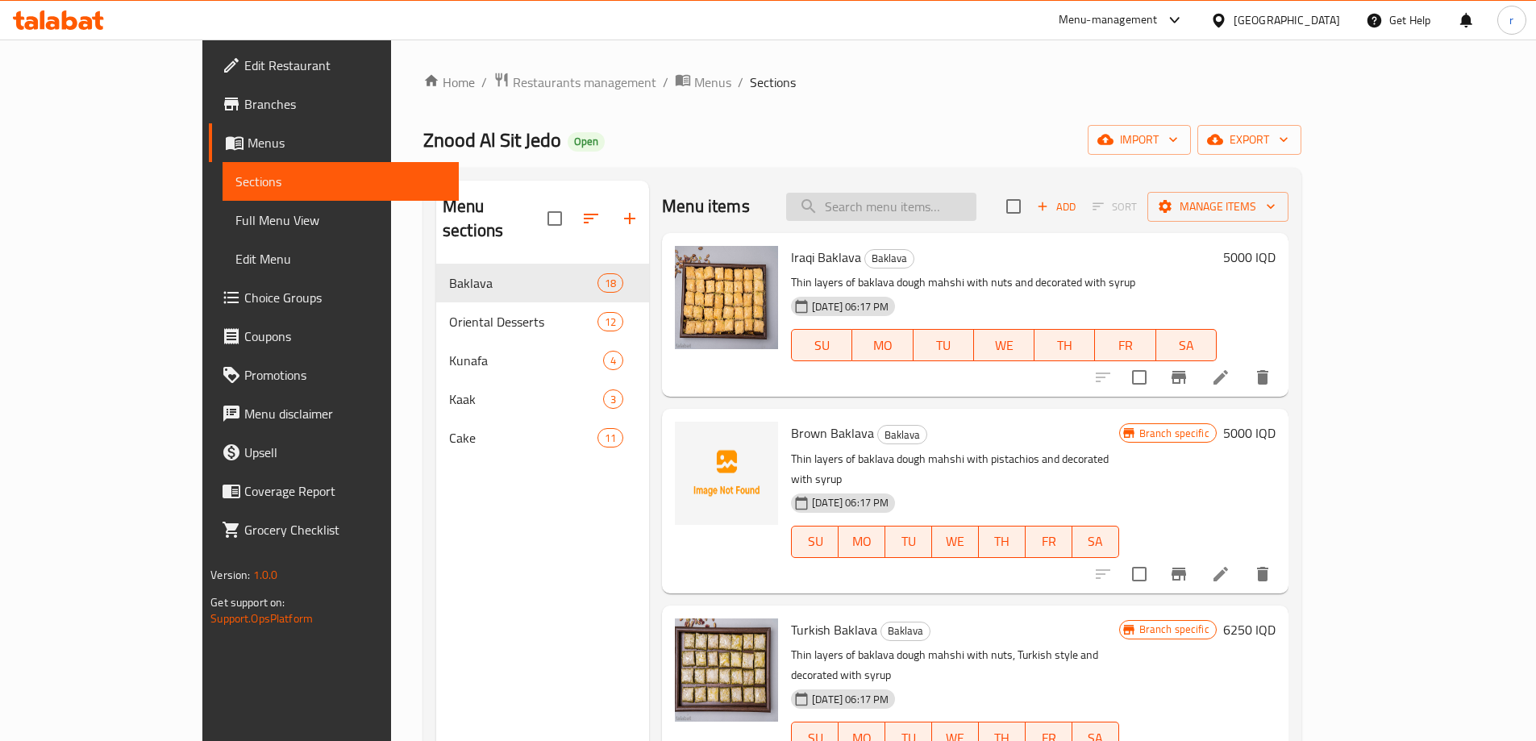
click at [899, 217] on input "search" at bounding box center [881, 207] width 190 height 28
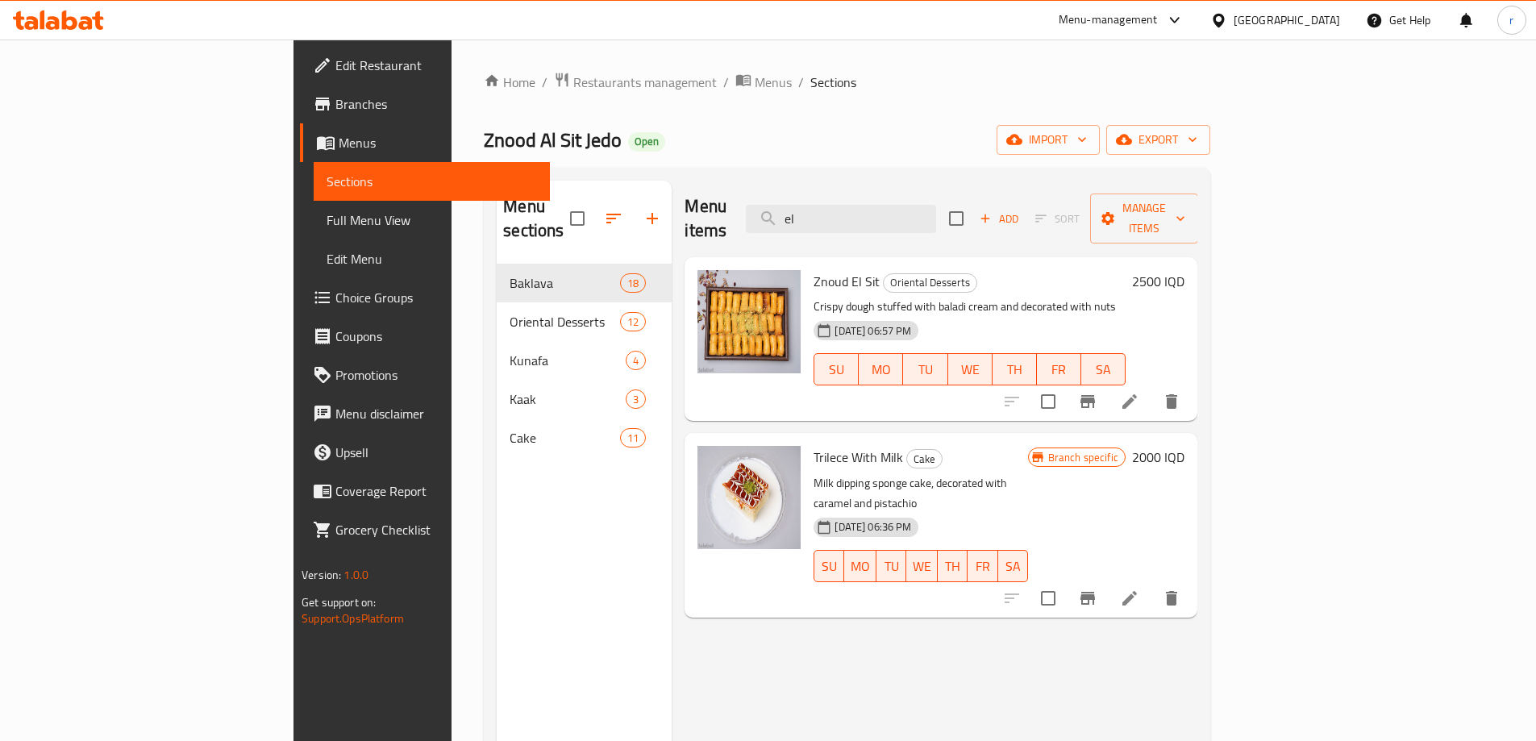
type input "el"
click at [86, 29] on icon at bounding box center [86, 23] width 14 height 14
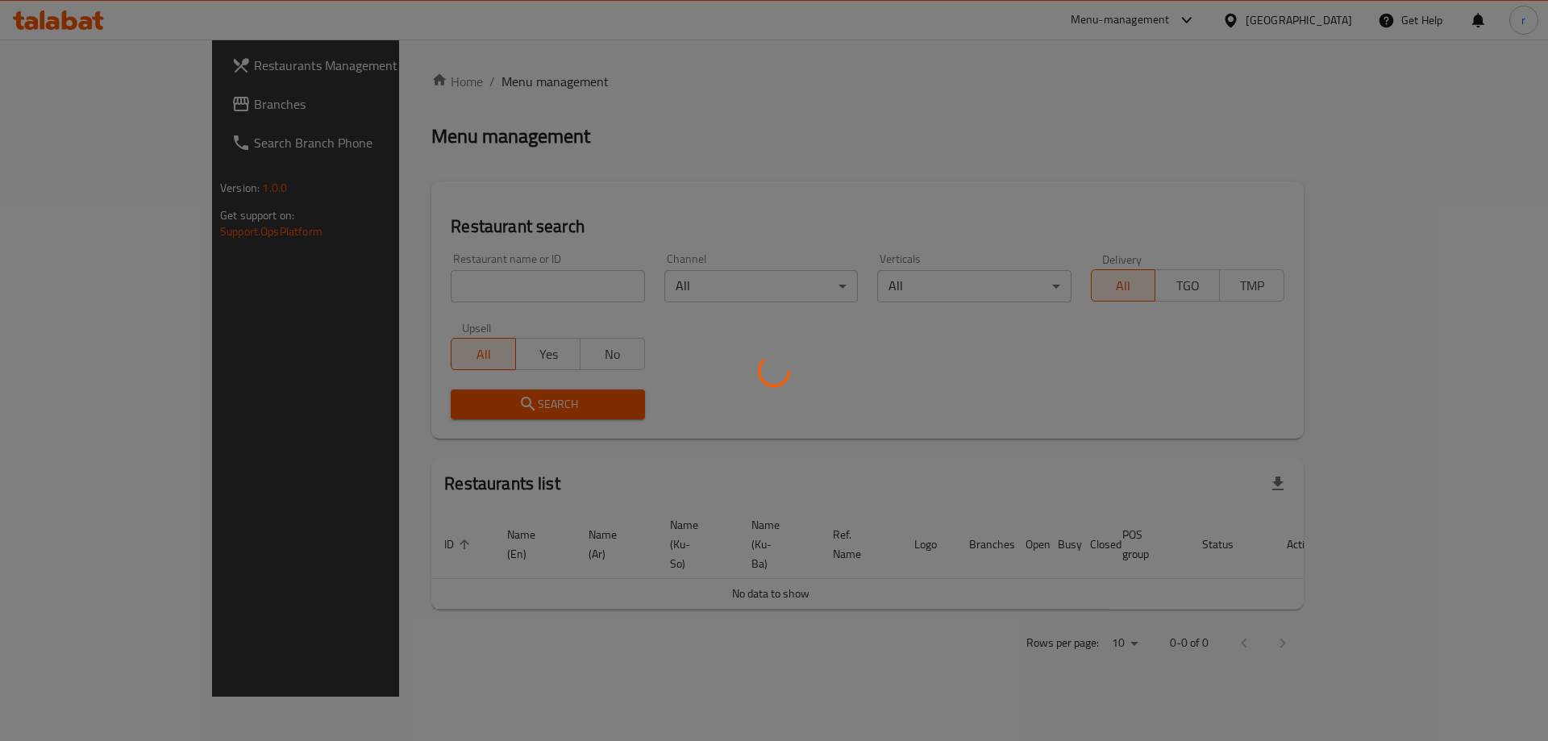
click at [69, 98] on div at bounding box center [774, 370] width 1548 height 741
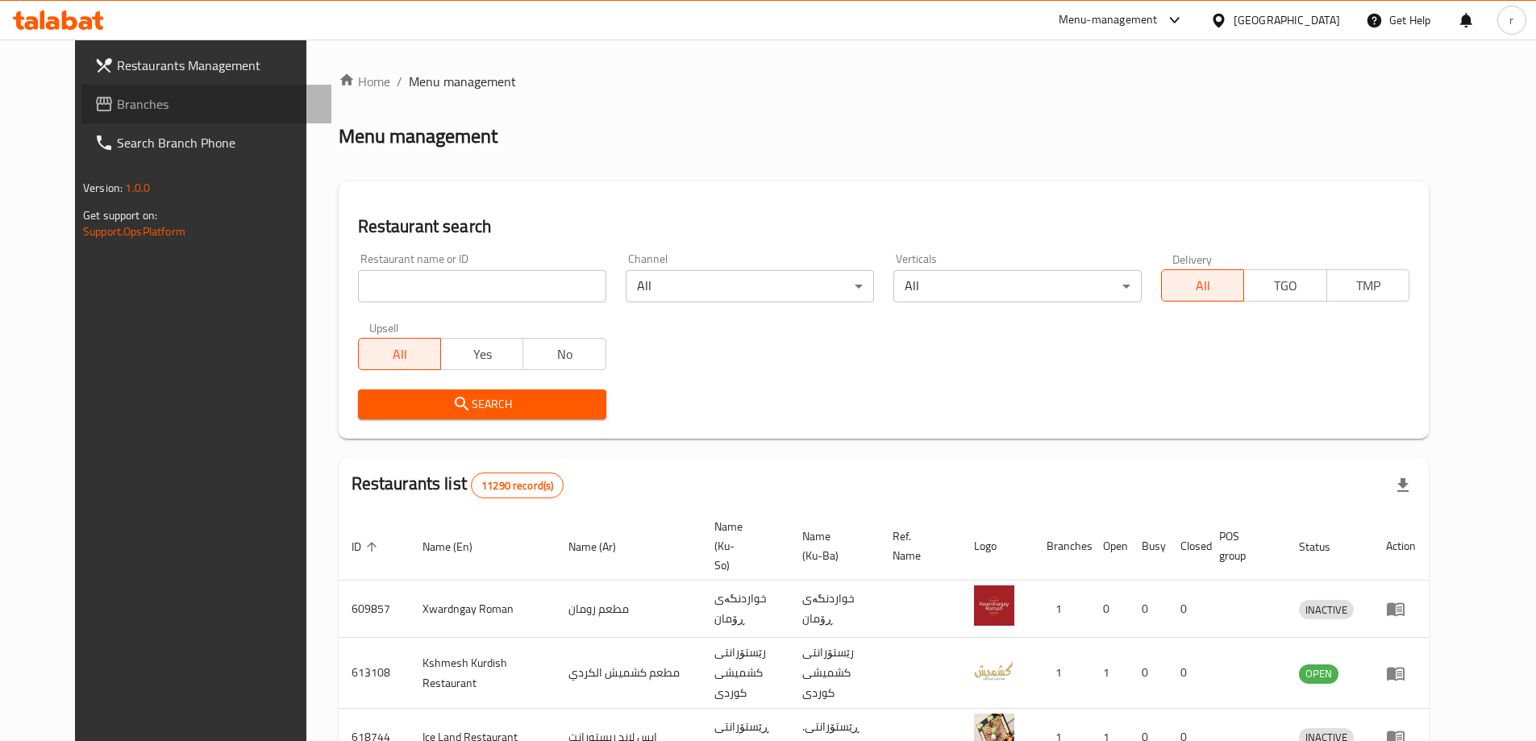
click at [117, 107] on span "Branches" at bounding box center [218, 103] width 202 height 19
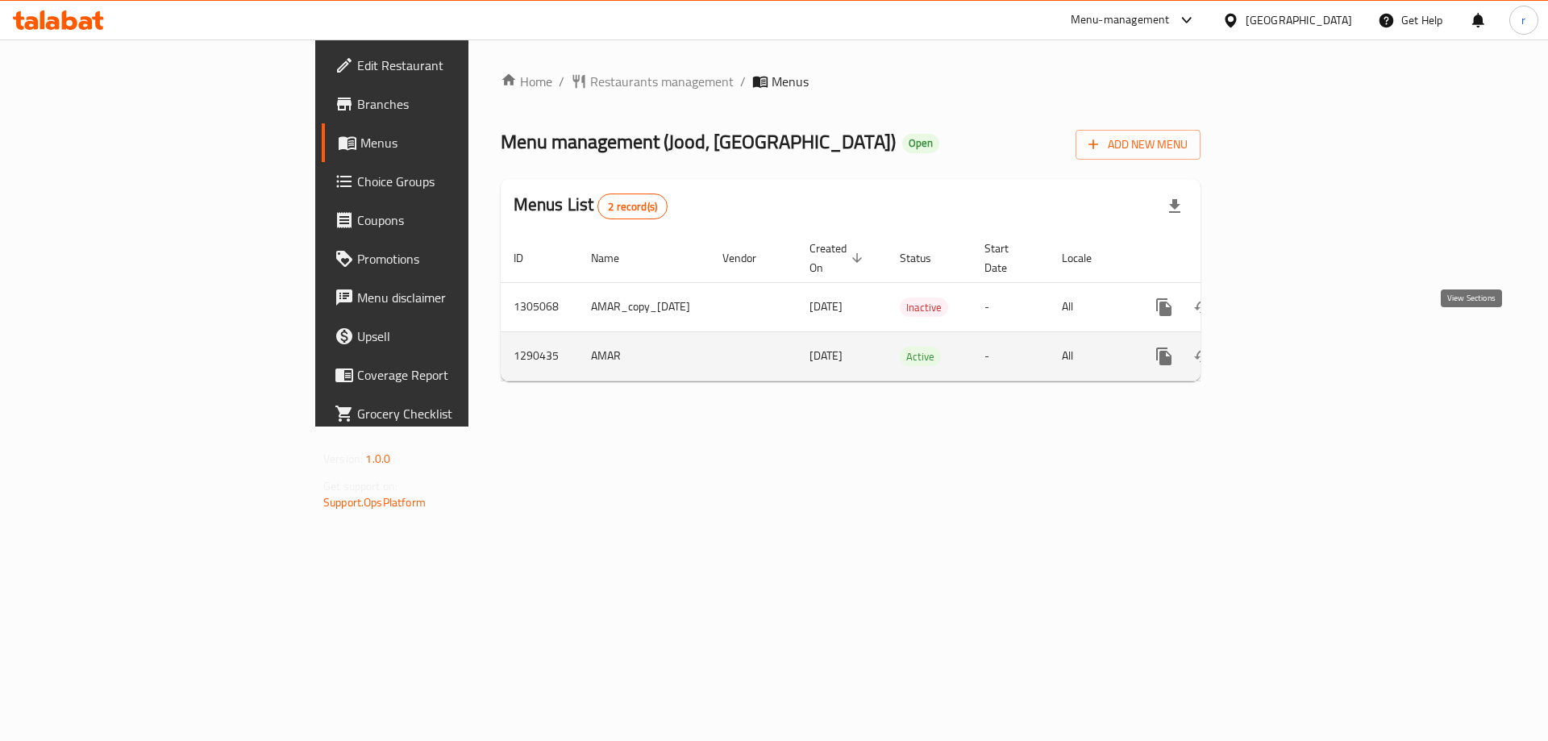
click at [1288, 349] on icon "enhanced table" at bounding box center [1280, 356] width 15 height 15
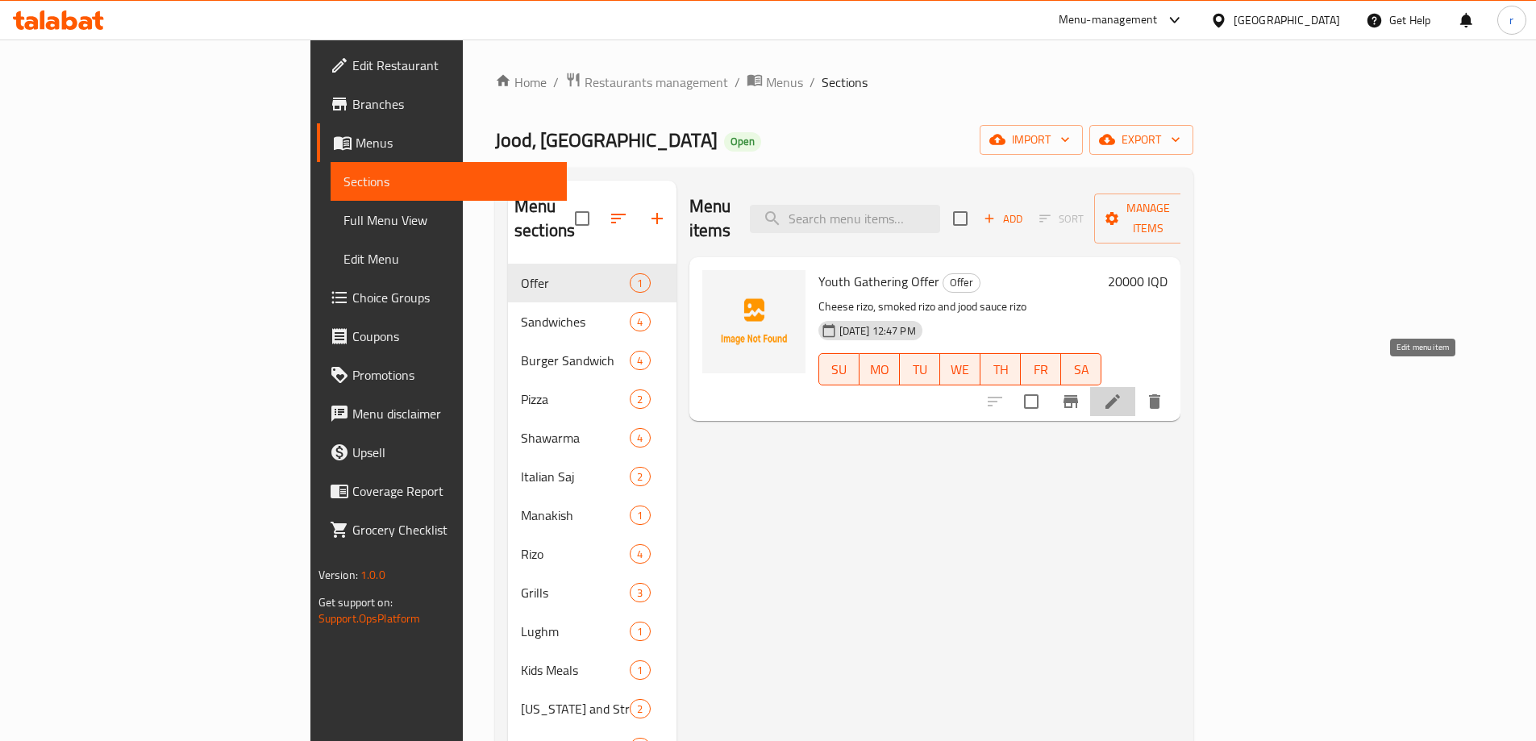
click at [1120, 394] on icon at bounding box center [1113, 401] width 15 height 15
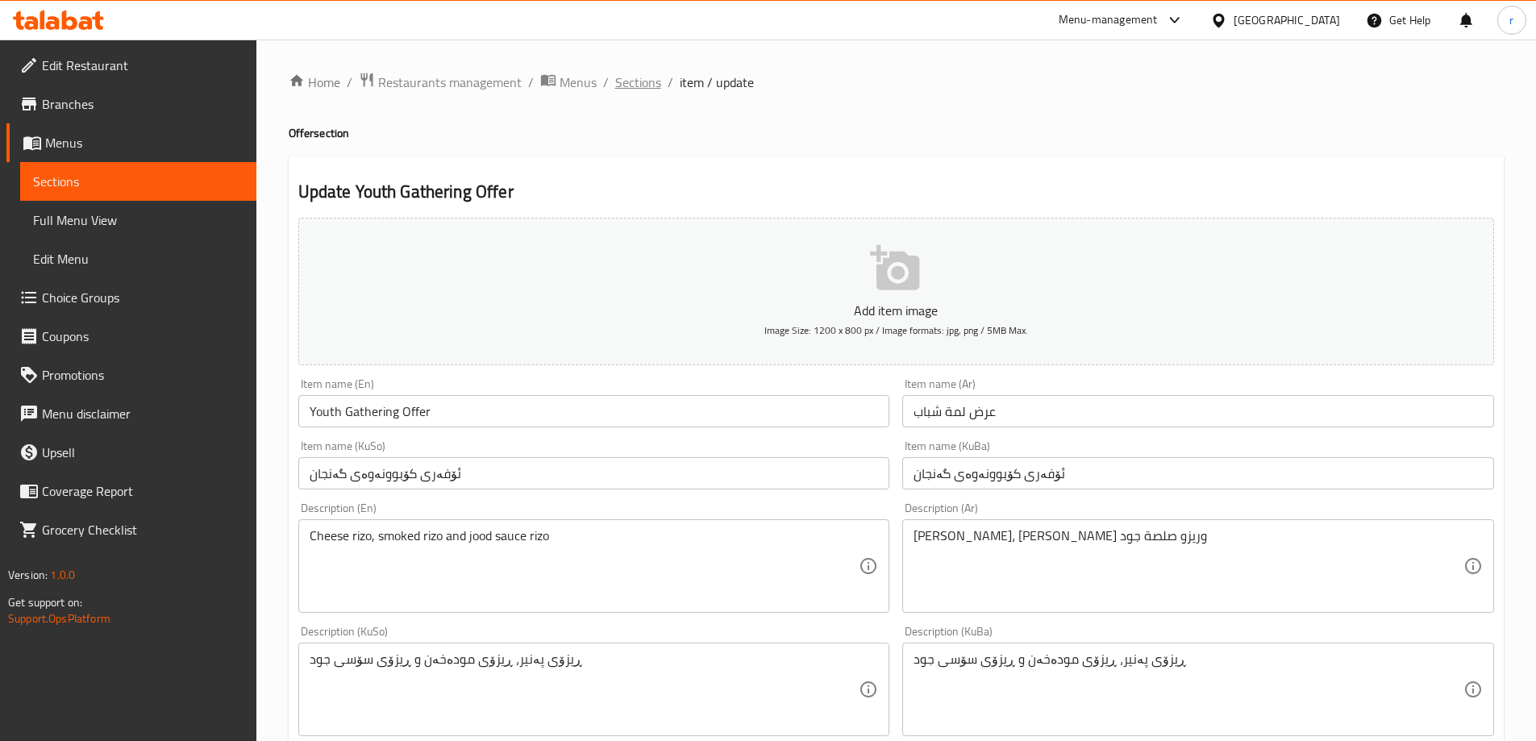
click at [644, 76] on span "Sections" at bounding box center [638, 82] width 46 height 19
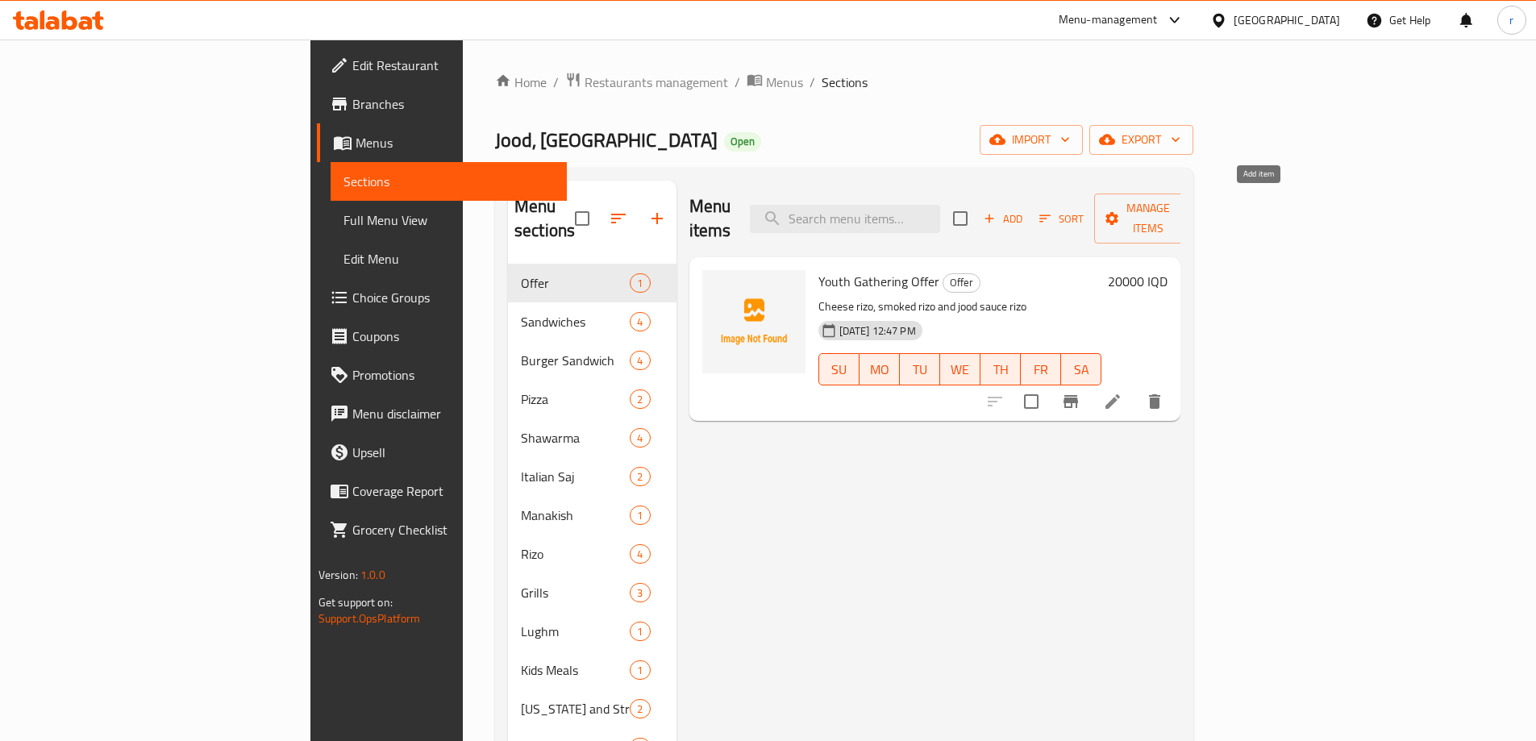
click at [994, 215] on icon "button" at bounding box center [989, 219] width 9 height 9
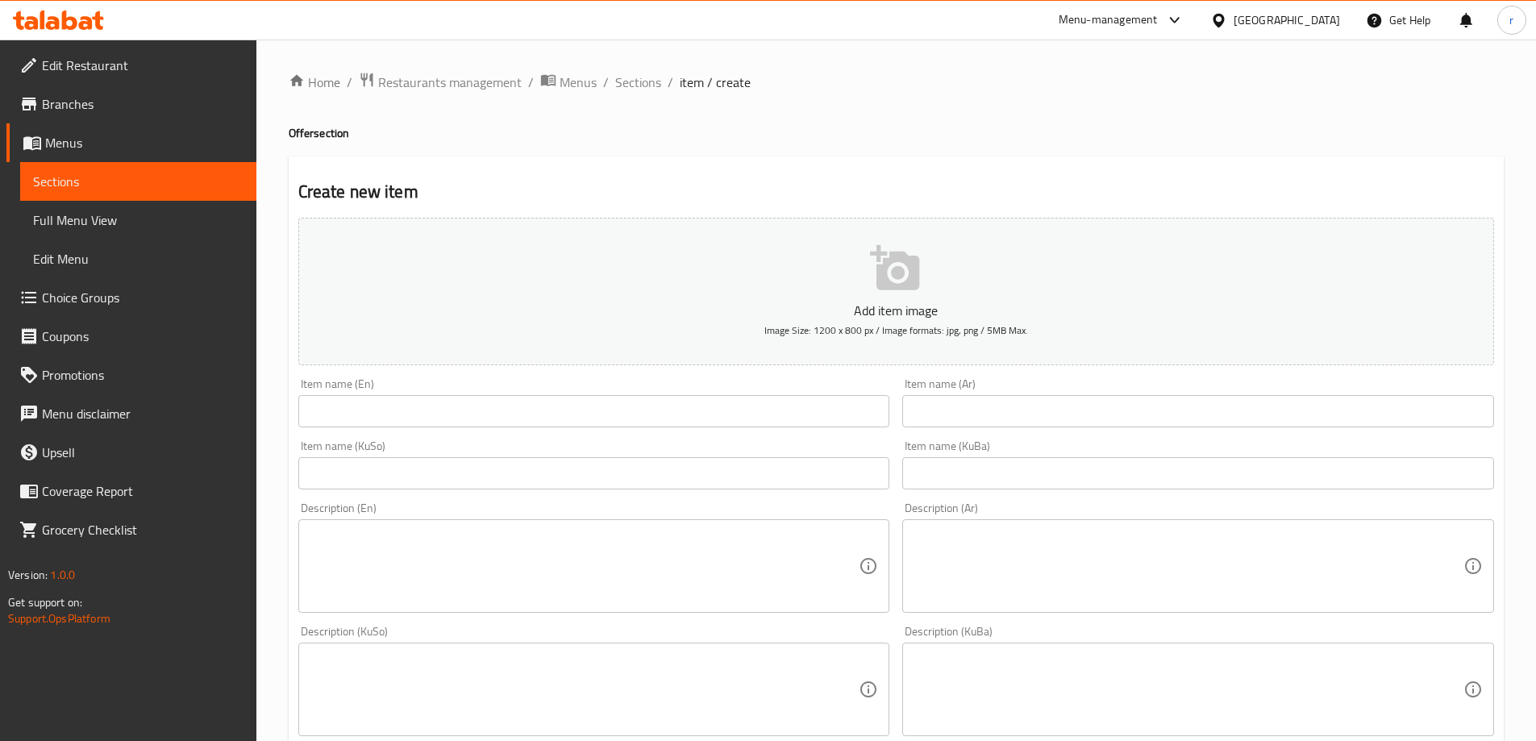
click at [348, 406] on input "text" at bounding box center [594, 411] width 592 height 32
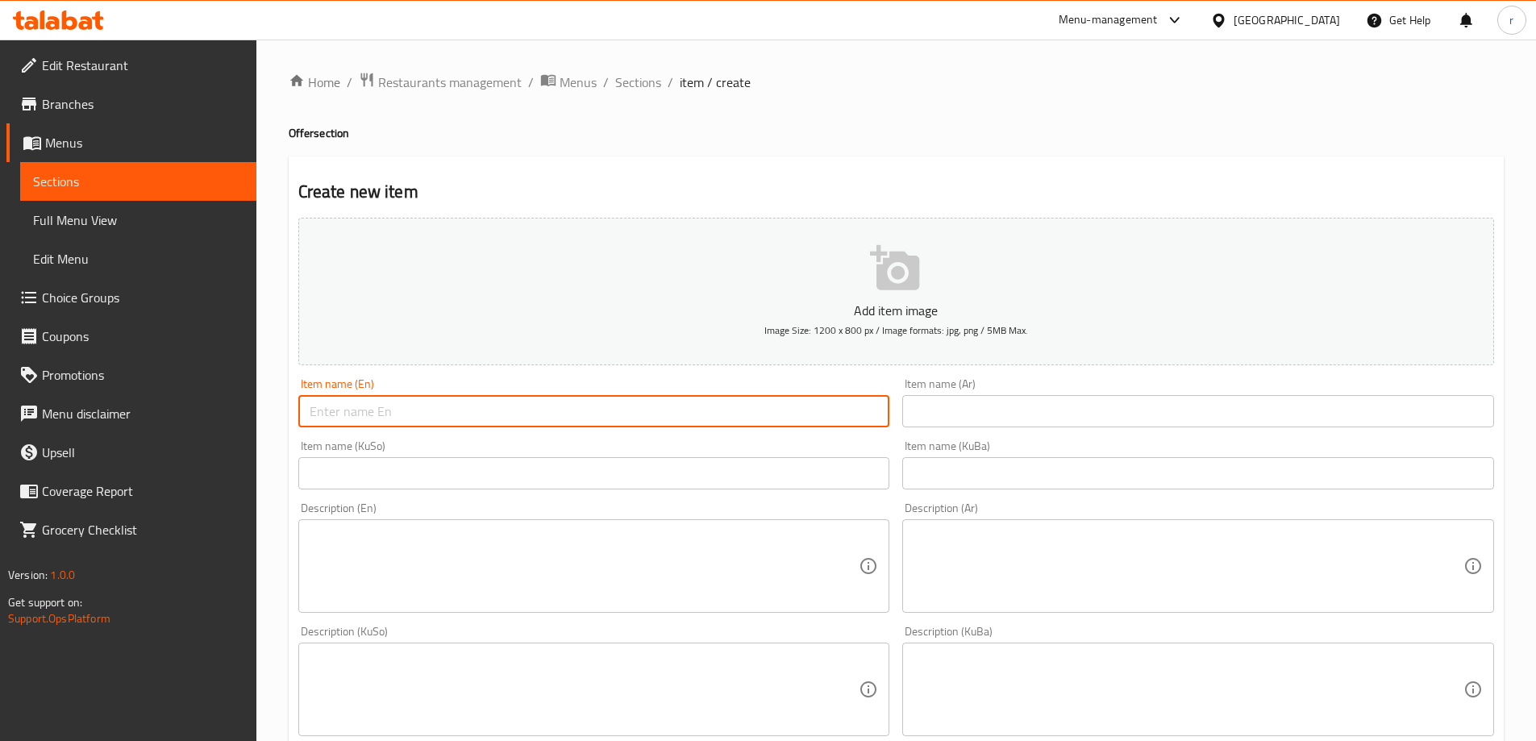
paste input "Family Burger Tray Offer"
type input "Family Burger Tray Offer"
click at [926, 405] on input "text" at bounding box center [1198, 411] width 592 height 32
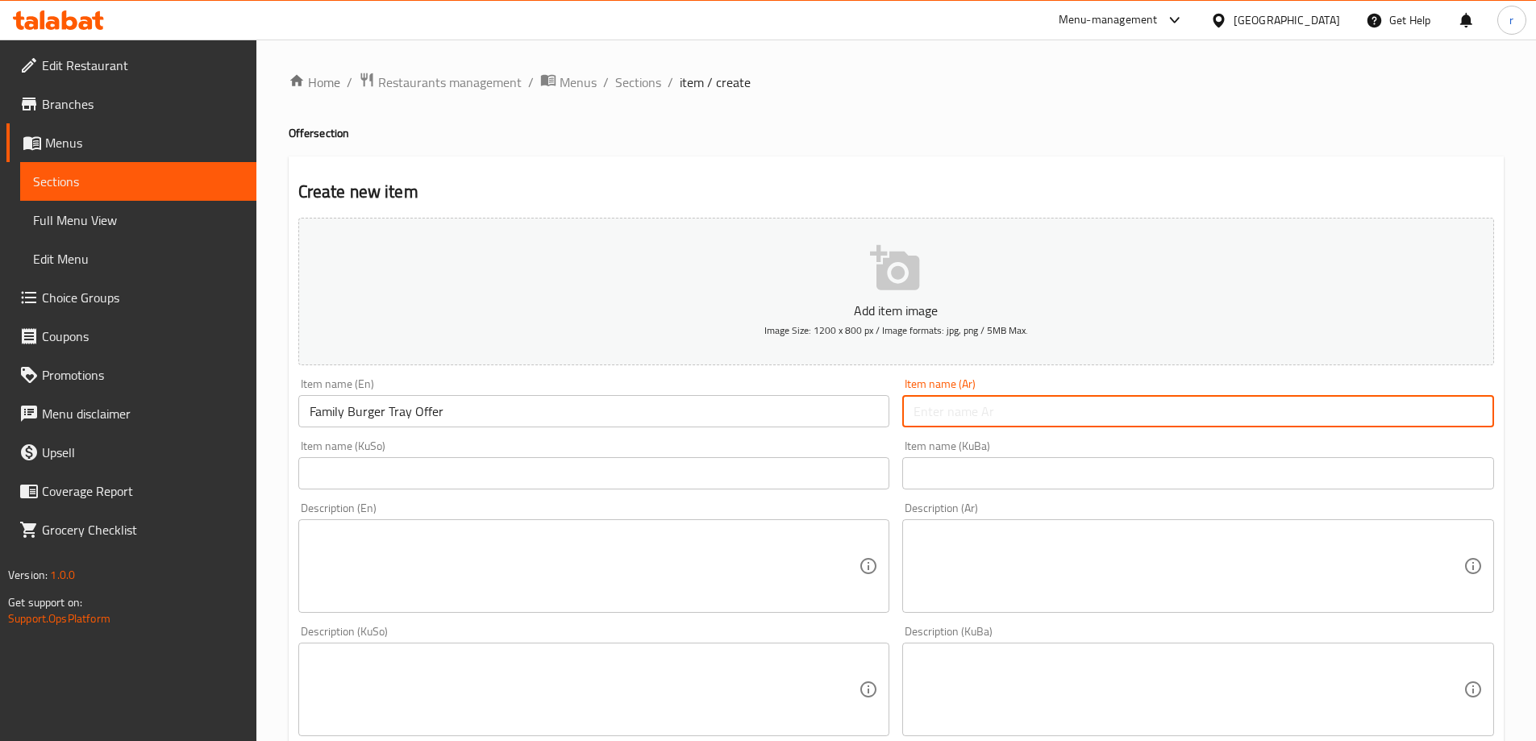
paste input "صينية عرض برجر عائلي"
type input "صينية عرض برجر عائلي"
click at [693, 472] on input "text" at bounding box center [594, 473] width 592 height 32
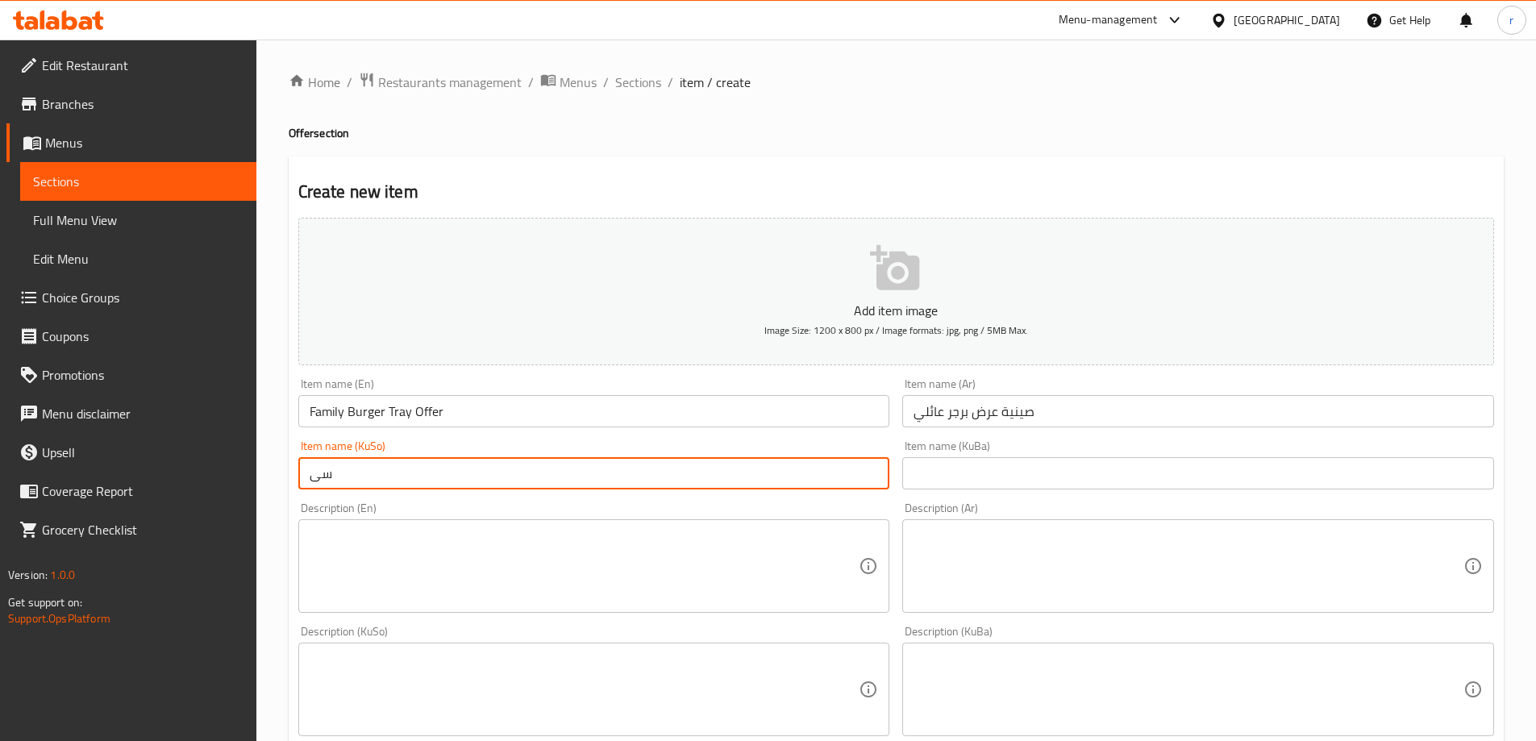
type input "س"
drag, startPoint x: 527, startPoint y: 477, endPoint x: 287, endPoint y: 469, distance: 239.7
click at [287, 469] on div "Home / Restaurants management / Menus / Sections / item / create Offer section …" at bounding box center [896, 682] width 1280 height 1285
type input "ئۆفەری سینی بەرگری خێزانی"
click at [919, 466] on input "text" at bounding box center [1198, 473] width 592 height 32
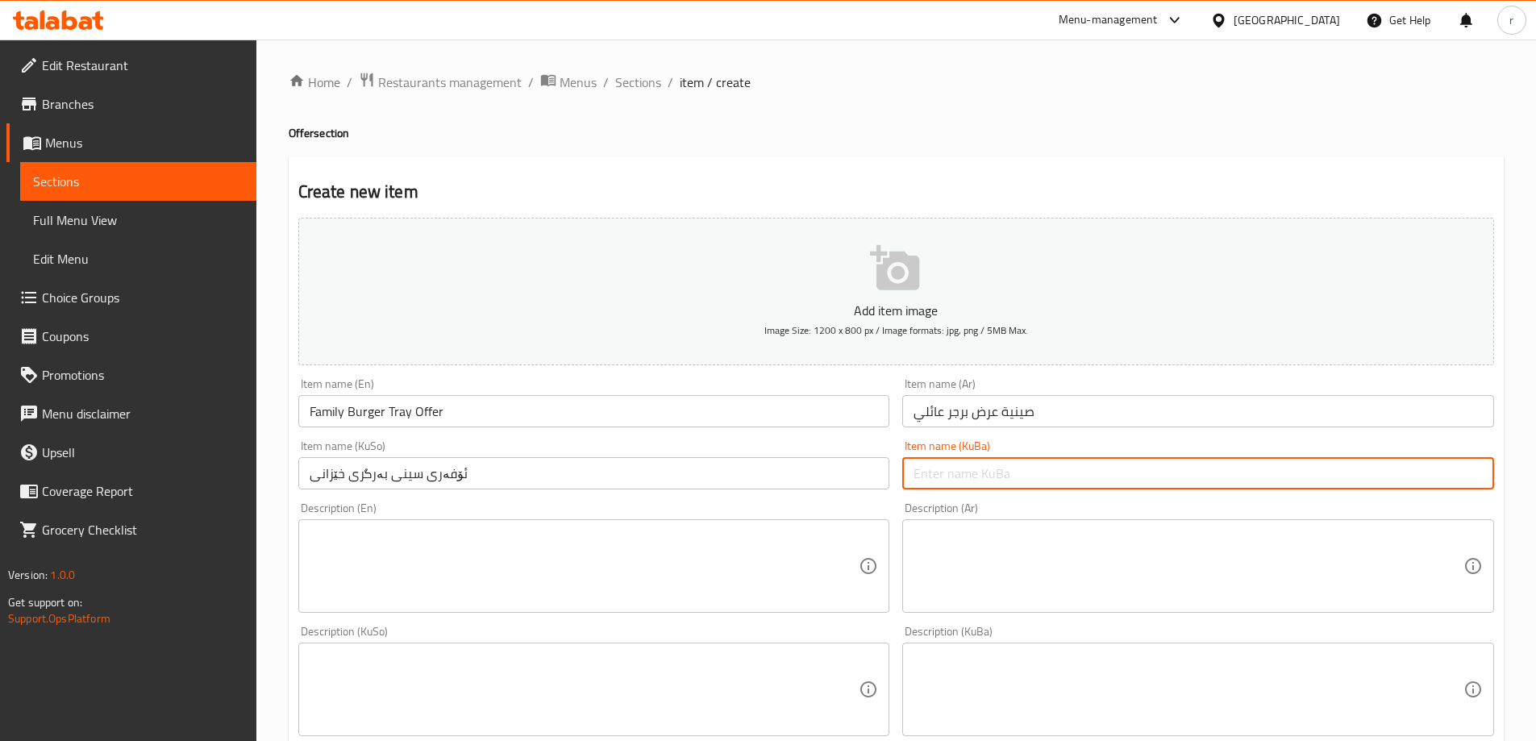
paste input "ئۆفەری سینی بەرگری خێزانی"
type input "ئۆفەری سینی بەرگری خێزانی"
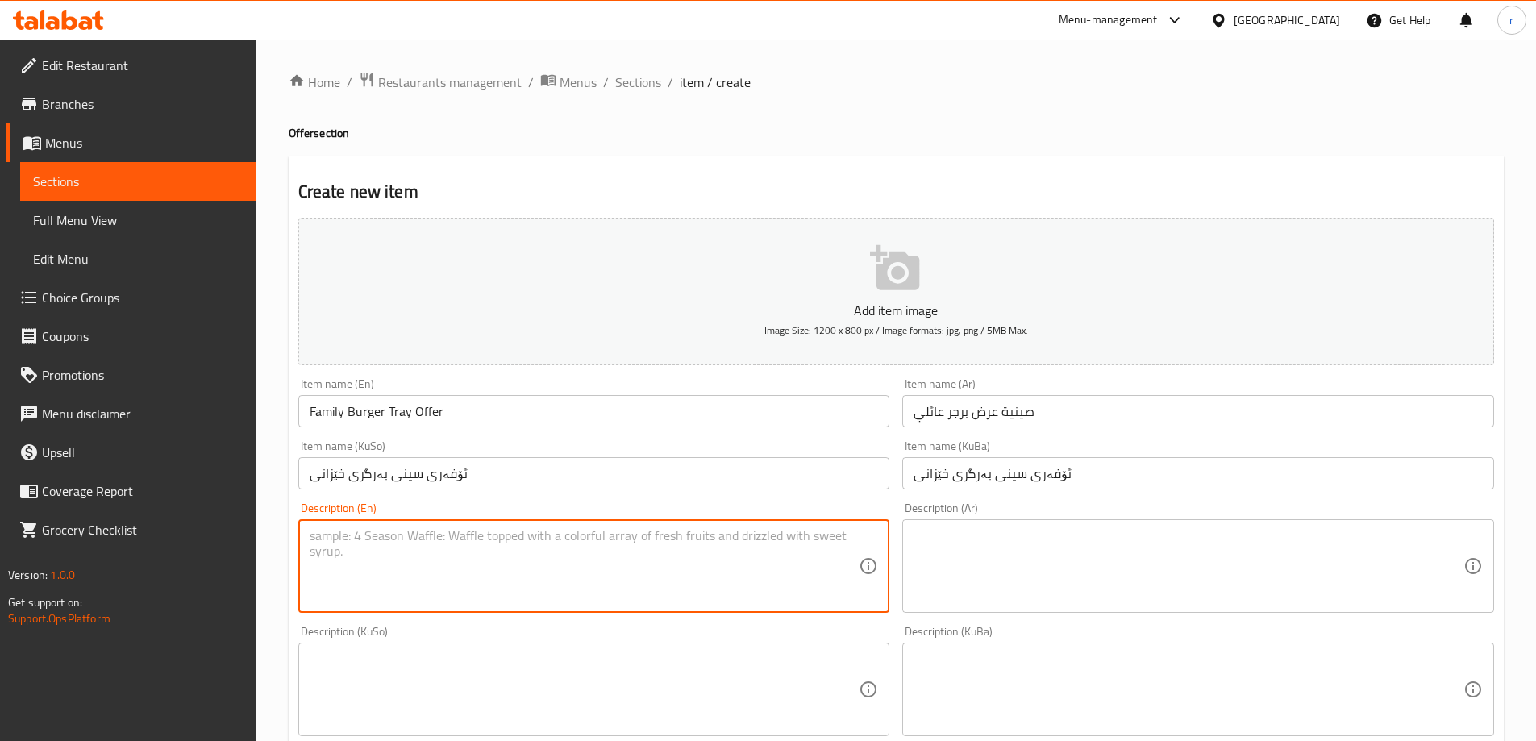
click at [472, 568] on textarea at bounding box center [585, 566] width 550 height 77
paste textarea "Burger, French fries and Pepsi"
type textarea "Burger, French fries and Pepsi"
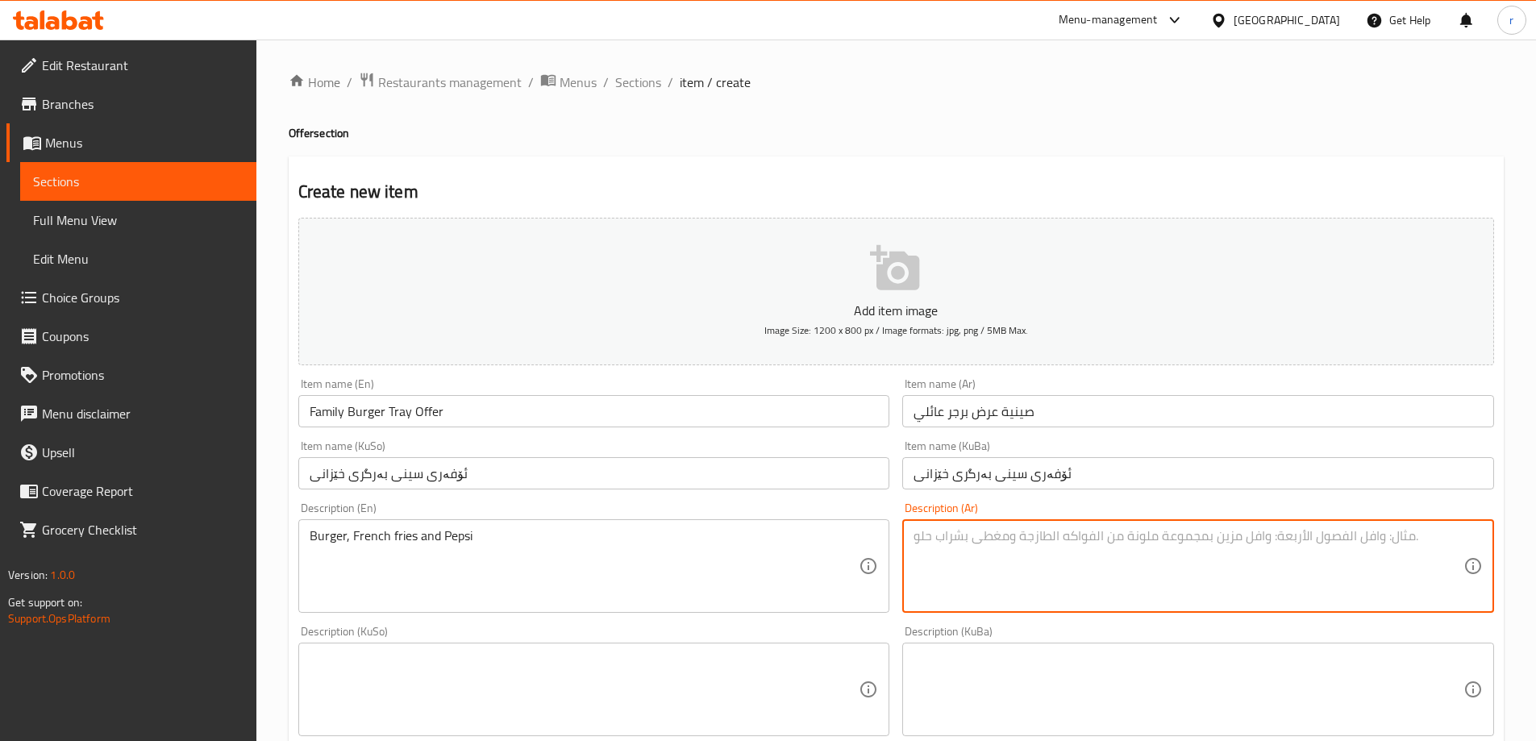
click at [1029, 535] on textarea at bounding box center [1189, 566] width 550 height 77
paste textarea "برجر لحم، بطاطا مقلية وبيبسي"
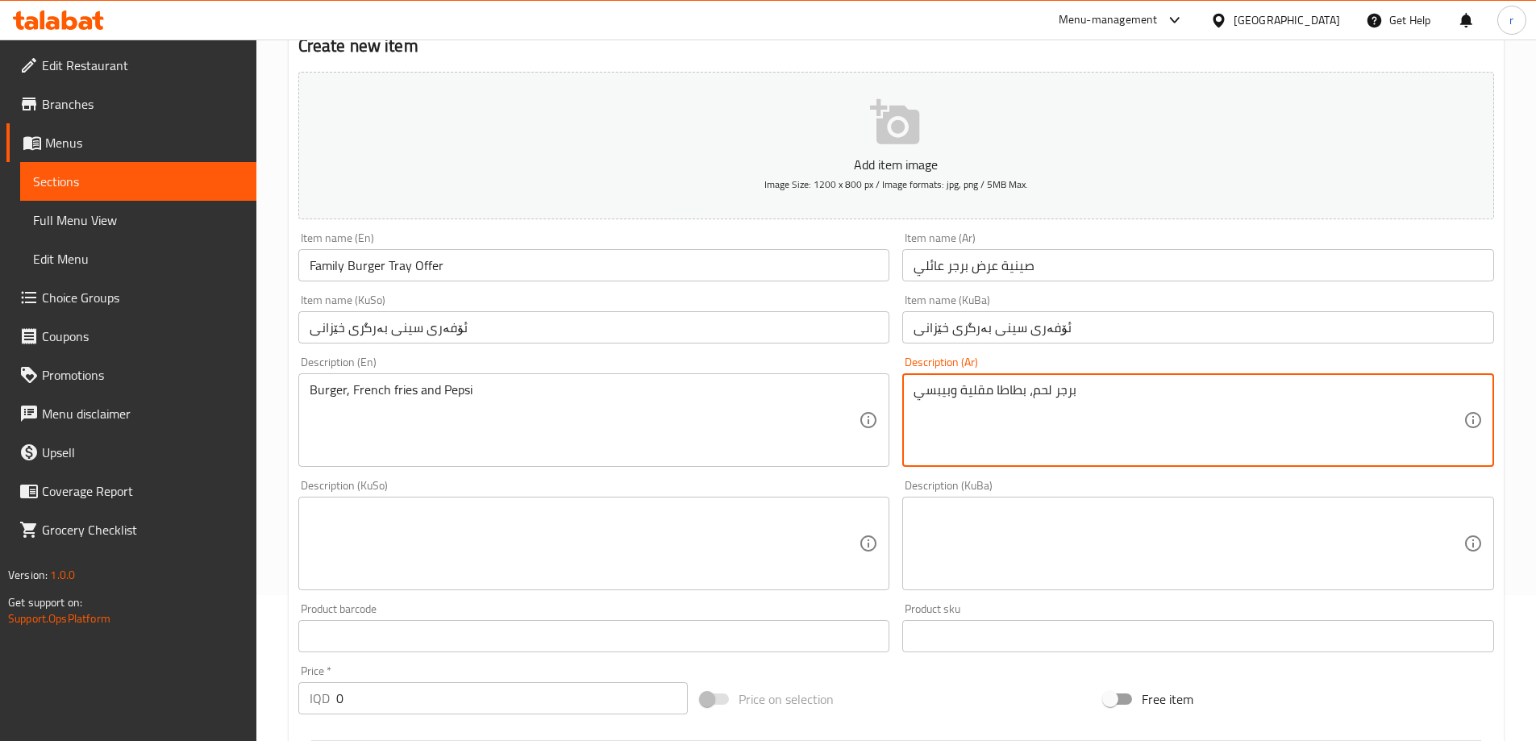
scroll to position [269, 0]
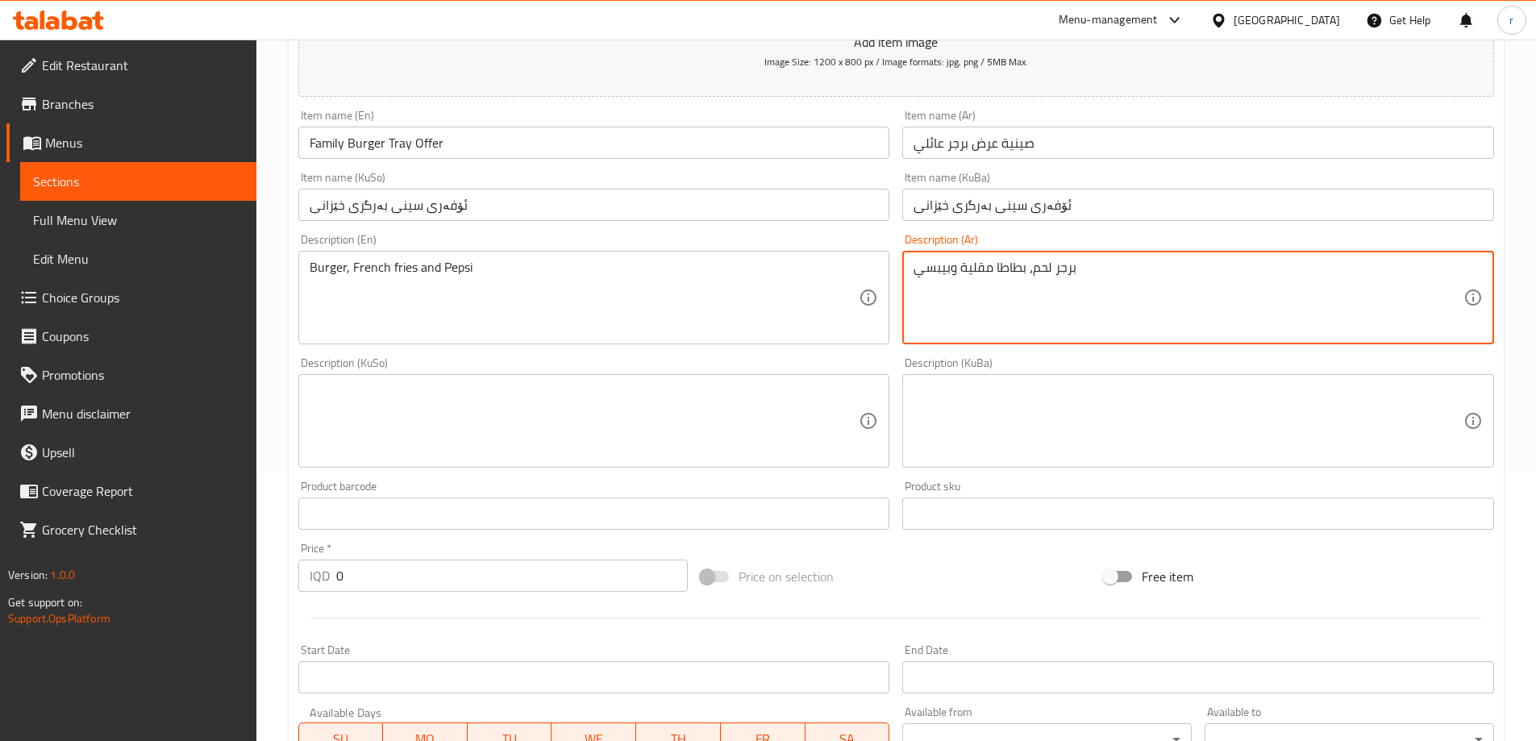
type textarea "برجر لحم، بطاطا مقلية وبيبسي"
click at [522, 420] on textarea at bounding box center [585, 421] width 550 height 77
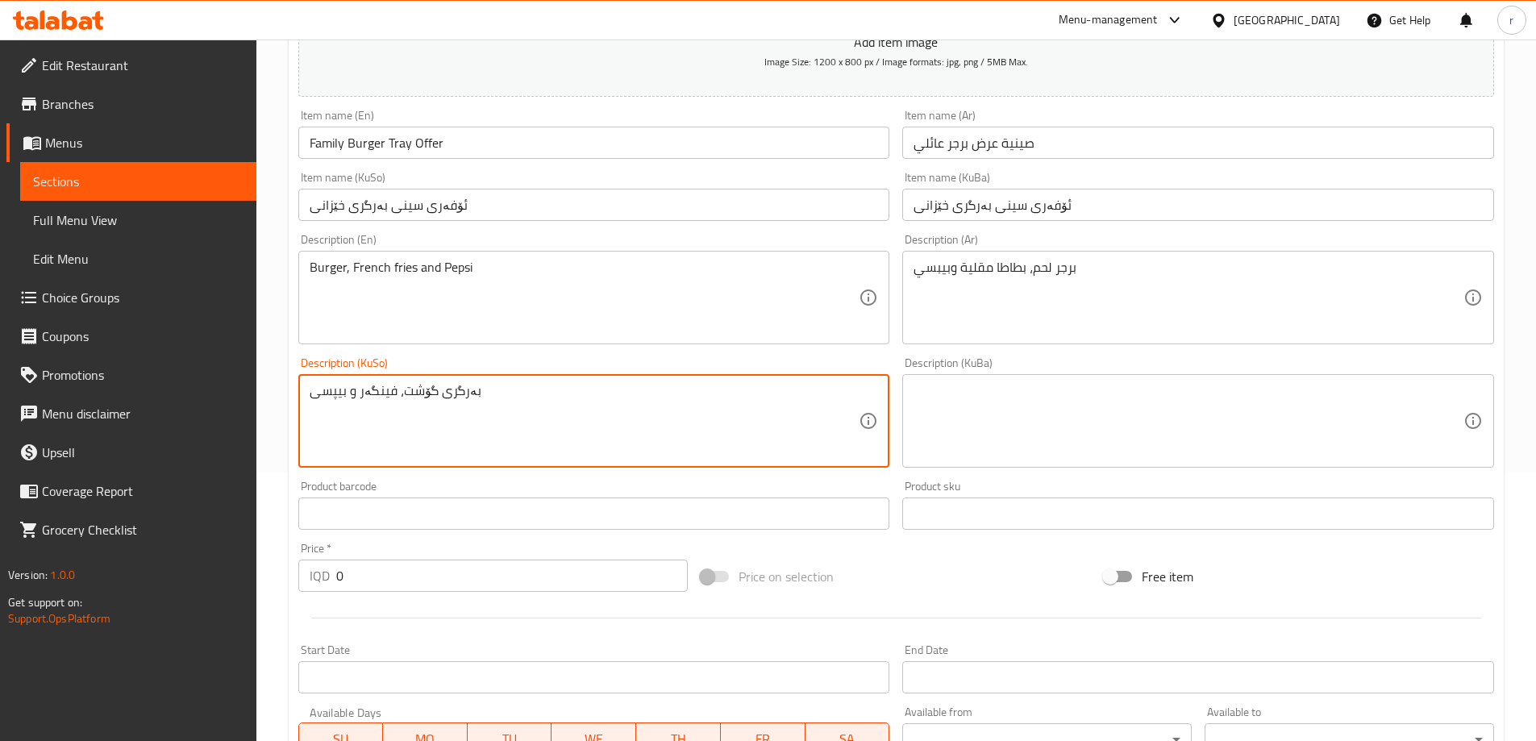
type textarea "بەرگری گۆشت، فینگەر و بیپسی"
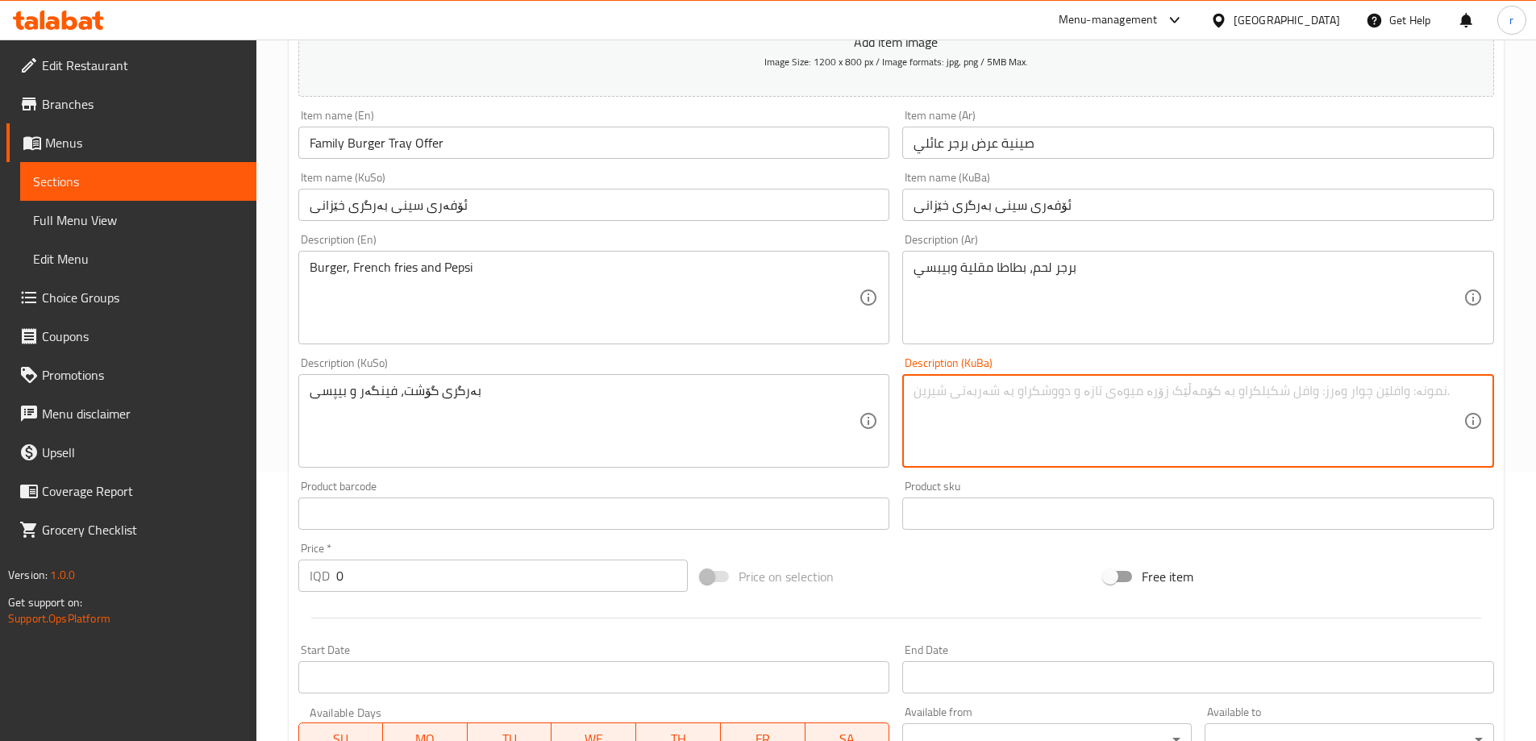
paste textarea "بەرگری گۆشت، فینگەر و بیپسی"
type textarea "بەرگری گۆشت، فینگەر و بیپسی"
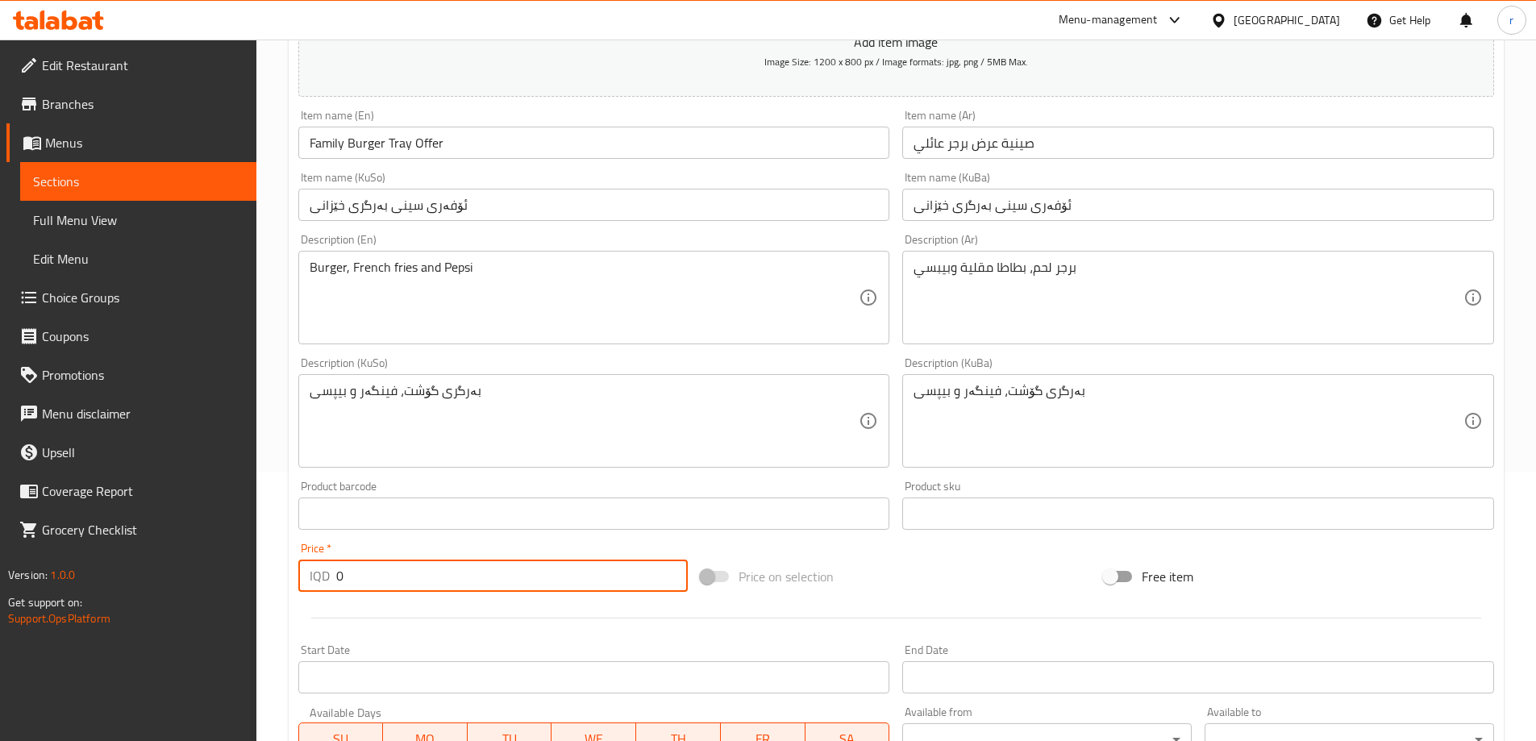
drag, startPoint x: 360, startPoint y: 572, endPoint x: 334, endPoint y: 569, distance: 26.7
click at [310, 585] on div "IQD 0 Price *" at bounding box center [493, 576] width 390 height 32
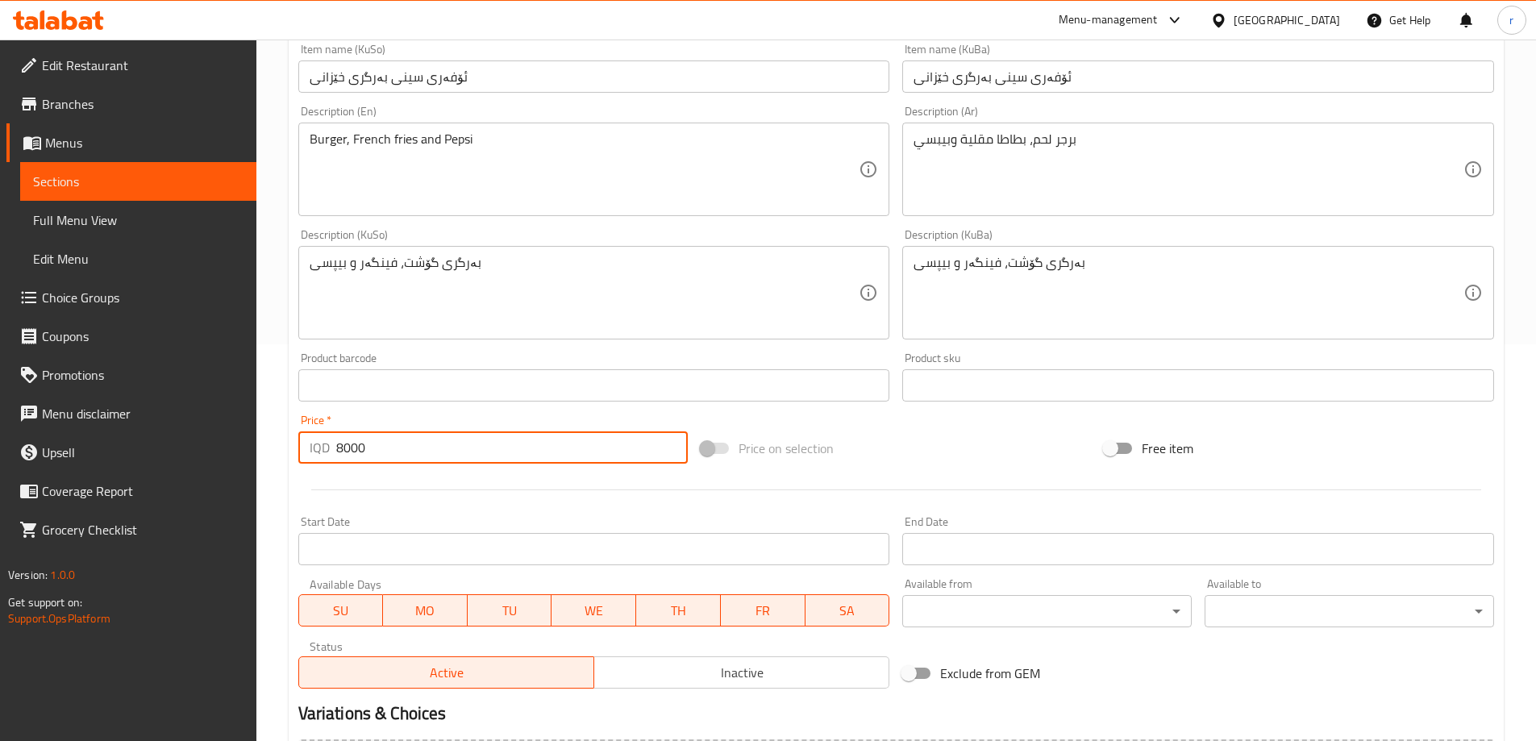
scroll to position [584, 0]
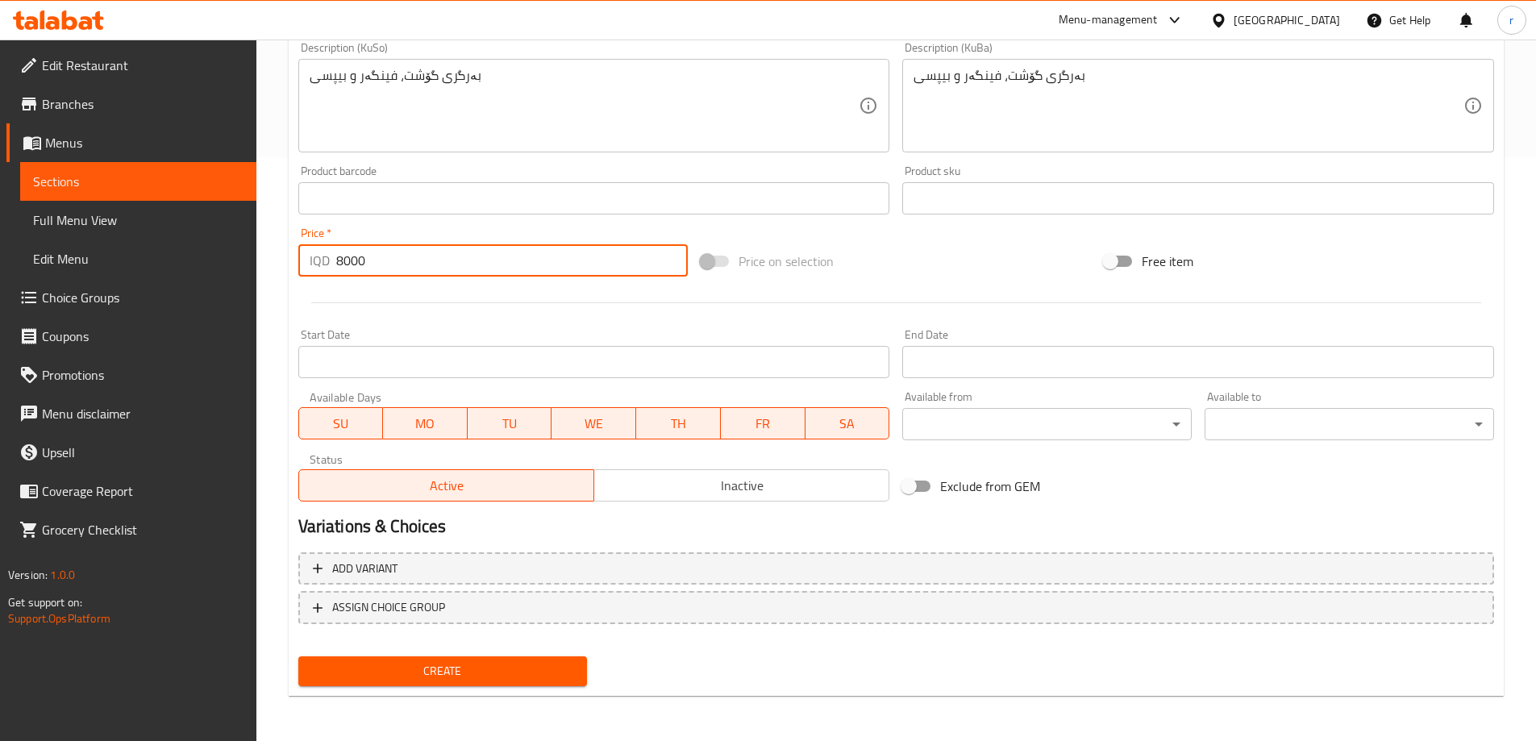
type input "8000"
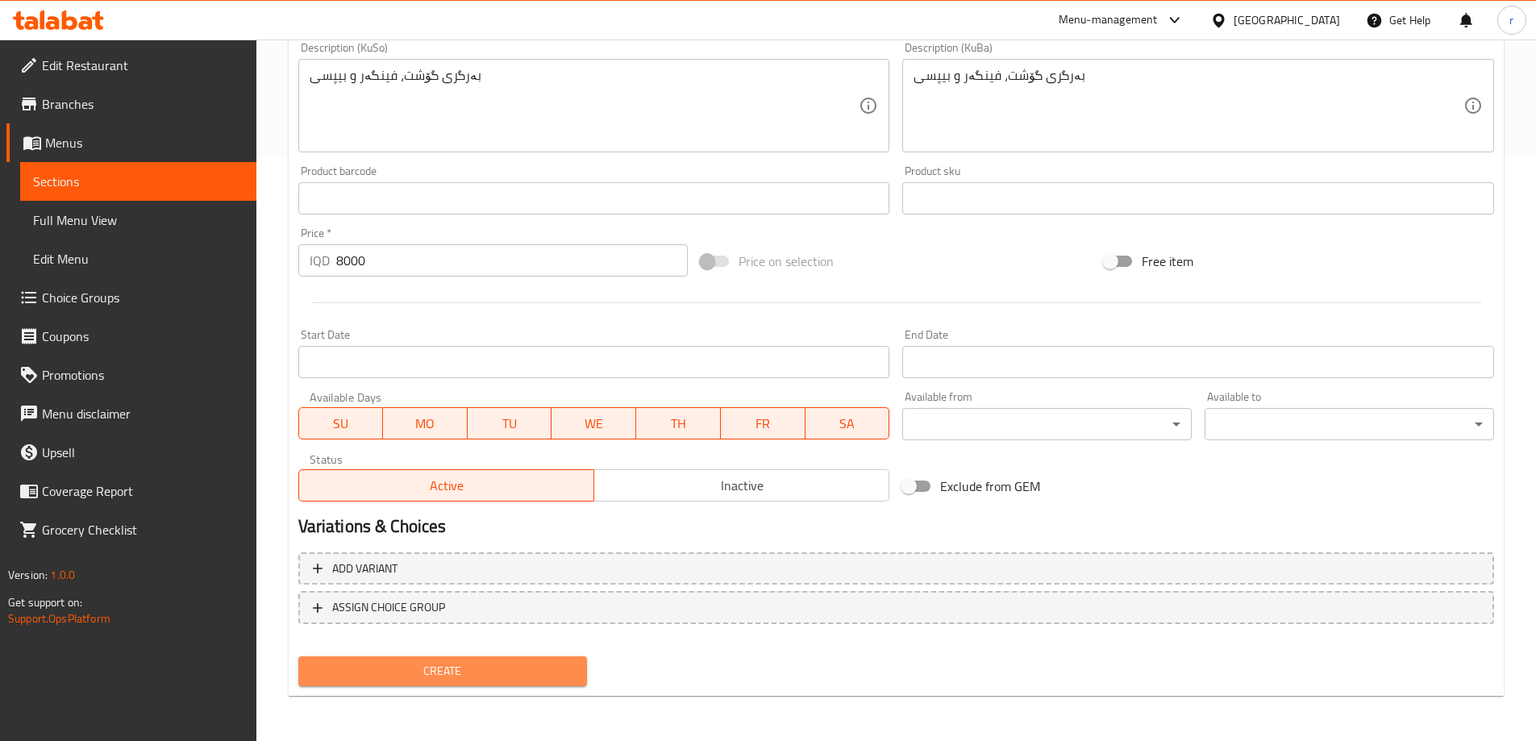
click at [426, 680] on span "Create" at bounding box center [443, 671] width 264 height 20
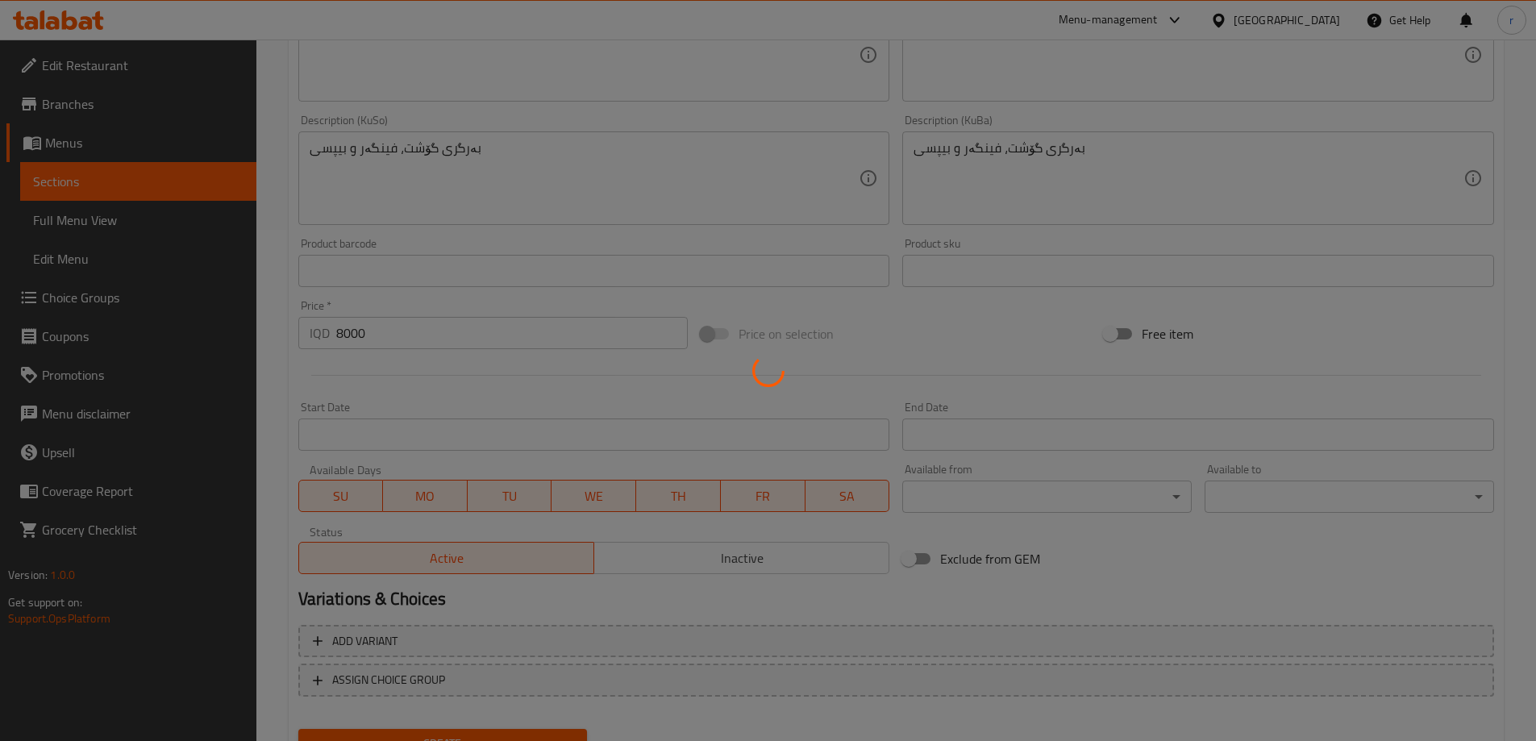
scroll to position [234, 0]
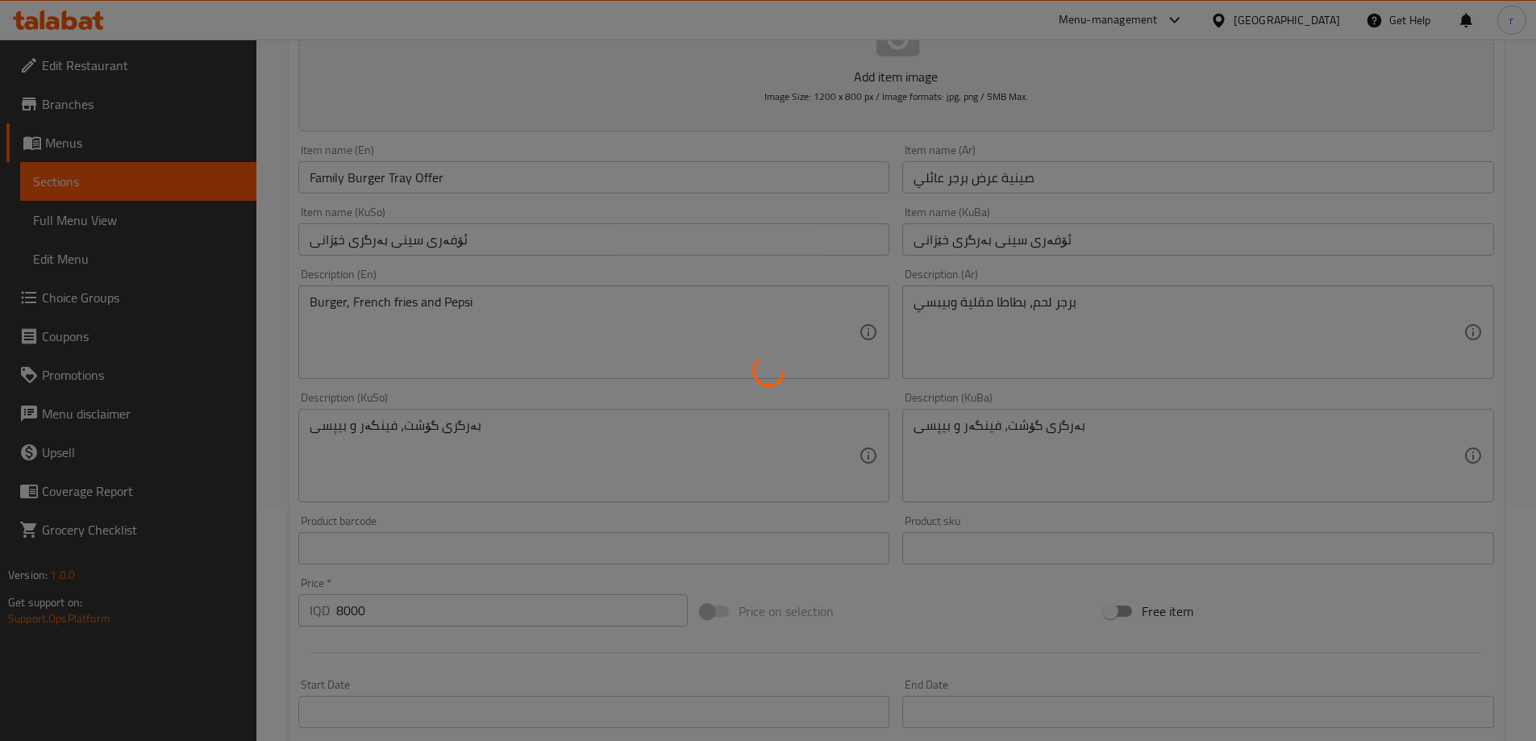
type input "0"
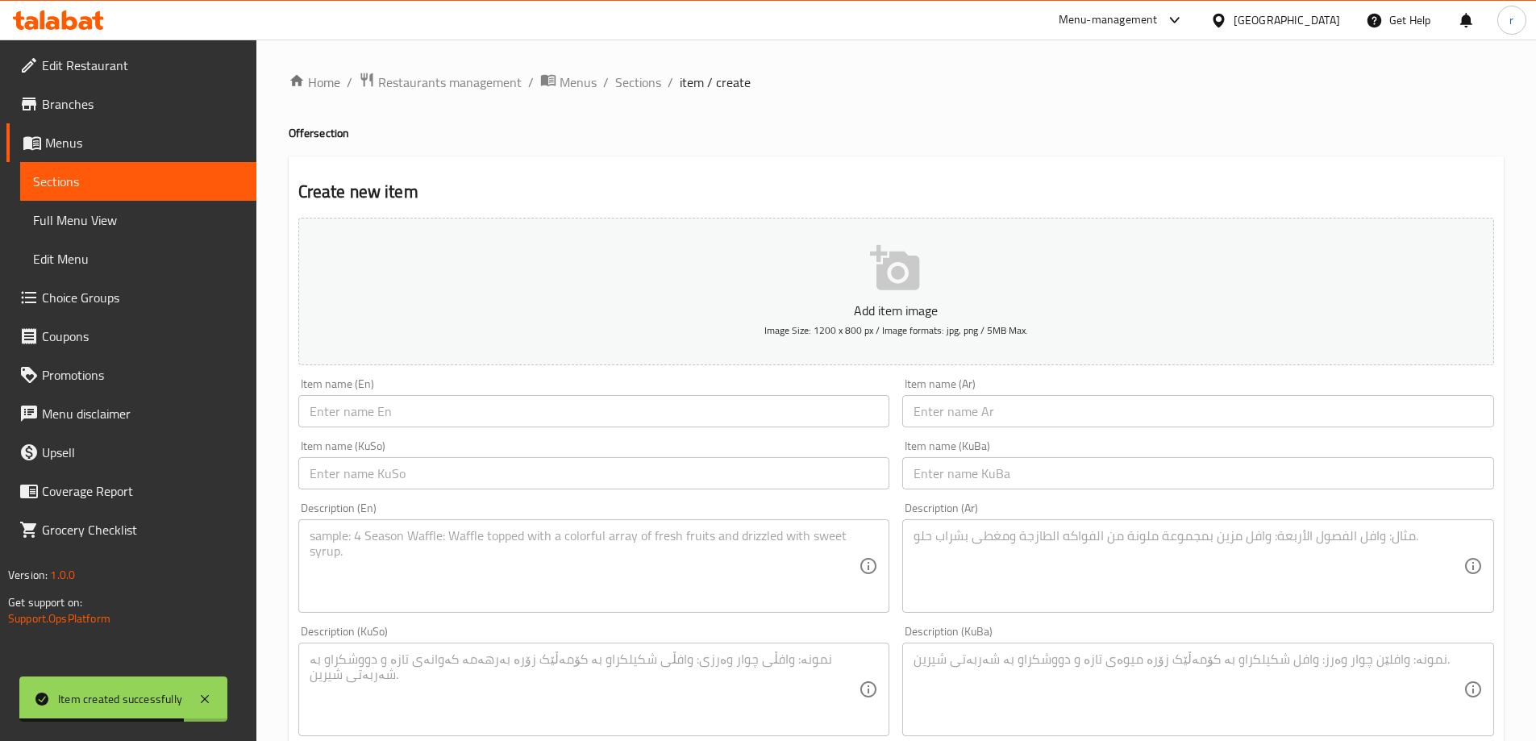
click at [388, 418] on input "text" at bounding box center [594, 411] width 592 height 32
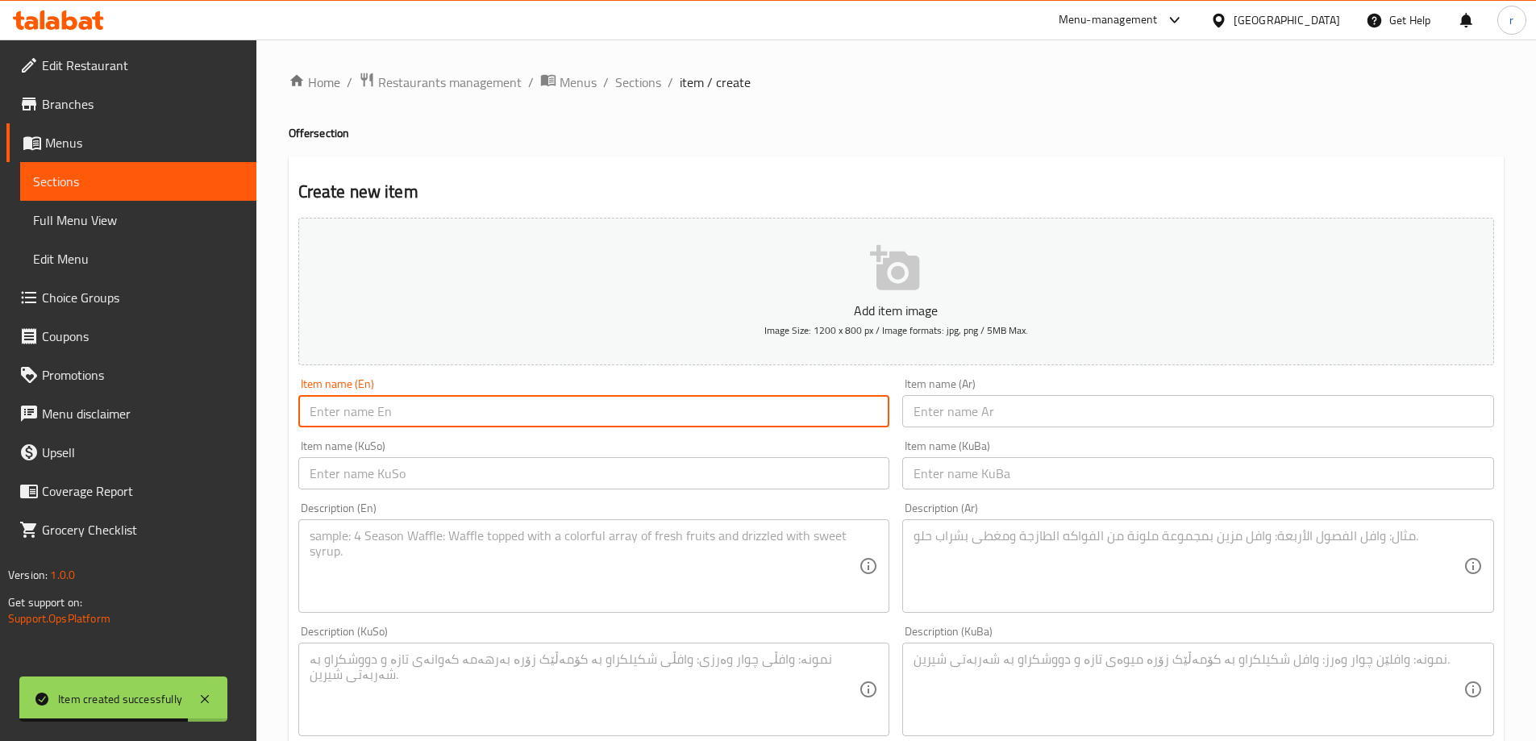
paste input "Family Saj Tray Offer"
type input "Family Saj Tray Offer"
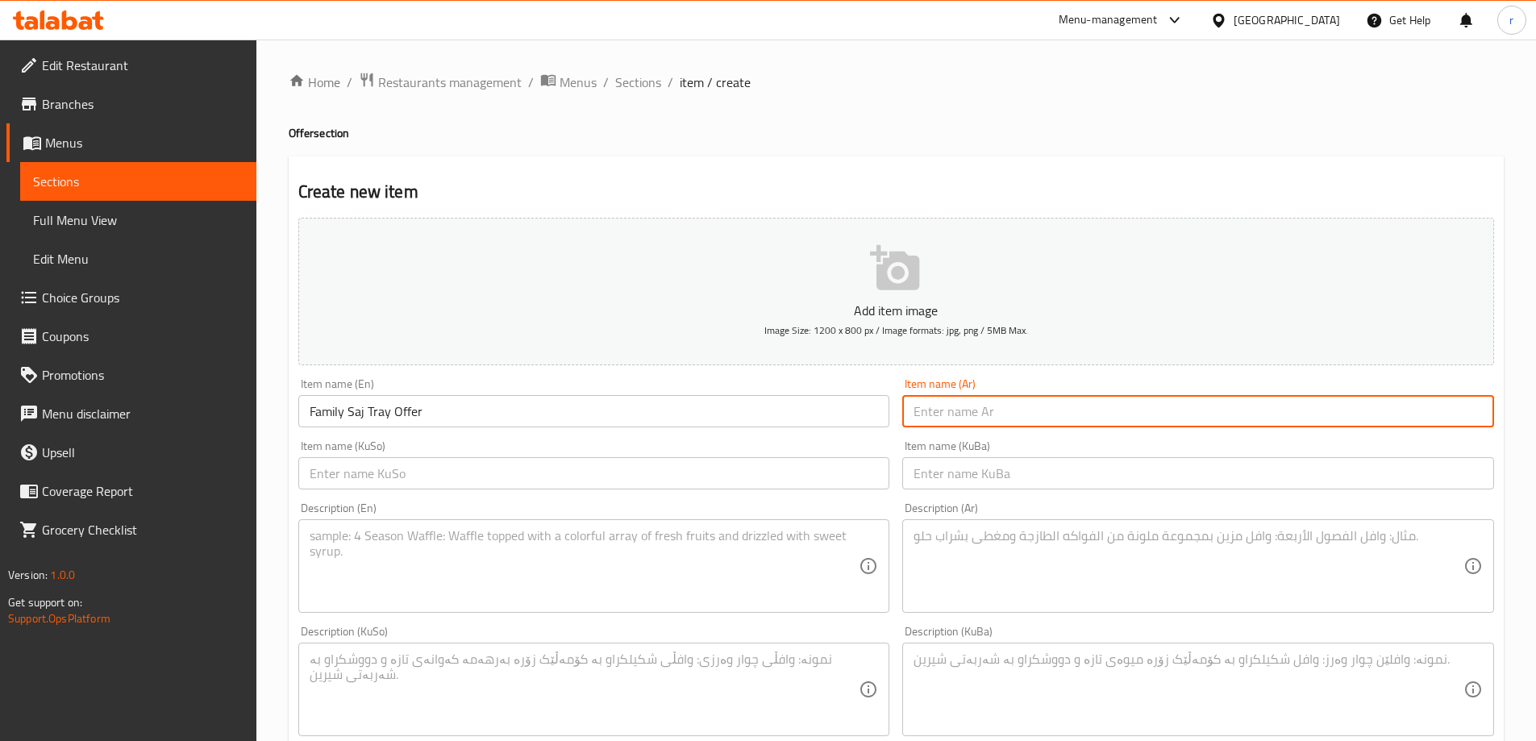
click at [1016, 422] on input "text" at bounding box center [1198, 411] width 592 height 32
paste input "صينية عرض صاج عائلي"
type input "صينية عرض صاج عائلي"
click at [663, 471] on input "text" at bounding box center [594, 473] width 592 height 32
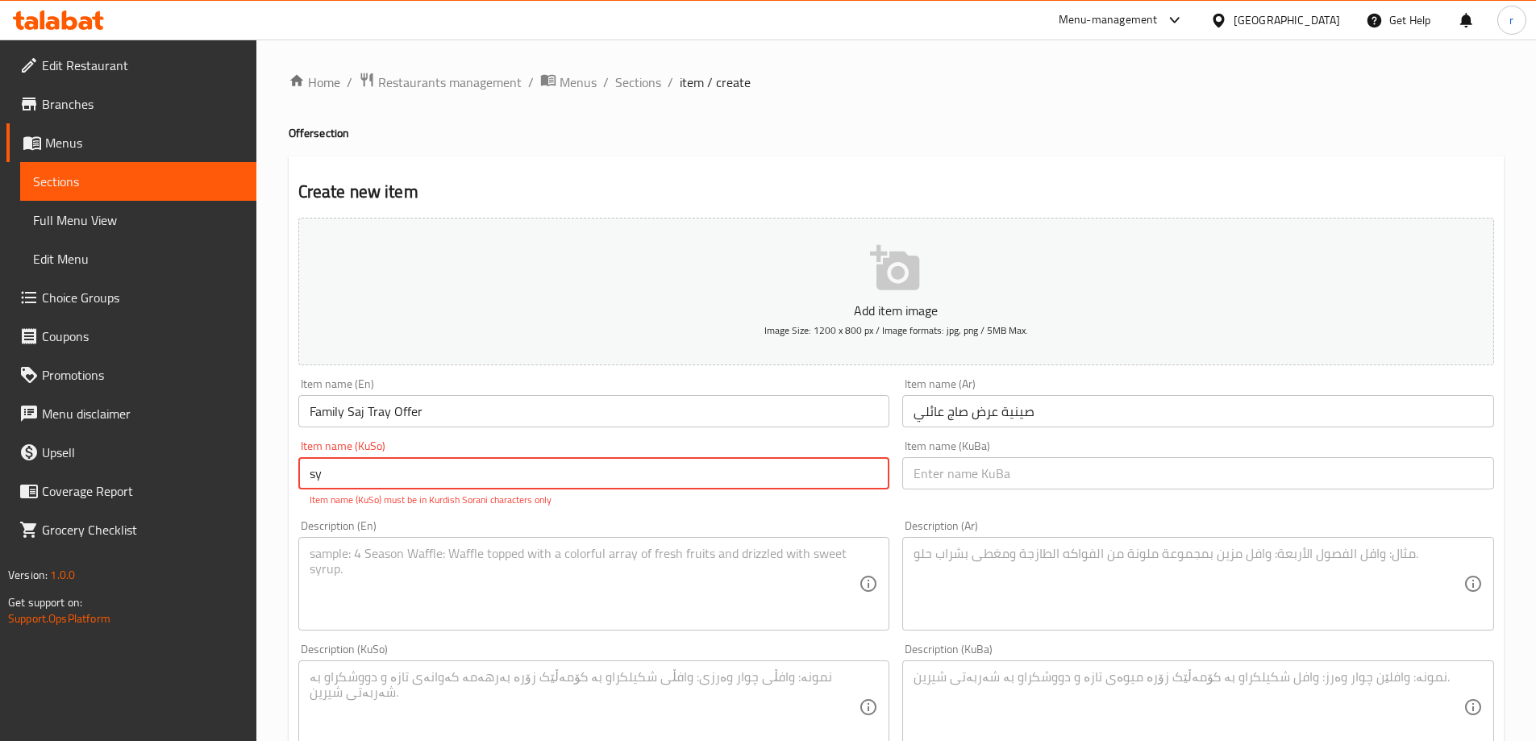
type input "s"
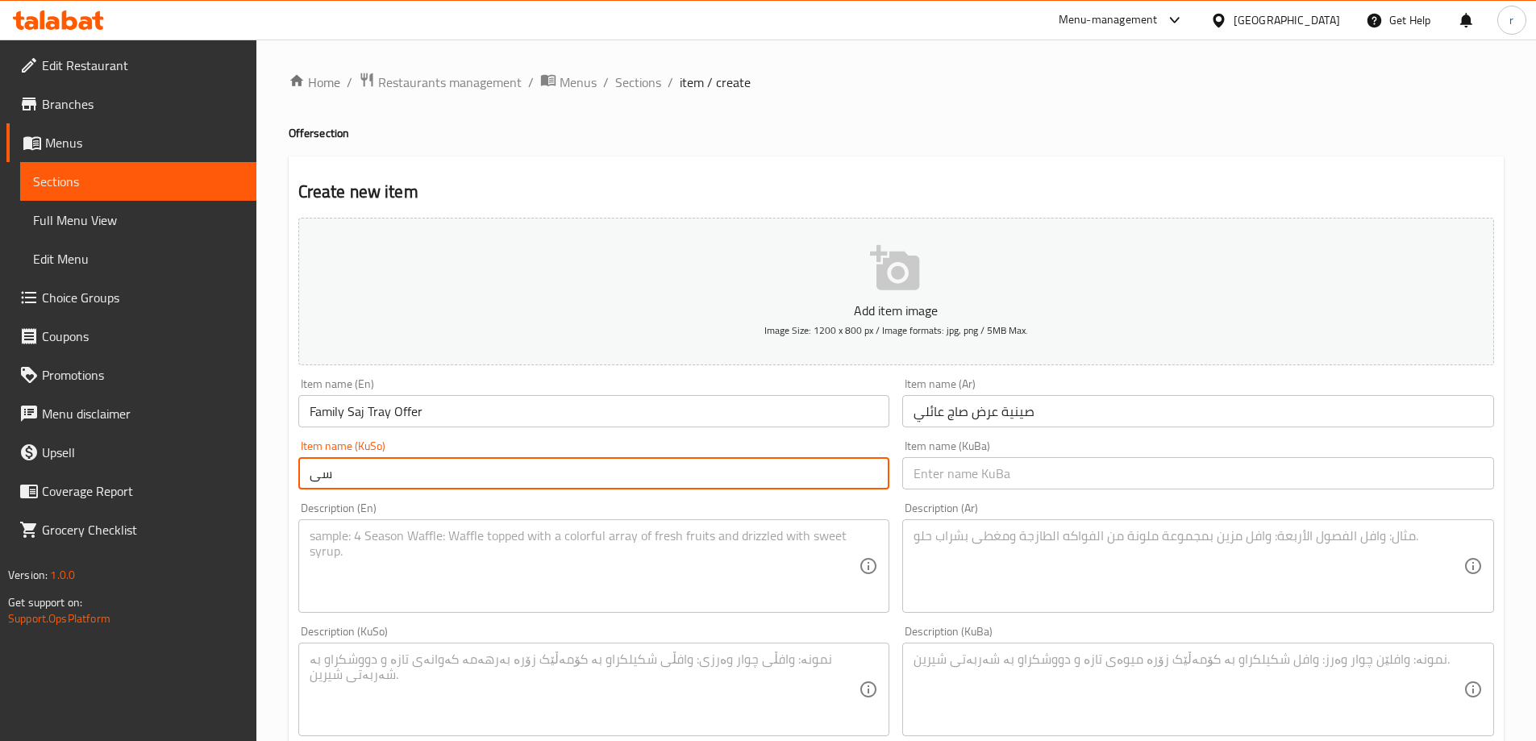
type input "س"
type input "ئۆفەری سینی ساجی خێزانی"
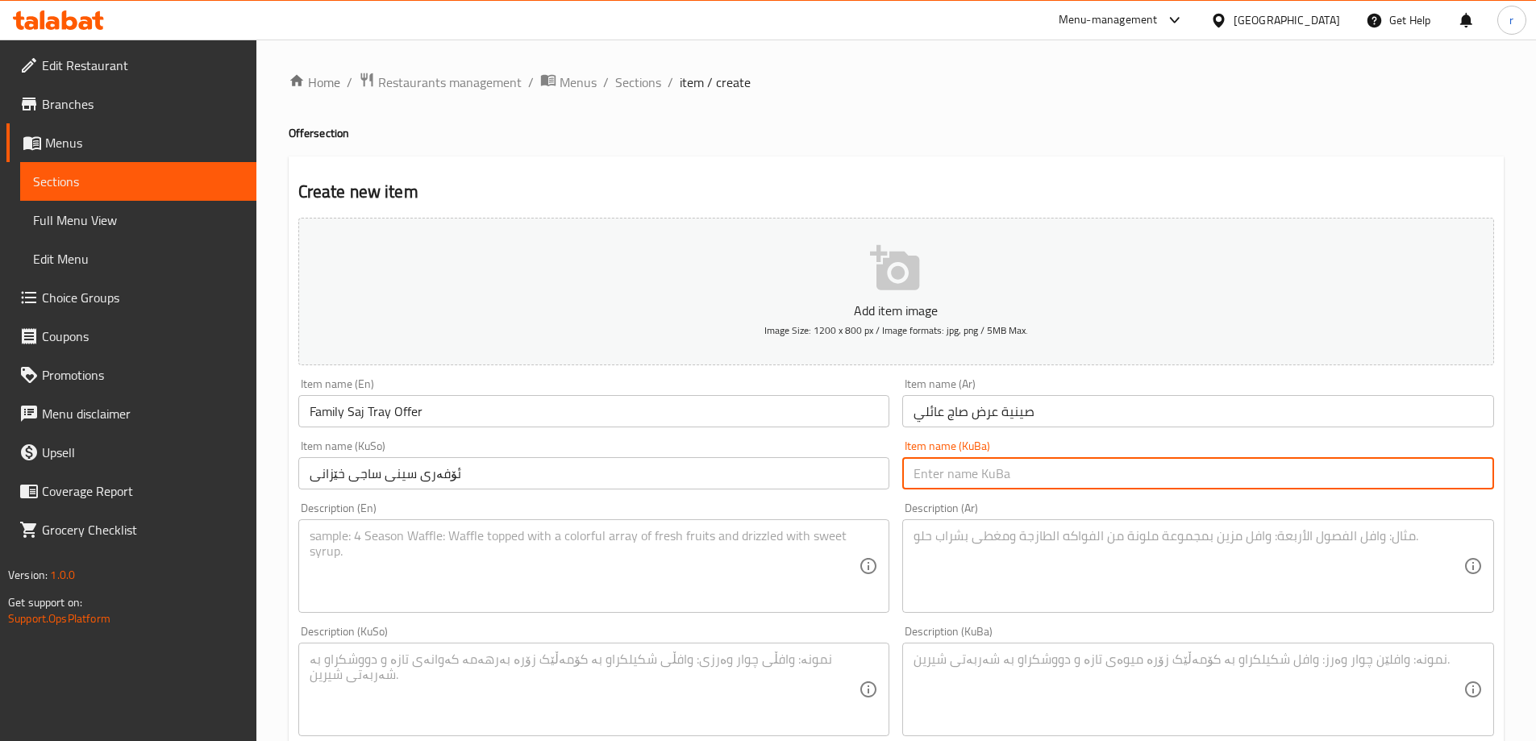
paste input "ئۆفەری سینی ساجی خێزانی"
type input "ئۆفەری سینی ساجی خێزانی"
click at [1059, 590] on textarea at bounding box center [1189, 566] width 550 height 77
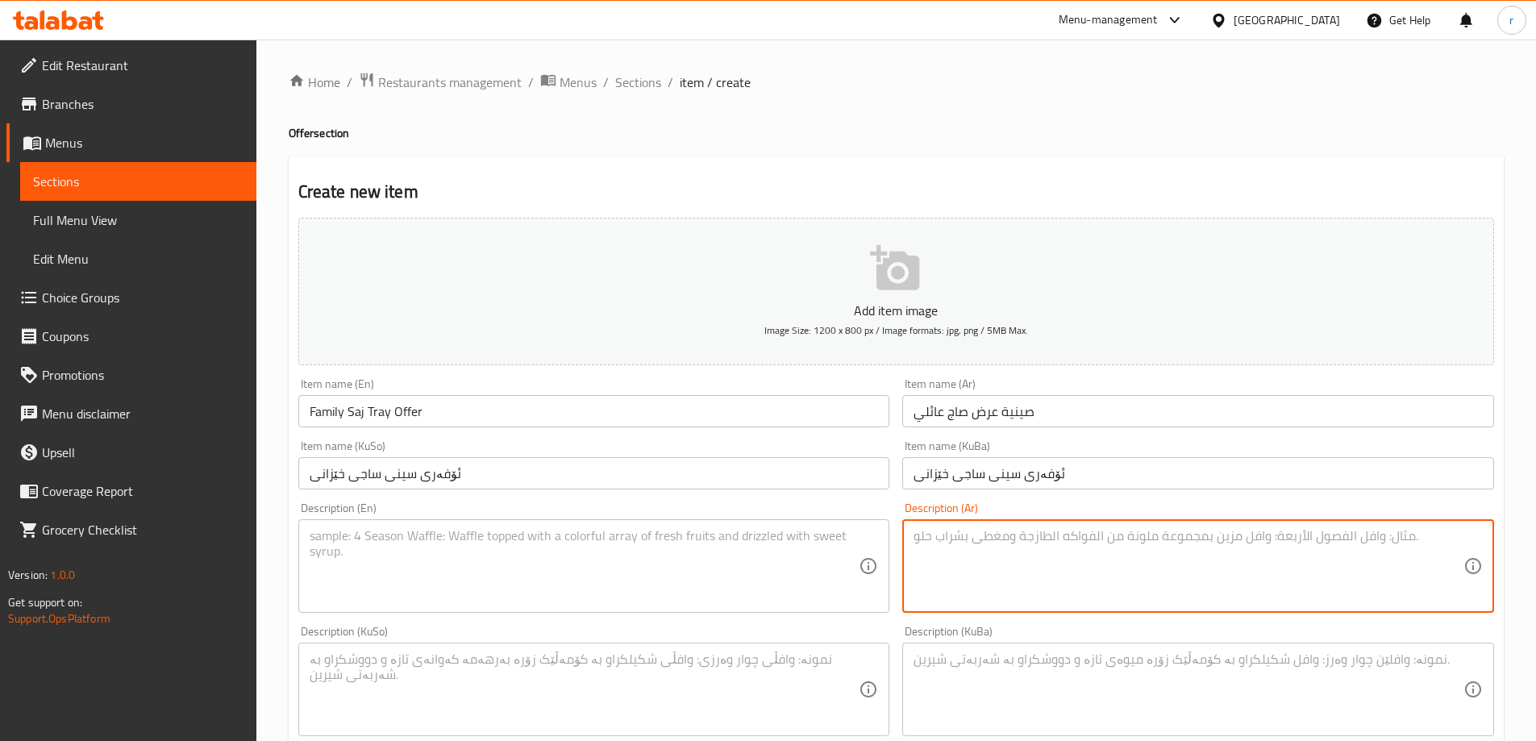
paste textarea "صاج دجاج، فنكر، بيبسي وصلصات"
type textarea "صاج دجاج، فنكر، بيبسي وصلصات"
click at [712, 551] on textarea at bounding box center [585, 566] width 550 height 77
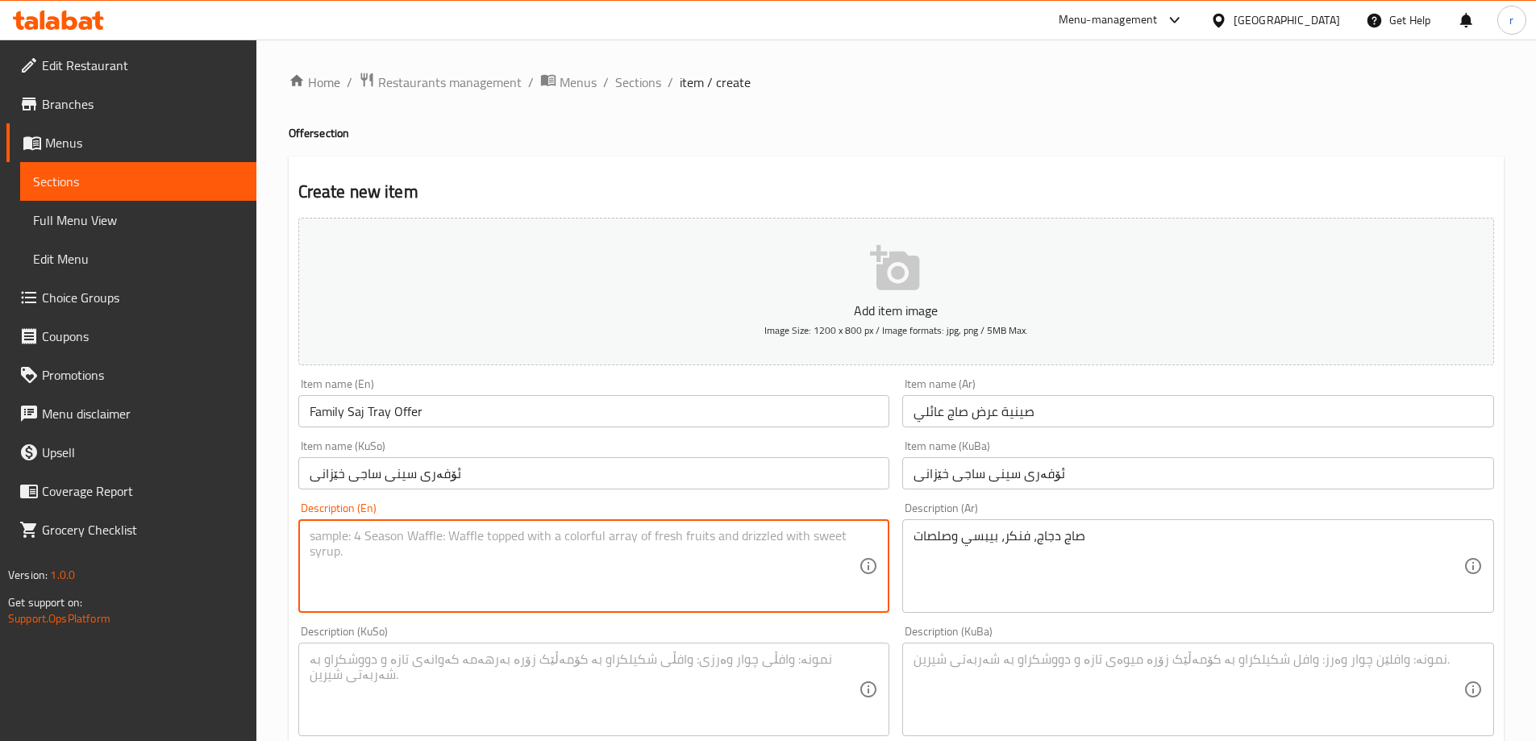
paste textarea "Chicken saj, French fries, Pepsi and sauce"
type textarea "Chicken saj, French fries, Pepsi and sauce"
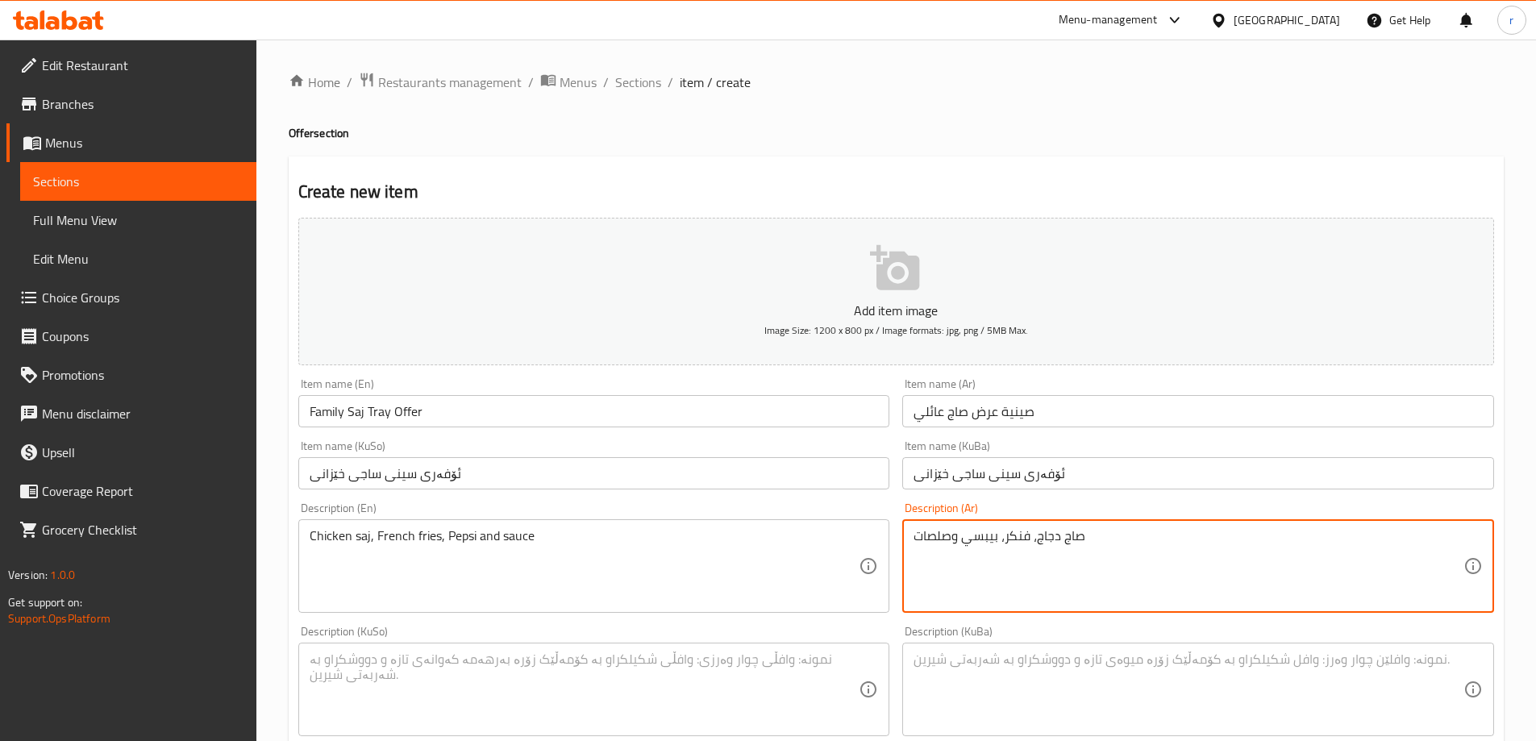
click at [1089, 545] on textarea "صاج دجاج، فنكر، بيبسي وصلصات" at bounding box center [1189, 566] width 550 height 77
paste textarea "بطاطا [GEOGRAPHIC_DATA]"
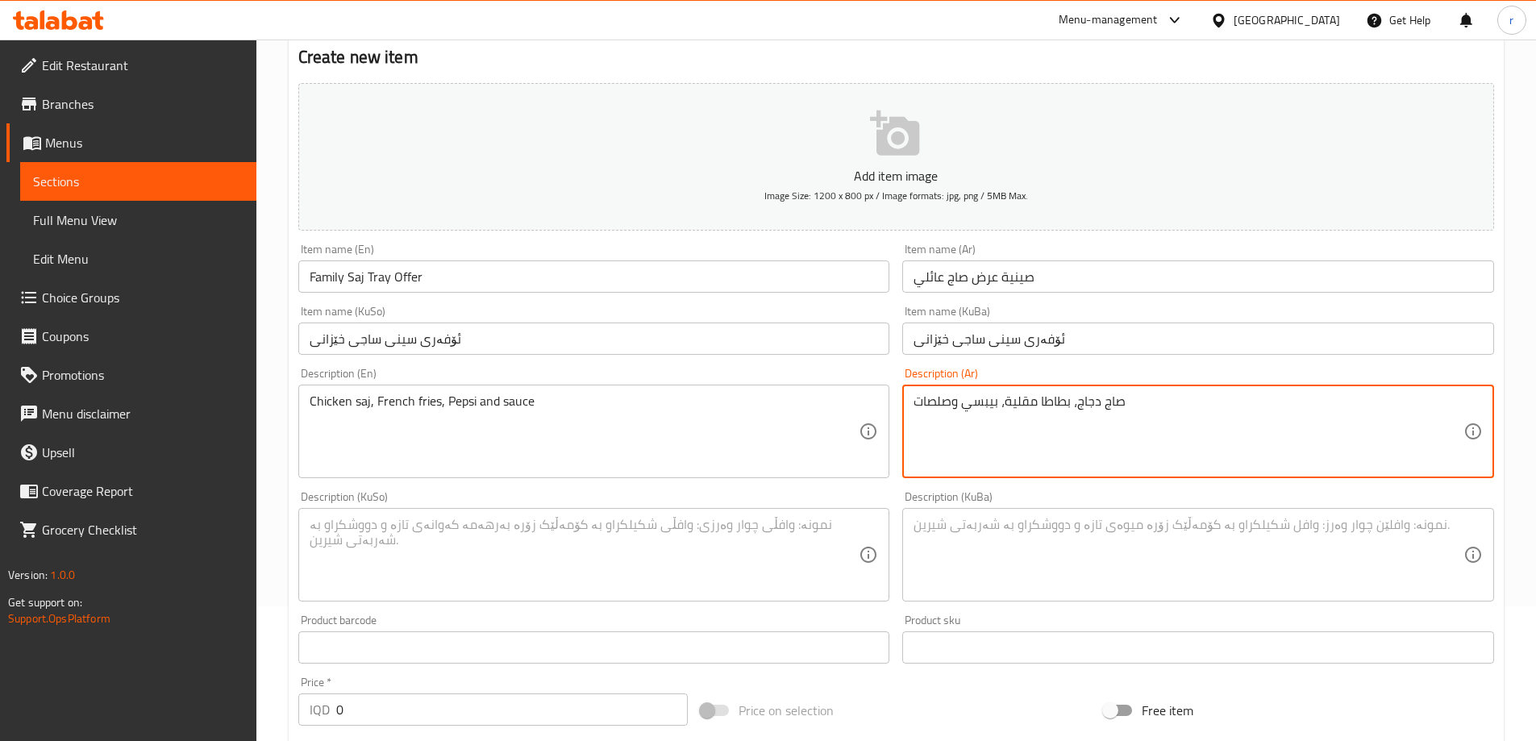
type textarea "صاج دجاج، بطاطا مقلية، بيبسي وصلصات"
click at [695, 546] on textarea at bounding box center [585, 555] width 550 height 77
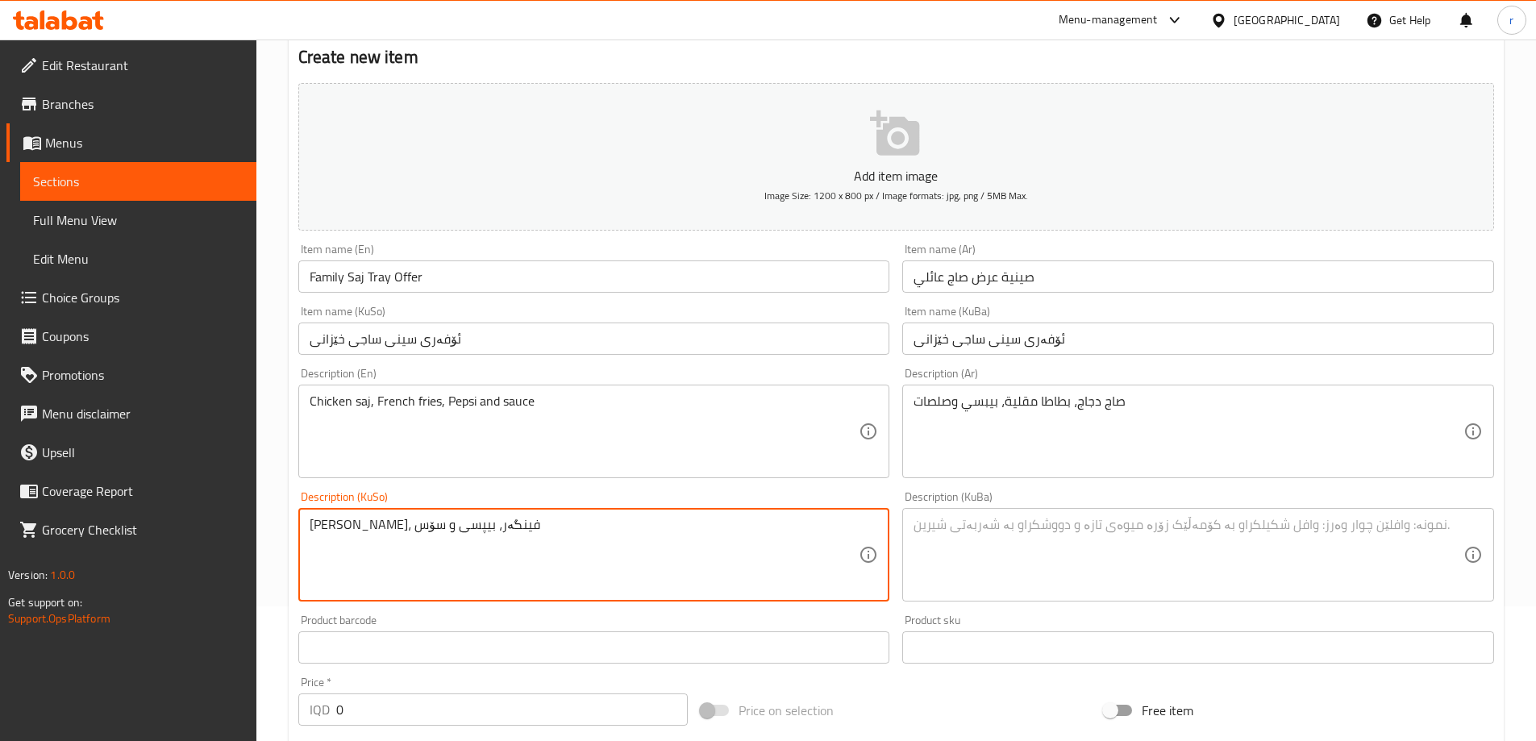
type textarea "[PERSON_NAME]، فینگەر، بیپسی و سۆس"
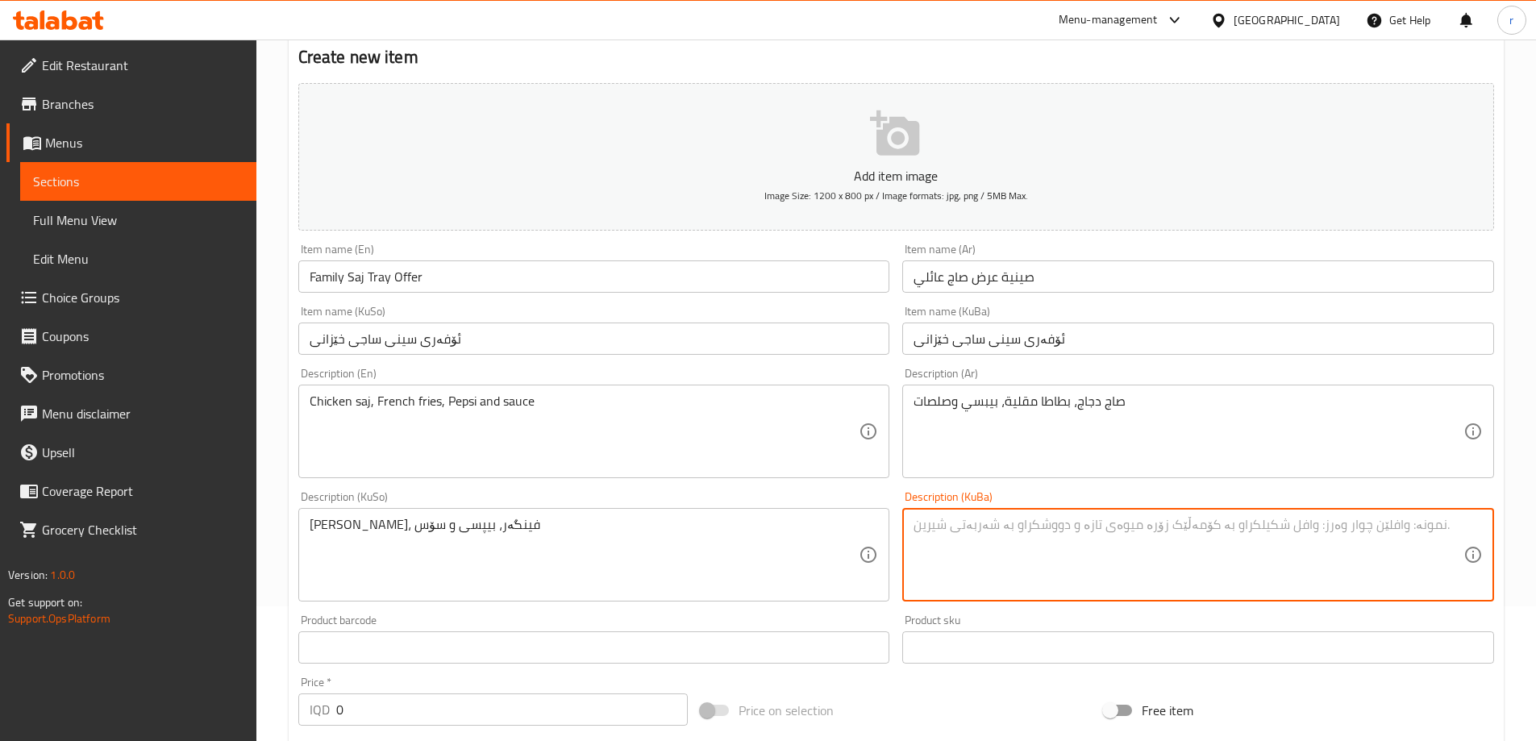
paste textarea "[PERSON_NAME]، فینگەر، بیپسی و سۆس"
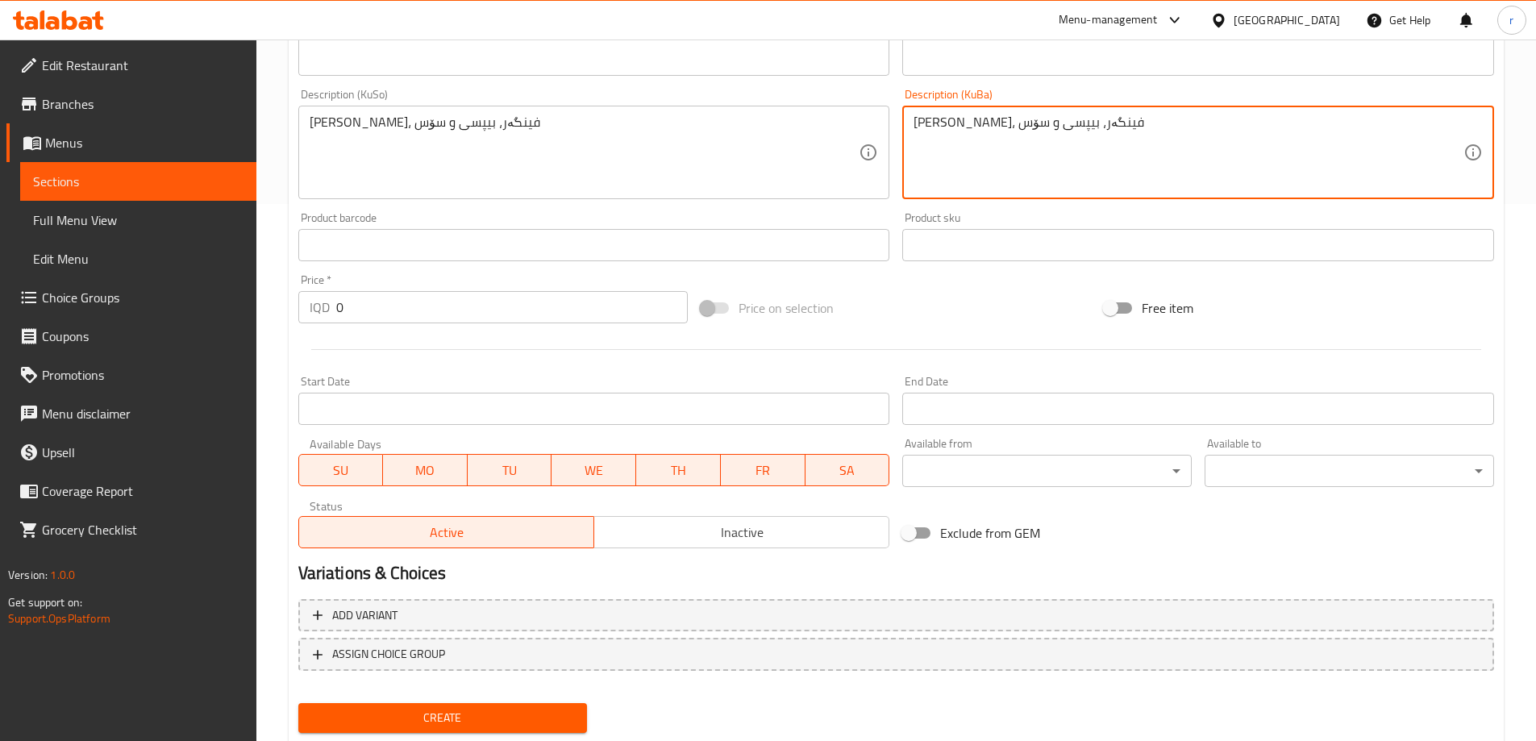
scroll to position [538, 0]
type textarea "[PERSON_NAME]، فینگەر، بیپسی و سۆس"
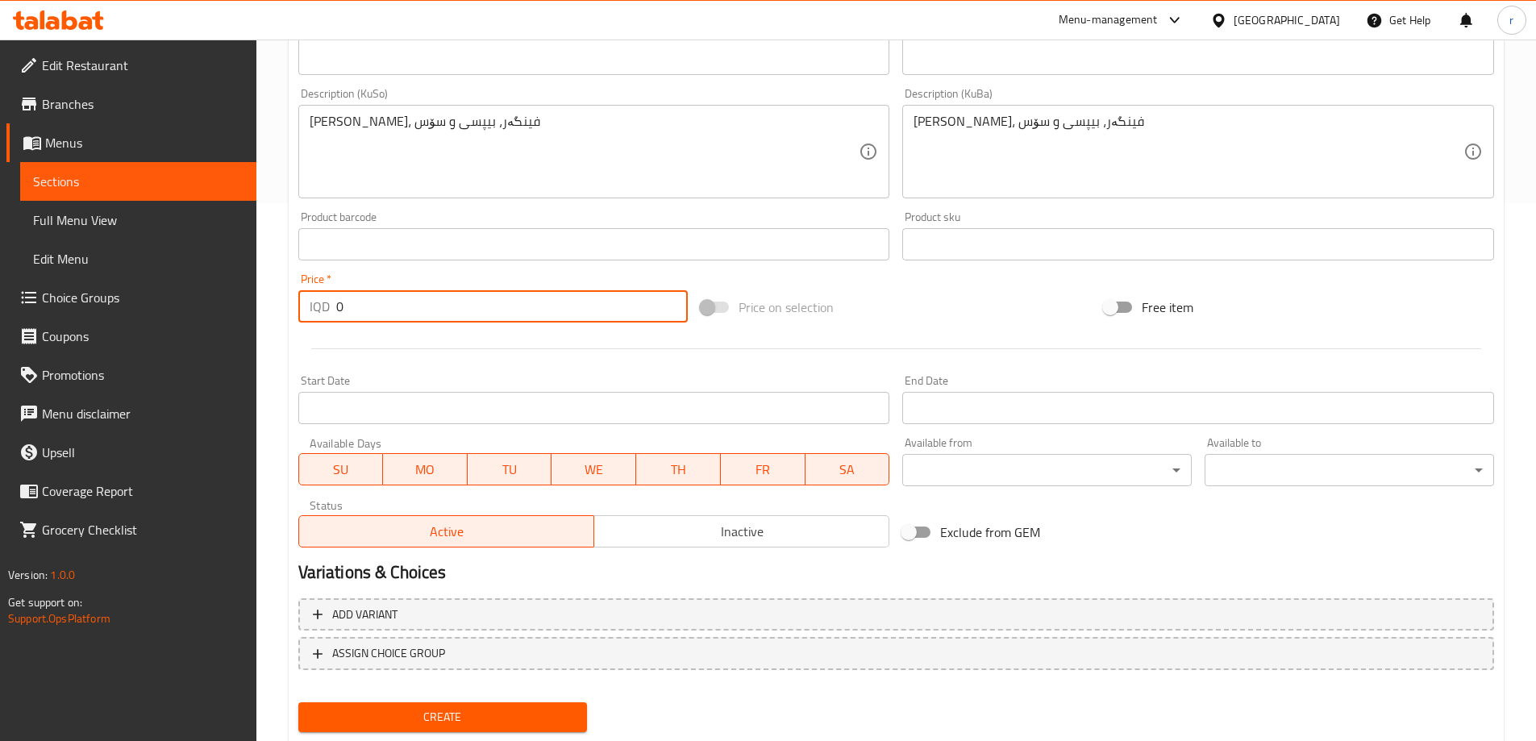
drag, startPoint x: 340, startPoint y: 317, endPoint x: 332, endPoint y: 316, distance: 8.1
click at [332, 316] on div "IQD 0 Price *" at bounding box center [493, 306] width 390 height 32
type input "8000"
click at [503, 709] on span "Create" at bounding box center [443, 717] width 264 height 20
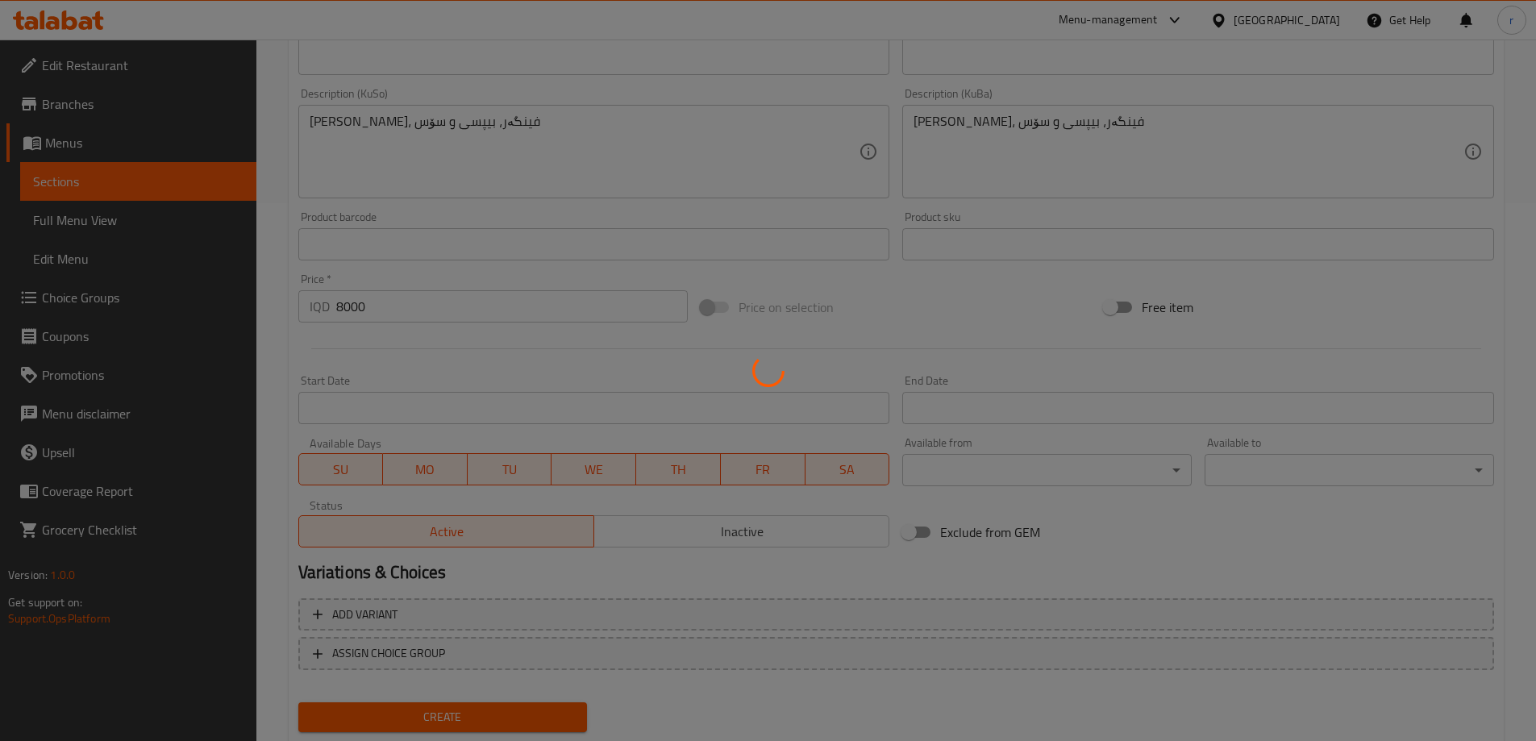
type input "0"
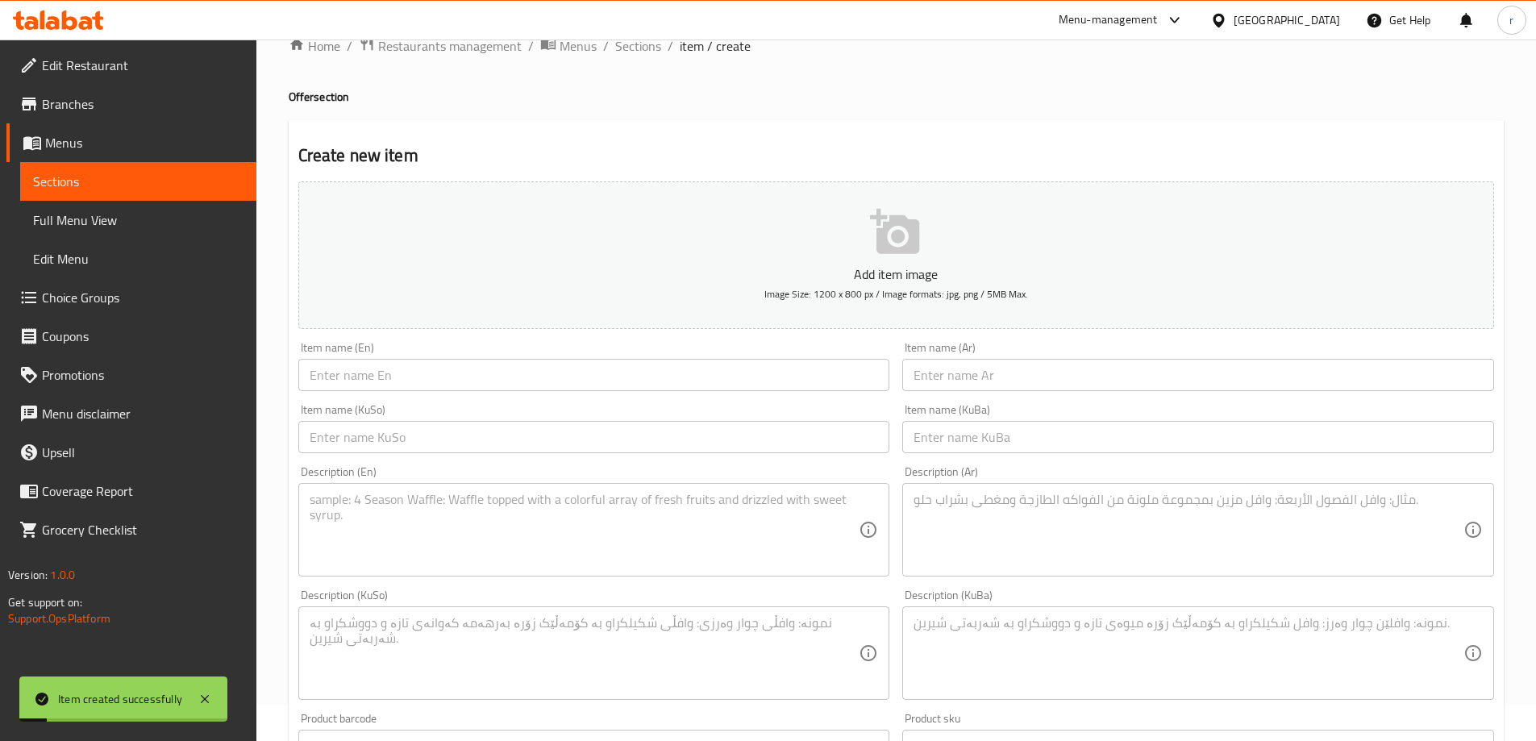
scroll to position [0, 0]
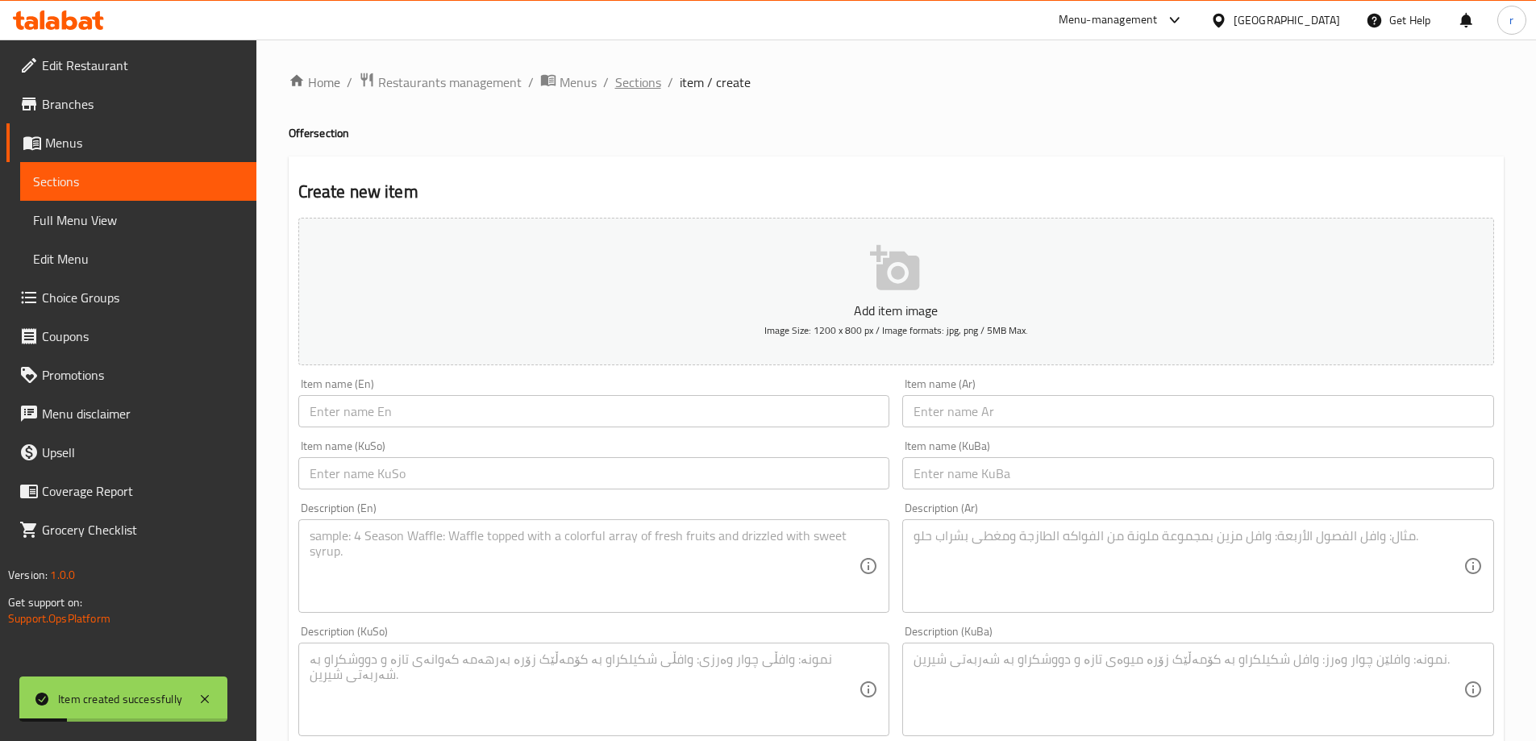
click at [637, 73] on span "Sections" at bounding box center [638, 82] width 46 height 19
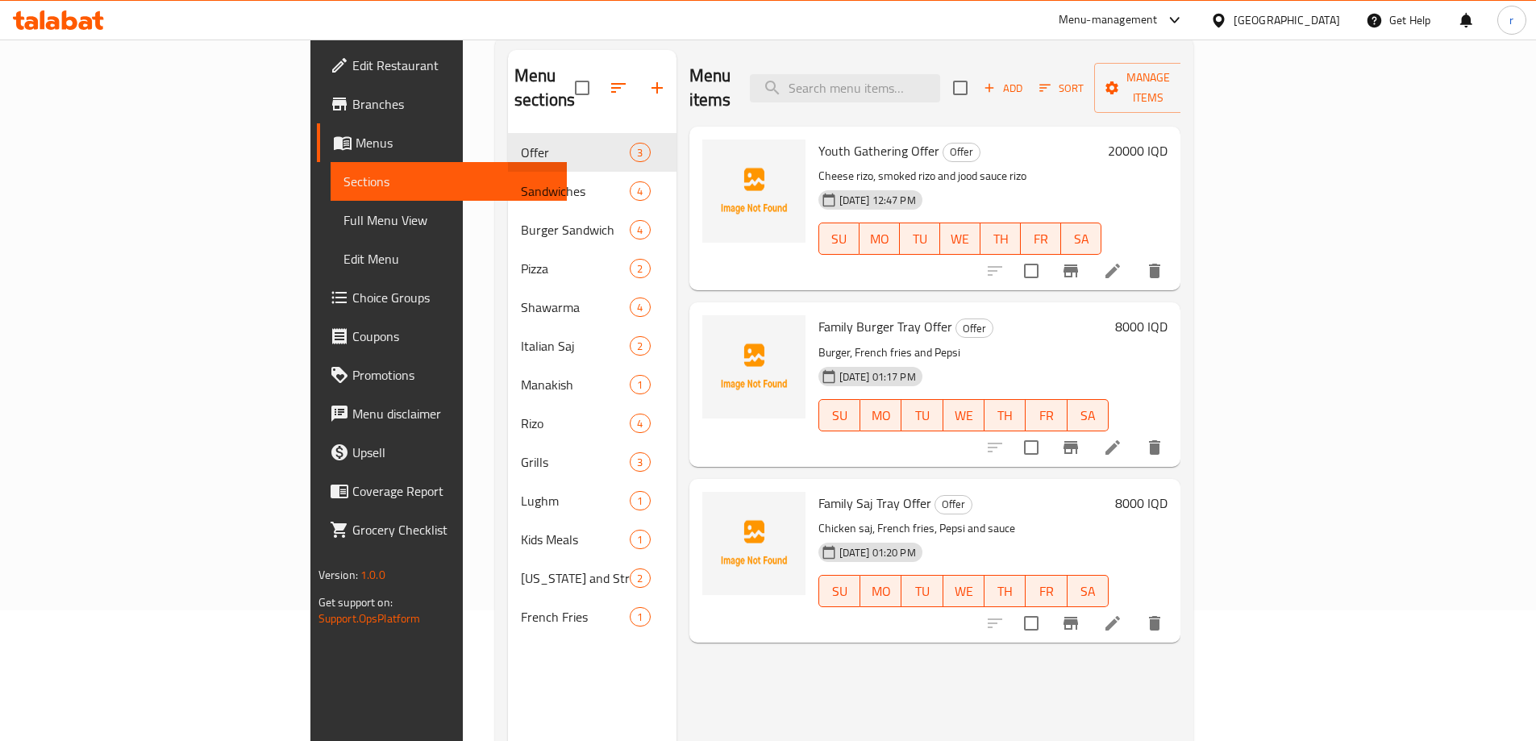
scroll to position [91, 0]
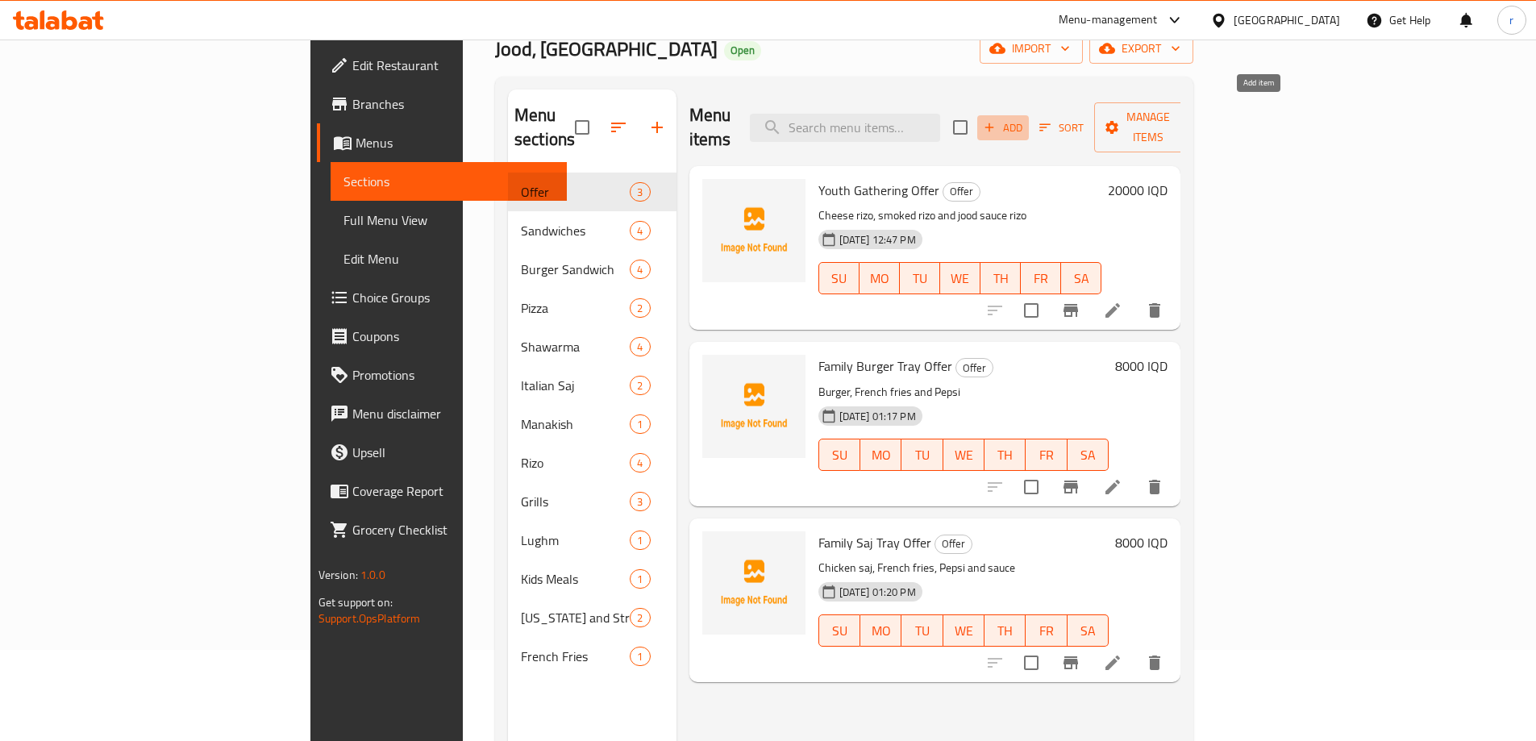
click at [1029, 125] on button "Add" at bounding box center [1003, 127] width 52 height 25
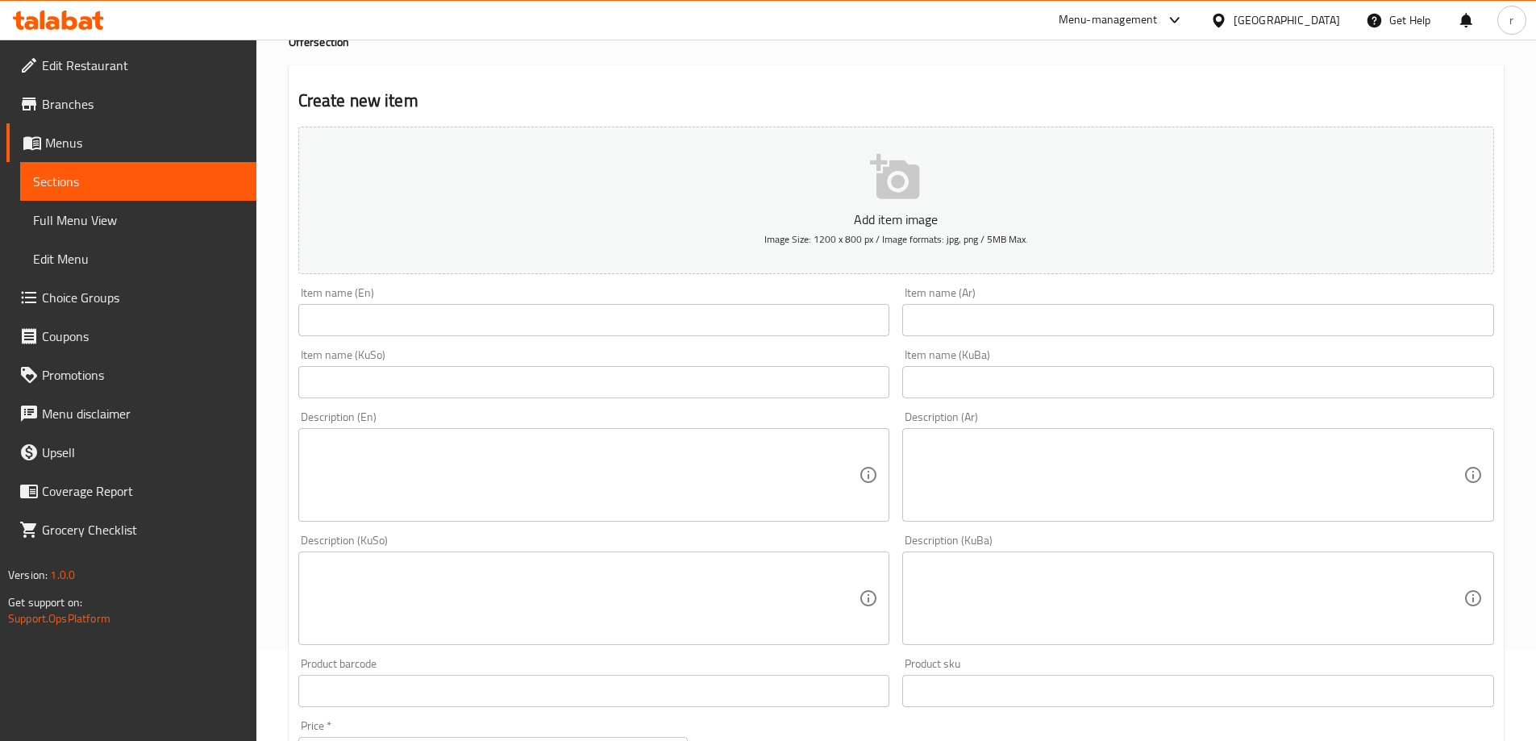
click at [503, 310] on input "text" at bounding box center [594, 320] width 592 height 32
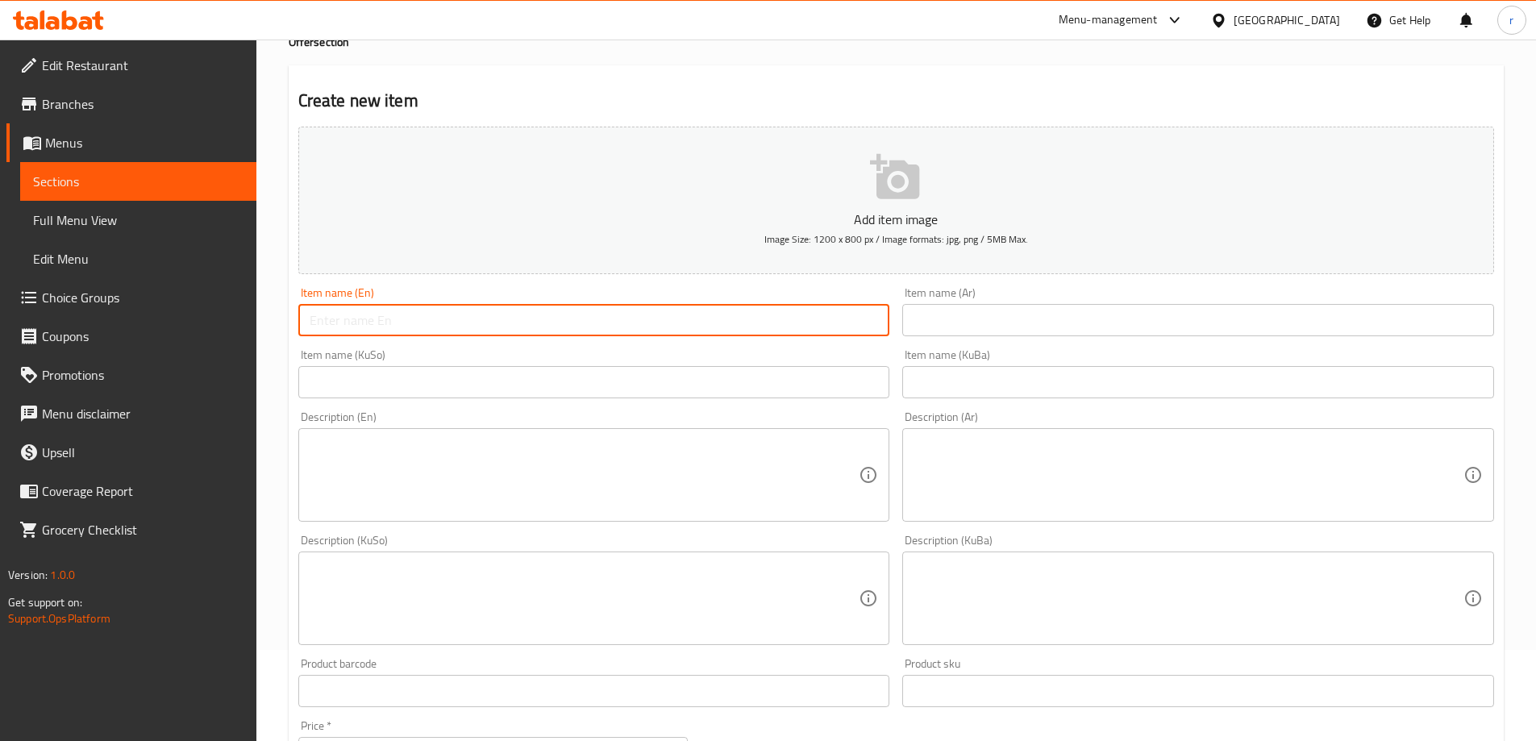
paste input "Pizza And [PERSON_NAME] Offer"
type input "Pizza And [PERSON_NAME] Offer"
click at [988, 335] on input "text" at bounding box center [1198, 320] width 592 height 32
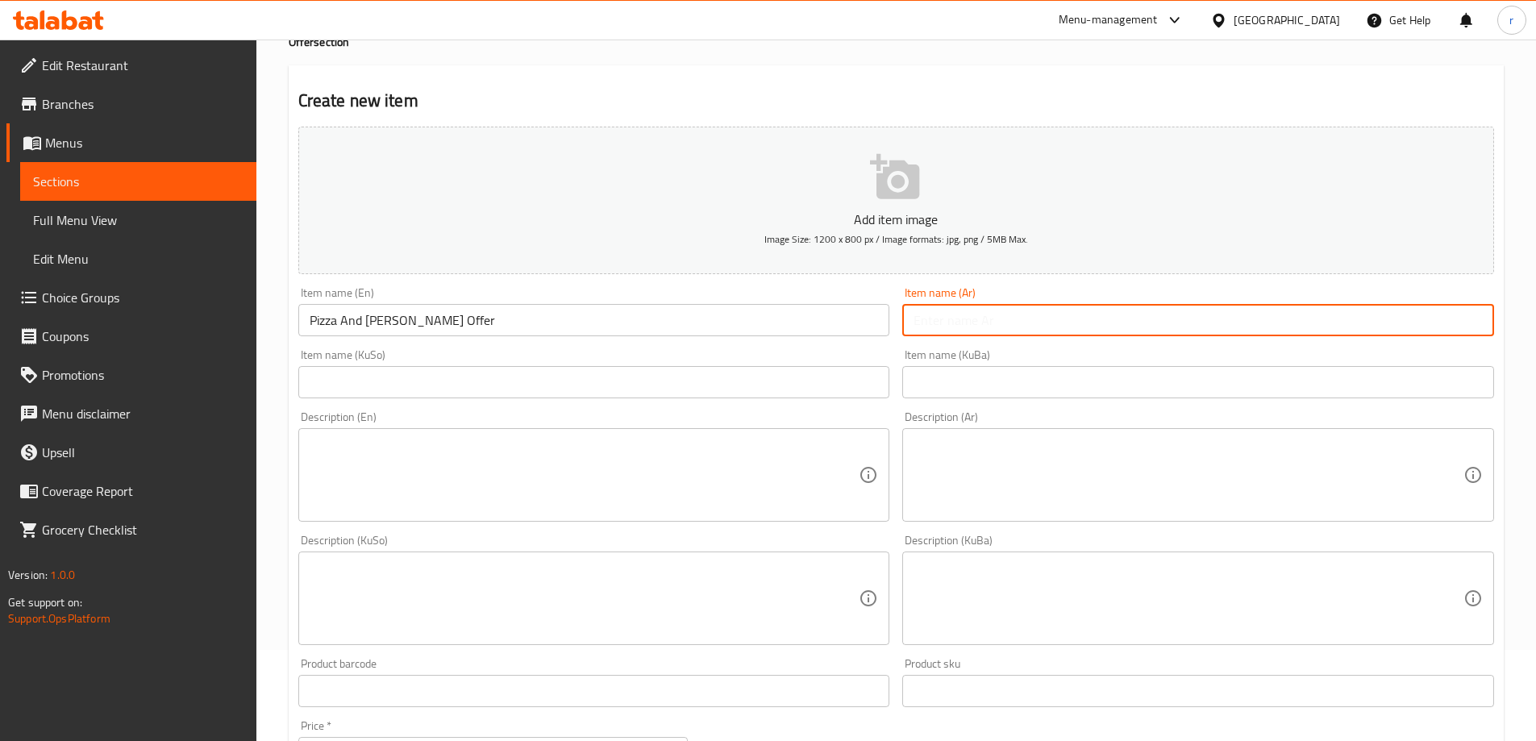
paste input "عرض بيتزا وريزو"
type input "عرض بيتزا وريزو"
click at [742, 379] on input "text" at bounding box center [594, 382] width 592 height 32
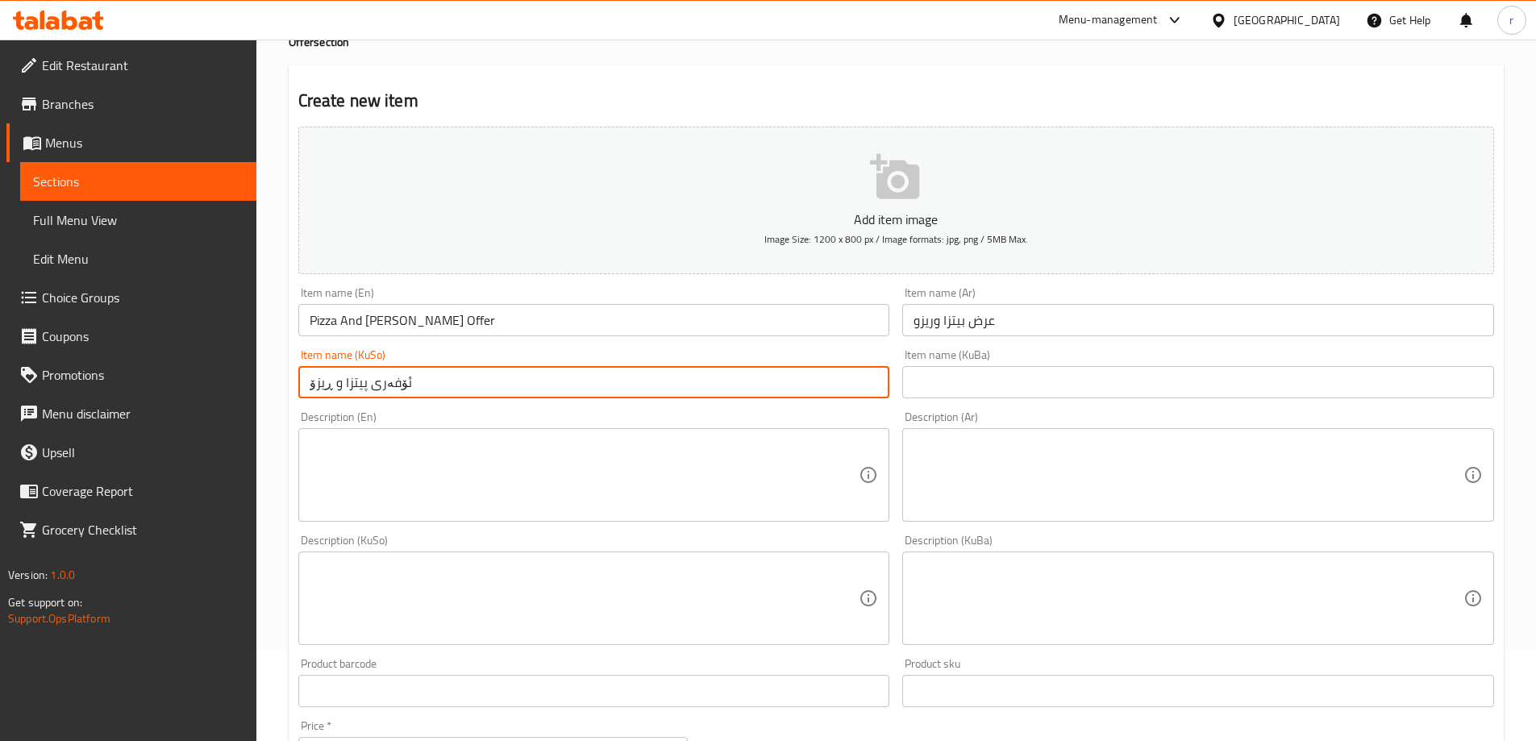
type input "ئۆفەری پیتزا و ڕیزۆ"
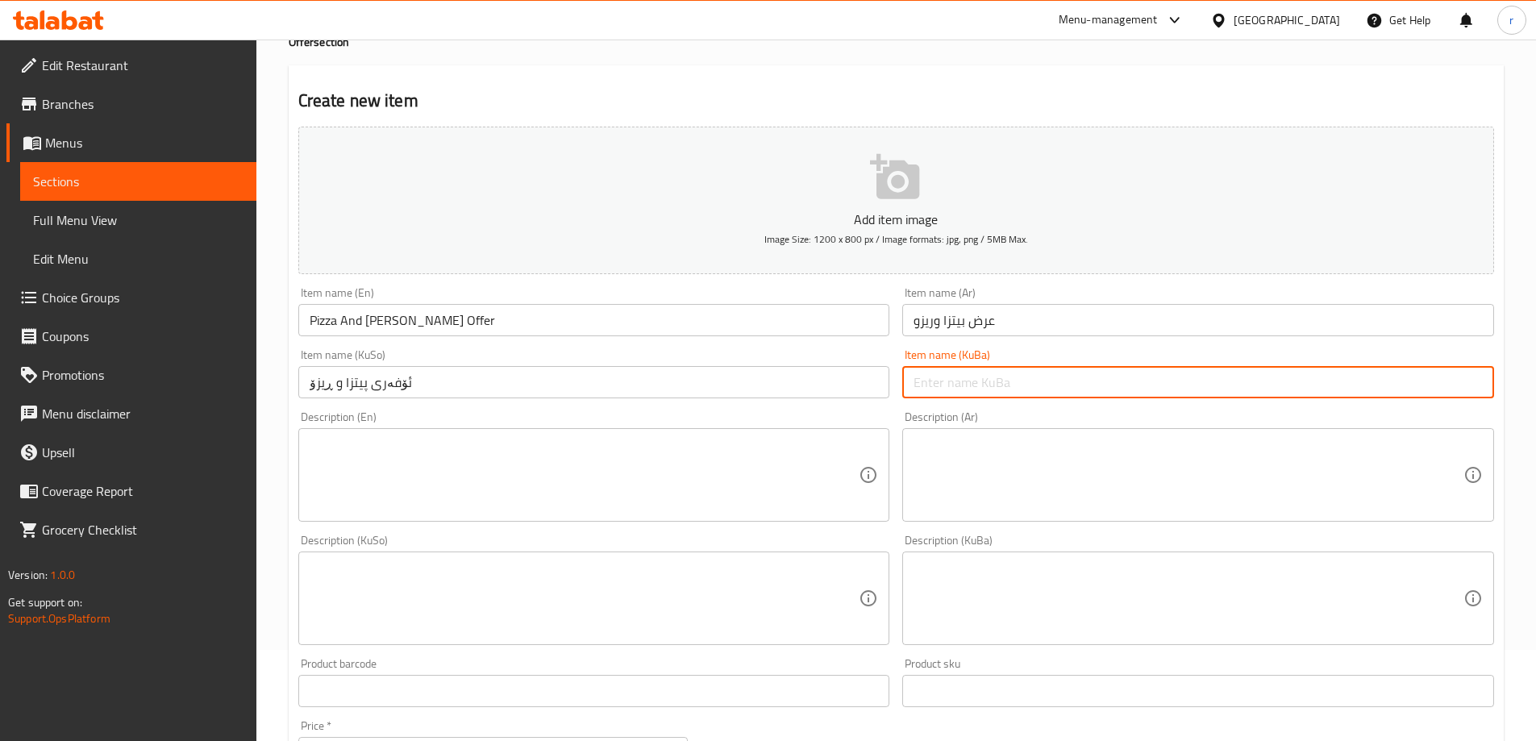
paste input "ئۆفەری پیتزا و ڕیزۆ"
type input "ئۆفەری پیتزا و ڕیزۆ"
click at [462, 469] on textarea at bounding box center [585, 475] width 550 height 77
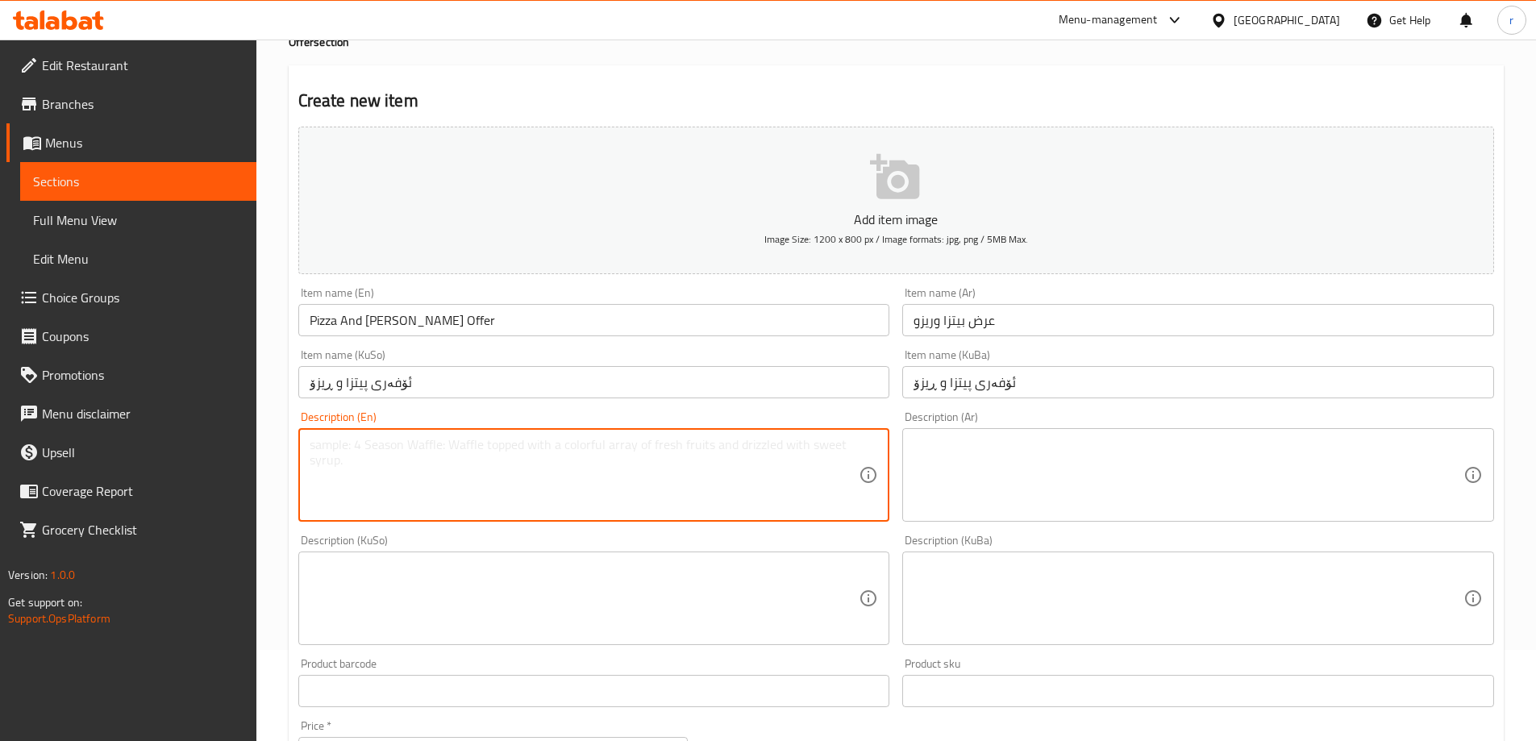
paste textarea "Chicken pizza and chicken [PERSON_NAME]"
type textarea "Chicken pizza and chicken [PERSON_NAME]"
click at [990, 478] on textarea at bounding box center [1189, 475] width 550 height 77
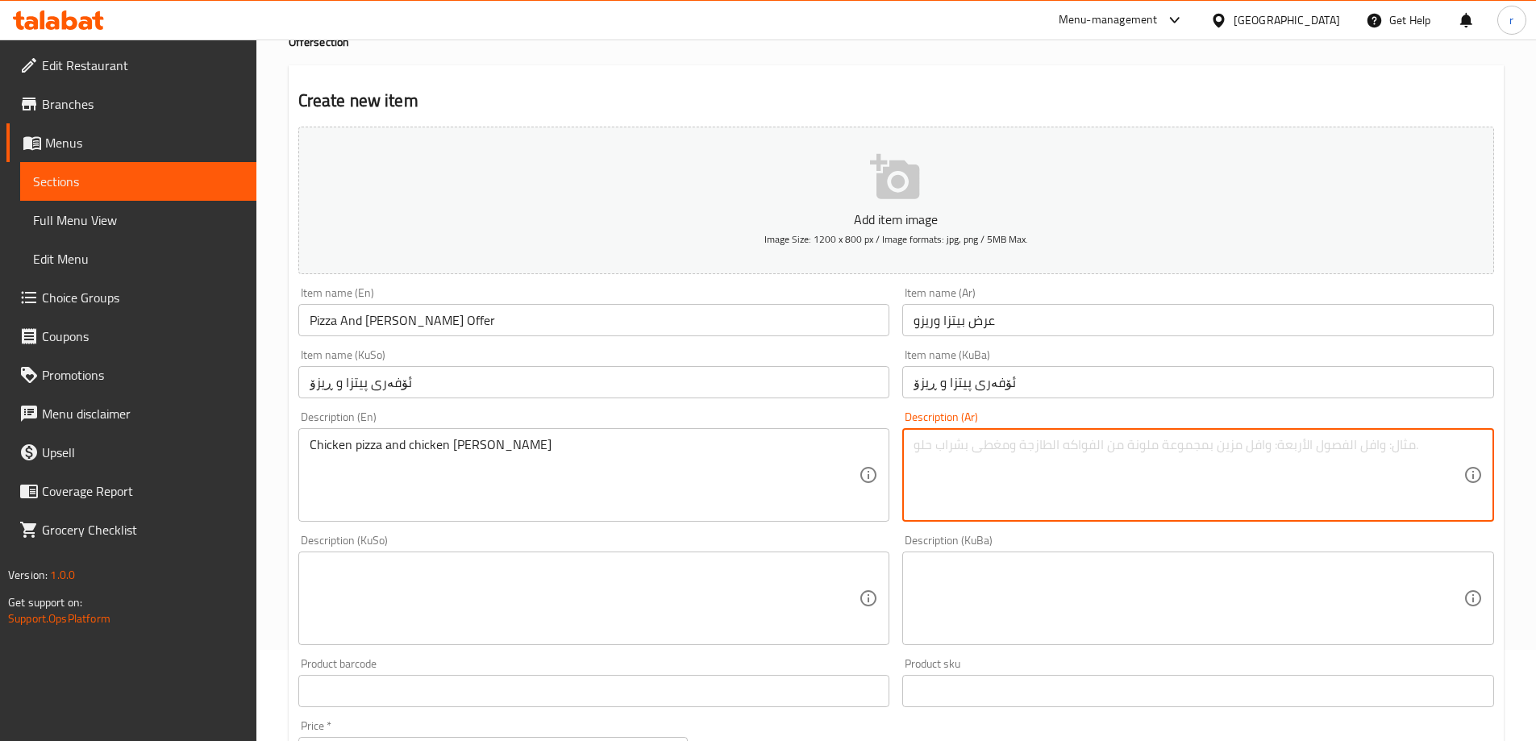
paste textarea "بيتزا دجاج وريزو دجاج"
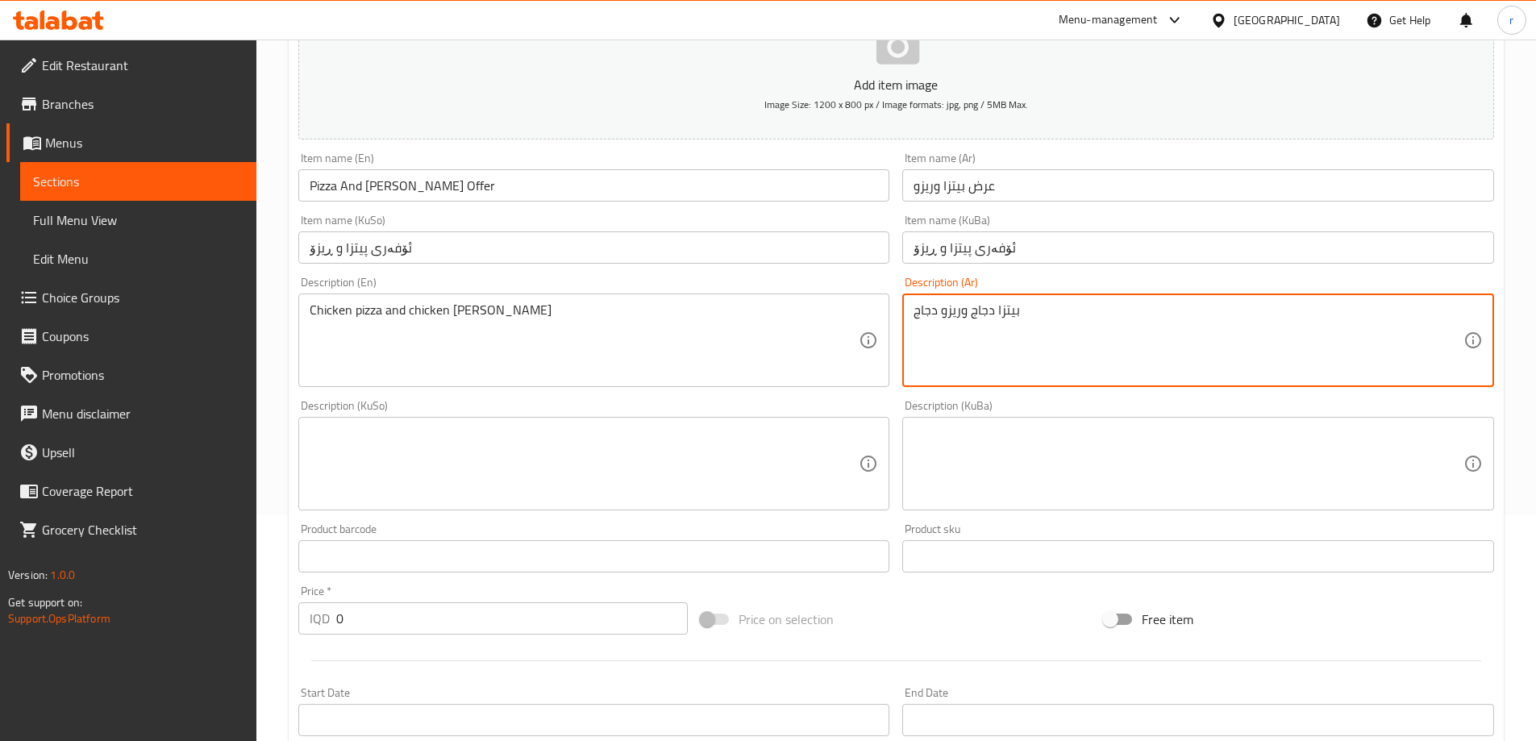
type textarea "بيتزا دجاج وريزو دجاج"
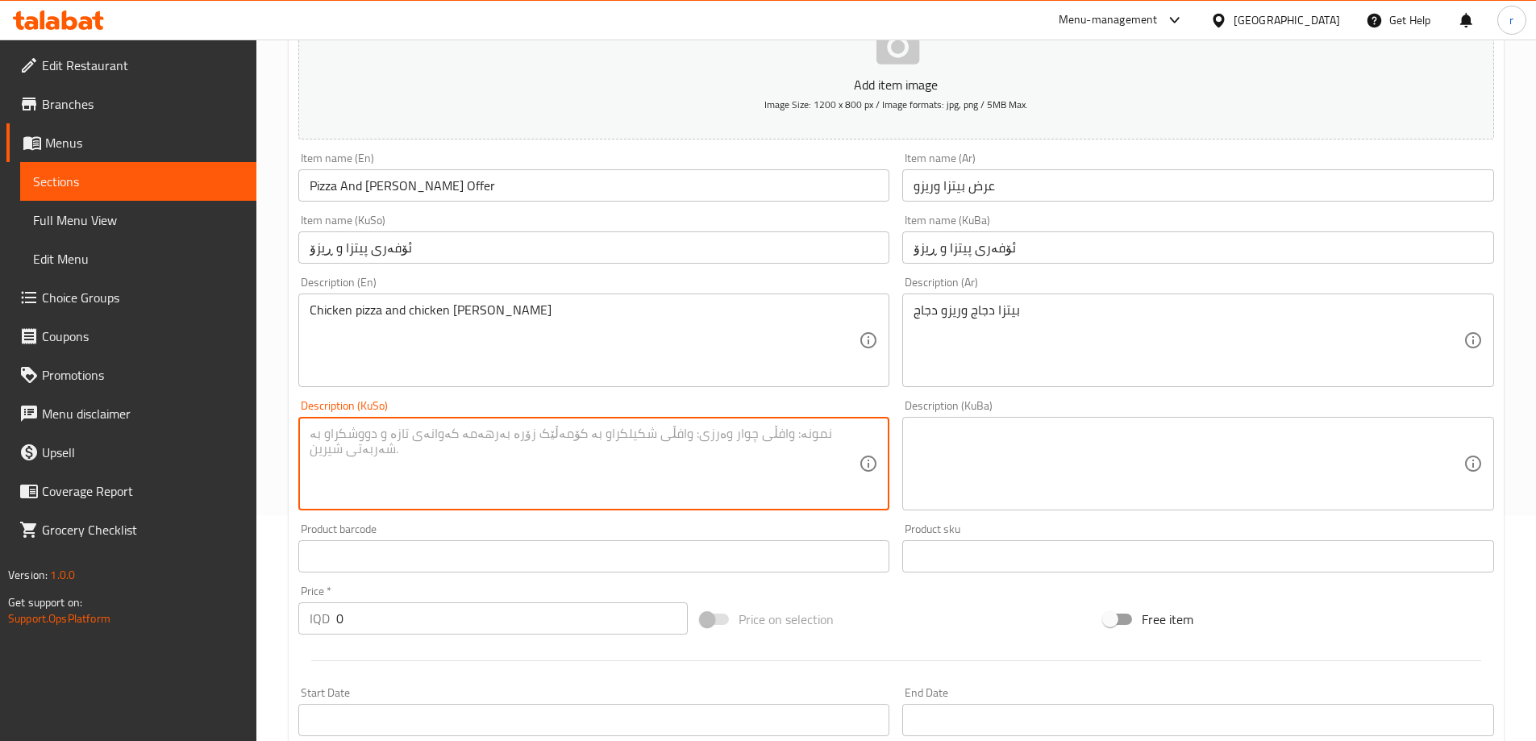
click at [631, 473] on textarea at bounding box center [585, 464] width 550 height 77
type textarea "پیتزای مریشک و ڕیزۆی مریشک"
drag, startPoint x: 506, startPoint y: 440, endPoint x: 266, endPoint y: 443, distance: 240.3
click at [266, 443] on div "Home / Restaurants management / Menus / Sections / item / create Offer section …" at bounding box center [896, 456] width 1280 height 1285
click at [1031, 452] on textarea at bounding box center [1189, 464] width 550 height 77
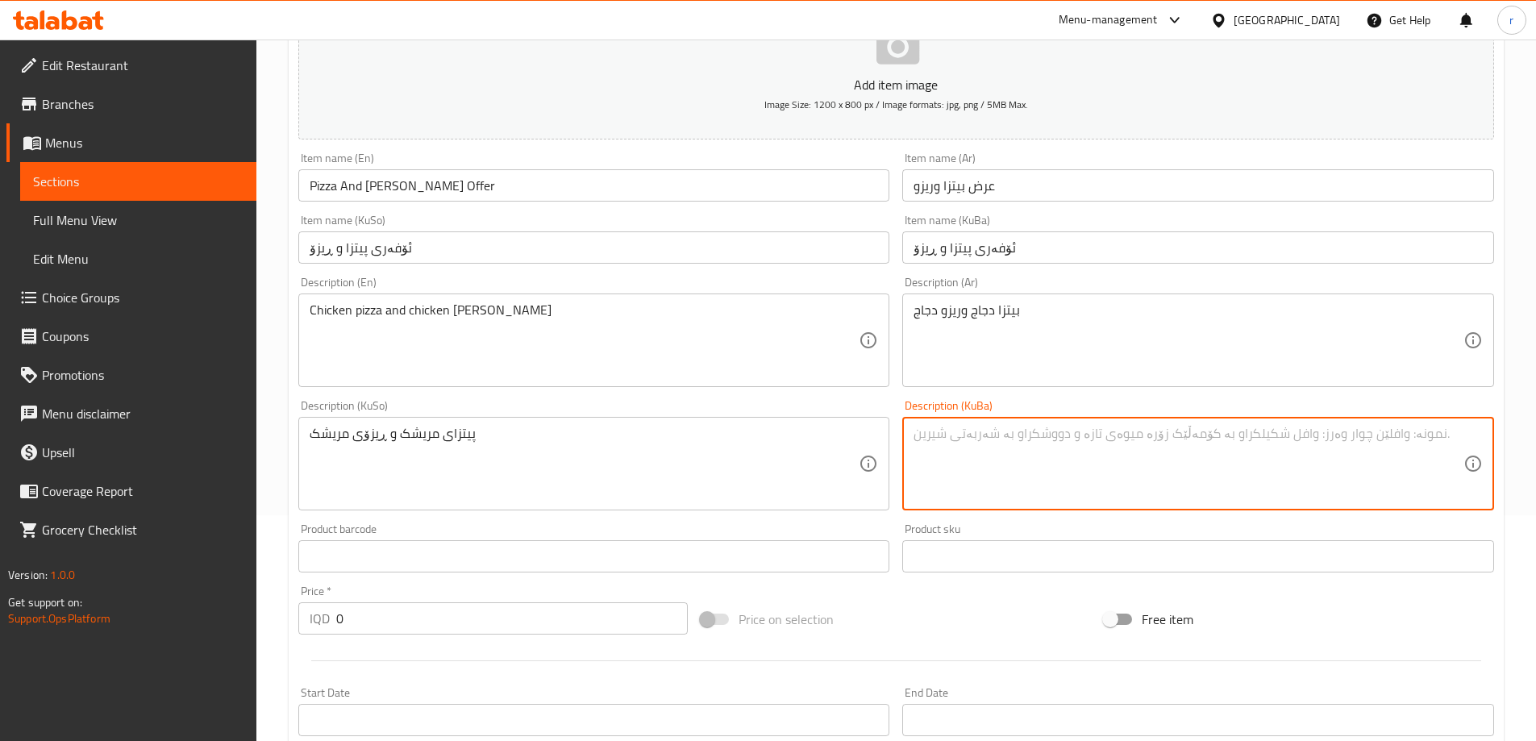
paste textarea "پیتزای مریشک و ڕیزۆی مریشک"
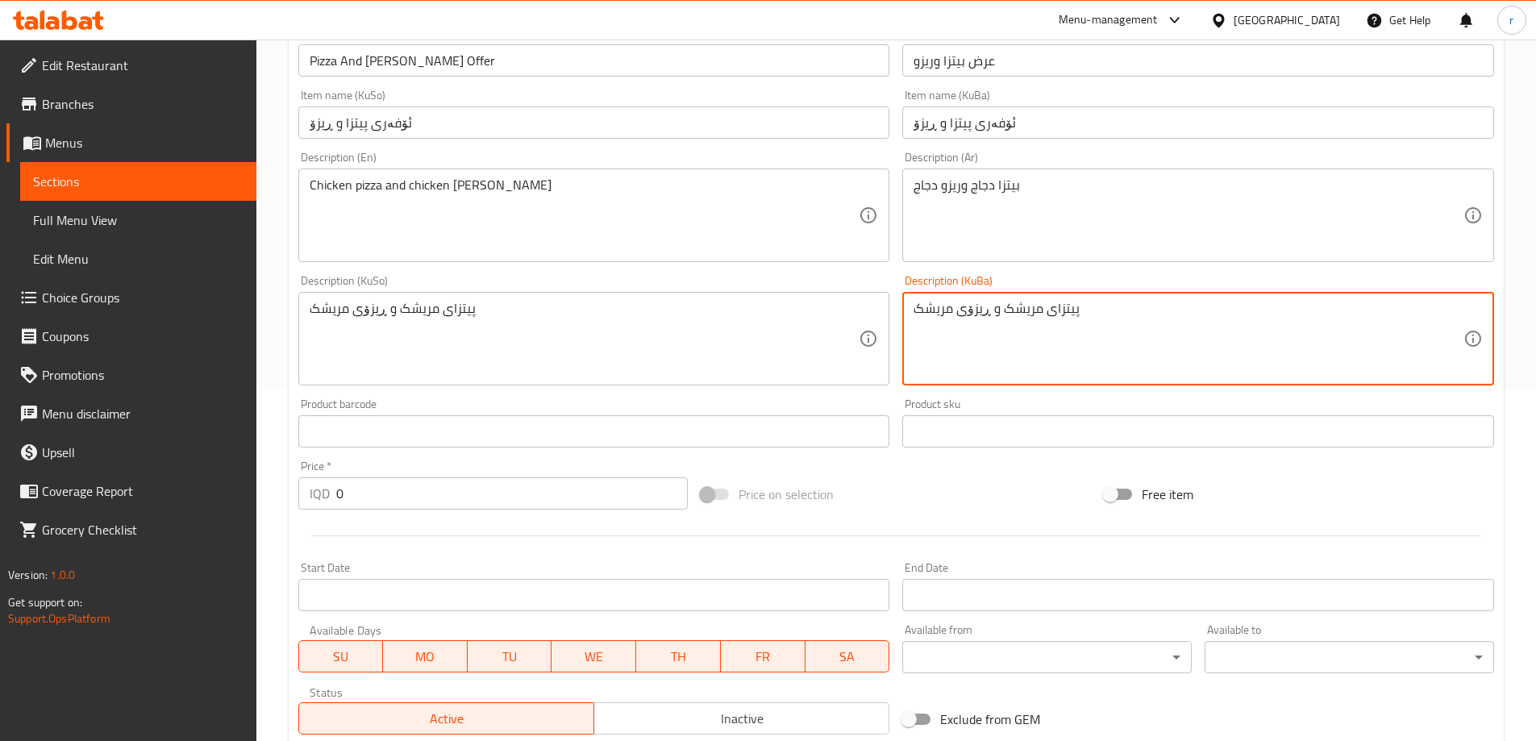
scroll to position [494, 0]
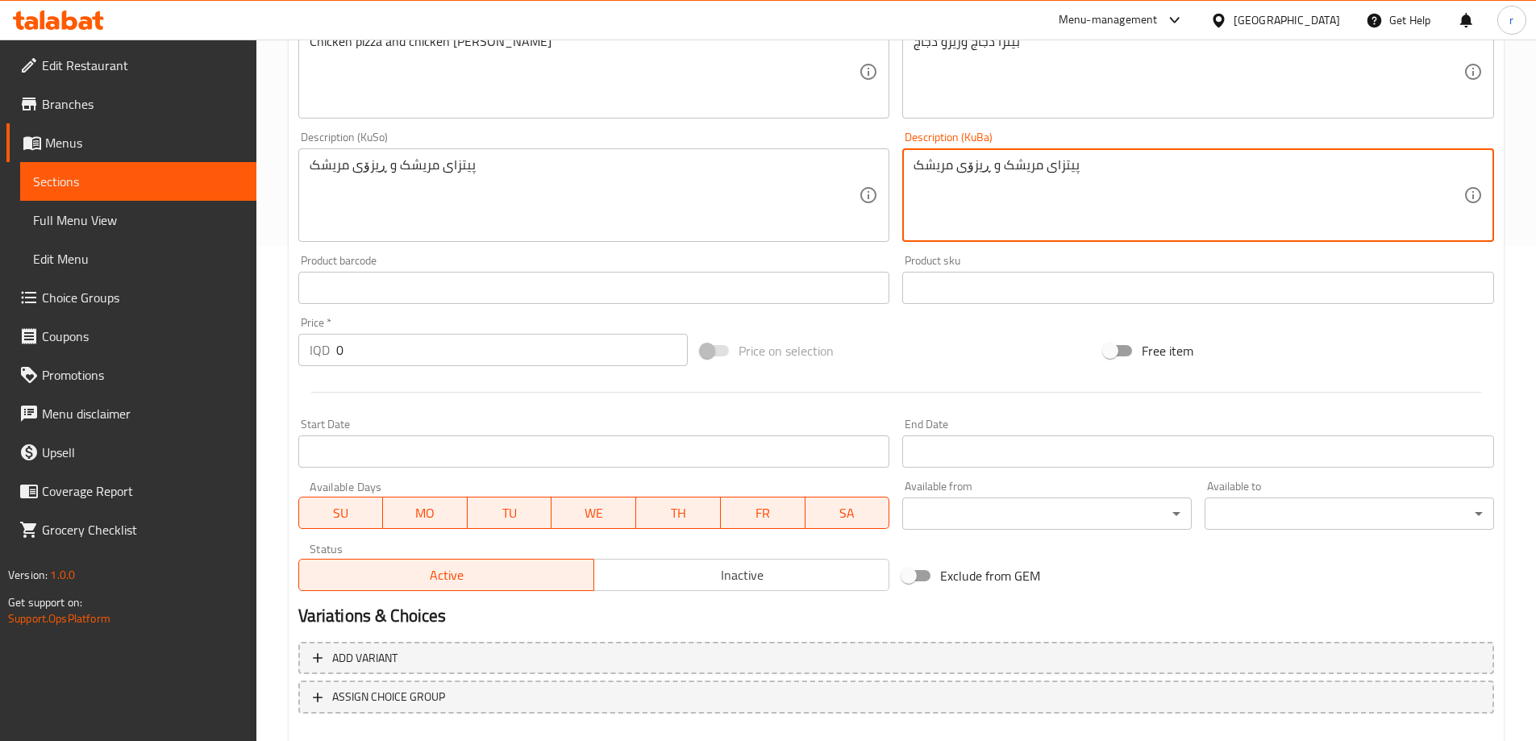
type textarea "پیتزای مریشک و ڕیزۆی مریشک"
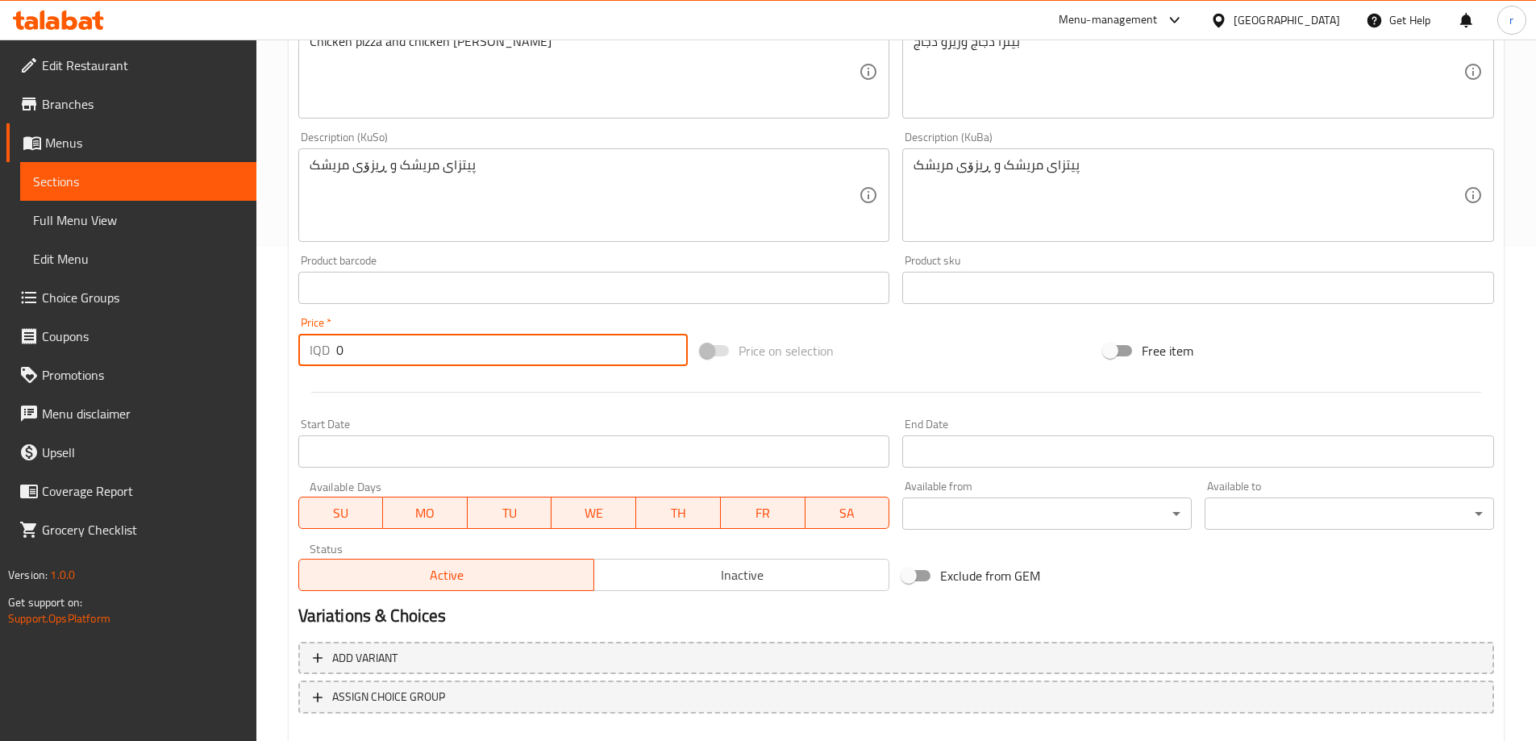
drag, startPoint x: 398, startPoint y: 349, endPoint x: 206, endPoint y: 369, distance: 193.8
click at [198, 374] on div "Edit Restaurant Branches Menus Sections Full Menu View Edit Menu Choice Groups …" at bounding box center [768, 187] width 1536 height 1285
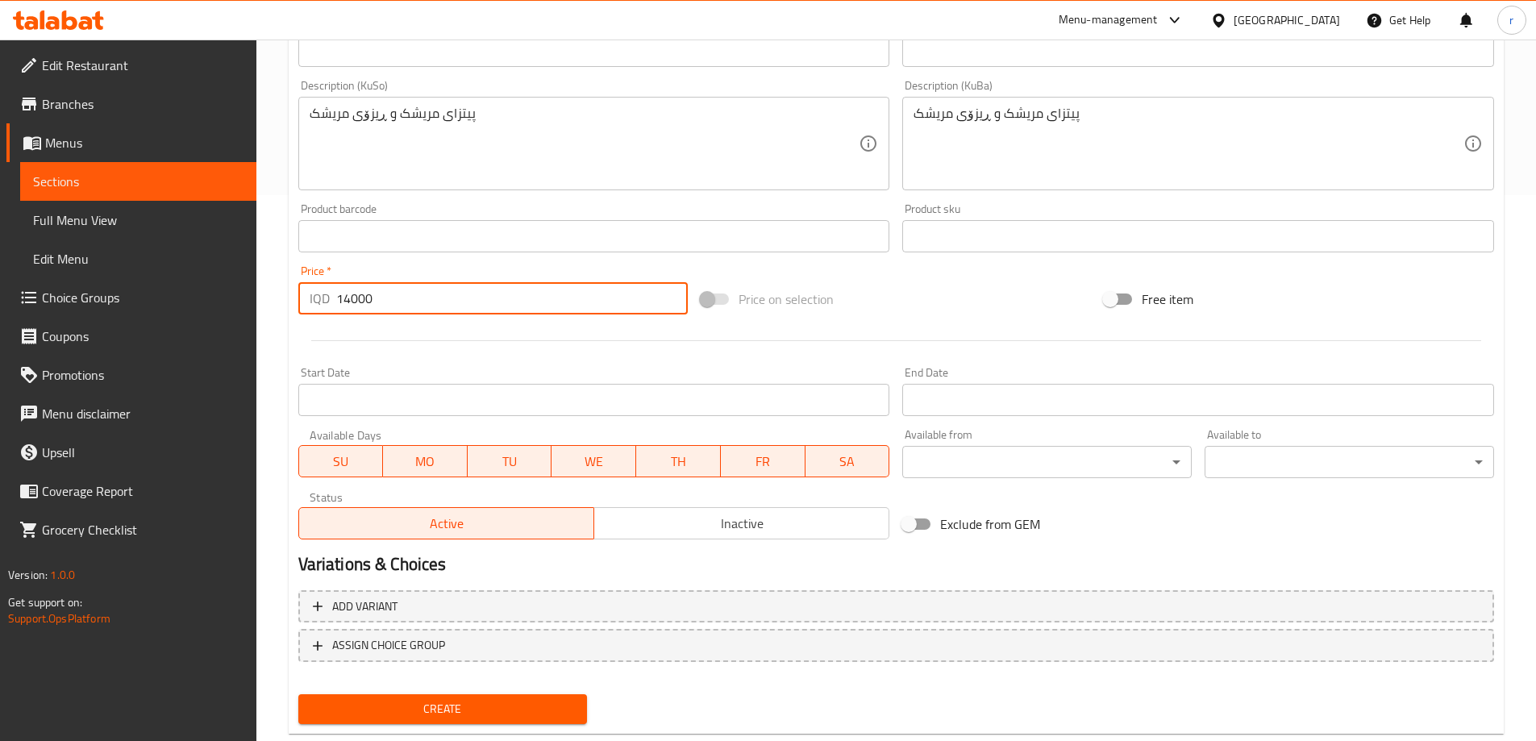
scroll to position [584, 0]
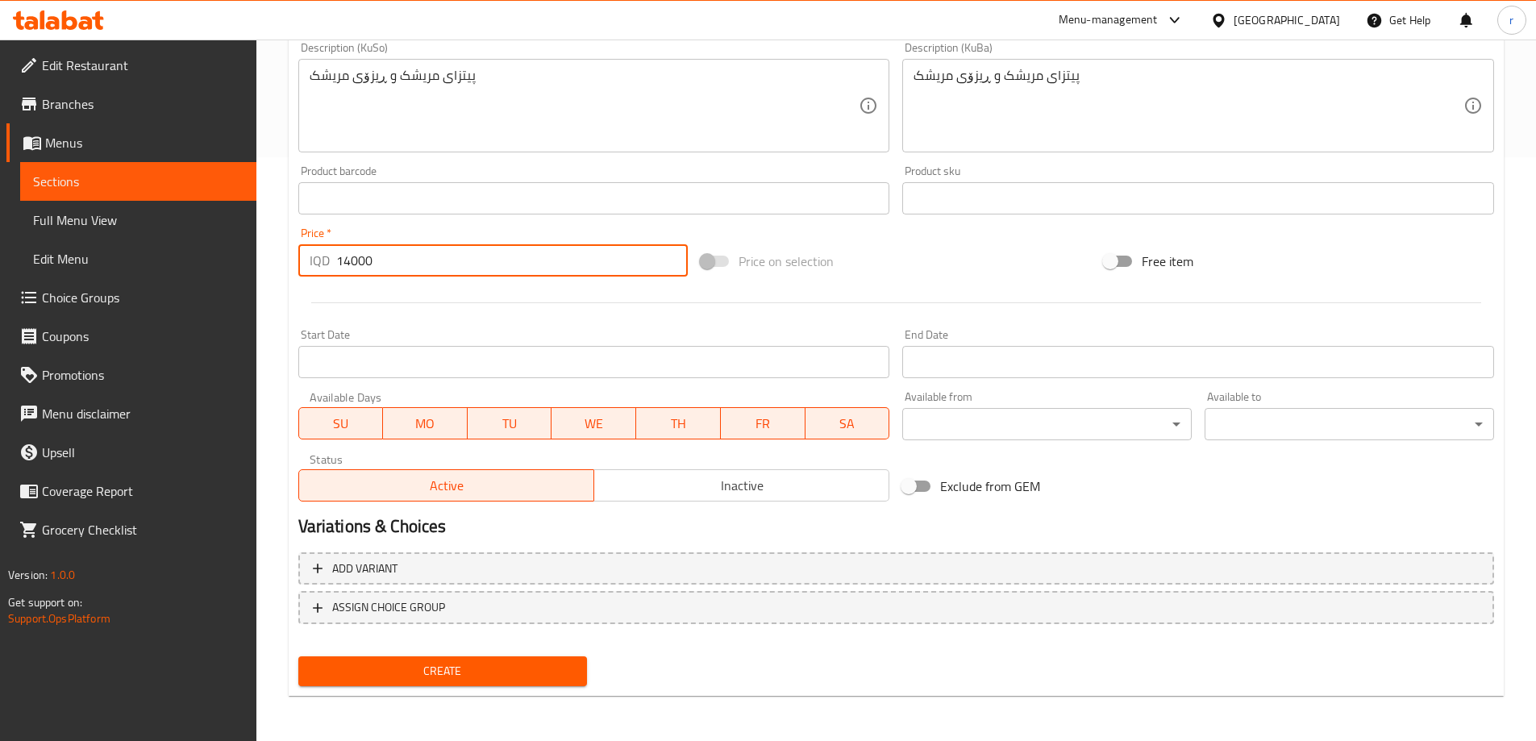
type input "14000"
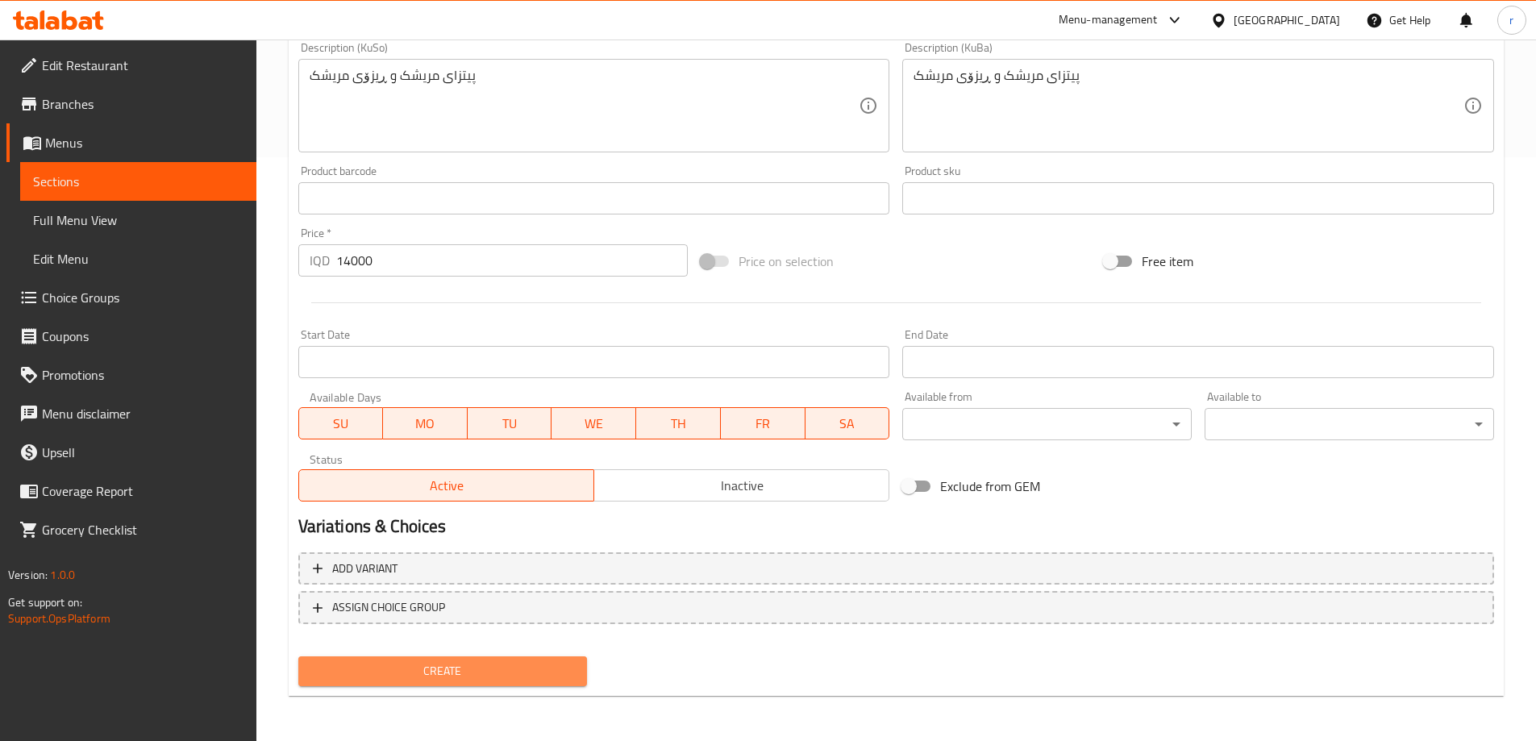
click at [453, 661] on span "Create" at bounding box center [443, 671] width 264 height 20
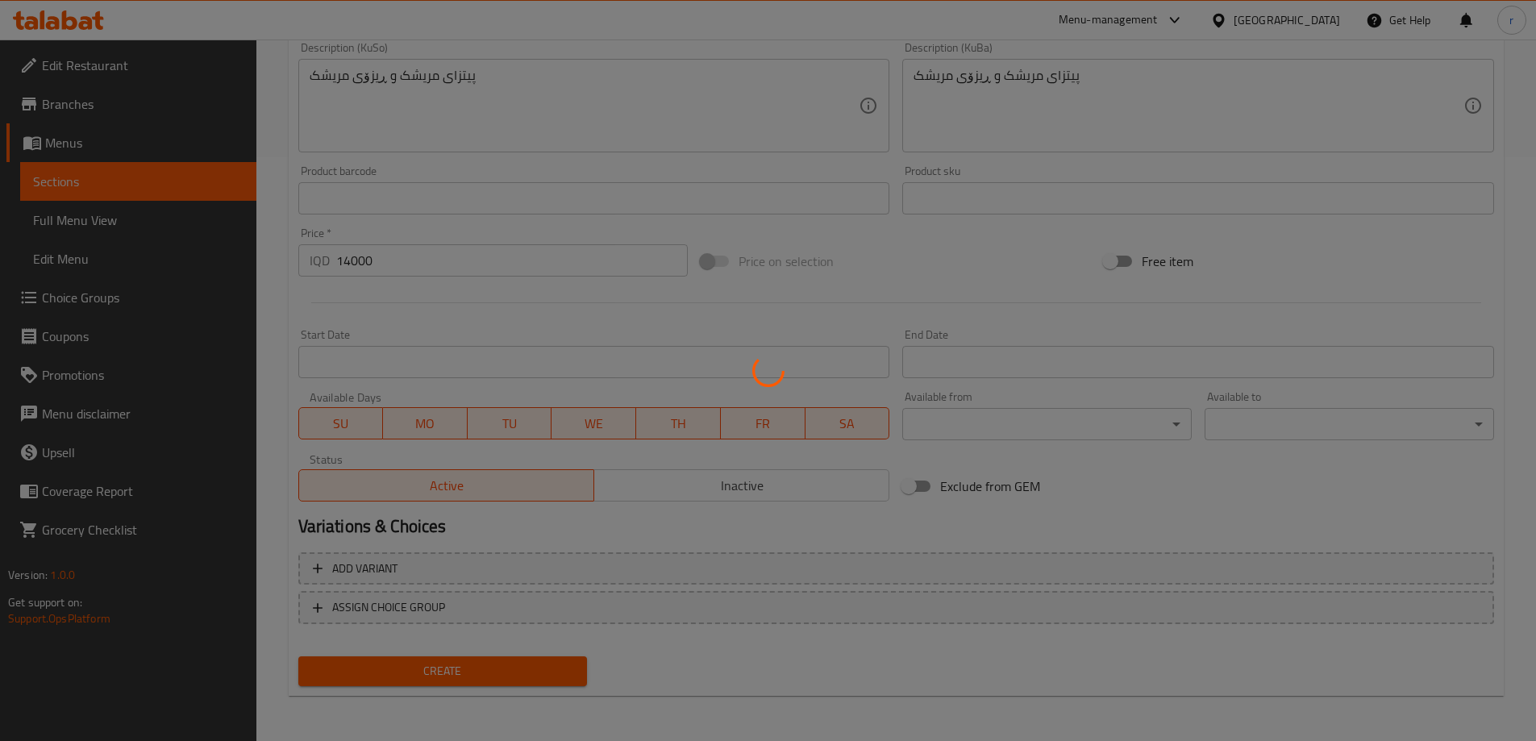
type input "0"
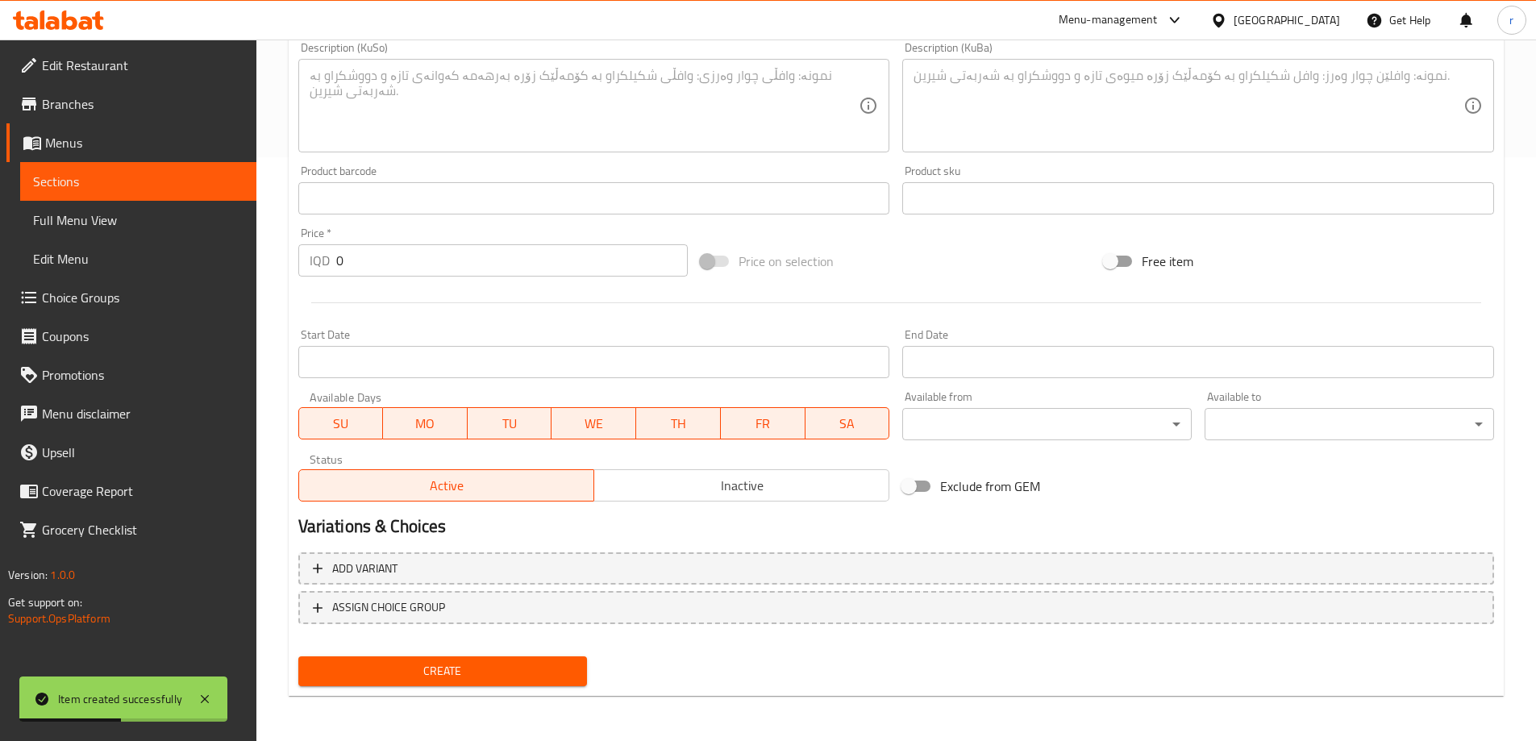
click at [119, 221] on span "Full Menu View" at bounding box center [138, 219] width 210 height 19
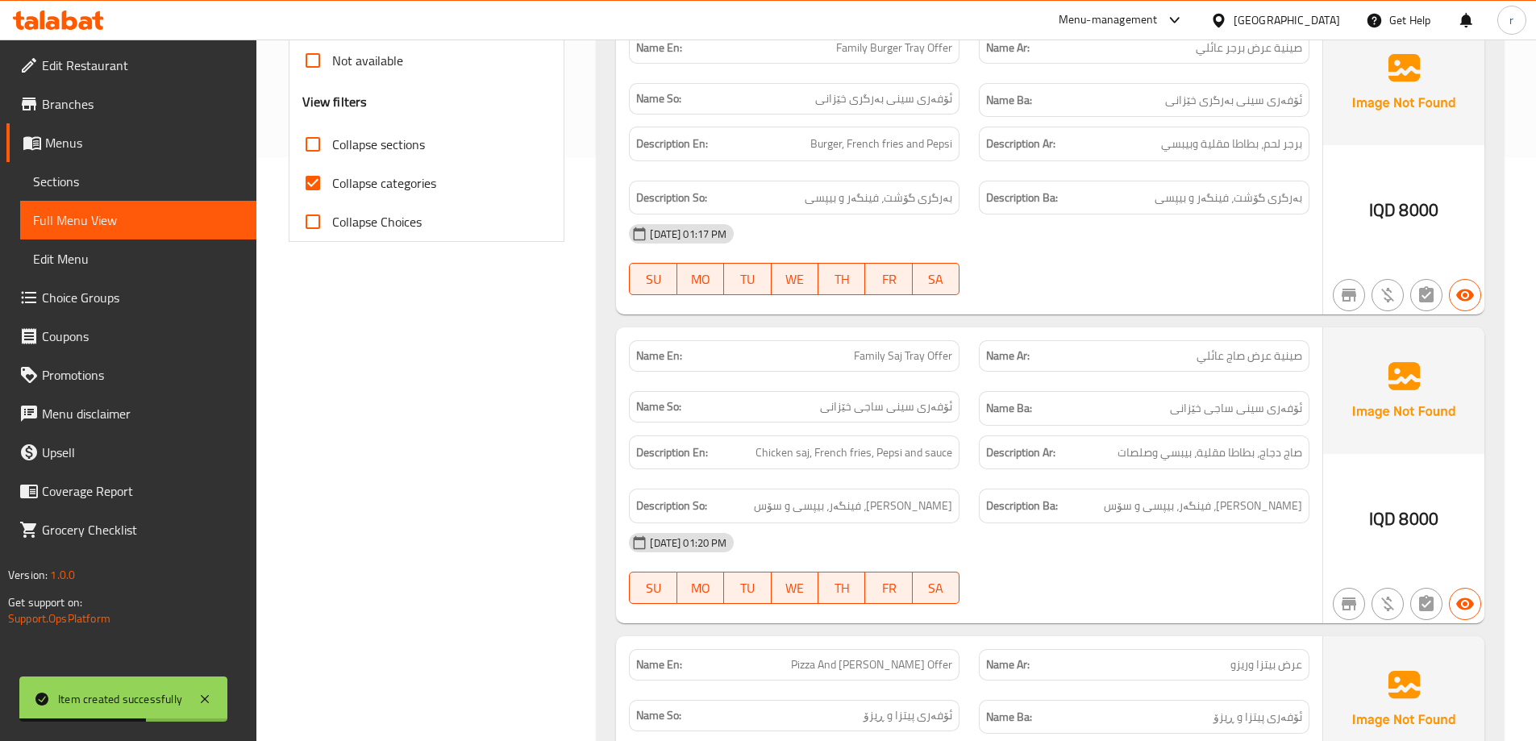
click at [335, 187] on span "Collapse categories" at bounding box center [384, 182] width 104 height 19
click at [332, 187] on input "Collapse categories" at bounding box center [313, 183] width 39 height 39
checkbox input "false"
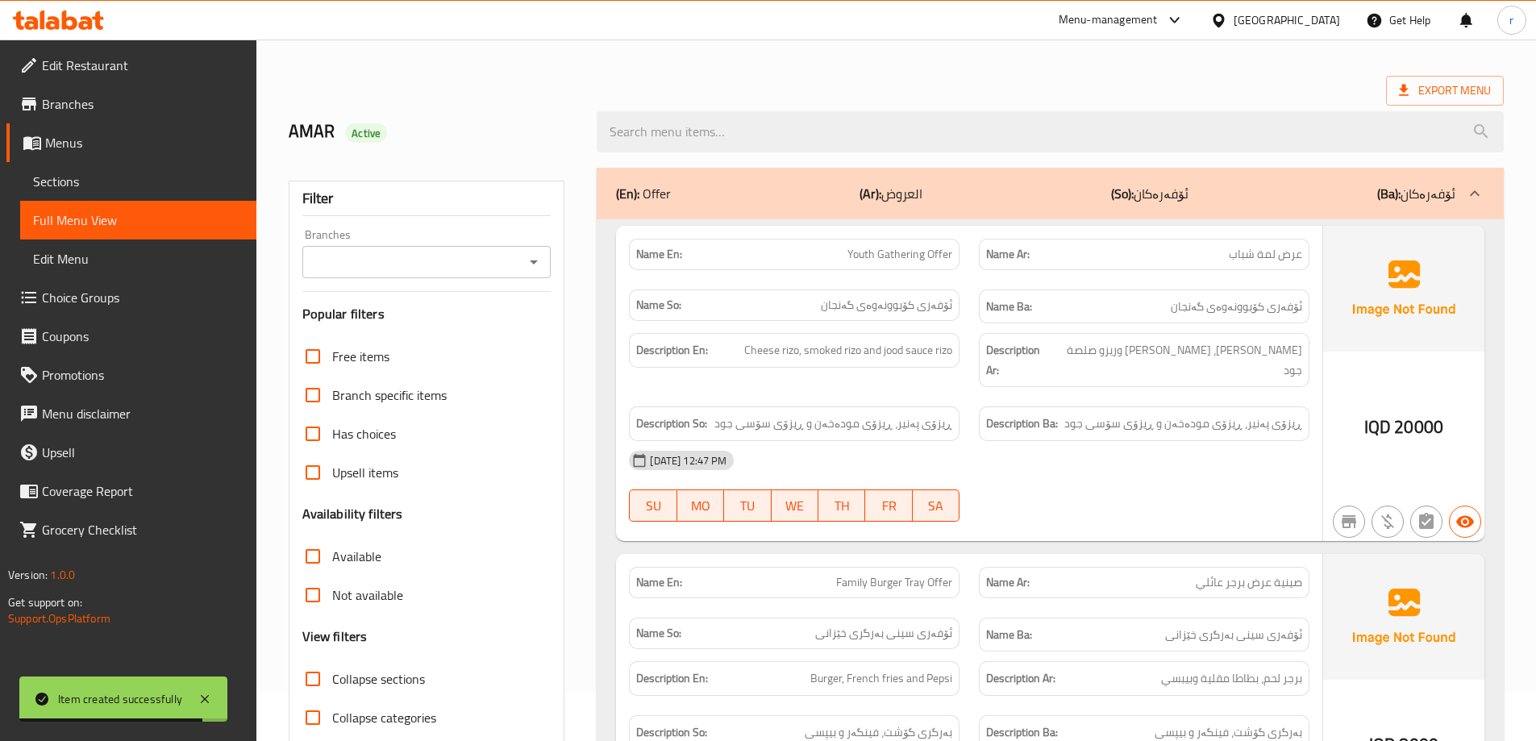
scroll to position [46, 0]
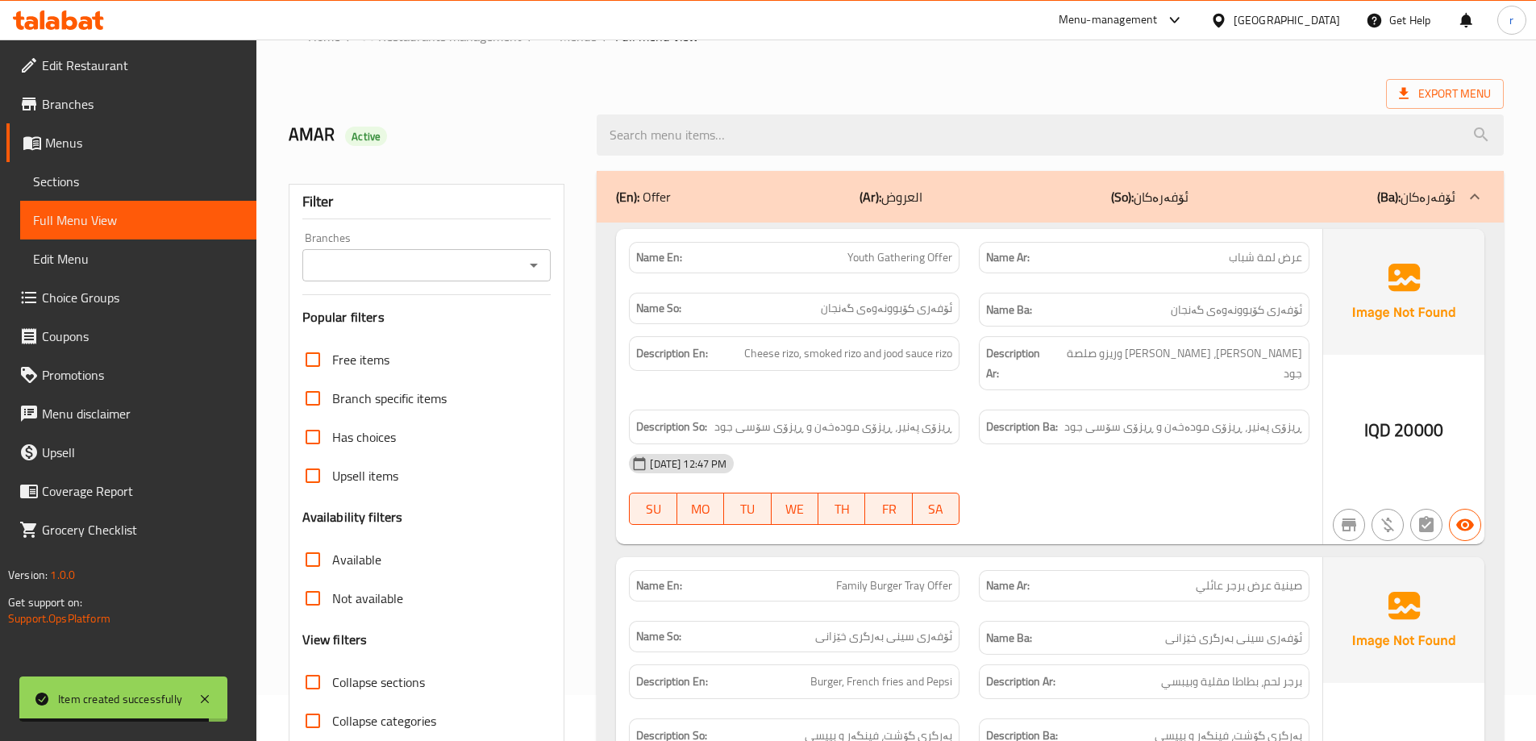
click at [391, 258] on input "Branches" at bounding box center [413, 265] width 213 height 23
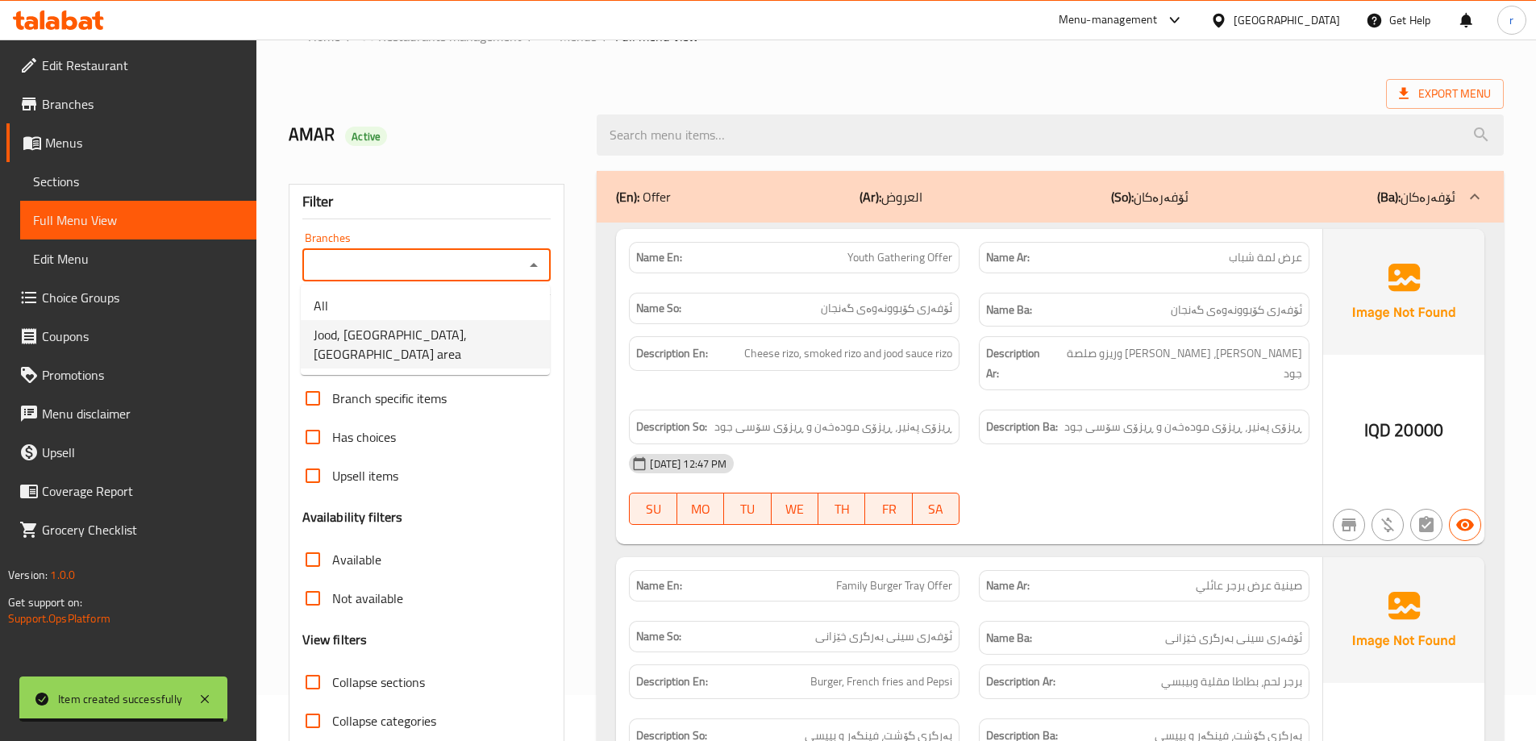
click at [408, 338] on span "Jood, Sader City, Sadr area" at bounding box center [425, 344] width 223 height 39
type input "Jood, Sader City, Sadr area"
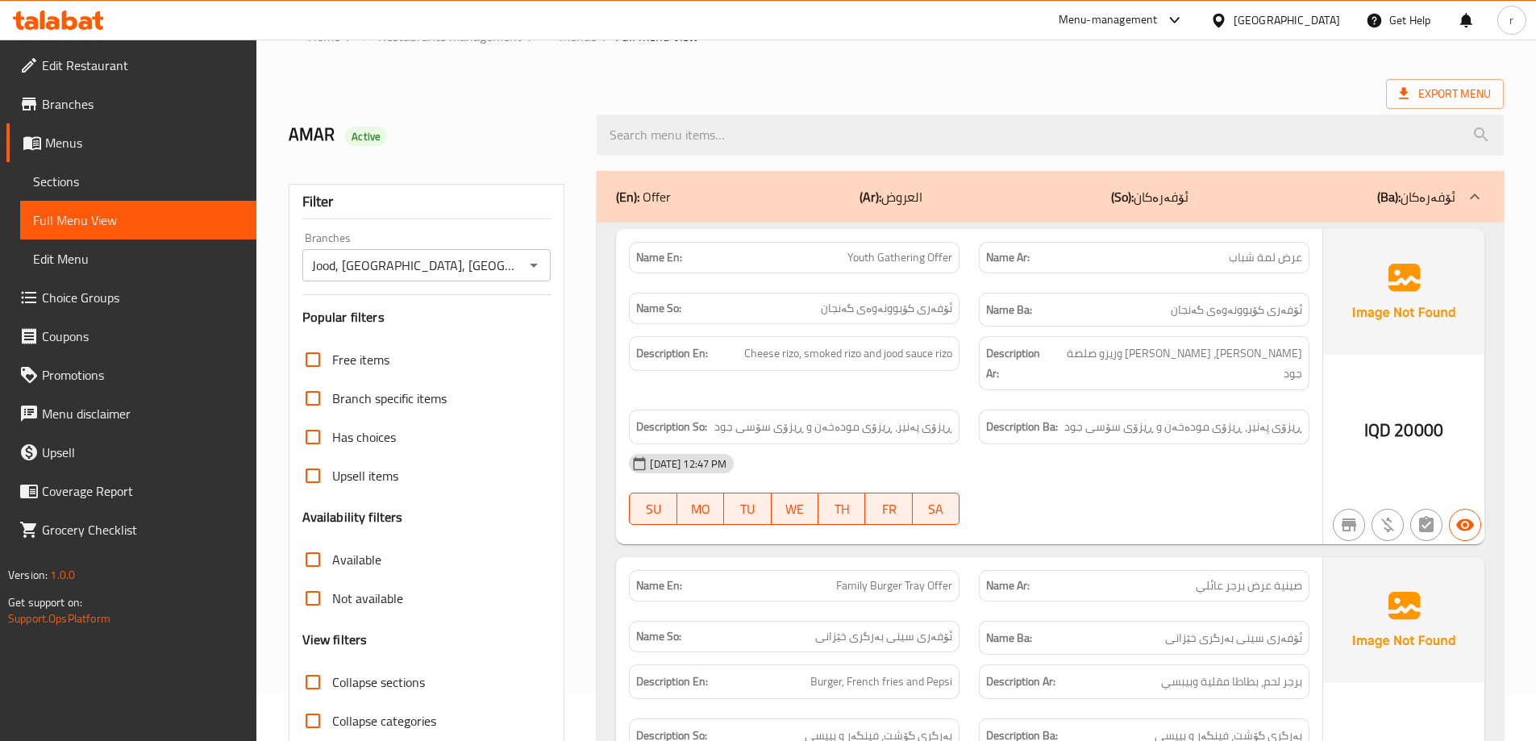
click at [553, 205] on div "Filter Branches Jood, Sader City, Sadr area Branches Popular filters Free items…" at bounding box center [427, 482] width 277 height 596
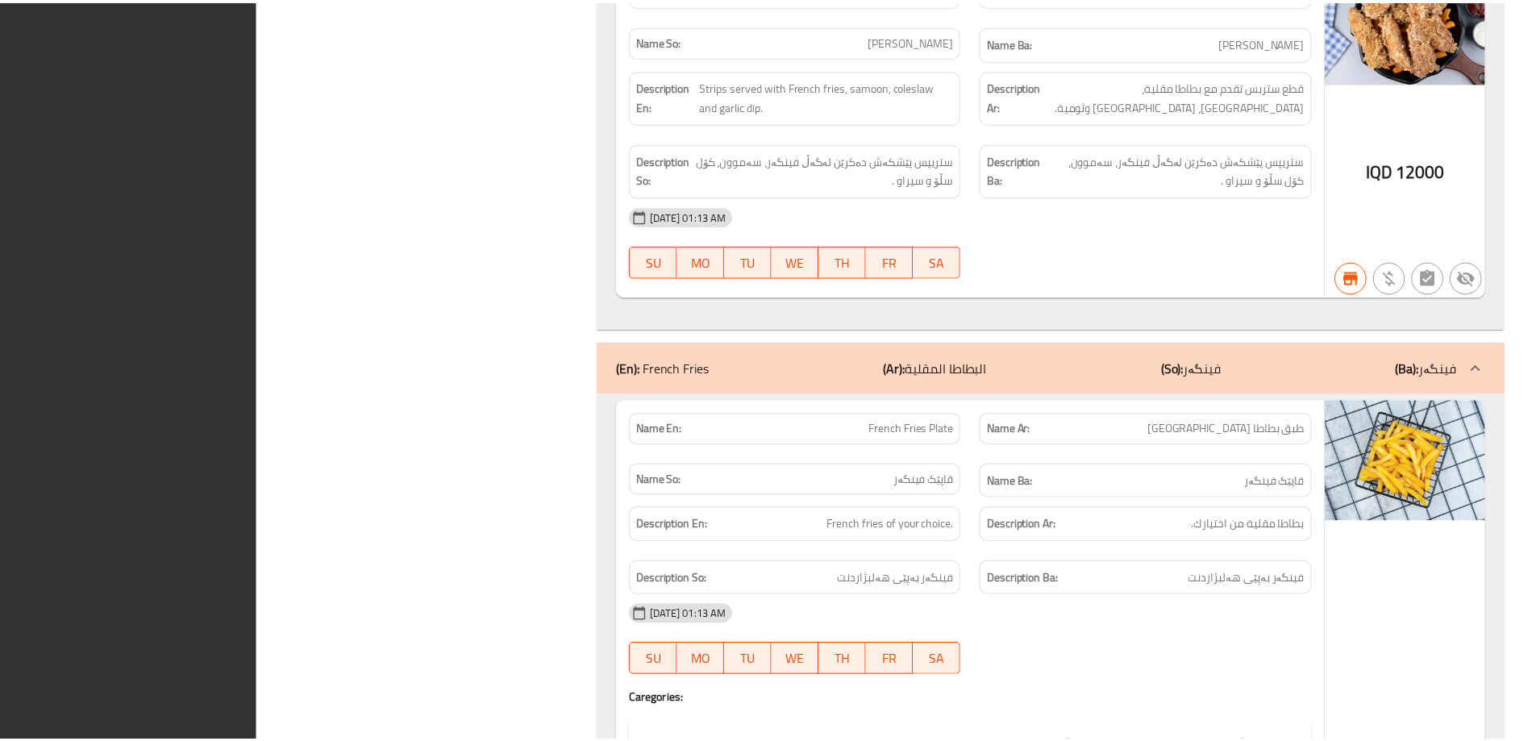
scroll to position [12452, 0]
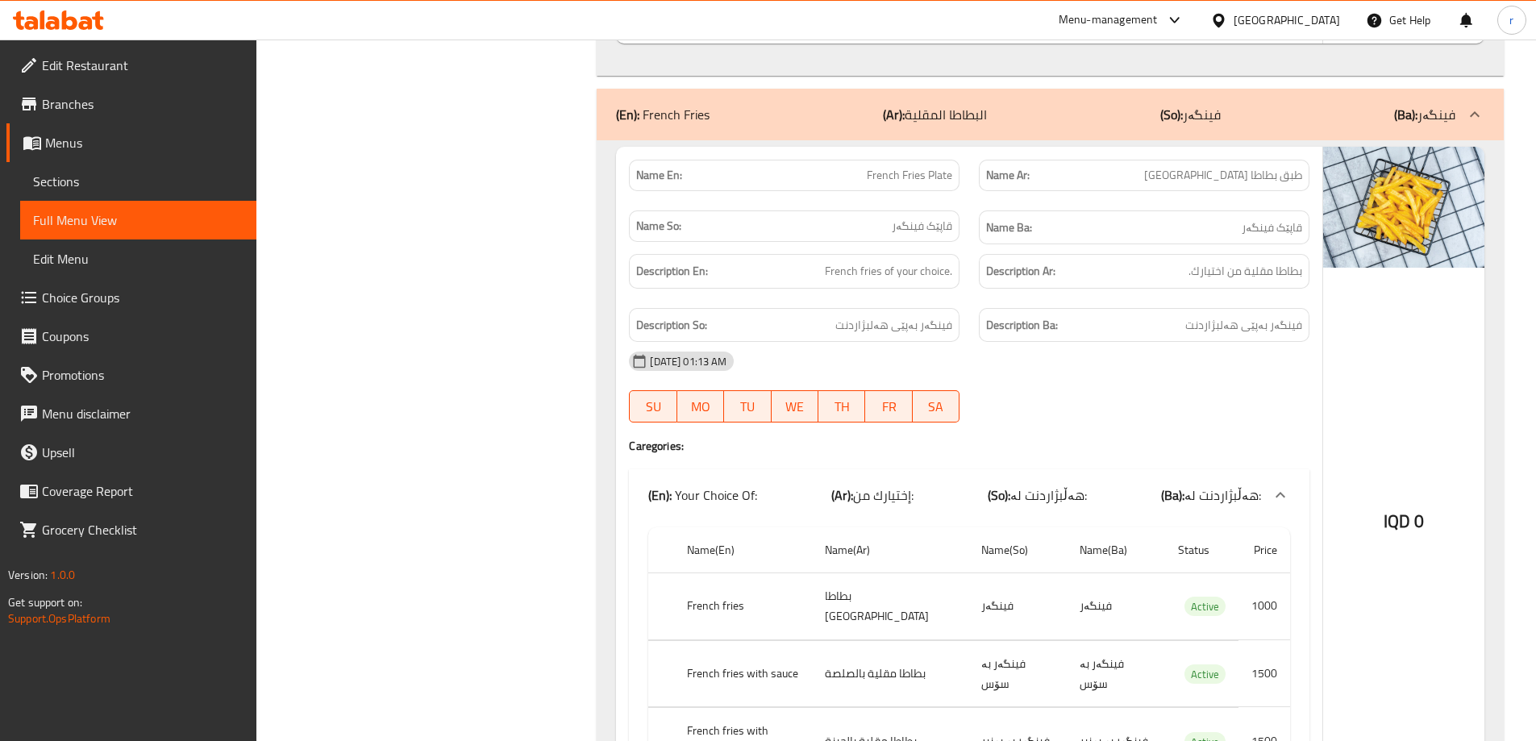
click at [90, 19] on icon at bounding box center [86, 23] width 14 height 14
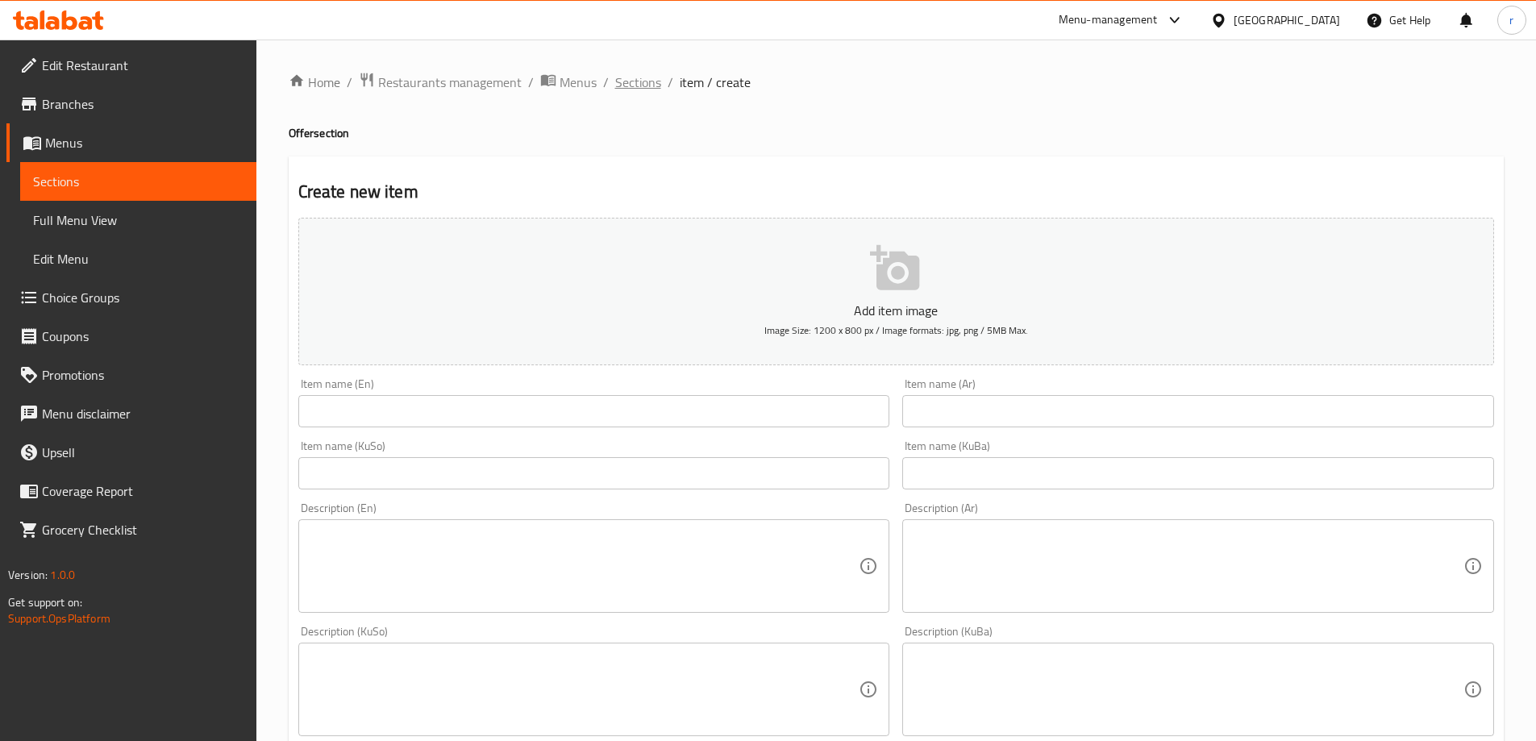
click at [648, 87] on span "Sections" at bounding box center [638, 82] width 46 height 19
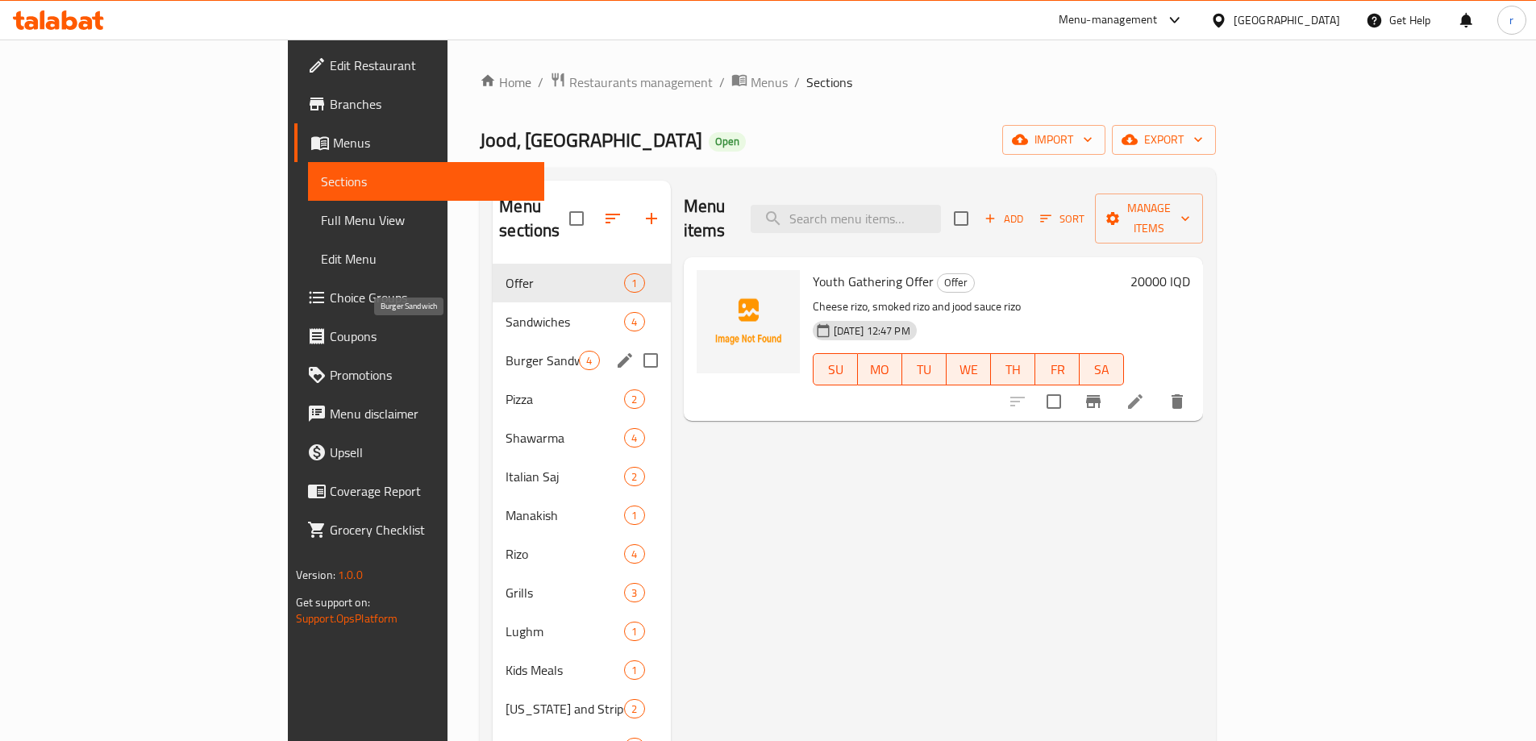
click at [506, 351] on span "Burger Sandwich" at bounding box center [542, 360] width 73 height 19
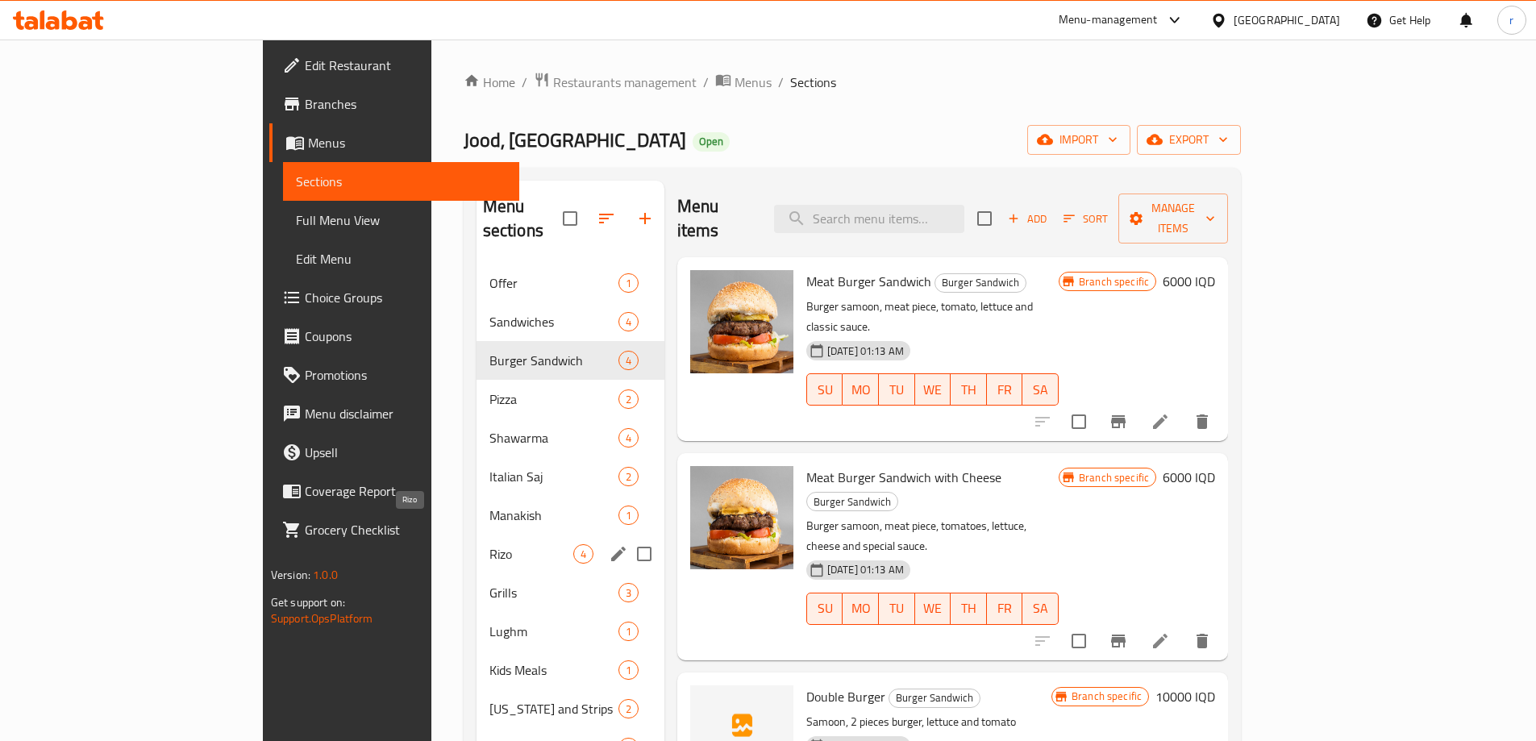
click at [490, 544] on span "Rizo" at bounding box center [532, 553] width 84 height 19
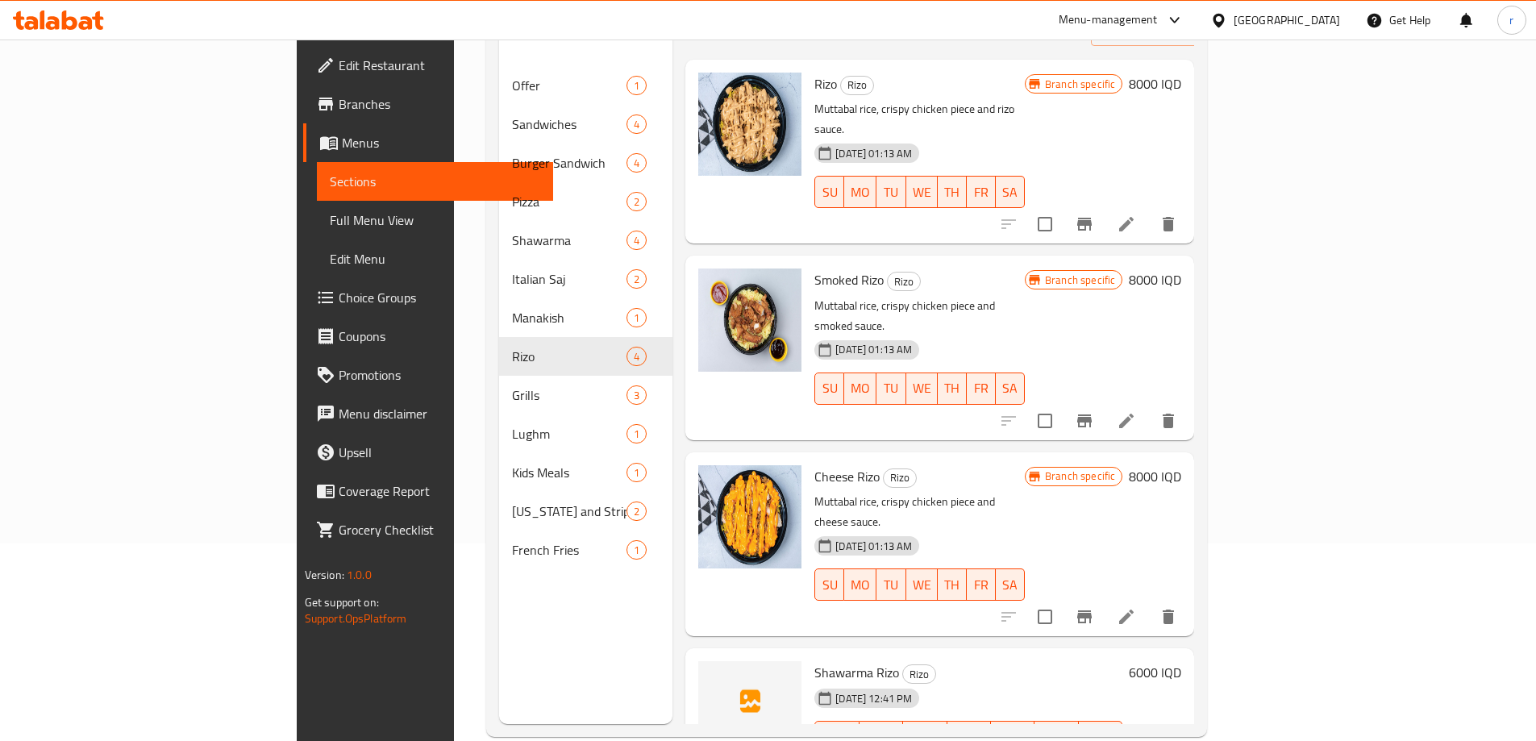
scroll to position [226, 0]
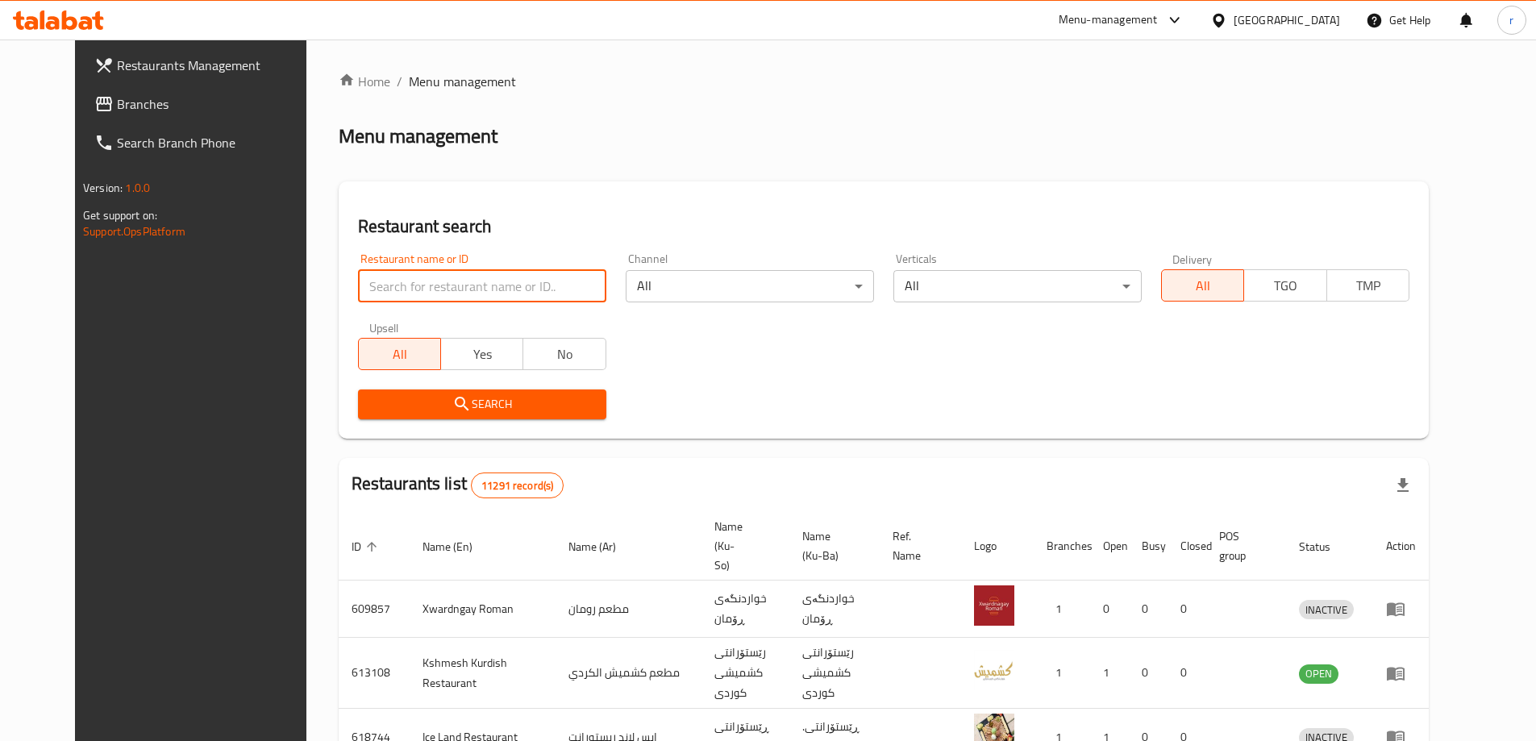
click at [358, 276] on input "search" at bounding box center [482, 286] width 248 height 32
paste input "693441"
type input "693441"
click at [380, 391] on button "Search" at bounding box center [482, 405] width 248 height 30
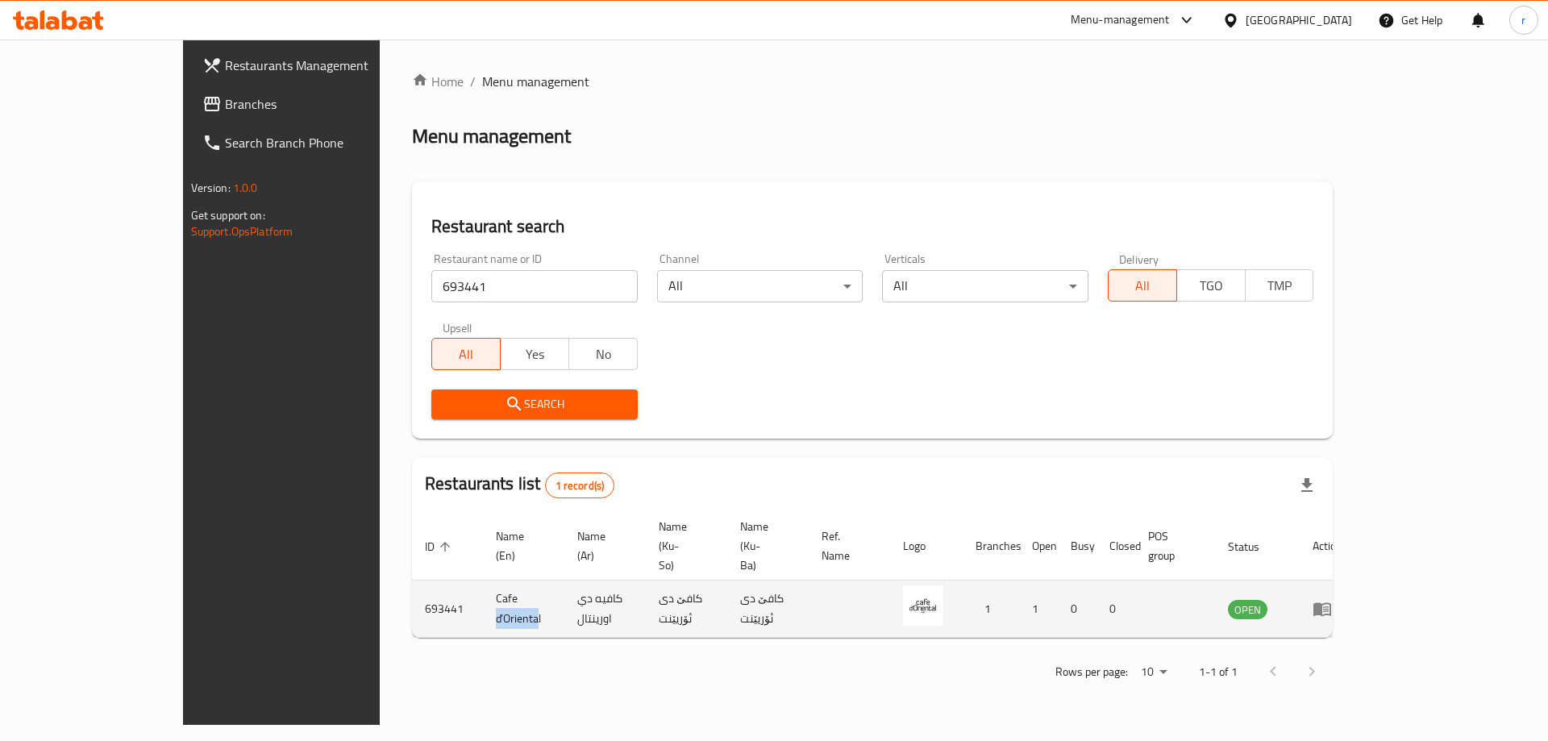
drag, startPoint x: 439, startPoint y: 565, endPoint x: 385, endPoint y: 571, distance: 53.6
click at [483, 581] on td "Cafe d’Oriental" at bounding box center [523, 609] width 81 height 57
drag, startPoint x: 369, startPoint y: 571, endPoint x: 446, endPoint y: 565, distance: 76.8
click at [483, 581] on td "Cafe d’Oriental" at bounding box center [523, 609] width 81 height 57
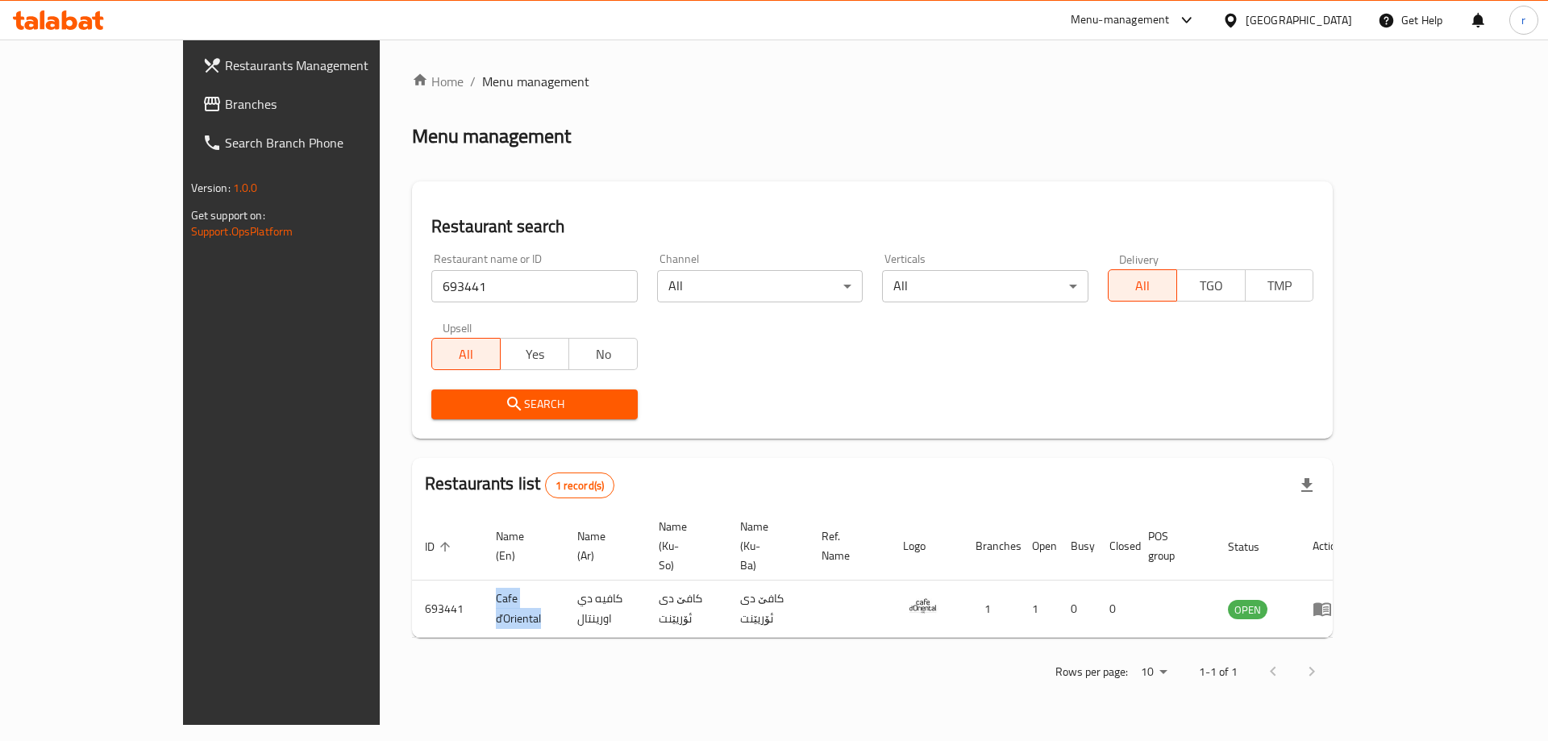
copy td "Cafe d’Oriental"
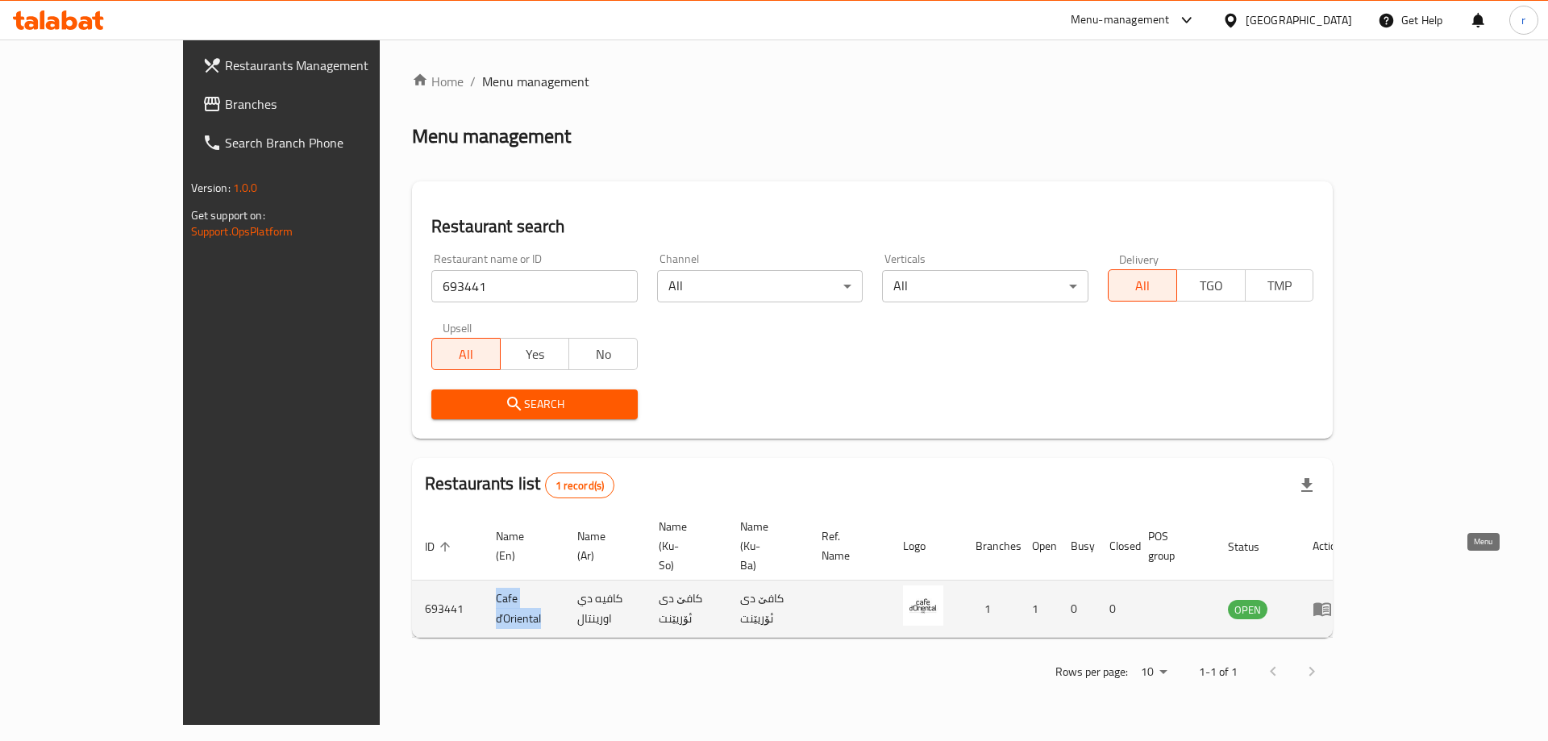
click at [1332, 599] on icon "enhanced table" at bounding box center [1322, 608] width 19 height 19
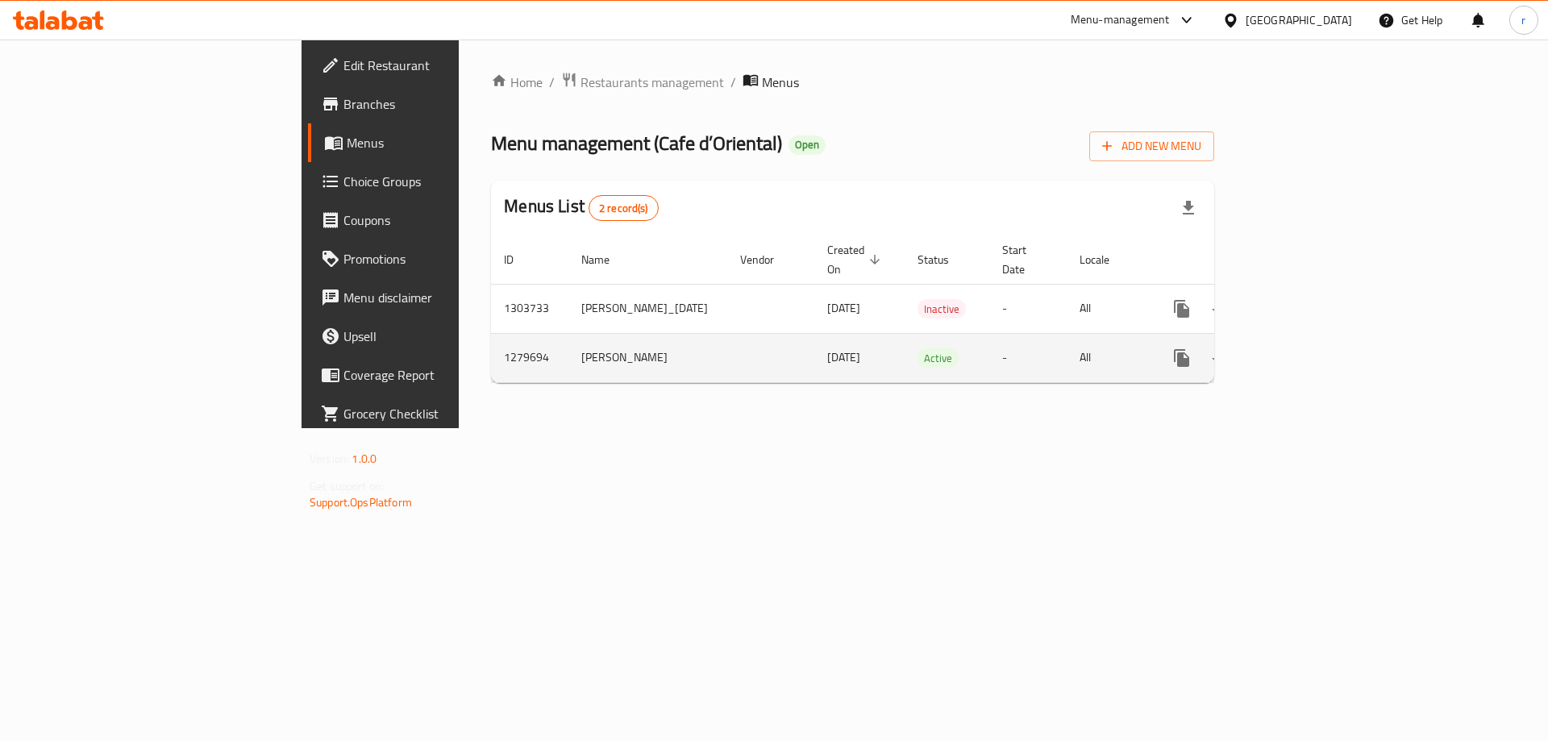
click at [1308, 348] on icon "enhanced table" at bounding box center [1298, 357] width 19 height 19
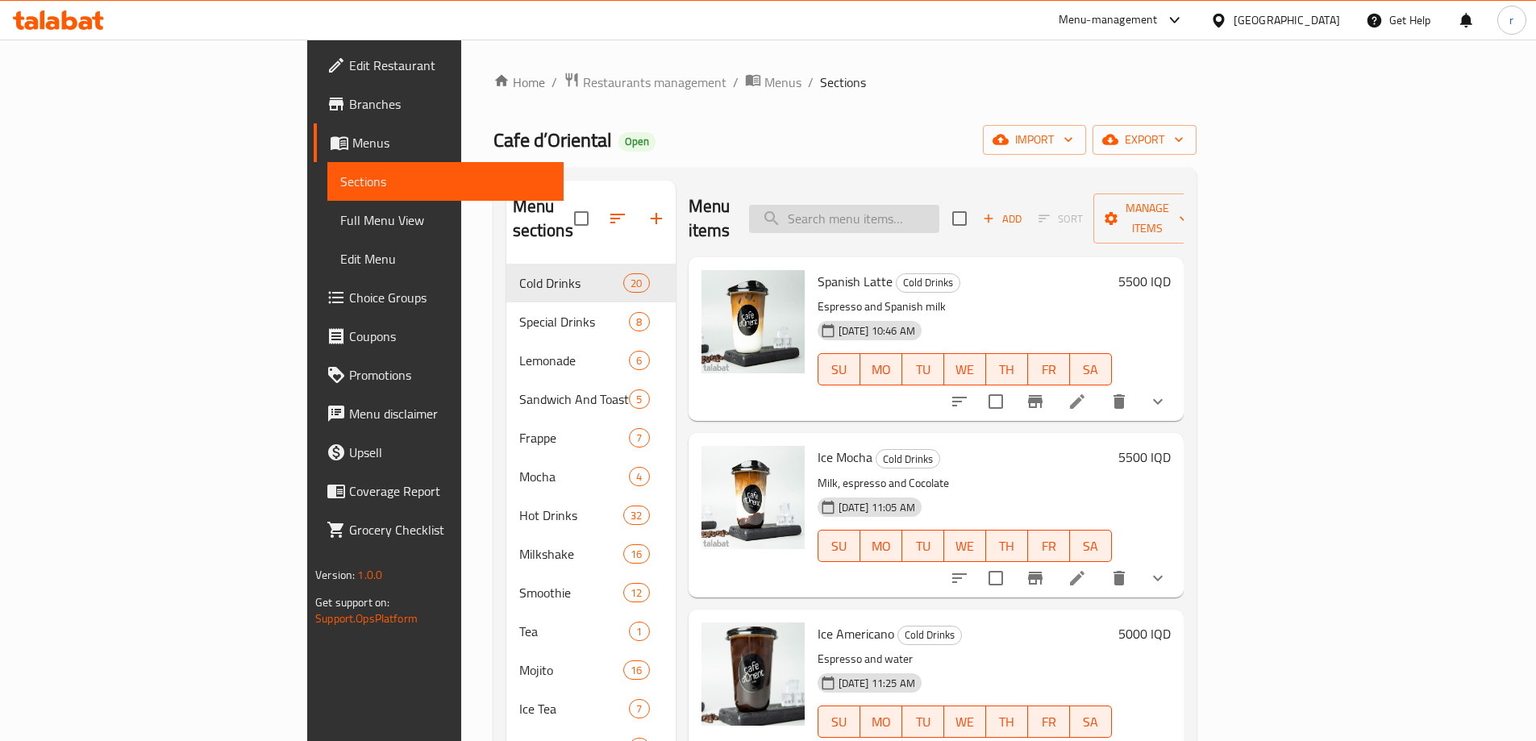
click at [922, 210] on input "search" at bounding box center [844, 219] width 190 height 28
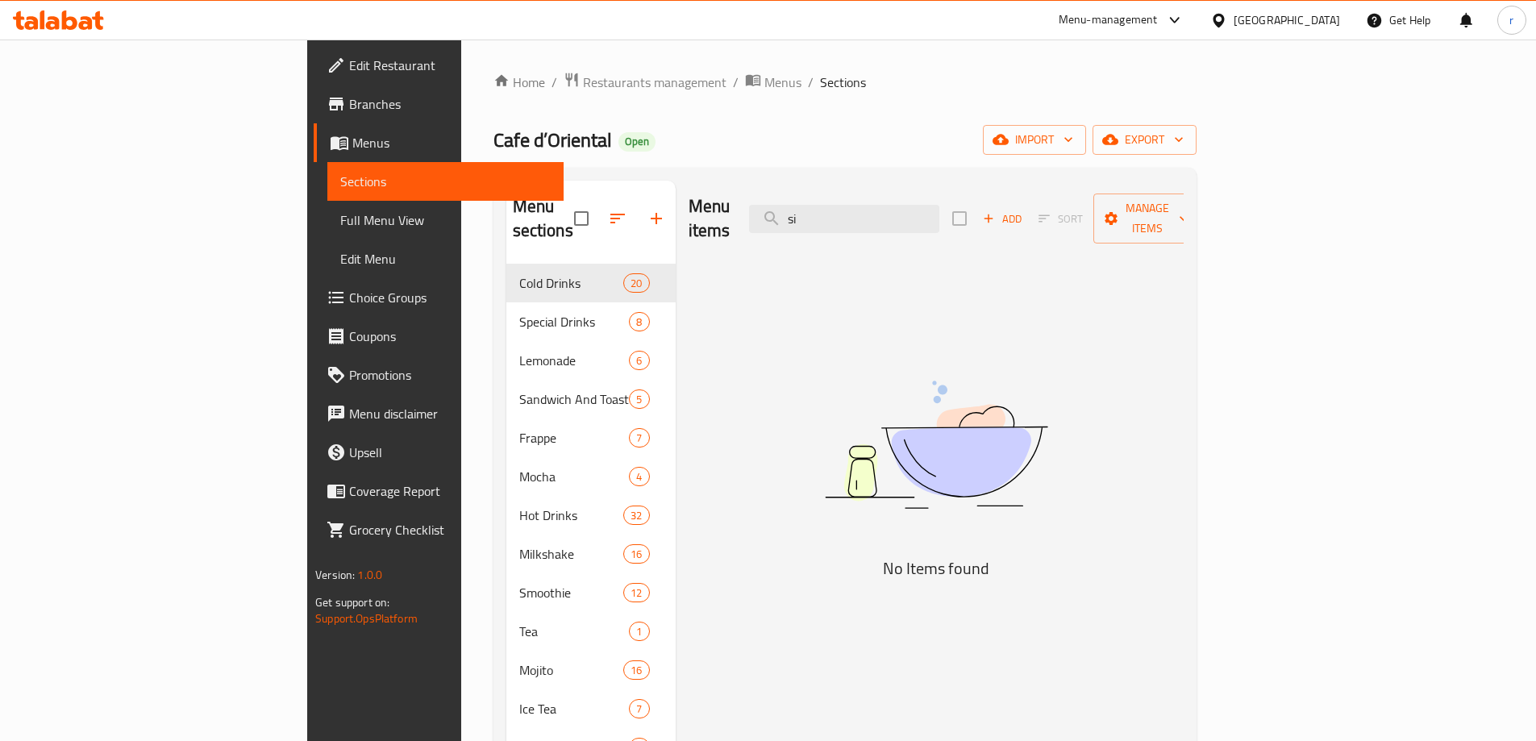
type input "s"
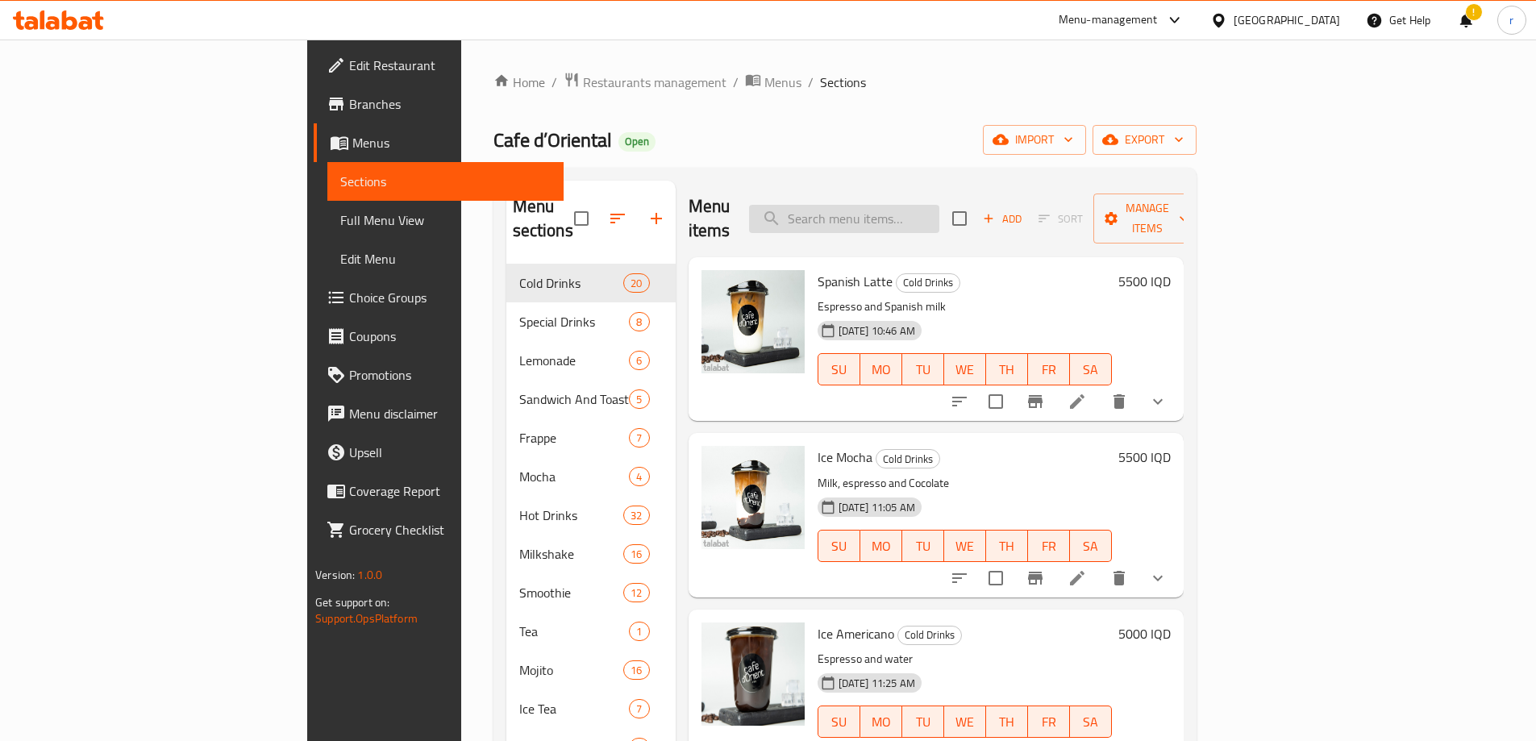
click at [893, 209] on input "search" at bounding box center [844, 219] width 190 height 28
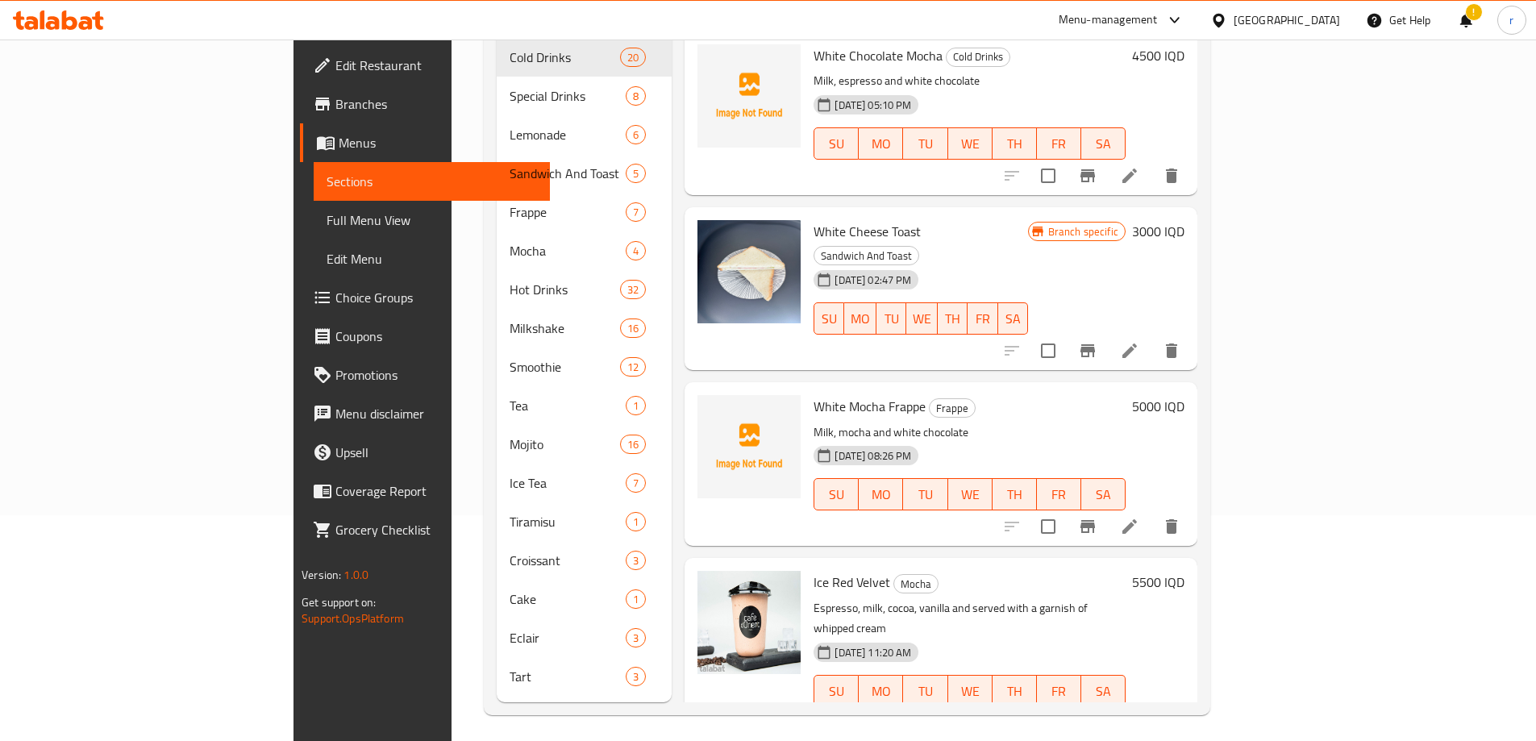
type input "wh"
click at [1152, 512] on li at bounding box center [1129, 526] width 45 height 29
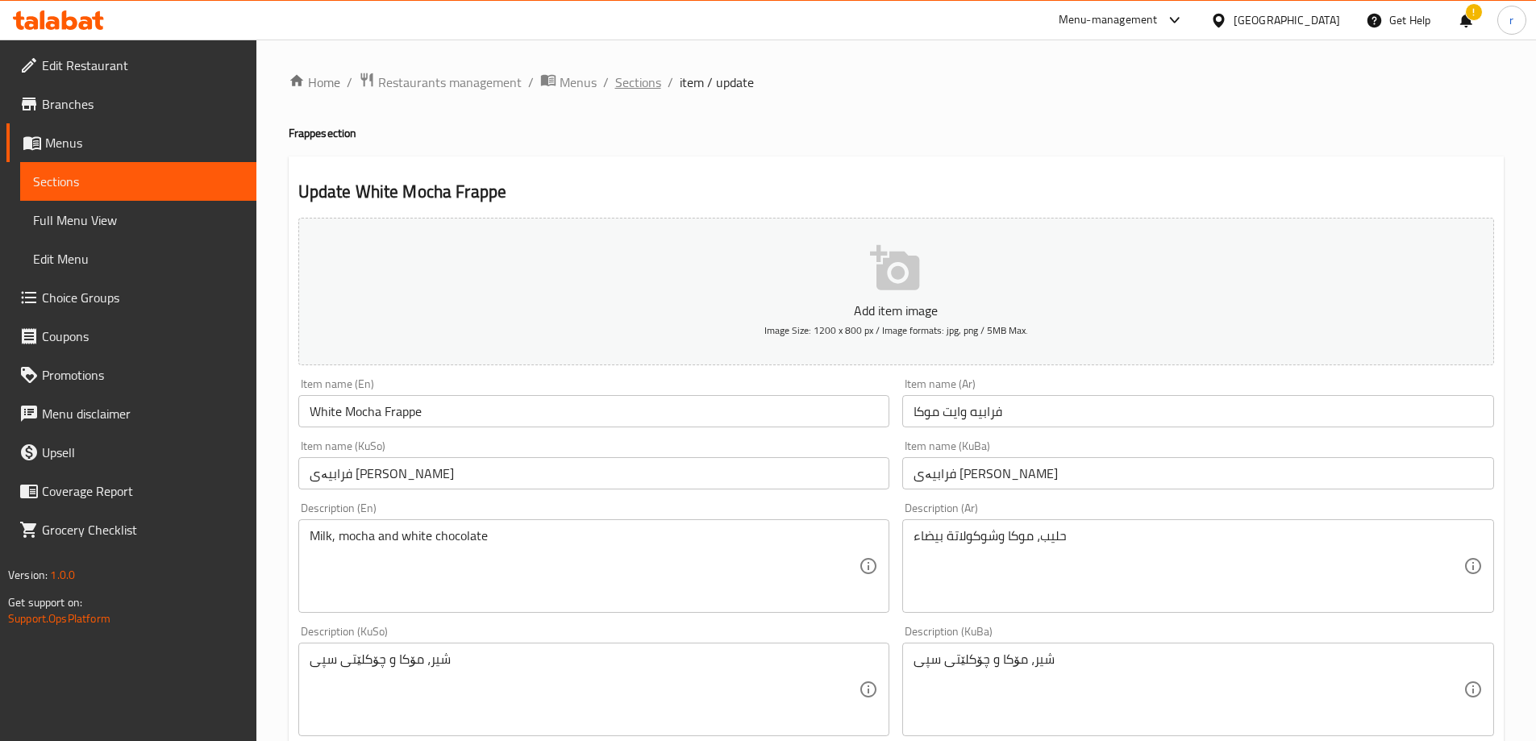
click at [639, 92] on span "Sections" at bounding box center [638, 82] width 46 height 19
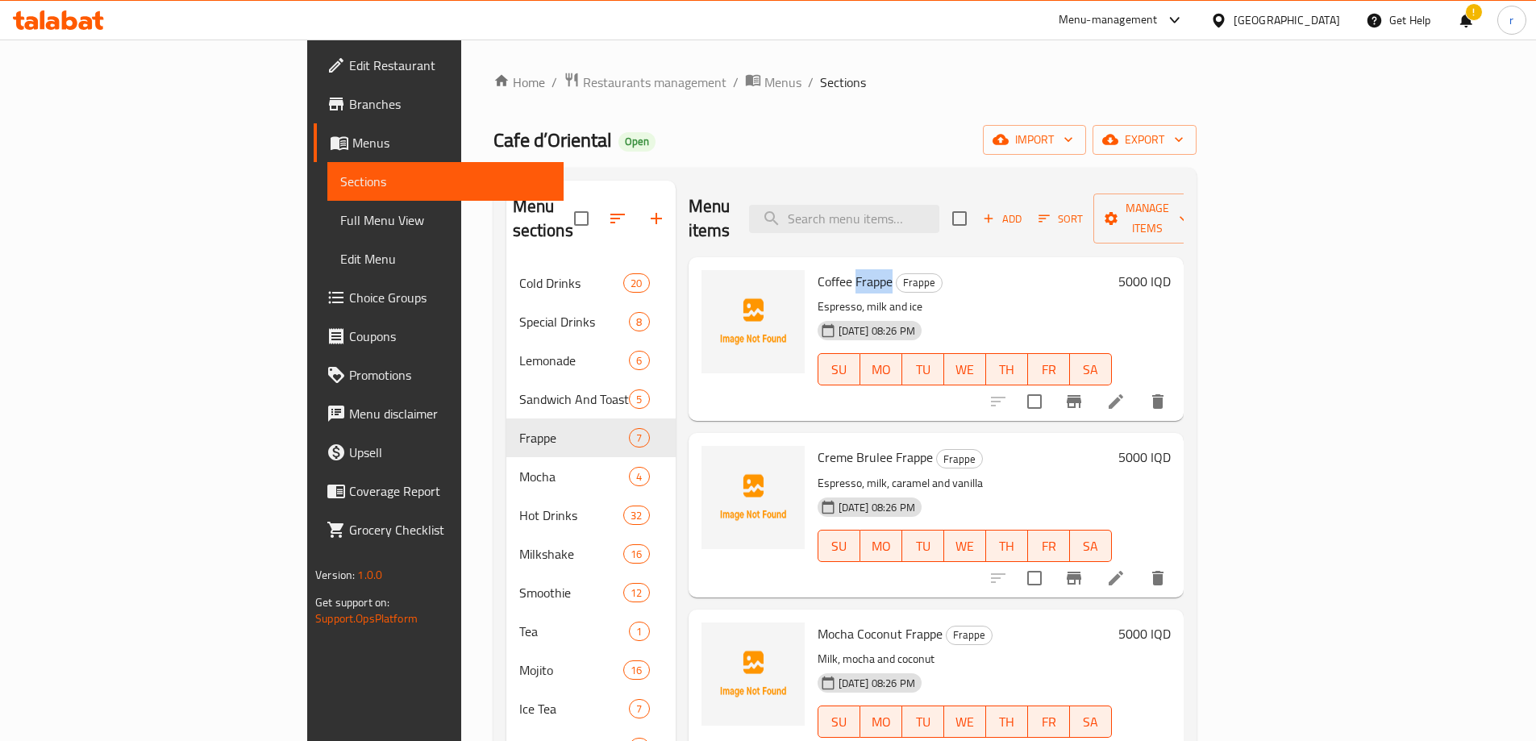
drag, startPoint x: 778, startPoint y: 257, endPoint x: 814, endPoint y: 257, distance: 35.5
click at [818, 269] on span "Coffee Frappe" at bounding box center [855, 281] width 75 height 24
copy span "Frappe"
click at [922, 210] on input "search" at bounding box center [844, 219] width 190 height 28
paste input "Frappe"
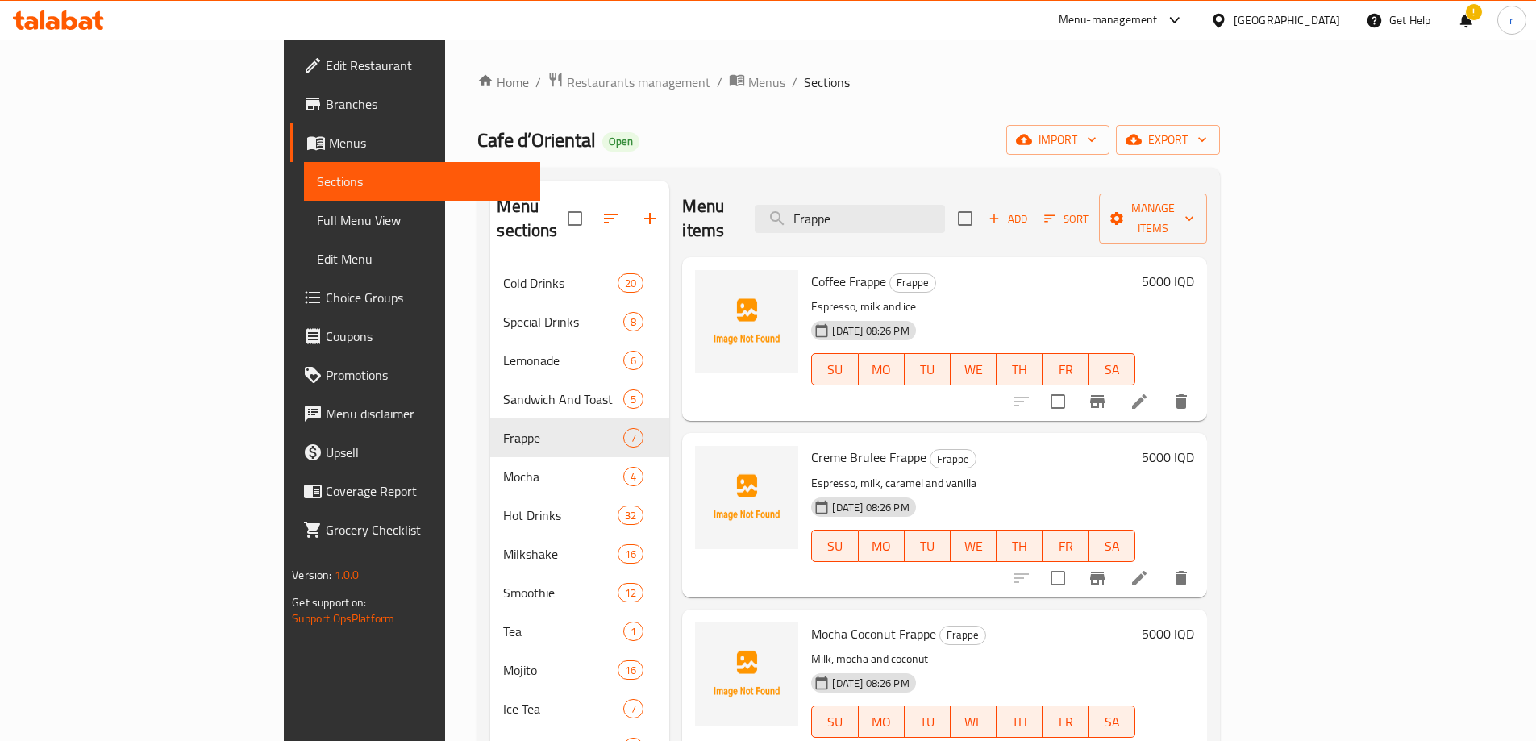
drag, startPoint x: 939, startPoint y: 200, endPoint x: 827, endPoint y: 203, distance: 111.3
click at [827, 203] on div "Menu items Frappe Add Sort Manage items" at bounding box center [944, 219] width 524 height 77
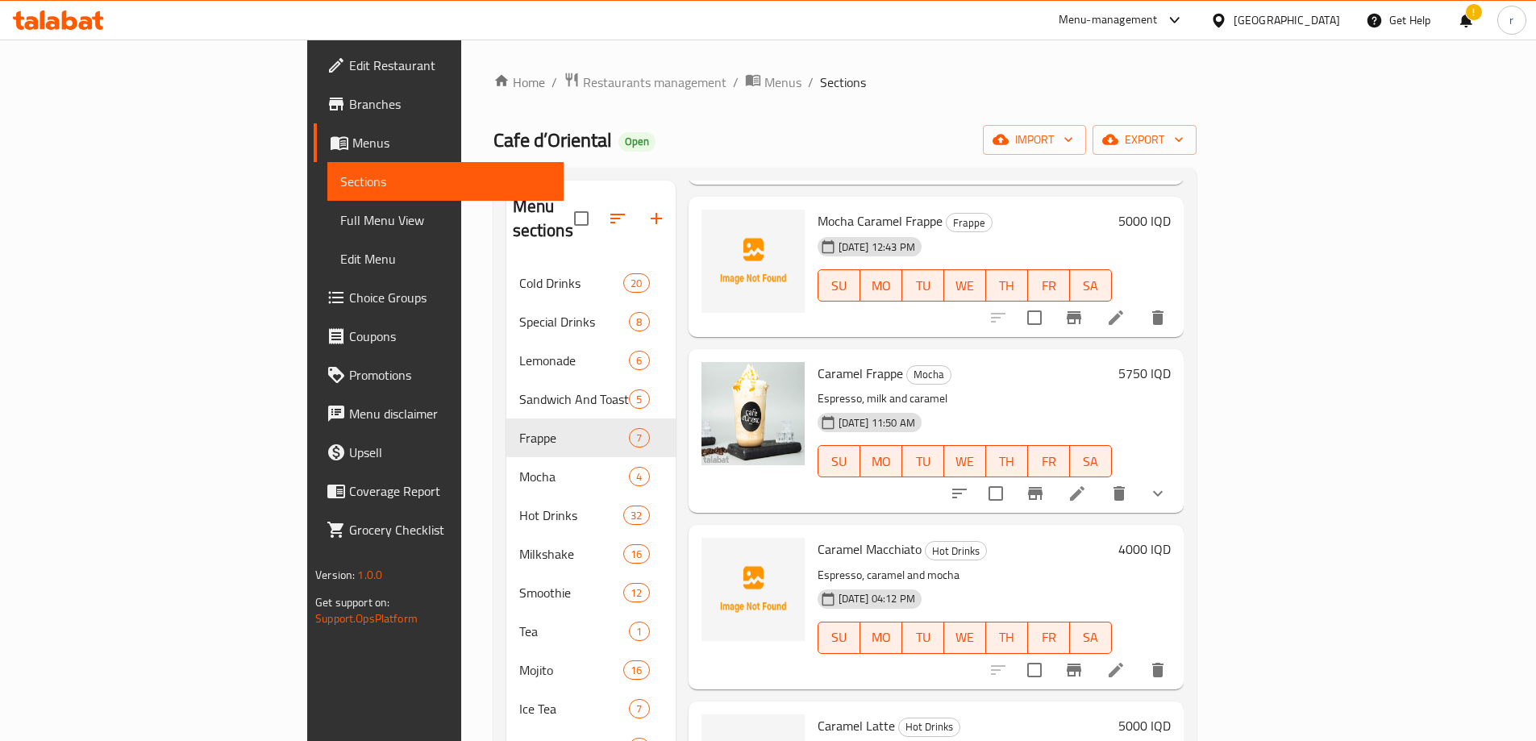
scroll to position [1075, 0]
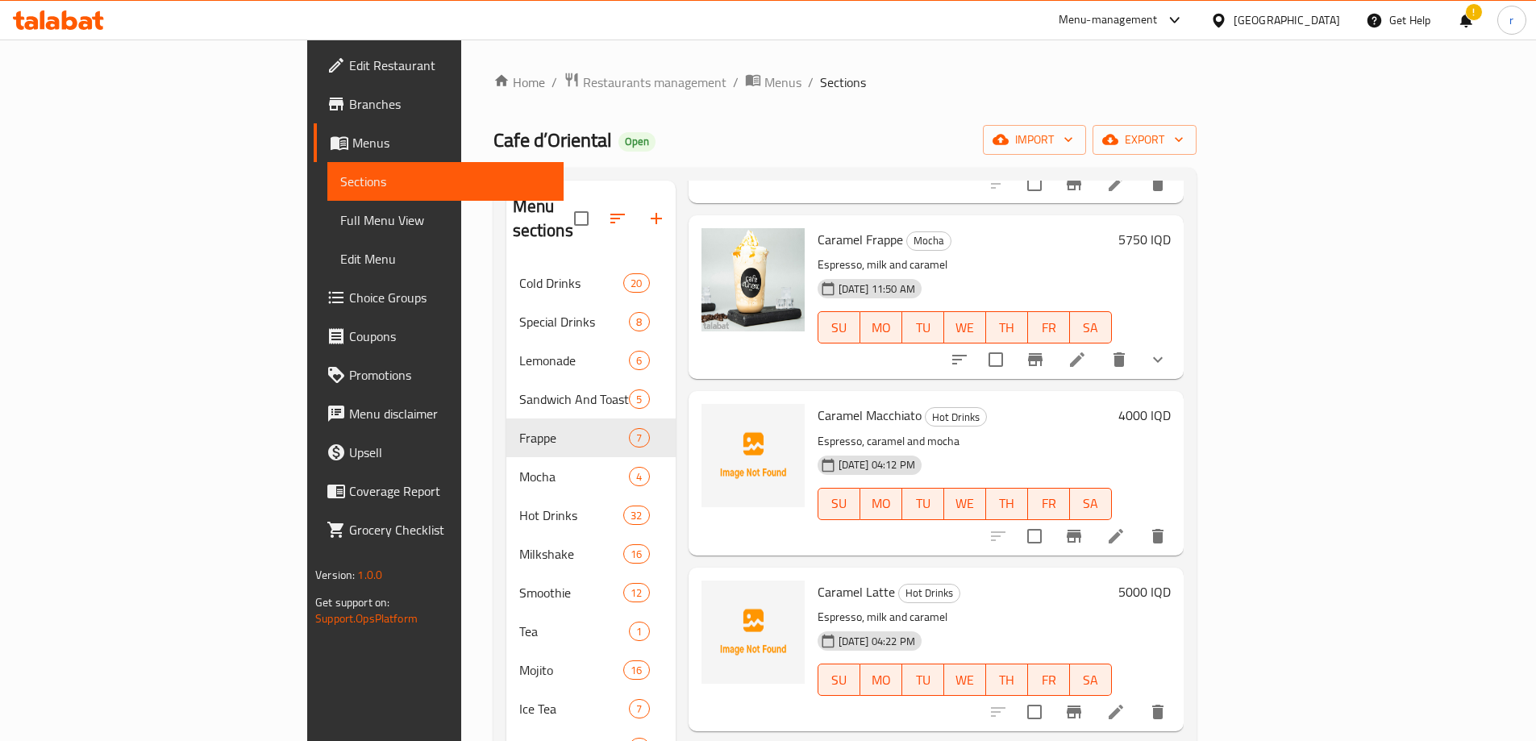
type input "carame"
click at [1171, 404] on h6 "4000 IQD" at bounding box center [1145, 415] width 52 height 23
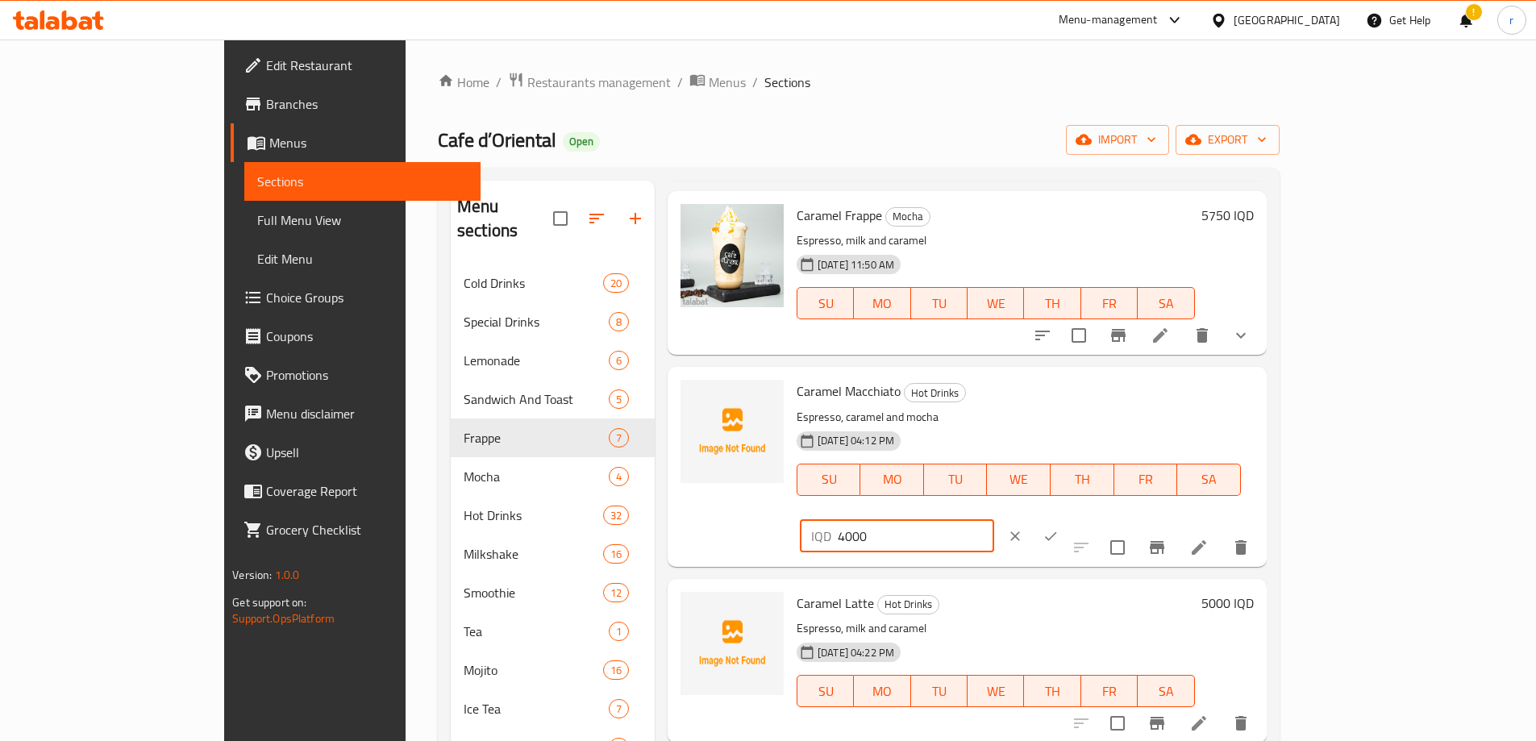
drag, startPoint x: 1255, startPoint y: 398, endPoint x: 1227, endPoint y: 403, distance: 28.8
click at [994, 520] on div "IQD 4000 ​" at bounding box center [897, 536] width 194 height 32
type input "5000"
click at [1059, 528] on icon "ok" at bounding box center [1051, 536] width 16 height 16
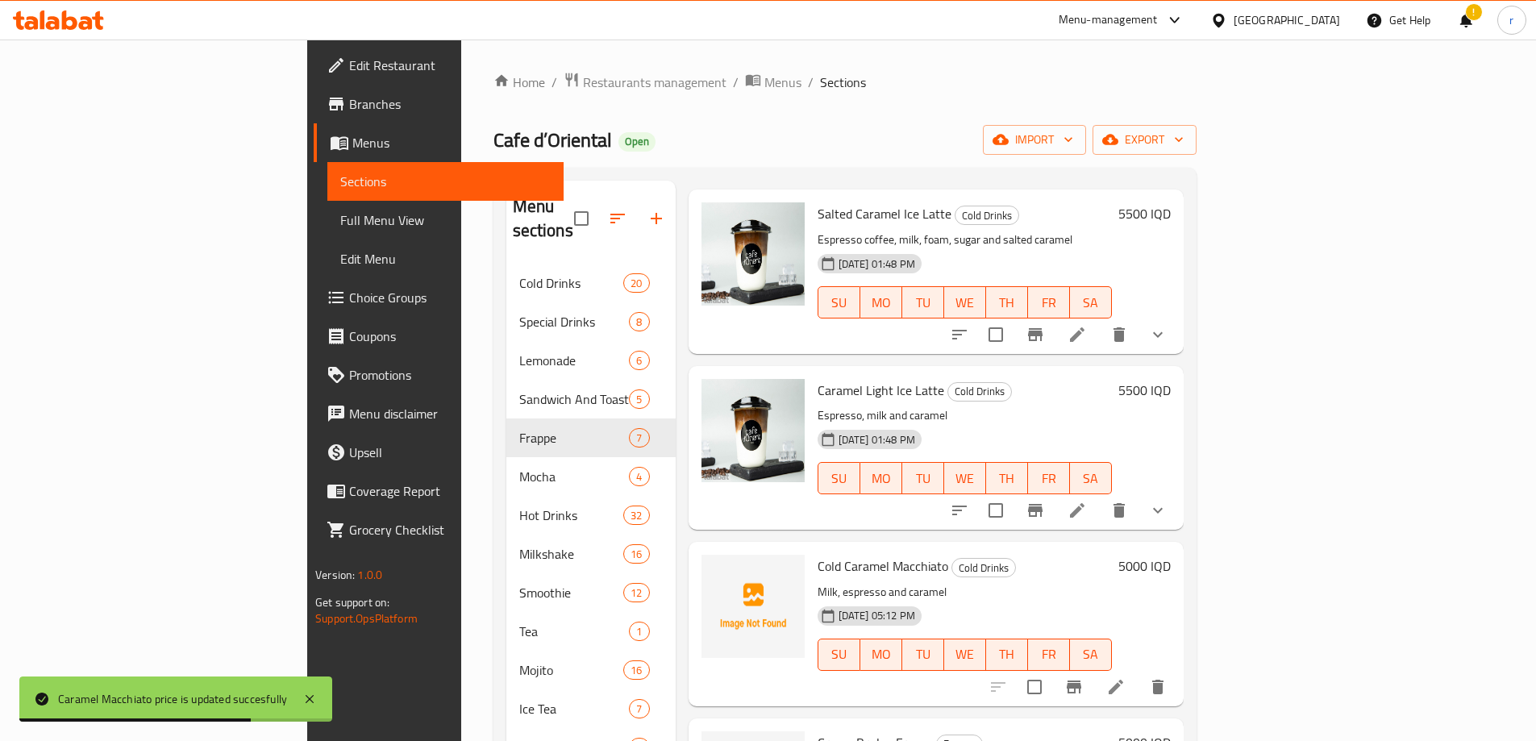
scroll to position [0, 0]
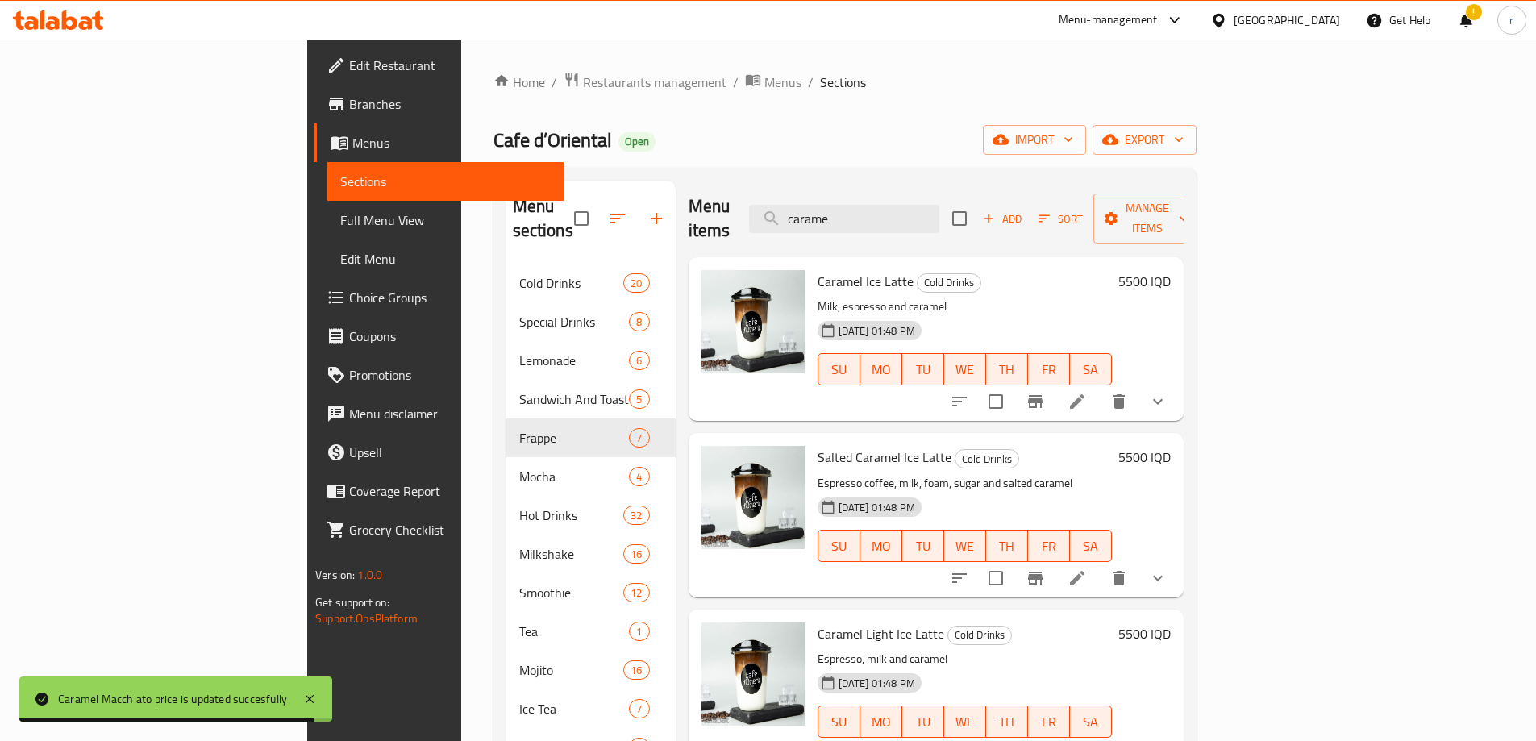
drag, startPoint x: 954, startPoint y: 206, endPoint x: 756, endPoint y: 221, distance: 198.1
click at [756, 221] on div "Menu items carame Add Sort Manage items" at bounding box center [936, 219] width 495 height 77
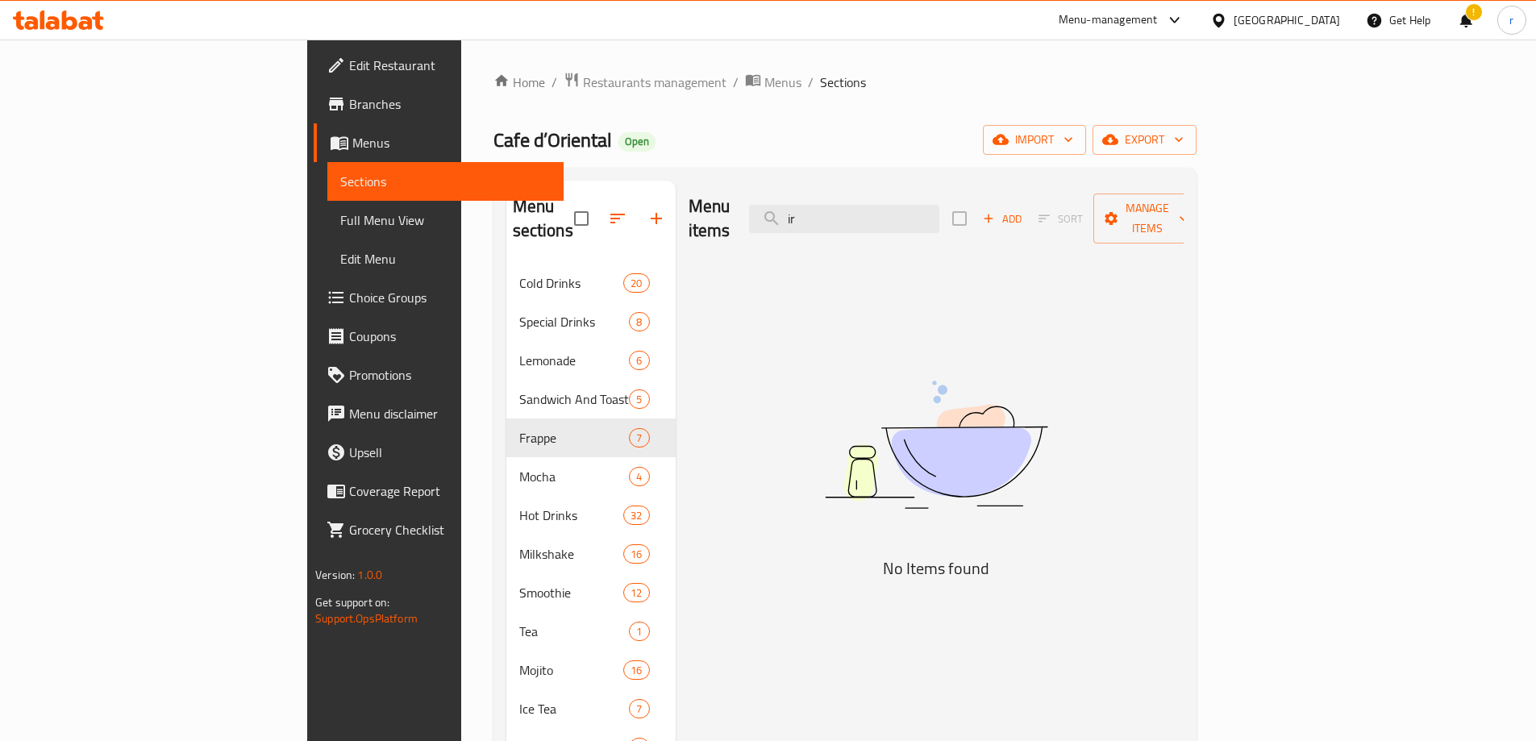
type input "i"
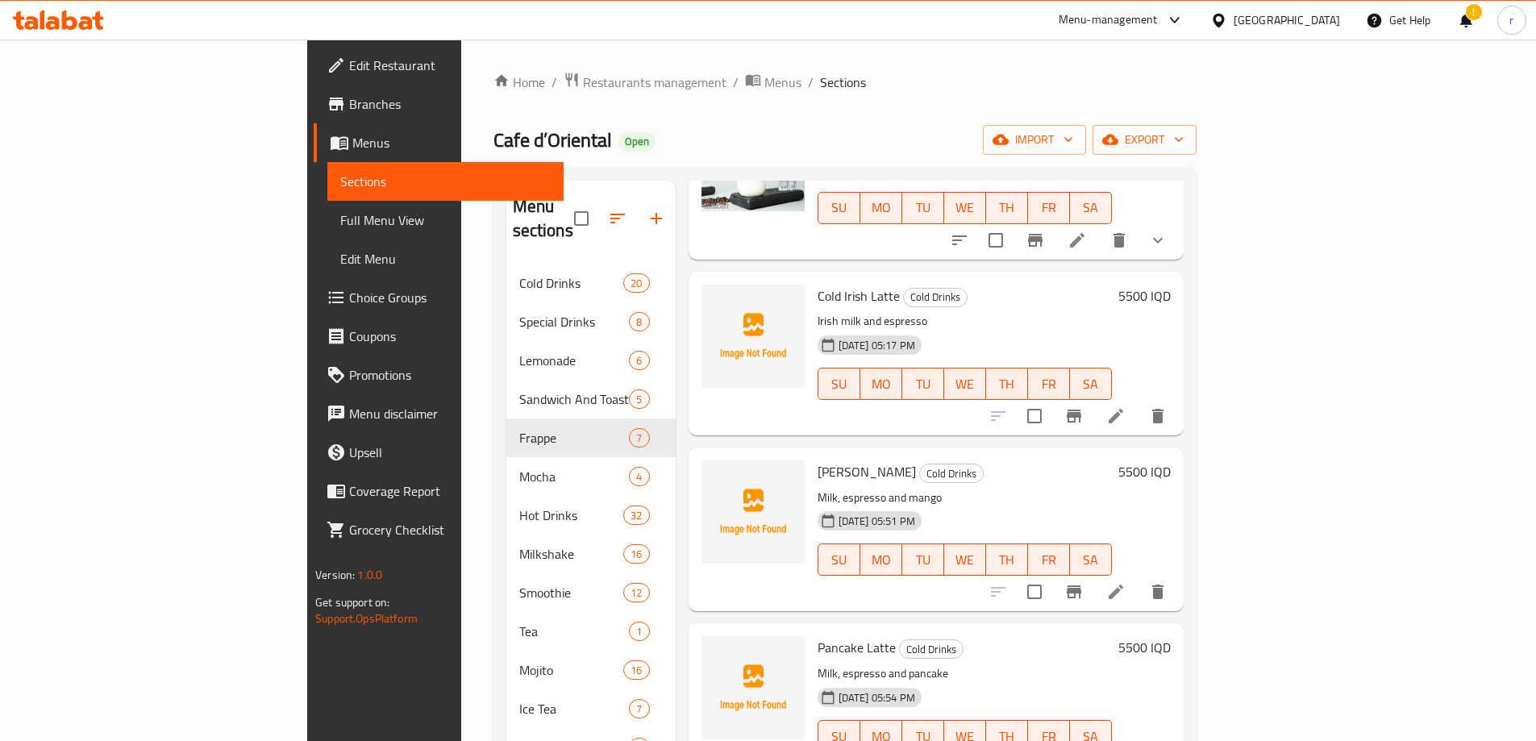
scroll to position [1613, 0]
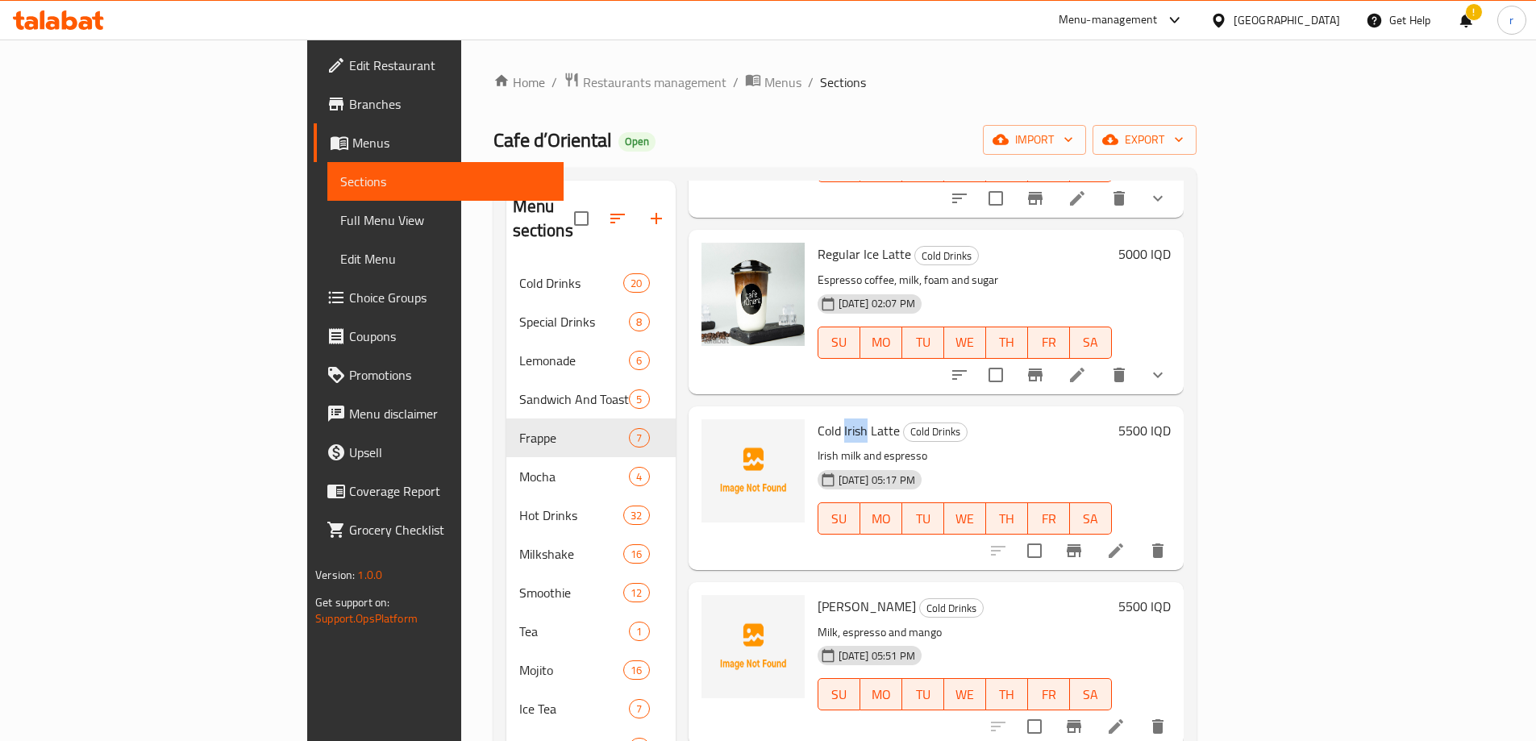
drag, startPoint x: 767, startPoint y: 407, endPoint x: 791, endPoint y: 406, distance: 24.2
click at [818, 419] on span "Cold Irish Latte" at bounding box center [859, 431] width 82 height 24
copy span "Irish"
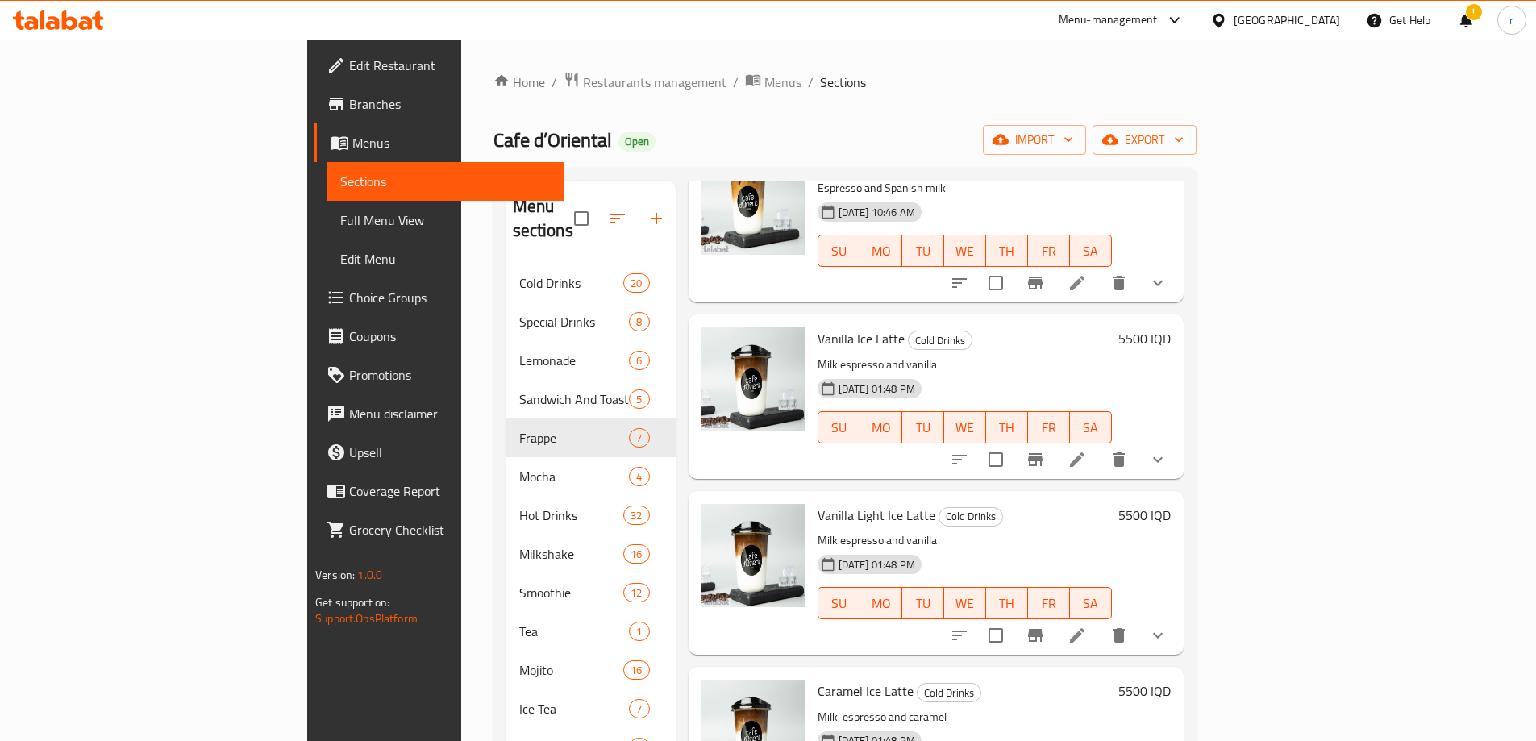
scroll to position [0, 0]
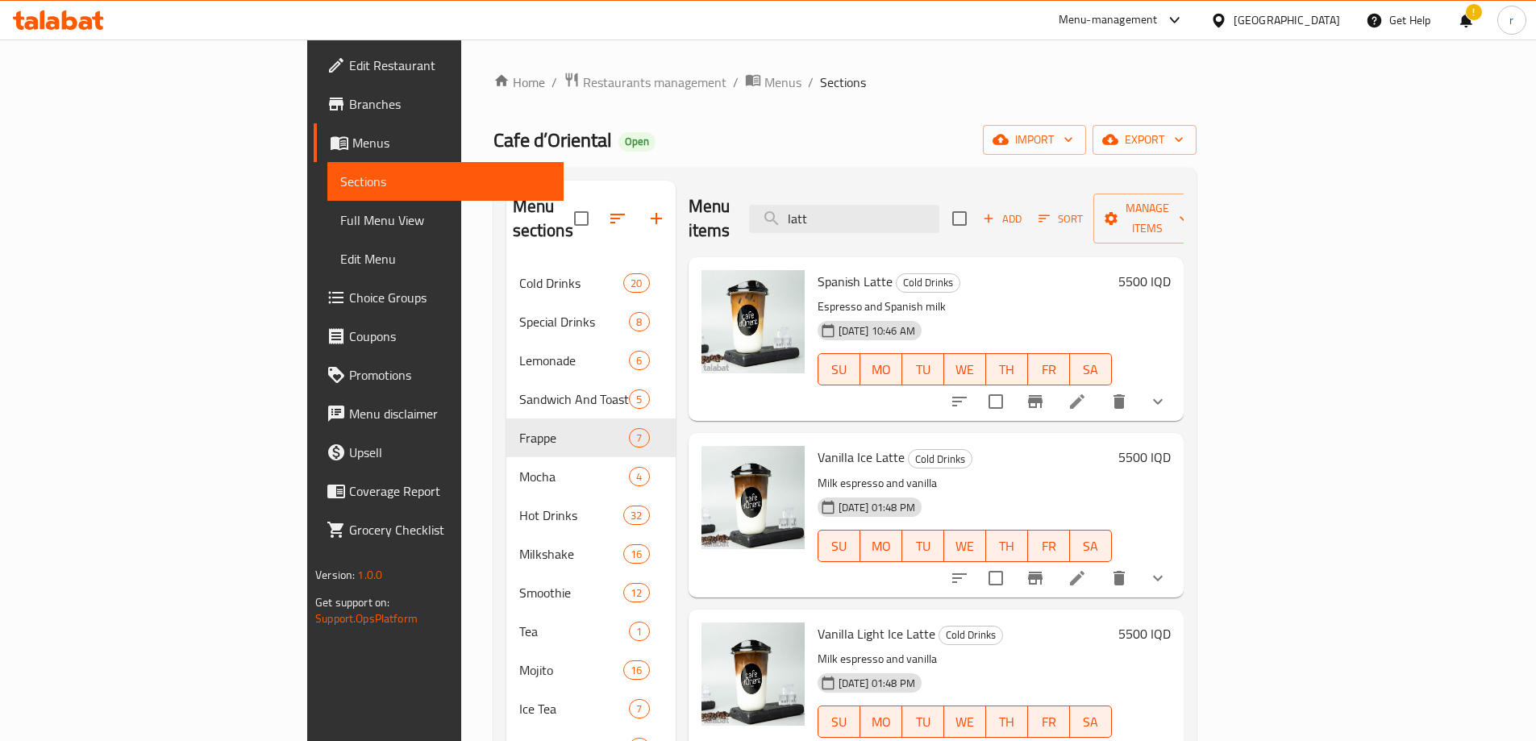
drag, startPoint x: 932, startPoint y: 208, endPoint x: 738, endPoint y: 209, distance: 194.4
click at [738, 209] on div "Menu items latt Add Sort Manage items" at bounding box center [936, 219] width 495 height 77
paste input "Irish"
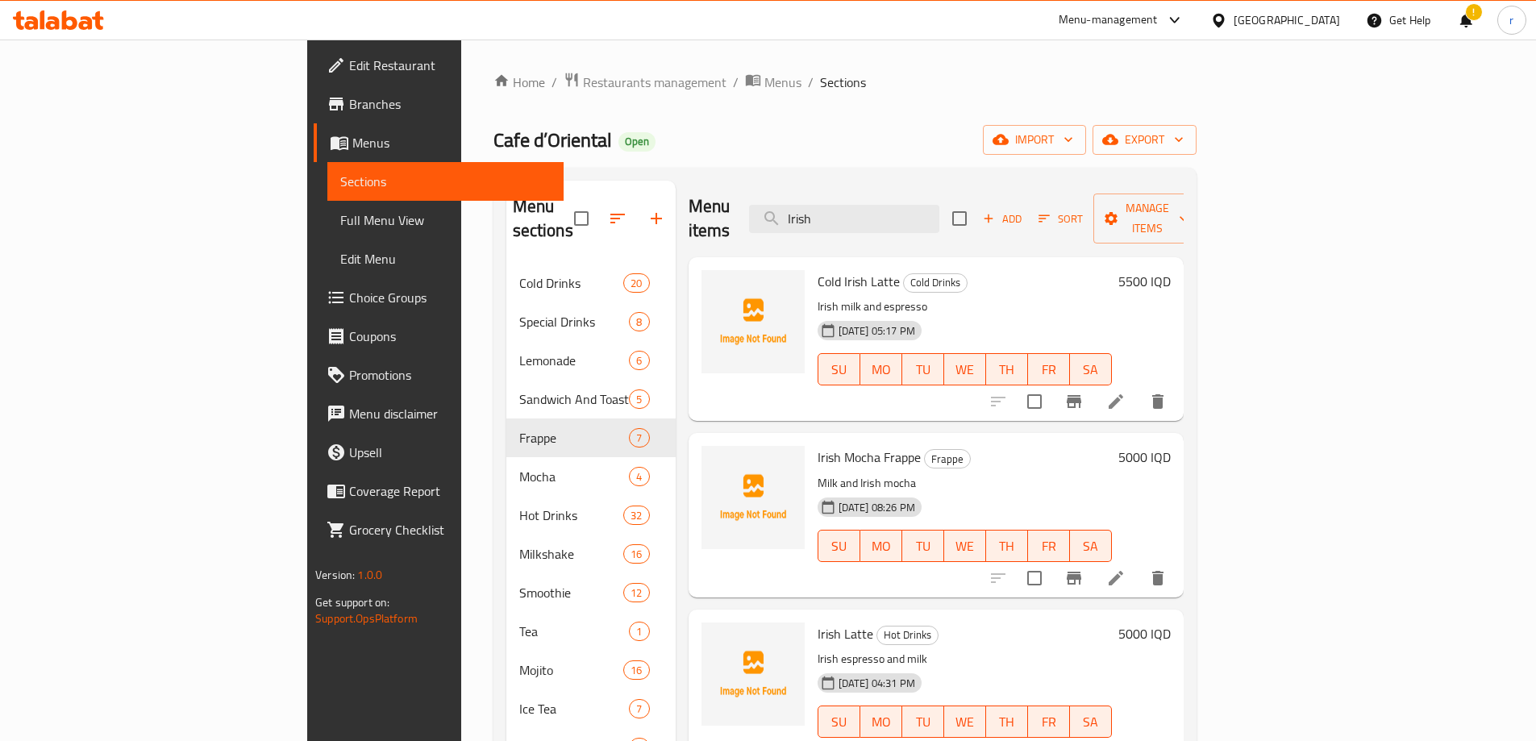
type input "Irish"
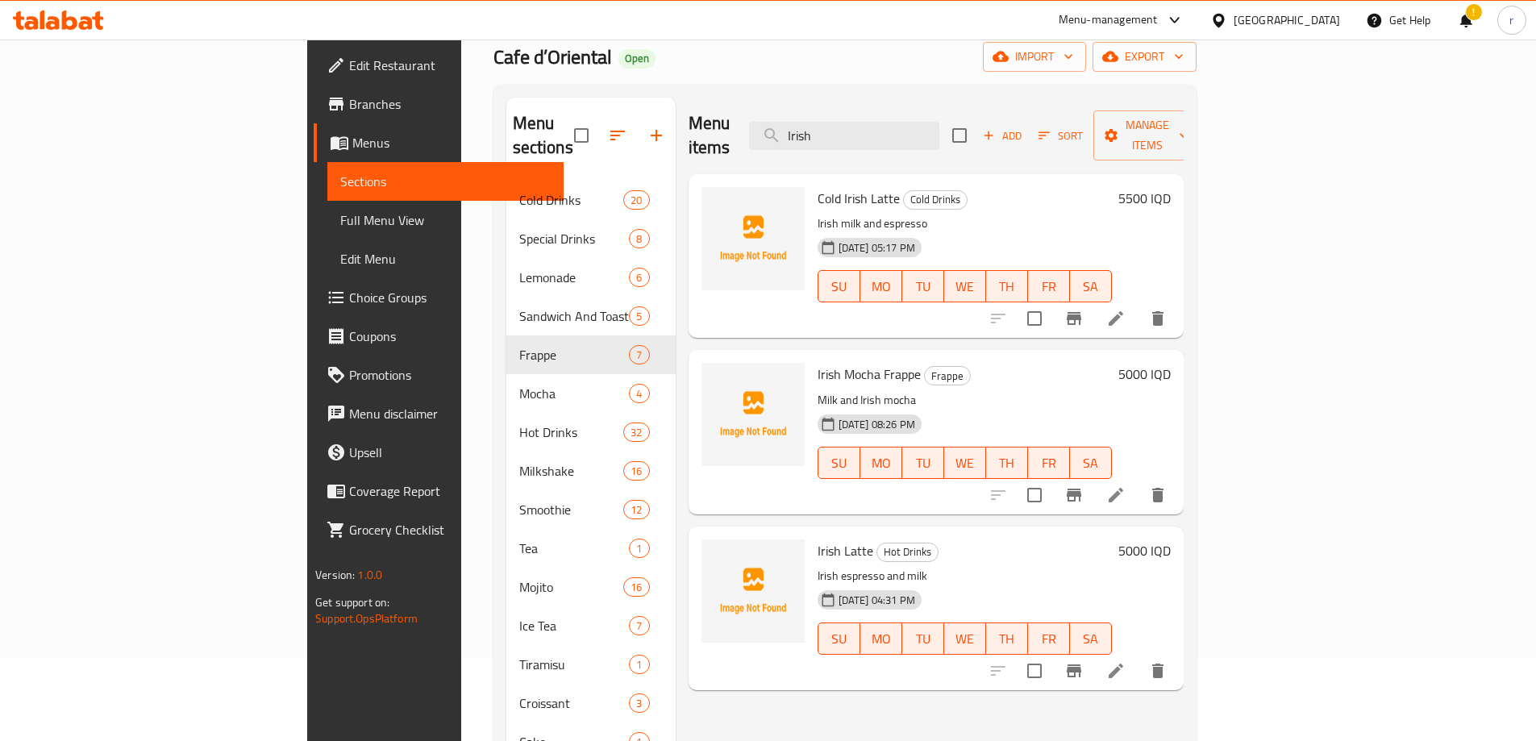
scroll to position [135, 0]
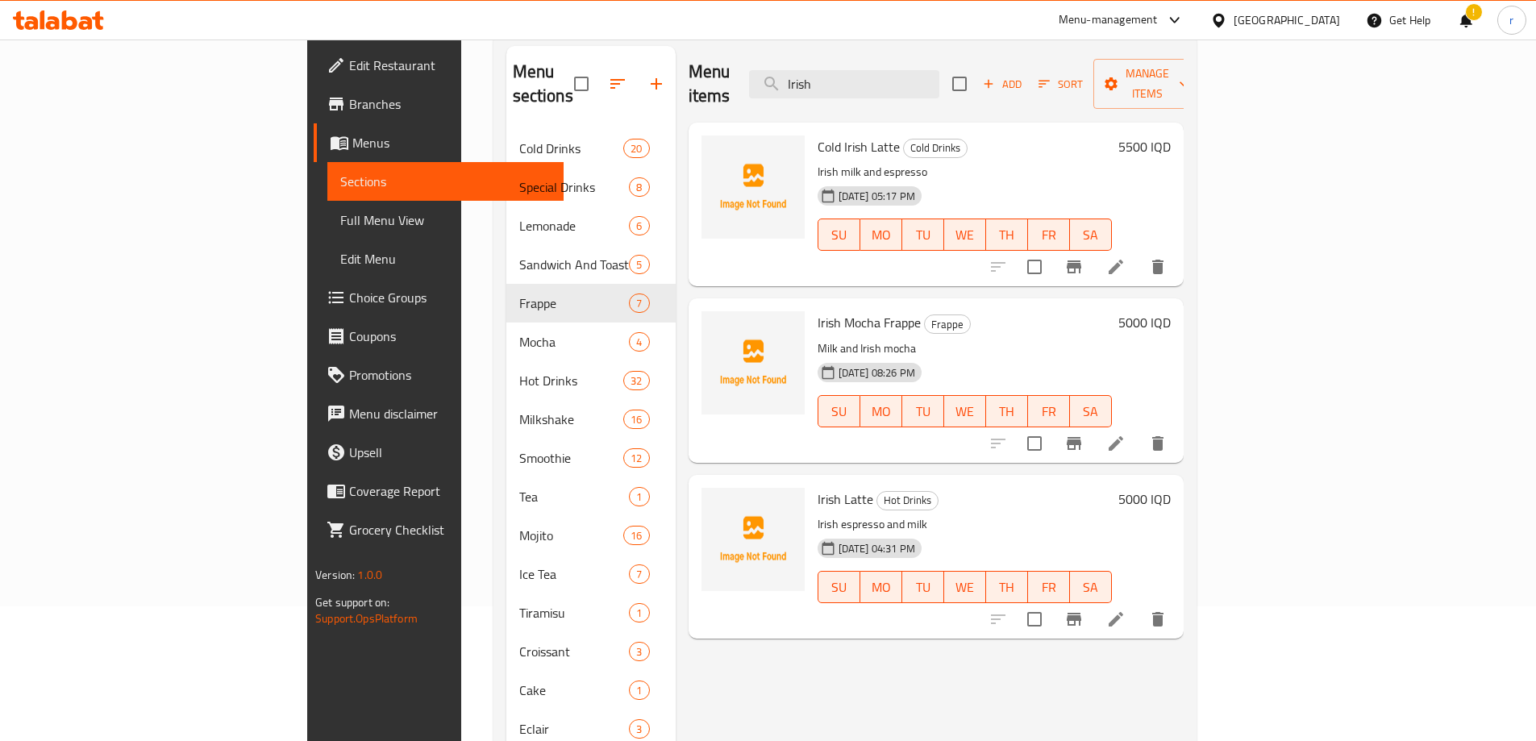
click at [1171, 488] on h6 "5000 IQD" at bounding box center [1145, 499] width 52 height 23
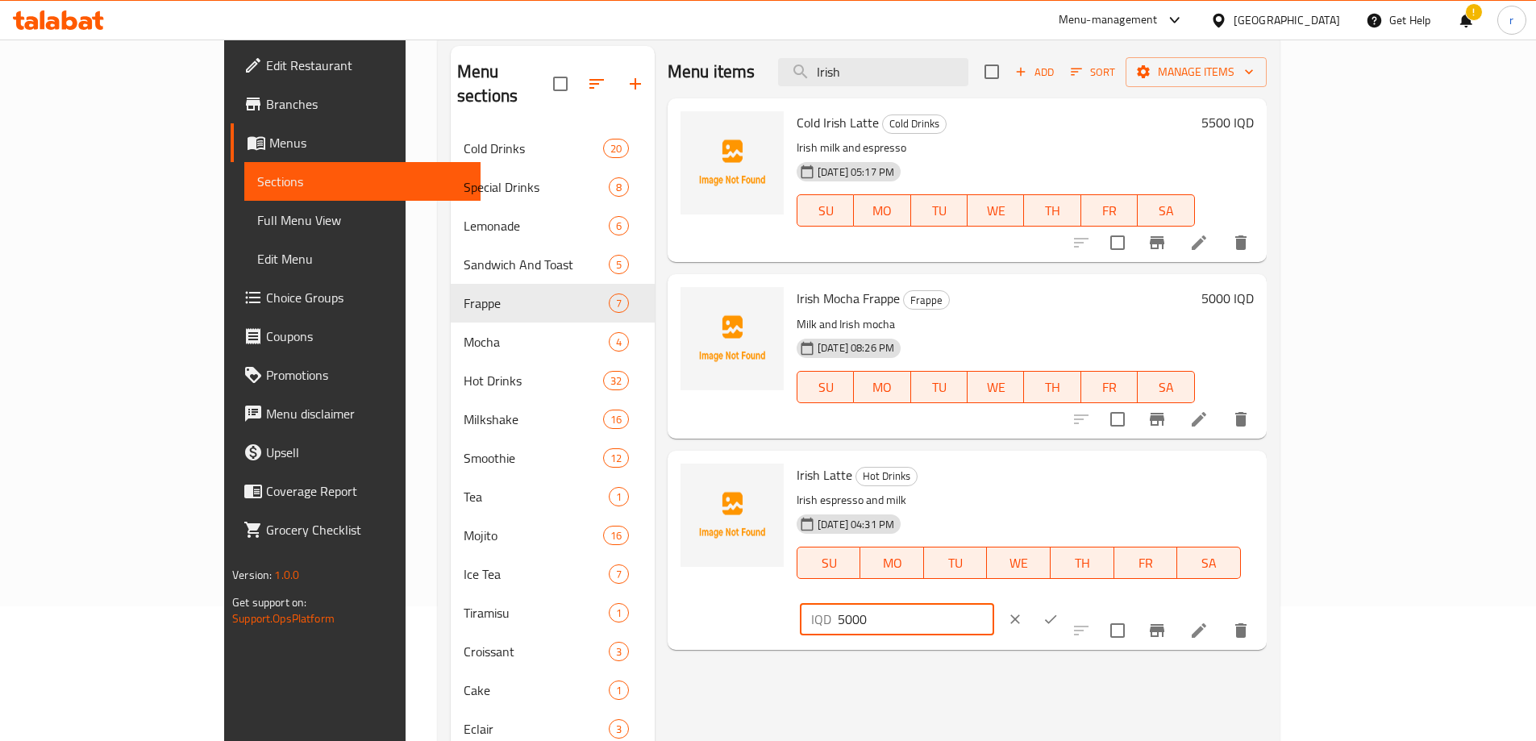
click at [994, 603] on input "5000" at bounding box center [916, 619] width 156 height 32
type input "5500"
click at [1069, 602] on button "ok" at bounding box center [1050, 619] width 35 height 35
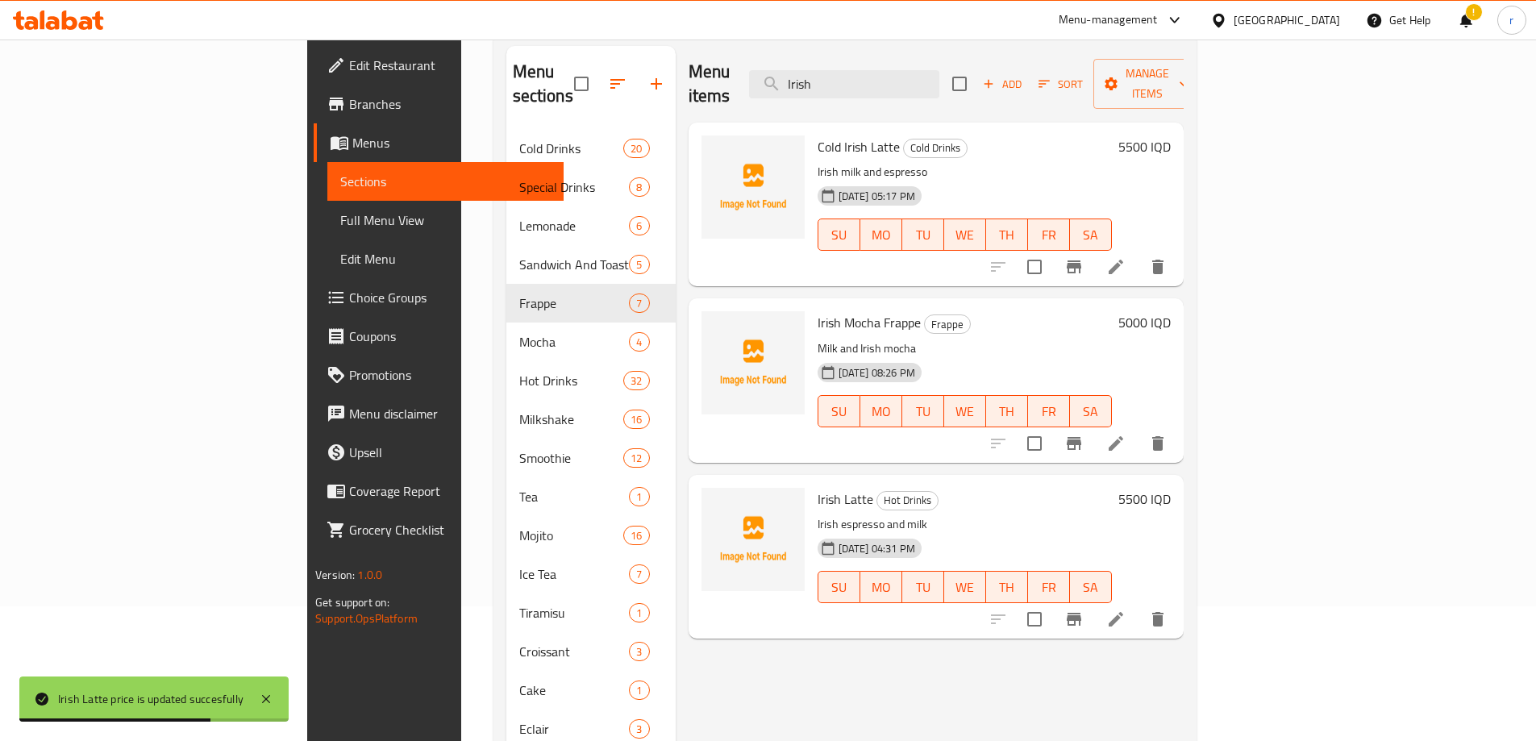
scroll to position [0, 0]
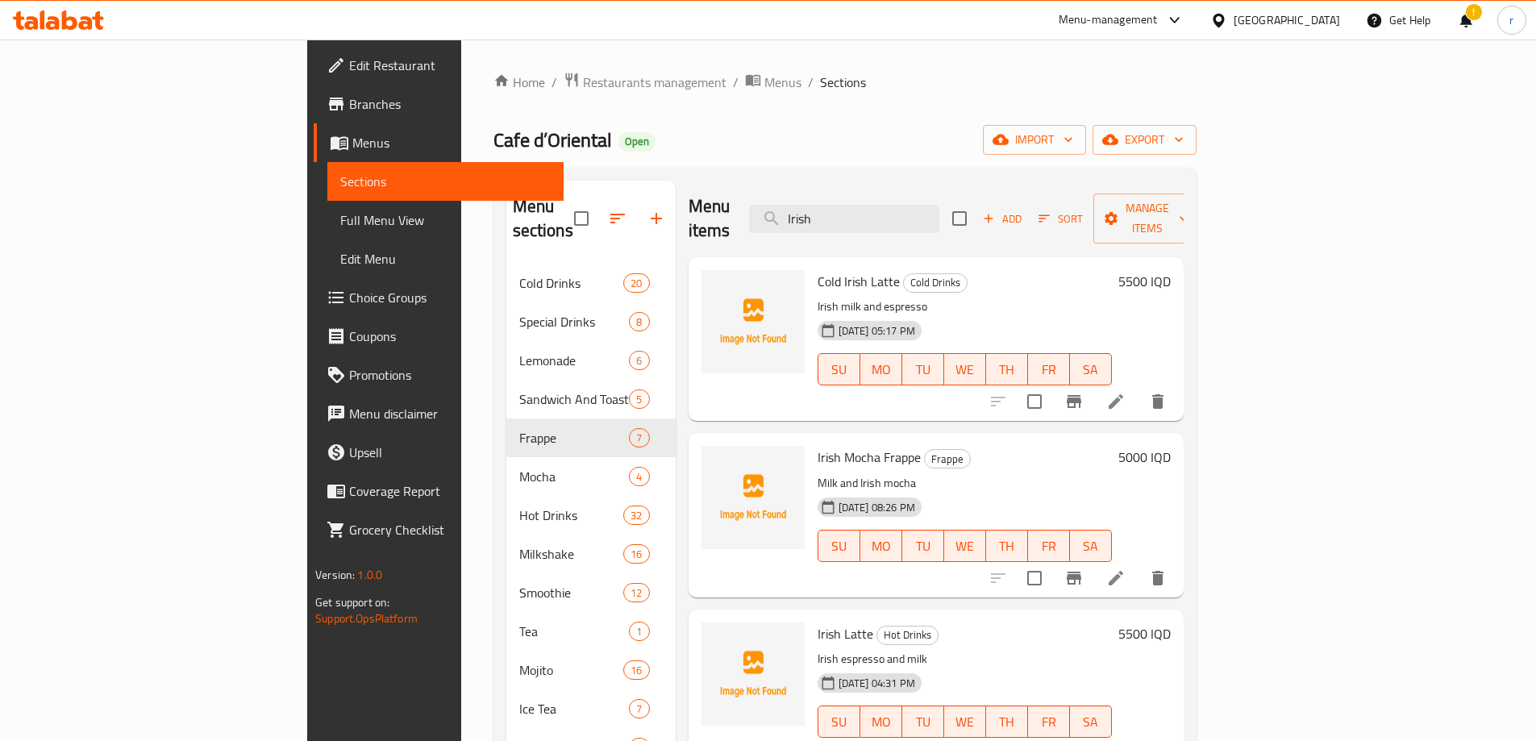
drag, startPoint x: 984, startPoint y: 202, endPoint x: 483, endPoint y: 206, distance: 500.8
click at [506, 206] on div "Menu sections Cold Drinks 20 Special Drinks 8 Lemonade 6 Sandwich And Toast 5 F…" at bounding box center [844, 555] width 677 height 748
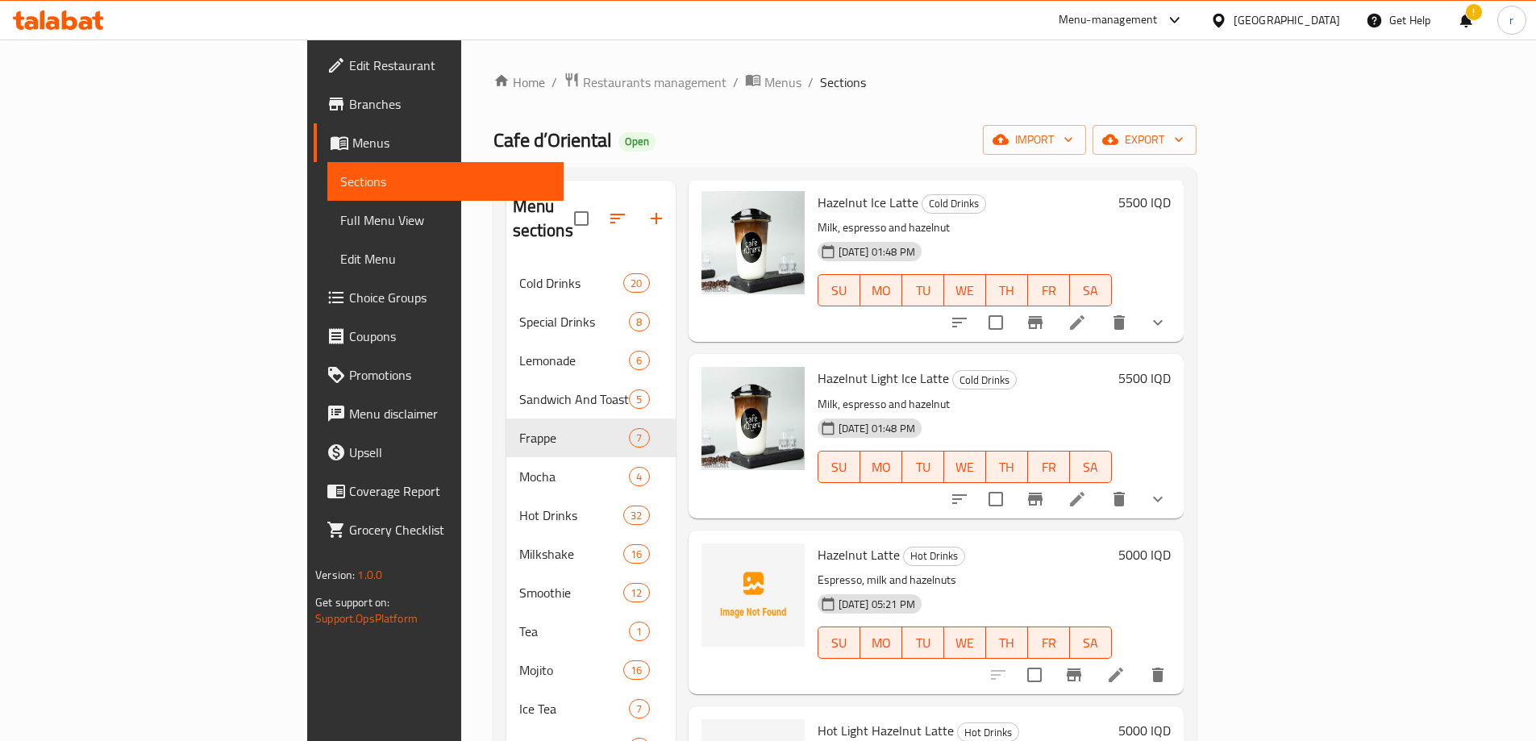
scroll to position [135, 0]
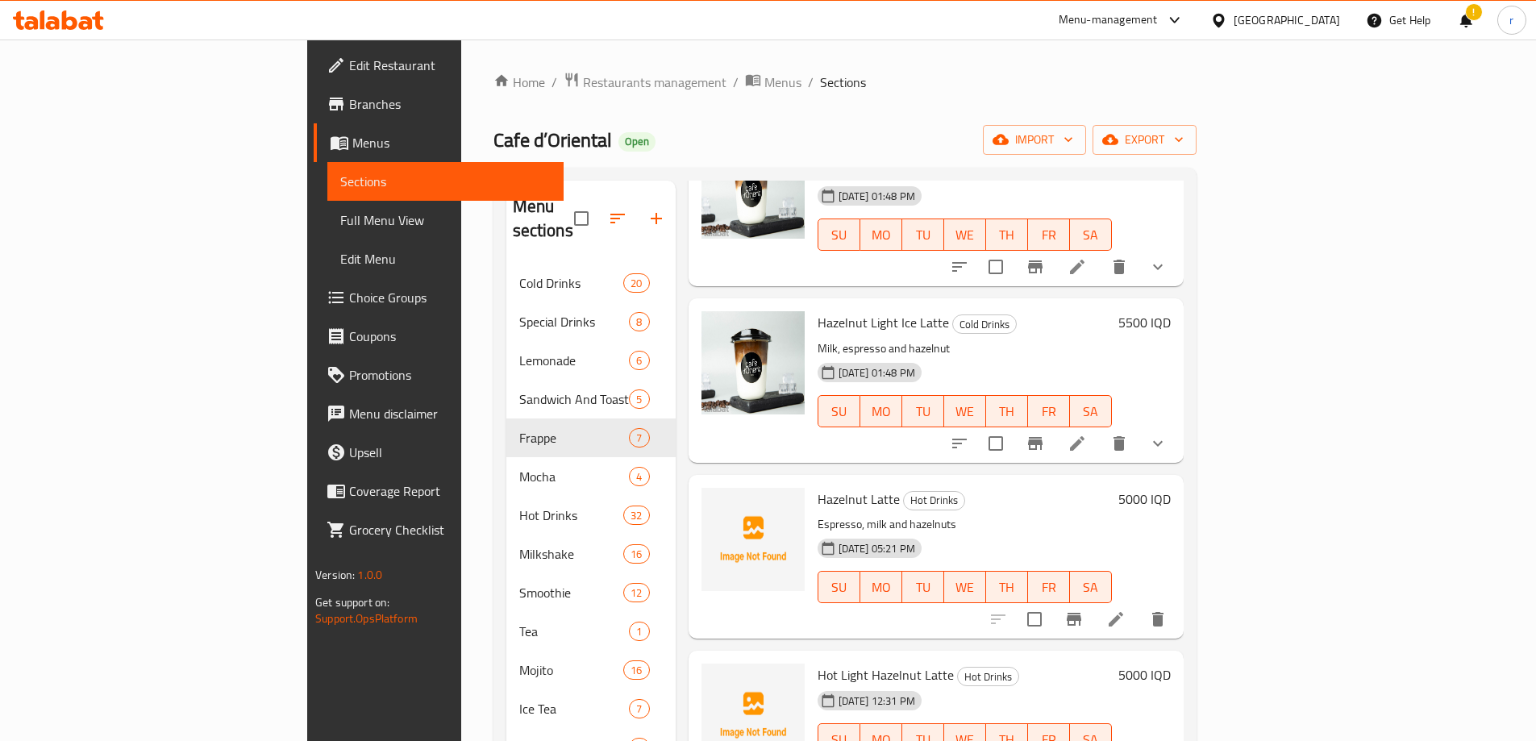
type input "haz"
click at [1171, 488] on h6 "5000 IQD" at bounding box center [1145, 499] width 52 height 23
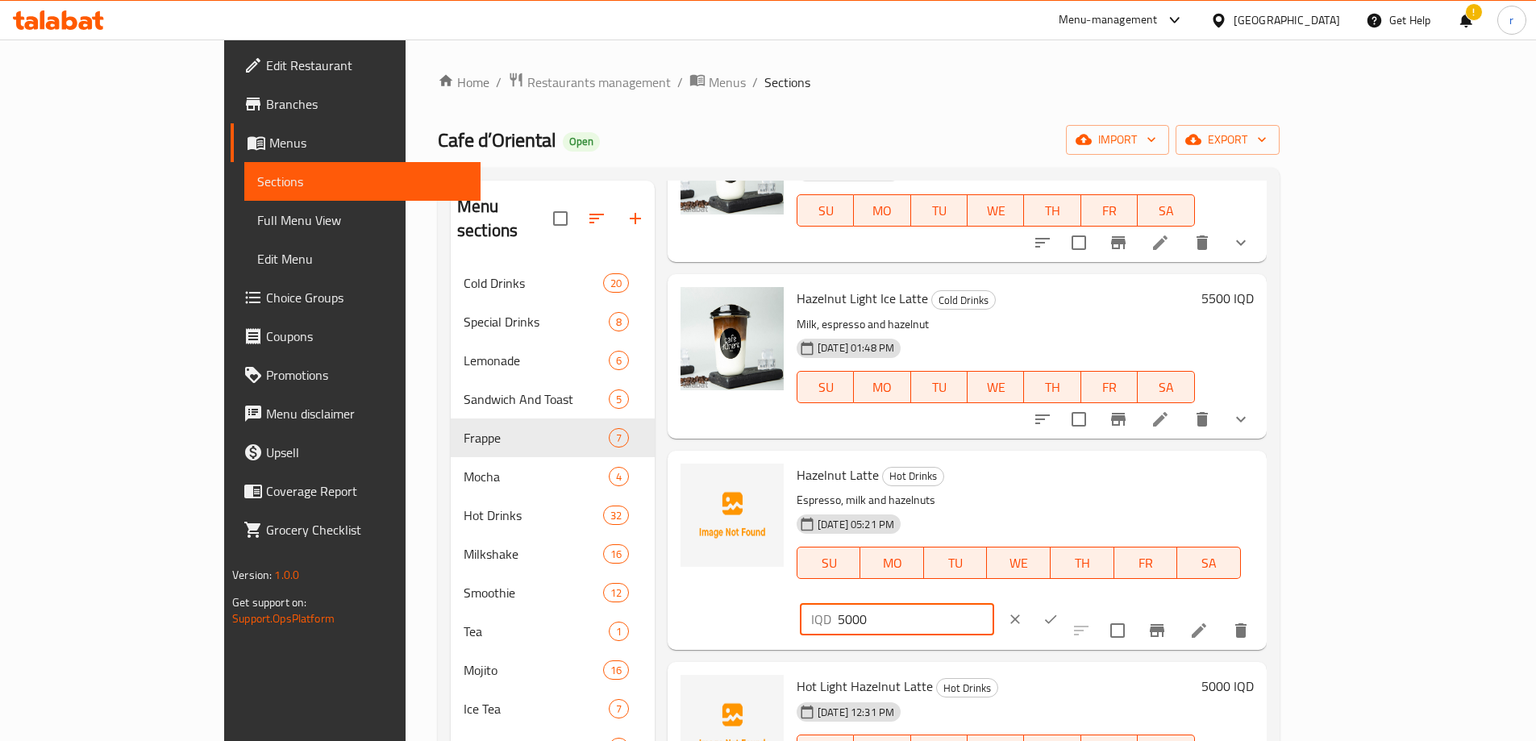
click at [994, 603] on input "5000" at bounding box center [916, 619] width 156 height 32
type input "5500"
click at [1069, 602] on button "ok" at bounding box center [1050, 619] width 35 height 35
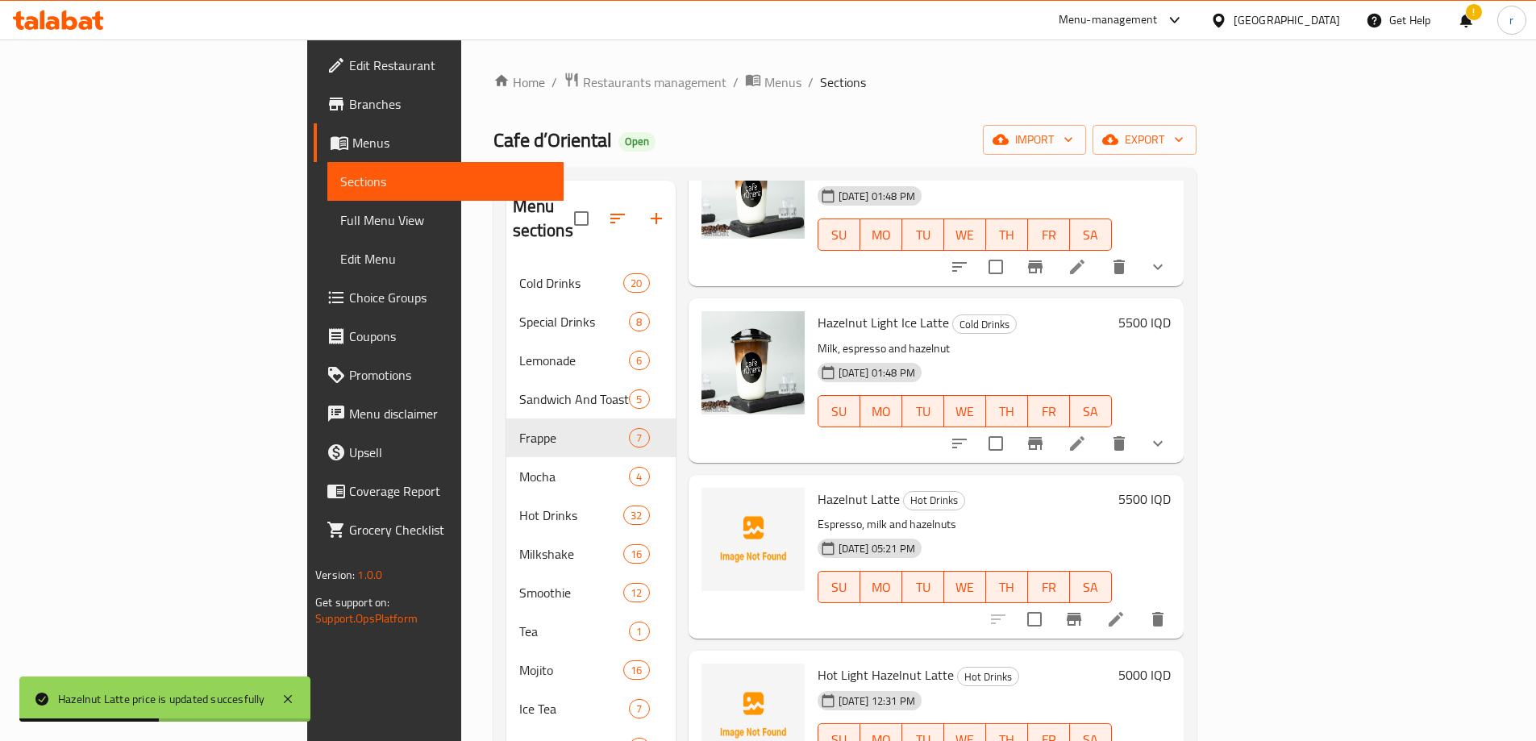
scroll to position [0, 0]
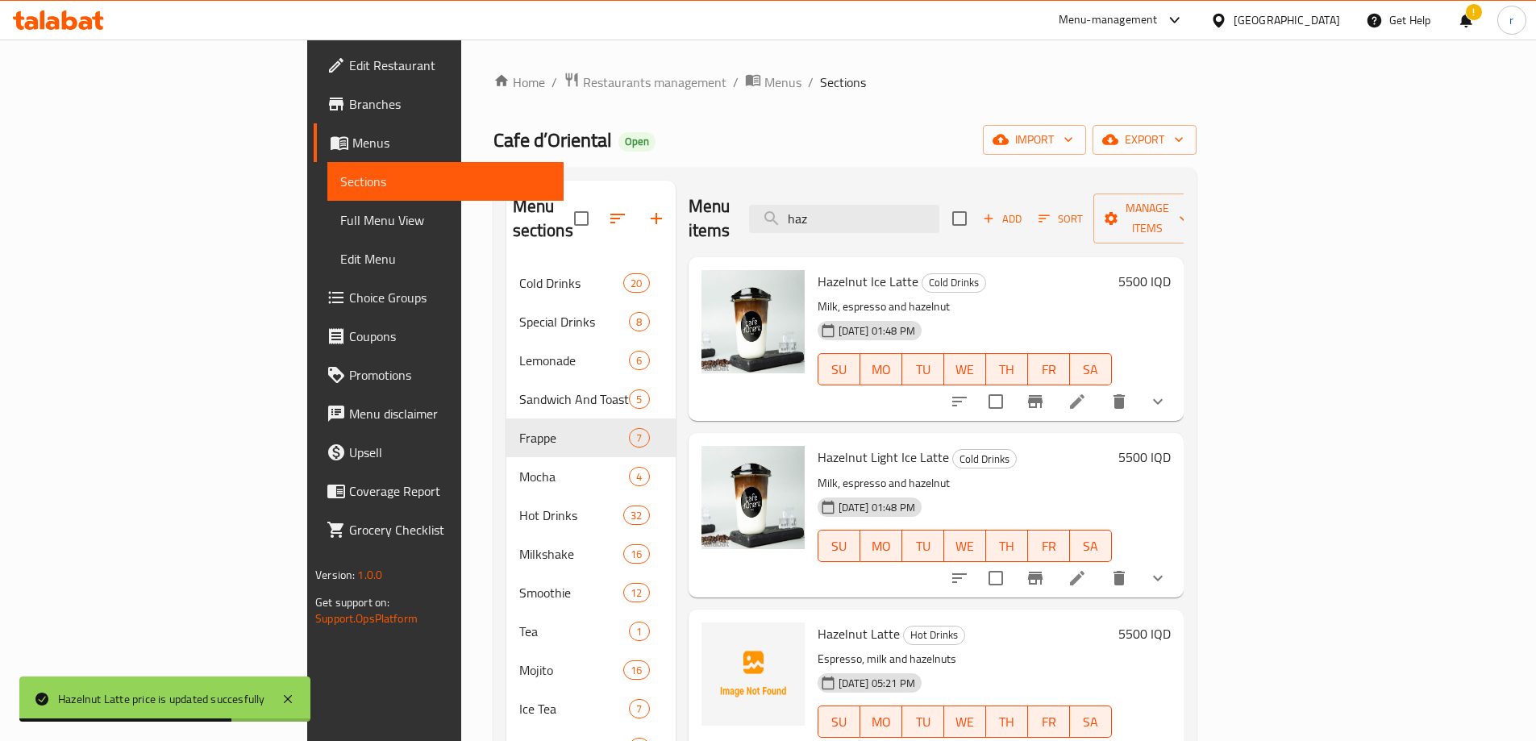
drag, startPoint x: 932, startPoint y: 200, endPoint x: 739, endPoint y: 223, distance: 194.9
click at [739, 223] on div "Menu items haz Add Sort Manage items" at bounding box center [936, 219] width 495 height 77
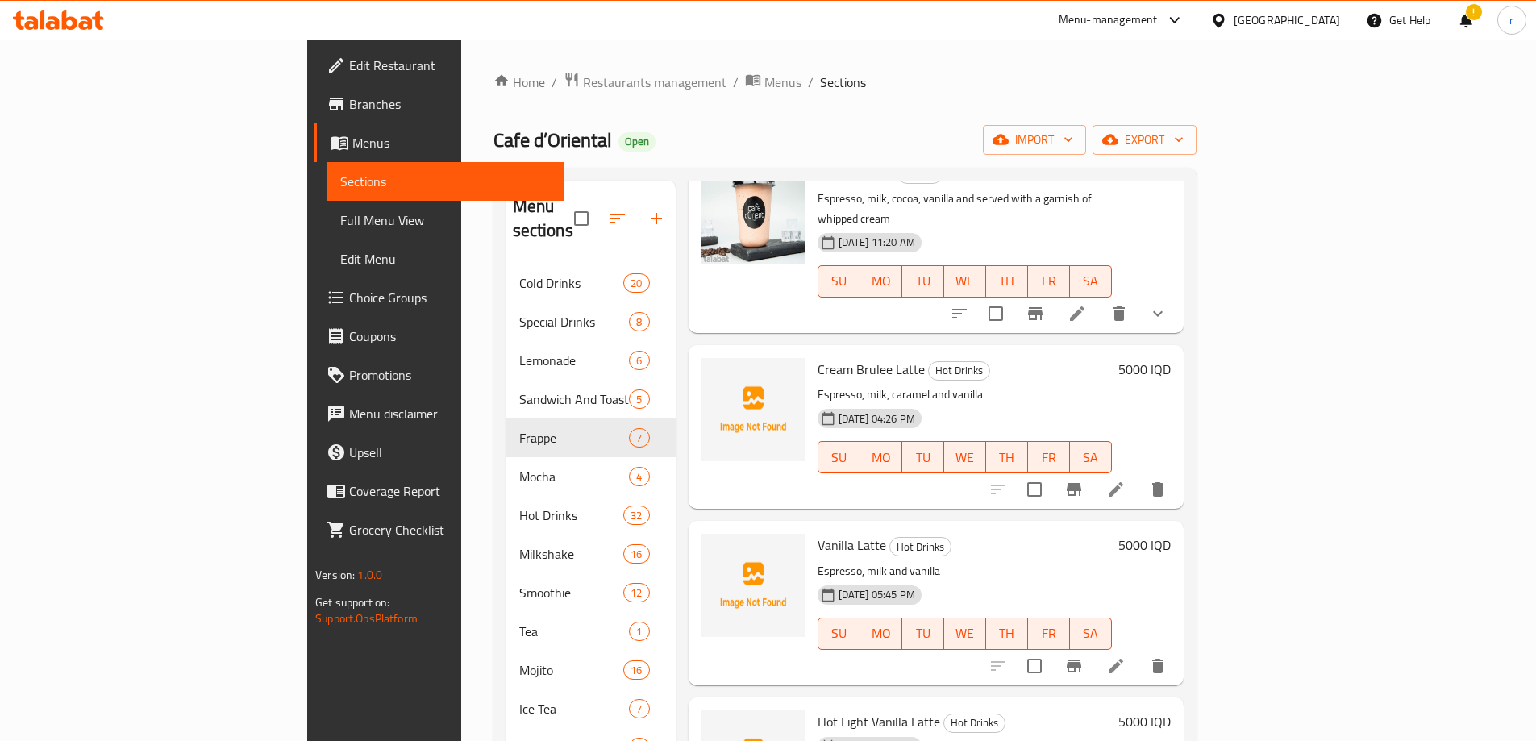
scroll to position [672, 0]
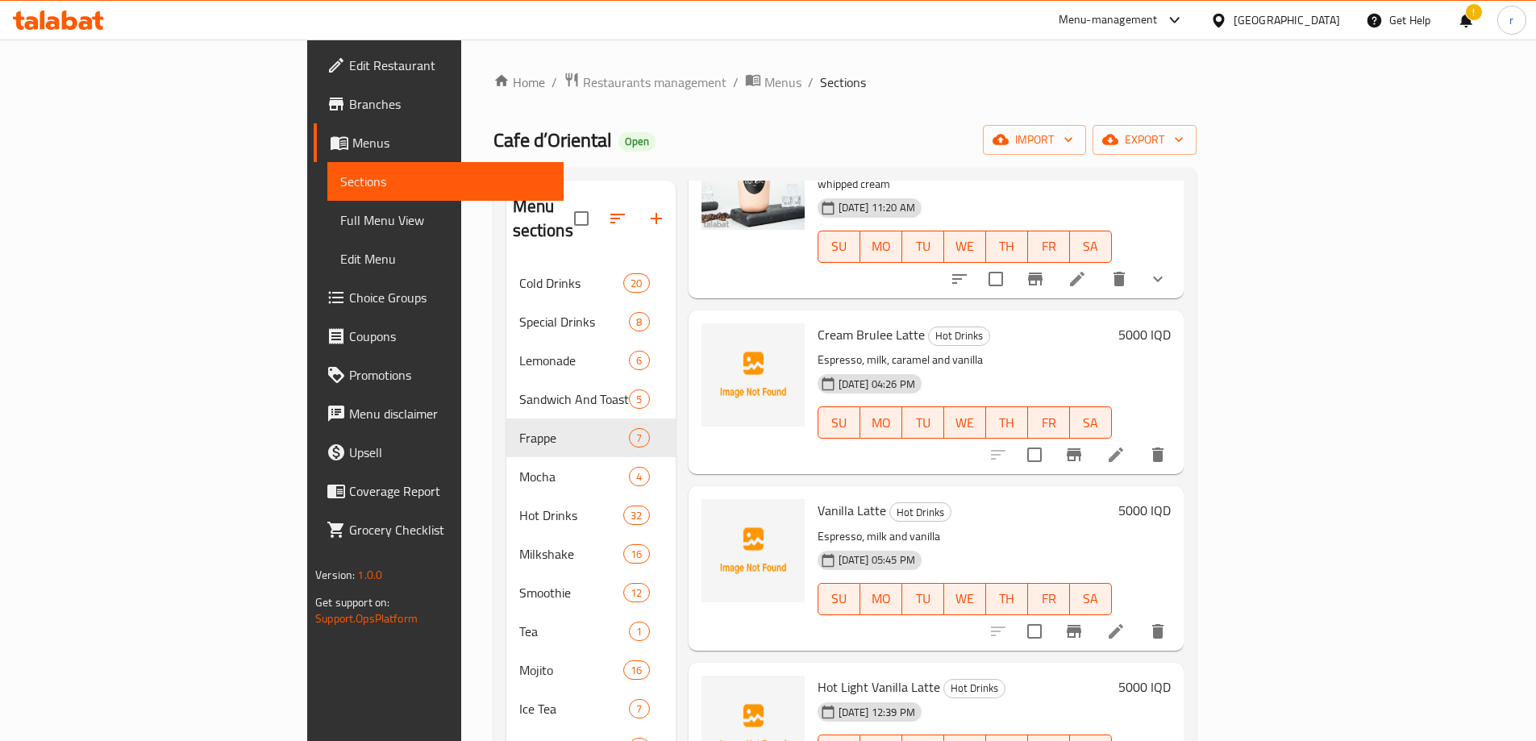
type input "van"
click at [1171, 499] on h6 "5000 IQD" at bounding box center [1145, 510] width 52 height 23
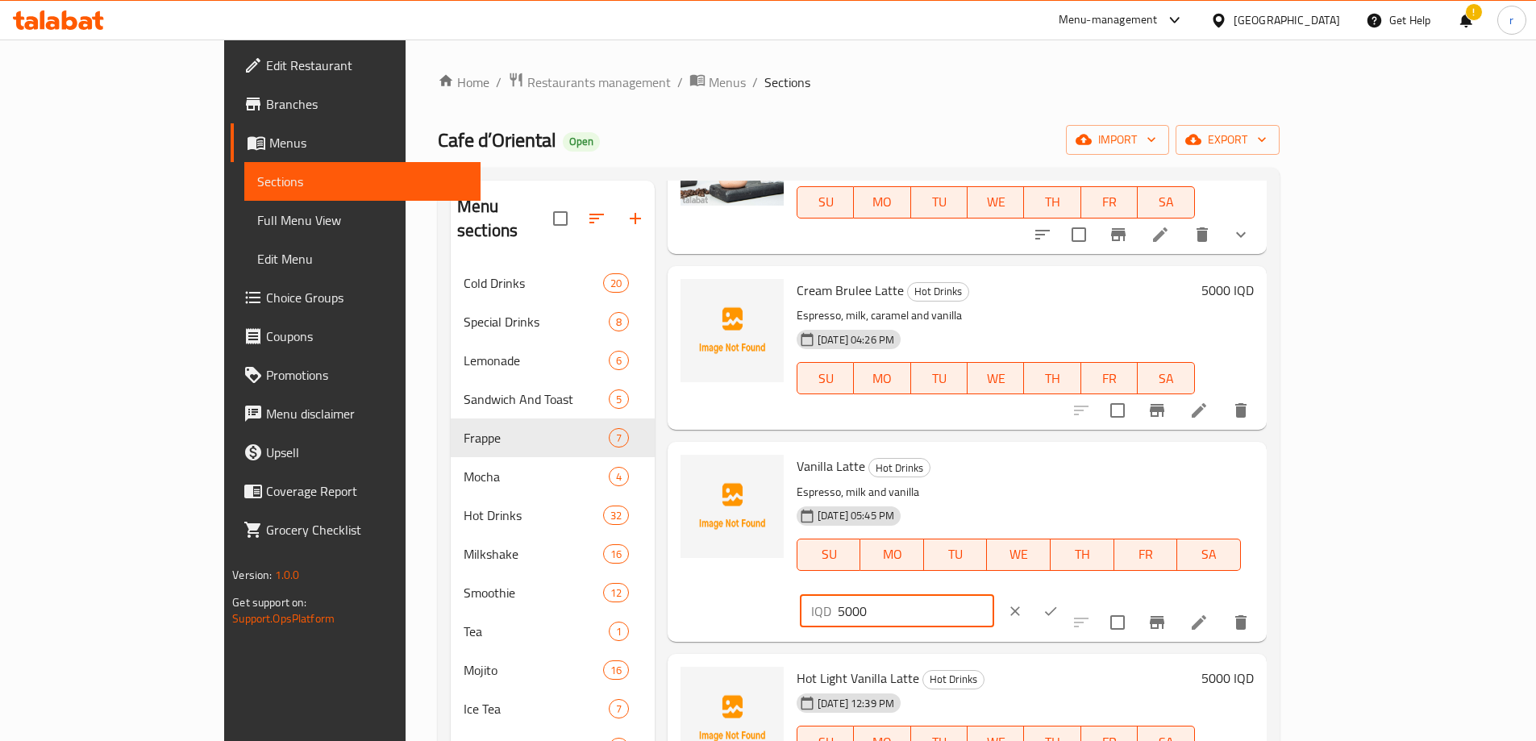
click at [994, 595] on input "5000" at bounding box center [916, 611] width 156 height 32
type input "5500"
click at [1059, 603] on icon "ok" at bounding box center [1051, 611] width 16 height 16
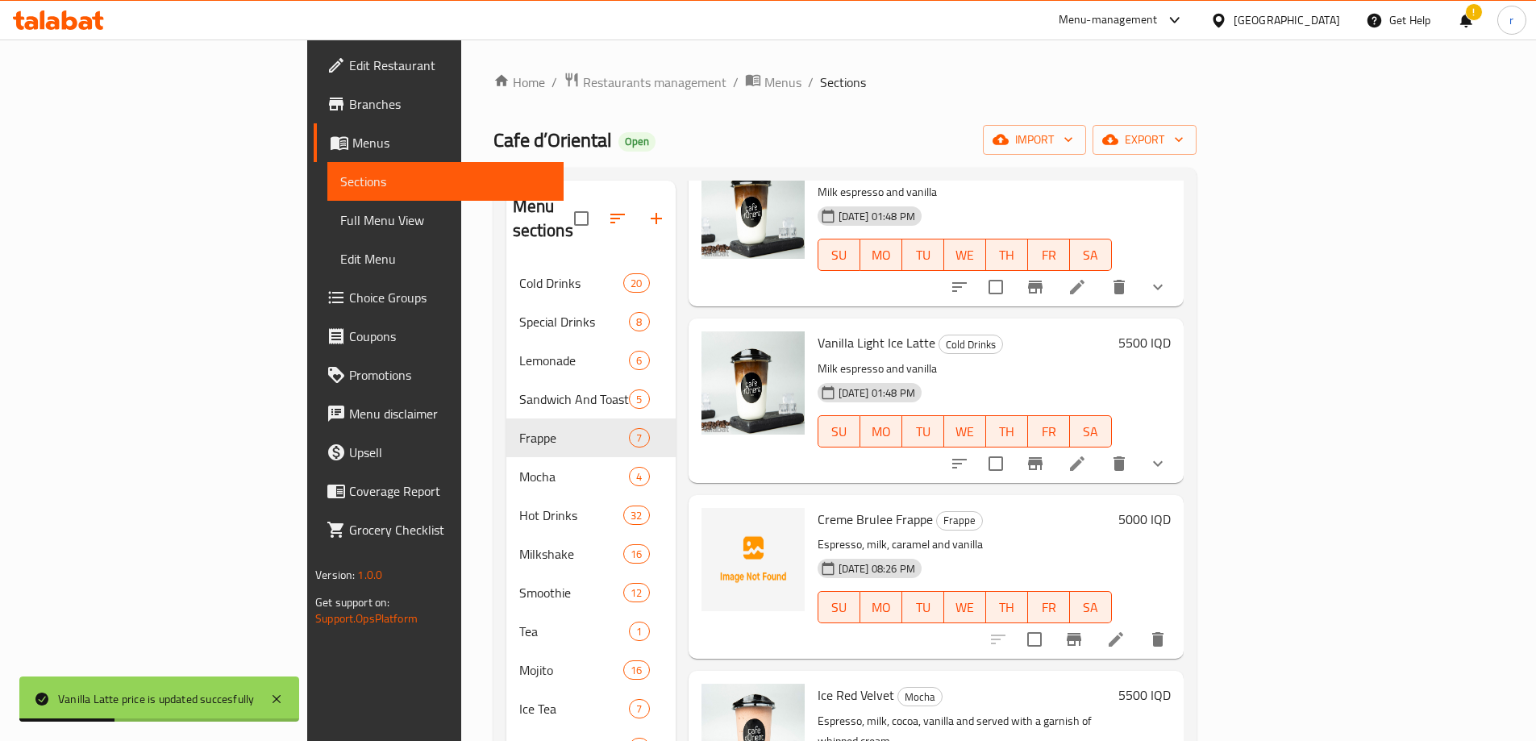
scroll to position [0, 0]
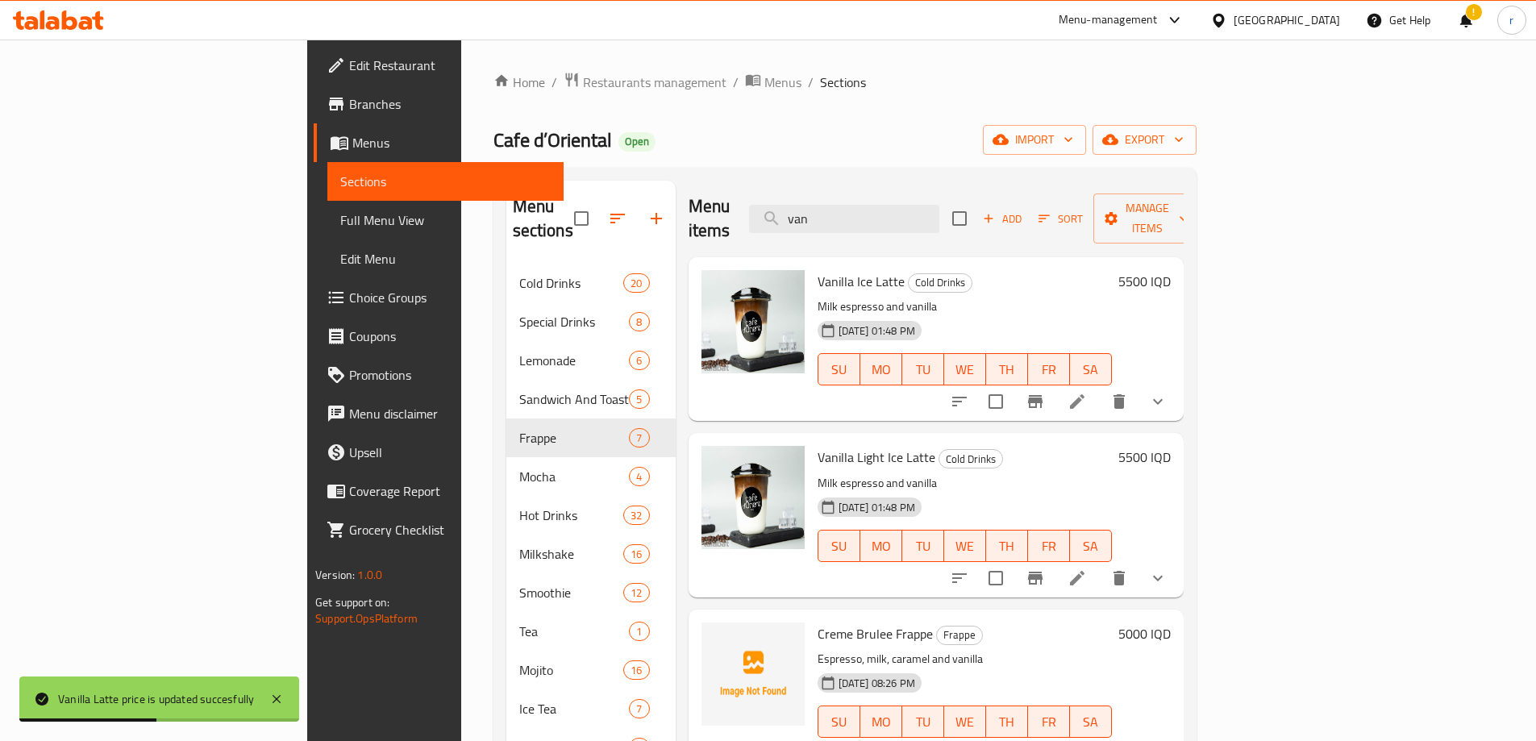
drag, startPoint x: 947, startPoint y: 210, endPoint x: 733, endPoint y: 219, distance: 213.9
click at [733, 219] on div "Menu items van Add Sort Manage items" at bounding box center [936, 219] width 495 height 77
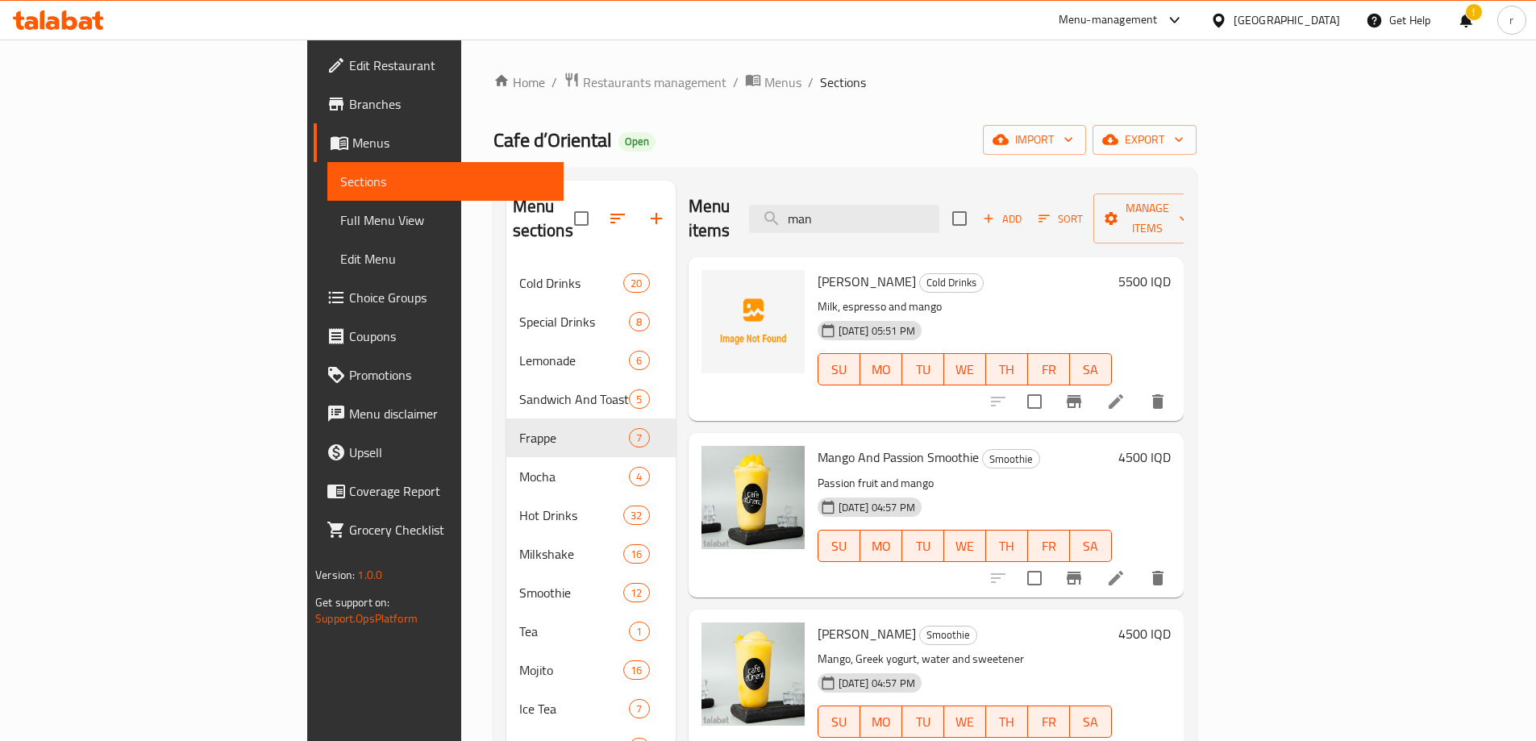
drag, startPoint x: 939, startPoint y: 204, endPoint x: 781, endPoint y: 206, distance: 157.3
click at [781, 206] on div "Menu items man Add Sort Manage items" at bounding box center [936, 219] width 495 height 77
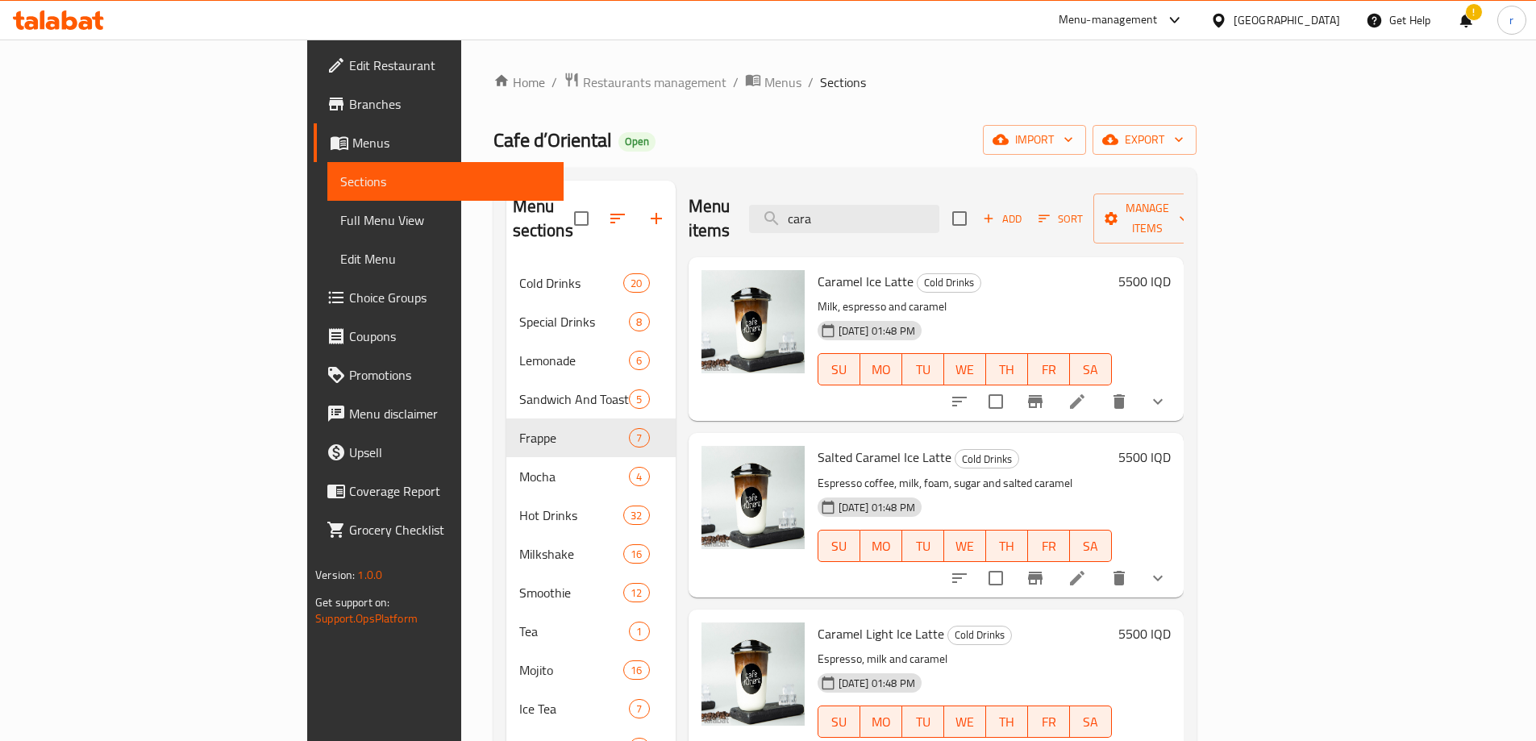
drag, startPoint x: 892, startPoint y: 210, endPoint x: 751, endPoint y: 223, distance: 141.6
click at [751, 223] on div "Menu items cara Add Sort Manage items" at bounding box center [936, 219] width 495 height 77
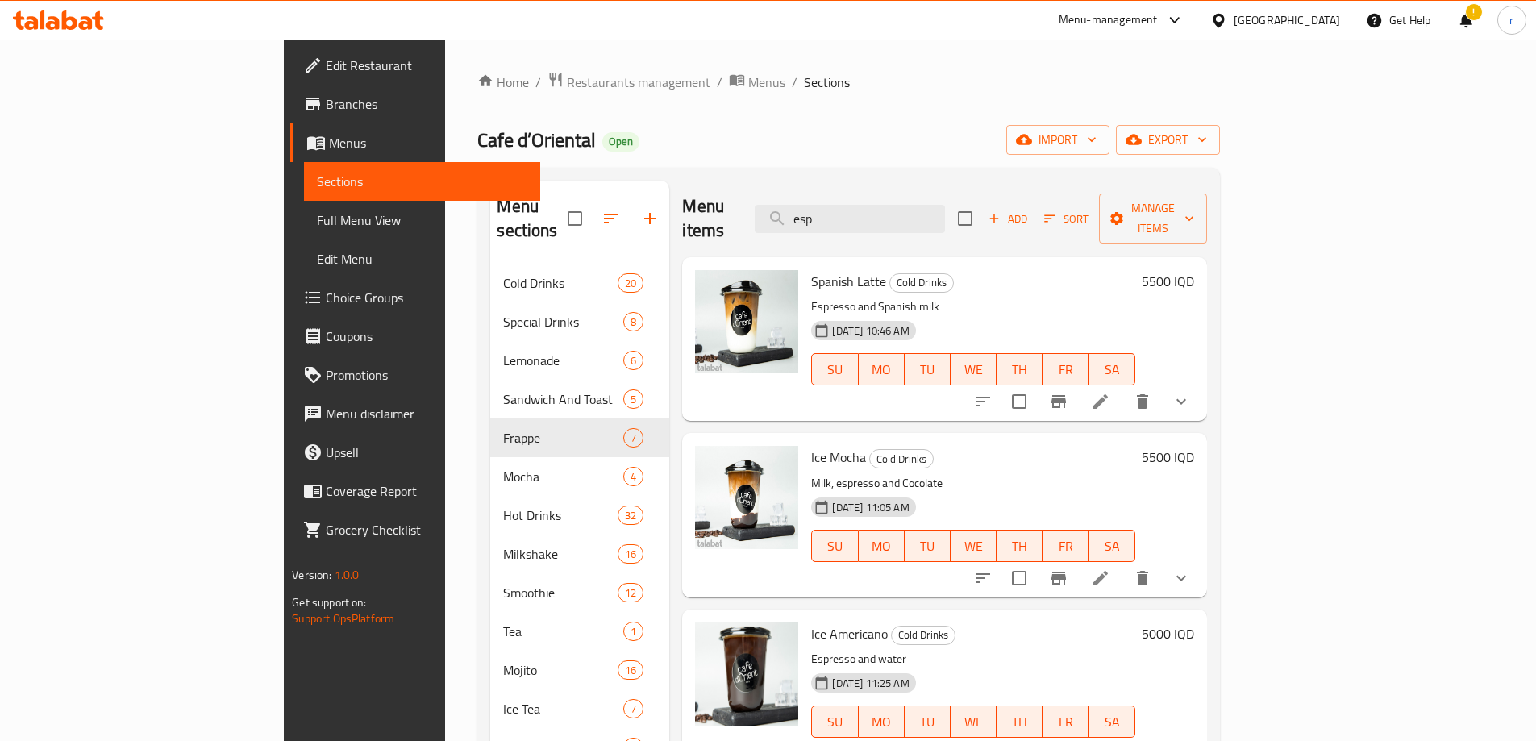
drag, startPoint x: 947, startPoint y: 213, endPoint x: 731, endPoint y: 225, distance: 216.5
click at [731, 225] on div "Menu items esp Add Sort Manage items" at bounding box center [944, 219] width 524 height 77
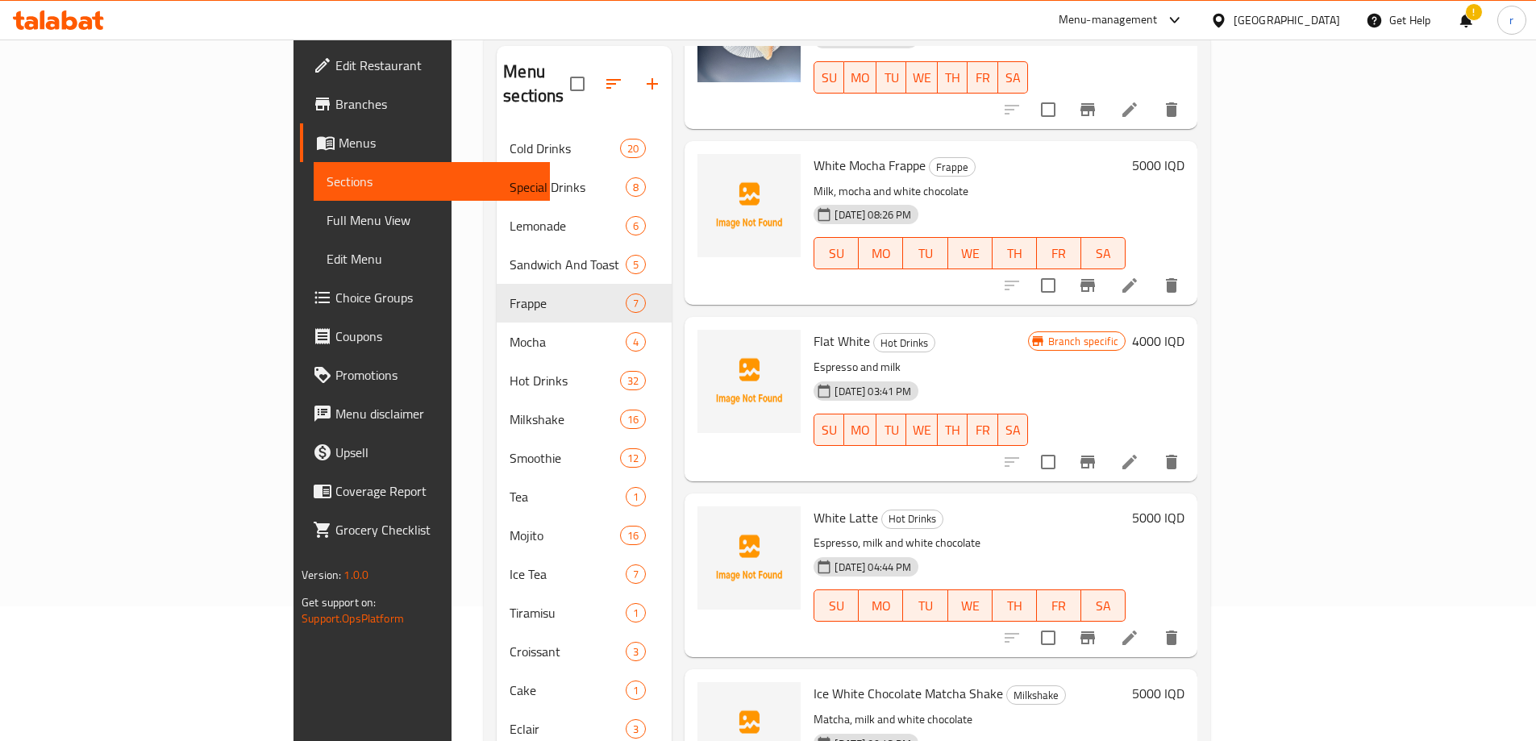
scroll to position [226, 0]
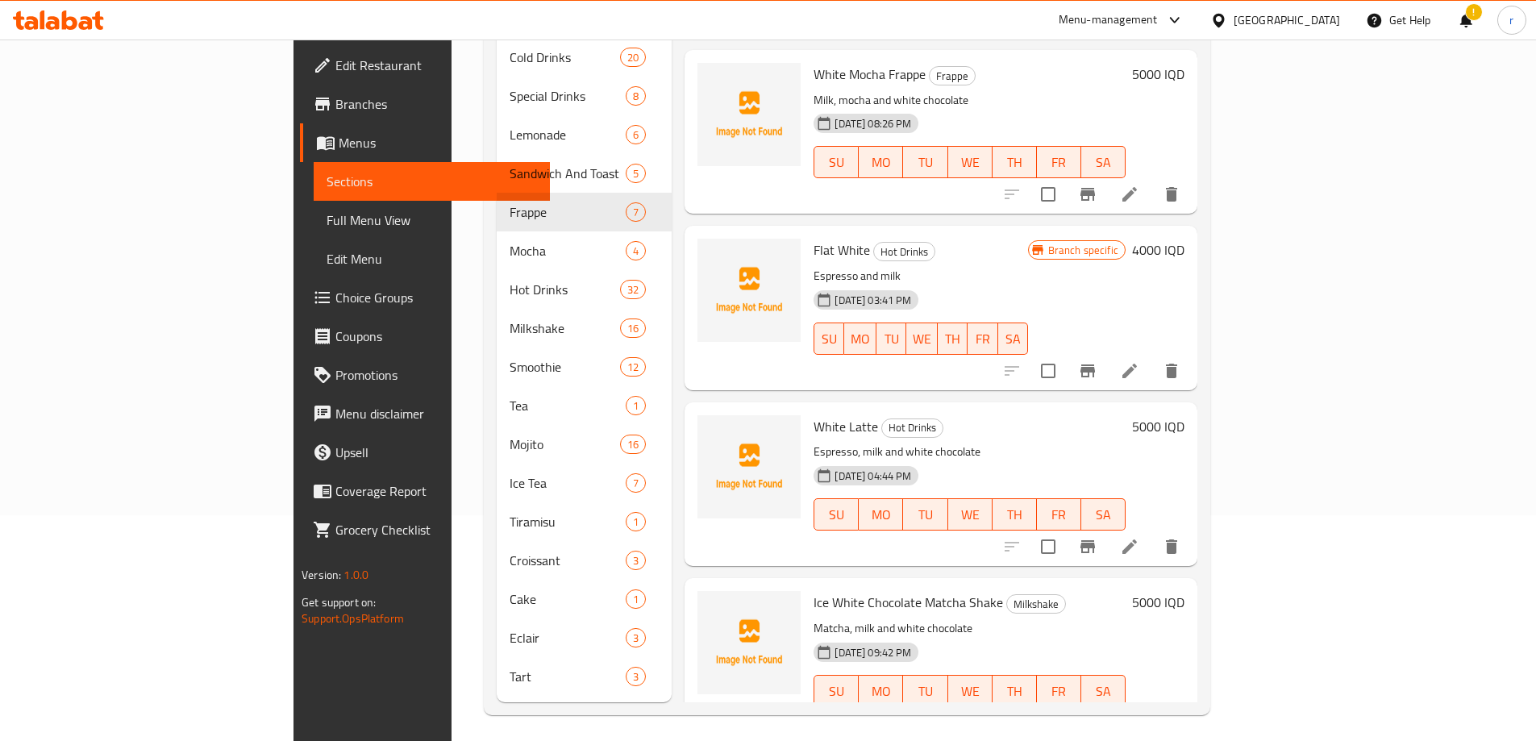
type input "white"
click at [327, 223] on span "Full Menu View" at bounding box center [432, 219] width 210 height 19
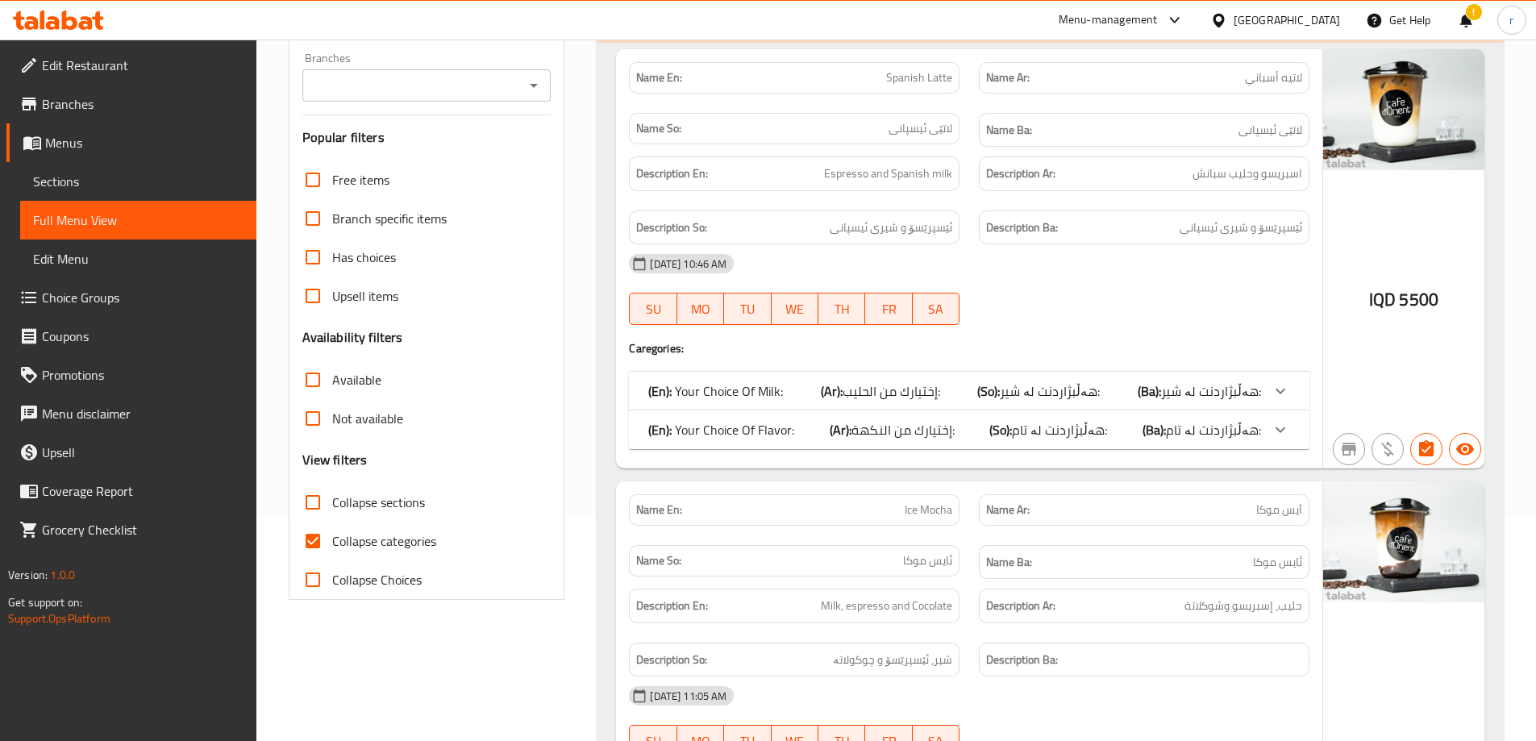
click at [366, 536] on span "Collapse categories" at bounding box center [384, 540] width 104 height 19
click at [332, 536] on input "Collapse categories" at bounding box center [313, 541] width 39 height 39
checkbox input "false"
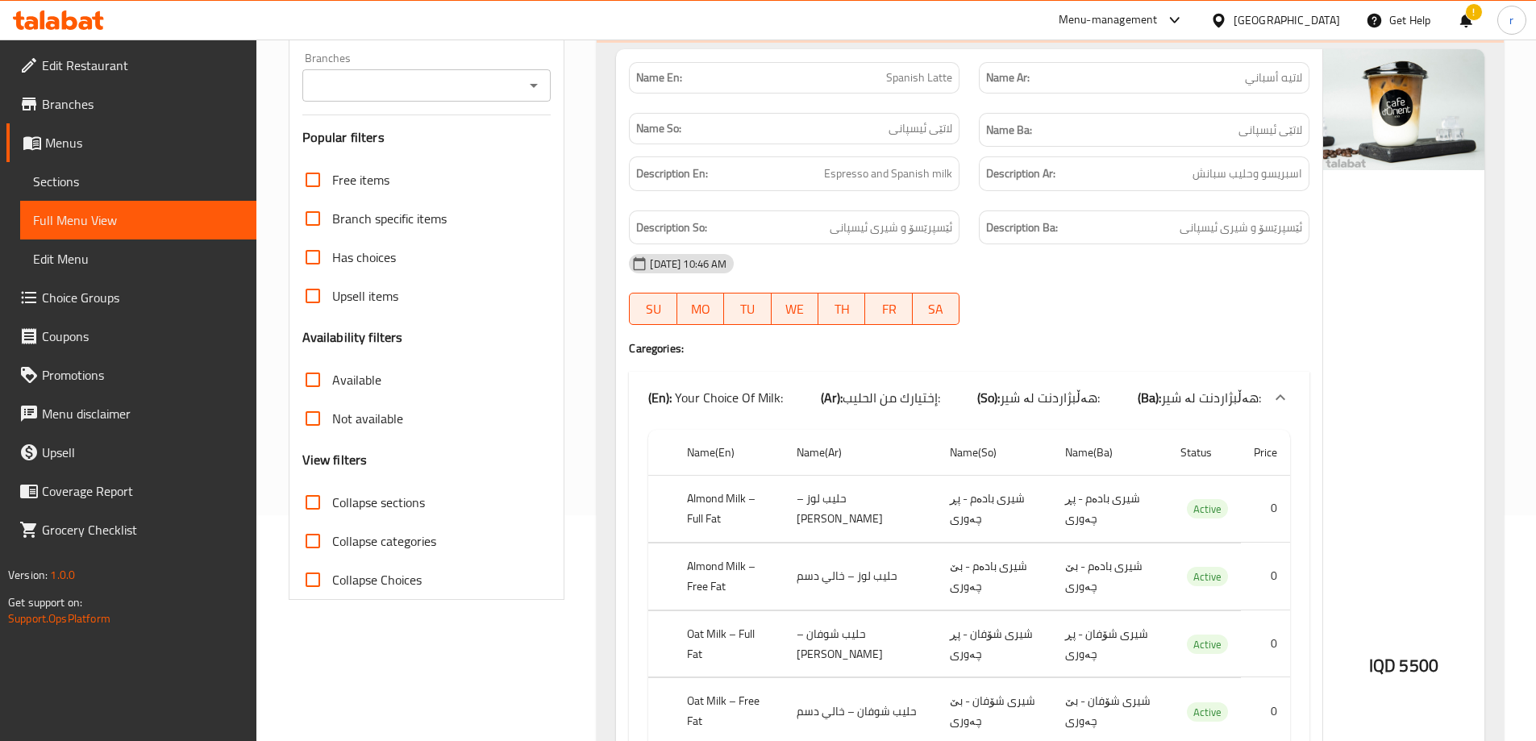
click at [402, 77] on input "Branches" at bounding box center [413, 85] width 213 height 23
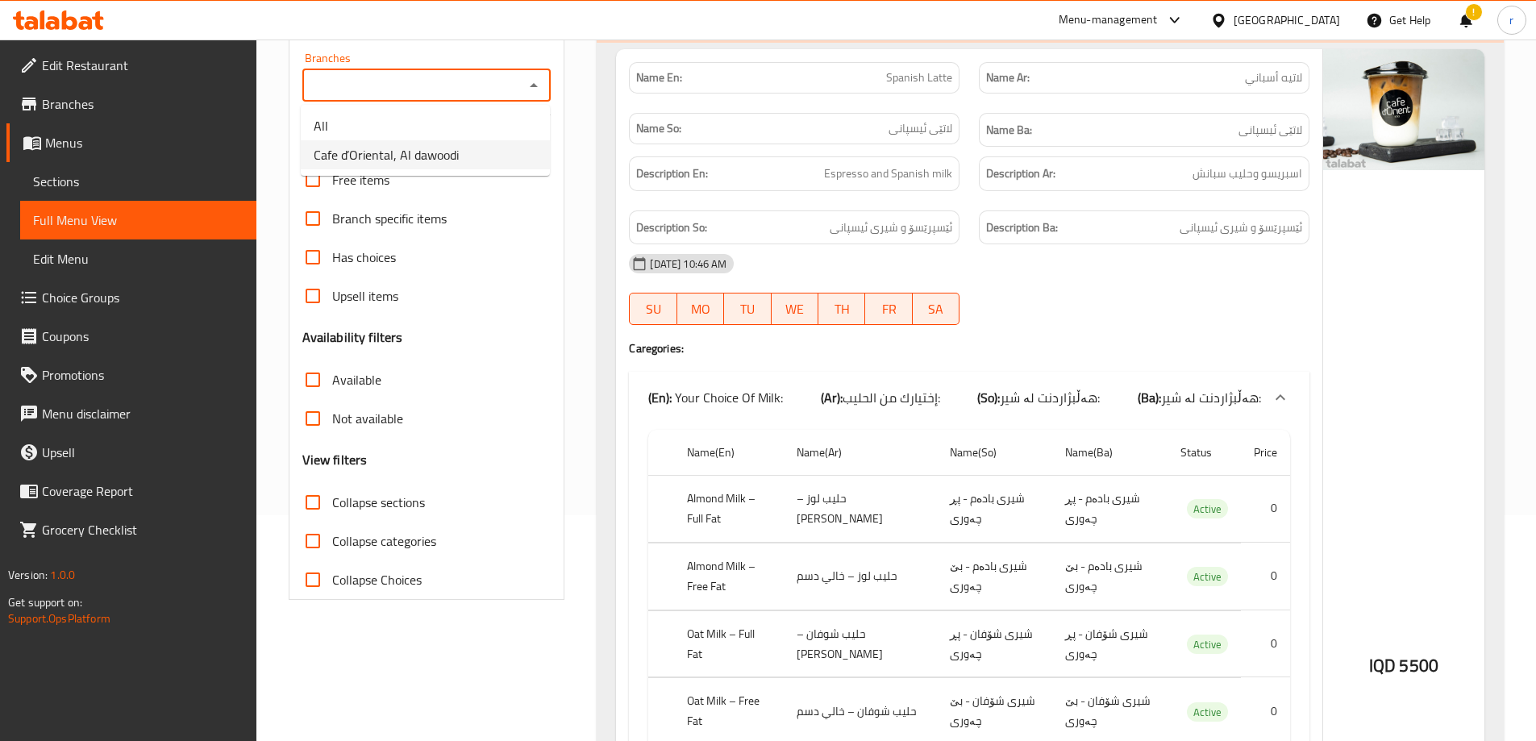
click at [390, 160] on span "Cafe d’Oriental, Al dawoodi" at bounding box center [386, 154] width 145 height 19
type input "Cafe d’Oriental, Al dawoodi"
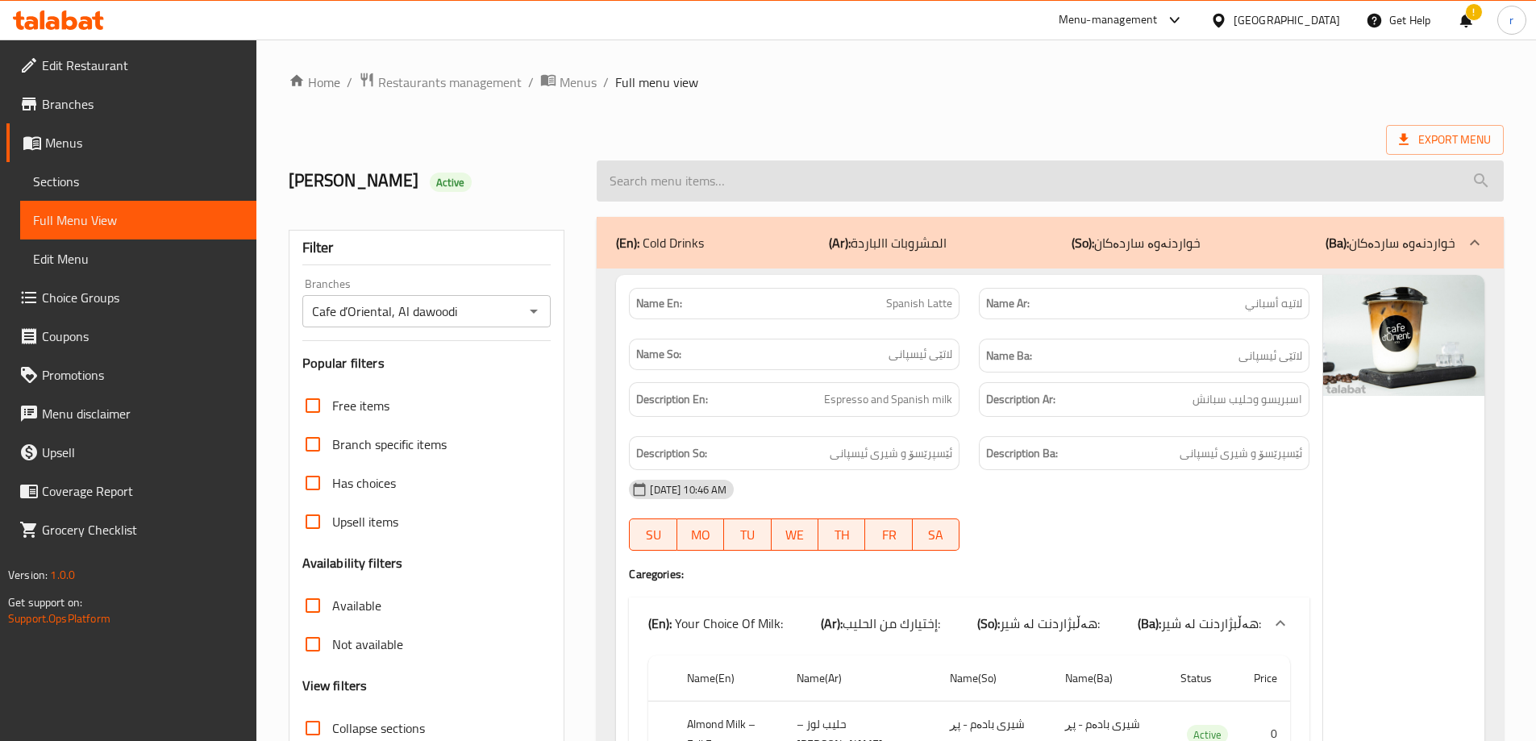
click at [701, 181] on input "search" at bounding box center [1050, 180] width 907 height 41
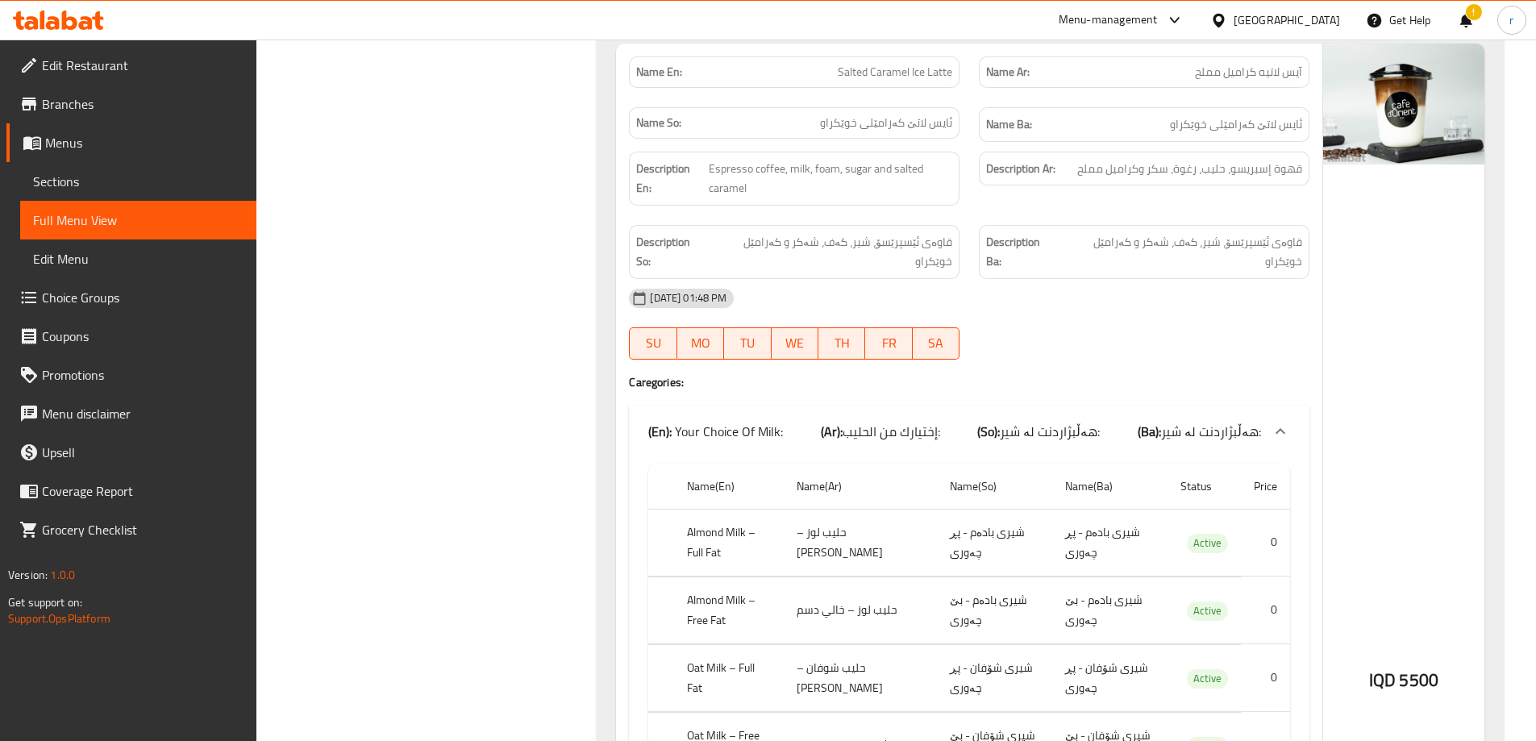
scroll to position [7393, 0]
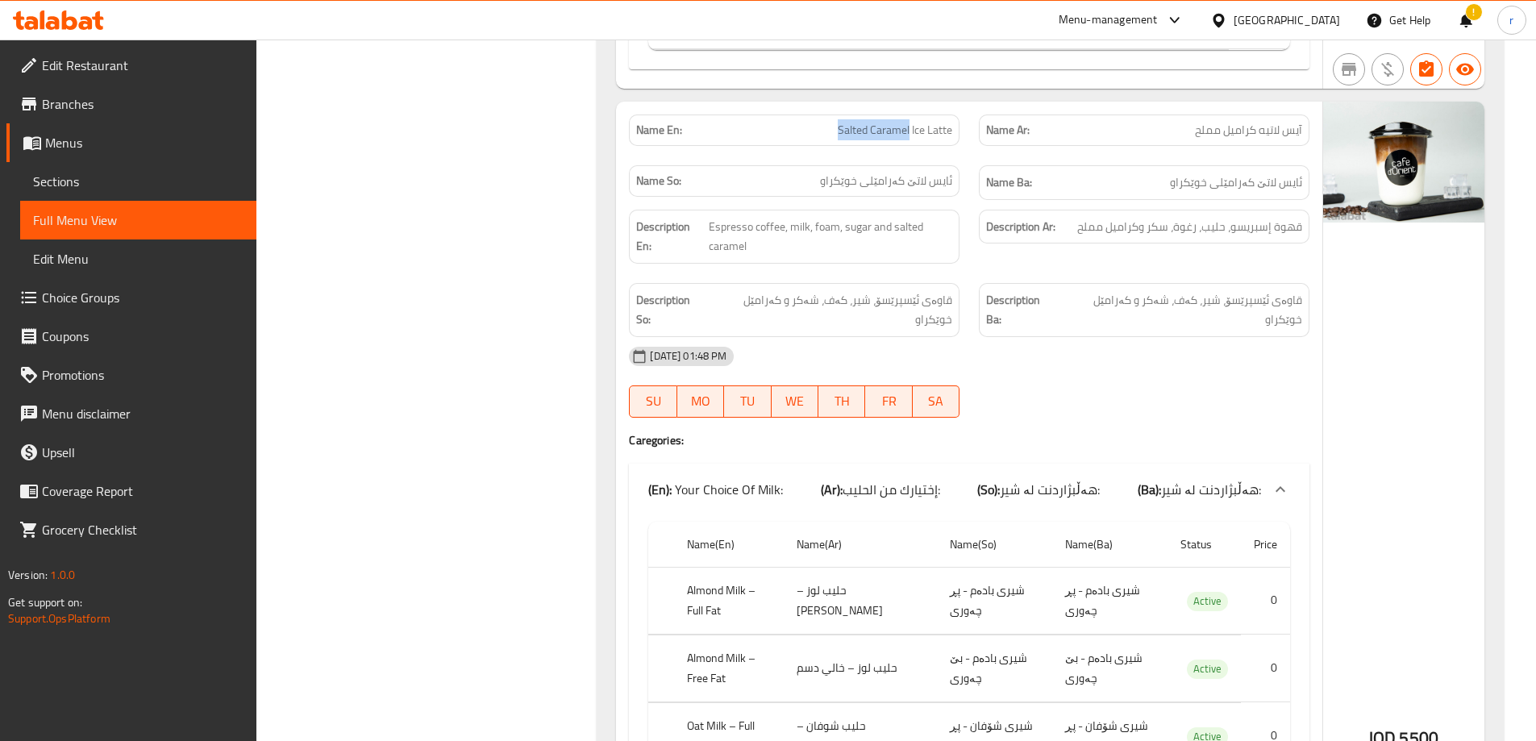
drag, startPoint x: 828, startPoint y: 123, endPoint x: 909, endPoint y: 131, distance: 81.0
click at [909, 131] on p "Name En: Salted Caramel Ice Latte" at bounding box center [794, 130] width 316 height 17
copy span "Salted Caramel"
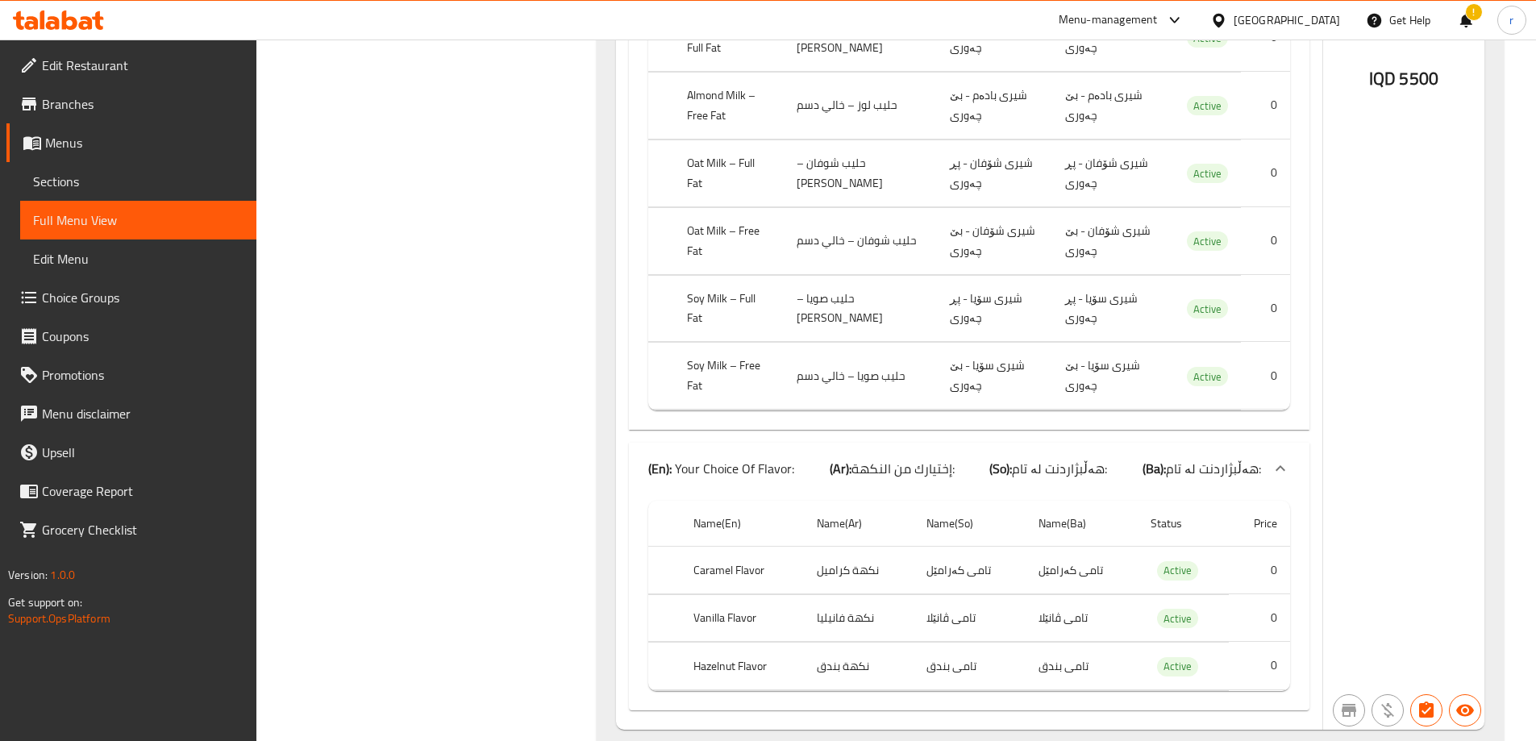
scroll to position [0, 0]
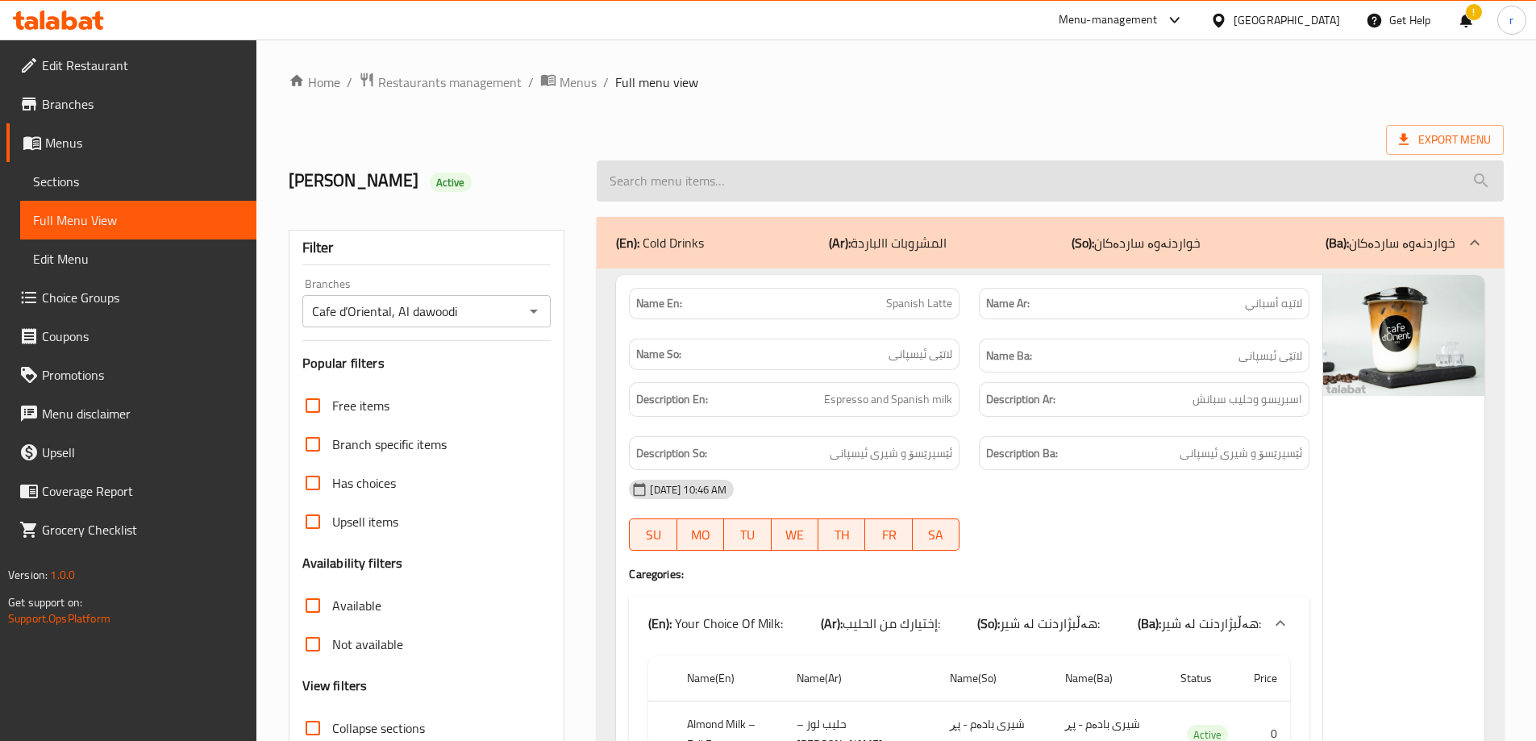
click at [778, 190] on input "search" at bounding box center [1050, 180] width 907 height 41
paste input "Salted Caramel"
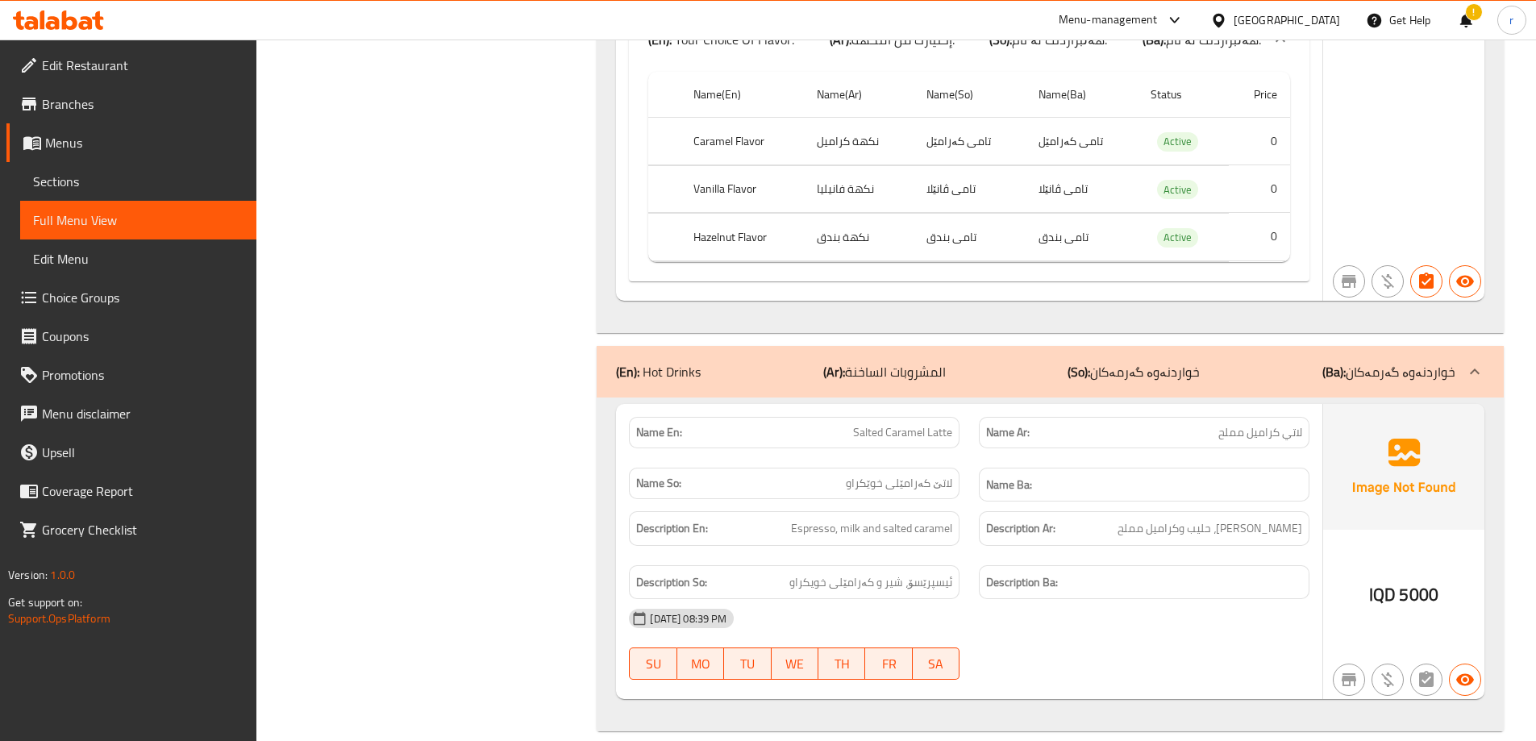
scroll to position [1169, 0]
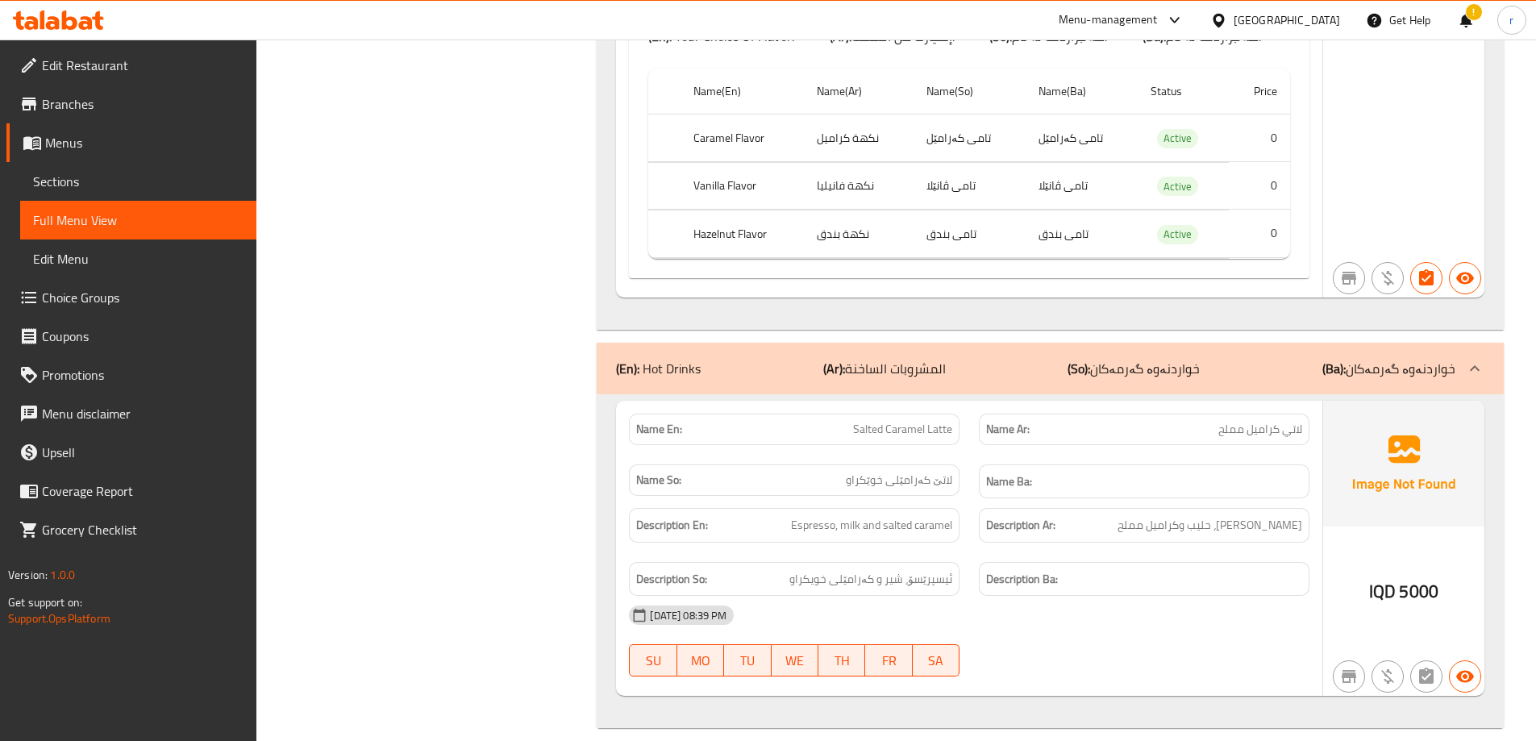
type input "Salted Caramel"
drag, startPoint x: 824, startPoint y: 403, endPoint x: 970, endPoint y: 399, distance: 146.0
copy span "Salted Caramel Latte"
click at [111, 185] on span "Sections" at bounding box center [138, 181] width 210 height 19
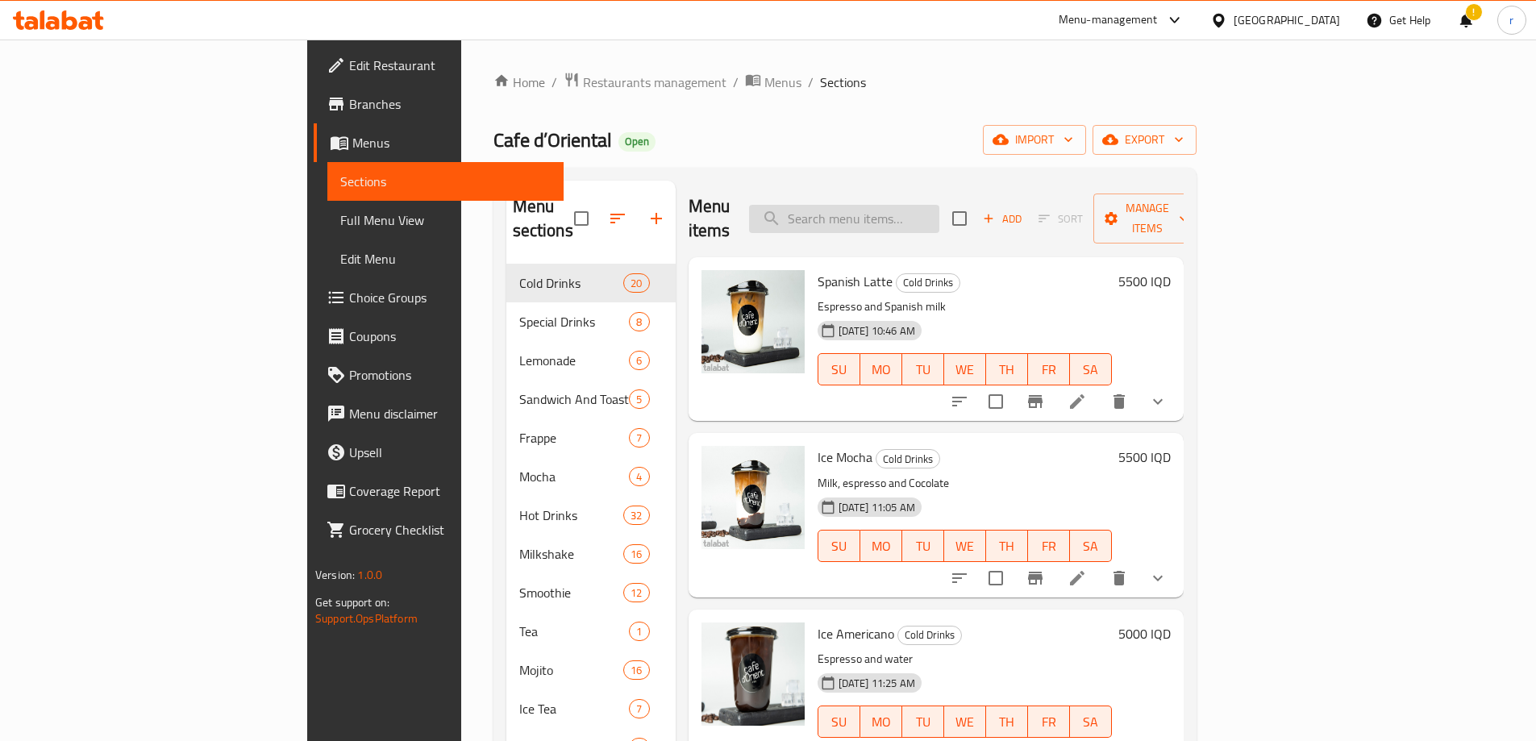
click at [923, 208] on input "search" at bounding box center [844, 219] width 190 height 28
paste input "Salted Caramel Latte"
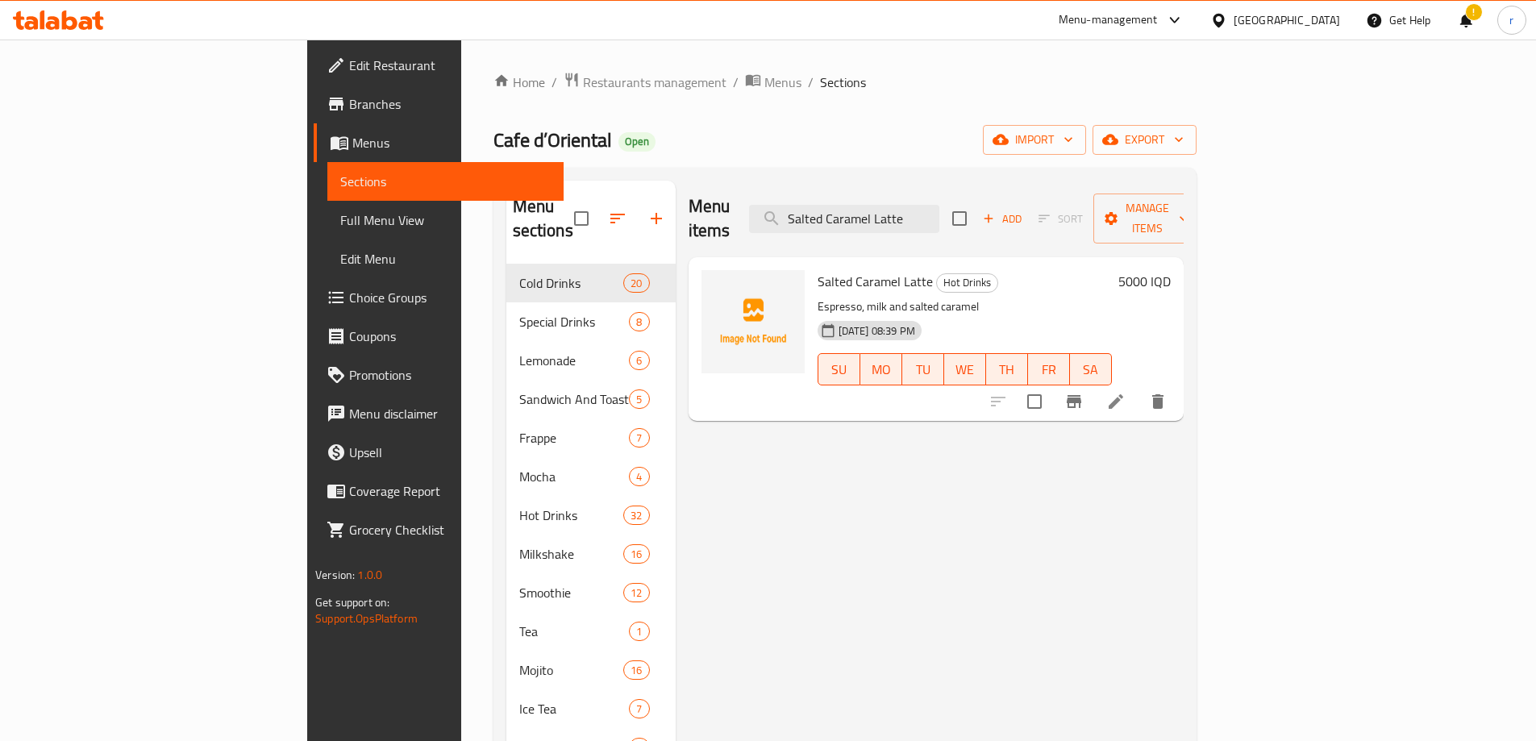
type input "Salted Caramel Latte"
click at [1171, 270] on h6 "5000 IQD" at bounding box center [1145, 281] width 52 height 23
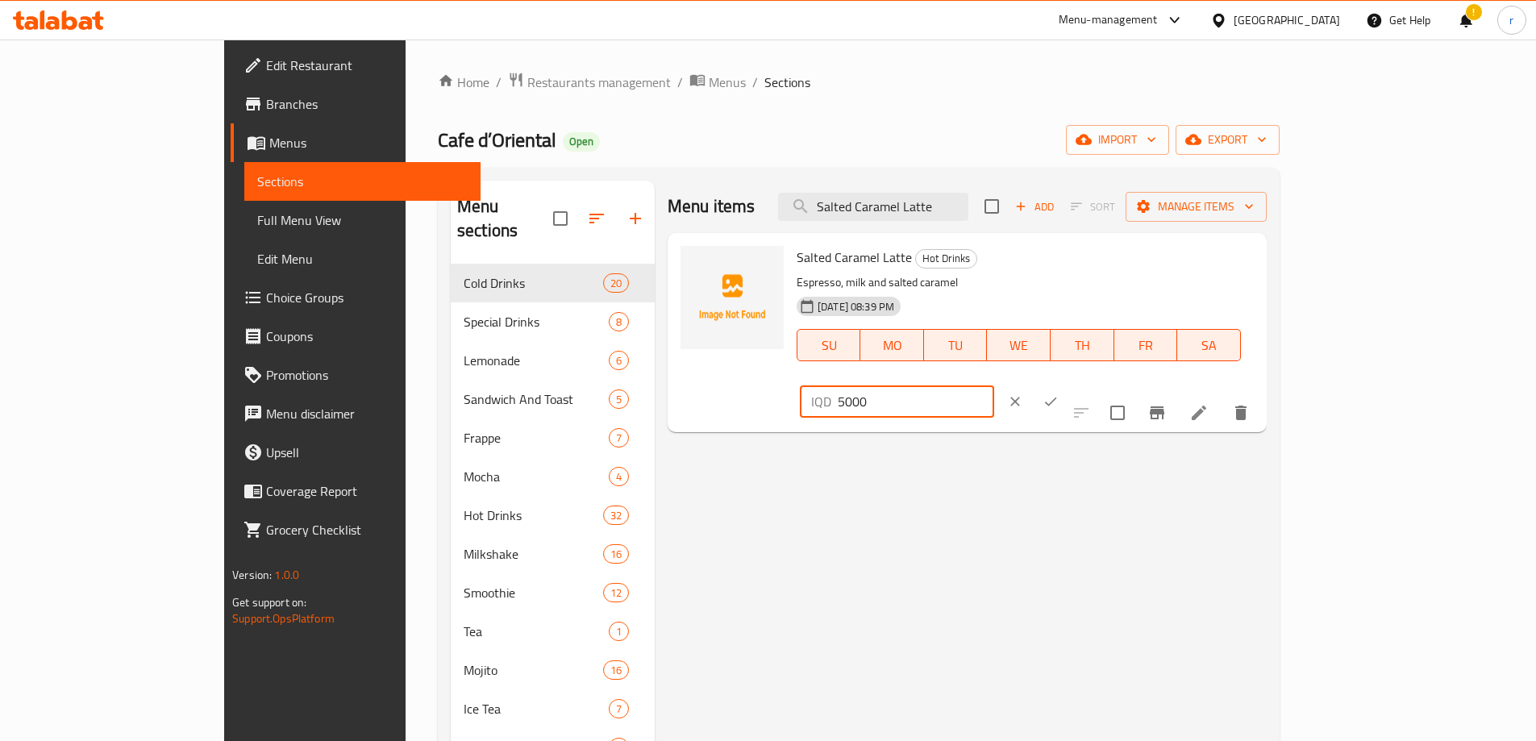
click at [994, 385] on input "5000" at bounding box center [916, 401] width 156 height 32
type input "5500"
click at [1059, 394] on icon "ok" at bounding box center [1051, 402] width 16 height 16
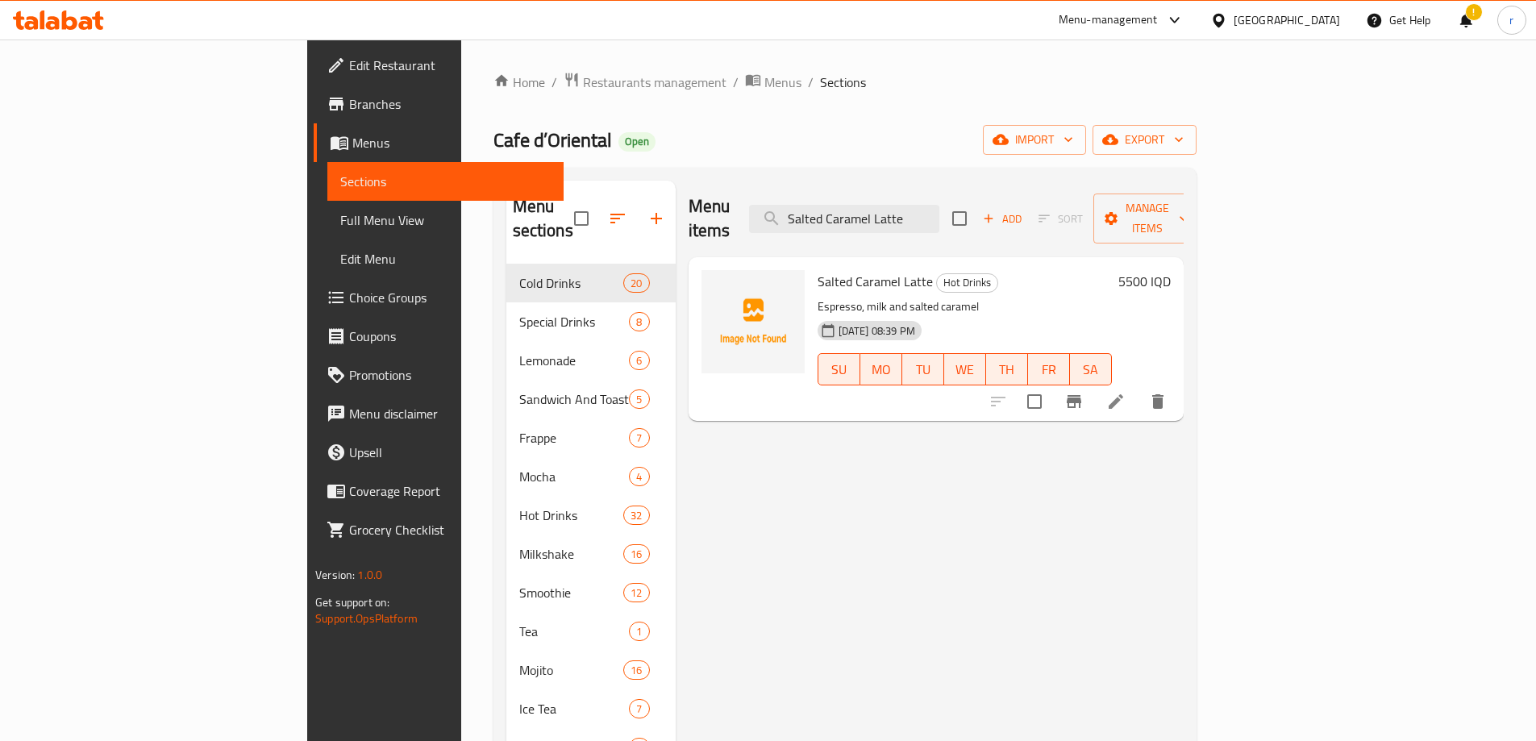
click at [340, 225] on span "Full Menu View" at bounding box center [445, 219] width 210 height 19
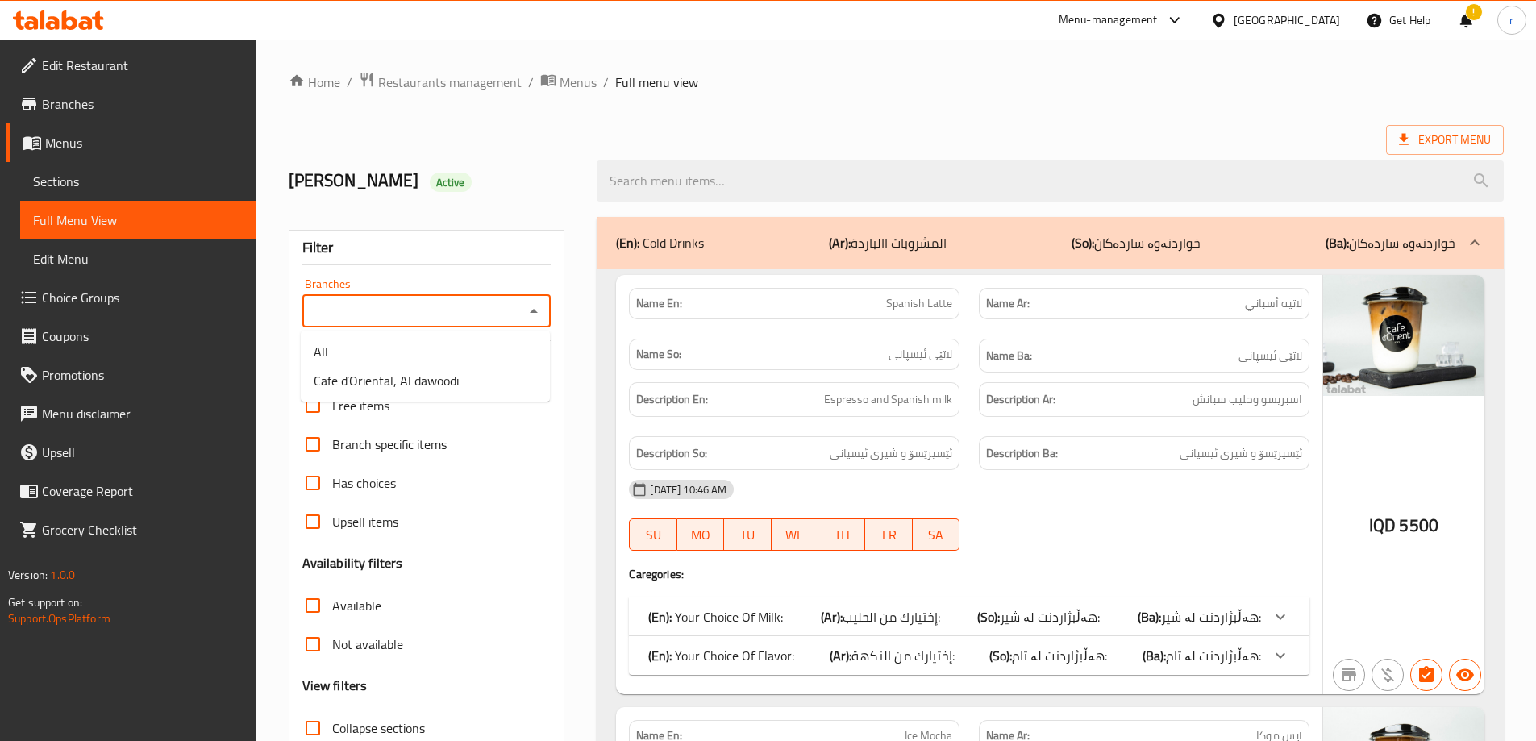
click at [342, 305] on input "Branches" at bounding box center [413, 311] width 213 height 23
click at [392, 373] on span "Cafe d’Oriental, Al dawoodi" at bounding box center [386, 380] width 145 height 19
type input "Cafe d’Oriental, Al dawoodi"
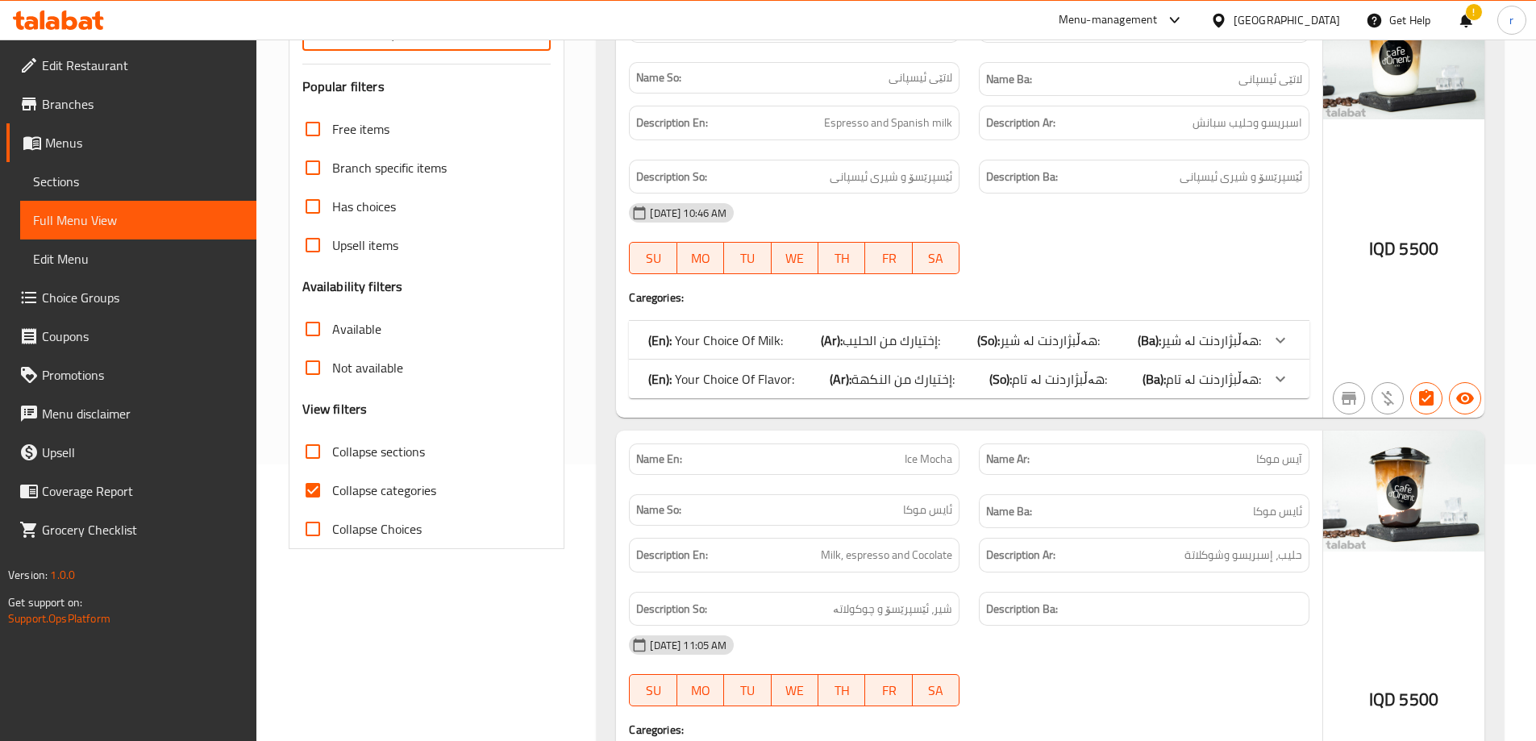
scroll to position [403, 0]
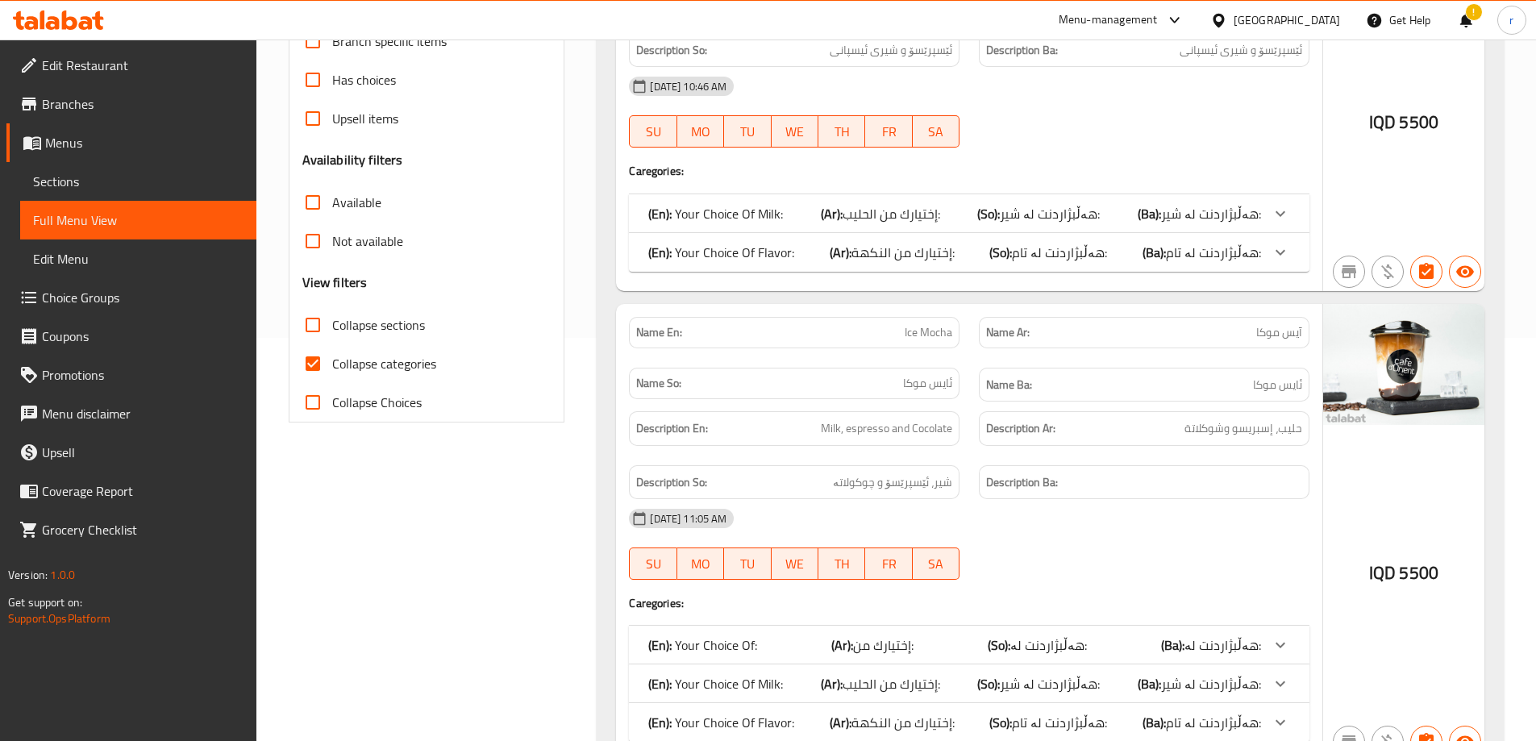
click at [382, 367] on span "Collapse categories" at bounding box center [384, 363] width 104 height 19
click at [332, 367] on input "Collapse categories" at bounding box center [313, 363] width 39 height 39
checkbox input "false"
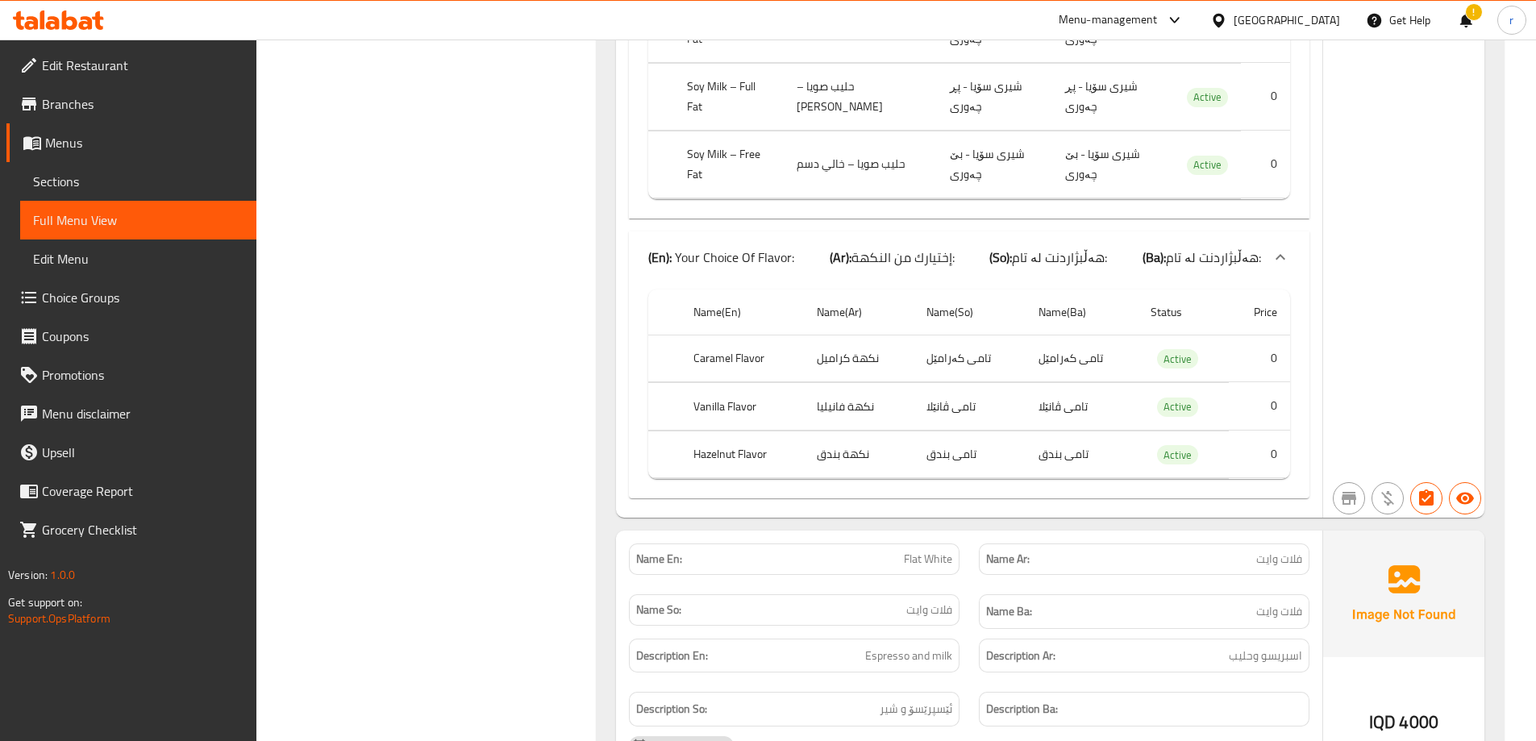
scroll to position [46773, 0]
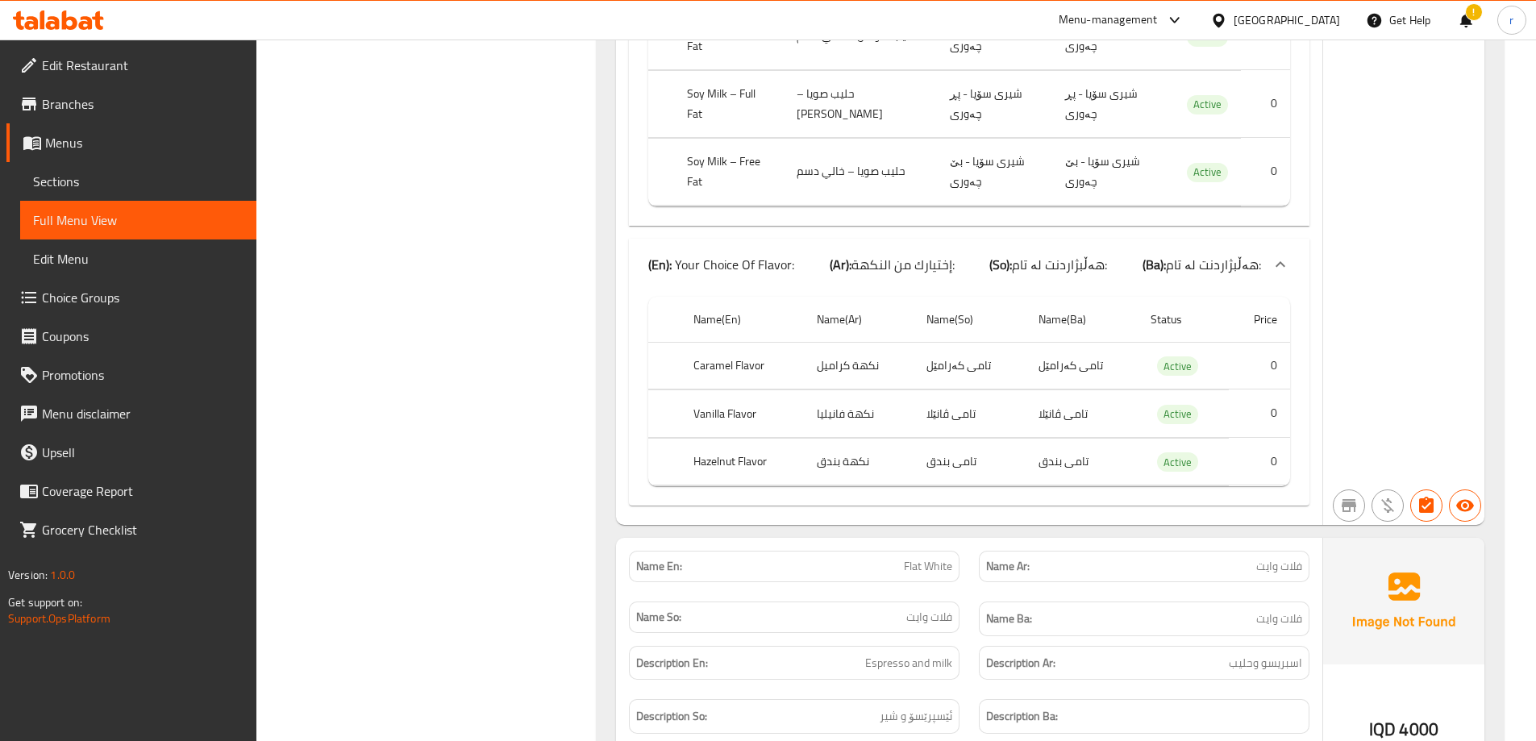
drag, startPoint x: 855, startPoint y: 206, endPoint x: 959, endPoint y: 206, distance: 104.0
copy span "Caramel Macchiato"
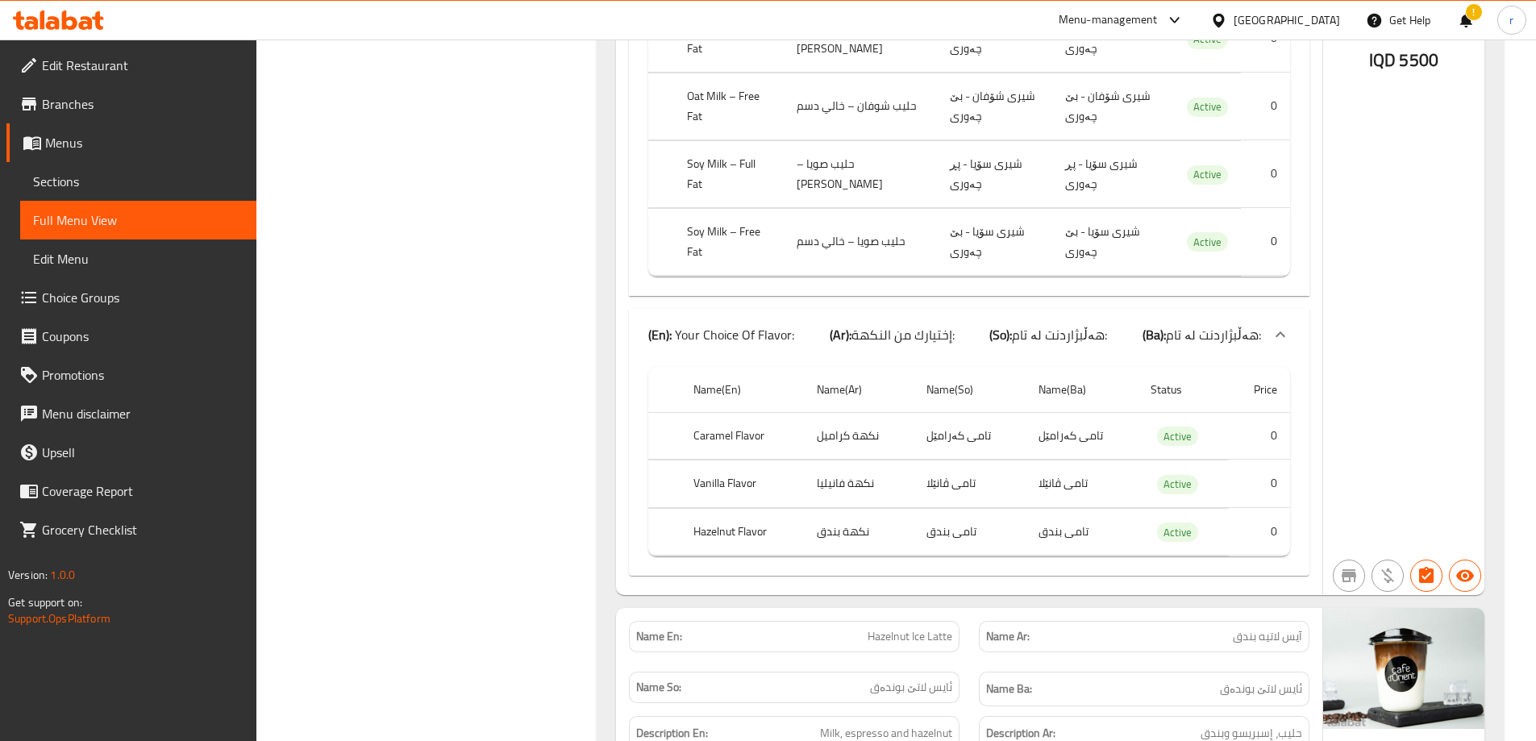
scroll to position [0, 0]
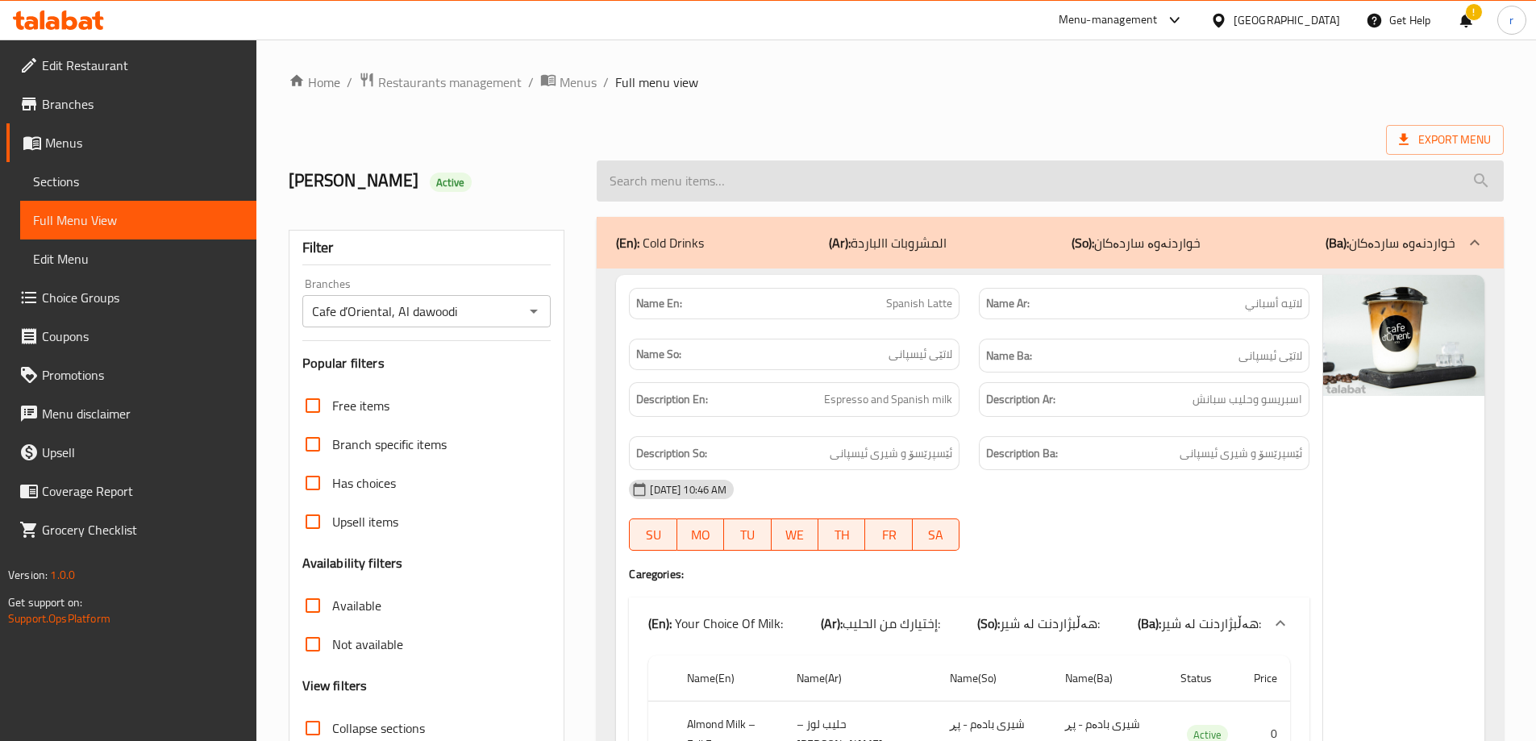
click at [720, 182] on input "search" at bounding box center [1050, 180] width 907 height 41
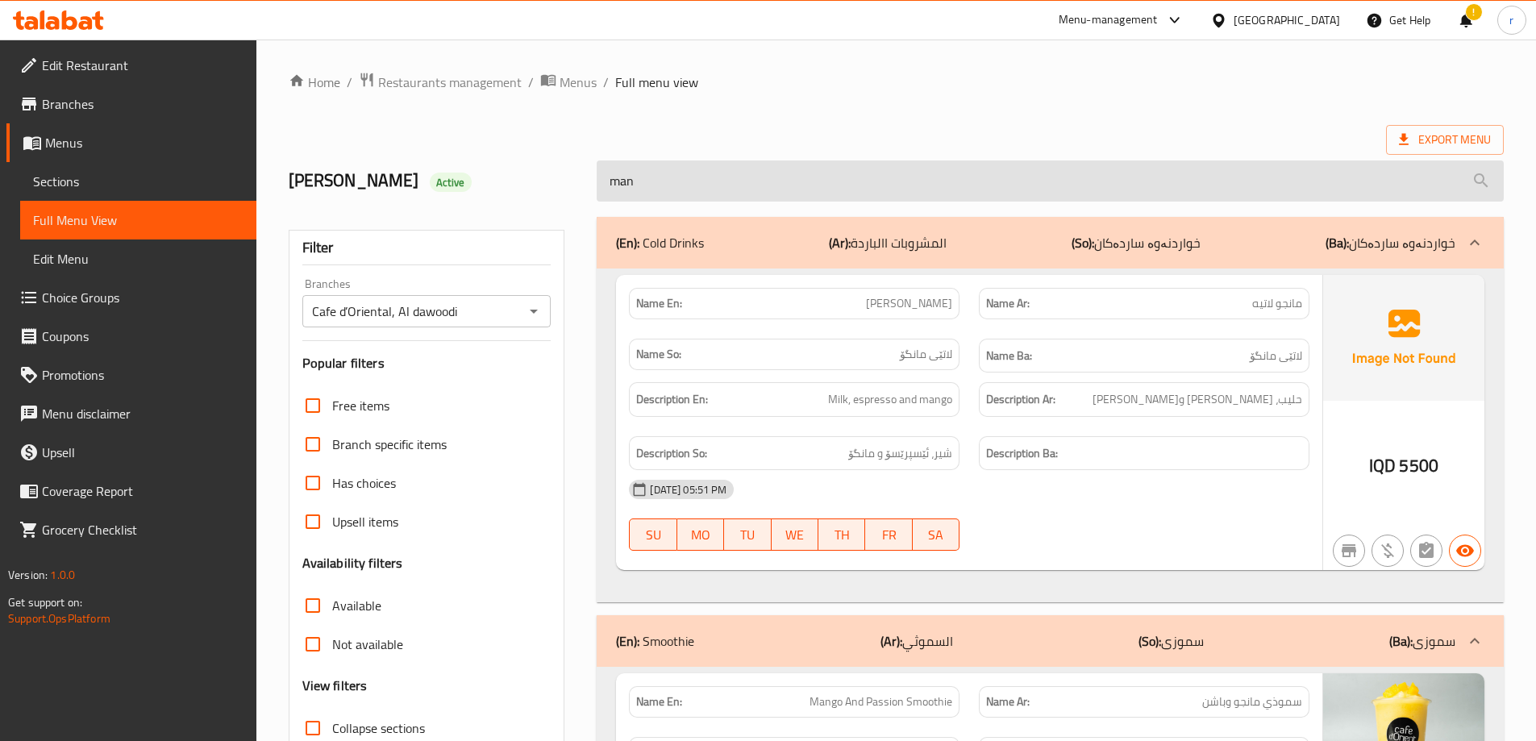
type input "mang"
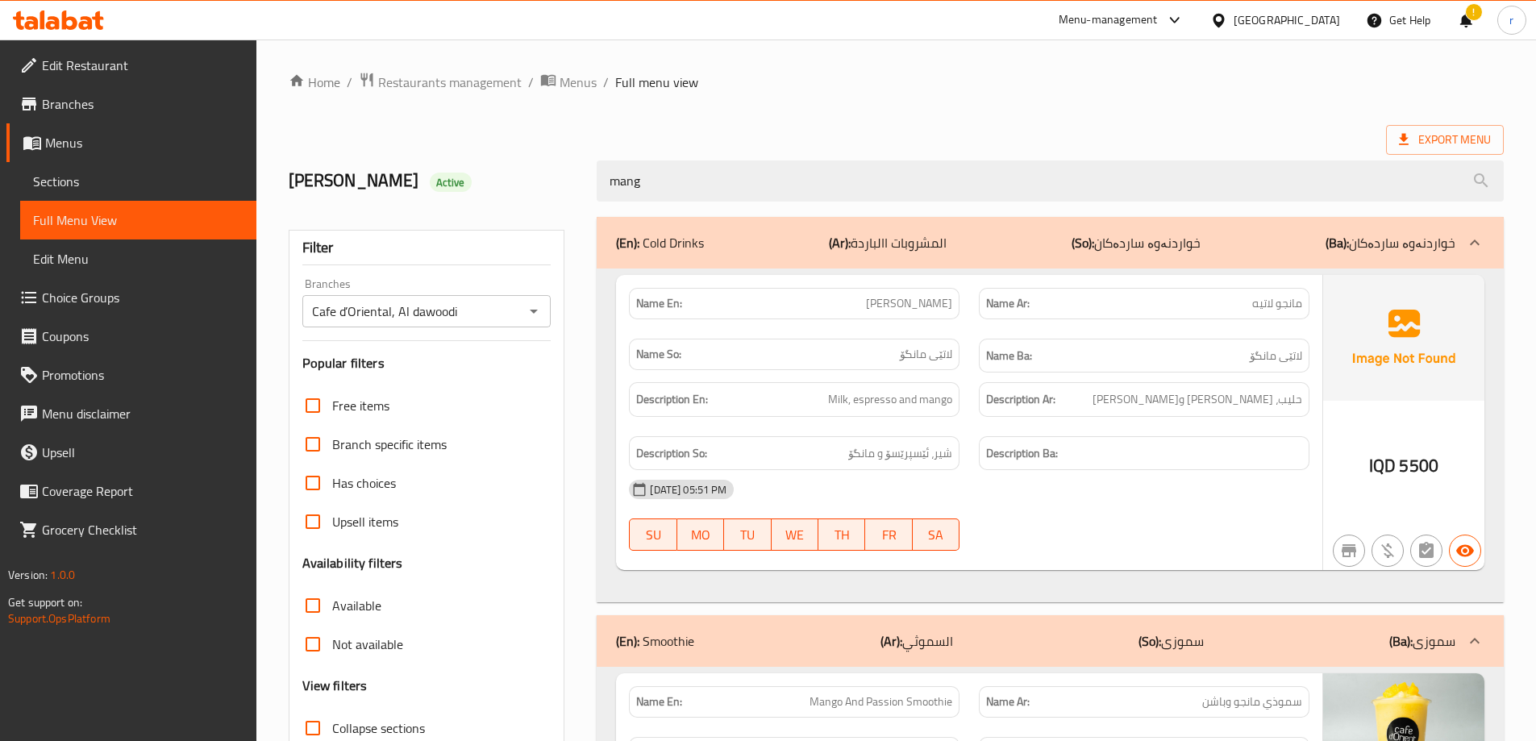
drag, startPoint x: 719, startPoint y: 195, endPoint x: 310, endPoint y: 197, distance: 409.7
click at [310, 197] on div "Mohammed Sabir Active mang" at bounding box center [896, 181] width 1235 height 72
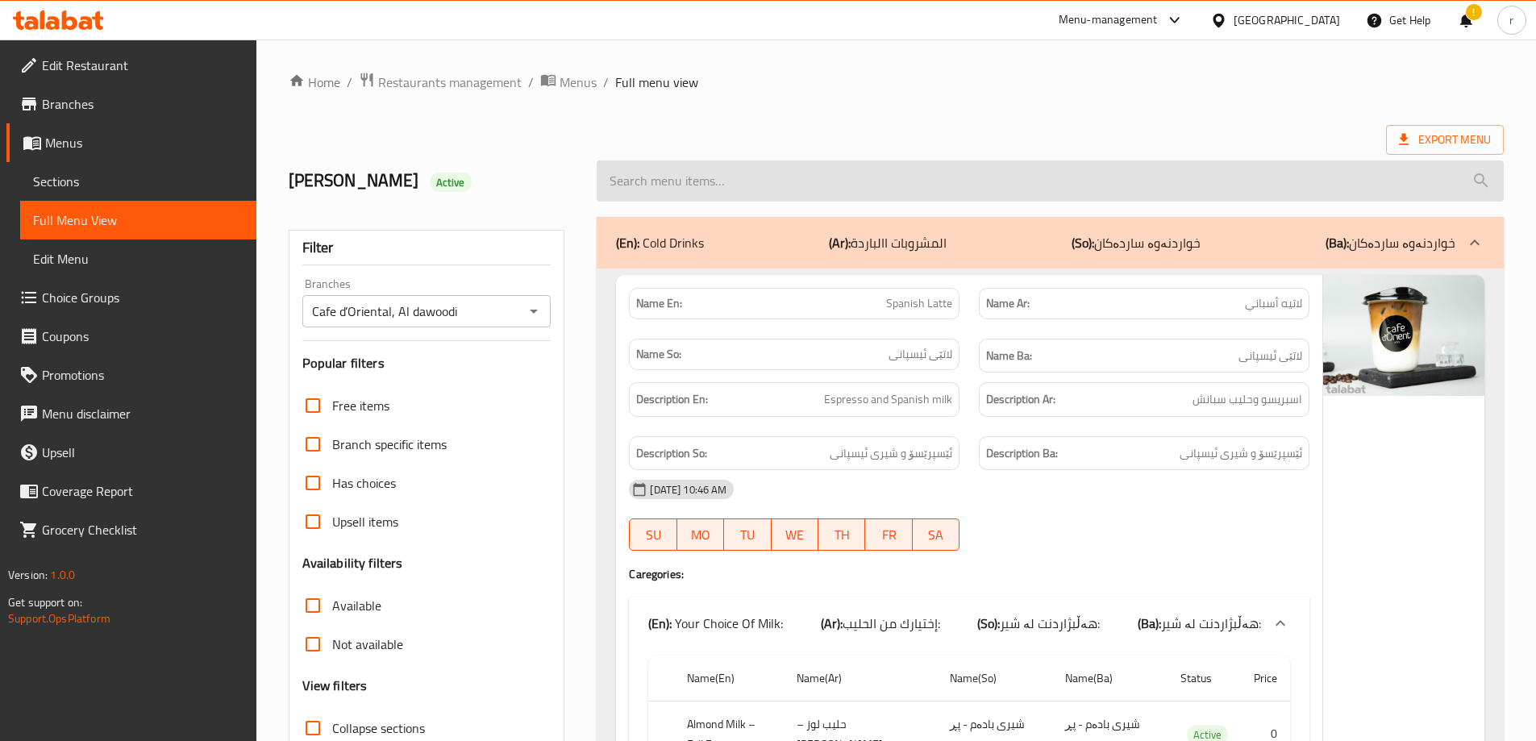
click at [692, 173] on input "search" at bounding box center [1050, 180] width 907 height 41
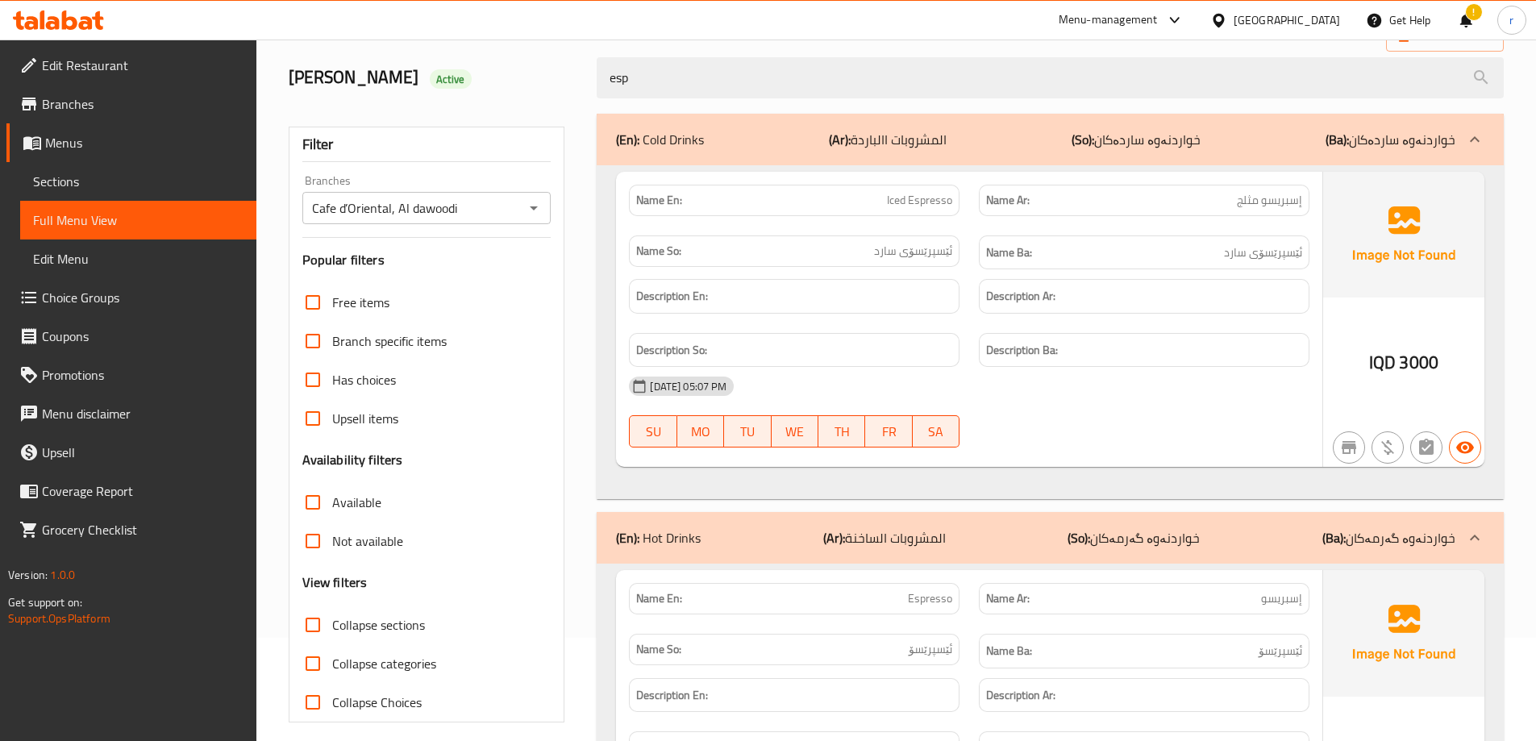
scroll to position [135, 0]
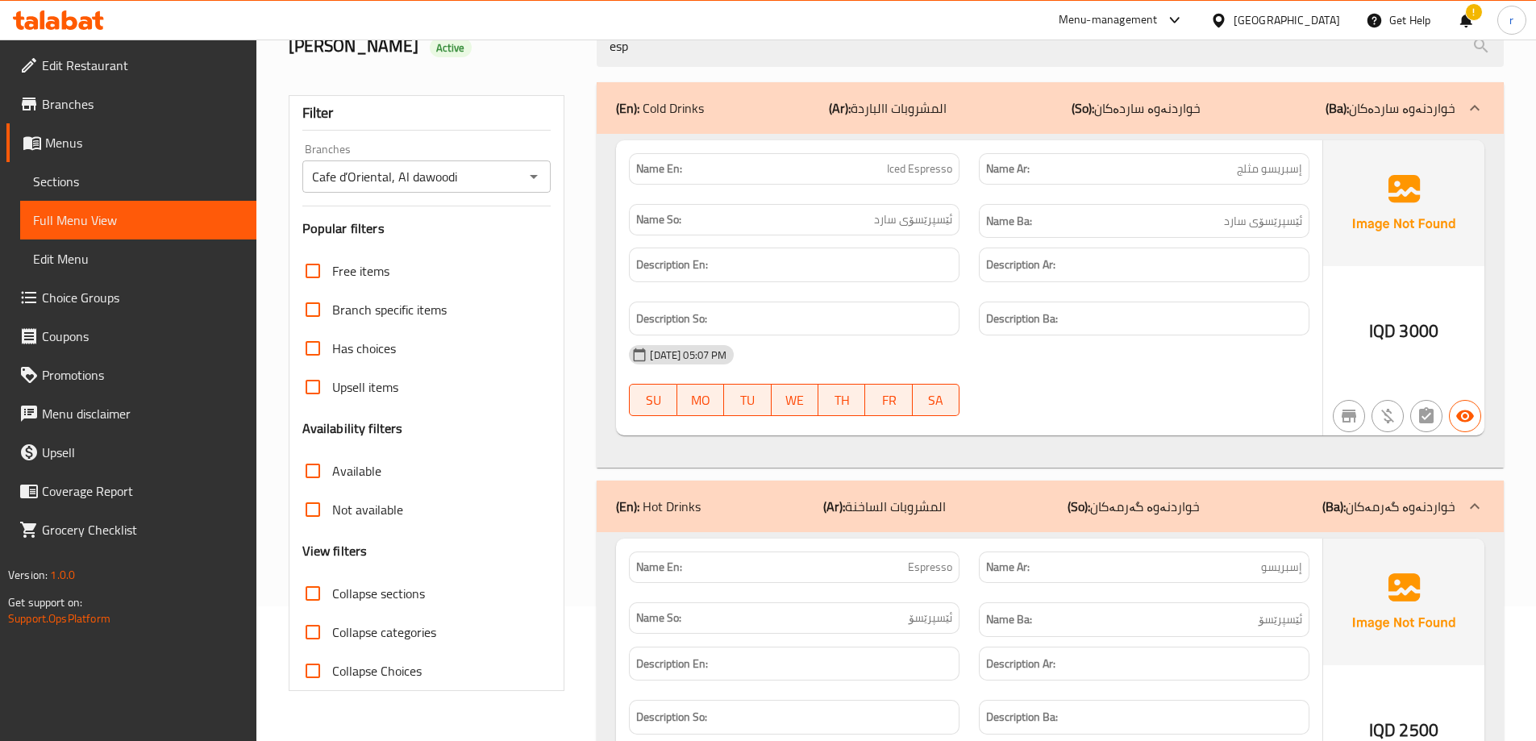
type input "esp"
drag, startPoint x: 937, startPoint y: 560, endPoint x: 958, endPoint y: 560, distance: 21.0
click at [958, 185] on div "Name En: Espresso" at bounding box center [794, 168] width 331 height 31
copy span "Espresso"
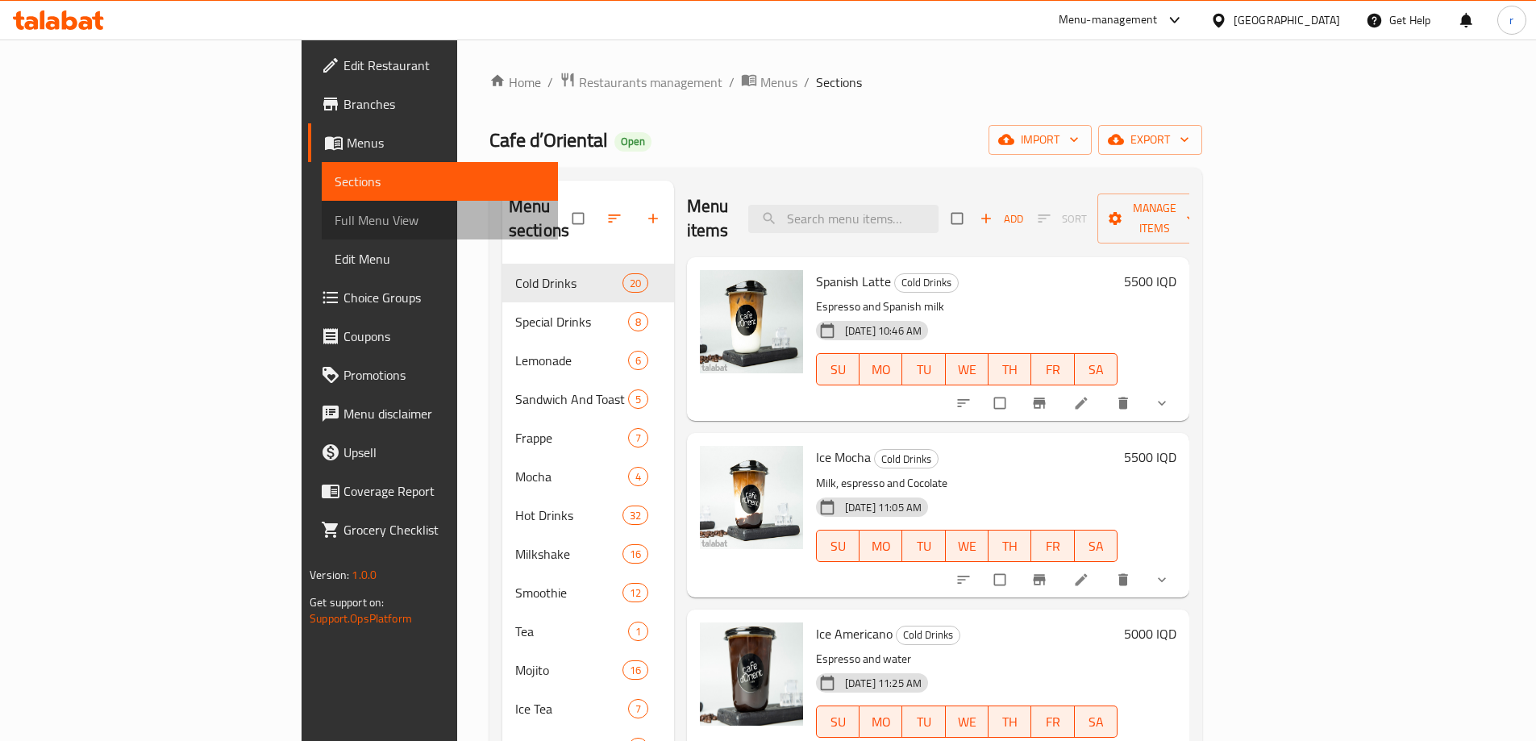
click at [335, 223] on span "Full Menu View" at bounding box center [440, 219] width 210 height 19
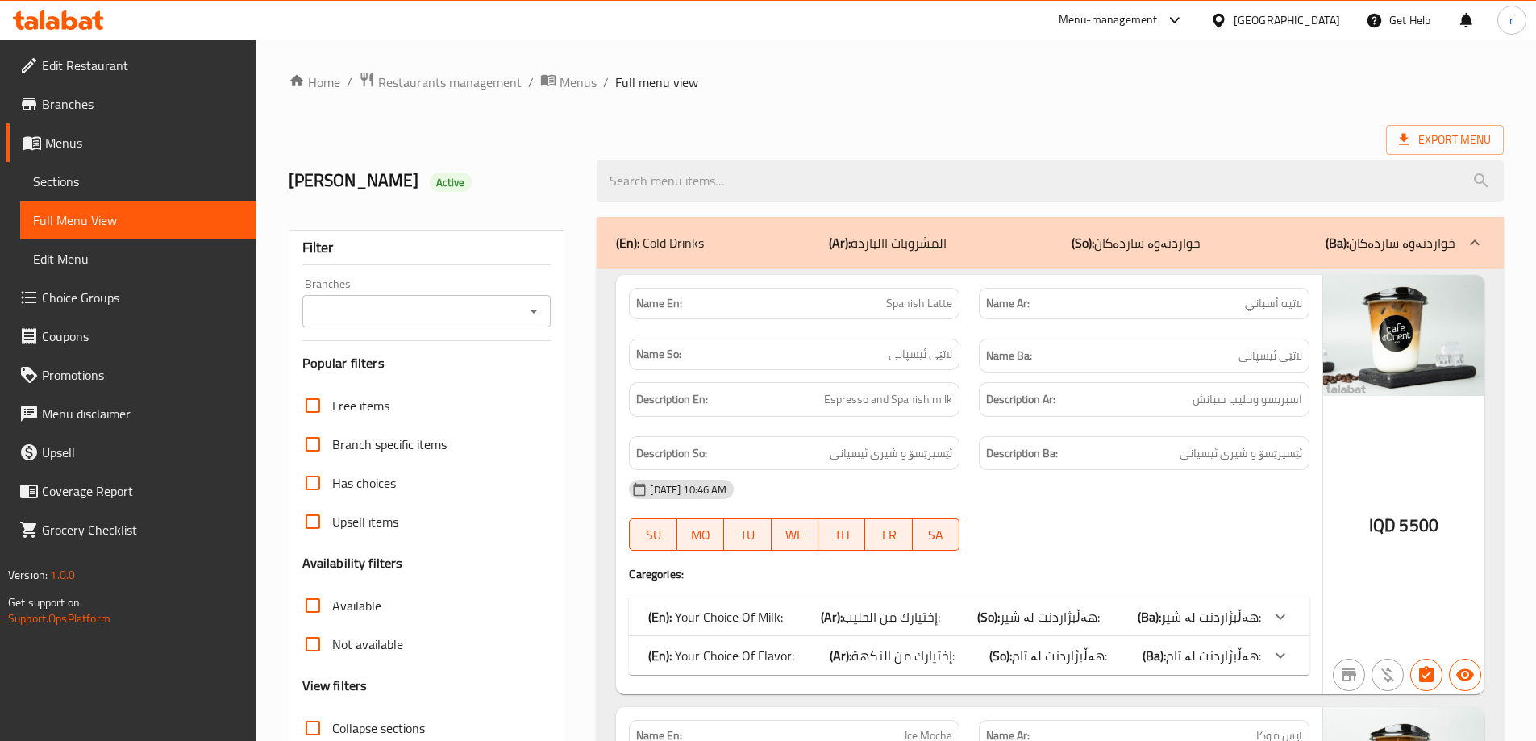
click at [434, 314] on input "Branches" at bounding box center [413, 311] width 213 height 23
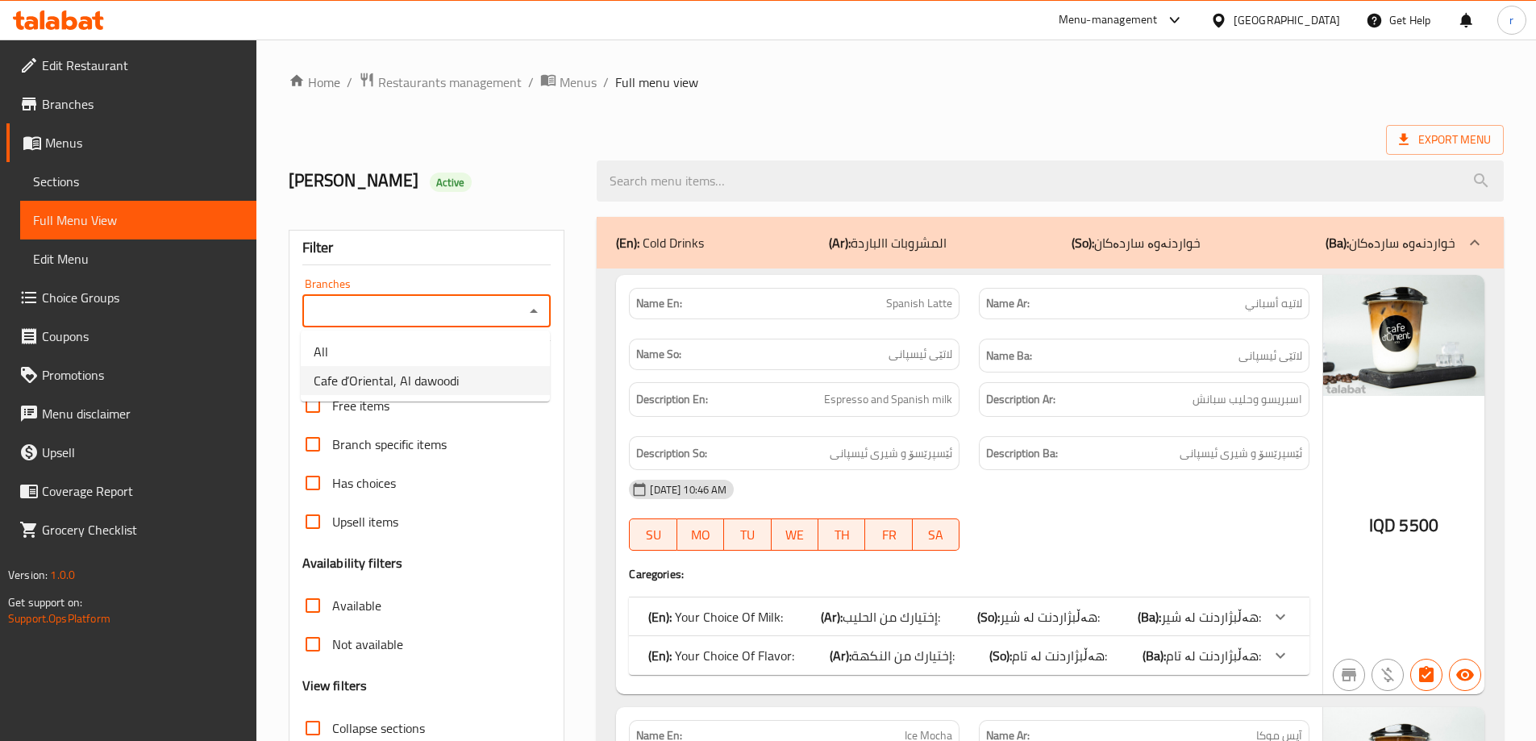
click at [423, 372] on span "Cafe d’Oriental, Al dawoodi" at bounding box center [386, 380] width 145 height 19
type input "Cafe d’Oriental, Al dawoodi"
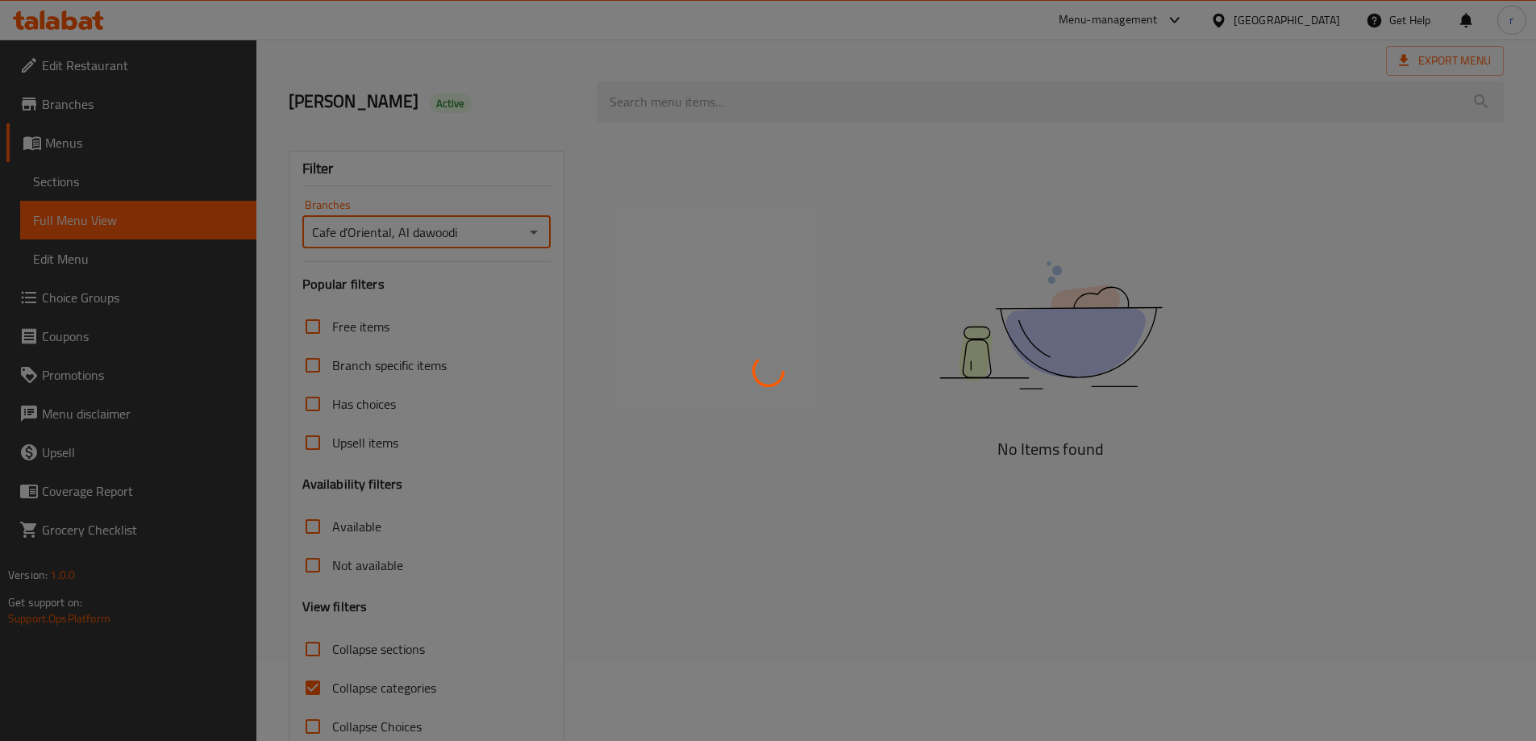
scroll to position [117, 0]
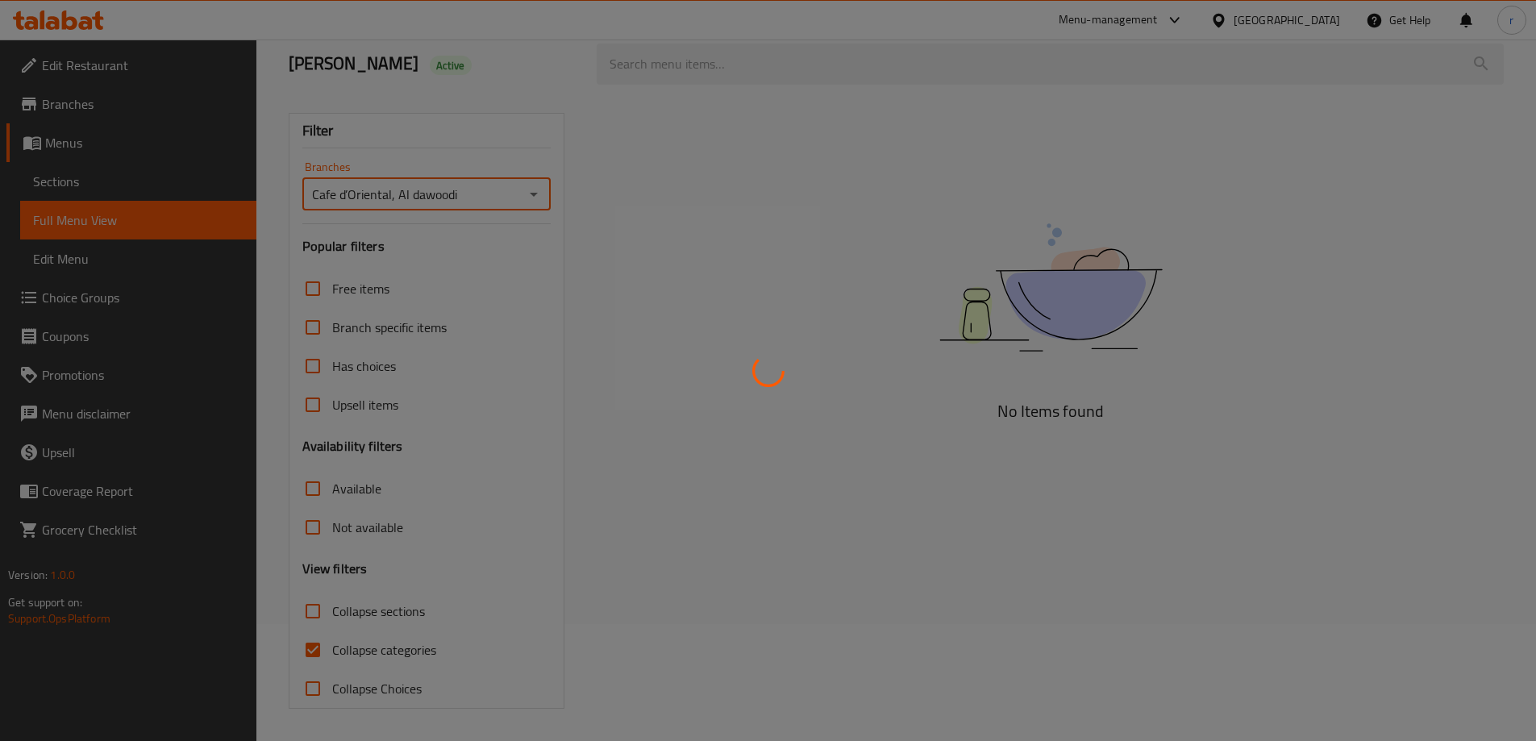
click at [385, 647] on div at bounding box center [768, 370] width 1536 height 741
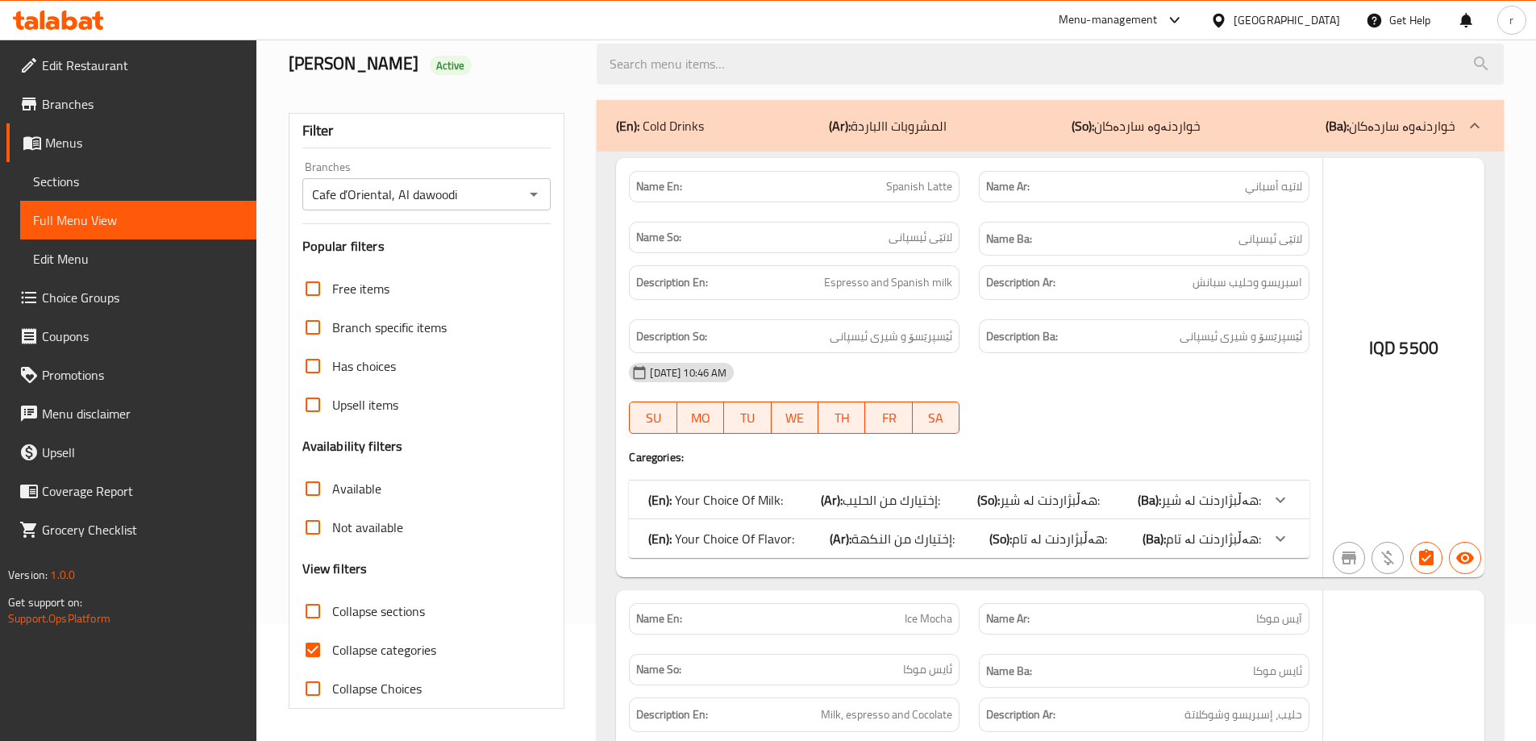
click at [385, 647] on div at bounding box center [768, 370] width 1536 height 741
click at [392, 649] on div at bounding box center [768, 370] width 1536 height 741
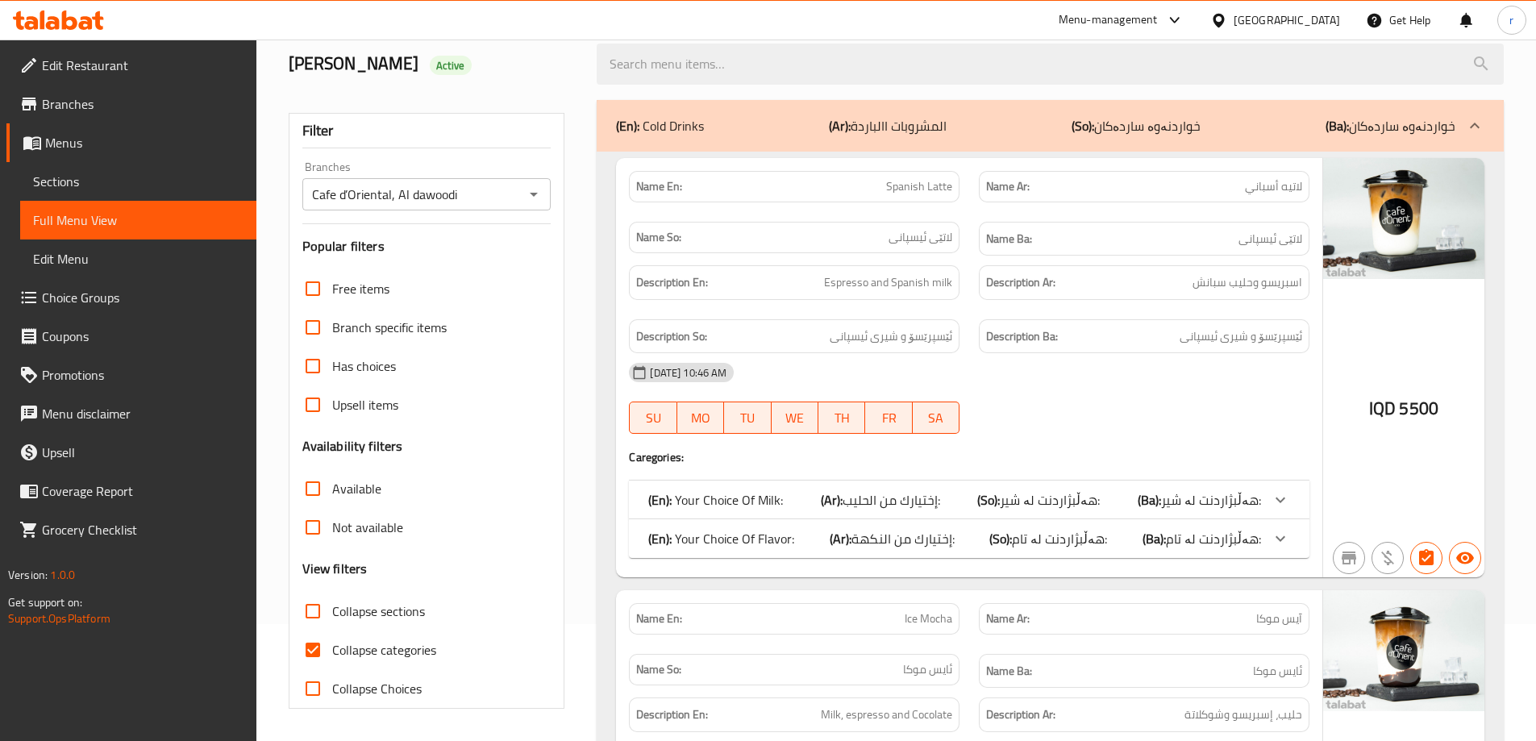
click at [361, 648] on span "Collapse categories" at bounding box center [384, 649] width 104 height 19
click at [332, 648] on input "Collapse categories" at bounding box center [313, 650] width 39 height 39
checkbox input "false"
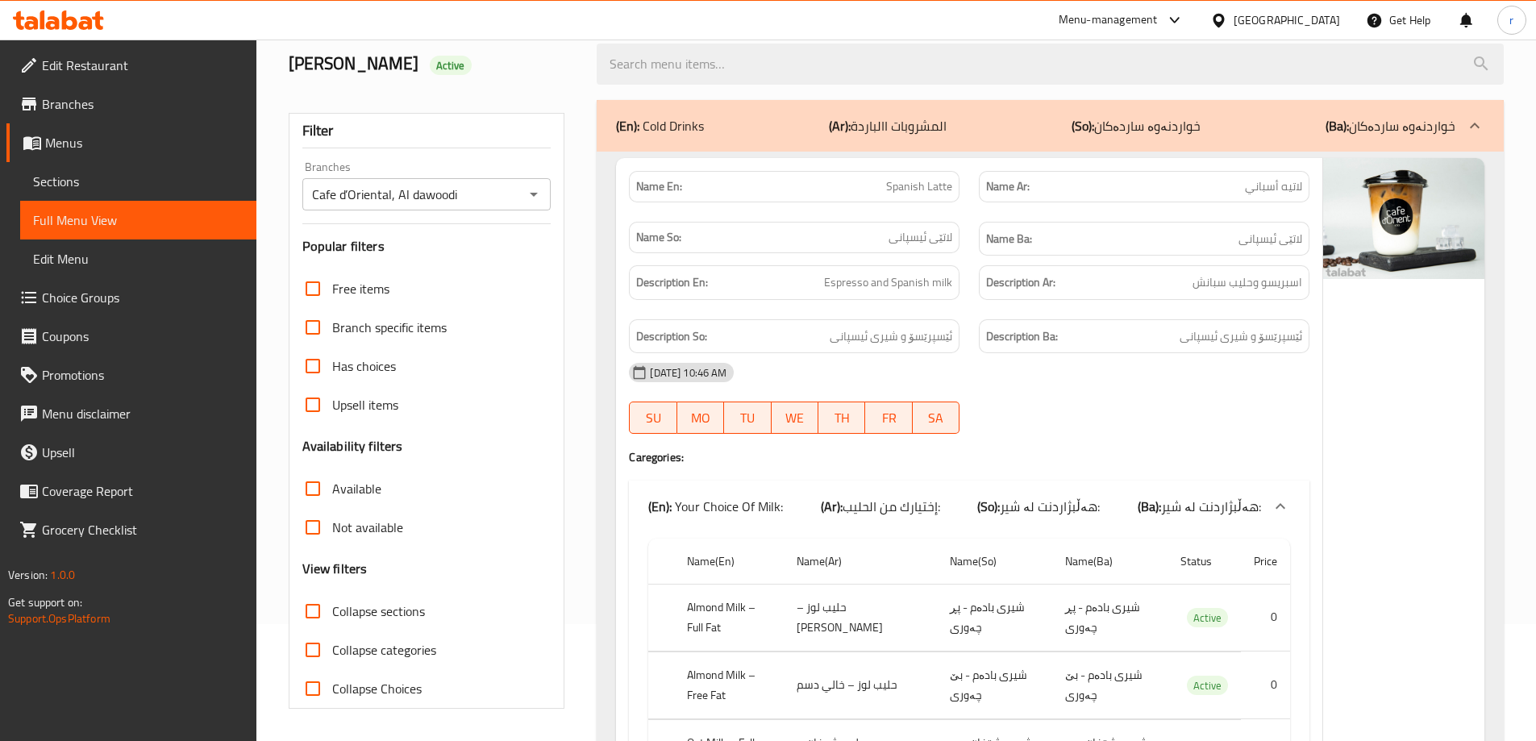
scroll to position [385, 0]
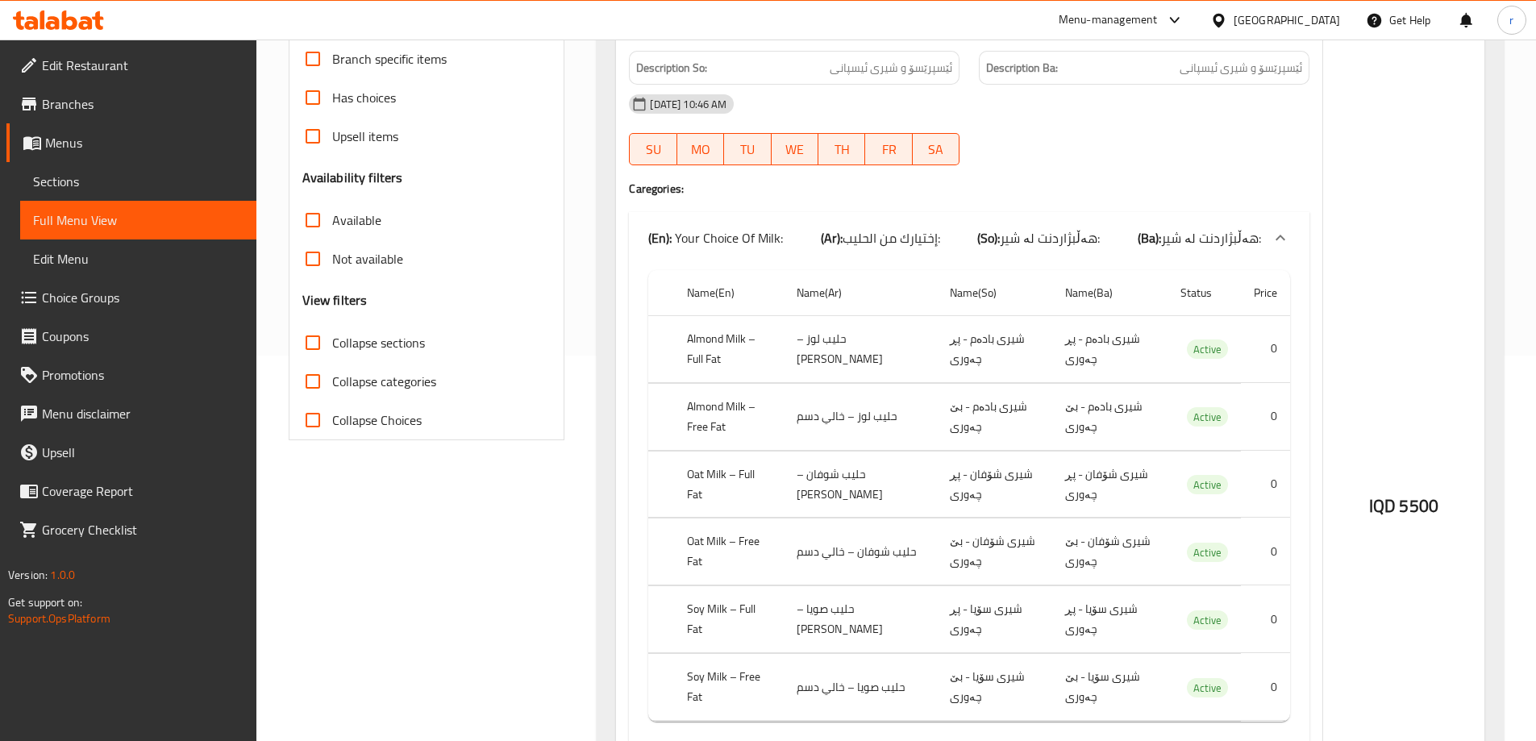
click at [1106, 196] on h4 "Caregories:" at bounding box center [969, 189] width 681 height 16
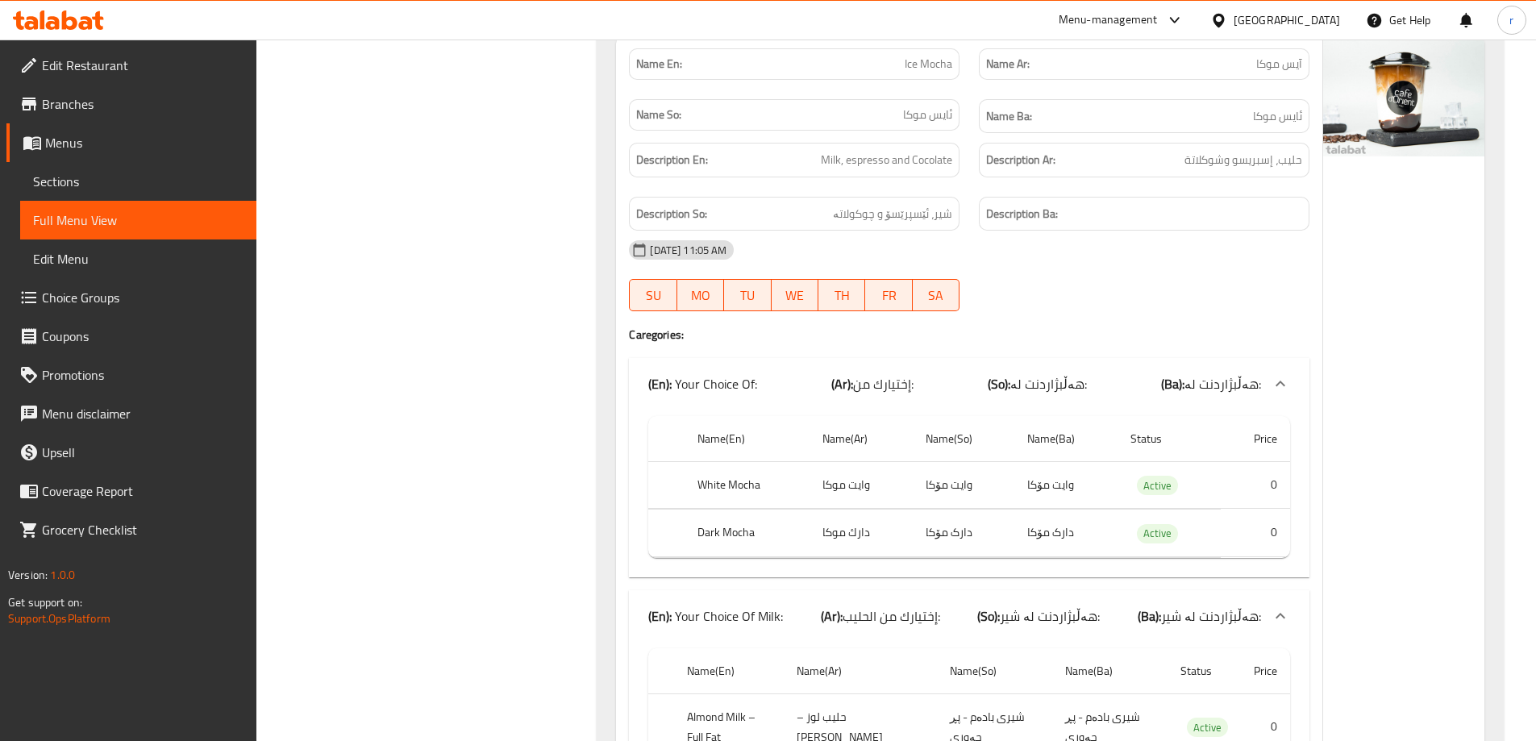
scroll to position [0, 0]
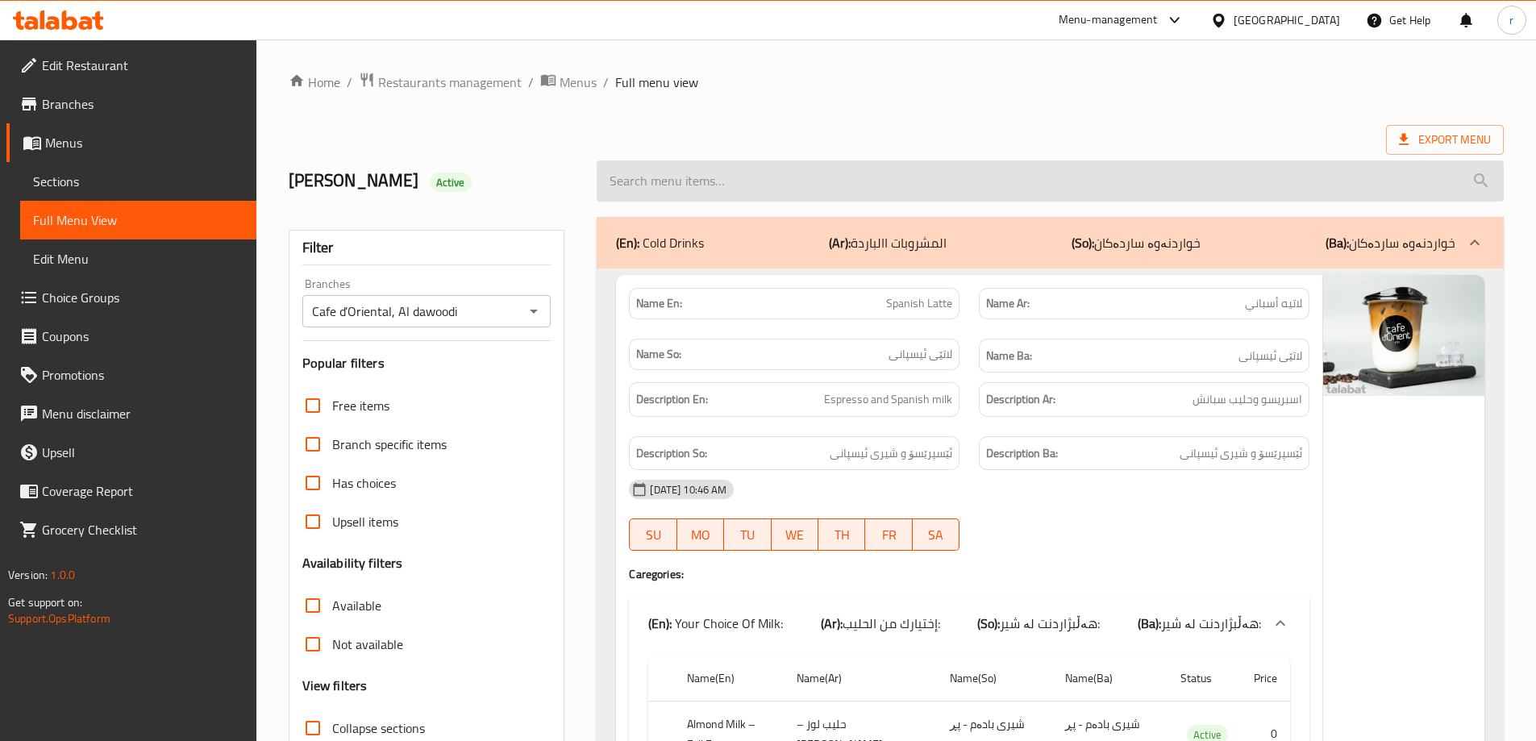
click at [709, 190] on input "search" at bounding box center [1050, 180] width 907 height 41
paste input "Caramel Macchiato"
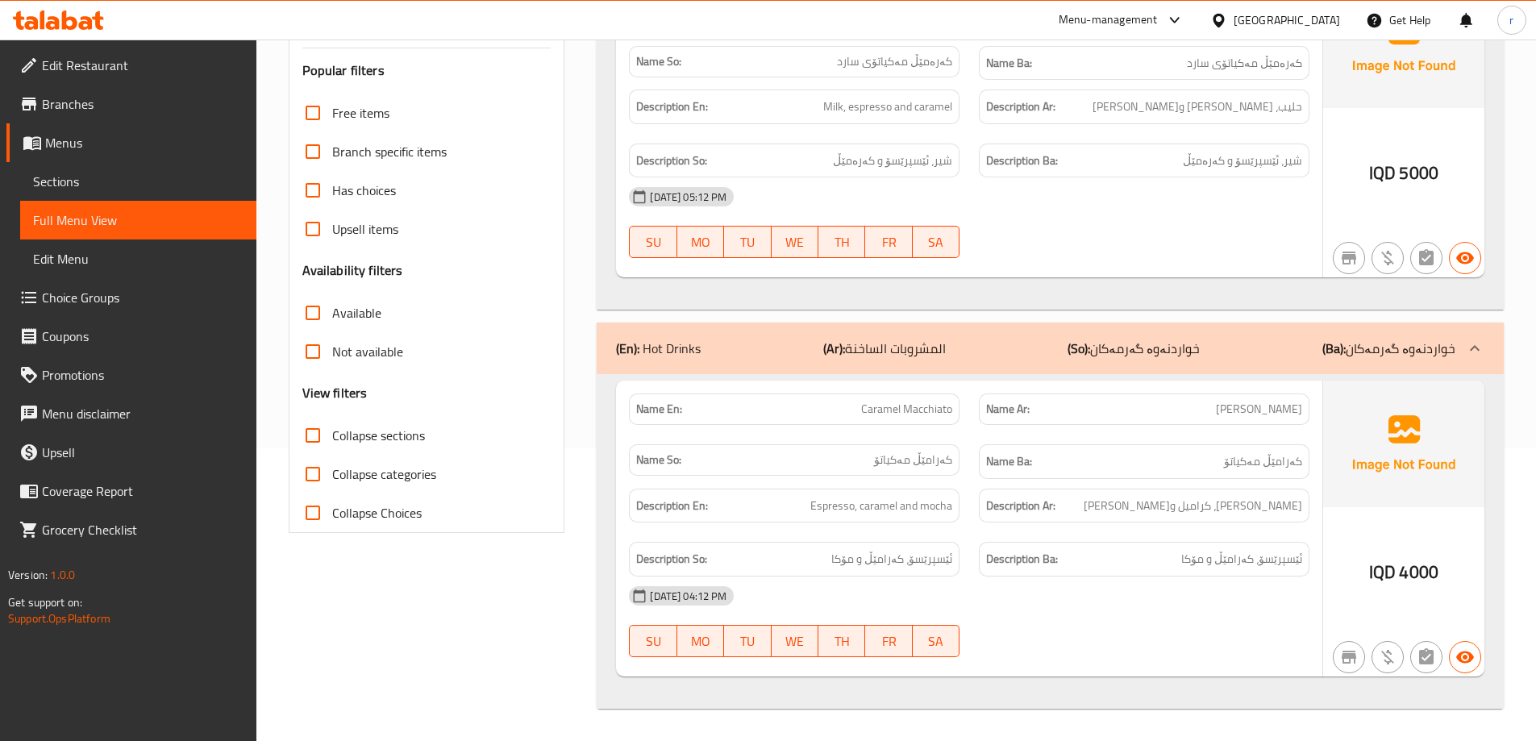
scroll to position [24, 0]
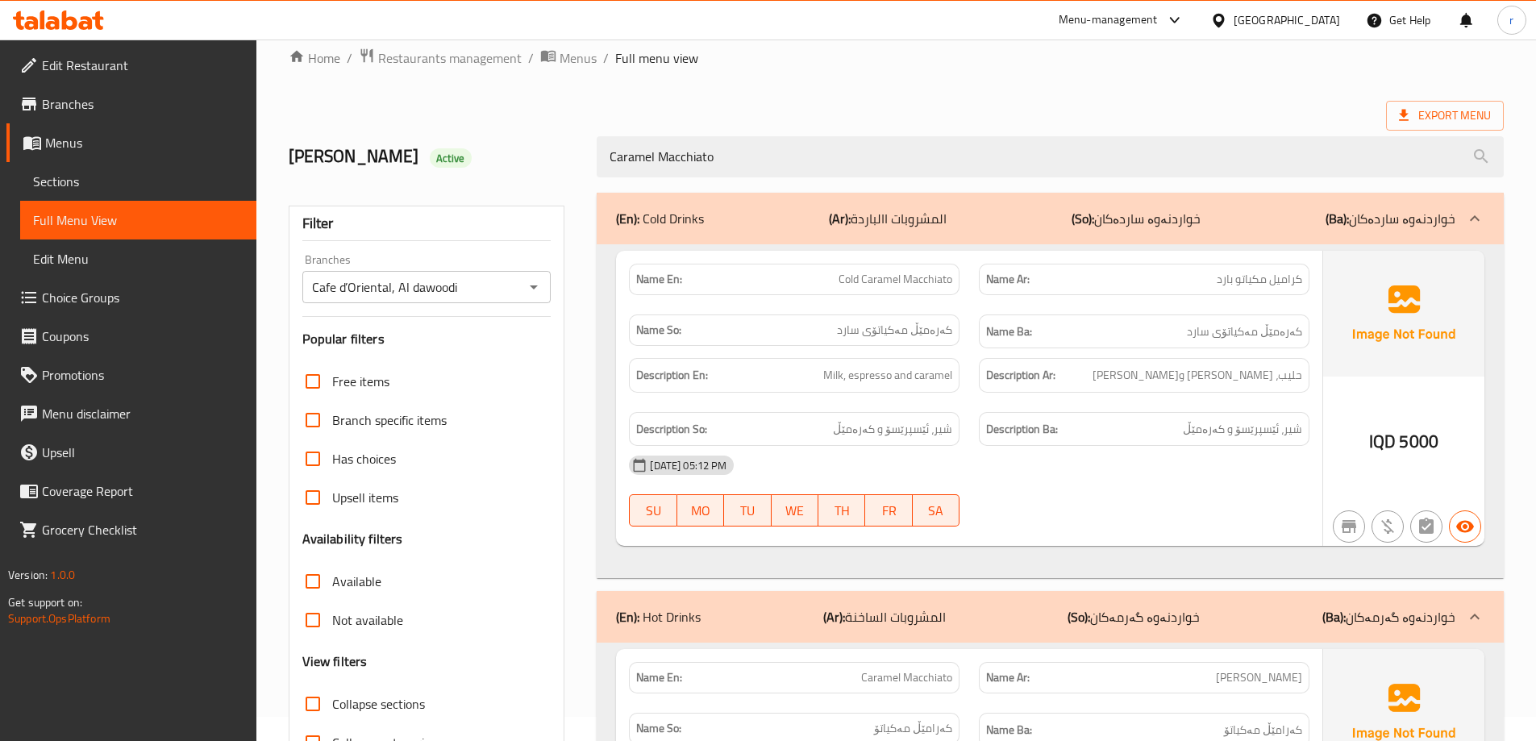
type input "Caramel Macchiato"
click at [163, 179] on span "Sections" at bounding box center [138, 181] width 210 height 19
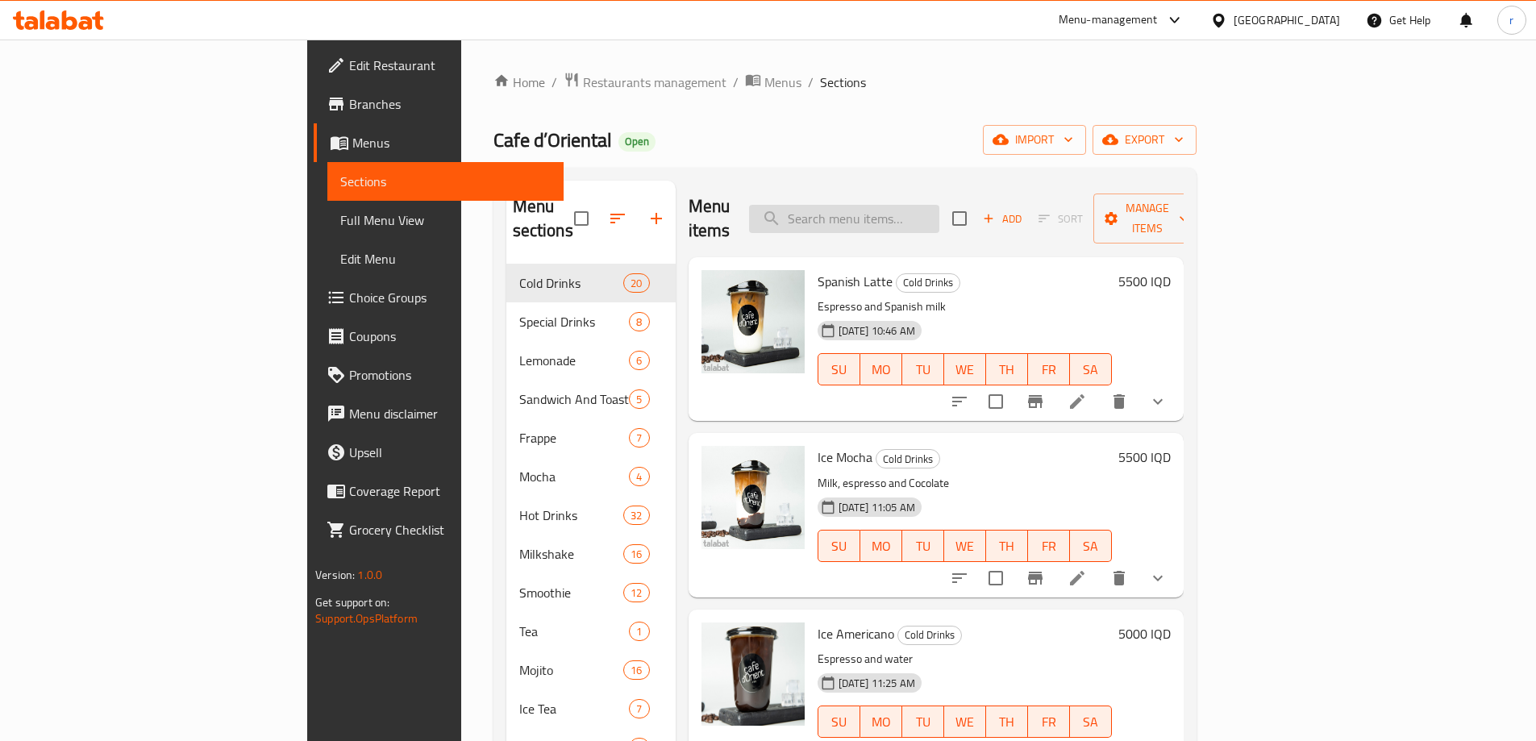
click at [939, 210] on input "search" at bounding box center [844, 219] width 190 height 28
paste input "Caramel Macchiato"
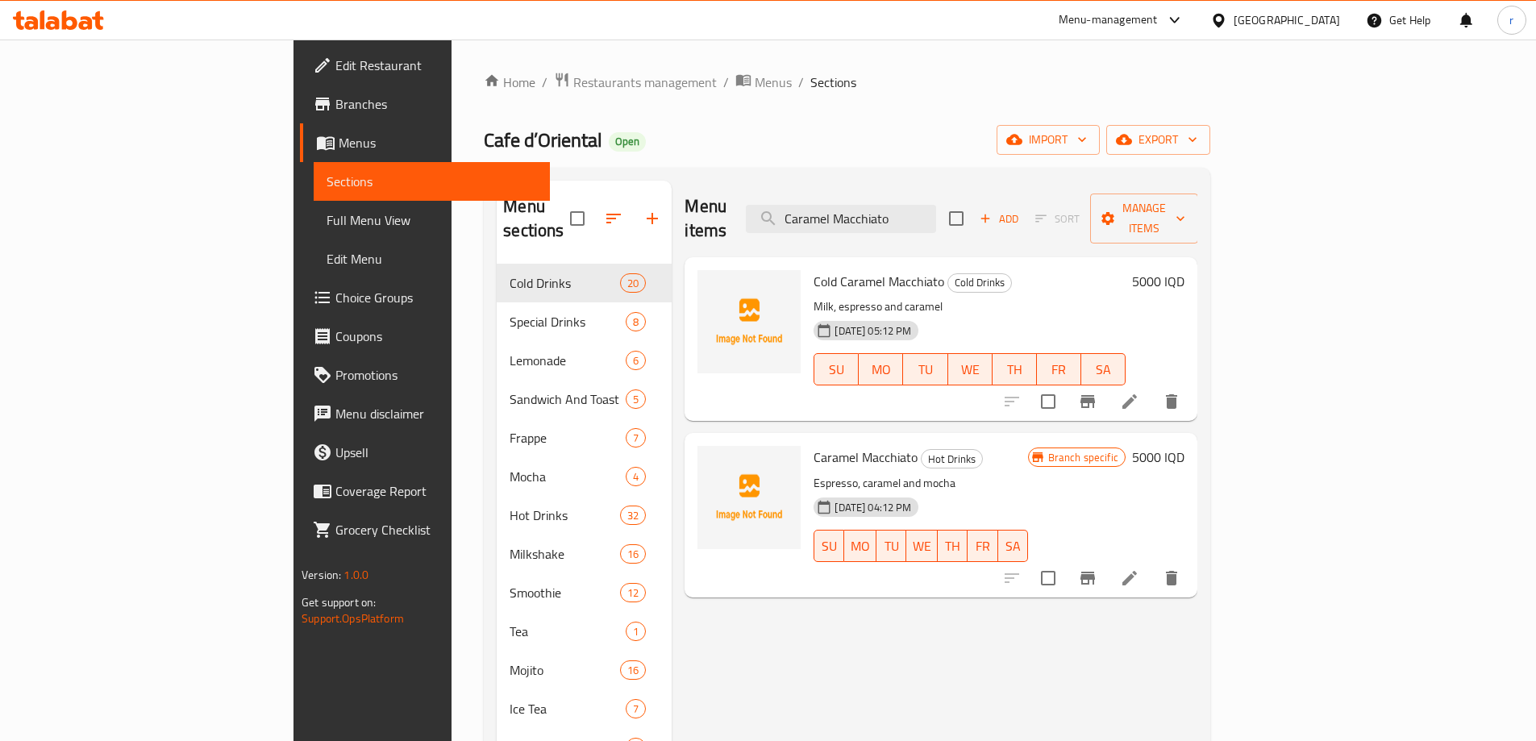
type input "Caramel Macchiato"
click at [1098, 569] on icon "Branch-specific-item" at bounding box center [1087, 578] width 19 height 19
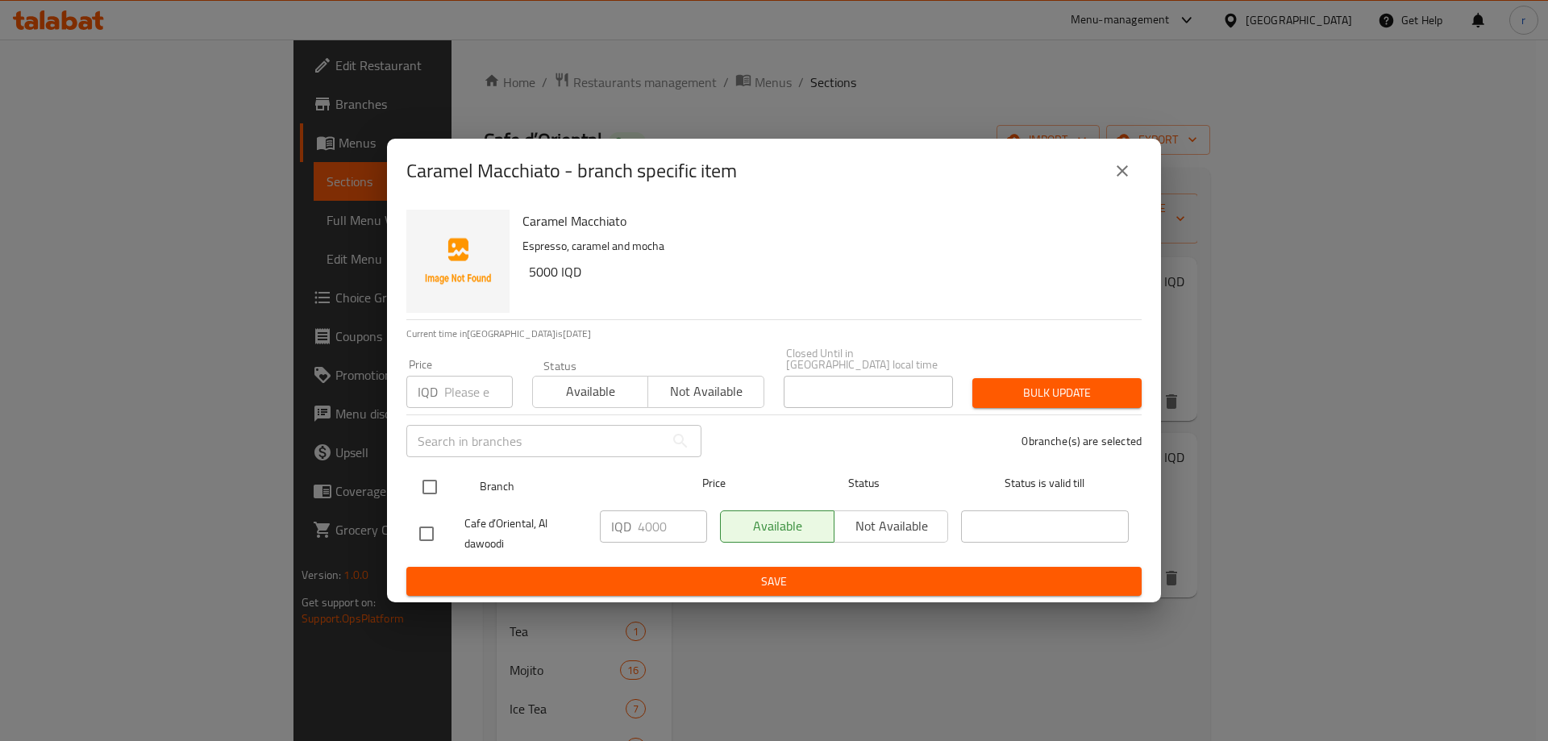
click at [426, 490] on input "checkbox" at bounding box center [430, 487] width 34 height 34
checkbox input "true"
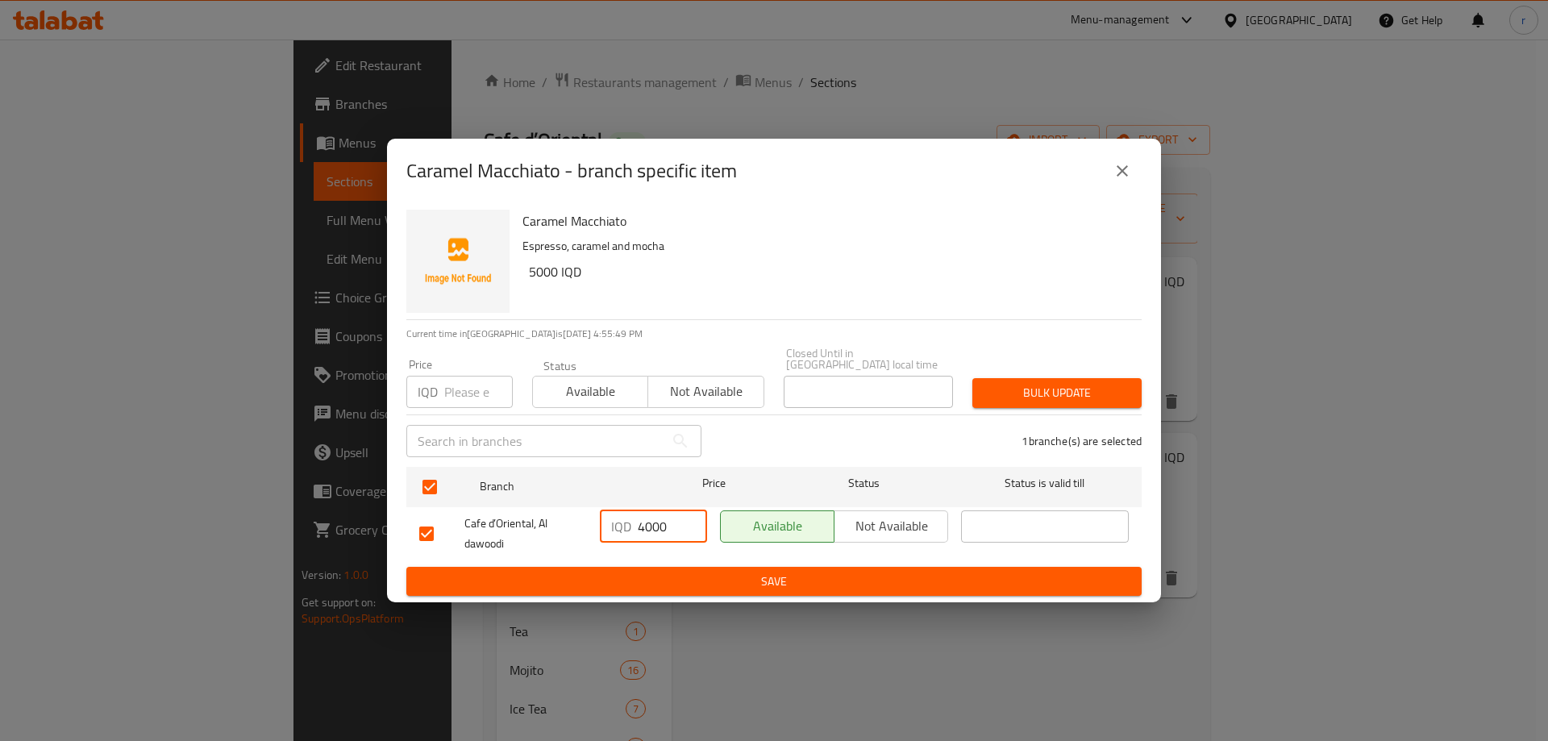
drag, startPoint x: 649, startPoint y: 525, endPoint x: 636, endPoint y: 531, distance: 14.4
click at [636, 531] on div "IQD 4000 ​" at bounding box center [653, 526] width 107 height 32
type input "5000"
click at [667, 580] on span "Save" at bounding box center [774, 582] width 710 height 20
